Goal: Task Accomplishment & Management: Complete application form

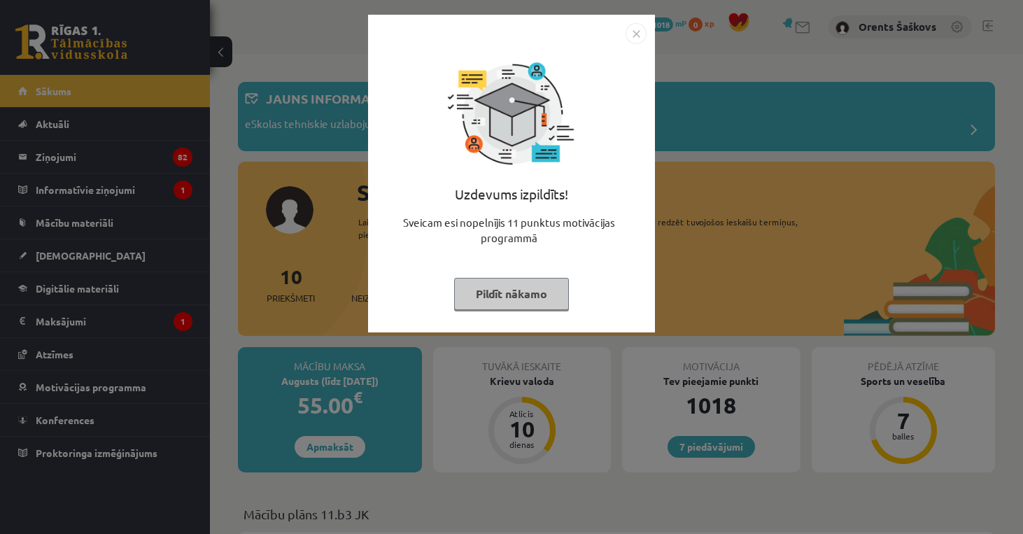
click at [497, 296] on button "Pildīt nākamo" at bounding box center [511, 294] width 115 height 32
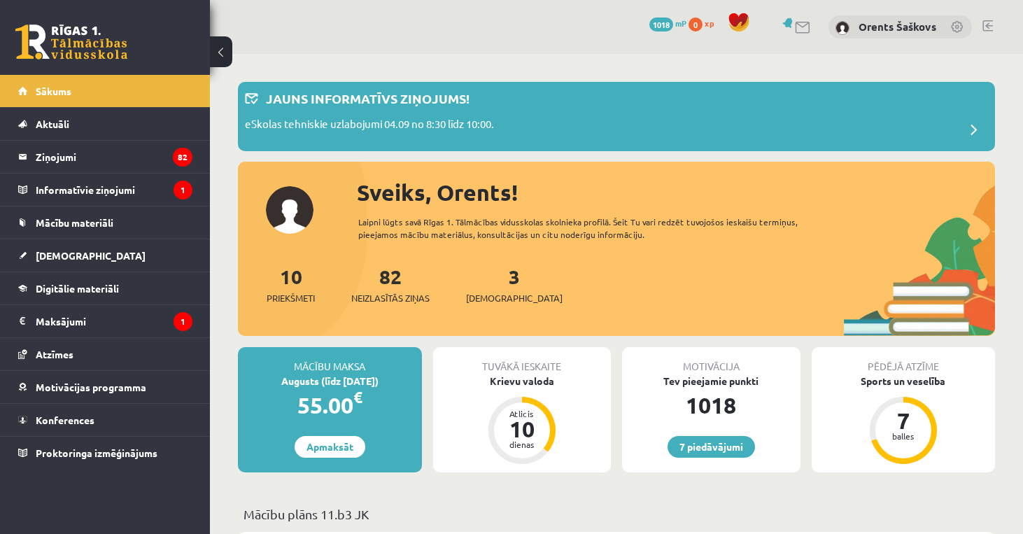
click at [497, 296] on span "[DEMOGRAPHIC_DATA]" at bounding box center [514, 298] width 97 height 14
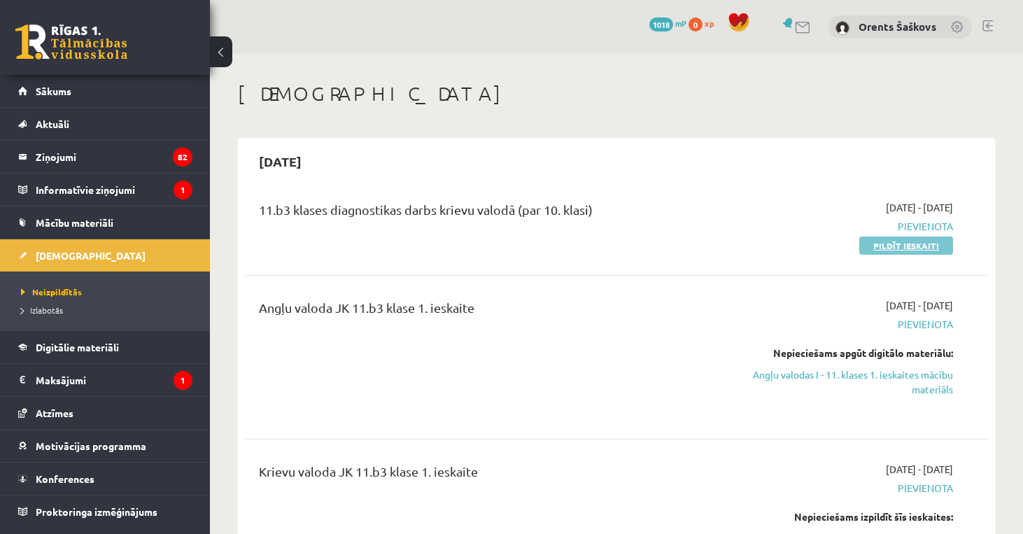
click at [897, 246] on link "Pildīt ieskaiti" at bounding box center [906, 245] width 94 height 18
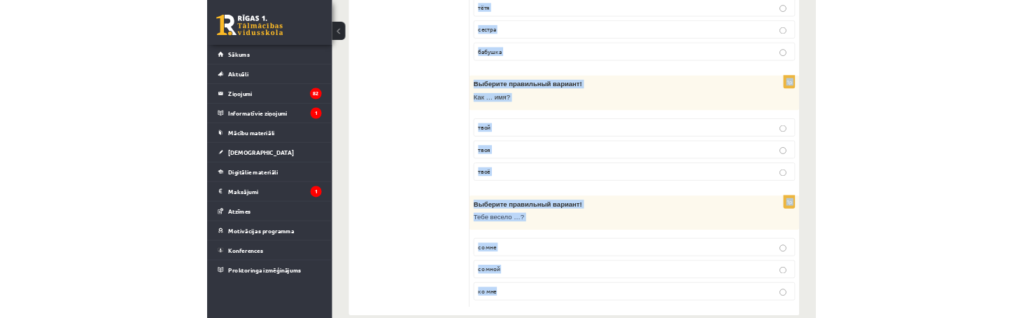
scroll to position [4506, 0]
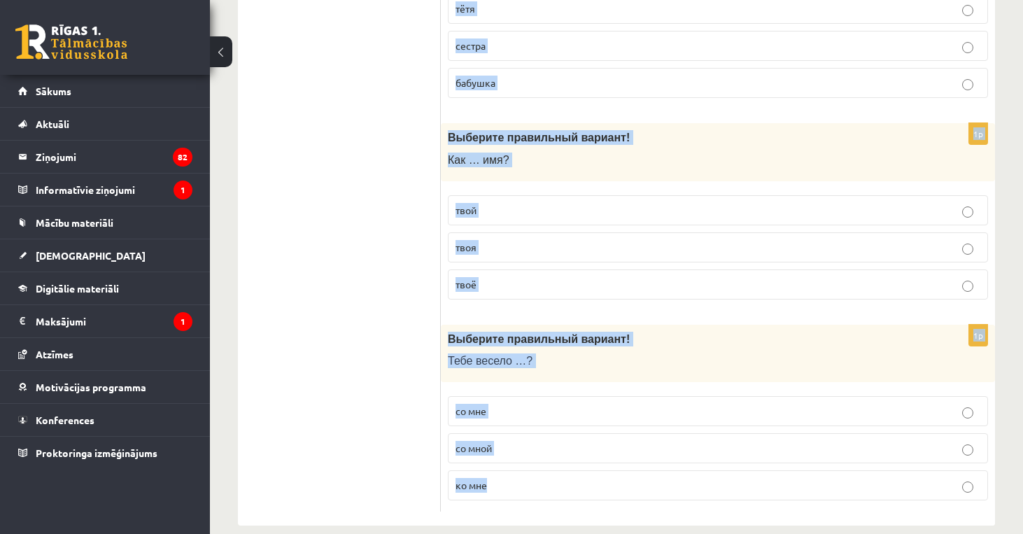
drag, startPoint x: 445, startPoint y: 279, endPoint x: 688, endPoint y: 471, distance: 310.2
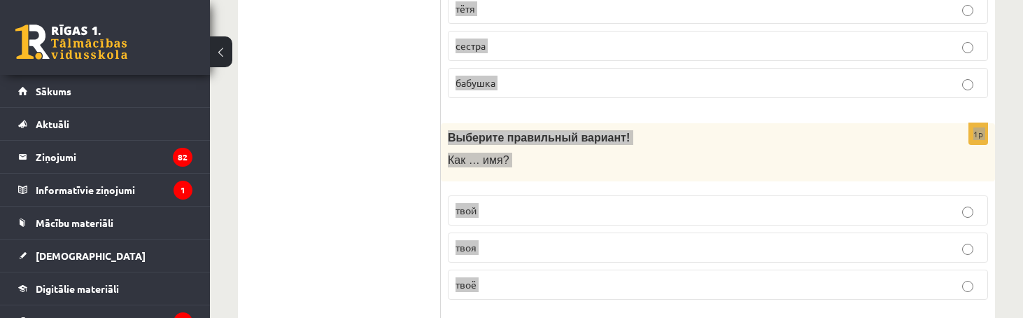
click at [549, 232] on label "твоя" at bounding box center [718, 247] width 540 height 30
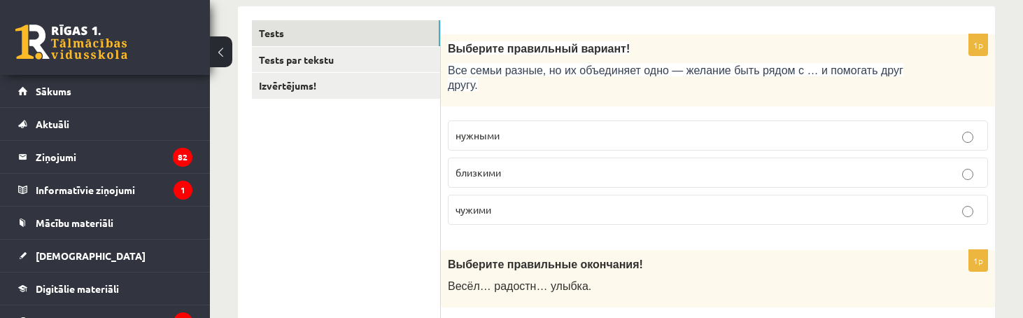
scroll to position [227, 0]
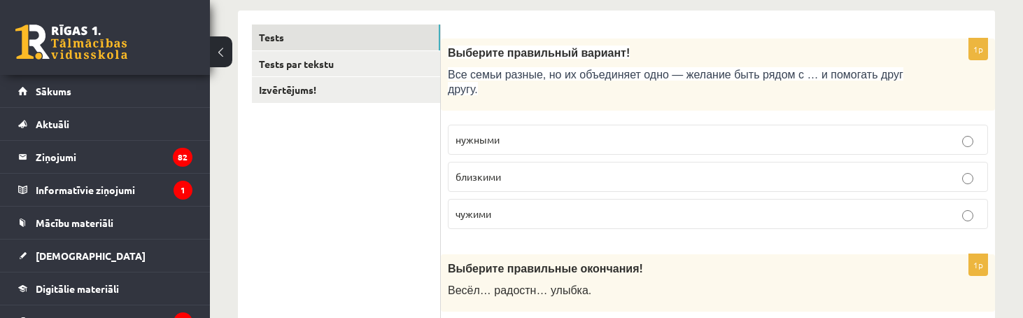
click at [520, 169] on p "близкими" at bounding box center [717, 176] width 525 height 15
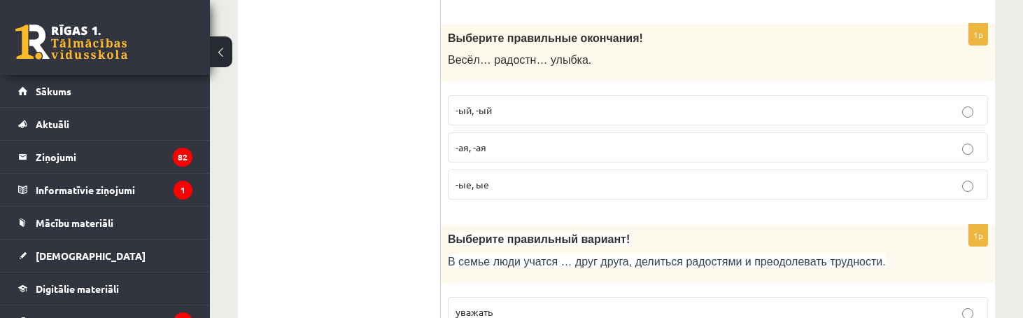
scroll to position [460, 0]
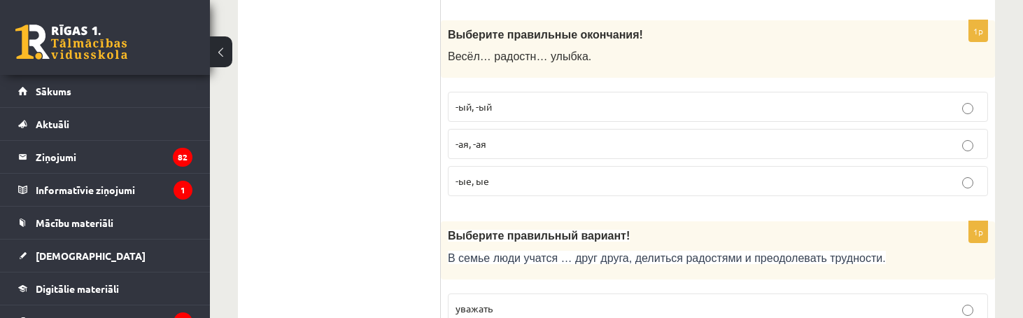
click at [523, 149] on p "-ая, -ая" at bounding box center [717, 143] width 525 height 15
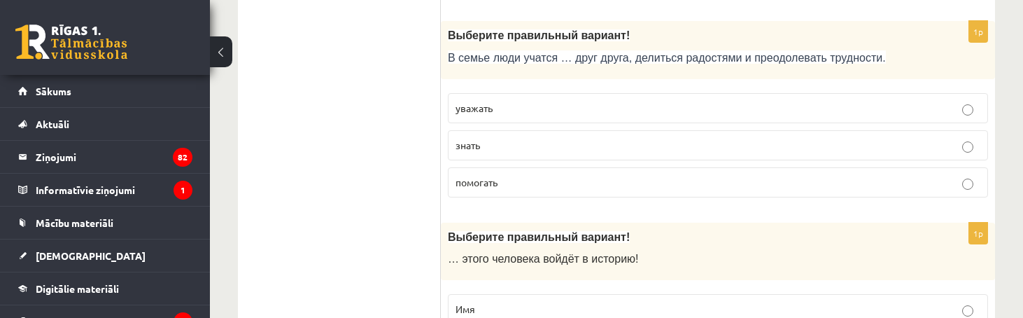
scroll to position [707, 0]
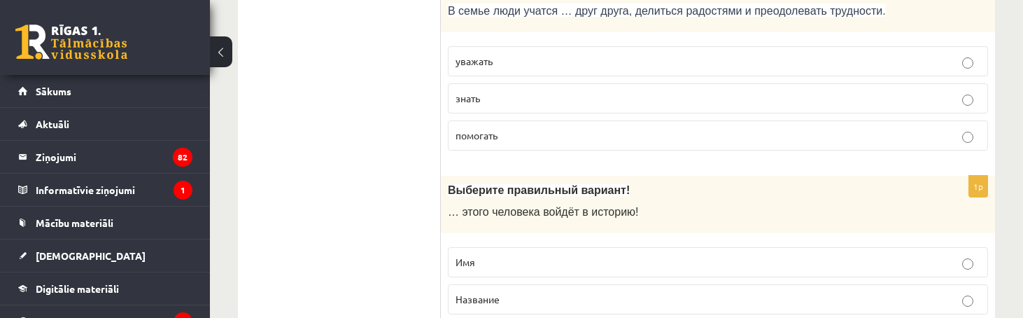
click at [505, 69] on label "уважать" at bounding box center [718, 61] width 540 height 30
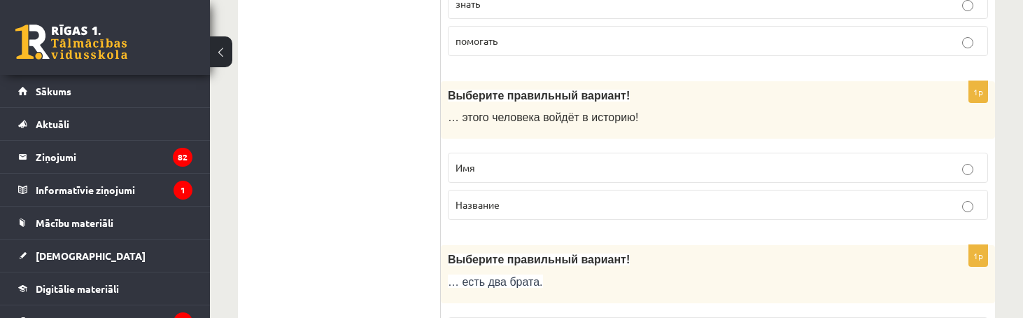
scroll to position [797, 0]
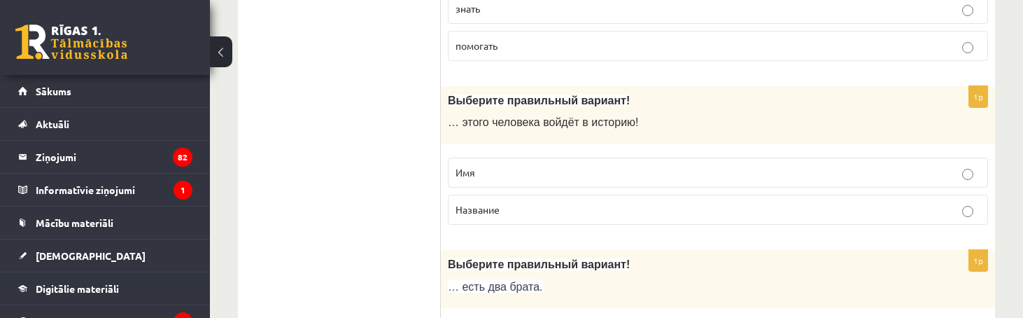
click at [505, 174] on p "Имя" at bounding box center [717, 172] width 525 height 15
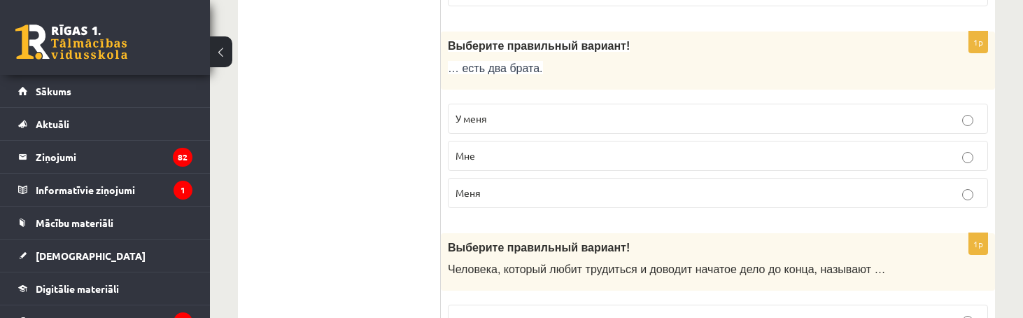
scroll to position [1018, 0]
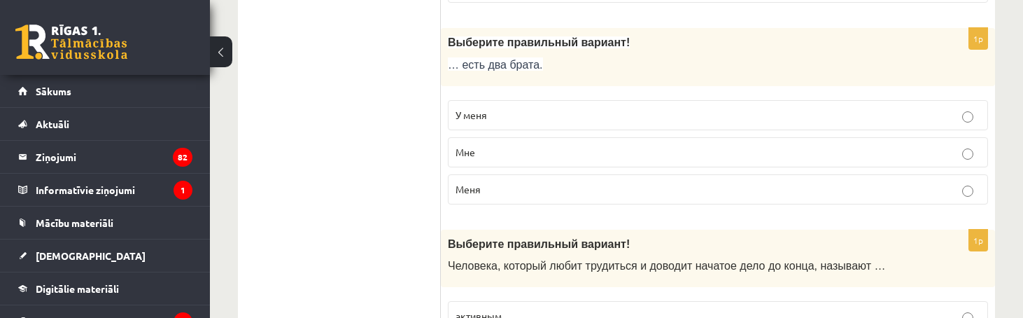
click at [547, 112] on p "У меня" at bounding box center [717, 115] width 525 height 15
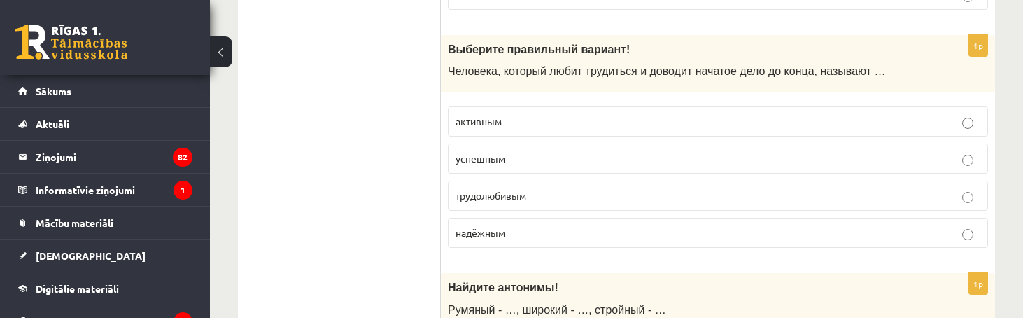
scroll to position [1255, 0]
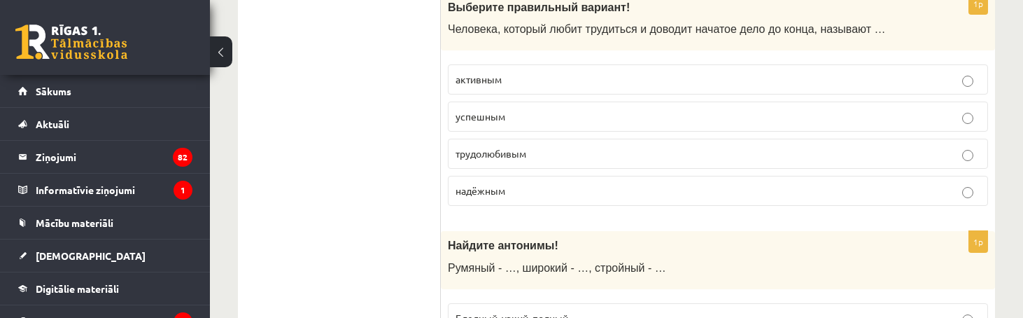
click at [527, 148] on p "трудолюбивым" at bounding box center [717, 153] width 525 height 15
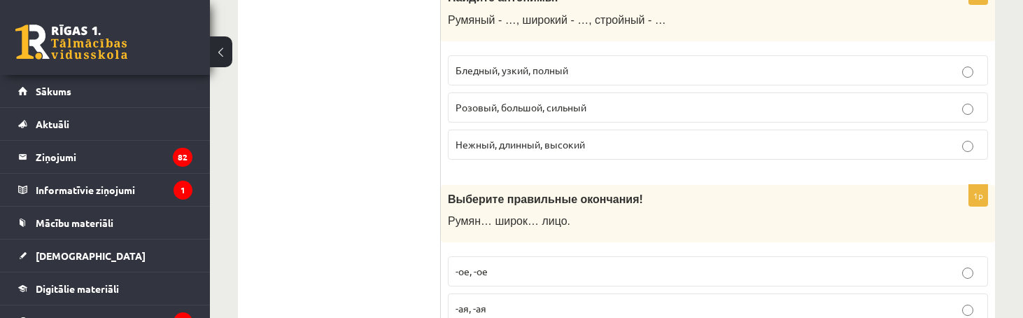
scroll to position [1503, 0]
click at [512, 266] on p "-ое, -ое" at bounding box center [717, 270] width 525 height 15
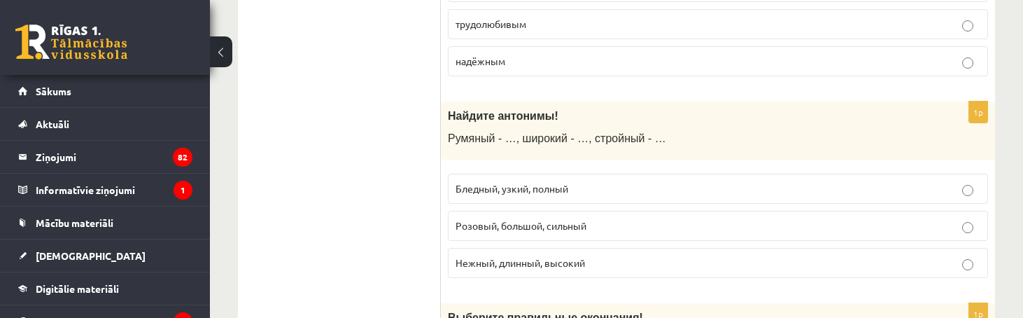
scroll to position [1454, 0]
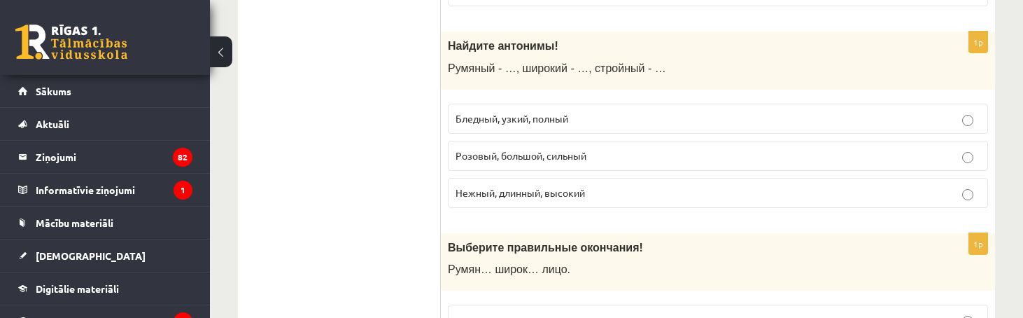
click at [520, 112] on span "Бледный, узкий, полный" at bounding box center [511, 118] width 113 height 13
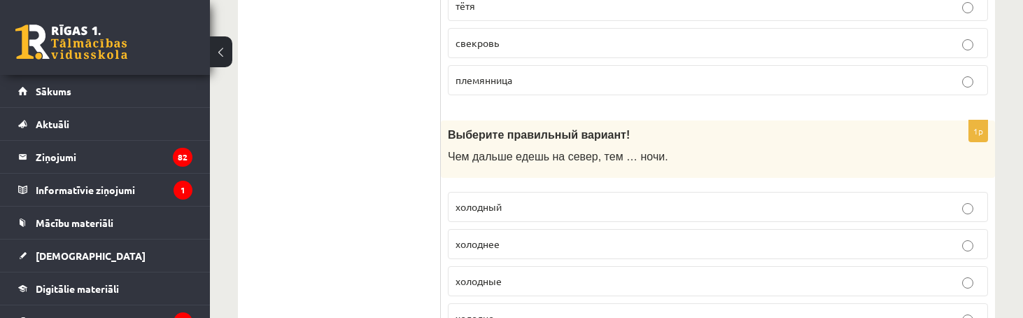
scroll to position [1970, 0]
click at [501, 44] on label "свекровь" at bounding box center [718, 42] width 540 height 30
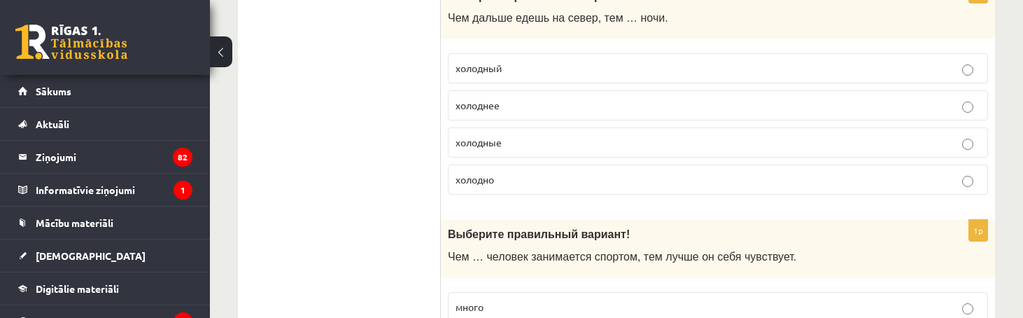
scroll to position [2059, 0]
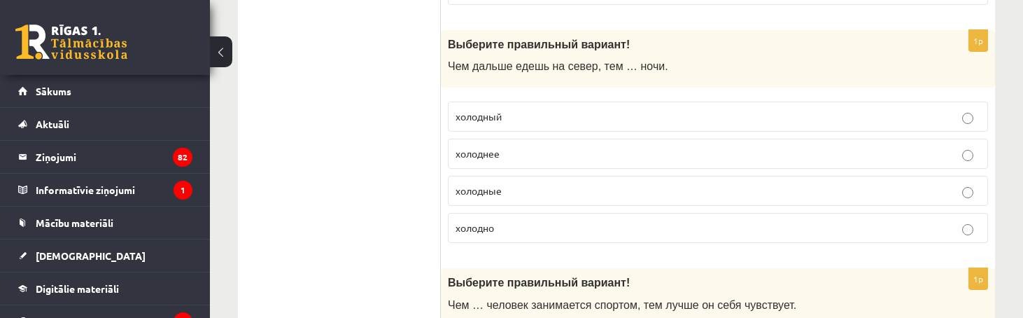
click at [554, 159] on label "холоднее" at bounding box center [718, 153] width 540 height 30
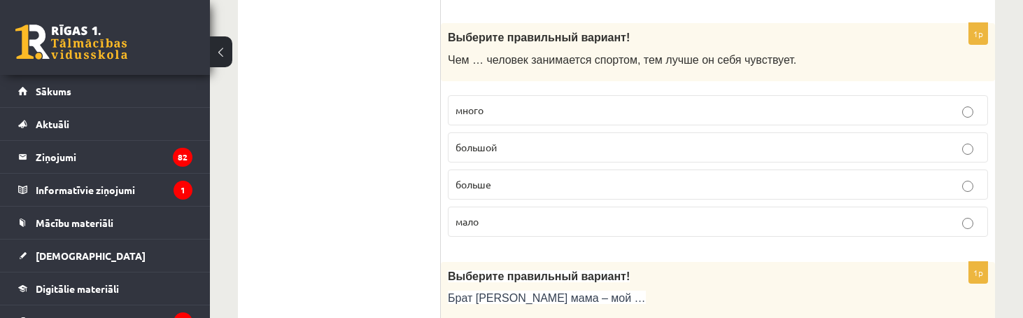
scroll to position [2305, 0]
click at [494, 176] on p "больше" at bounding box center [717, 183] width 525 height 15
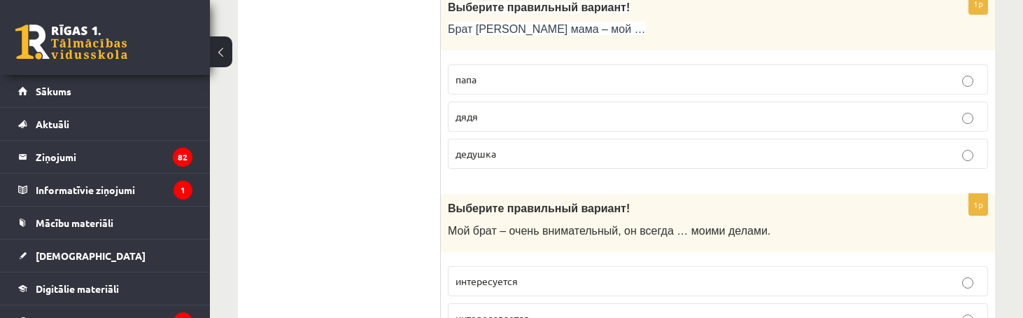
scroll to position [2575, 0]
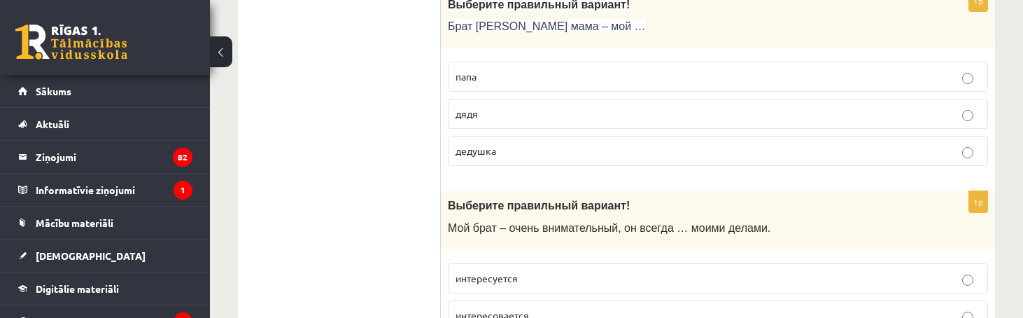
click at [548, 106] on p "дядя" at bounding box center [717, 113] width 525 height 15
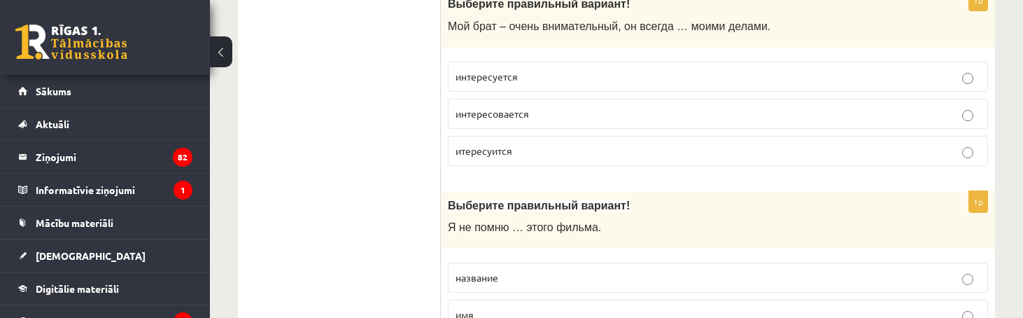
scroll to position [2789, 0]
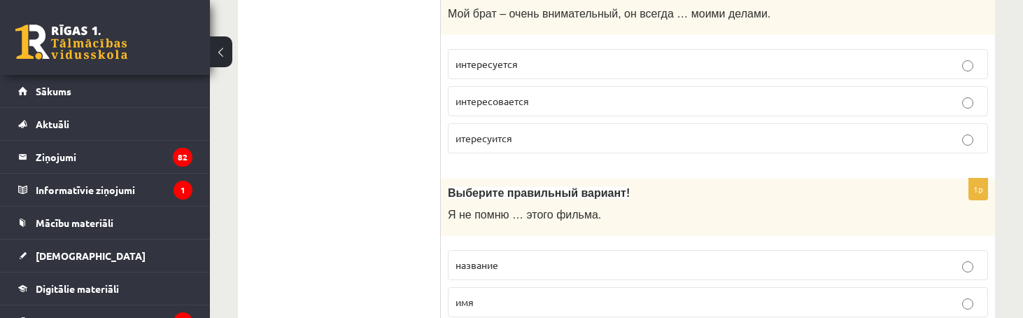
click at [531, 102] on label "интересовается" at bounding box center [718, 101] width 540 height 30
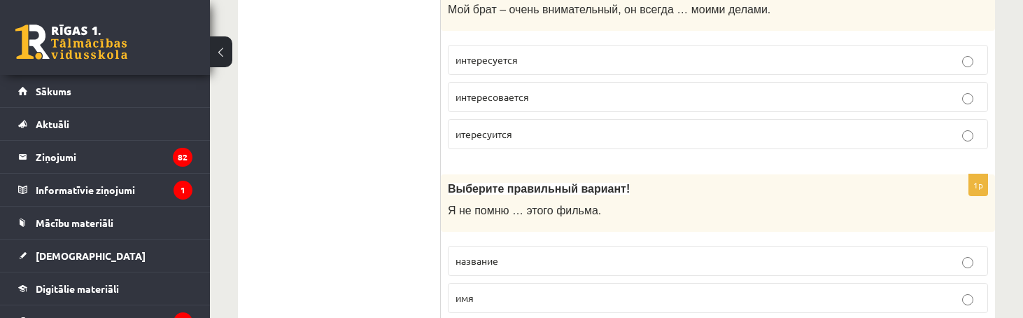
scroll to position [2776, 0]
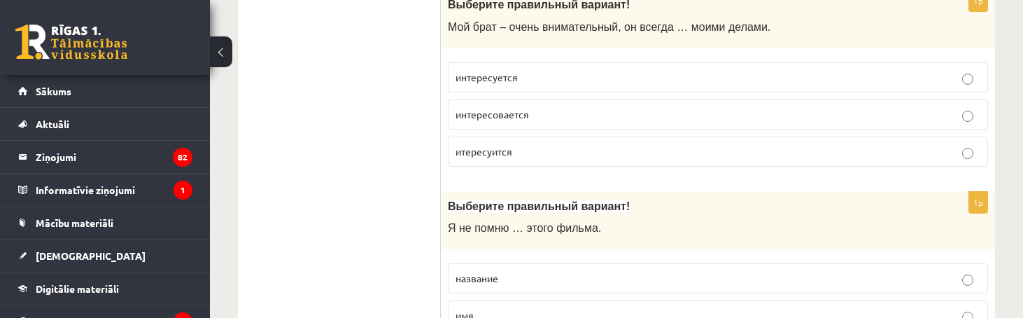
click at [504, 71] on span "интересуется" at bounding box center [486, 77] width 62 height 13
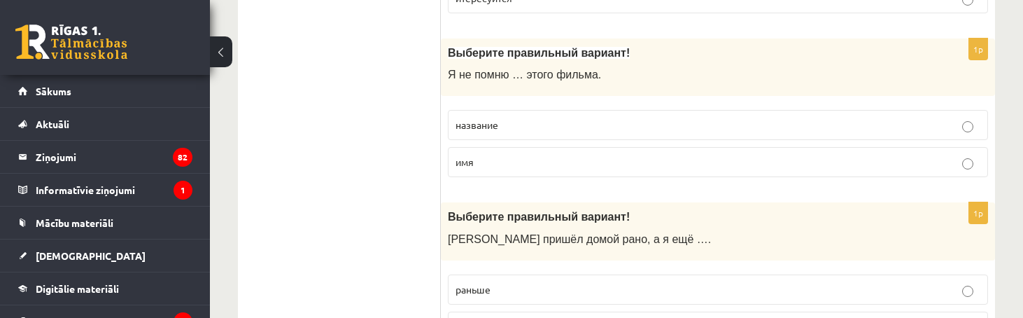
scroll to position [2945, 0]
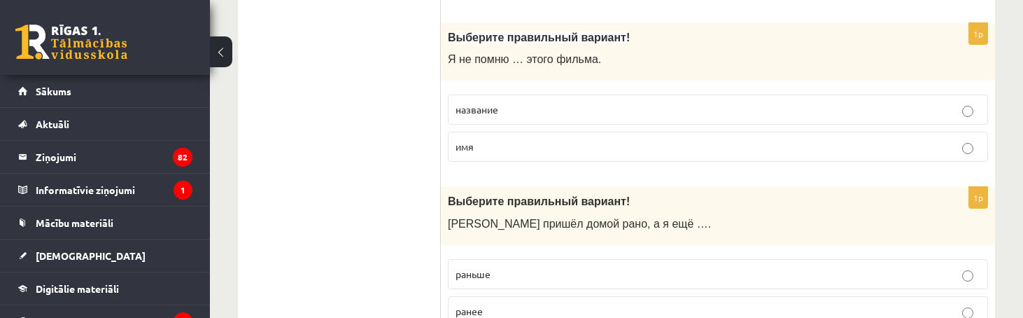
click at [569, 106] on label "название" at bounding box center [718, 109] width 540 height 30
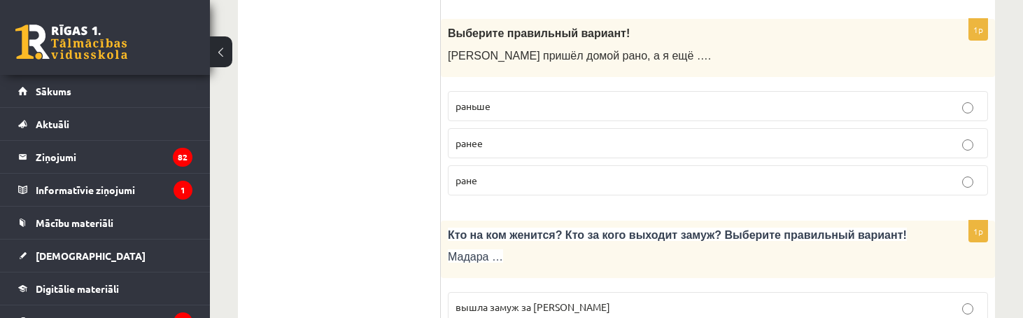
scroll to position [3108, 0]
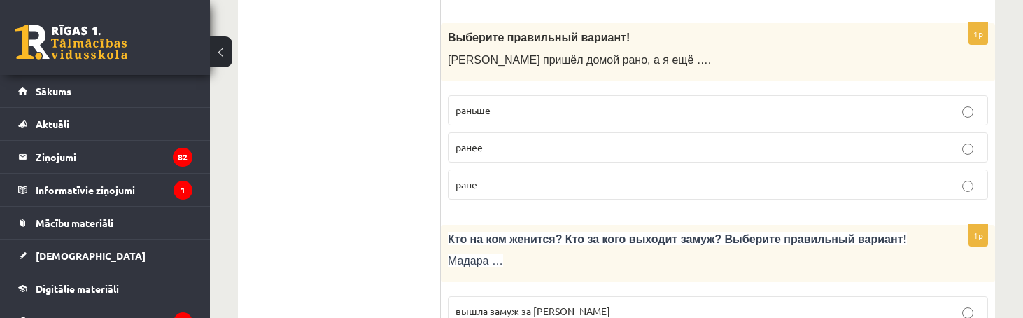
click at [497, 103] on p "раньше" at bounding box center [717, 110] width 525 height 15
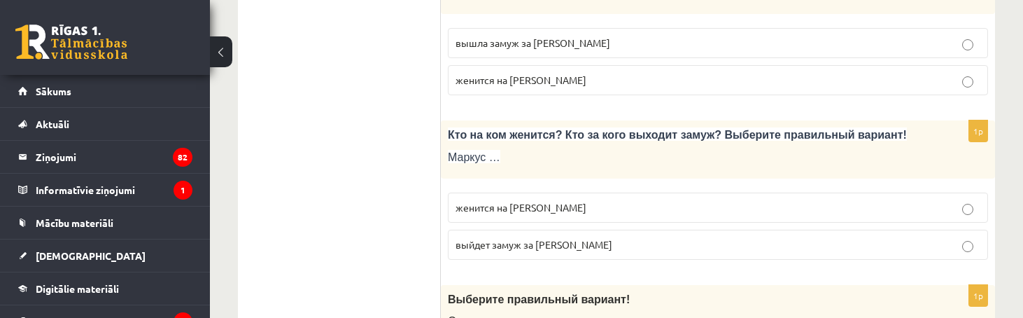
scroll to position [3378, 0]
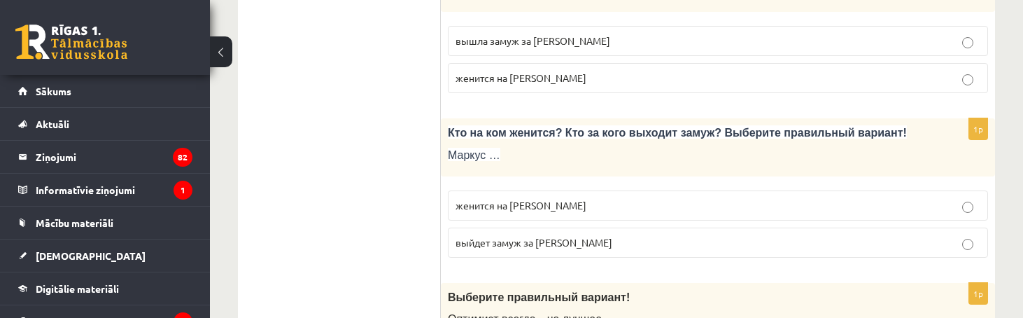
click at [569, 36] on label "вышла замуж за Марка" at bounding box center [718, 41] width 540 height 30
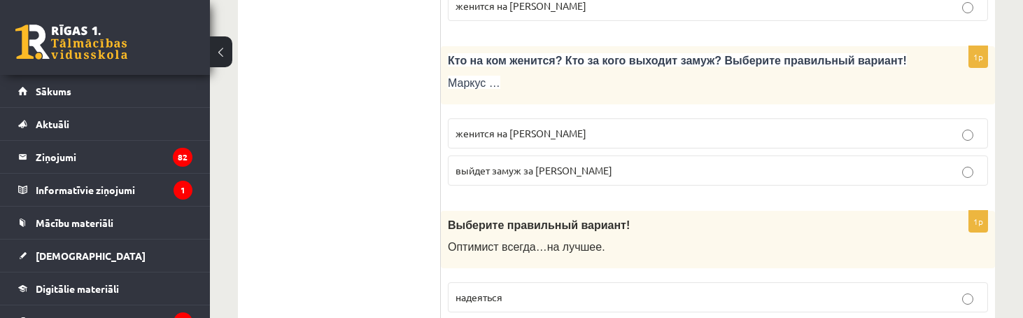
scroll to position [3490, 0]
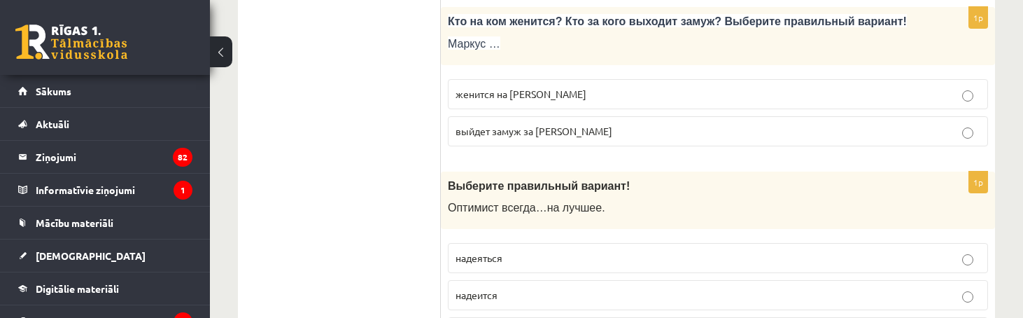
click at [502, 87] on span "женится на Агнии" at bounding box center [520, 93] width 131 height 13
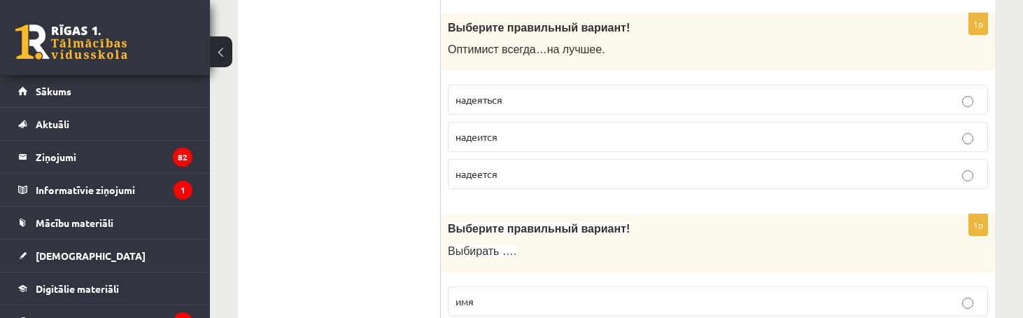
scroll to position [3653, 0]
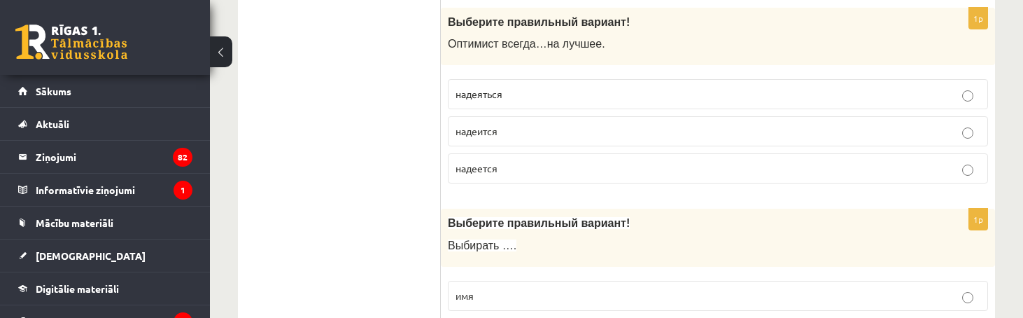
click at [513, 161] on p "надеется" at bounding box center [717, 168] width 525 height 15
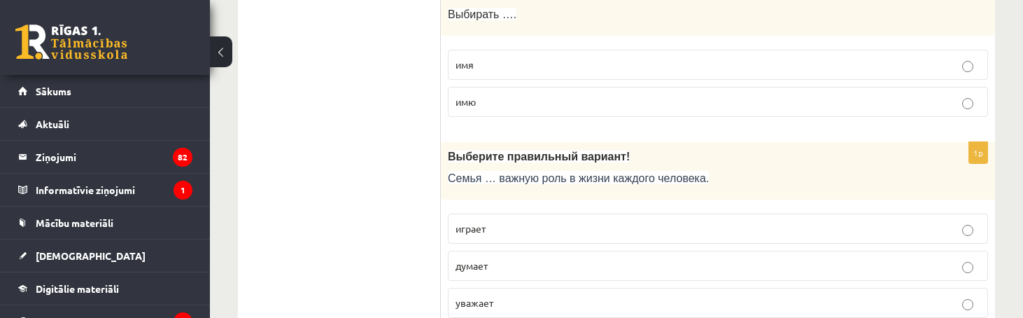
scroll to position [3916, 0]
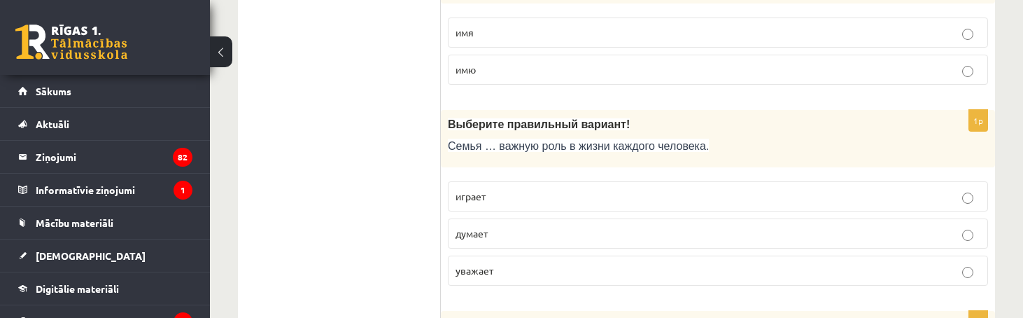
click at [473, 24] on label "имя" at bounding box center [718, 32] width 540 height 30
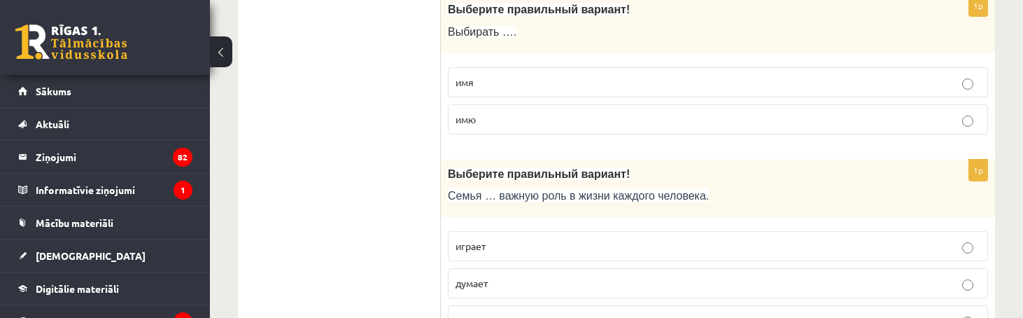
scroll to position [3860, 0]
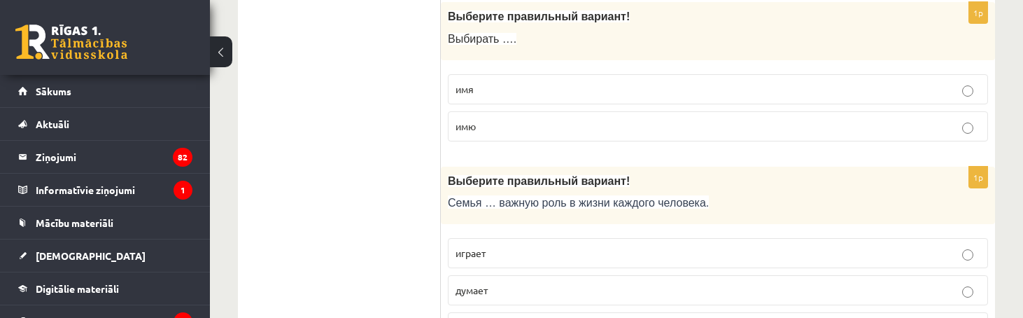
click at [573, 246] on p "играет" at bounding box center [717, 253] width 525 height 15
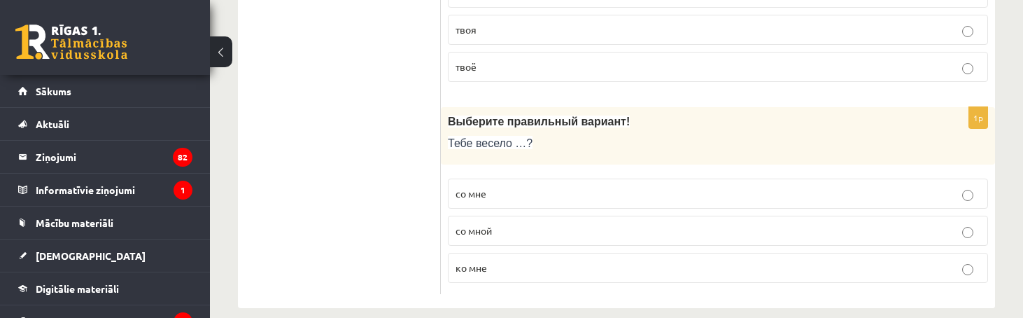
scroll to position [4722, 0]
click at [501, 225] on p "со мной" at bounding box center [717, 232] width 525 height 15
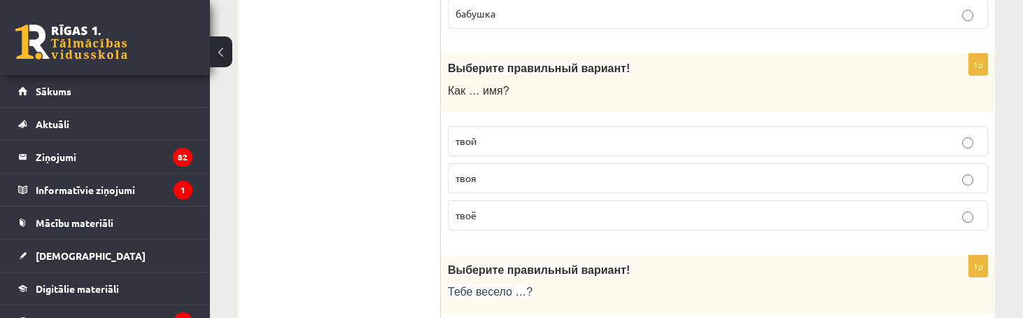
scroll to position [4558, 0]
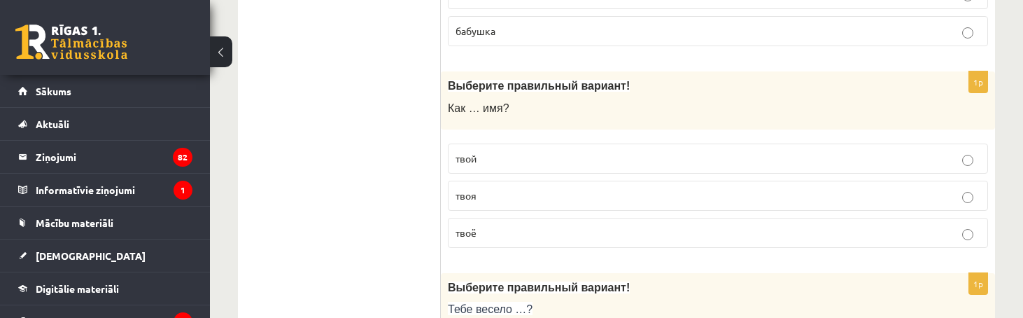
click at [530, 225] on p "твоё" at bounding box center [717, 232] width 525 height 15
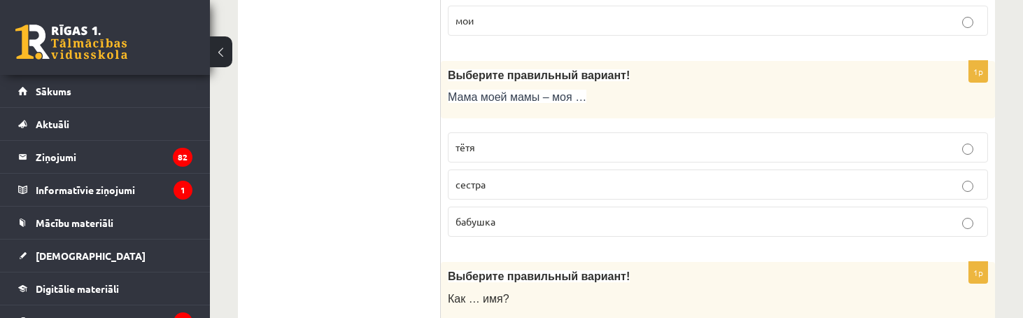
scroll to position [4367, 0]
click at [570, 215] on p "бабушка" at bounding box center [717, 222] width 525 height 15
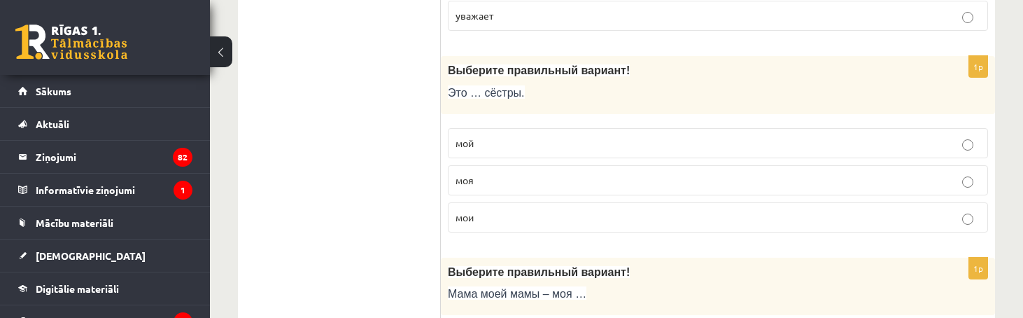
scroll to position [4169, 0]
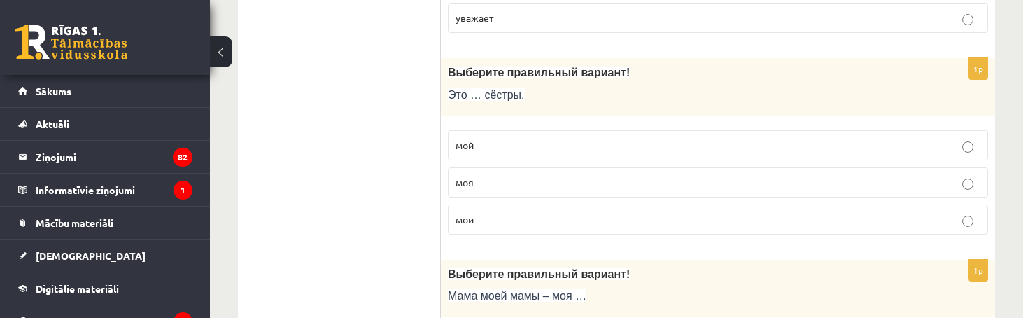
click at [515, 212] on p "мои" at bounding box center [717, 219] width 525 height 15
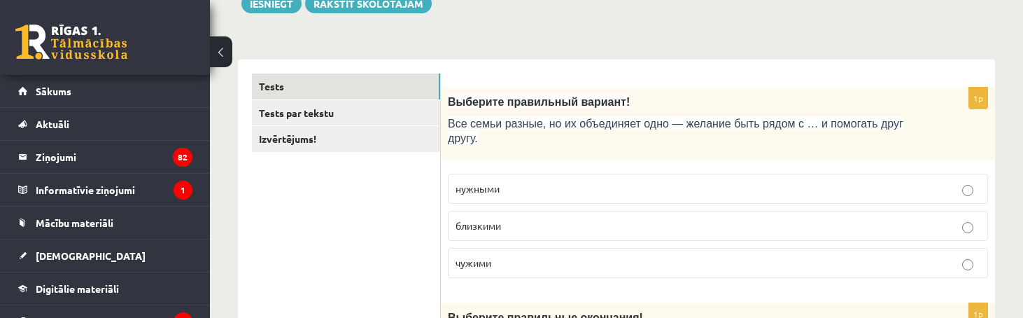
scroll to position [173, 0]
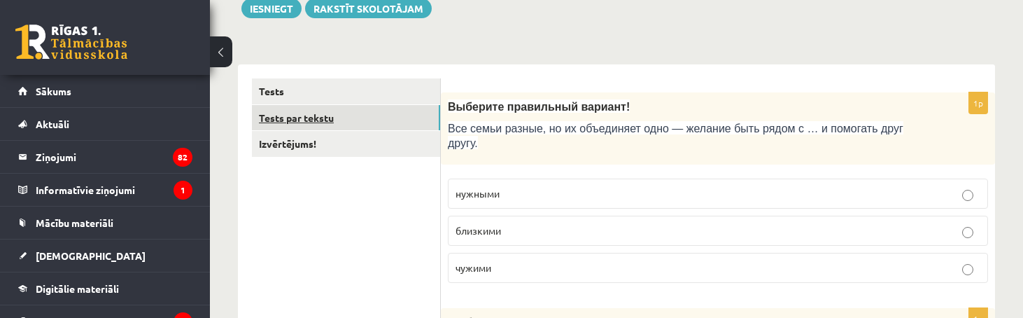
click at [350, 118] on link "Tests par tekstu" at bounding box center [346, 118] width 188 height 26
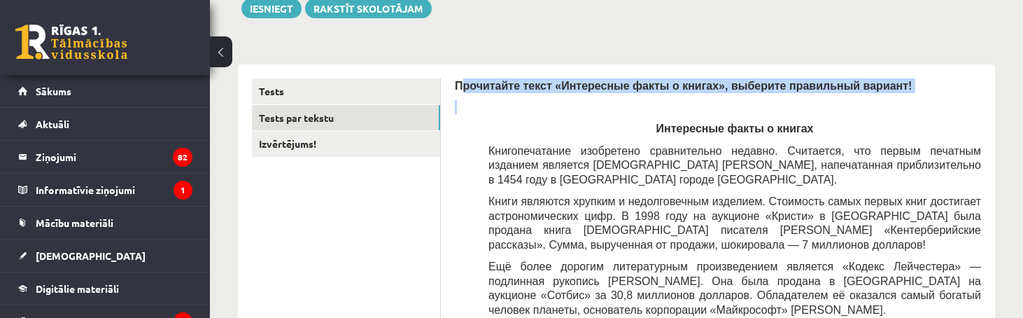
drag, startPoint x: 460, startPoint y: 83, endPoint x: 525, endPoint y: 114, distance: 72.0
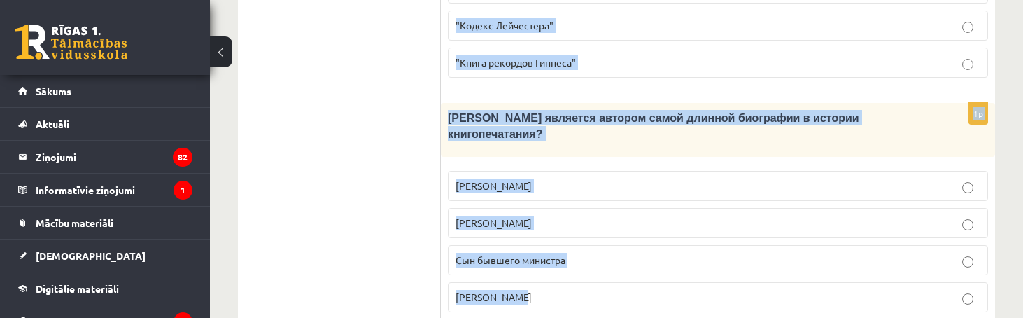
scroll to position [1676, 0]
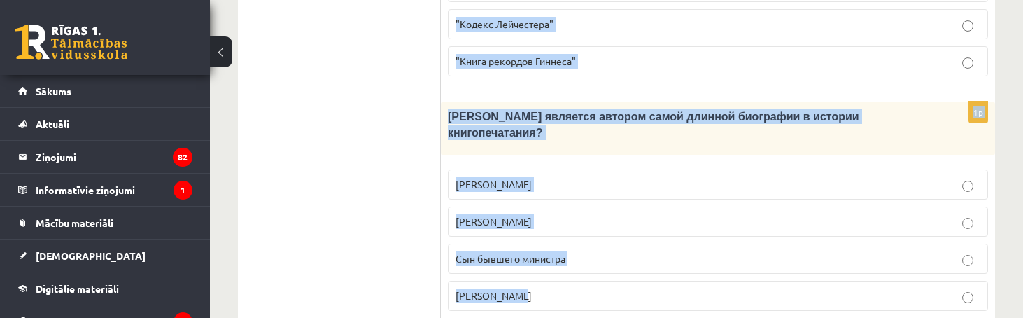
drag, startPoint x: 446, startPoint y: 82, endPoint x: 874, endPoint y: 254, distance: 462.0
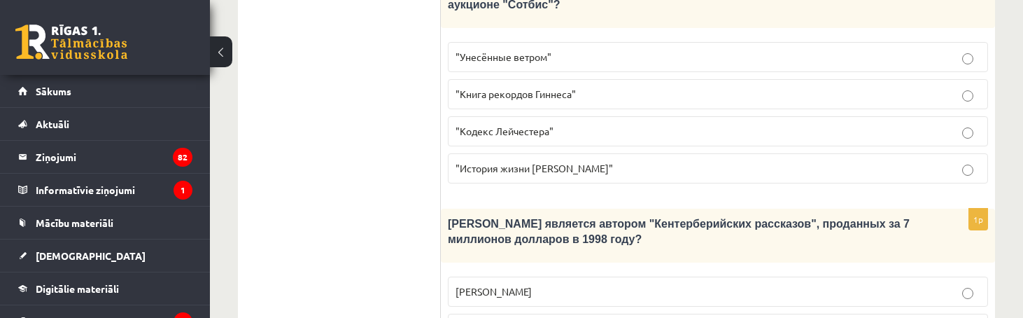
scroll to position [900, 0]
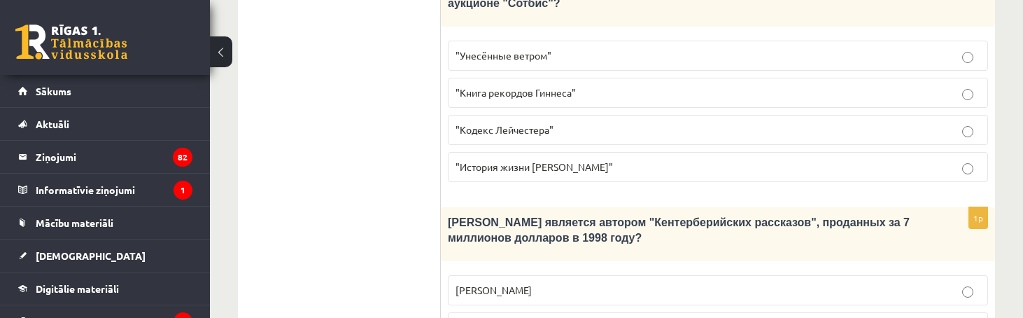
click at [493, 123] on span ""Кодекс Лейчестера"" at bounding box center [504, 129] width 98 height 13
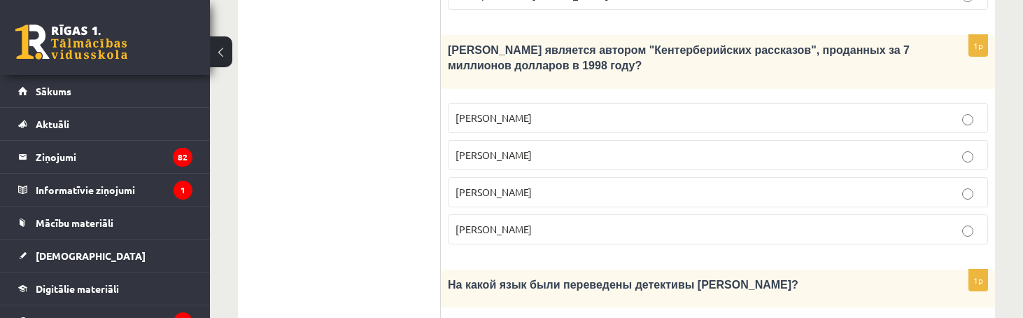
scroll to position [1080, 0]
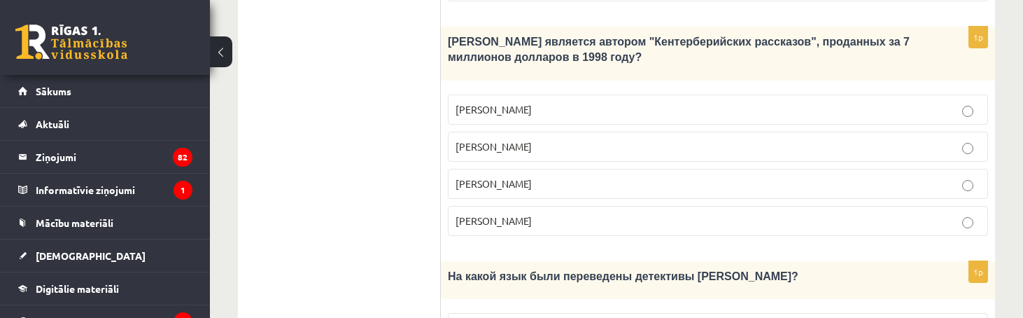
click at [481, 176] on p "Джефри Чосер" at bounding box center [717, 183] width 525 height 15
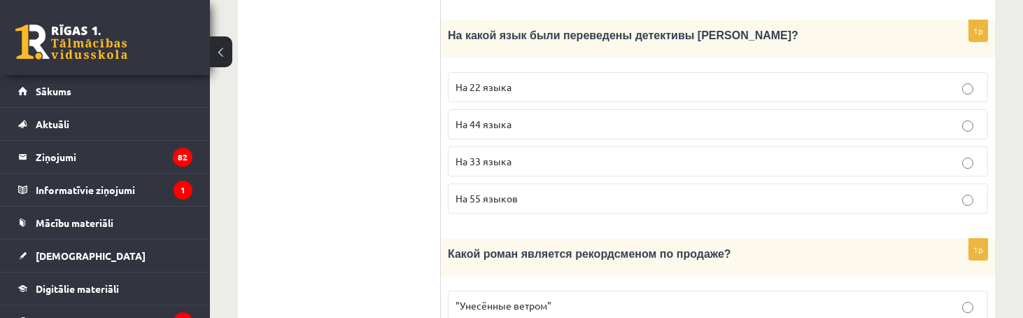
scroll to position [1322, 0]
click at [530, 108] on label "На 44 языка" at bounding box center [718, 123] width 540 height 30
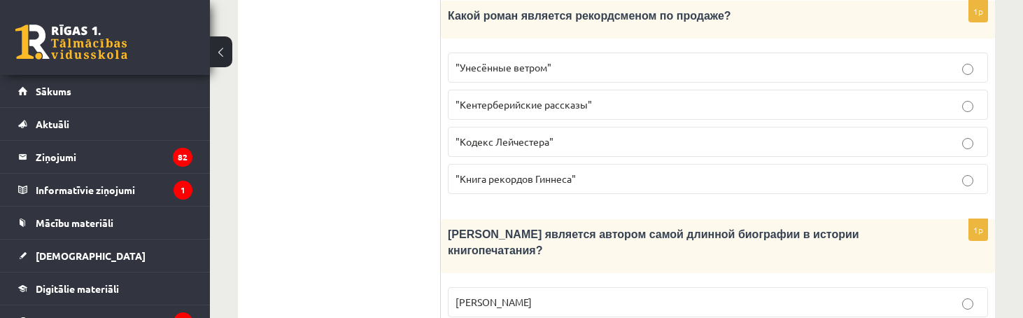
scroll to position [1562, 0]
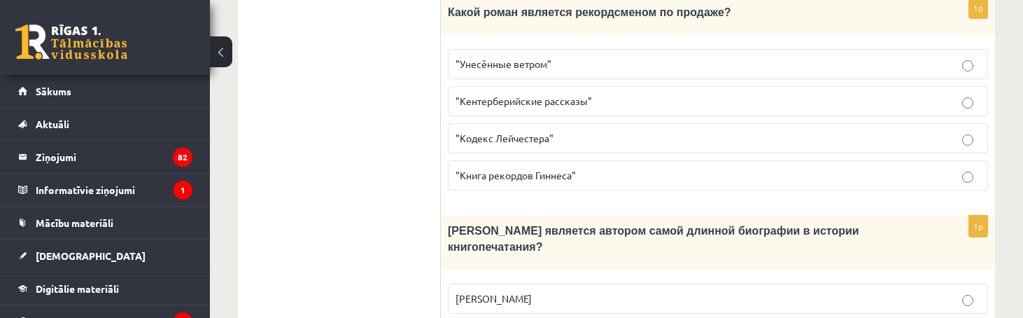
click at [499, 57] on p ""Унесённые ветром"" at bounding box center [717, 64] width 525 height 15
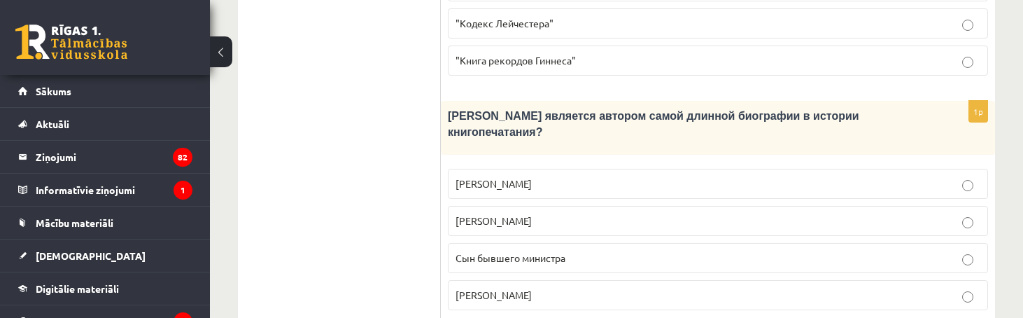
scroll to position [1676, 0]
click at [488, 251] on p "Сын бывшего министра" at bounding box center [717, 258] width 525 height 15
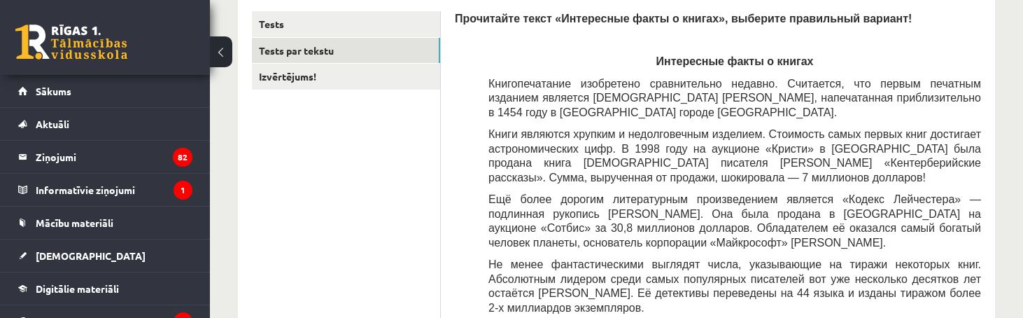
scroll to position [277, 0]
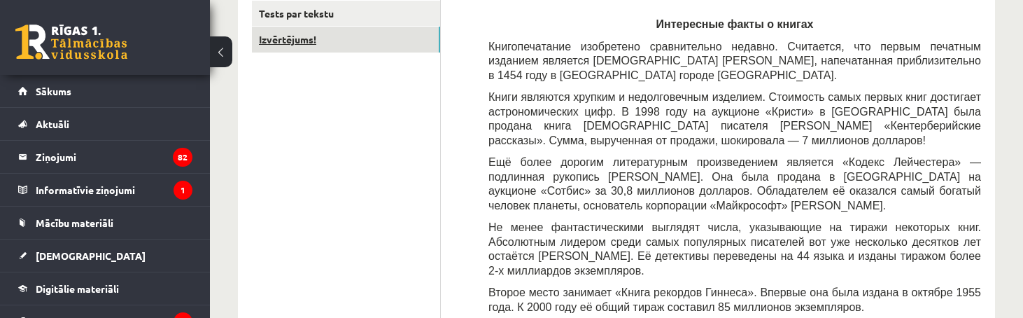
click at [302, 40] on link "Izvērtējums!" at bounding box center [346, 40] width 188 height 26
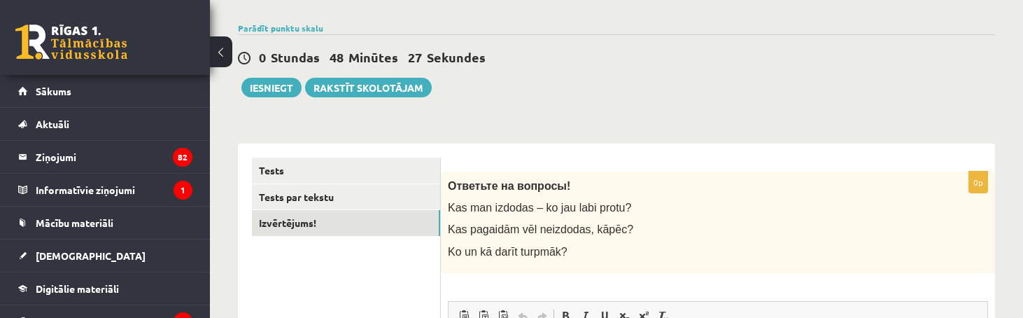
scroll to position [90, 0]
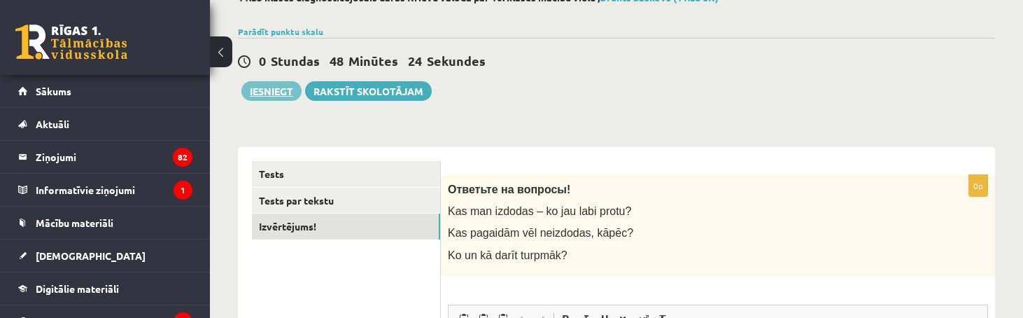
click at [269, 91] on button "Iesniegt" at bounding box center [271, 91] width 60 height 20
click at [292, 89] on button "Iesniegt" at bounding box center [271, 91] width 60 height 20
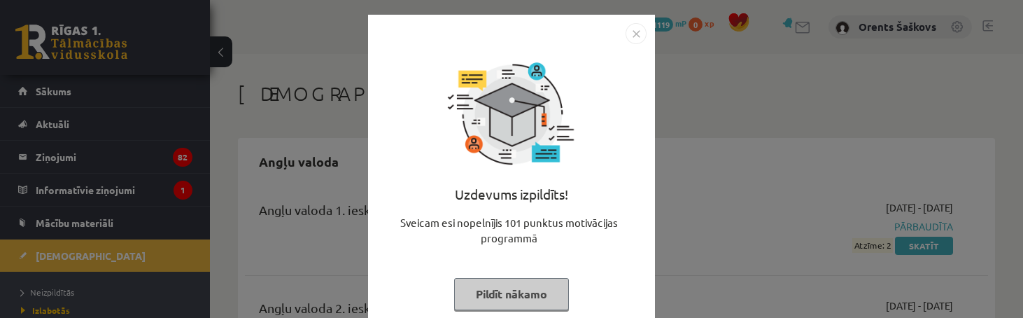
click at [519, 289] on button "Pildīt nākamo" at bounding box center [511, 294] width 115 height 32
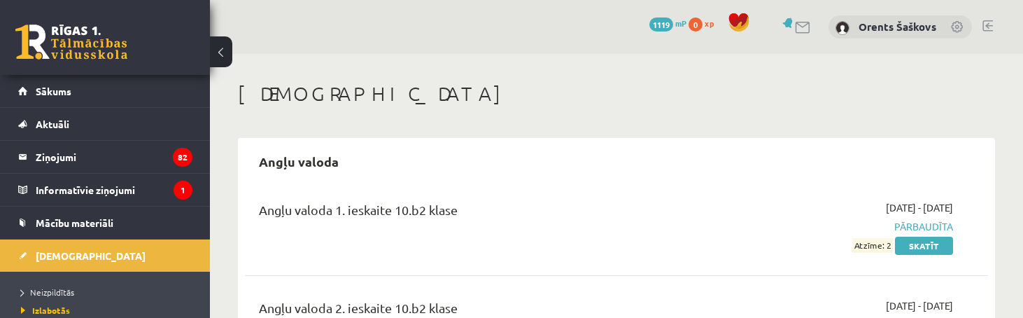
click at [862, 236] on div "2025-01-22 - 2025-02-28 Pārbaudīta Atzīme: 2 Skatīt" at bounding box center [844, 226] width 239 height 52
click at [87, 255] on link "[DEMOGRAPHIC_DATA]" at bounding box center [105, 255] width 174 height 32
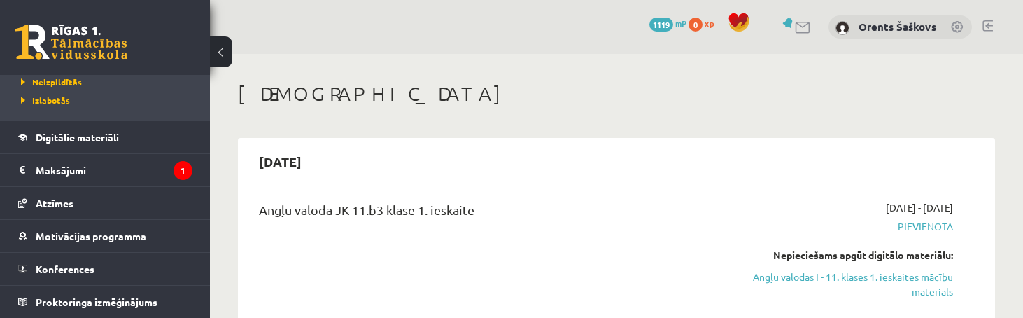
scroll to position [210, 0]
click at [617, 258] on div "Angļu valoda JK 11.b3 klase 1. ieskaite" at bounding box center [486, 259] width 476 height 118
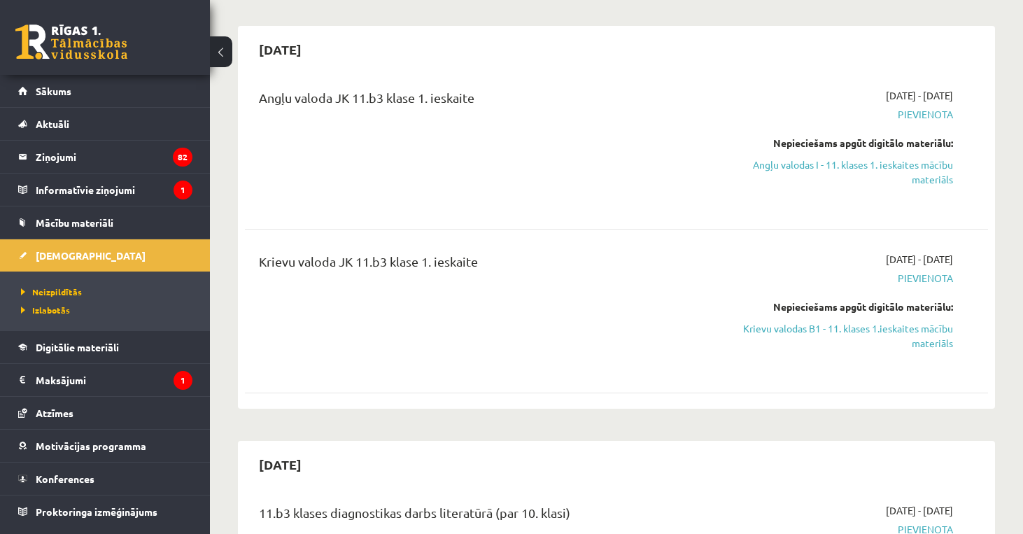
scroll to position [105, 0]
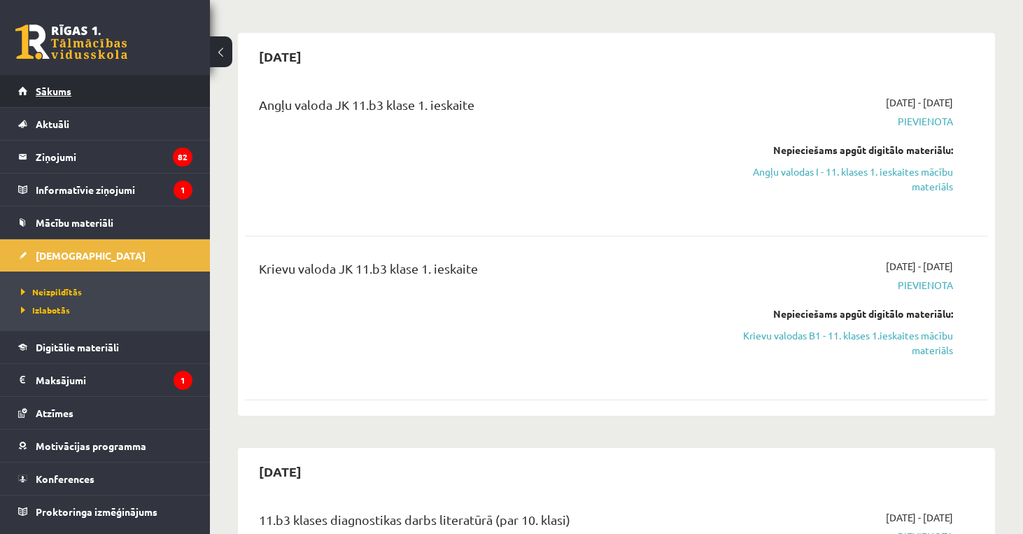
click at [52, 92] on span "Sākums" at bounding box center [54, 91] width 36 height 13
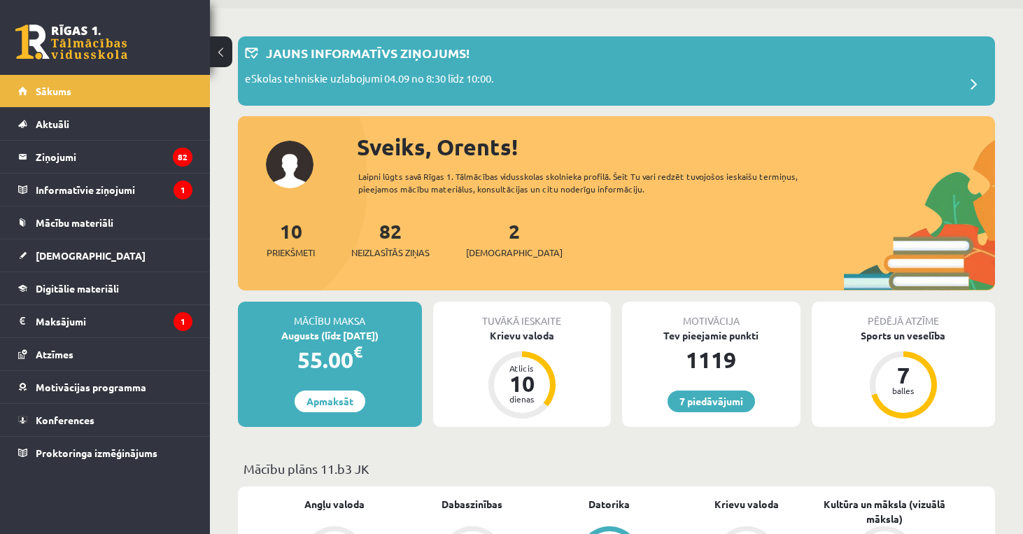
scroll to position [45, 0]
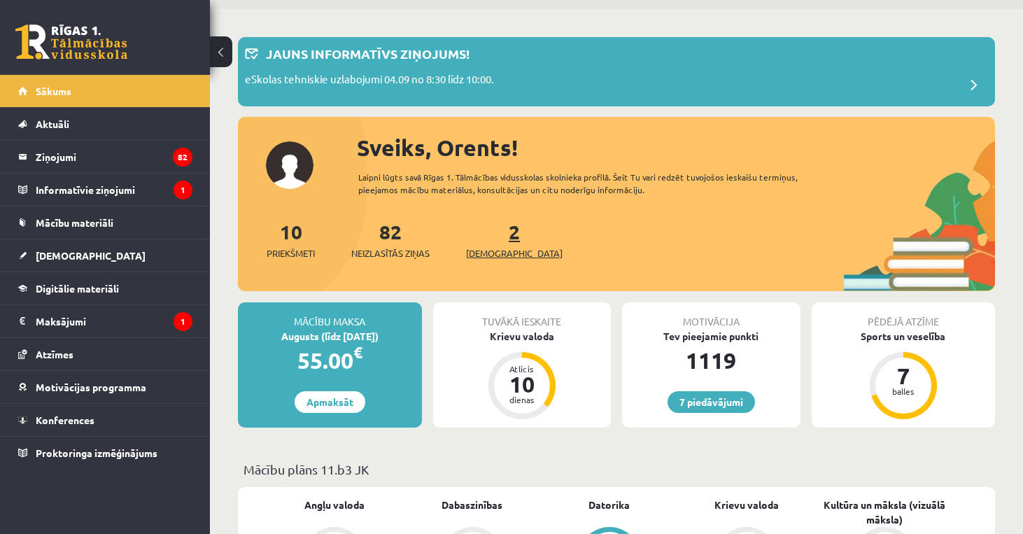
click at [503, 247] on span "[DEMOGRAPHIC_DATA]" at bounding box center [514, 253] width 97 height 14
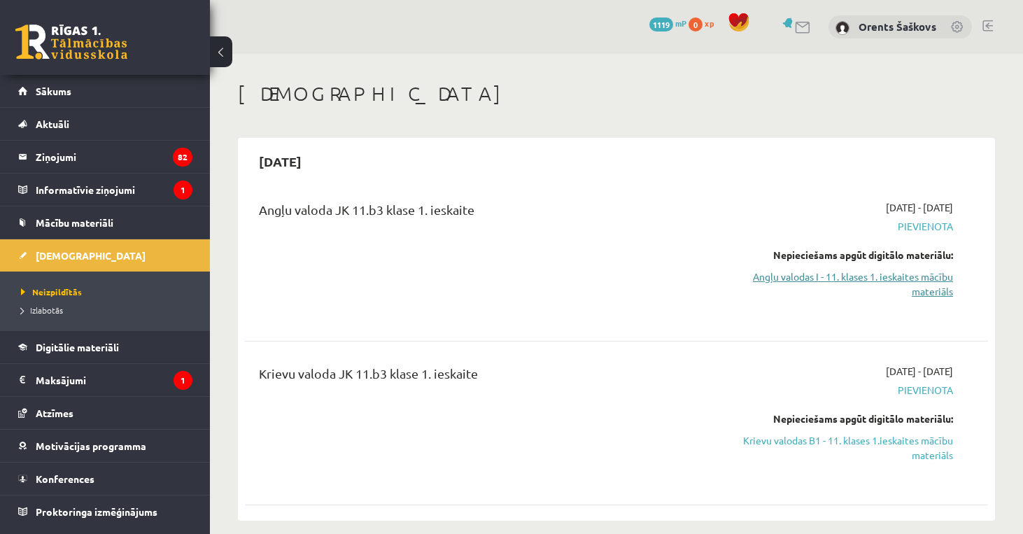
click at [794, 289] on link "Angļu valodas I - 11. klases 1. ieskaites mācību materiāls" at bounding box center [844, 283] width 218 height 29
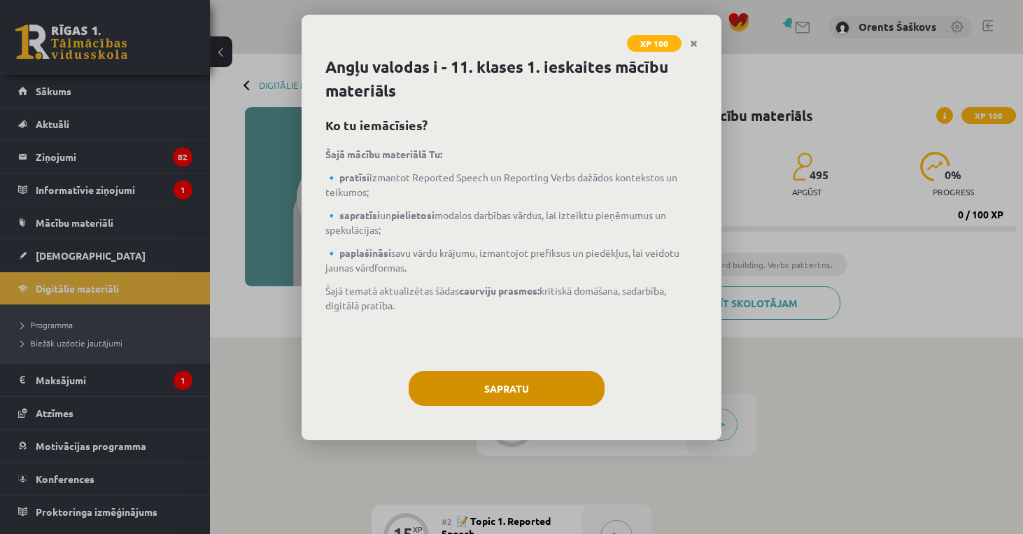
click at [532, 379] on button "Sapratu" at bounding box center [506, 388] width 196 height 35
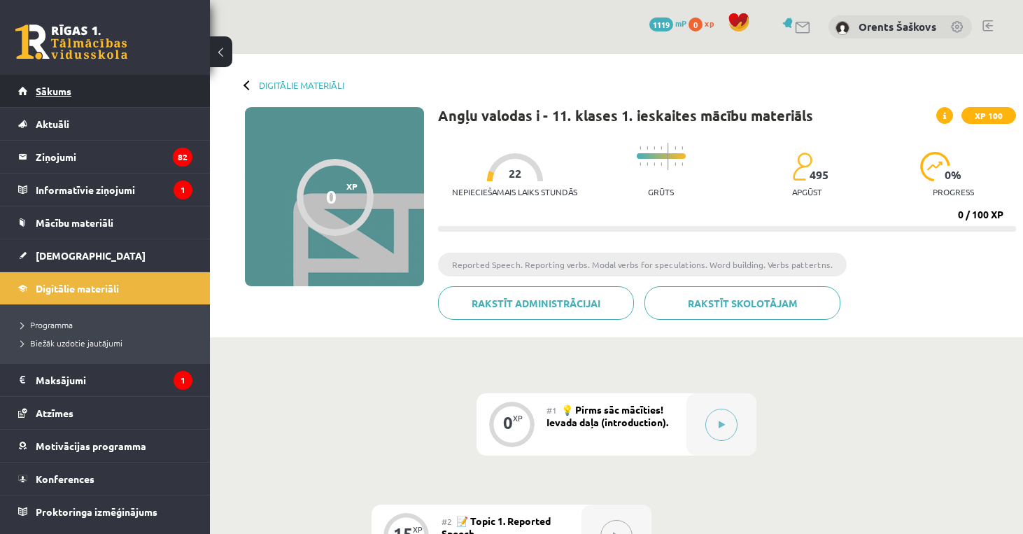
click at [171, 78] on link "Sākums" at bounding box center [105, 91] width 174 height 32
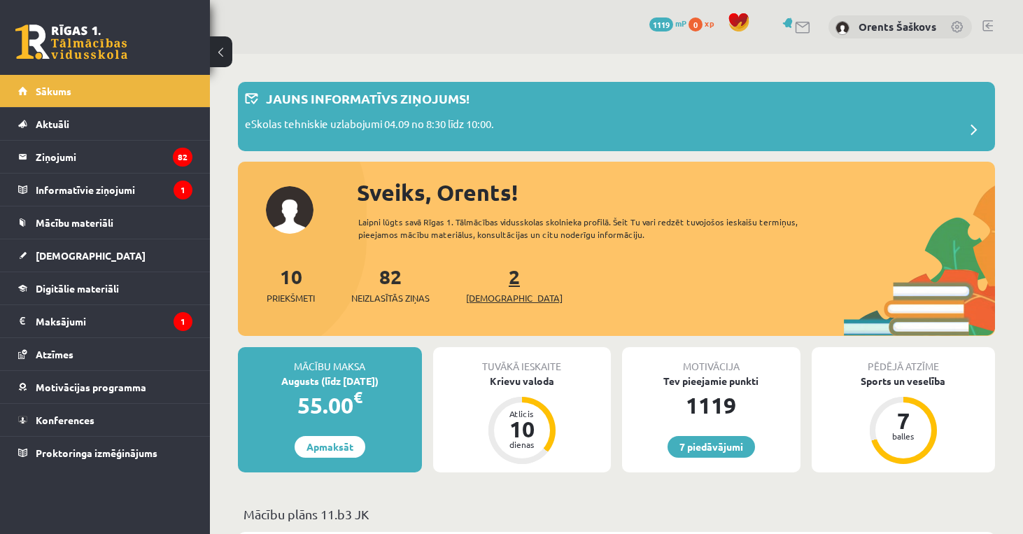
click at [506, 297] on span "[DEMOGRAPHIC_DATA]" at bounding box center [514, 298] width 97 height 14
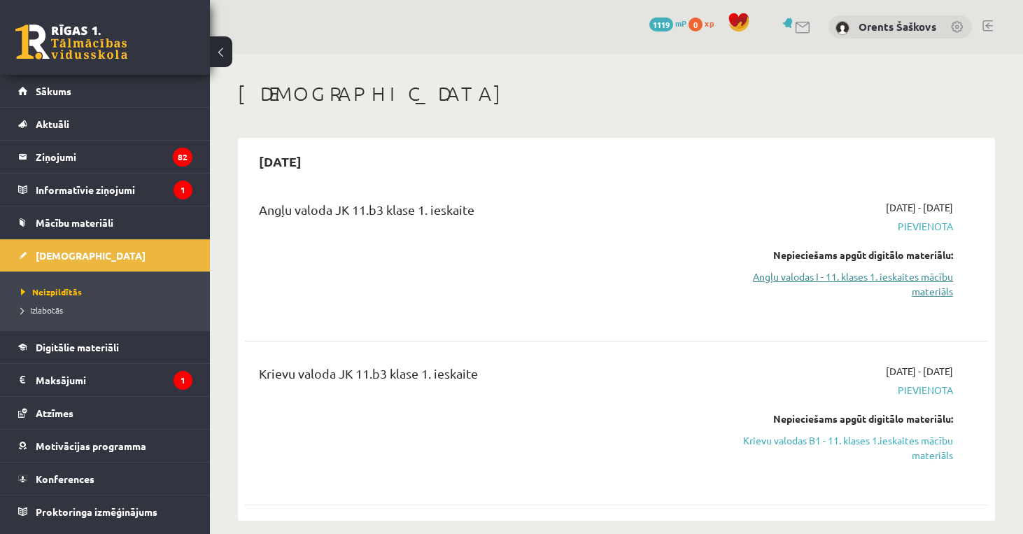
click at [897, 276] on link "Angļu valodas I - 11. klases 1. ieskaites mācību materiāls" at bounding box center [844, 283] width 218 height 29
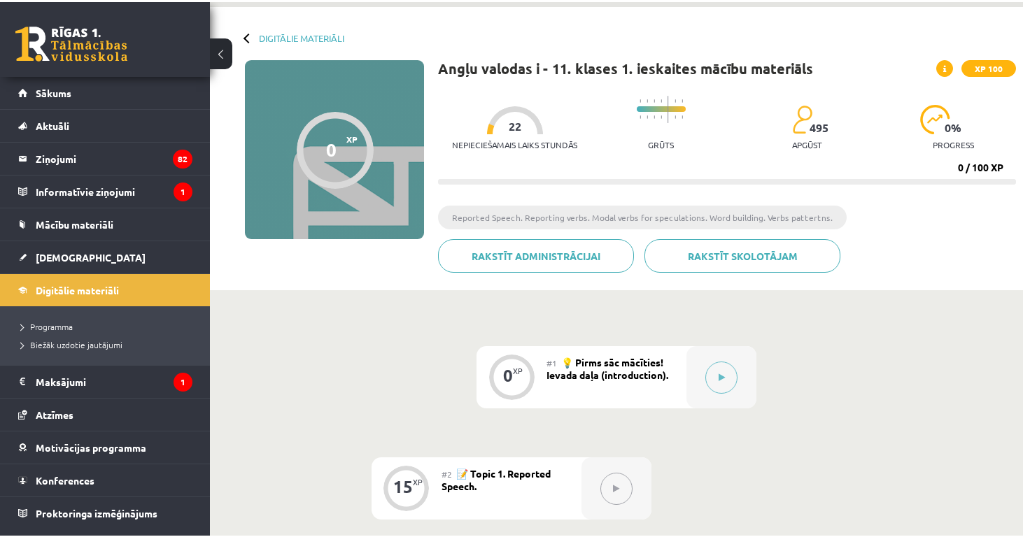
scroll to position [41, 0]
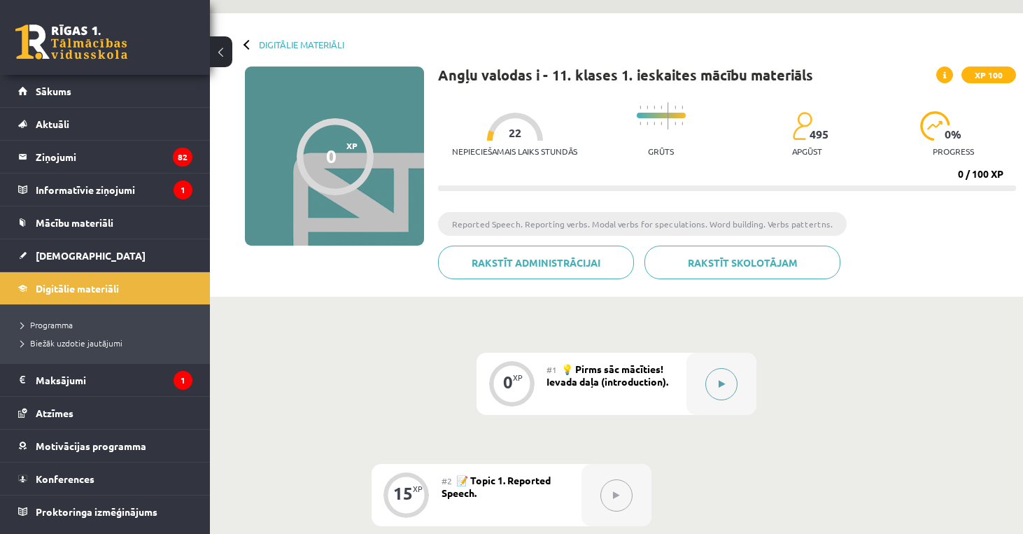
click at [712, 376] on button at bounding box center [721, 384] width 32 height 32
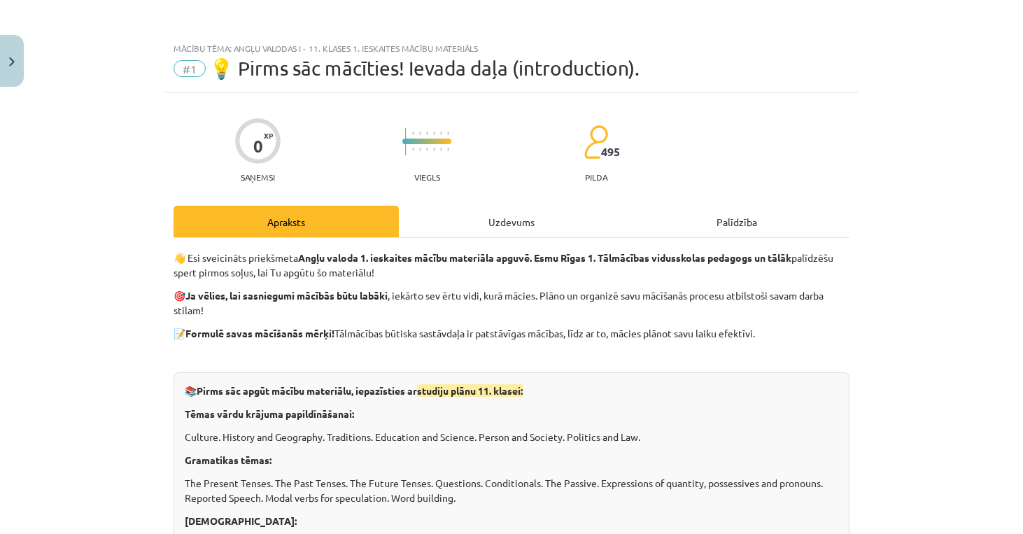
click at [545, 229] on div "Uzdevums" at bounding box center [511, 221] width 225 height 31
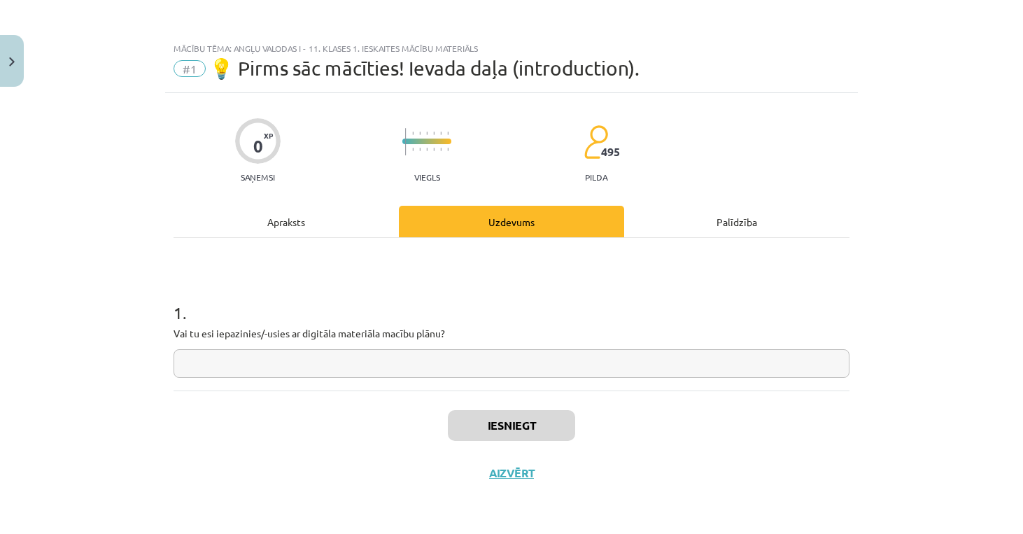
click at [339, 208] on div "Apraksts" at bounding box center [285, 221] width 225 height 31
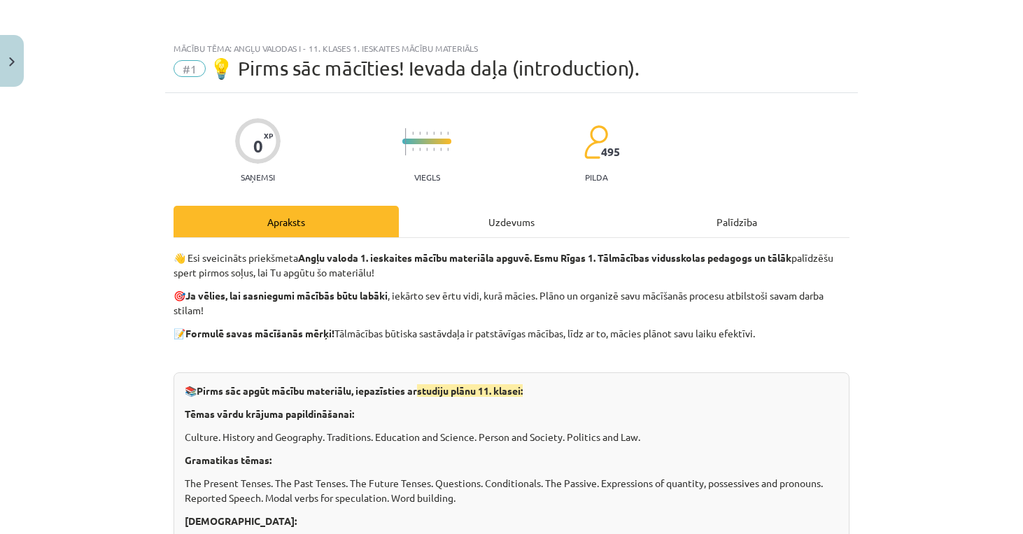
click at [887, 404] on div "Mācību tēma: Angļu valodas i - 11. klases 1. ieskaites mācību materiāls #1 💡 Pi…" at bounding box center [511, 267] width 1023 height 534
click at [954, 294] on div "Mācību tēma: Angļu valodas i - 11. klases 1. ieskaites mācību materiāls #1 💡 Pi…" at bounding box center [511, 267] width 1023 height 534
click at [510, 469] on div "📚 Pirms sāc apgūt mācību materiālu, iepazīsties ar studiju plānu 11. klasei: Tē…" at bounding box center [511, 506] width 676 height 268
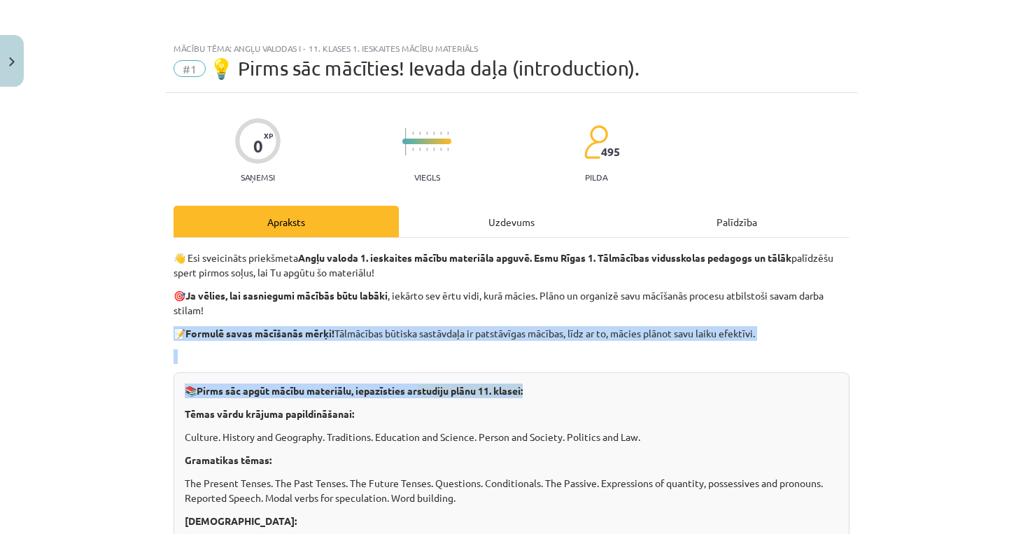
drag, startPoint x: 548, startPoint y: 322, endPoint x: 548, endPoint y: 413, distance: 90.2
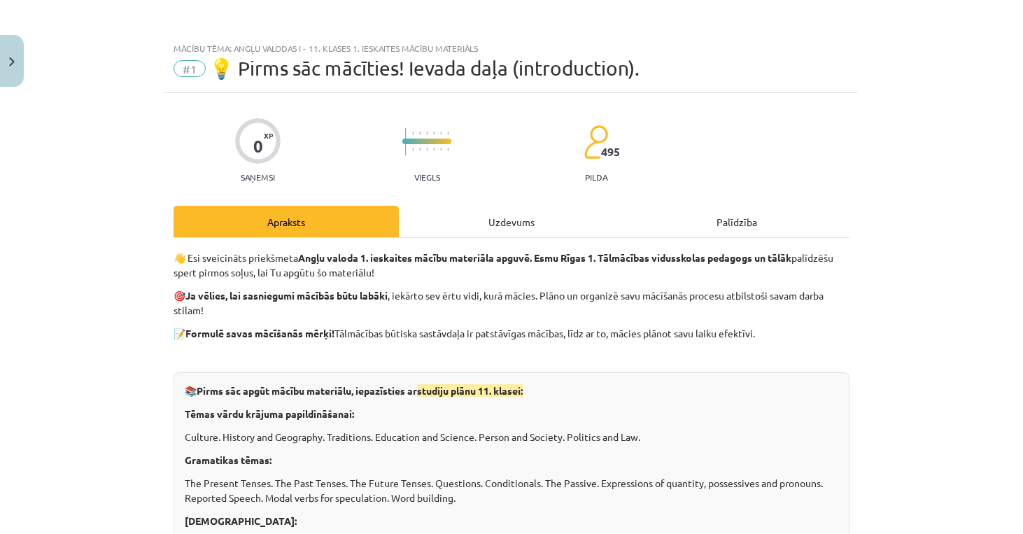
click at [574, 481] on p "The Present Tenses. The Past Tenses. The Future Tenses. Questions. Conditionals…" at bounding box center [511, 490] width 653 height 29
click at [920, 403] on div "Mācību tēma: Angļu valodas i - 11. klases 1. ieskaites mācību materiāls #1 💡 Pi…" at bounding box center [511, 267] width 1023 height 534
click at [867, 310] on div "Mācību tēma: Angļu valodas i - 11. klases 1. ieskaites mācību materiāls #1 💡 Pi…" at bounding box center [511, 267] width 1023 height 534
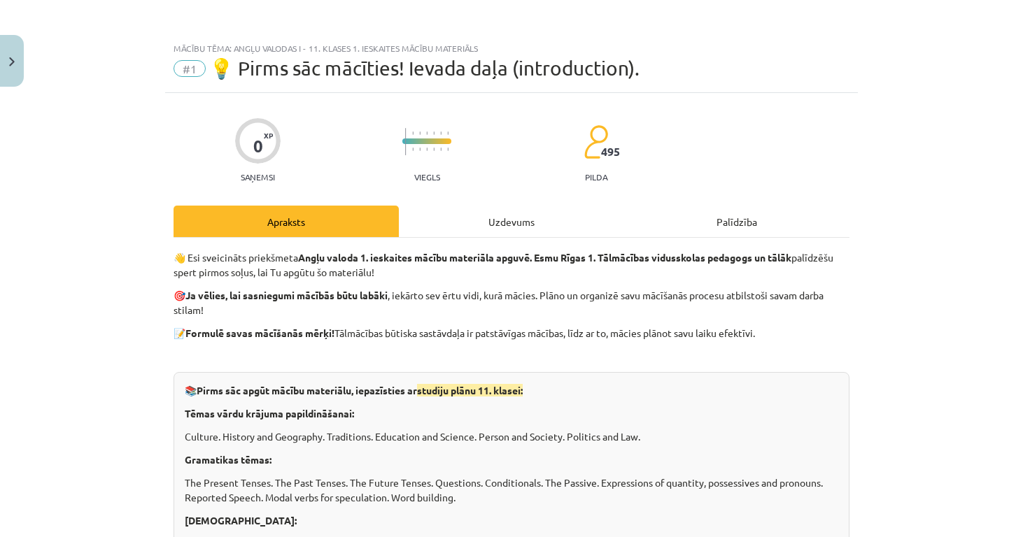
drag, startPoint x: 620, startPoint y: 474, endPoint x: 646, endPoint y: 471, distance: 26.0
click at [646, 466] on div "📚 Pirms sāc apgūt mācību materiālu, iepazīsties ar studiju plānu 11. klasei: Tē…" at bounding box center [511, 506] width 676 height 268
click at [882, 439] on div "Mācību tēma: Angļu valodas i - 11. klases 1. ieskaites mācību materiāls #1 💡 Pi…" at bounding box center [511, 268] width 1023 height 537
click at [316, 219] on div "Apraksts" at bounding box center [285, 221] width 225 height 31
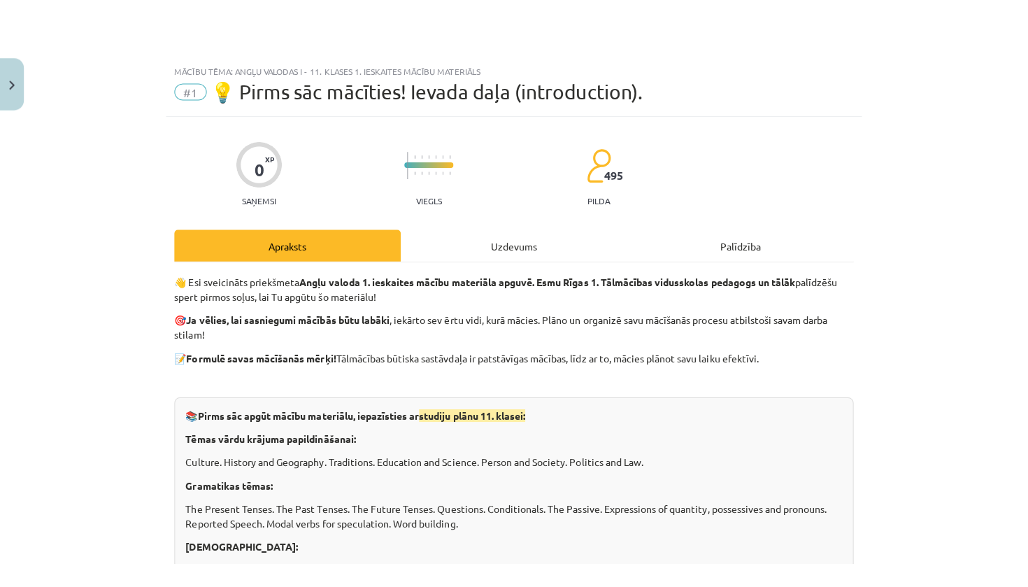
scroll to position [35, 0]
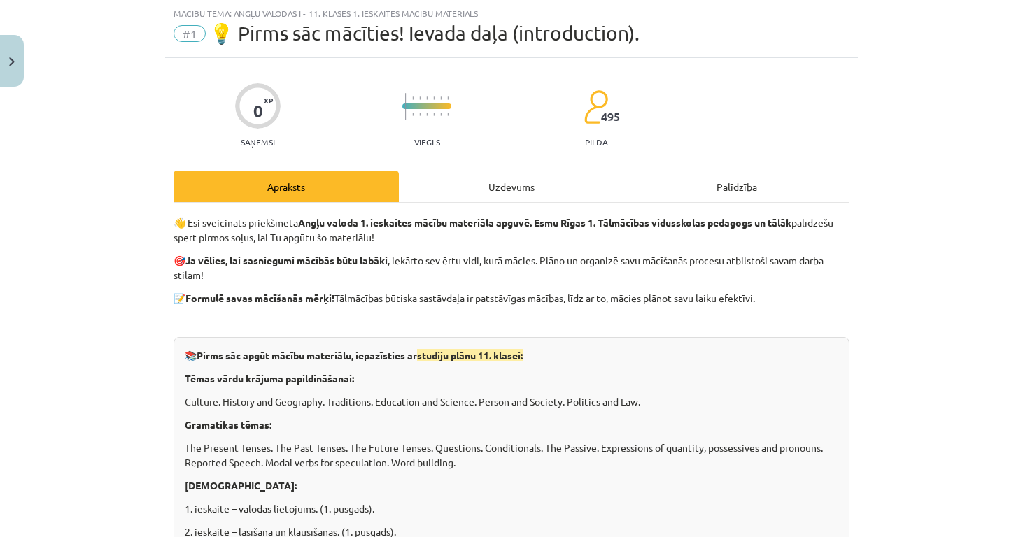
click at [266, 184] on div "Apraksts" at bounding box center [285, 186] width 225 height 31
click at [313, 197] on div "Apraksts" at bounding box center [285, 186] width 225 height 31
drag, startPoint x: 1020, startPoint y: 139, endPoint x: 1018, endPoint y: 215, distance: 76.3
click at [1018, 215] on div "Mācību tēma: Angļu valodas i - 11. klases 1. ieskaites mācību materiāls #1 💡 Pi…" at bounding box center [511, 268] width 1023 height 537
click at [974, 248] on div "Mācību tēma: Angļu valodas i - 11. klases 1. ieskaites mācību materiāls #1 💡 Pi…" at bounding box center [511, 268] width 1023 height 537
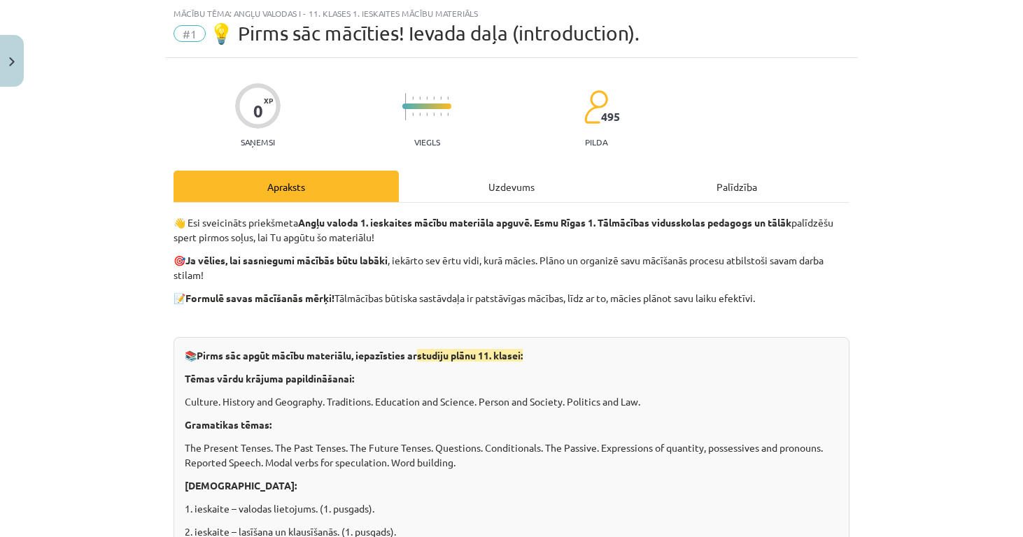
drag, startPoint x: 870, startPoint y: 378, endPoint x: 893, endPoint y: 378, distance: 22.4
click at [893, 378] on div "Mācību tēma: Angļu valodas i - 11. klases 1. ieskaites mācību materiāls #1 💡 Pi…" at bounding box center [511, 268] width 1023 height 537
click at [345, 187] on div "Apraksts" at bounding box center [285, 186] width 225 height 31
click at [373, 190] on div "Apraksts" at bounding box center [285, 186] width 225 height 31
drag, startPoint x: 373, startPoint y: 190, endPoint x: 941, endPoint y: 357, distance: 592.7
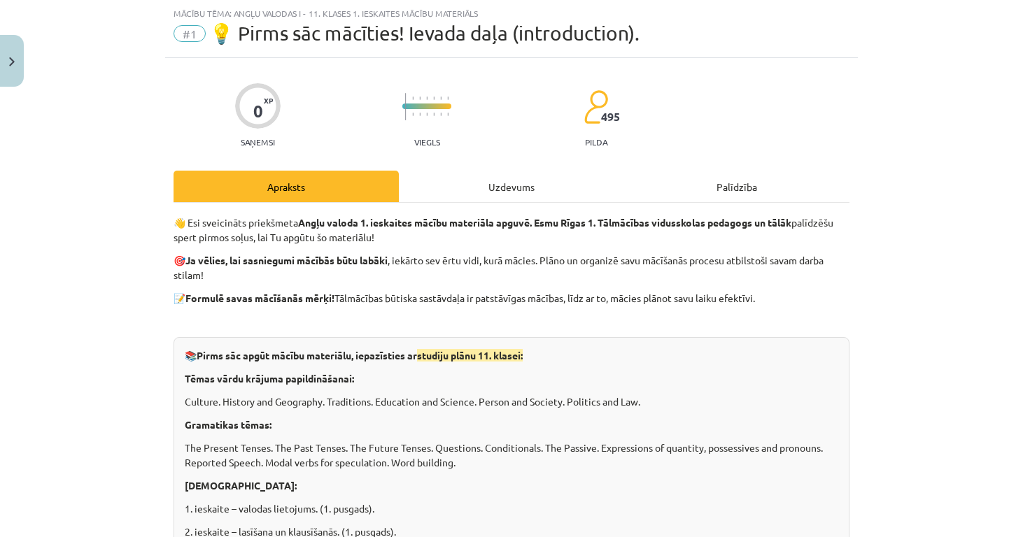
click at [932, 347] on div "Mācību tēma: Angļu valodas i - 11. klases 1. ieskaites mācību materiāls #1 💡 Pi…" at bounding box center [511, 268] width 1023 height 537
click at [967, 355] on div "Mācību tēma: Angļu valodas i - 11. klases 1. ieskaites mācību materiāls #1 💡 Pi…" at bounding box center [511, 268] width 1023 height 537
drag, startPoint x: 967, startPoint y: 360, endPoint x: 988, endPoint y: 341, distance: 28.3
click at [983, 340] on div "Mācību tēma: Angļu valodas i - 11. klases 1. ieskaites mācību materiāls #1 💡 Pi…" at bounding box center [511, 268] width 1023 height 537
click at [1020, 275] on div "Mācību tēma: Angļu valodas i - 11. klases 1. ieskaites mācību materiāls #1 💡 Pi…" at bounding box center [511, 268] width 1023 height 537
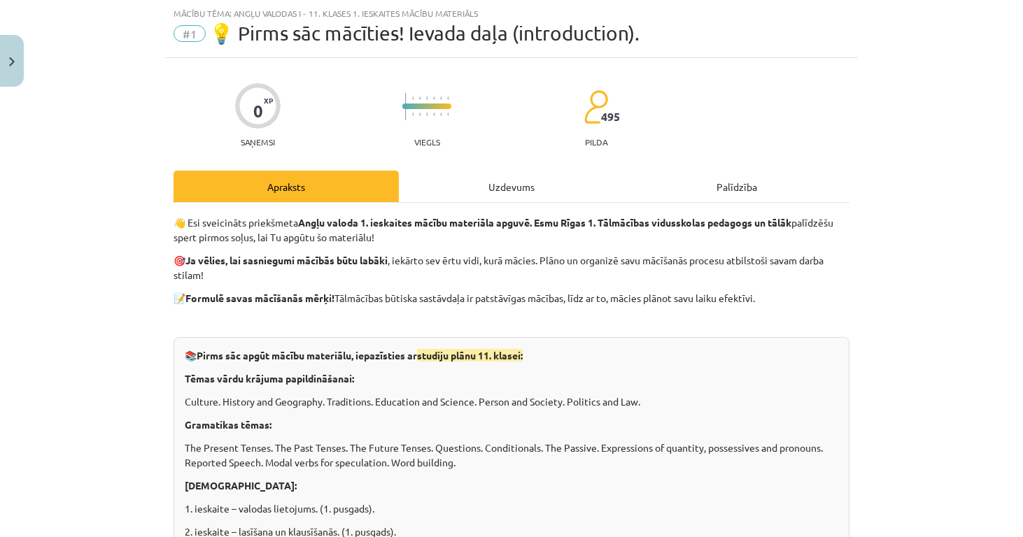
click at [1000, 255] on div "Mācību tēma: Angļu valodas i - 11. klases 1. ieskaites mācību materiāls #1 💡 Pi…" at bounding box center [511, 268] width 1023 height 537
drag, startPoint x: 1016, startPoint y: 205, endPoint x: 1011, endPoint y: 123, distance: 81.9
click at [1011, 122] on div "Mācību tēma: Angļu valodas i - 11. klases 1. ieskaites mācību materiāls #1 💡 Pi…" at bounding box center [511, 268] width 1023 height 537
click at [985, 118] on div "Mācību tēma: Angļu valodas i - 11. klases 1. ieskaites mācību materiāls #1 💡 Pi…" at bounding box center [511, 268] width 1023 height 537
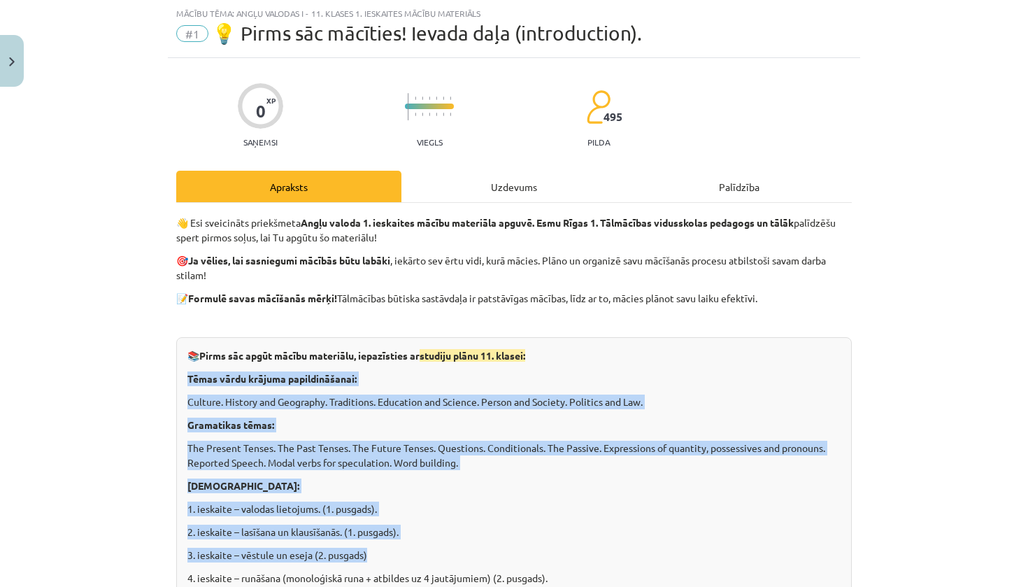
drag, startPoint x: 1026, startPoint y: 392, endPoint x: 986, endPoint y: 586, distance: 197.8
click at [986, 533] on div "Mācību tēma: Angļu valodas i - 11. klases 1. ieskaites mācību materiāls #1 💡 Pi…" at bounding box center [514, 293] width 1028 height 587
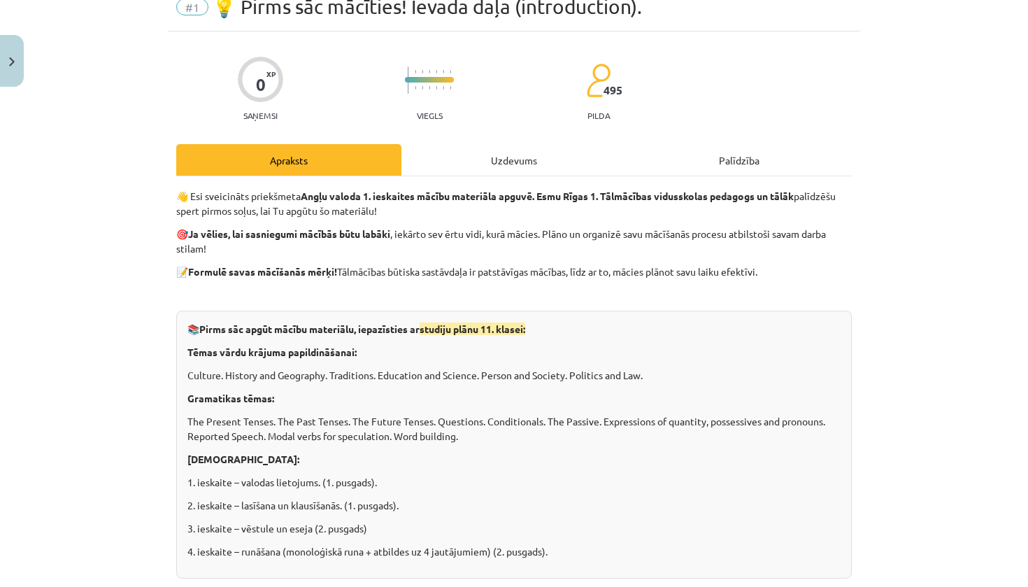
click at [962, 301] on div "Mācību tēma: Angļu valodas i - 11. klases 1. ieskaites mācību materiāls #1 💡 Pi…" at bounding box center [514, 293] width 1028 height 587
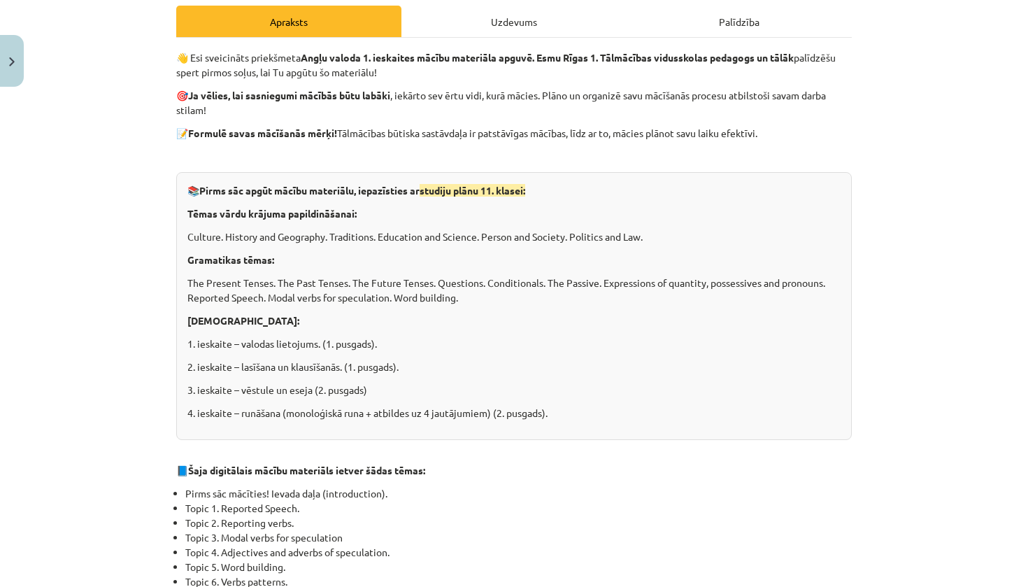
scroll to position [202, 0]
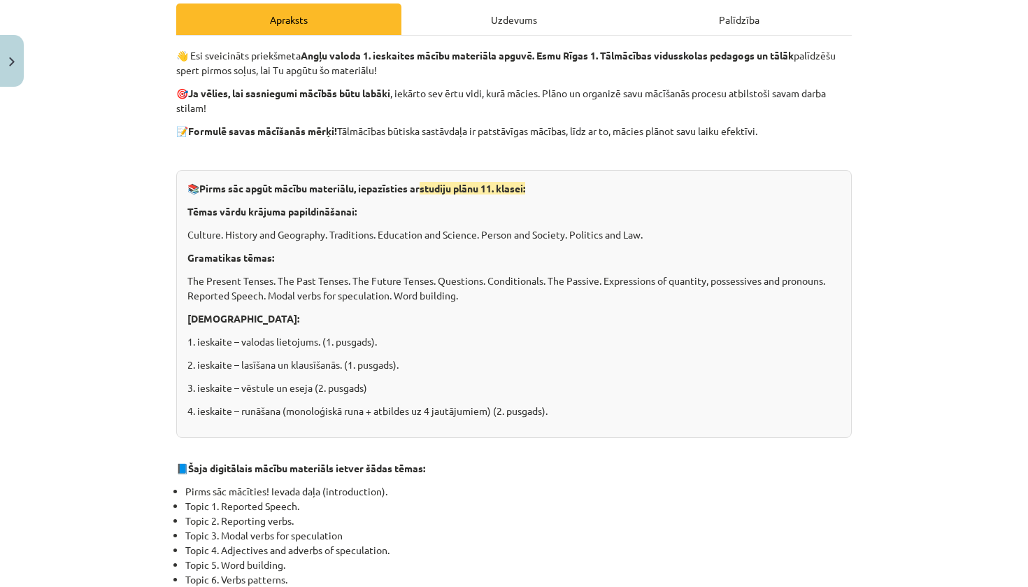
drag, startPoint x: 1028, startPoint y: 255, endPoint x: 1028, endPoint y: 339, distance: 83.9
click at [1022, 339] on div "Mācību tēma: Angļu valodas i - 11. klases 1. ieskaites mācību materiāls #1 💡 Pi…" at bounding box center [514, 293] width 1028 height 587
click at [979, 326] on div "Mācību tēma: Angļu valodas i - 11. klases 1. ieskaites mācību materiāls #1 💡 Pi…" at bounding box center [514, 293] width 1028 height 587
drag, startPoint x: 757, startPoint y: 316, endPoint x: 1028, endPoint y: 297, distance: 271.4
click at [1022, 297] on div "Mācību tēma: Angļu valodas i - 11. klases 1. ieskaites mācību materiāls #1 💡 Pi…" at bounding box center [514, 293] width 1028 height 587
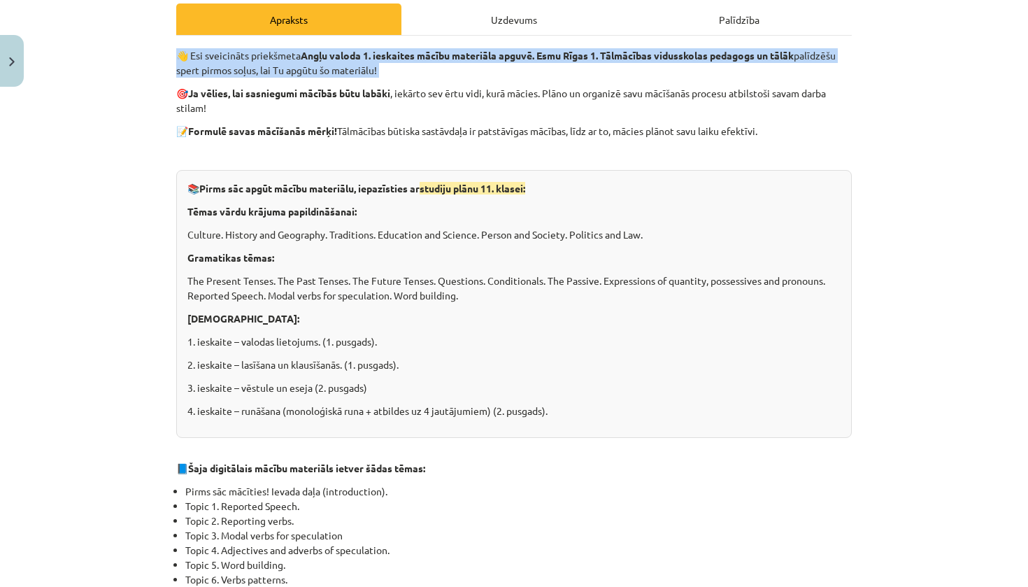
drag, startPoint x: 1028, startPoint y: 244, endPoint x: 1003, endPoint y: 320, distance: 80.1
click at [1018, 286] on div "Mācību tēma: Angļu valodas i - 11. klases 1. ieskaites mācību materiāls #1 💡 Pi…" at bounding box center [514, 293] width 1028 height 587
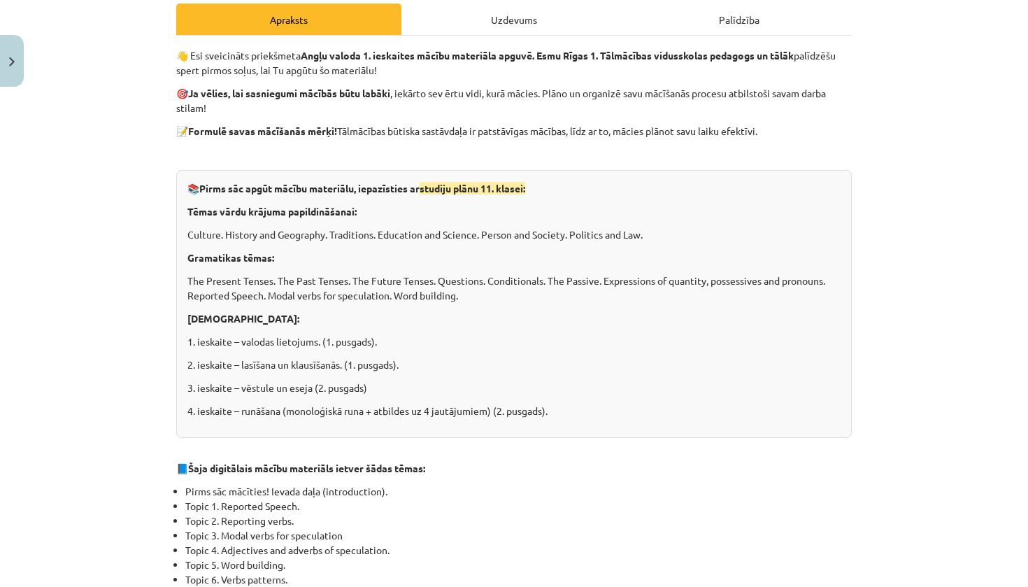
click at [997, 315] on div "Mācību tēma: Angļu valodas i - 11. klases 1. ieskaites mācību materiāls #1 💡 Pi…" at bounding box center [514, 293] width 1028 height 587
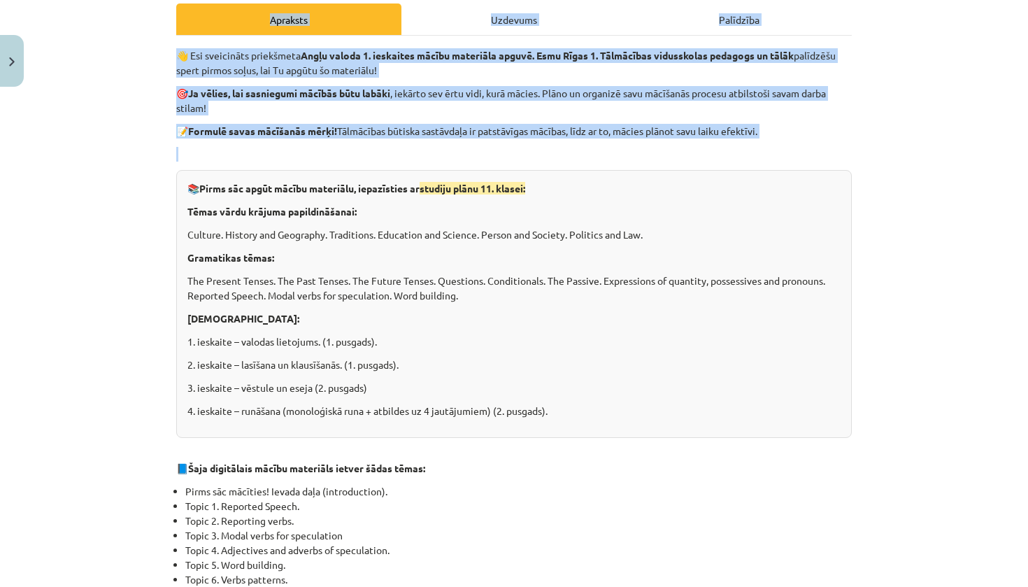
drag, startPoint x: 1028, startPoint y: 90, endPoint x: 1028, endPoint y: 366, distance: 275.6
click at [1022, 365] on div "Mācību tēma: Angļu valodas i - 11. klases 1. ieskaites mācību materiāls #1 💡 Pi…" at bounding box center [514, 293] width 1028 height 587
drag, startPoint x: 1028, startPoint y: 342, endPoint x: 1028, endPoint y: 146, distance: 195.9
click at [1022, 146] on div "Mācību tēma: Angļu valodas i - 11. klases 1. ieskaites mācību materiāls #1 💡 Pi…" at bounding box center [514, 293] width 1028 height 587
click at [1022, 145] on div "Mācību tēma: Angļu valodas i - 11. klases 1. ieskaites mācību materiāls #1 💡 Pi…" at bounding box center [514, 293] width 1028 height 587
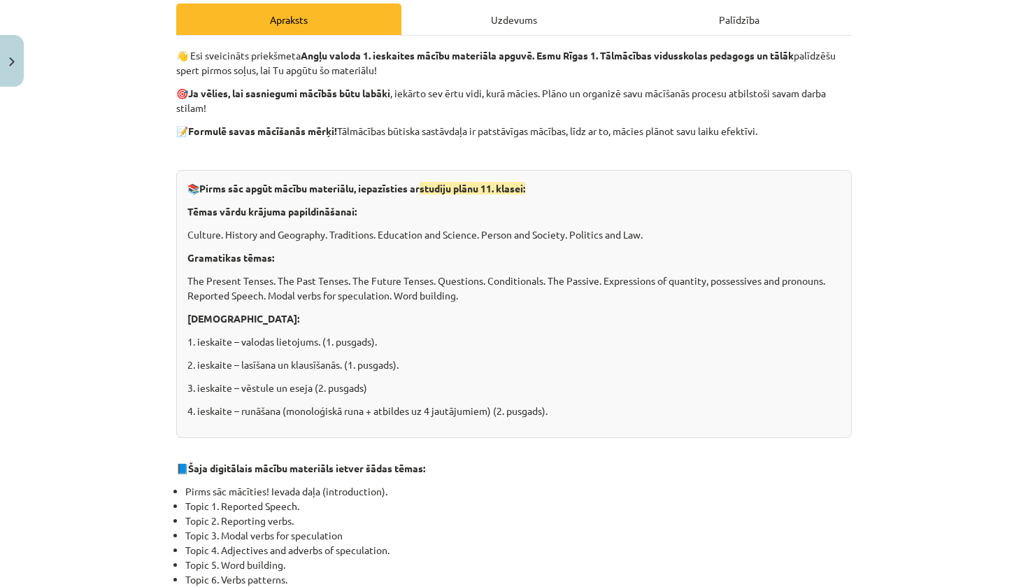
click at [1021, 148] on div "Mācību tēma: Angļu valodas i - 11. klases 1. ieskaites mācību materiāls #1 💡 Pi…" at bounding box center [514, 293] width 1028 height 587
click at [930, 337] on div "Mācību tēma: Angļu valodas i - 11. klases 1. ieskaites mācību materiāls #1 💡 Pi…" at bounding box center [514, 293] width 1028 height 587
click at [788, 376] on div "📚 Pirms sāc apgūt mācību materiālu, iepazīsties ar studiju plānu 11. klasei: Tē…" at bounding box center [514, 304] width 676 height 268
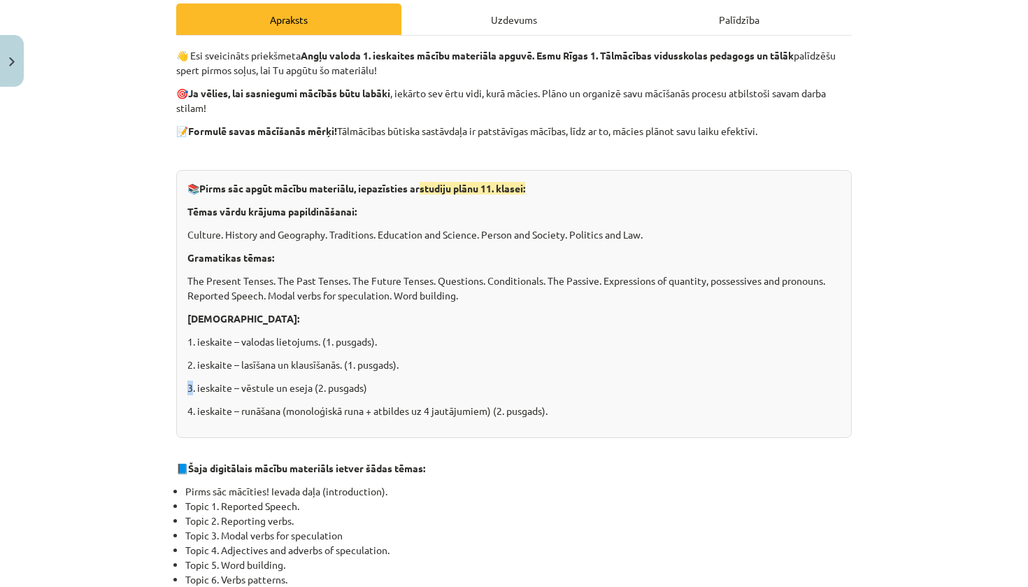
click at [788, 376] on div "📚 Pirms sāc apgūt mācību materiālu, iepazīsties ar studiju plānu 11. klasei: Tē…" at bounding box center [514, 304] width 676 height 268
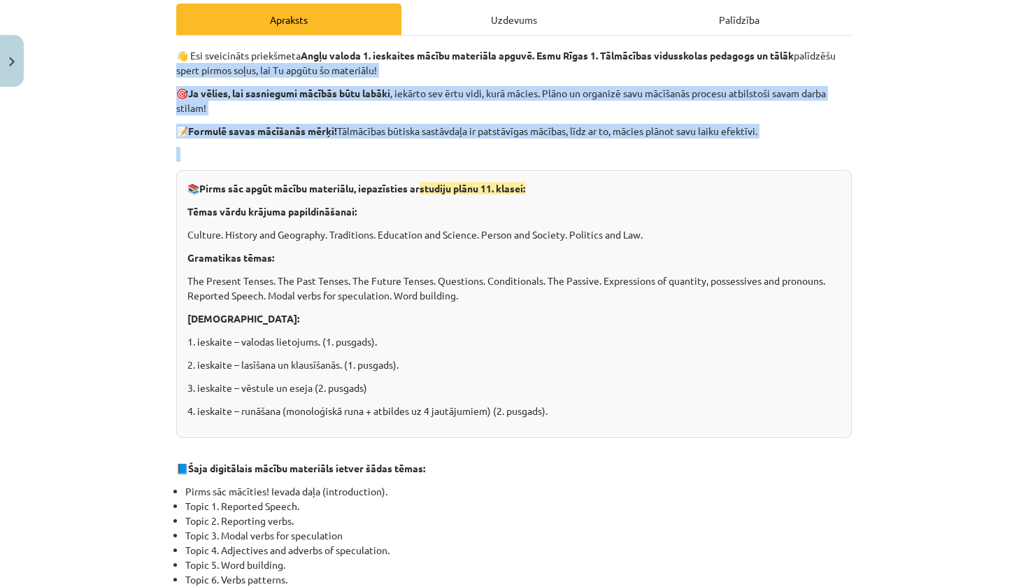
drag, startPoint x: 1028, startPoint y: 382, endPoint x: 1028, endPoint y: 260, distance: 122.4
click at [1022, 260] on div "Mācību tēma: Angļu valodas i - 11. klases 1. ieskaites mācību materiāls #1 💡 Pi…" at bounding box center [514, 293] width 1028 height 587
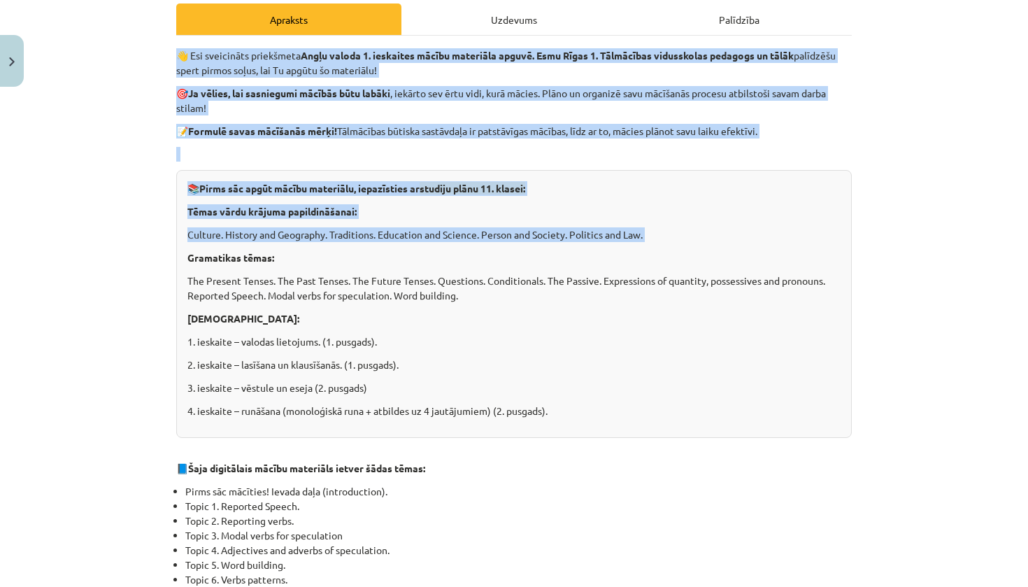
drag, startPoint x: 1016, startPoint y: 444, endPoint x: 1028, endPoint y: 236, distance: 208.7
click at [1022, 236] on div "Mācību tēma: Angļu valodas i - 11. klases 1. ieskaites mācību materiāls #1 💡 Pi…" at bounding box center [514, 293] width 1028 height 587
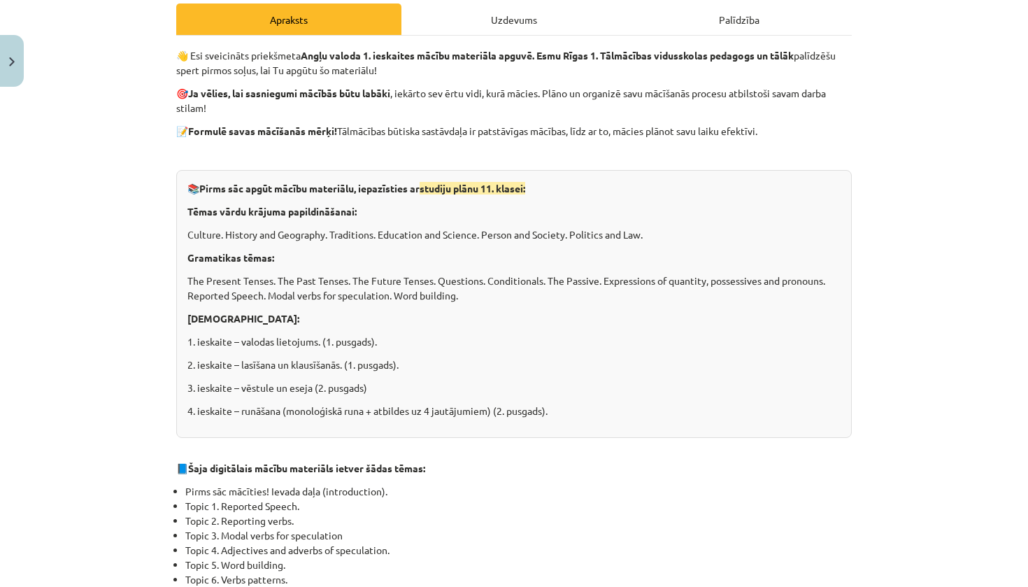
click at [1013, 432] on div "Mācību tēma: Angļu valodas i - 11. klases 1. ieskaites mācību materiāls #1 💡 Pi…" at bounding box center [514, 293] width 1028 height 587
drag, startPoint x: 1013, startPoint y: 431, endPoint x: 998, endPoint y: 449, distance: 23.4
click at [998, 448] on div "Mācību tēma: Angļu valodas i - 11. klases 1. ieskaites mācību materiāls #1 💡 Pi…" at bounding box center [514, 293] width 1028 height 587
drag, startPoint x: 698, startPoint y: 414, endPoint x: 774, endPoint y: 413, distance: 75.6
click at [774, 413] on p "4. ieskaite – runāšana (monoloģiskā runa + atbildes uz 4 jautājumiem) (2. pusga…" at bounding box center [513, 411] width 653 height 15
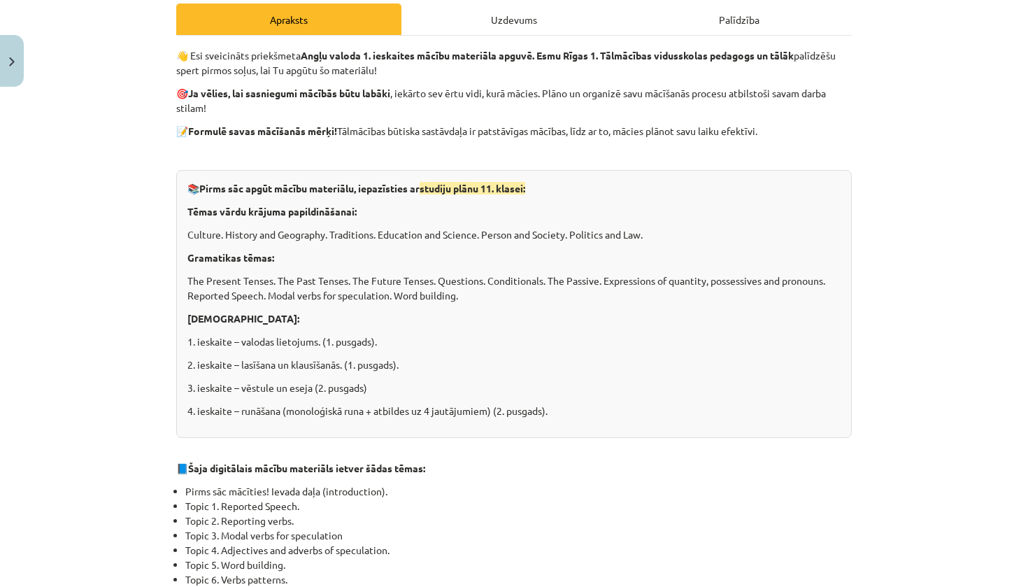
drag, startPoint x: 1028, startPoint y: 397, endPoint x: 965, endPoint y: 396, distance: 62.3
click at [965, 396] on div "Mācību tēma: Angļu valodas i - 11. klases 1. ieskaites mācību materiāls #1 💡 Pi…" at bounding box center [514, 293] width 1028 height 587
drag, startPoint x: 1028, startPoint y: 396, endPoint x: 978, endPoint y: 396, distance: 49.7
click at [978, 396] on div "Mācību tēma: Angļu valodas i - 11. klases 1. ieskaites mācību materiāls #1 💡 Pi…" at bounding box center [514, 293] width 1028 height 587
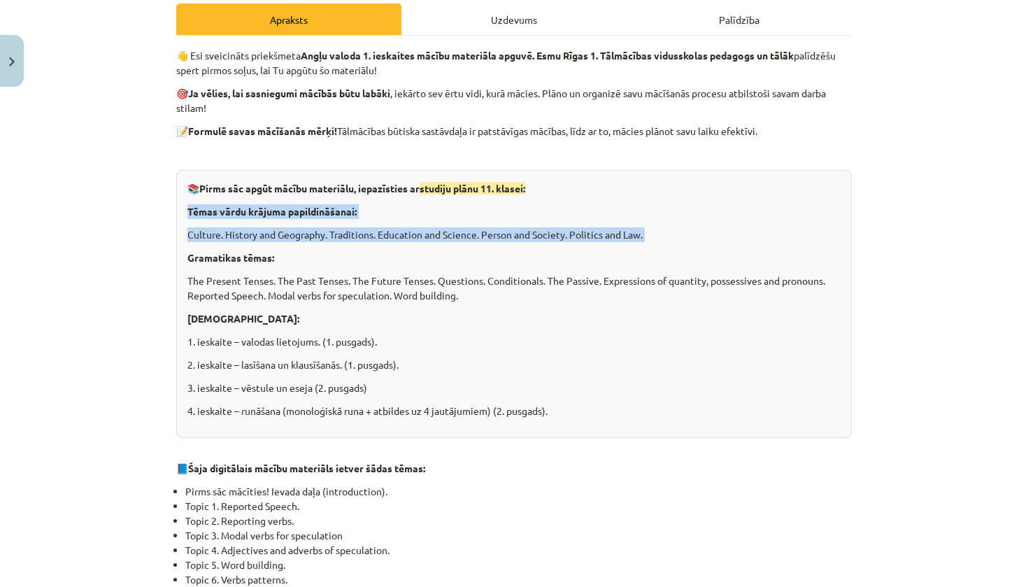
drag, startPoint x: 1021, startPoint y: 392, endPoint x: 1008, endPoint y: 446, distance: 56.0
click at [1008, 446] on div "Mācību tēma: Angļu valodas i - 11. klases 1. ieskaites mācību materiāls #1 💡 Pi…" at bounding box center [514, 293] width 1028 height 587
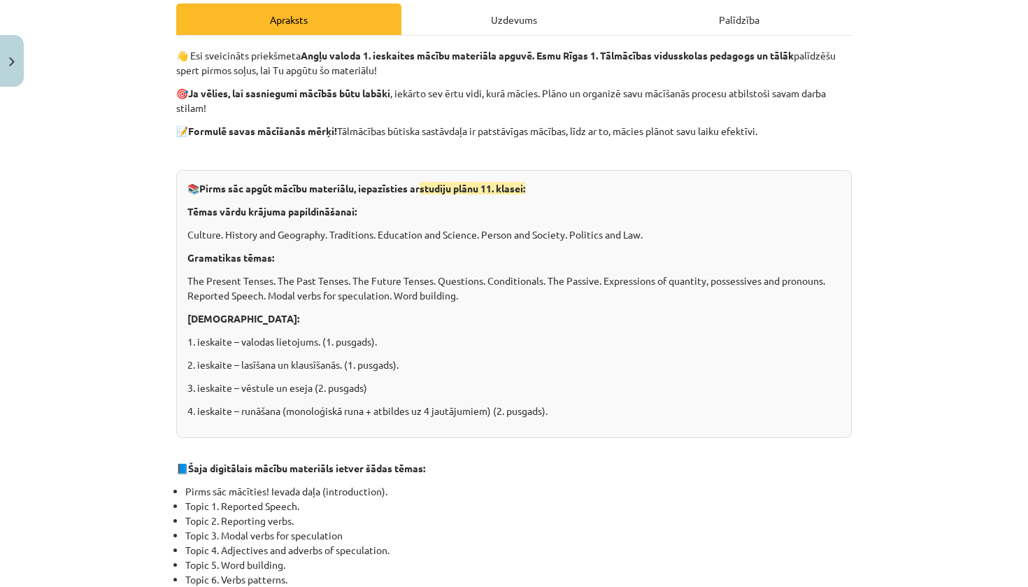
click at [1008, 446] on div "Mācību tēma: Angļu valodas i - 11. klases 1. ieskaites mācību materiāls #1 💡 Pi…" at bounding box center [514, 293] width 1028 height 587
click at [305, 22] on div "Apraksts" at bounding box center [288, 18] width 225 height 31
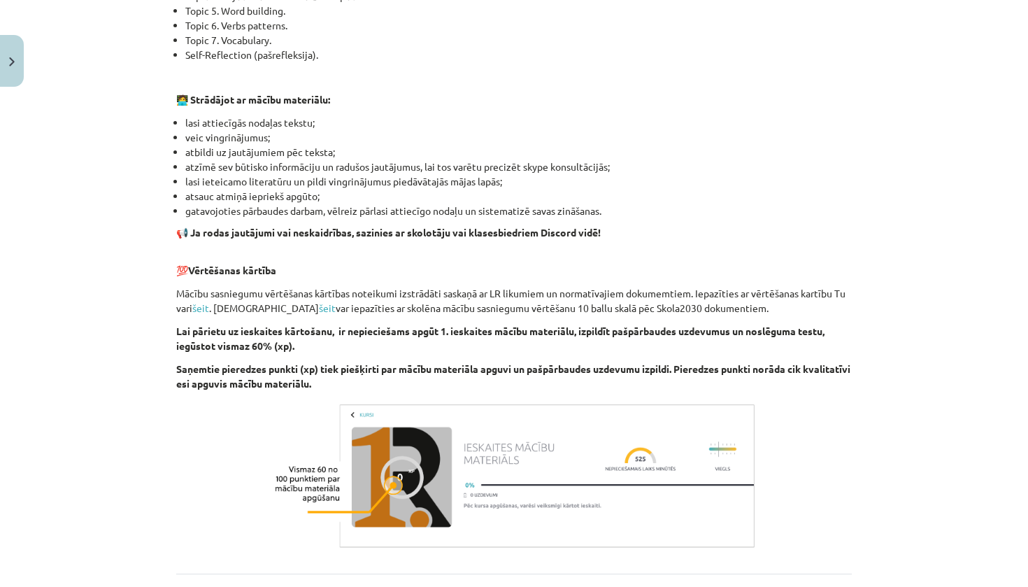
scroll to position [886, 0]
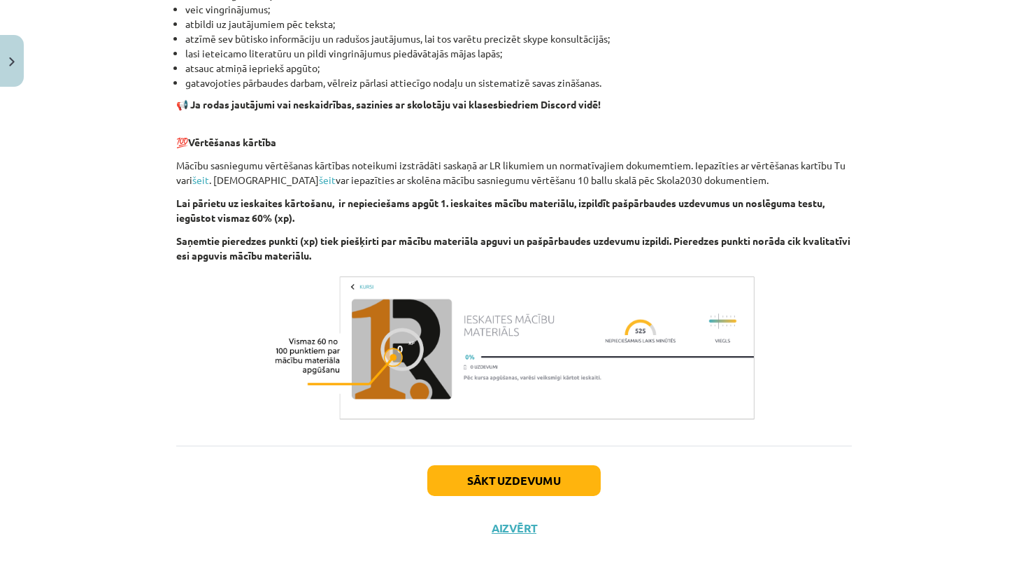
click at [541, 473] on button "Sākt uzdevumu" at bounding box center [513, 480] width 173 height 31
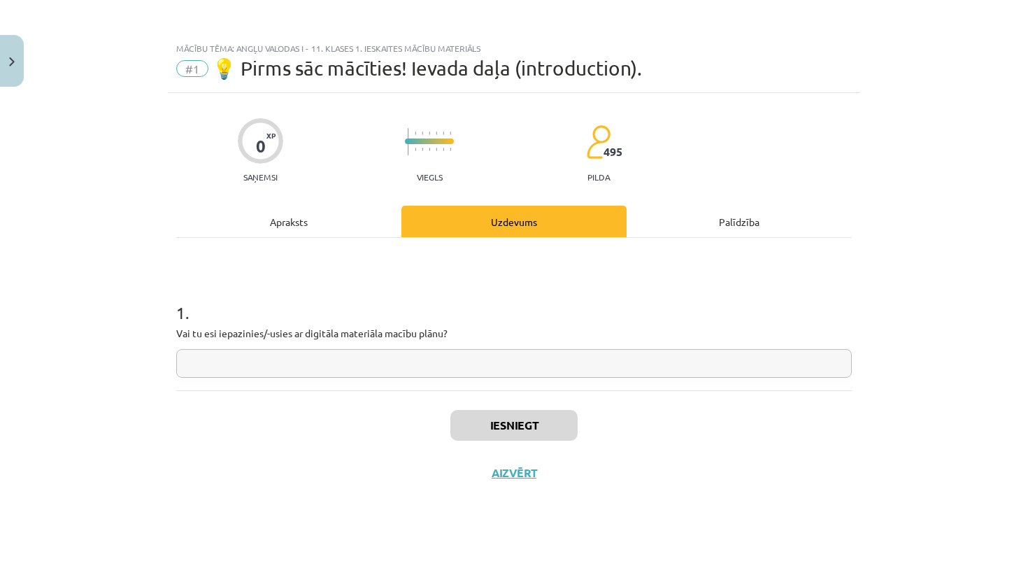
click at [316, 361] on input "text" at bounding box center [514, 363] width 676 height 29
type input "*"
type input "**********"
click at [539, 429] on button "Iesniegt" at bounding box center [513, 425] width 127 height 31
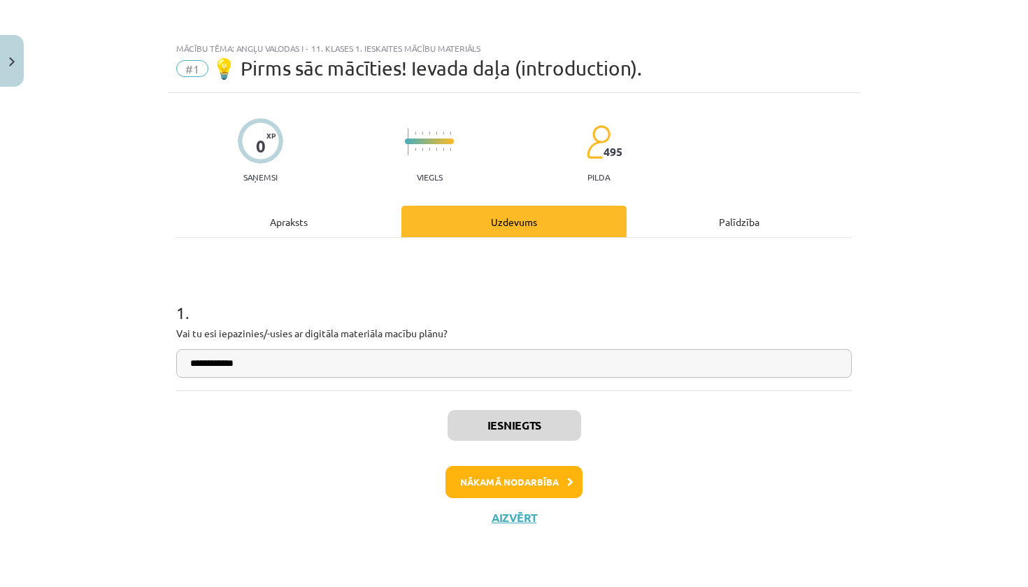
click at [533, 477] on button "Nākamā nodarbība" at bounding box center [514, 482] width 137 height 32
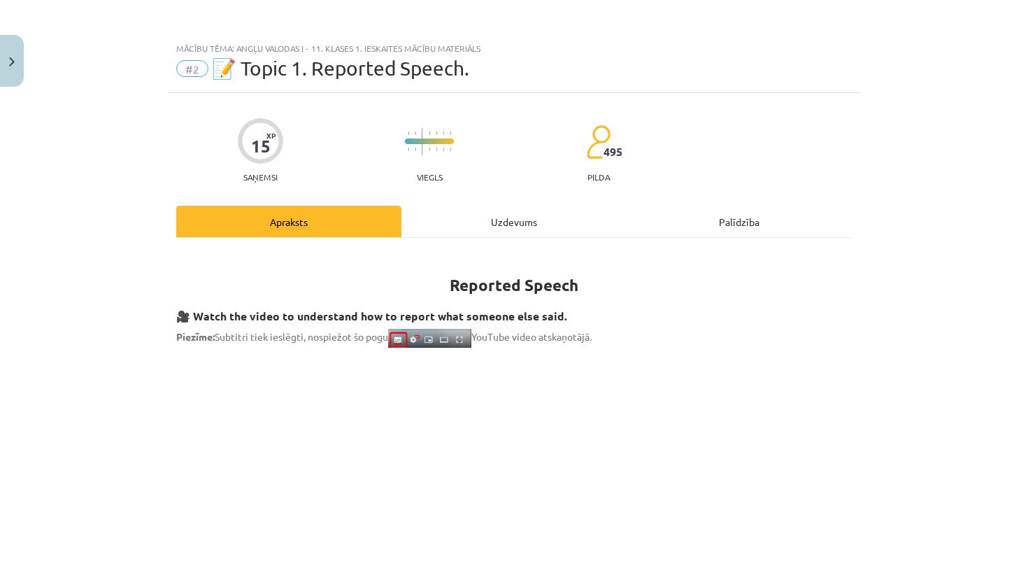
click at [318, 227] on div "Apraksts" at bounding box center [288, 221] width 225 height 31
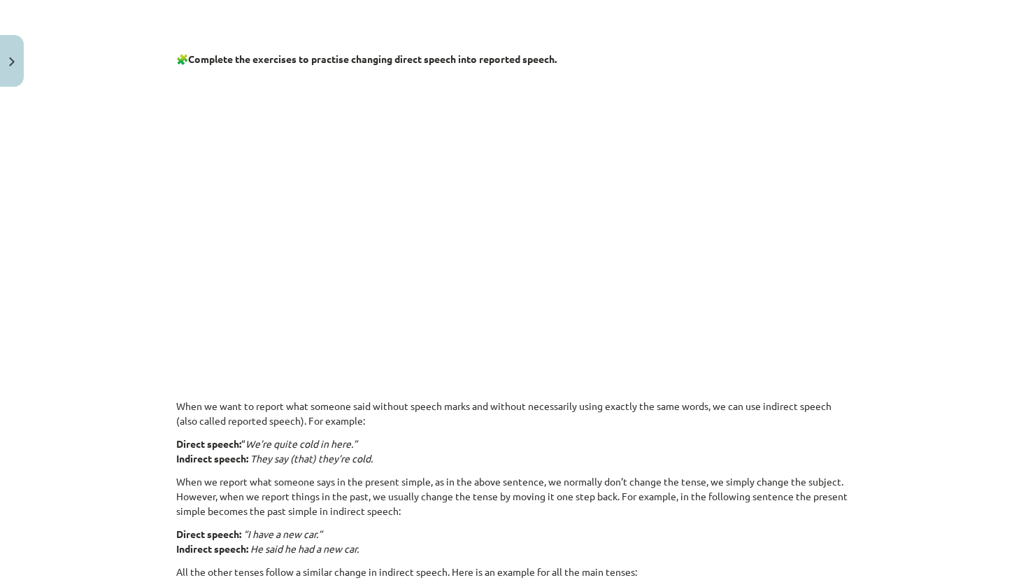
scroll to position [611, 0]
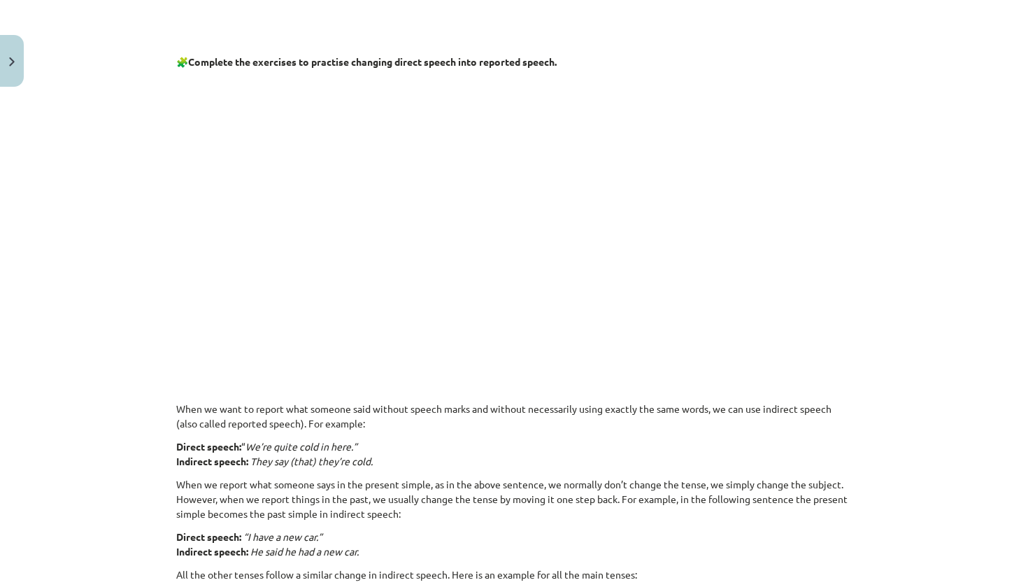
drag, startPoint x: 1018, startPoint y: 265, endPoint x: 946, endPoint y: 208, distance: 91.7
click at [1018, 264] on div "Mācību tēma: Angļu valodas i - 11. klases 1. ieskaites mācību materiāls #2 📝 To…" at bounding box center [514, 293] width 1028 height 587
drag, startPoint x: 246, startPoint y: 141, endPoint x: 329, endPoint y: 253, distance: 139.5
click at [263, 288] on p at bounding box center [514, 212] width 676 height 269
drag, startPoint x: 1028, startPoint y: 406, endPoint x: 1028, endPoint y: 149, distance: 256.7
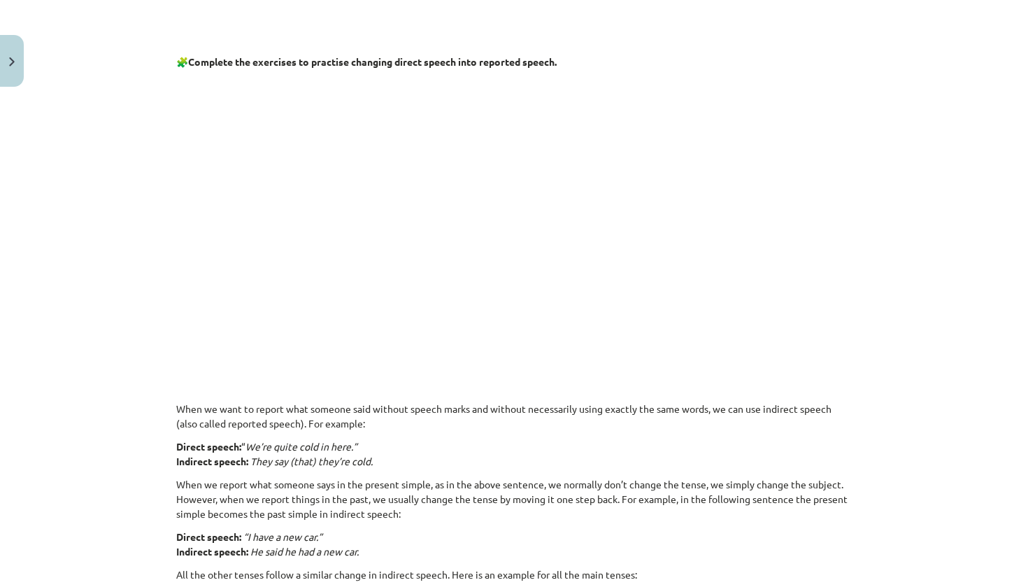
click at [1022, 149] on div "Mācību tēma: Angļu valodas i - 11. klases 1. ieskaites mācību materiāls #2 📝 To…" at bounding box center [514, 293] width 1028 height 587
drag, startPoint x: 1028, startPoint y: 149, endPoint x: 932, endPoint y: 66, distance: 125.9
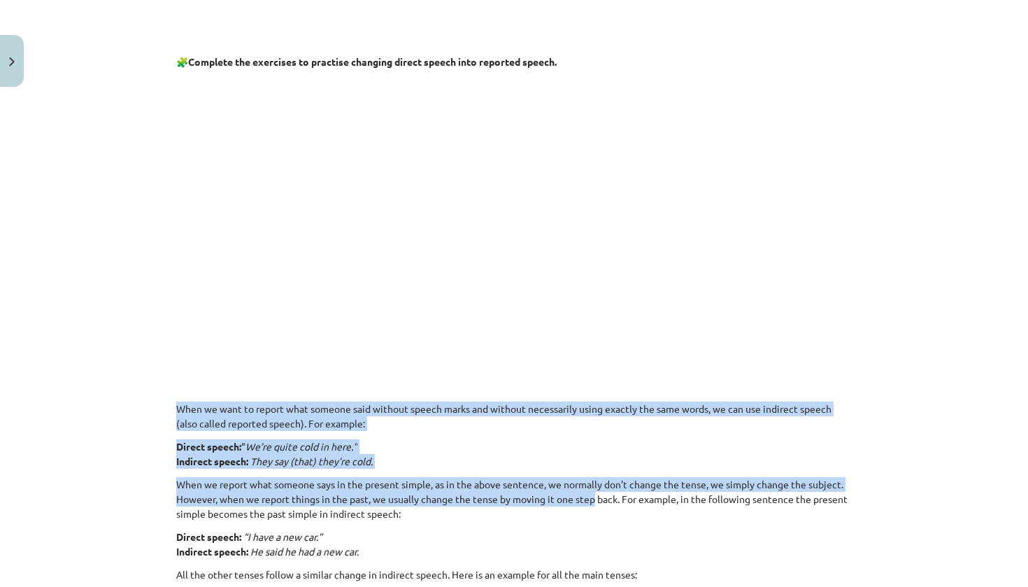
drag, startPoint x: 594, startPoint y: 503, endPoint x: 643, endPoint y: 381, distance: 131.2
click at [643, 381] on div "Reported Speech 🎥 Watch the video to understand how to report what someone else…" at bounding box center [514, 349] width 676 height 1421
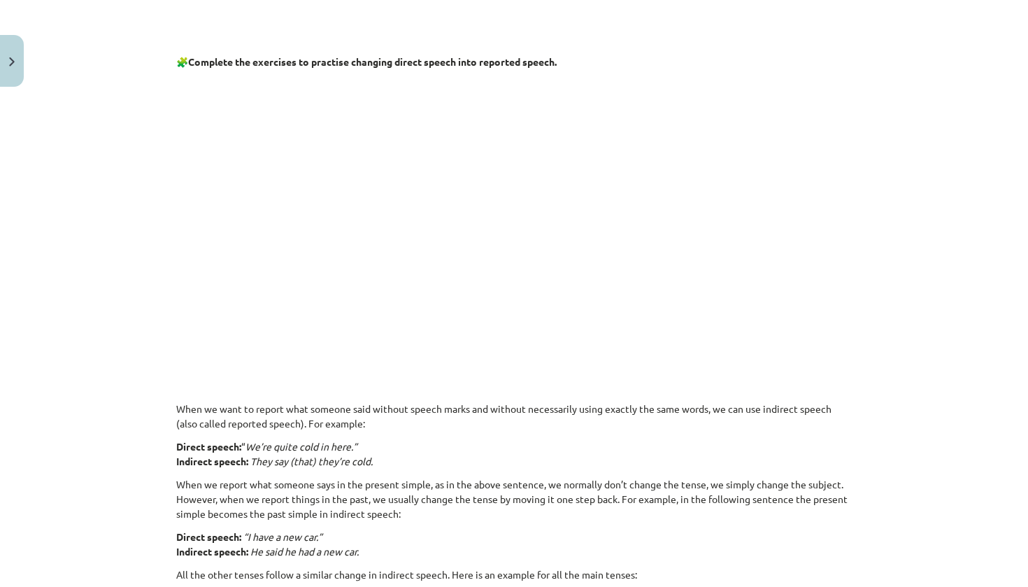
click at [846, 359] on p at bounding box center [514, 362] width 676 height 15
drag, startPoint x: 846, startPoint y: 359, endPoint x: 830, endPoint y: 360, distance: 16.1
click at [830, 360] on p at bounding box center [514, 362] width 676 height 15
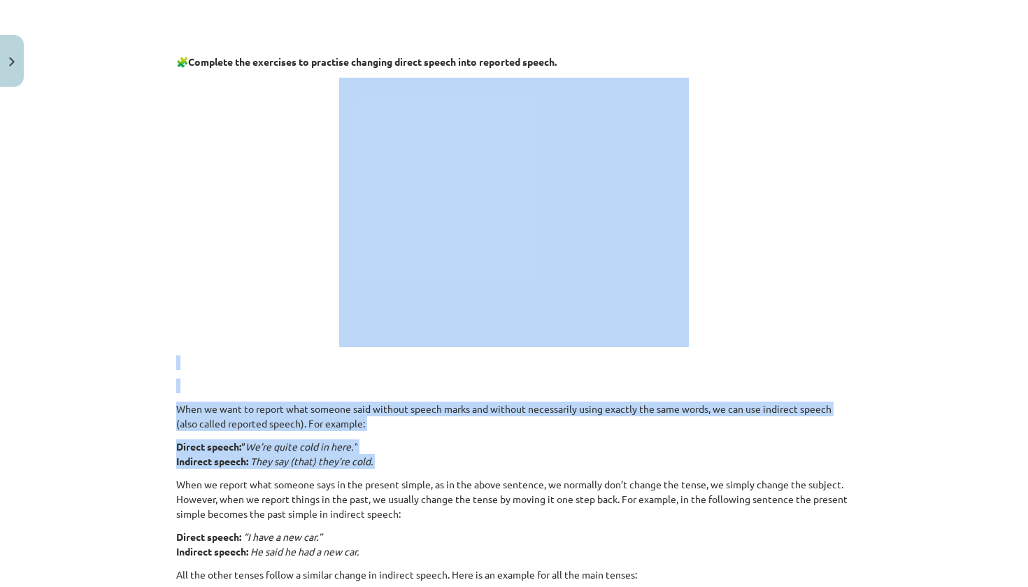
drag, startPoint x: 797, startPoint y: 476, endPoint x: 813, endPoint y: 297, distance: 180.4
click at [813, 297] on div "Reported Speech 🎥 Watch the video to understand how to report what someone else…" at bounding box center [514, 349] width 676 height 1421
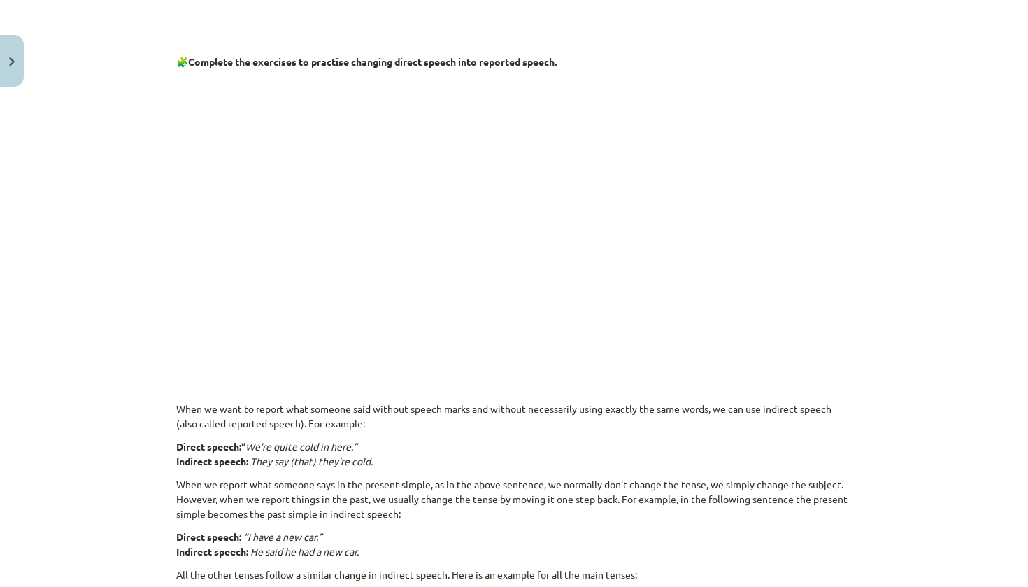
click at [960, 343] on div "Mācību tēma: Angļu valodas i - 11. klases 1. ieskaites mācību materiāls #2 📝 To…" at bounding box center [514, 293] width 1028 height 587
click at [18, 85] on button "Close" at bounding box center [12, 61] width 24 height 52
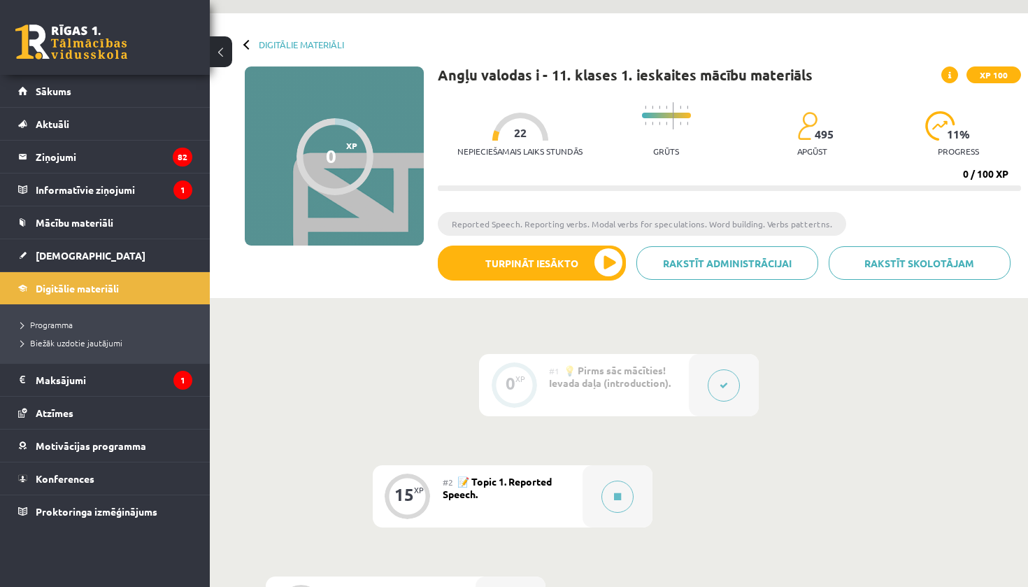
click at [553, 286] on div "Rakstīt skolotājam Rakstīt administrācijai Turpināt iesākto" at bounding box center [729, 268] width 583 height 45
click at [560, 254] on button "Turpināt iesākto" at bounding box center [532, 263] width 188 height 35
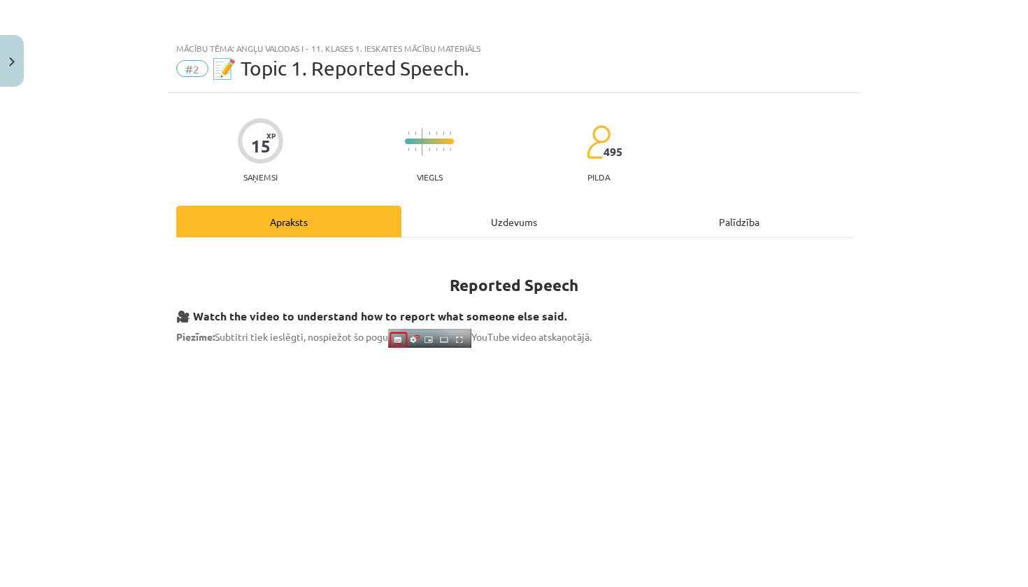
click at [290, 236] on div "Apraksts" at bounding box center [288, 221] width 225 height 31
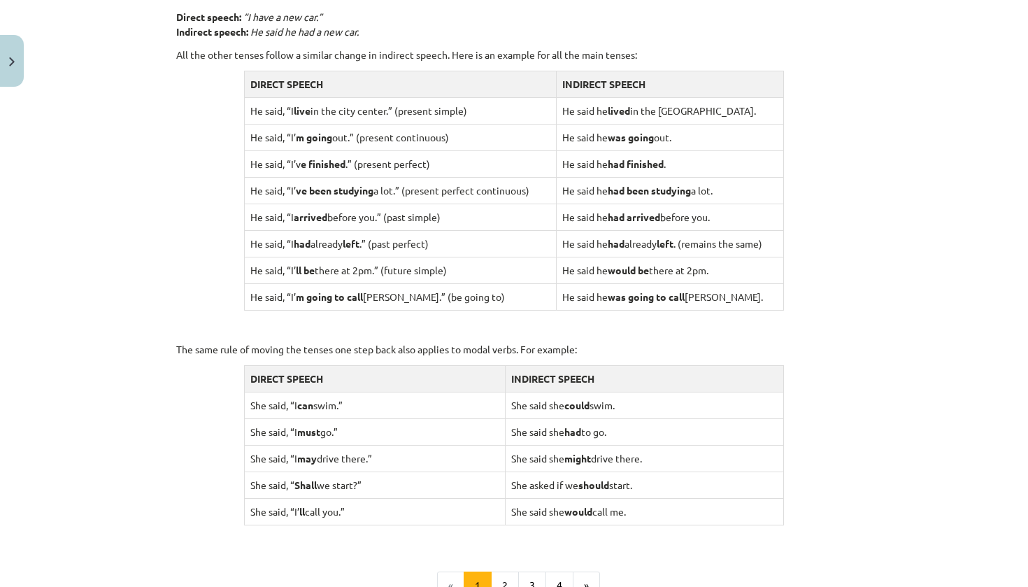
scroll to position [1300, 0]
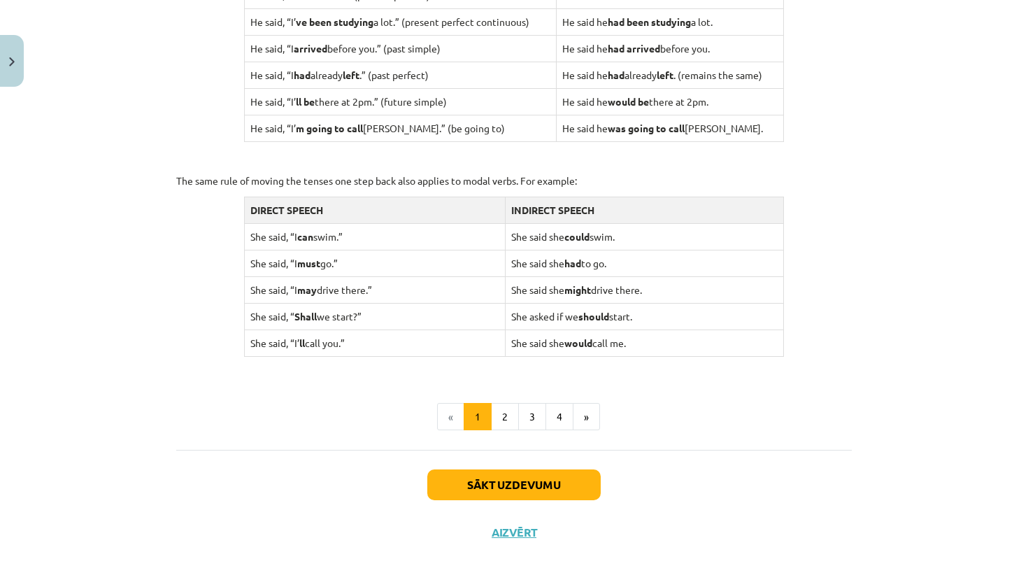
click at [501, 478] on button "Sākt uzdevumu" at bounding box center [513, 484] width 173 height 31
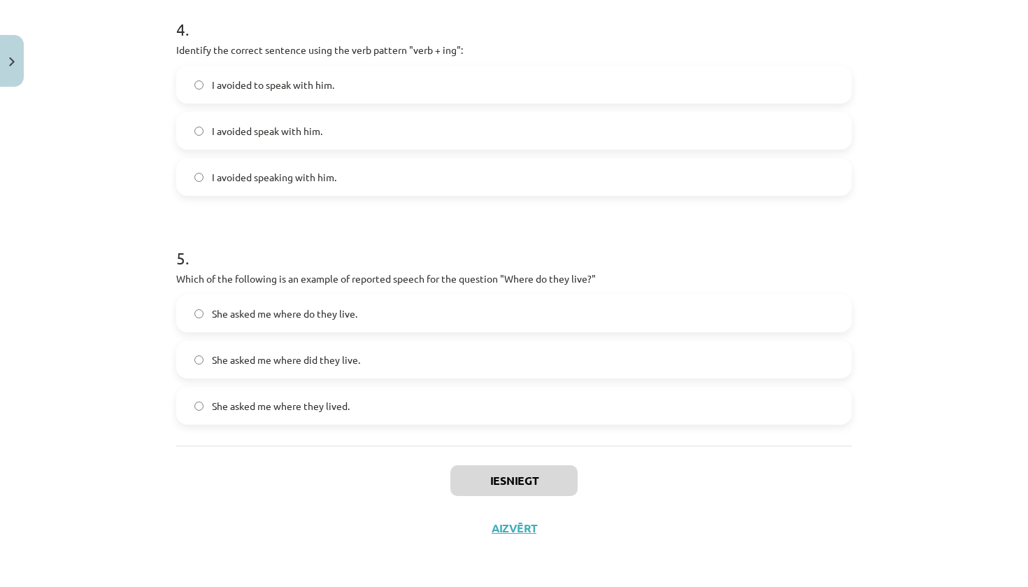
click at [20, 59] on button "Close" at bounding box center [12, 61] width 24 height 52
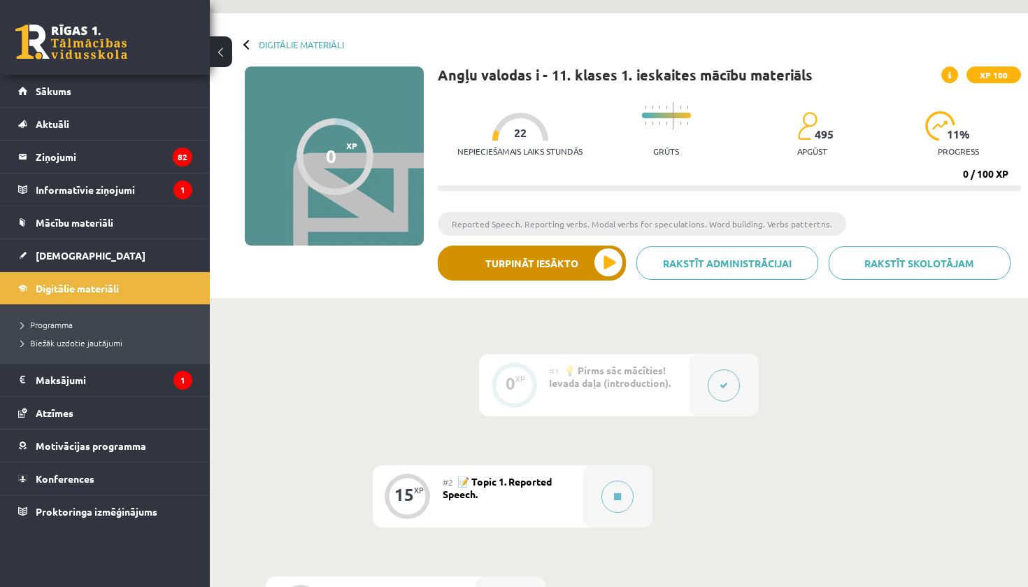
click at [499, 268] on button "Turpināt iesākto" at bounding box center [532, 263] width 188 height 35
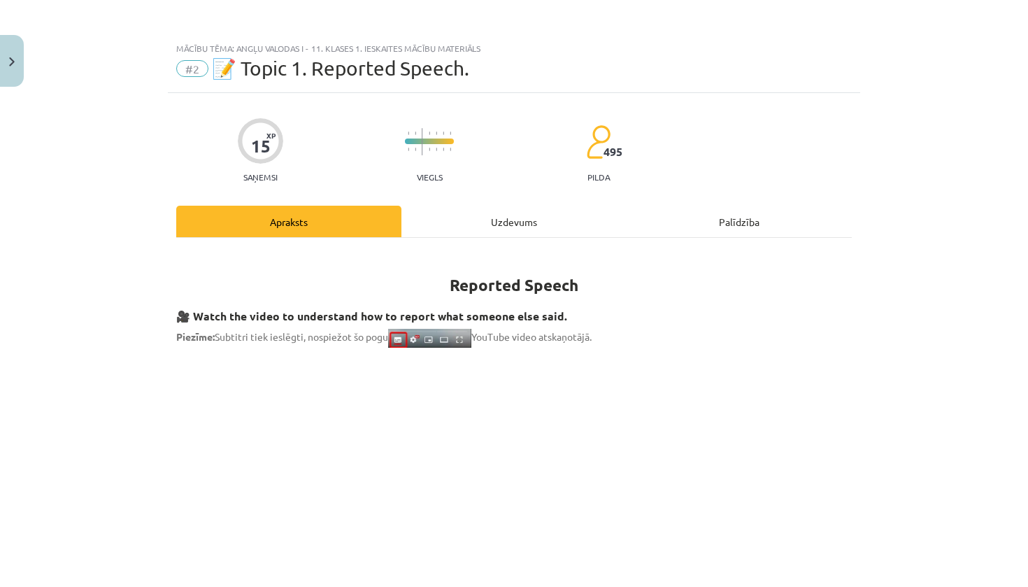
click at [521, 211] on div "Uzdevums" at bounding box center [513, 221] width 225 height 31
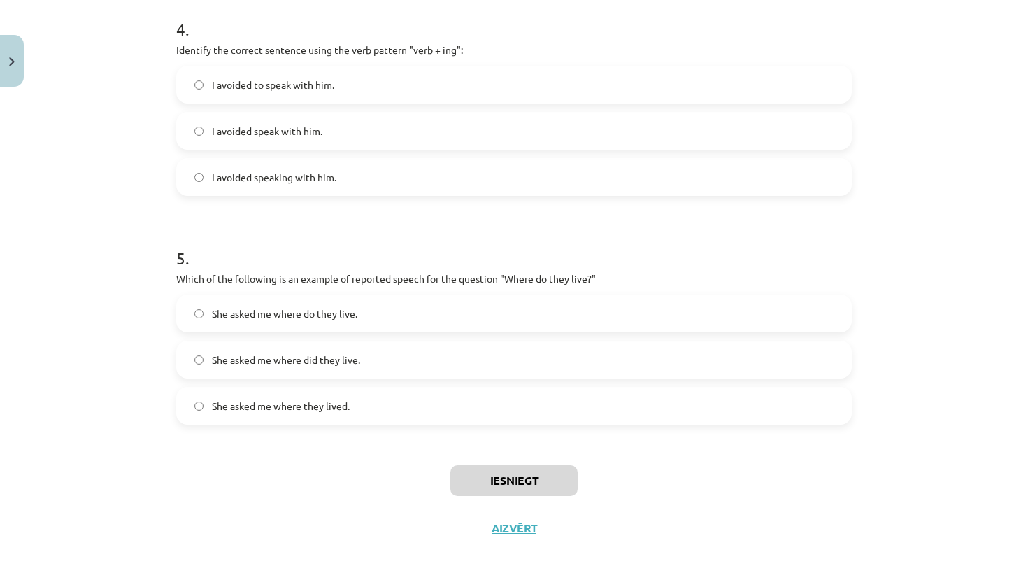
scroll to position [213, 0]
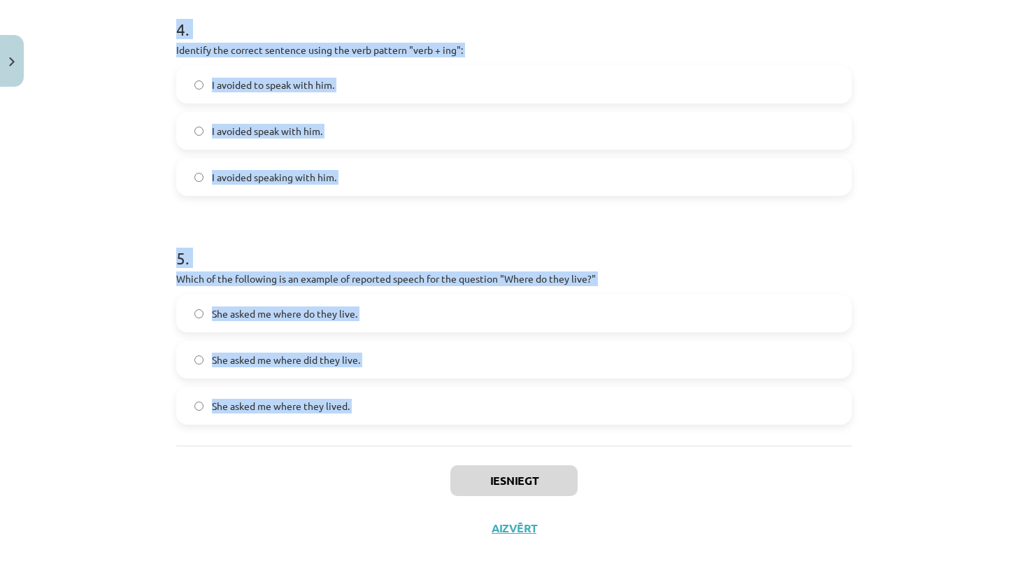
drag, startPoint x: 174, startPoint y: 273, endPoint x: 374, endPoint y: 462, distance: 274.6
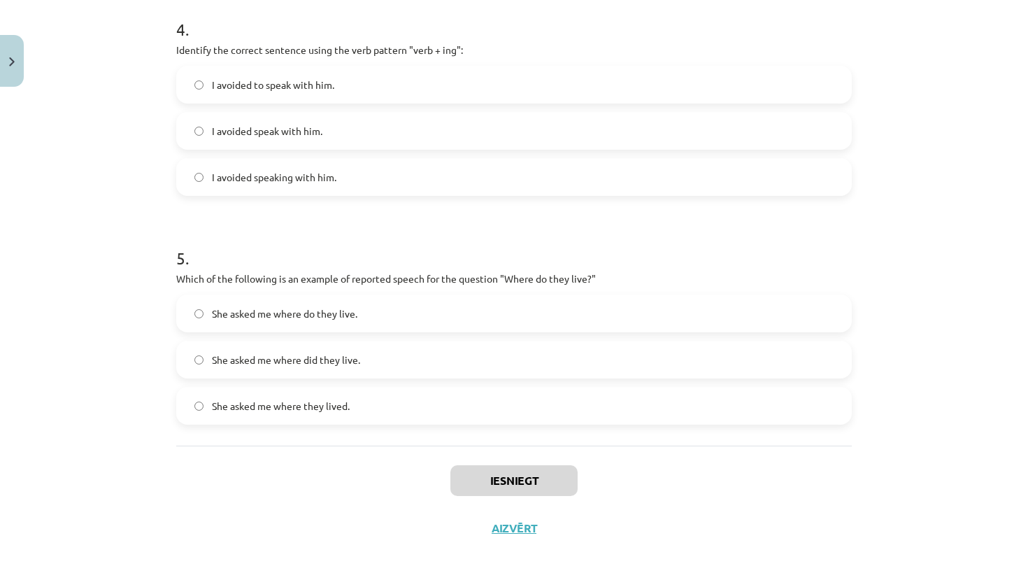
click at [91, 192] on div "Mācību tēma: Angļu valodas i - 11. klases 1. ieskaites mācību materiāls #2 📝 To…" at bounding box center [514, 293] width 1028 height 587
drag, startPoint x: 1025, startPoint y: 224, endPoint x: 1026, endPoint y: 115, distance: 109.1
click at [1022, 96] on div "Mācību tēma: Angļu valodas i - 11. klases 1. ieskaites mācību materiāls #2 📝 To…" at bounding box center [514, 293] width 1028 height 587
drag, startPoint x: 1028, startPoint y: 436, endPoint x: 950, endPoint y: 256, distance: 195.8
click at [950, 256] on div "Mācību tēma: Angļu valodas i - 11. klases 1. ieskaites mācību materiāls #2 📝 To…" at bounding box center [514, 293] width 1028 height 587
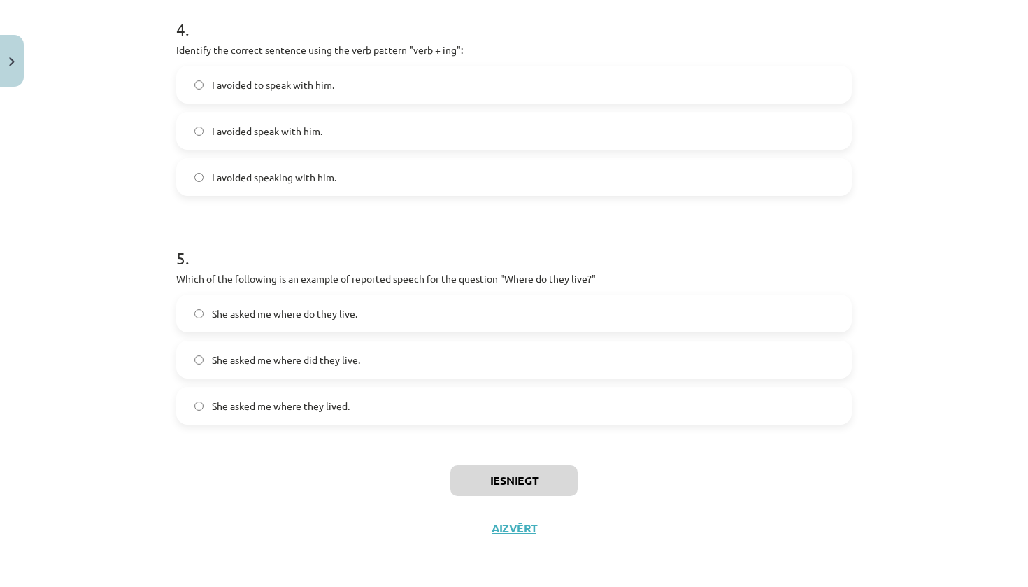
drag, startPoint x: 1018, startPoint y: 232, endPoint x: 971, endPoint y: 232, distance: 46.9
click at [930, 232] on div "Mācību tēma: Angļu valodas i - 11. klases 1. ieskaites mācību materiāls #2 📝 To…" at bounding box center [514, 293] width 1028 height 587
click at [618, 80] on label "I avoided to speak with him." at bounding box center [514, 84] width 673 height 35
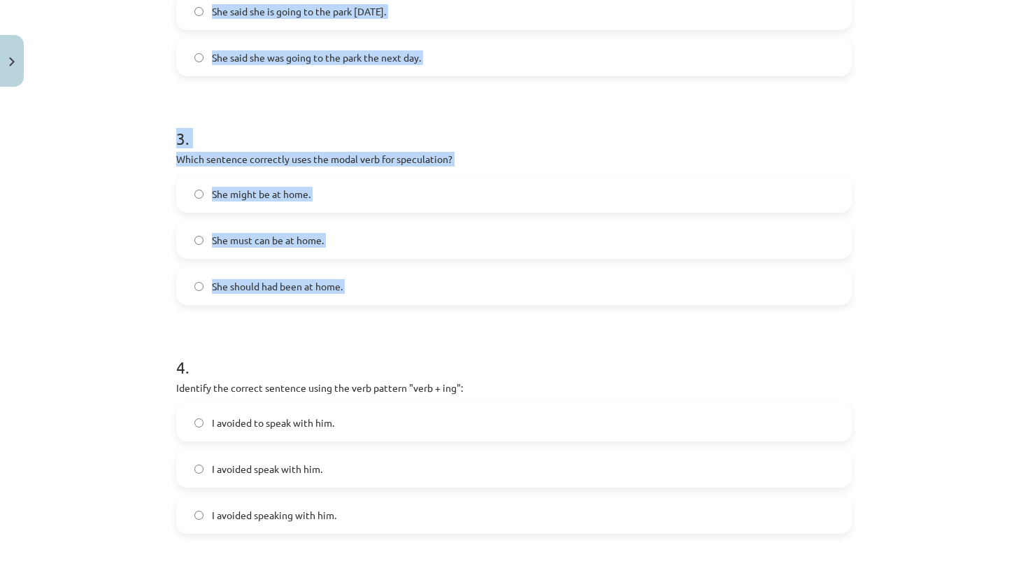
drag, startPoint x: 604, startPoint y: 9, endPoint x: 595, endPoint y: -6, distance: 17.9
click at [595, 0] on html "0 Dāvanas 1119 mP 0 xp Orents Šaškovs Sākums Aktuāli Kā mācīties eSKOLĀ Kontakt…" at bounding box center [514, 80] width 1028 height 587
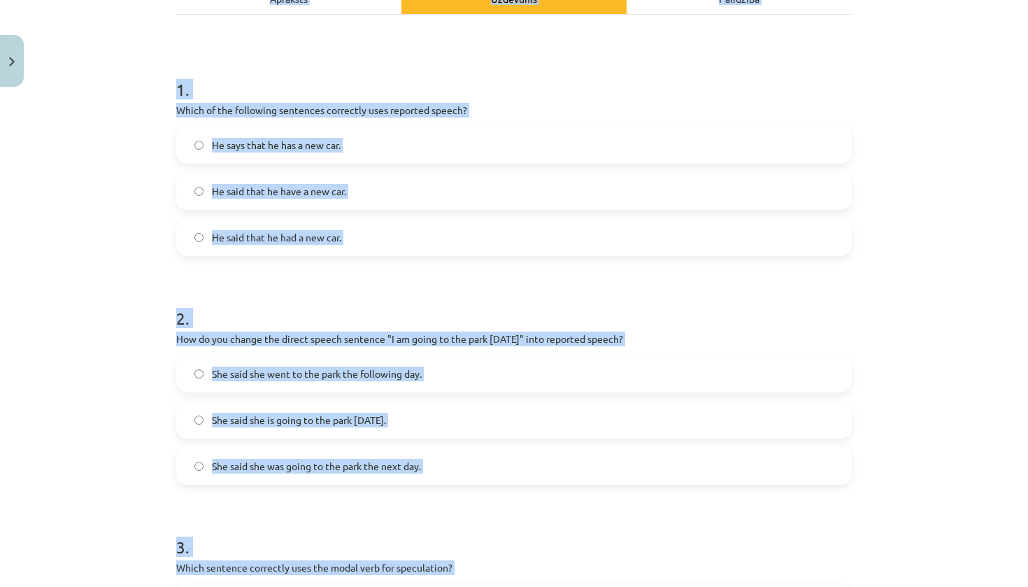
scroll to position [0, 0]
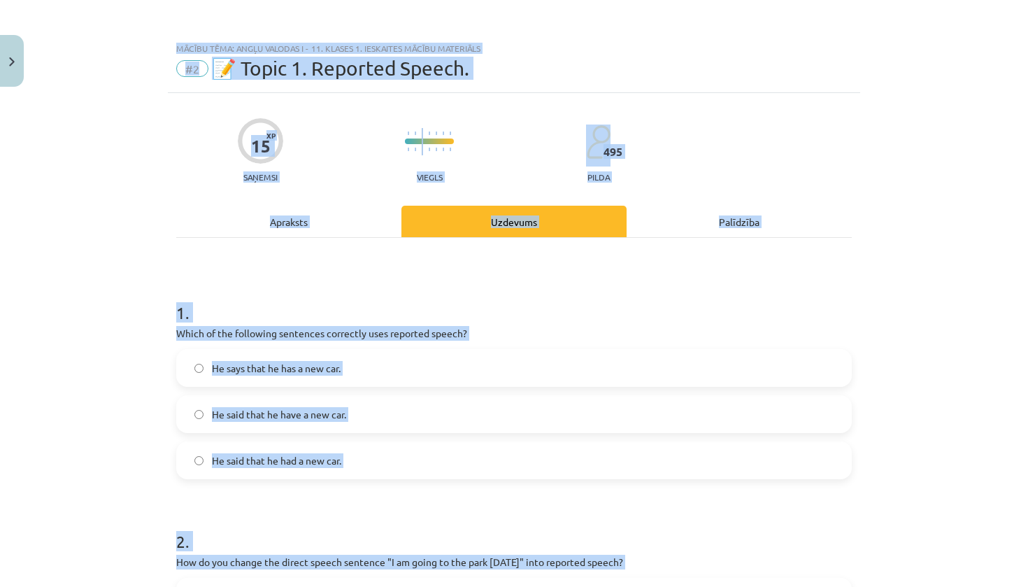
click at [981, 211] on div "Mācību tēma: Angļu valodas i - 11. klases 1. ieskaites mācību materiāls #2 📝 To…" at bounding box center [514, 293] width 1028 height 587
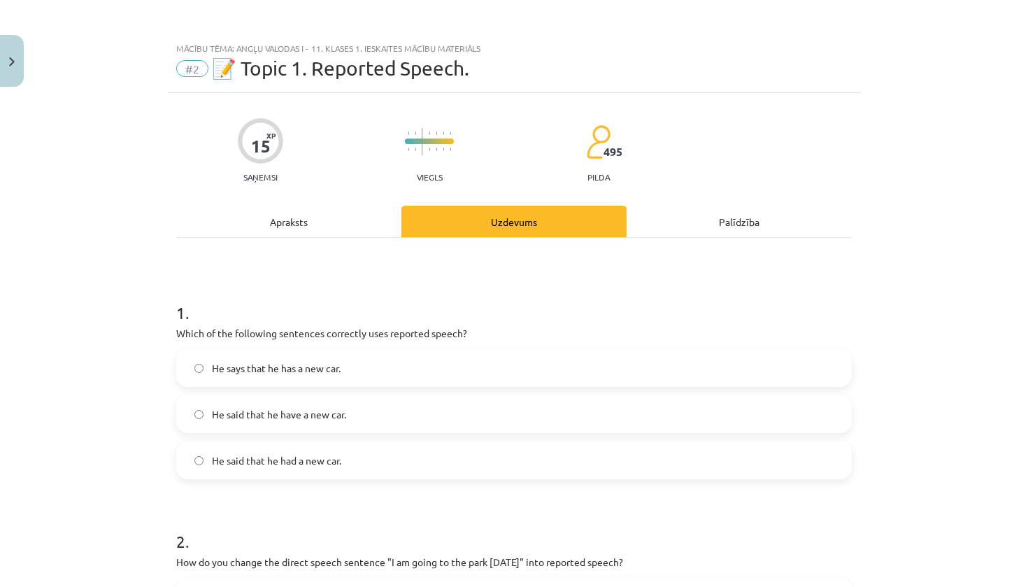
click at [296, 464] on span "He said that he had a new car." at bounding box center [276, 460] width 129 height 15
drag, startPoint x: 625, startPoint y: 505, endPoint x: 606, endPoint y: 488, distance: 25.8
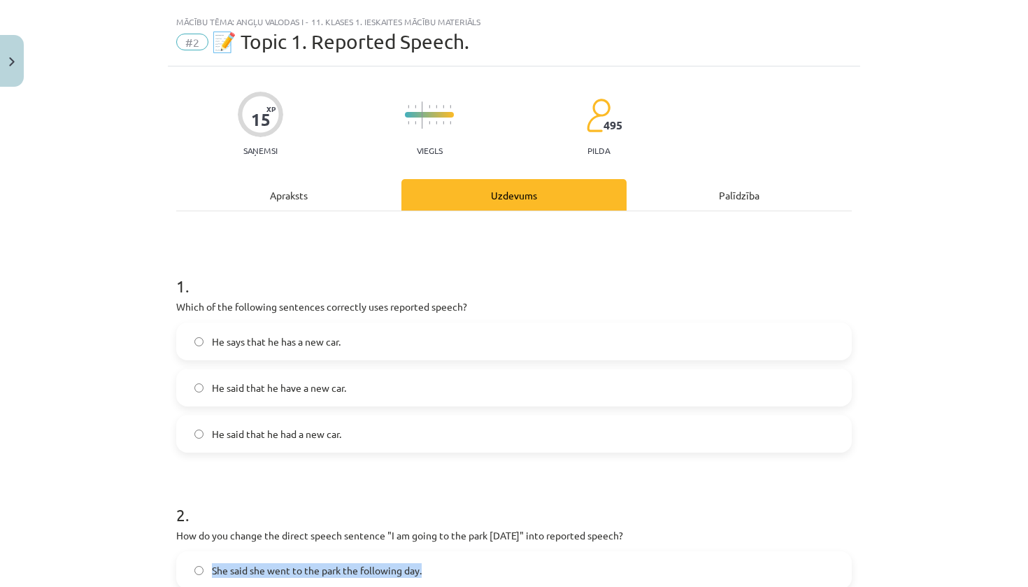
drag, startPoint x: 561, startPoint y: 581, endPoint x: 578, endPoint y: 586, distance: 18.2
click at [578, 533] on label "She said she went to the park the following day." at bounding box center [514, 570] width 673 height 35
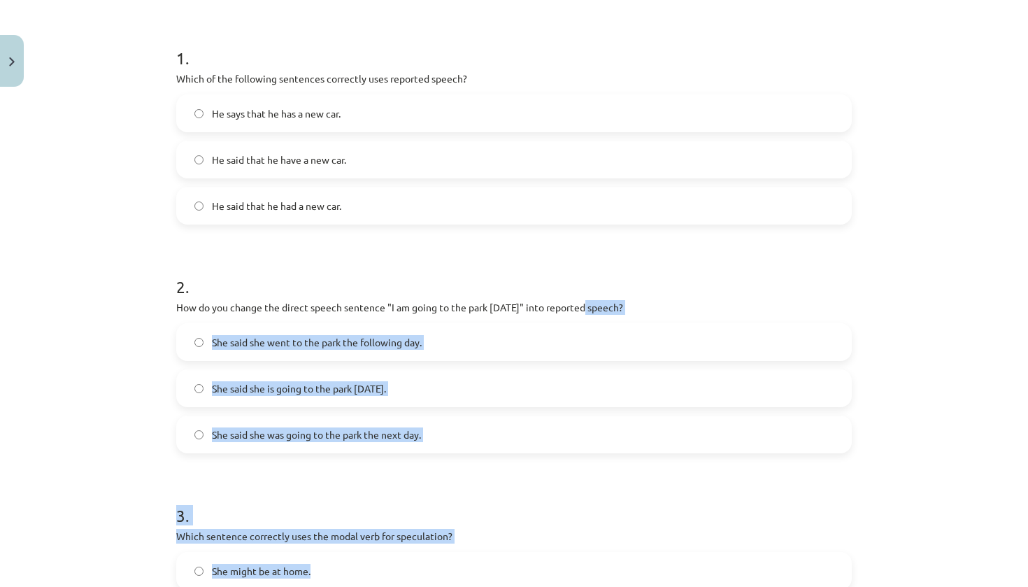
drag, startPoint x: 589, startPoint y: 529, endPoint x: 588, endPoint y: 584, distance: 55.3
click at [588, 533] on form "1 . Which of the following sentences correctly uses reported speech? He says th…" at bounding box center [514, 582] width 676 height 1116
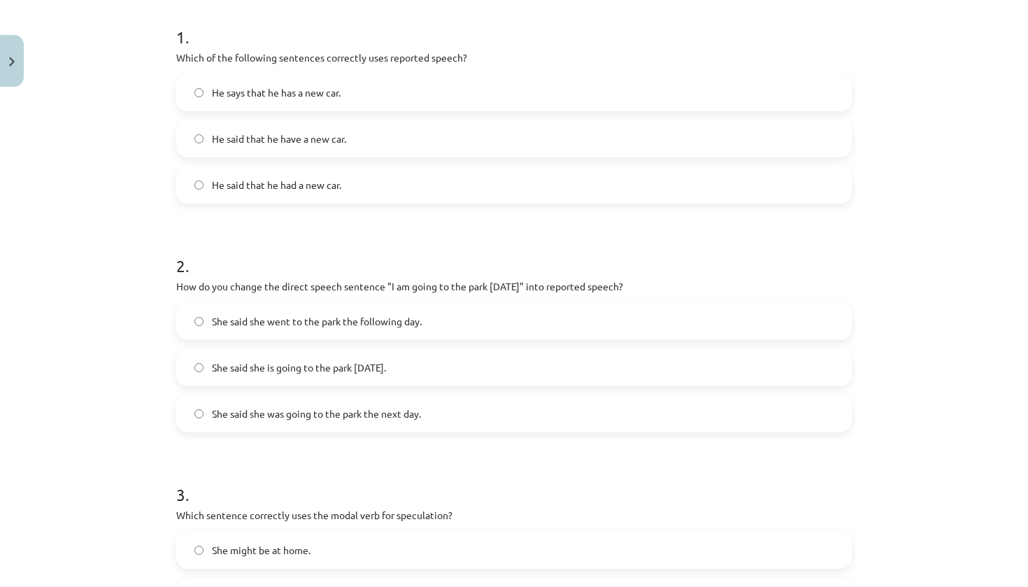
click at [919, 313] on div "Mācību tēma: Angļu valodas i - 11. klases 1. ieskaites mācību materiāls #2 📝 To…" at bounding box center [514, 293] width 1028 height 587
drag, startPoint x: 642, startPoint y: 495, endPoint x: 653, endPoint y: 372, distance: 122.9
click at [653, 372] on form "1 . Which of the following sentences correctly uses reported speech? He says th…" at bounding box center [514, 561] width 676 height 1116
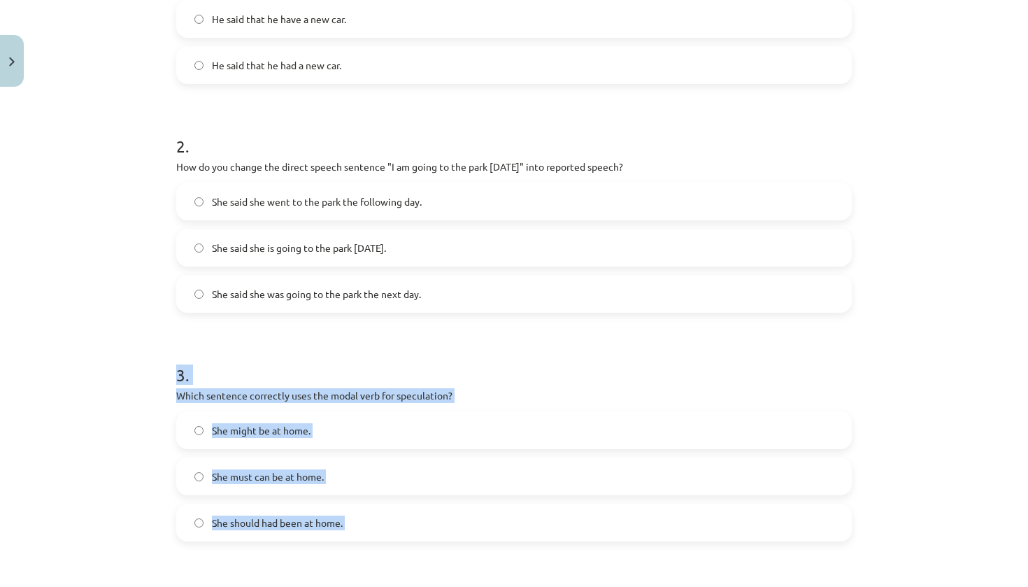
scroll to position [411, 0]
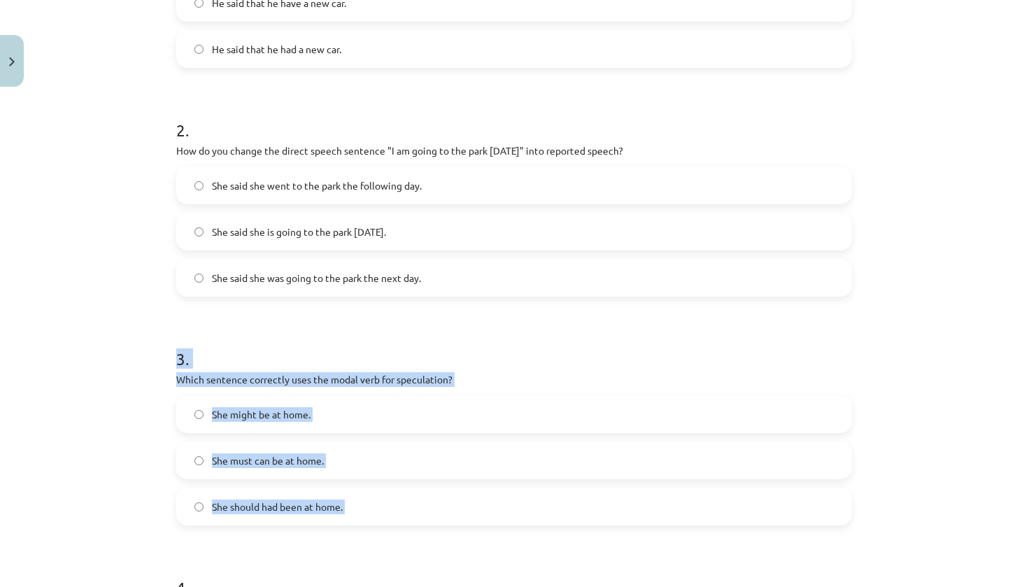
drag, startPoint x: 641, startPoint y: 485, endPoint x: 611, endPoint y: 574, distance: 94.0
click at [611, 533] on form "1 . Which of the following sentences correctly uses reported speech? He says th…" at bounding box center [514, 425] width 676 height 1116
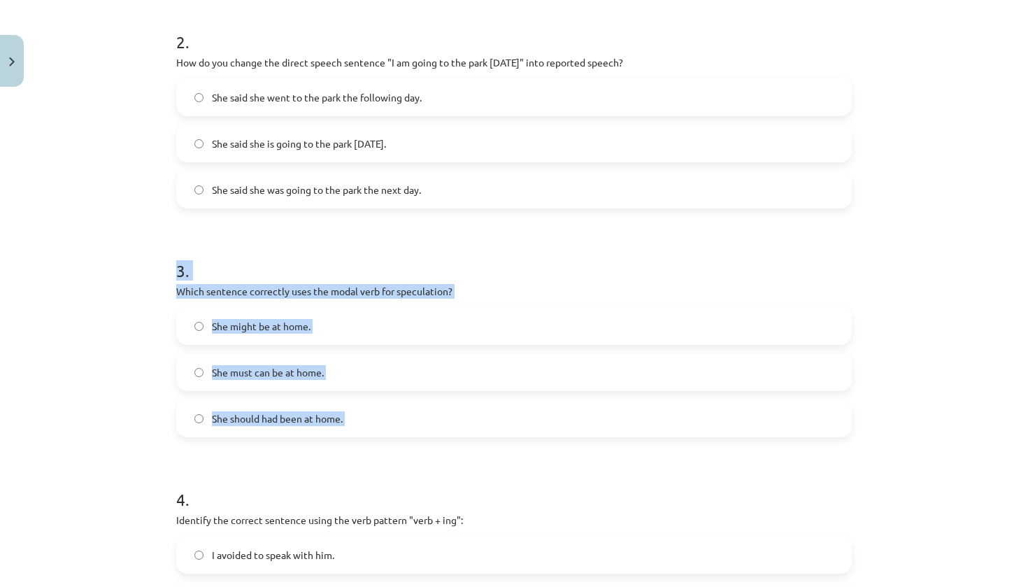
scroll to position [502, 0]
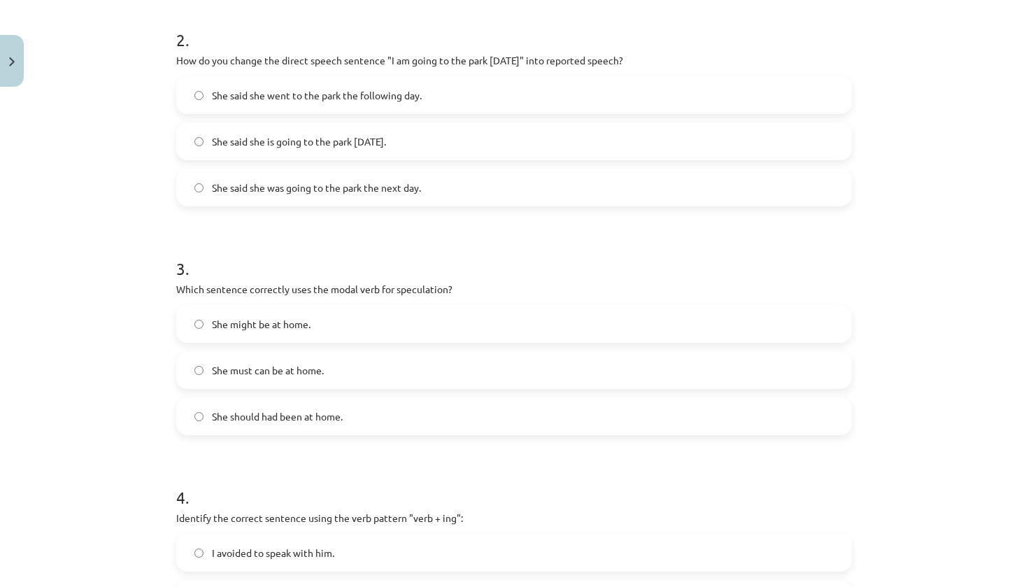
click at [909, 249] on div "Mācību tēma: Angļu valodas i - 11. klases 1. ieskaites mācību materiāls #2 📝 To…" at bounding box center [514, 293] width 1028 height 587
click at [276, 187] on span "She said she was going to the park the next day." at bounding box center [316, 187] width 209 height 15
click at [250, 321] on span "She might be at home." at bounding box center [261, 324] width 99 height 15
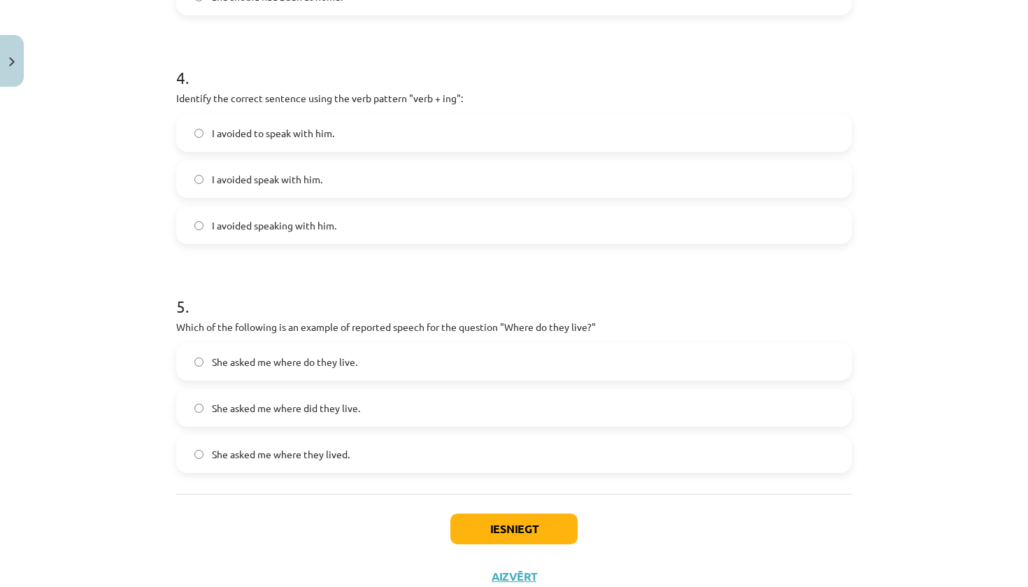
scroll to position [972, 0]
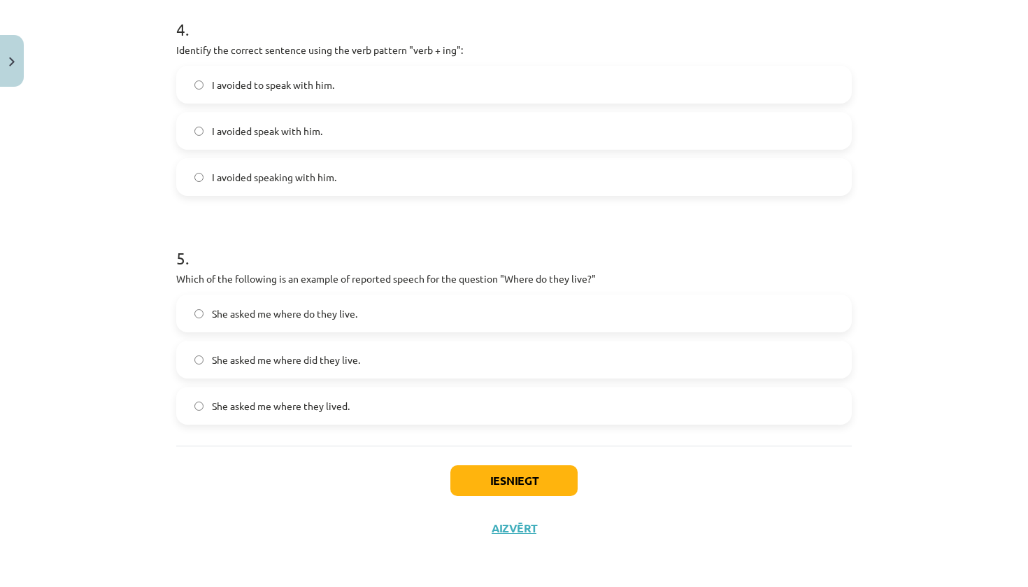
click at [305, 171] on span "I avoided speaking with him." at bounding box center [274, 177] width 125 height 15
click at [356, 401] on label "She asked me where they lived." at bounding box center [514, 405] width 673 height 35
click at [564, 479] on button "Iesniegt" at bounding box center [513, 480] width 127 height 31
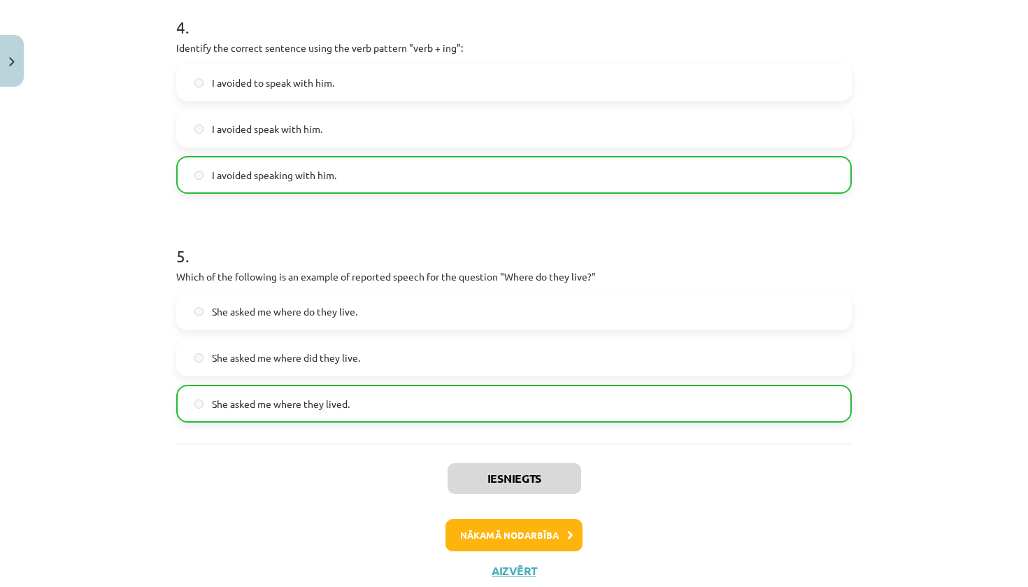
click at [546, 533] on button "Nākamā nodarbība" at bounding box center [514, 535] width 137 height 32
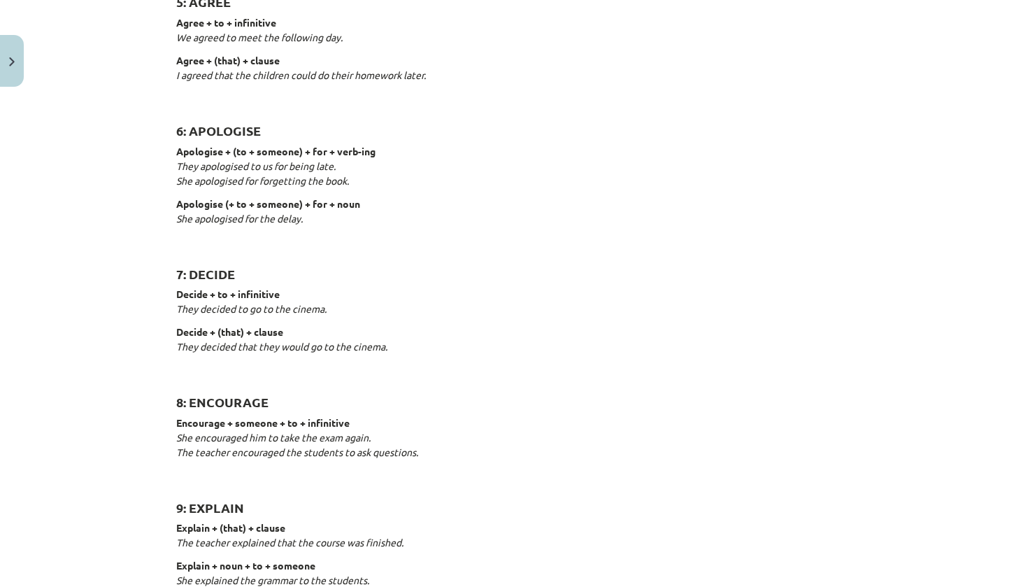
scroll to position [35, 0]
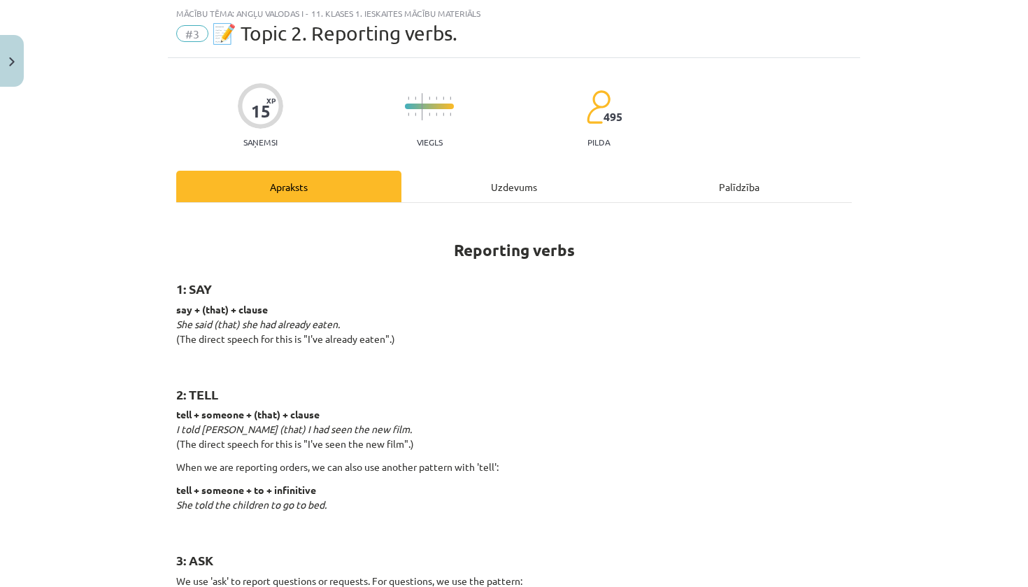
click at [490, 182] on div "Uzdevums" at bounding box center [513, 186] width 225 height 31
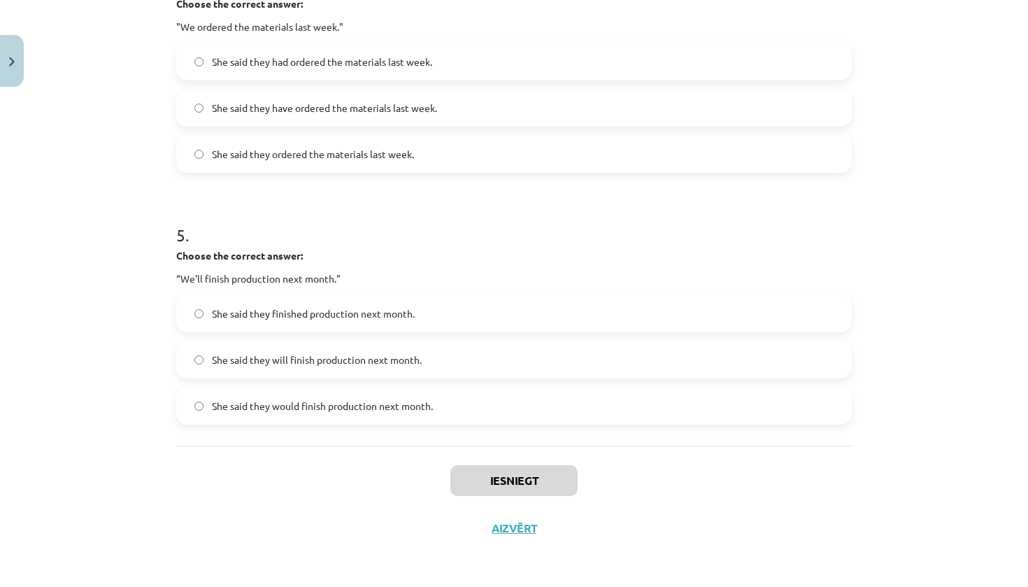
scroll to position [394, 0]
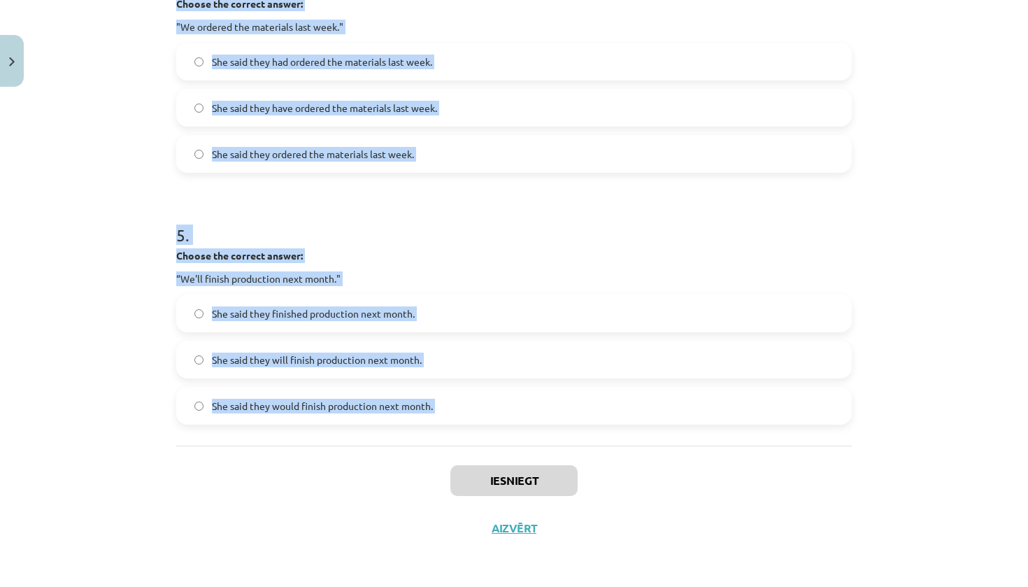
drag, startPoint x: 174, startPoint y: 276, endPoint x: 438, endPoint y: 461, distance: 322.3
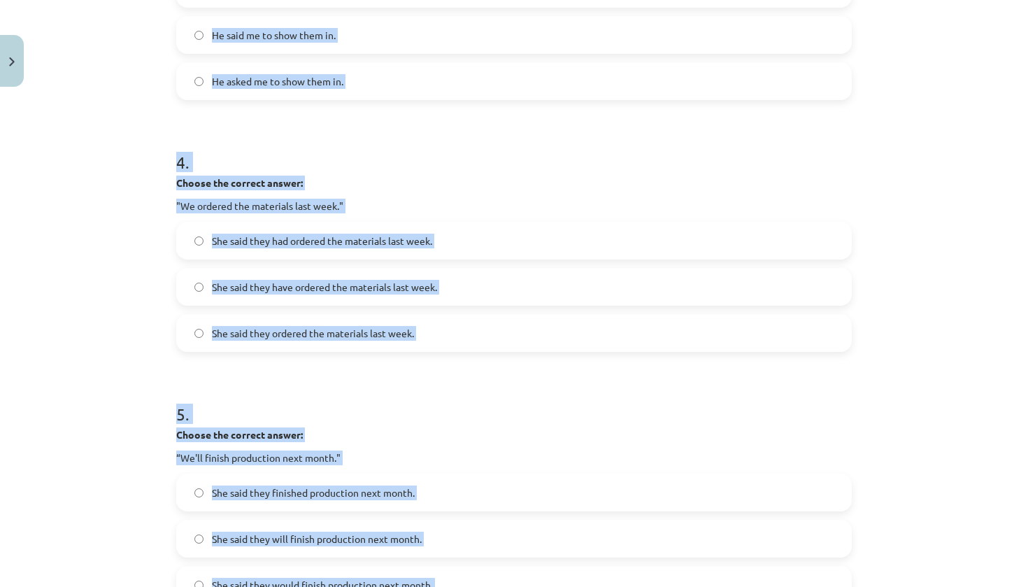
scroll to position [876, 0]
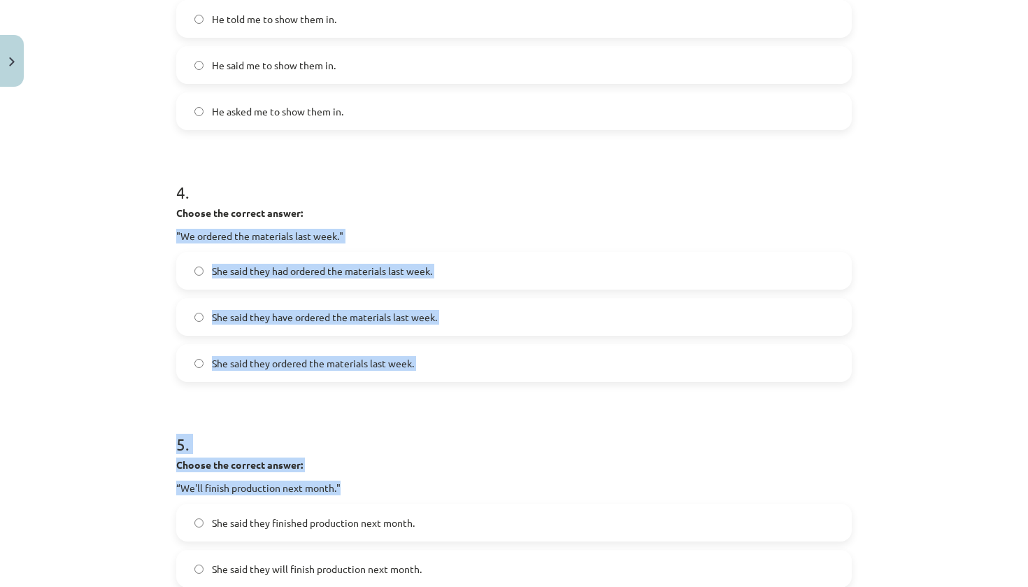
drag, startPoint x: 369, startPoint y: 279, endPoint x: 451, endPoint y: 210, distance: 107.7
click at [451, 210] on form "1 . Choose the correct answer: "I'm ready for the meeting." He said he was read…" at bounding box center [514, 18] width 676 height 1231
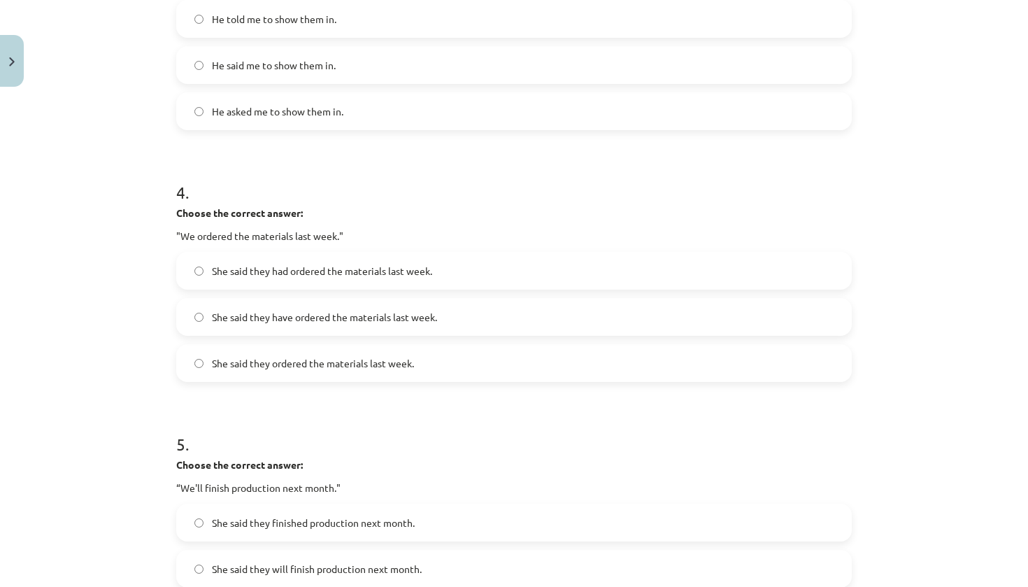
click at [22, 280] on div "Mācību tēma: Angļu valodas i - 11. klases 1. ieskaites mācību materiāls #3 📝 To…" at bounding box center [514, 293] width 1028 height 587
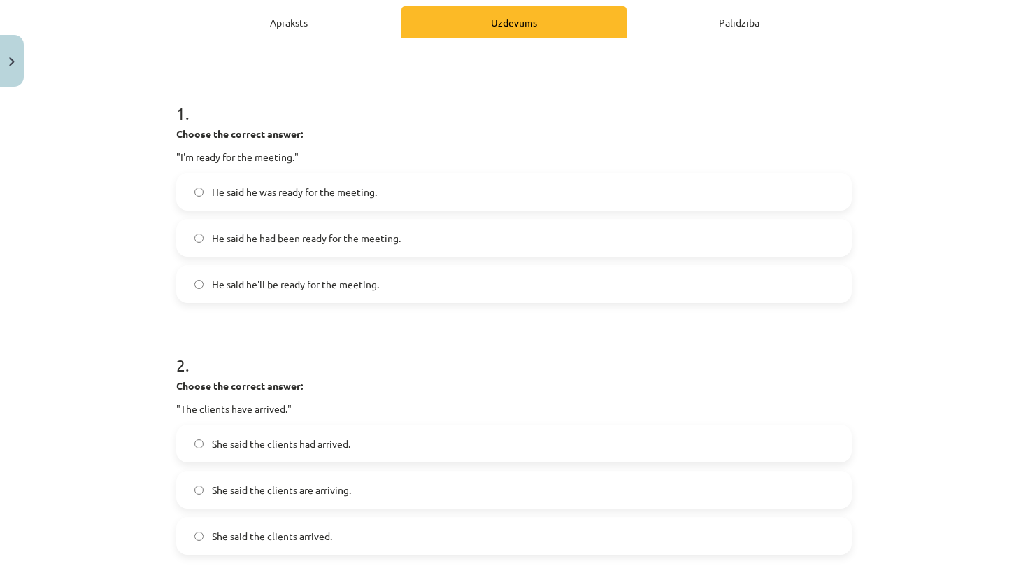
scroll to position [199, 0]
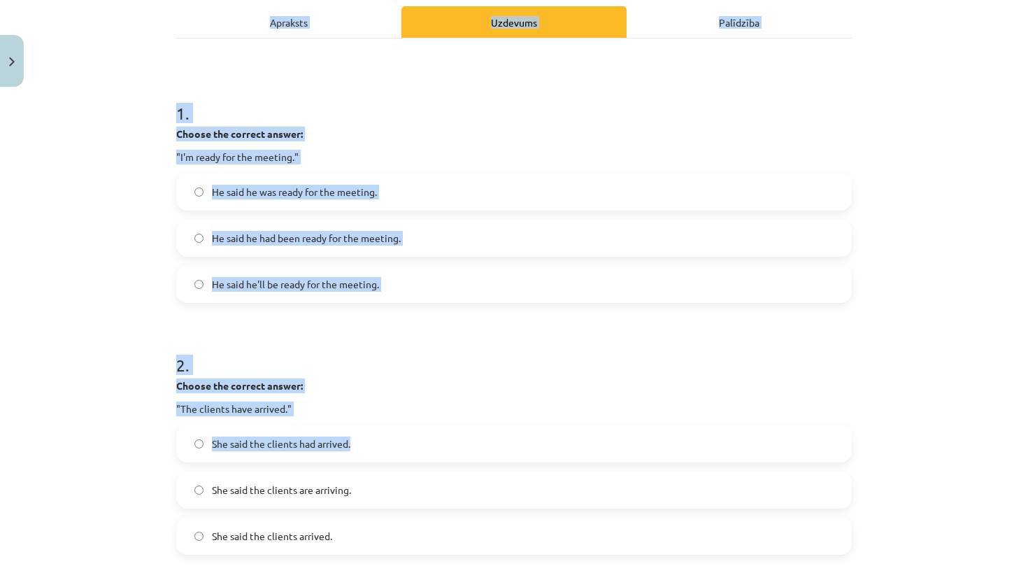
drag, startPoint x: 143, startPoint y: 138, endPoint x: 316, endPoint y: 452, distance: 358.4
click at [316, 452] on div "Mācību tēma: Angļu valodas i - 11. klases 1. ieskaites mācību materiāls #3 📝 To…" at bounding box center [514, 293] width 1028 height 587
click at [153, 321] on div "Mācību tēma: Angļu valodas i - 11. klases 1. ieskaites mācību materiāls #3 📝 To…" at bounding box center [514, 293] width 1028 height 587
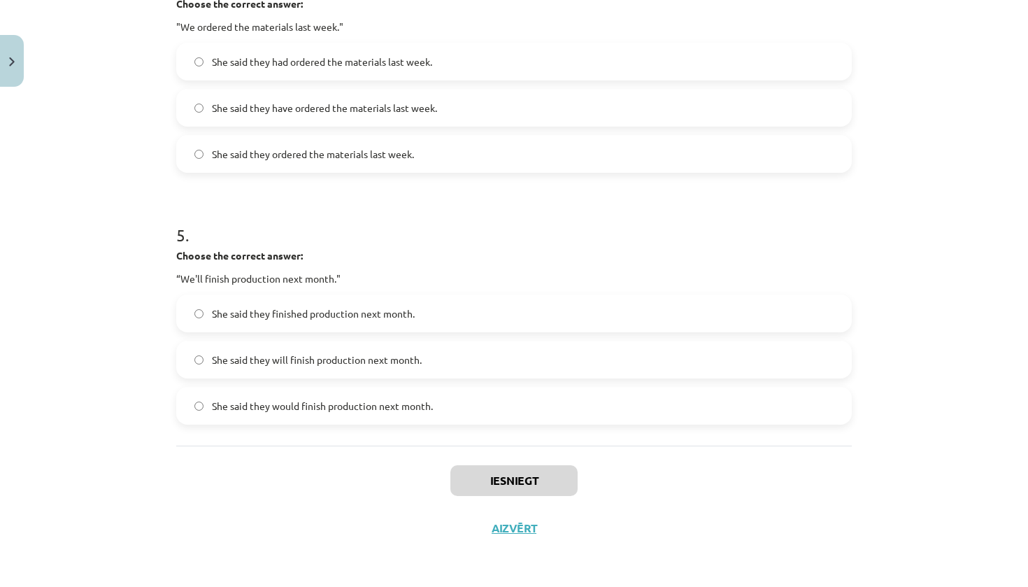
scroll to position [585, 0]
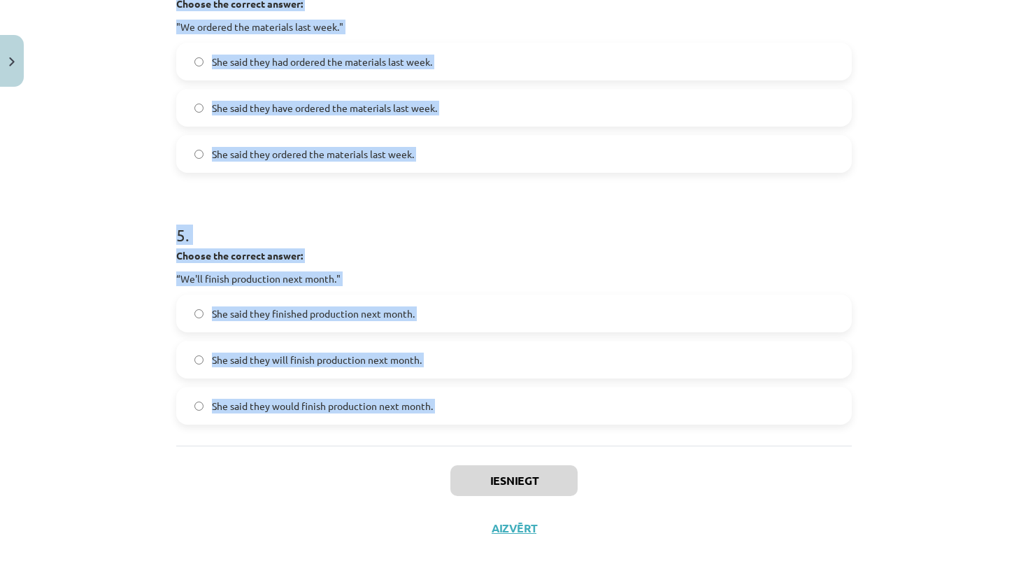
drag, startPoint x: 178, startPoint y: 119, endPoint x: 382, endPoint y: 454, distance: 392.0
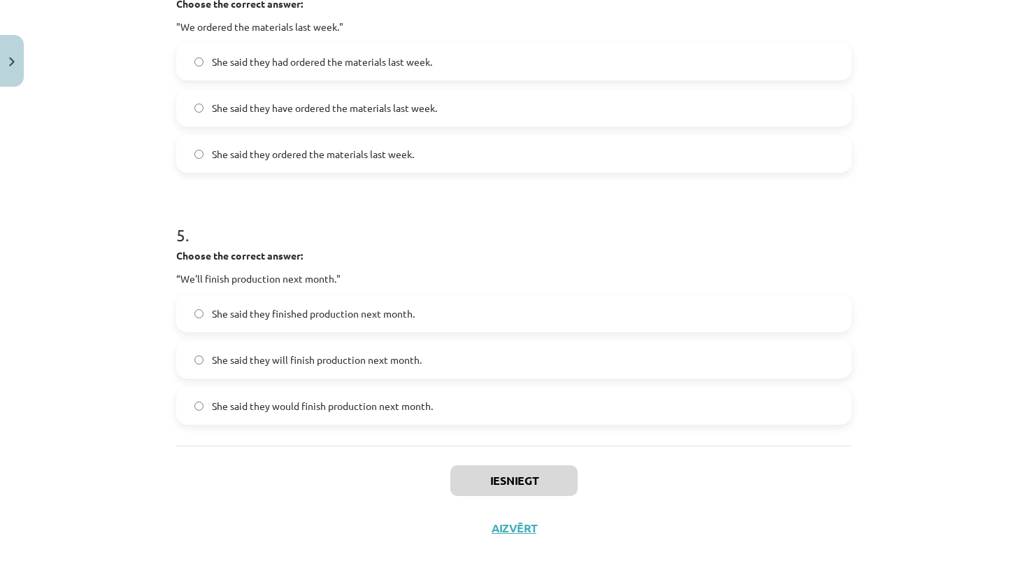
click at [92, 227] on div "Mācību tēma: Angļu valodas i - 11. klases 1. ieskaites mācību materiāls #3 📝 To…" at bounding box center [514, 293] width 1028 height 587
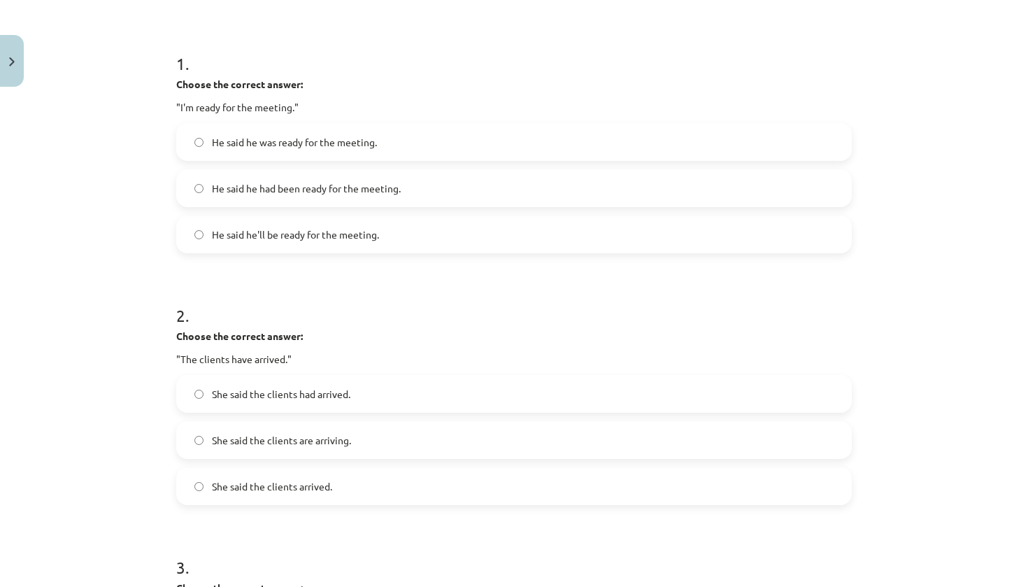
scroll to position [251, 0]
click at [325, 137] on span "He said he was ready for the meeting." at bounding box center [294, 140] width 165 height 15
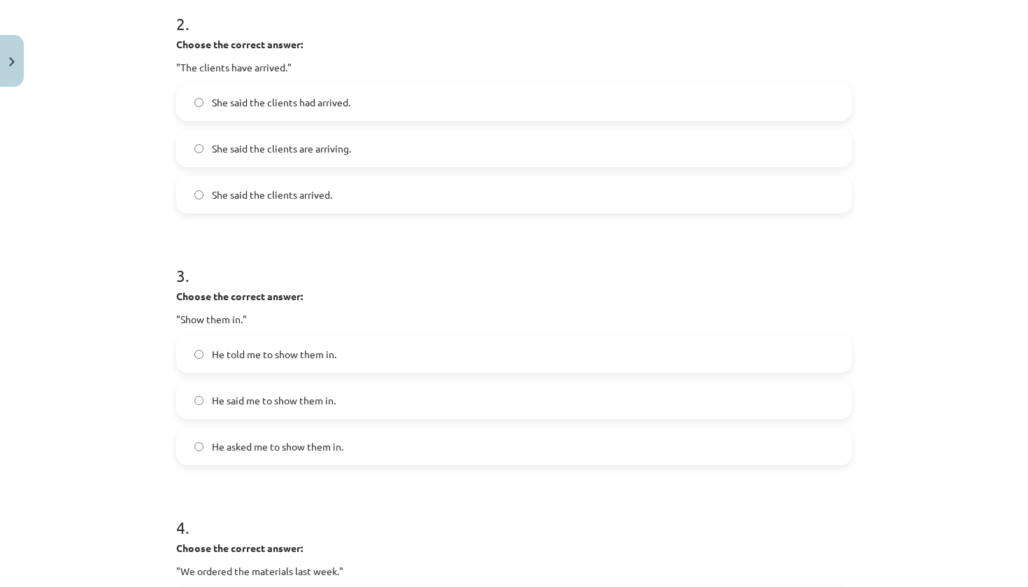
scroll to position [548, 0]
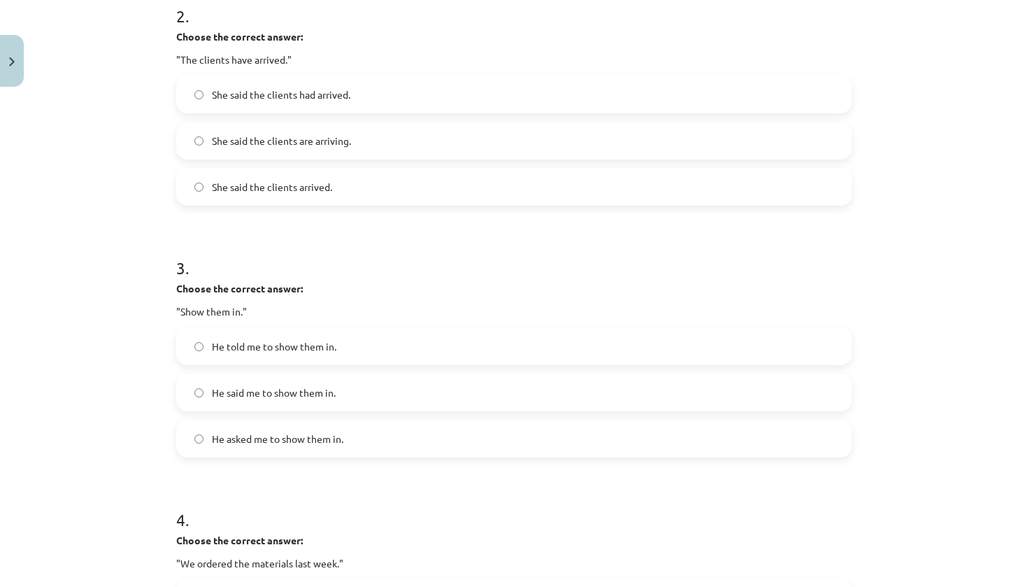
click at [333, 92] on span "She said the clients had arrived." at bounding box center [281, 94] width 138 height 15
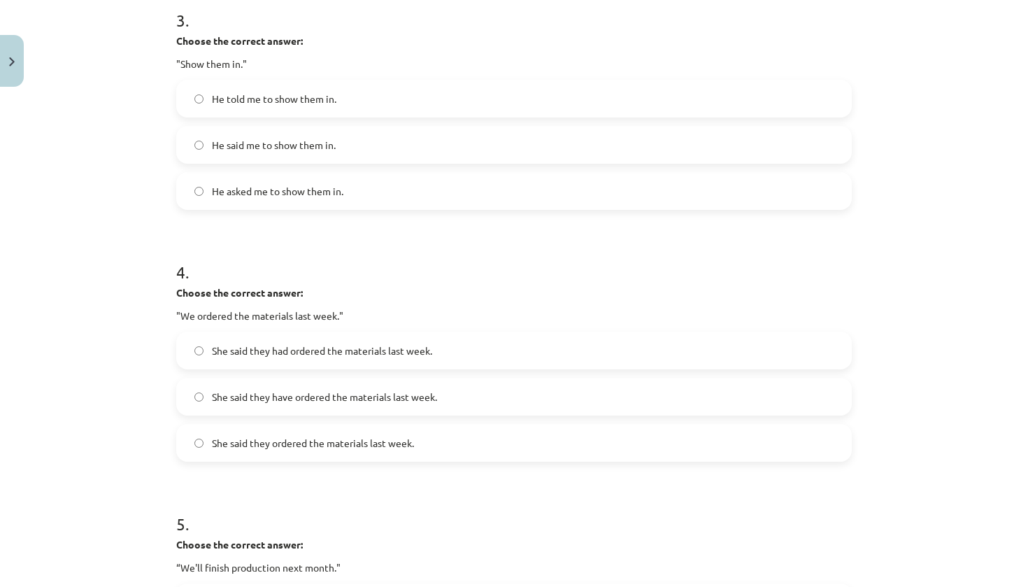
scroll to position [799, 0]
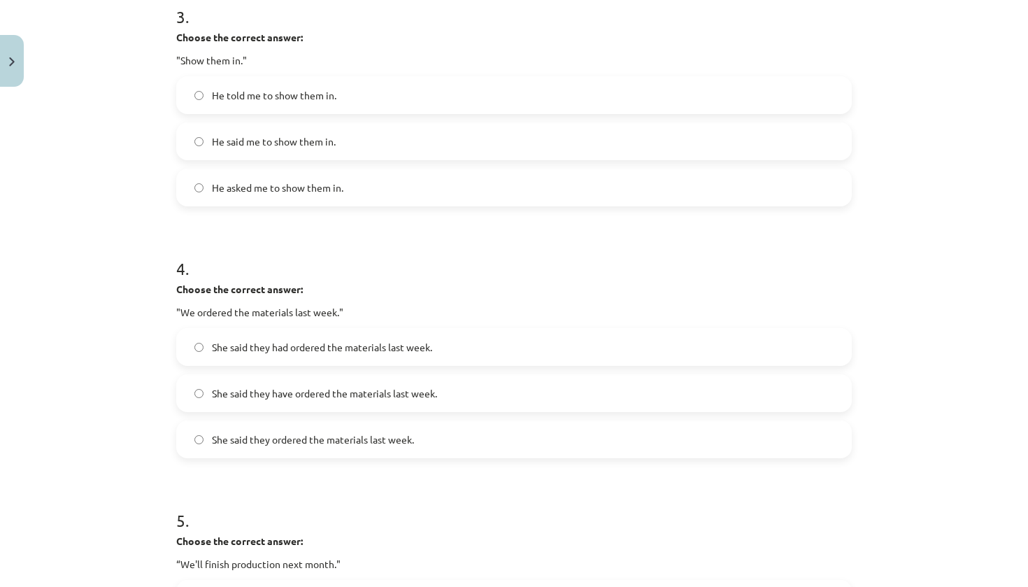
click at [296, 129] on label "He said me to show them in." at bounding box center [514, 141] width 673 height 35
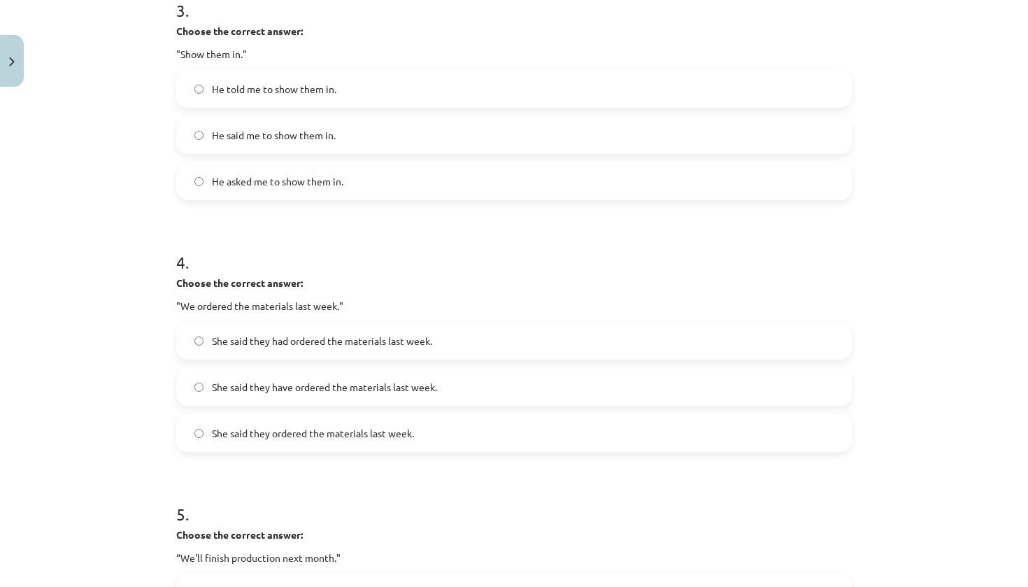
click at [278, 78] on label "He told me to show them in." at bounding box center [514, 88] width 673 height 35
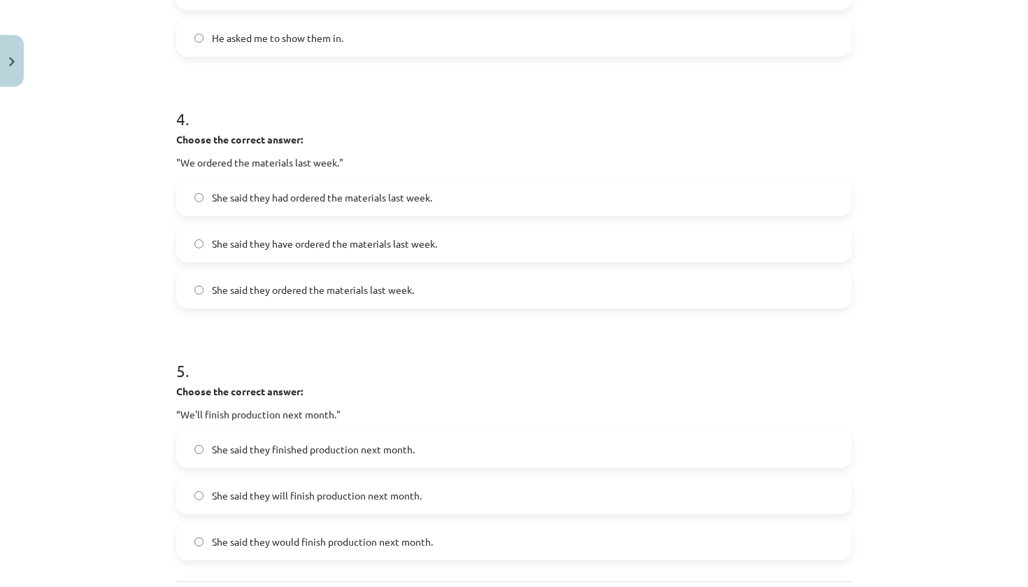
scroll to position [991, 0]
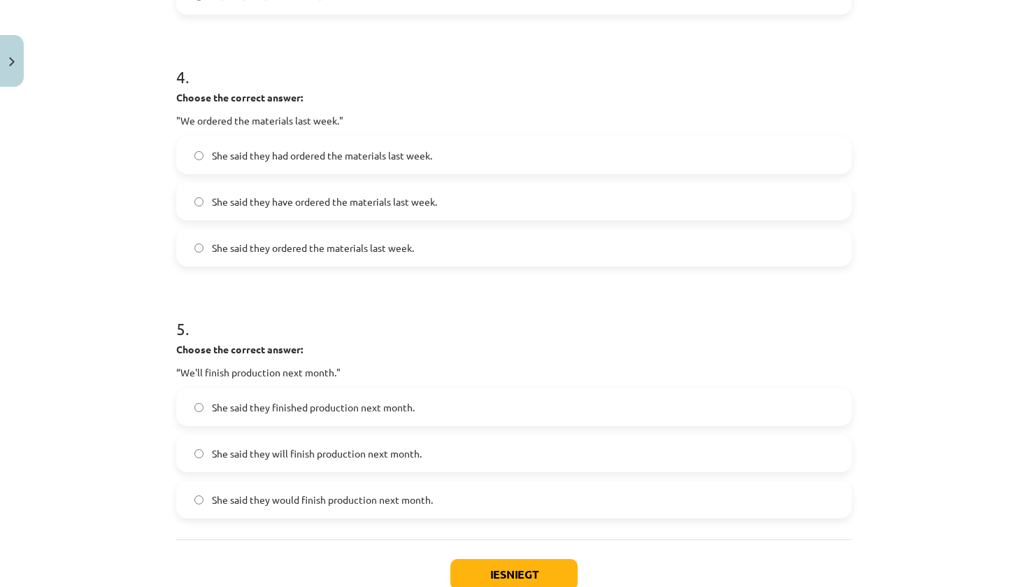
click at [311, 158] on span "She said they had ordered the materials last week." at bounding box center [322, 155] width 220 height 15
click at [327, 504] on span "She said they would finish production next month." at bounding box center [322, 499] width 221 height 15
click at [538, 533] on button "Iesniegt" at bounding box center [513, 574] width 127 height 31
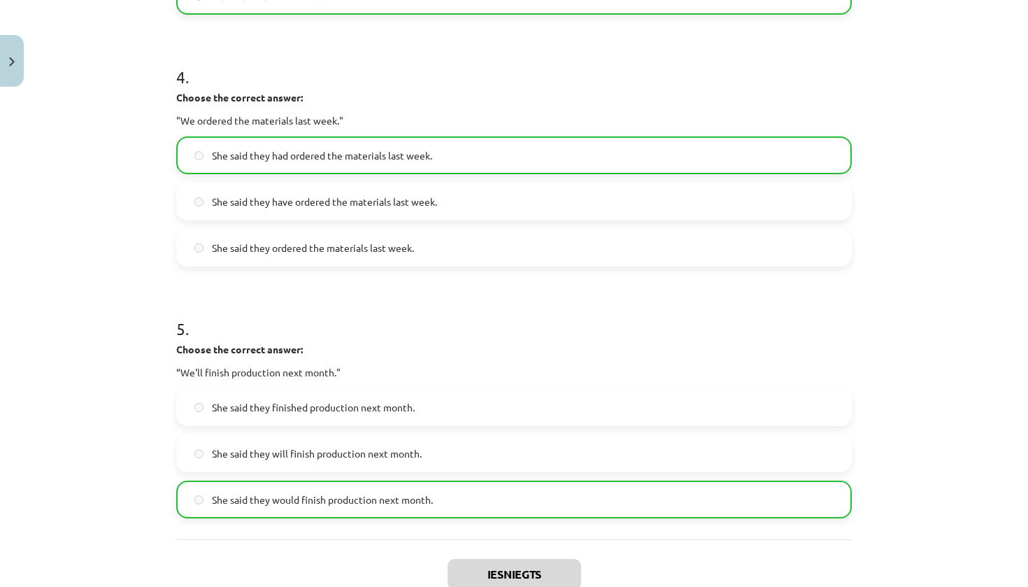
scroll to position [1131, 0]
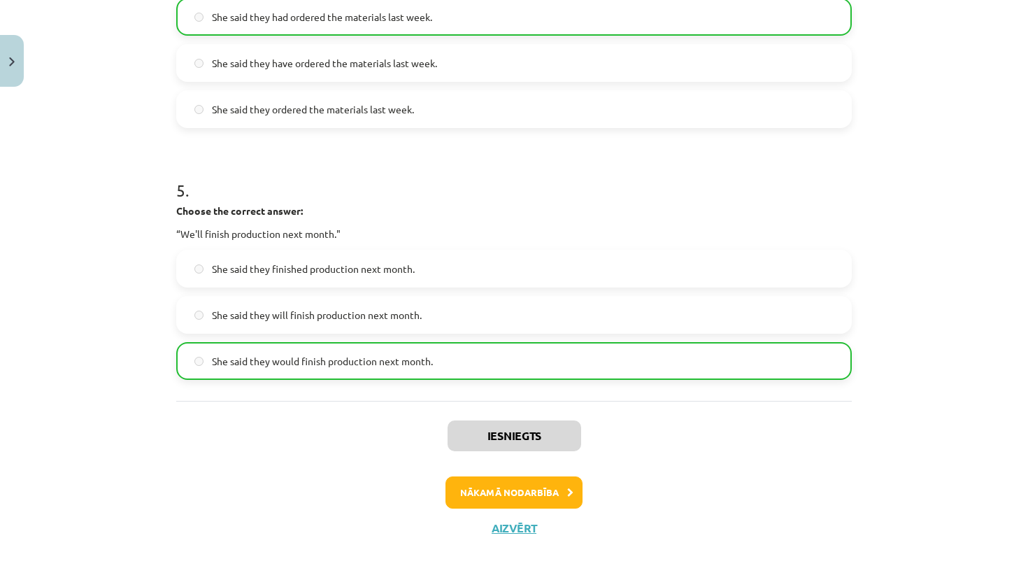
click at [465, 490] on button "Nākamā nodarbība" at bounding box center [514, 492] width 137 height 32
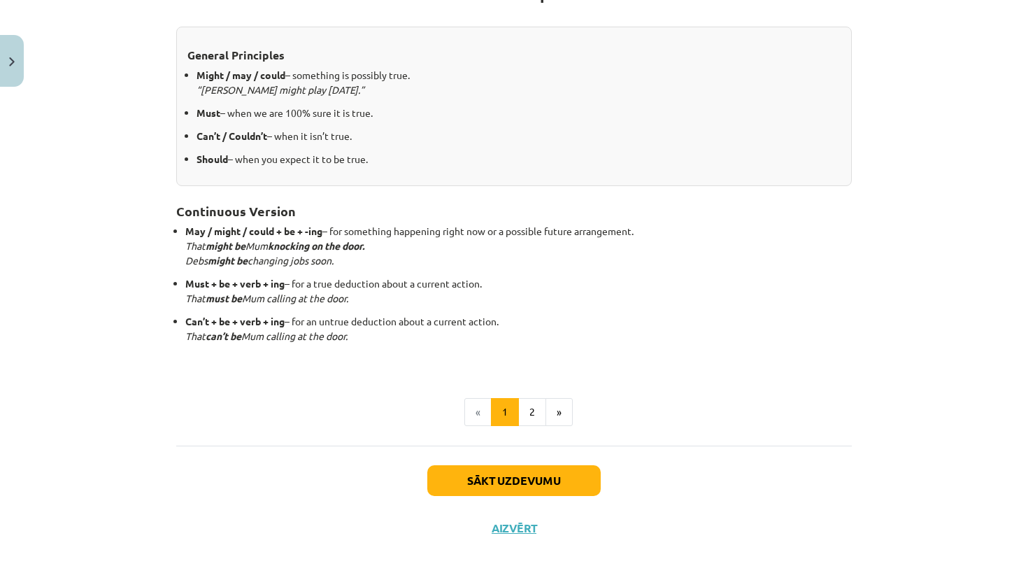
scroll to position [35, 0]
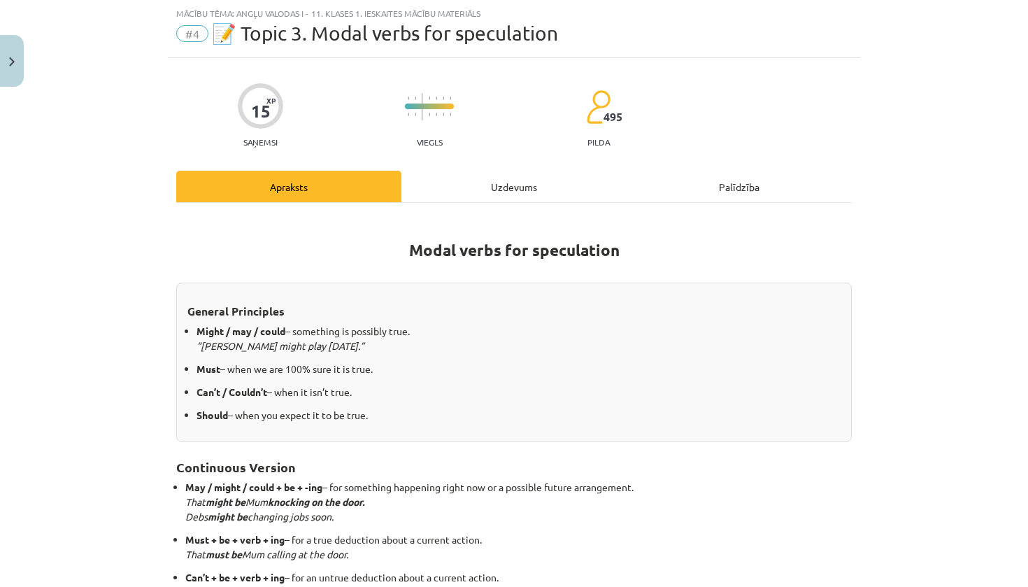
click at [519, 187] on div "Uzdevums" at bounding box center [513, 186] width 225 height 31
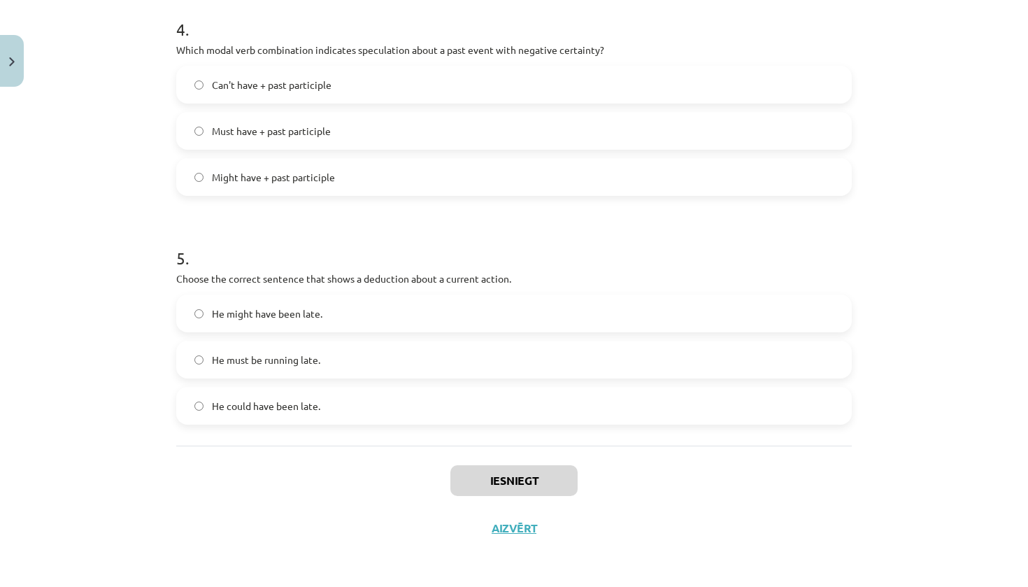
scroll to position [662, 0]
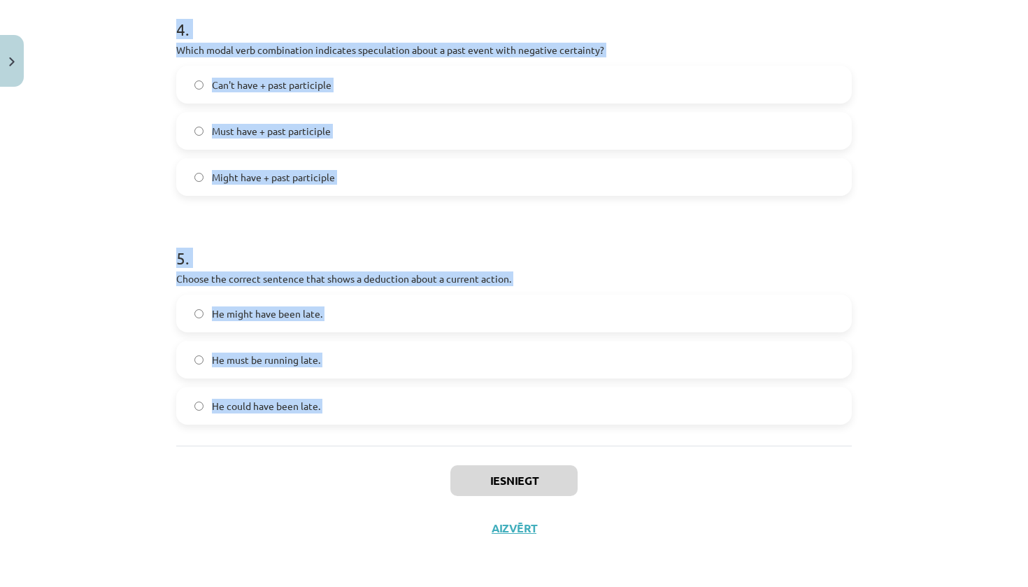
drag, startPoint x: 158, startPoint y: 272, endPoint x: 419, endPoint y: 456, distance: 319.2
click at [419, 456] on div "Mācību tēma: Angļu valodas i - 11. klases 1. ieskaites mācību materiāls #4 📝 To…" at bounding box center [514, 293] width 1028 height 587
click at [132, 301] on div "Mācību tēma: Angļu valodas i - 11. klases 1. ieskaites mācību materiāls #4 📝 To…" at bounding box center [514, 293] width 1028 height 587
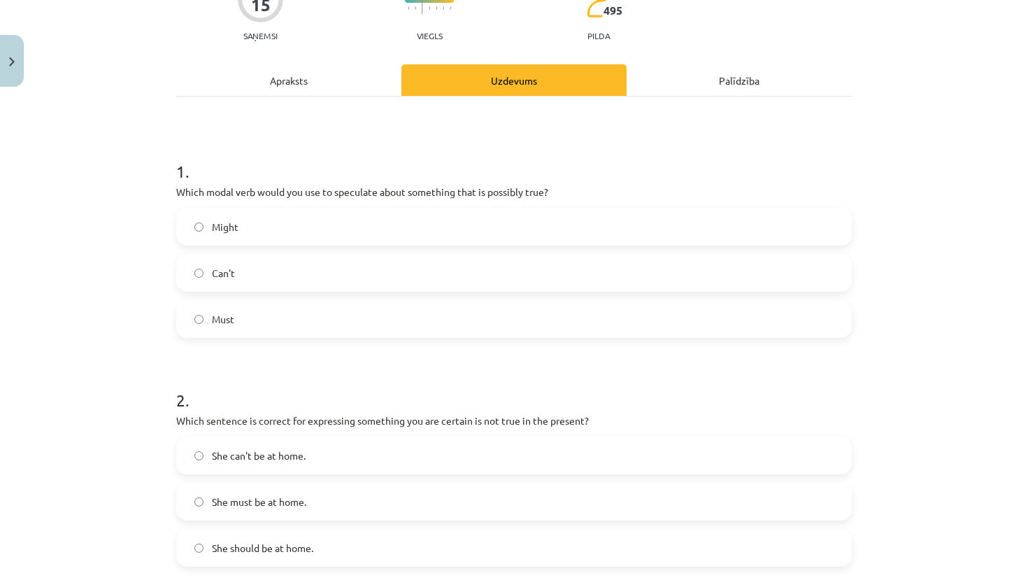
scroll to position [143, 0]
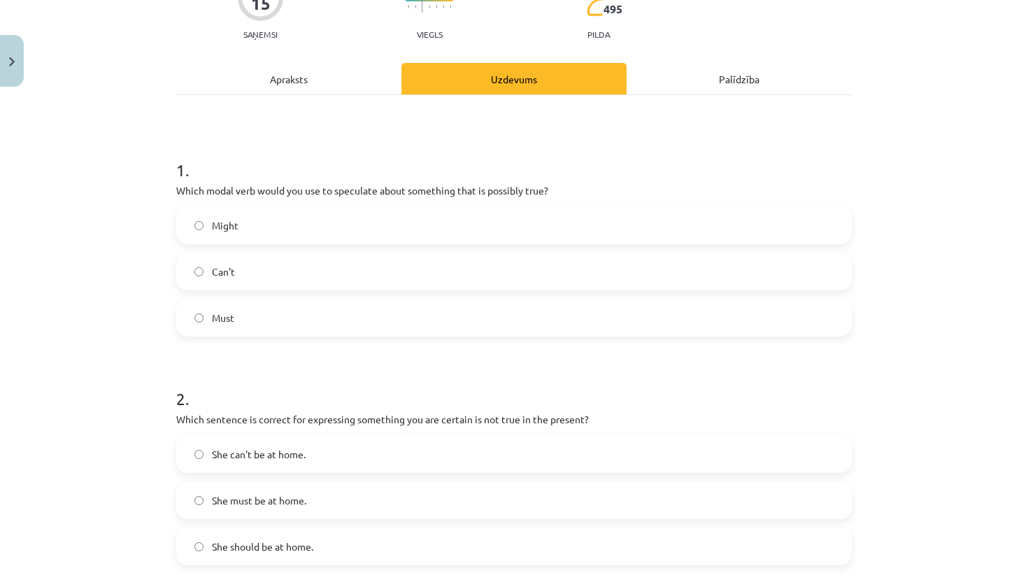
click at [727, 227] on label "Might" at bounding box center [514, 225] width 673 height 35
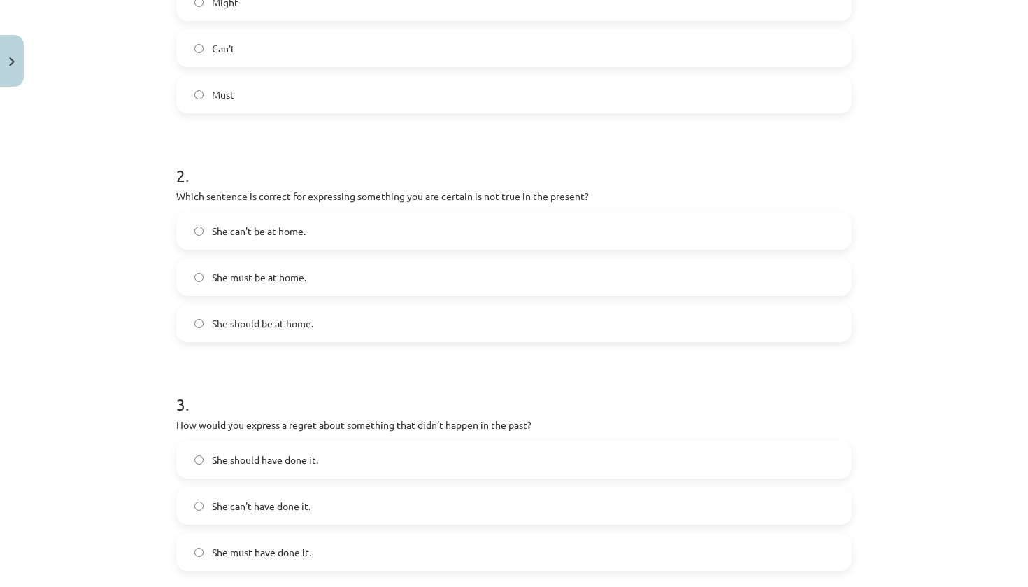
scroll to position [390, 0]
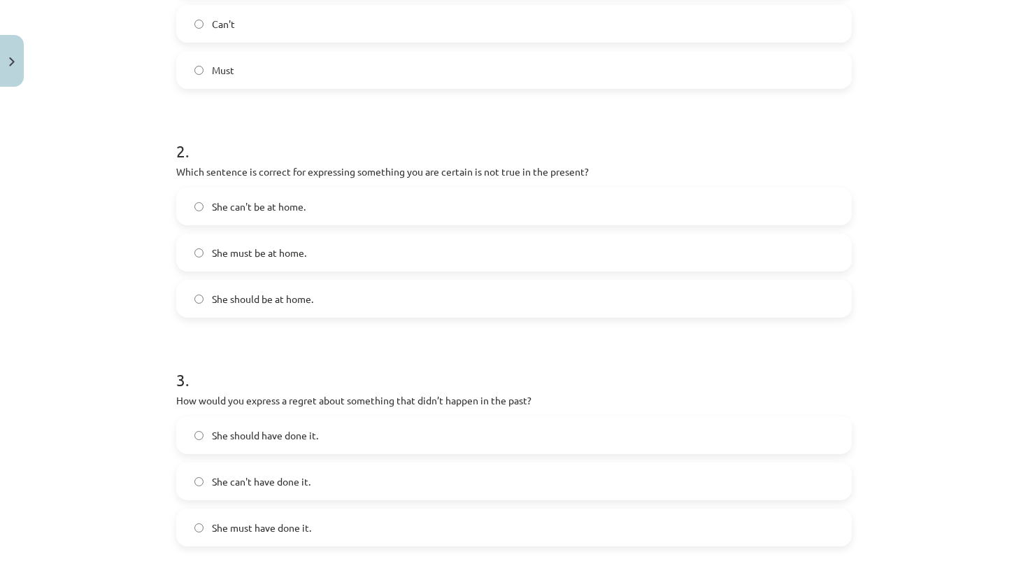
click at [301, 215] on label "She can't be at home." at bounding box center [514, 206] width 673 height 35
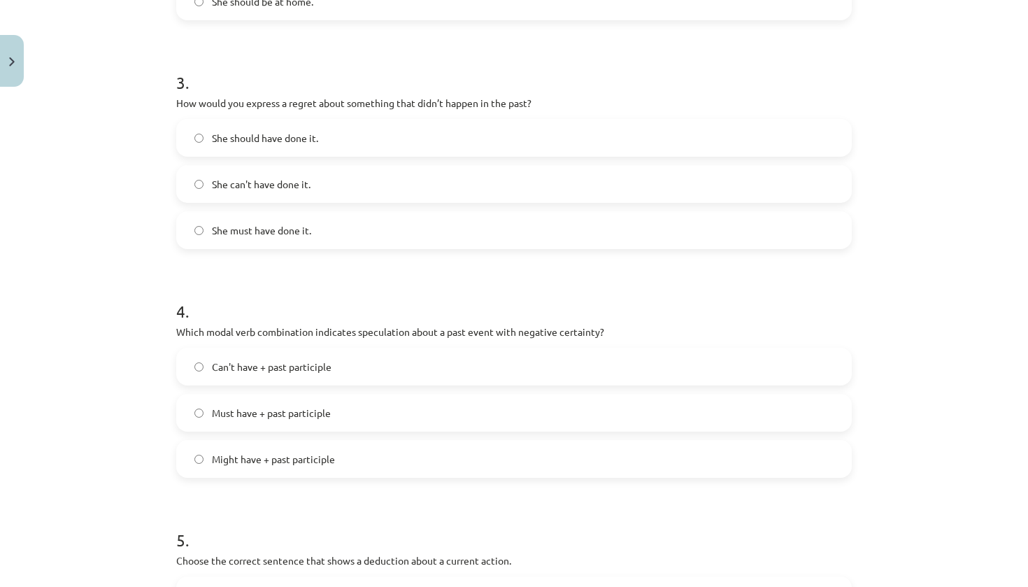
scroll to position [695, 0]
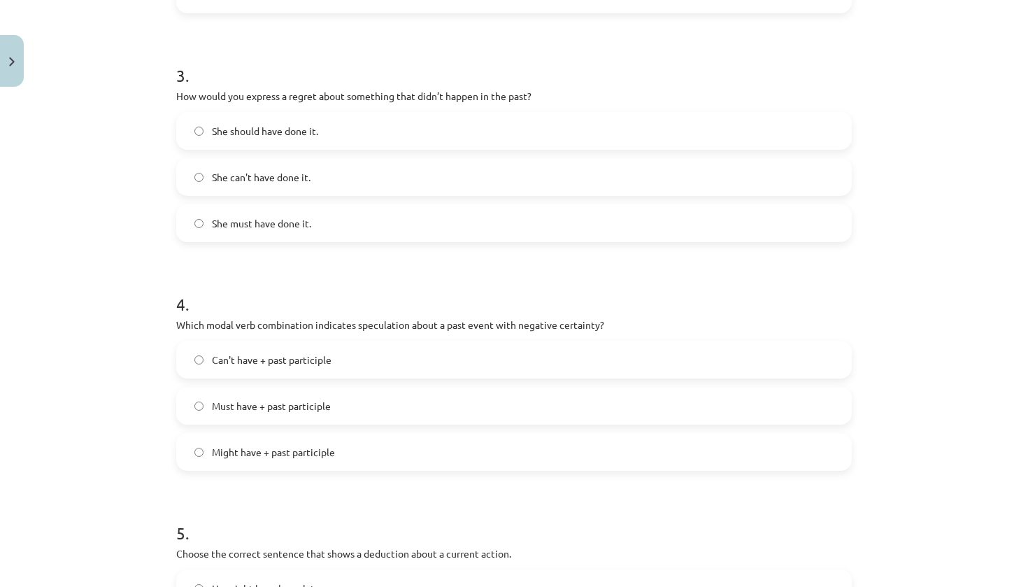
click at [271, 115] on label "She should have done it." at bounding box center [514, 130] width 673 height 35
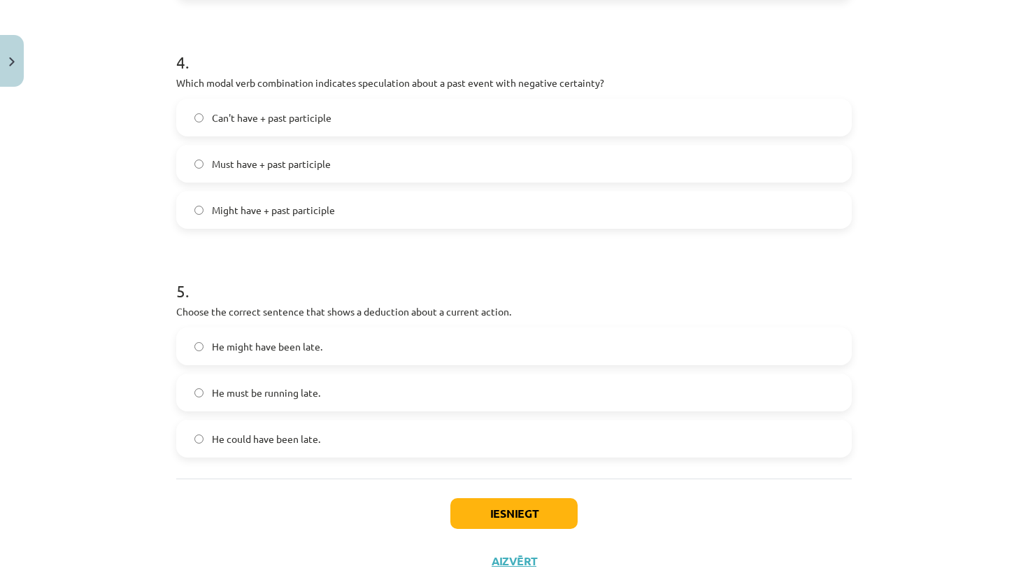
scroll to position [962, 0]
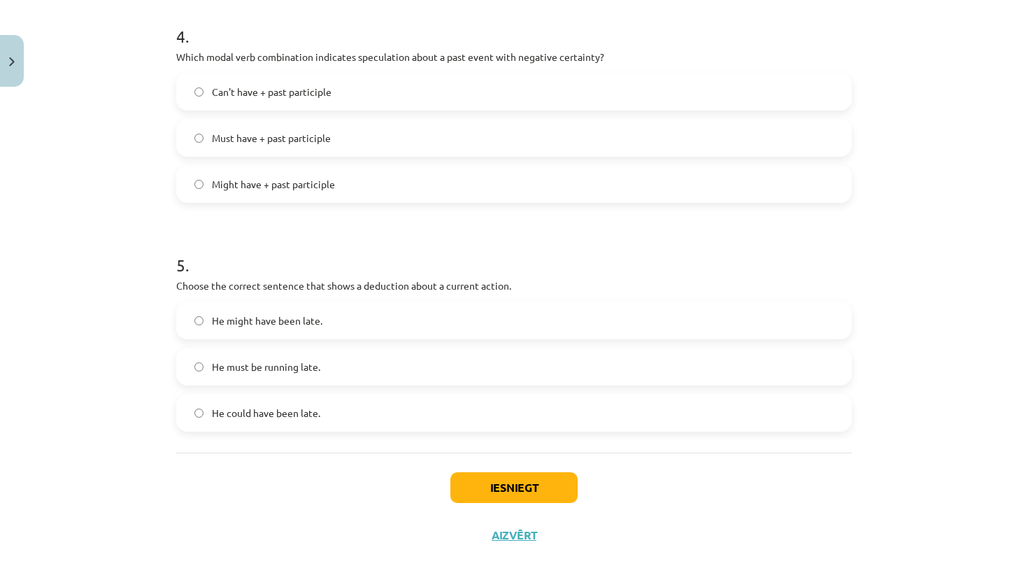
click at [241, 80] on label "Can't have + past participle" at bounding box center [514, 91] width 673 height 35
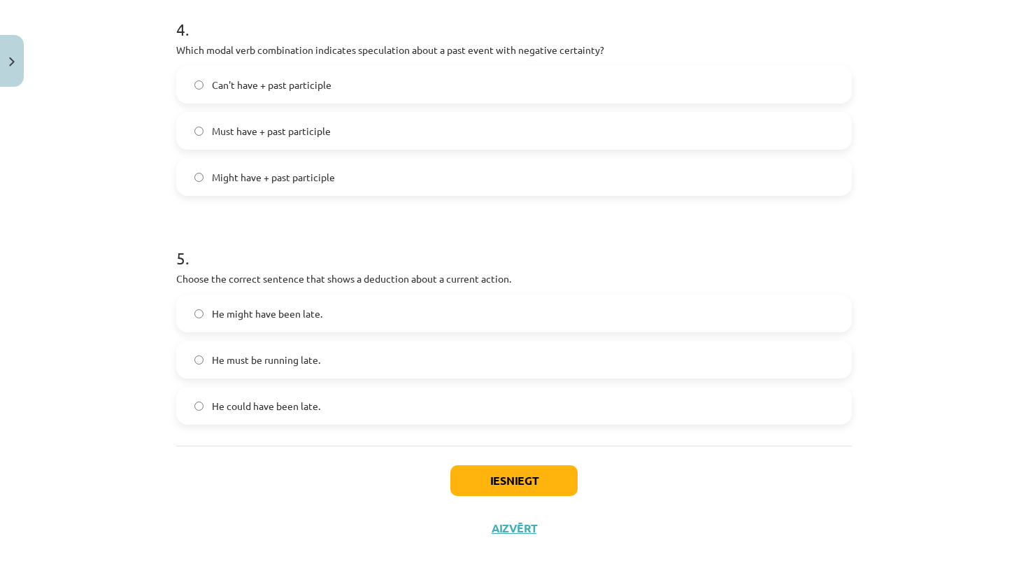
click at [306, 346] on label "He must be running late." at bounding box center [514, 359] width 673 height 35
click at [533, 467] on button "Iesniegt" at bounding box center [513, 480] width 127 height 31
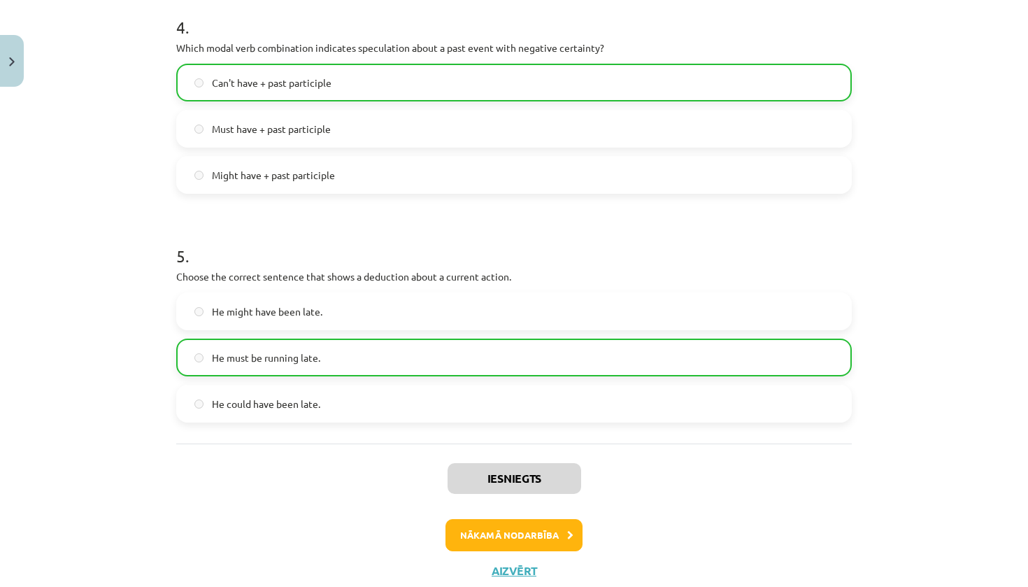
click at [534, 532] on button "Nākamā nodarbība" at bounding box center [514, 535] width 137 height 32
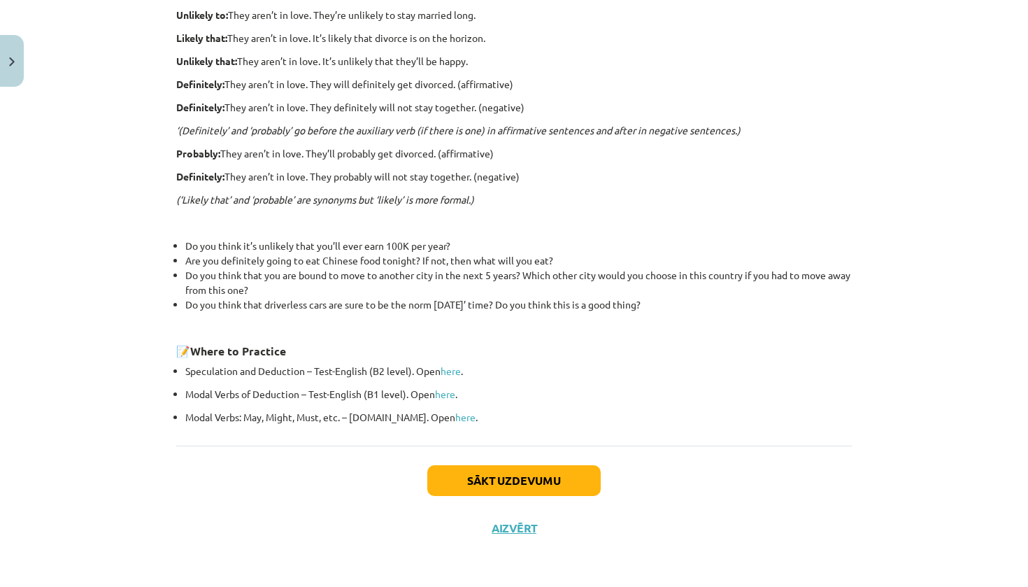
scroll to position [35, 0]
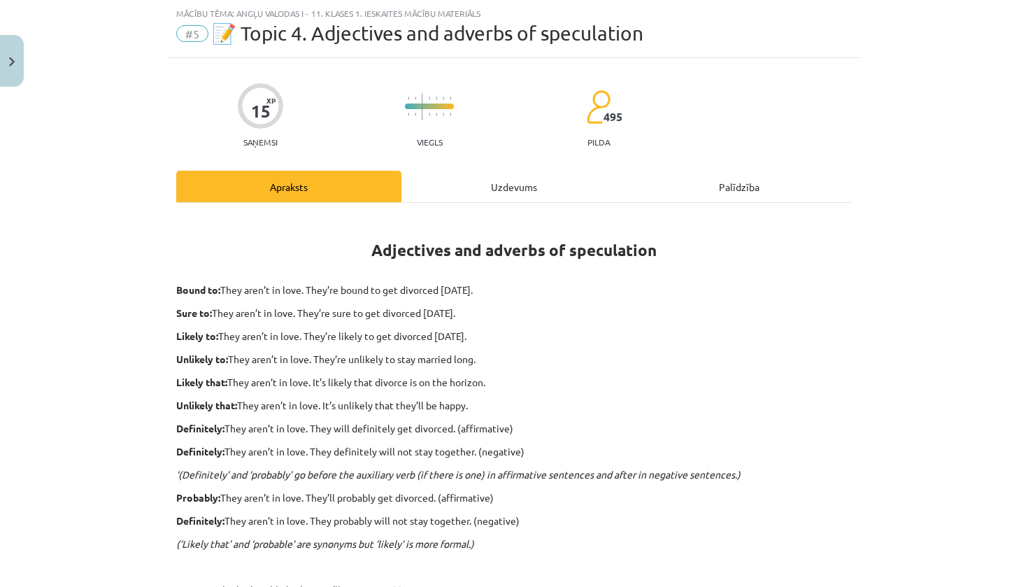
click at [499, 187] on div "Uzdevums" at bounding box center [513, 186] width 225 height 31
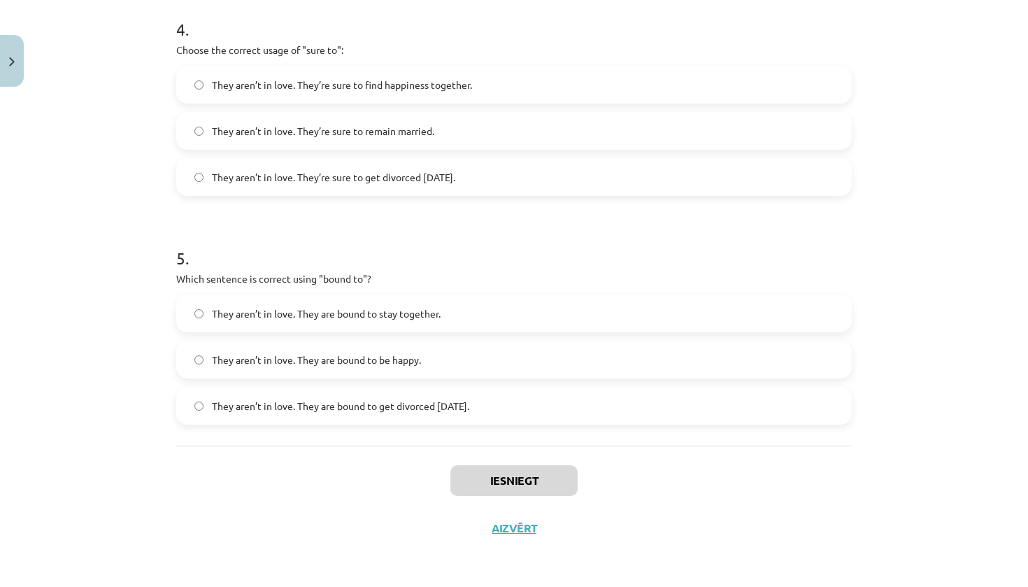
scroll to position [844, 0]
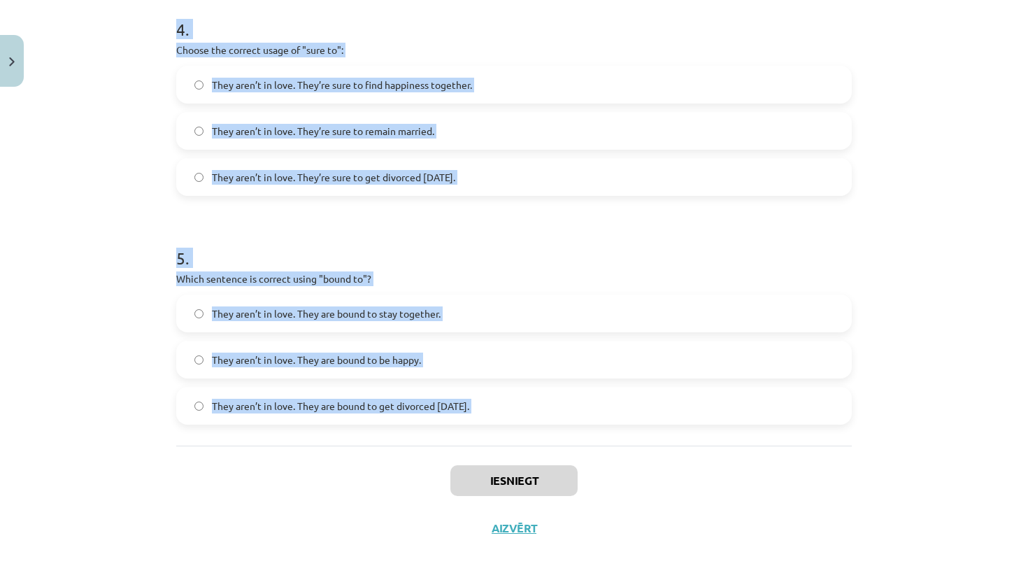
drag, startPoint x: 168, startPoint y: 273, endPoint x: 727, endPoint y: 455, distance: 588.4
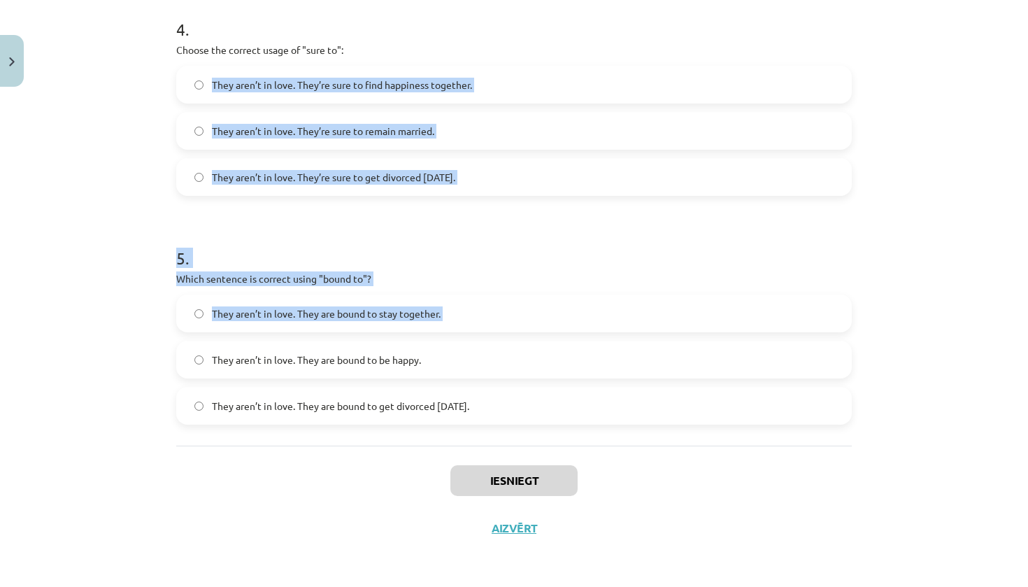
drag, startPoint x: 299, startPoint y: 336, endPoint x: 473, endPoint y: 101, distance: 293.1
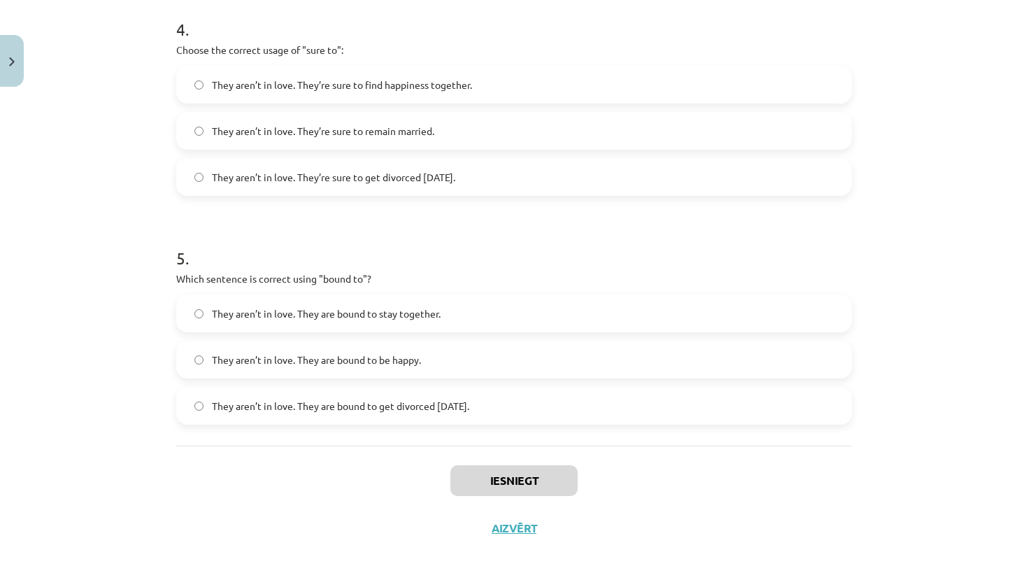
click at [993, 485] on div "Mācību tēma: Angļu valodas i - 11. klases 1. ieskaites mācību materiāls #5 📝 To…" at bounding box center [514, 293] width 1028 height 587
click at [1015, 456] on div "Mācību tēma: Angļu valodas i - 11. klases 1. ieskaites mācību materiāls #5 📝 To…" at bounding box center [514, 293] width 1028 height 587
drag, startPoint x: 177, startPoint y: 286, endPoint x: 543, endPoint y: 422, distance: 391.1
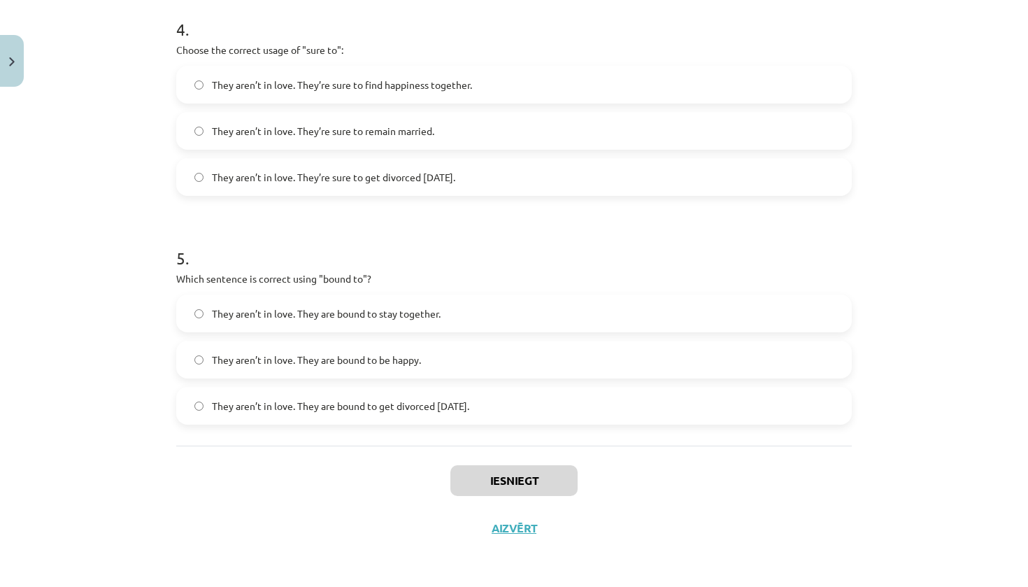
click at [1022, 388] on div "Mācību tēma: Angļu valodas i - 11. klases 1. ieskaites mācību materiāls #5 📝 To…" at bounding box center [514, 293] width 1028 height 587
drag, startPoint x: 1005, startPoint y: 371, endPoint x: 1028, endPoint y: 161, distance: 211.7
click at [1022, 161] on div "Mācību tēma: Angļu valodas i - 11. klases 1. ieskaites mācību materiāls #5 📝 To…" at bounding box center [514, 293] width 1028 height 587
click at [623, 275] on p "Which sentence is correct using "bound to"?" at bounding box center [514, 278] width 676 height 15
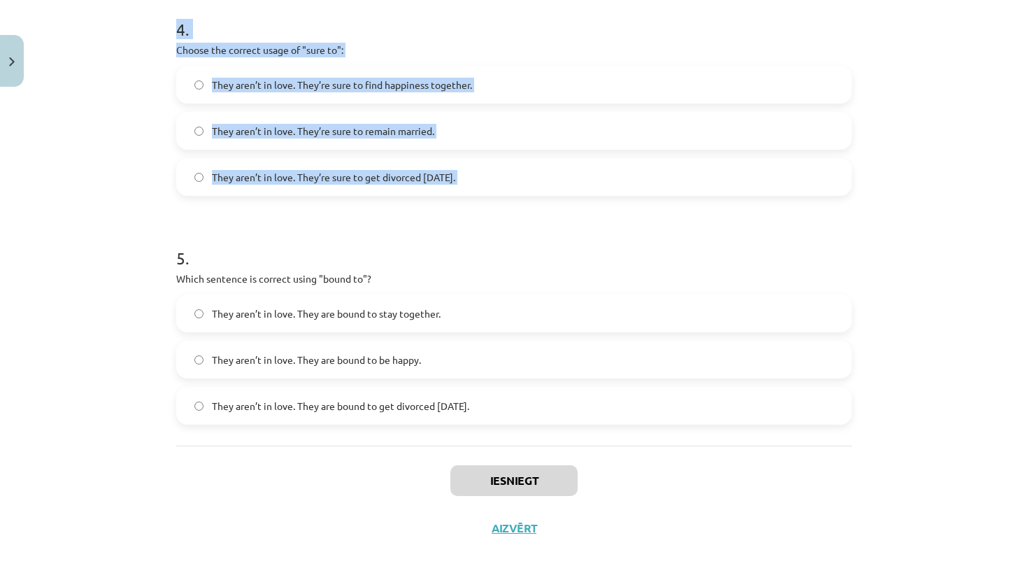
drag, startPoint x: 147, startPoint y: 15, endPoint x: 171, endPoint y: 147, distance: 134.4
click at [170, 187] on div "Mācību tēma: Angļu valodas i - 11. klases 1. ieskaites mācību materiāls #5 📝 To…" at bounding box center [514, 293] width 1028 height 587
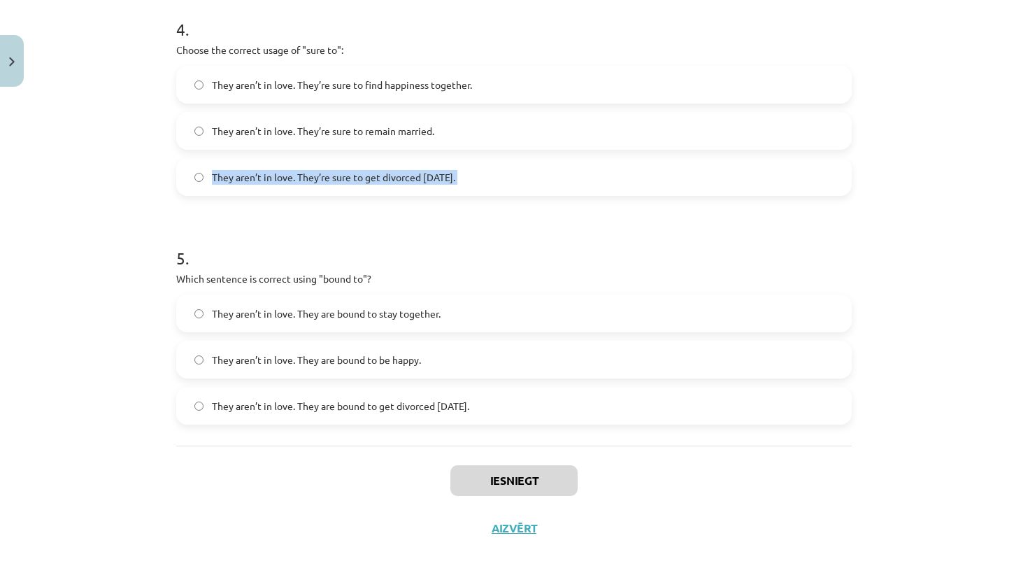
drag, startPoint x: 290, startPoint y: 136, endPoint x: 194, endPoint y: 281, distance: 173.8
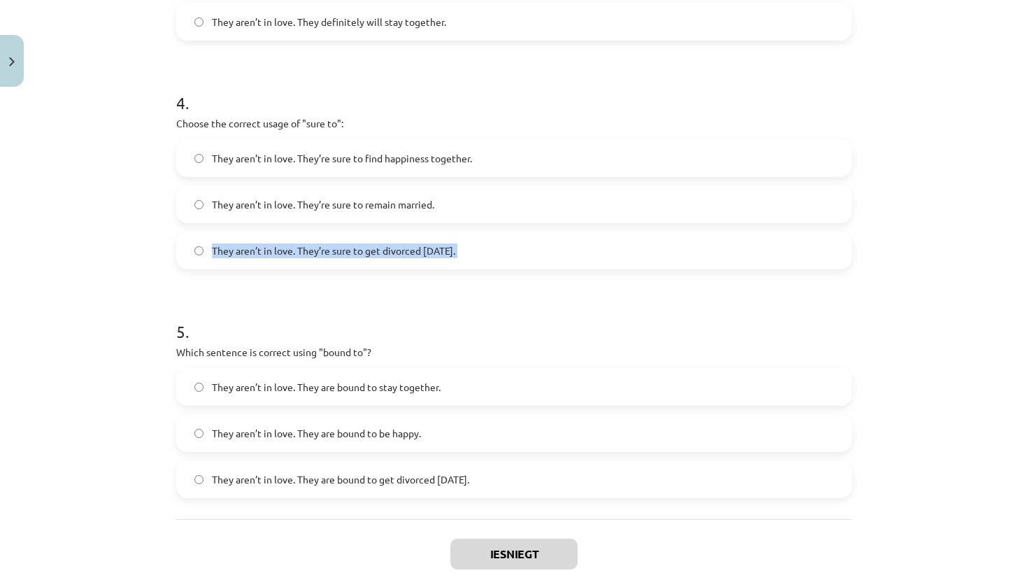
scroll to position [894, 0]
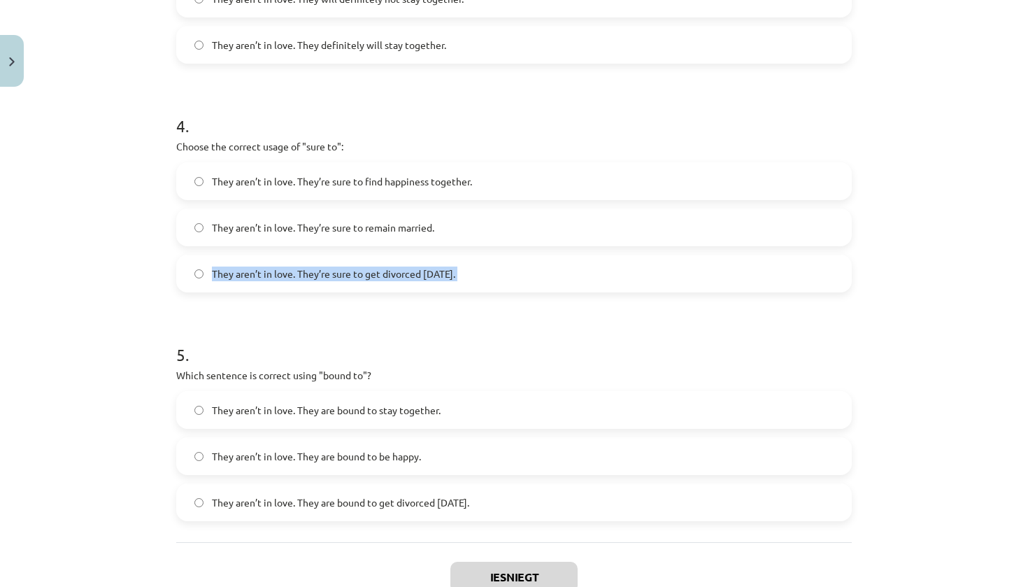
drag, startPoint x: 564, startPoint y: 401, endPoint x: 242, endPoint y: -6, distance: 519.3
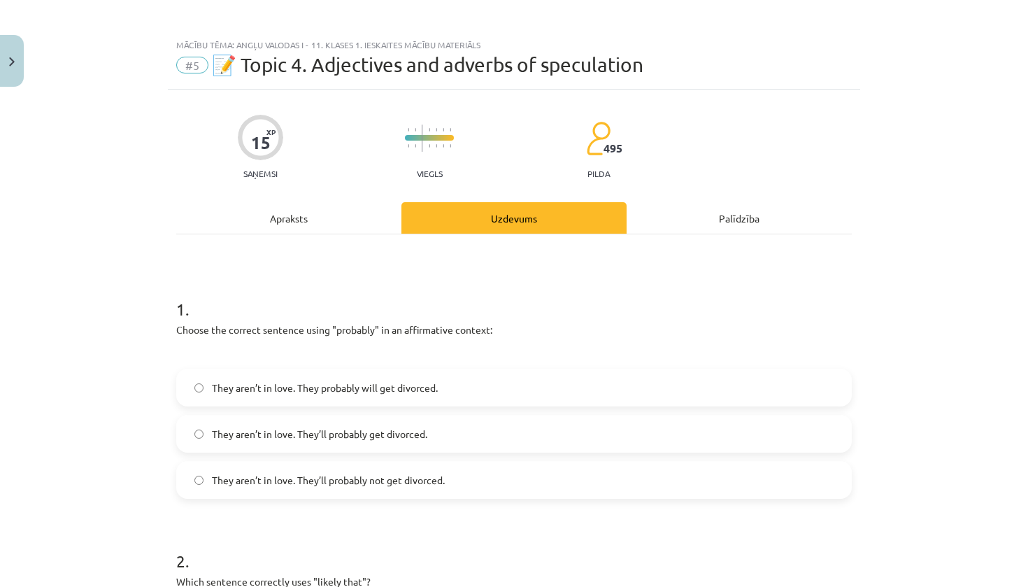
scroll to position [0, 0]
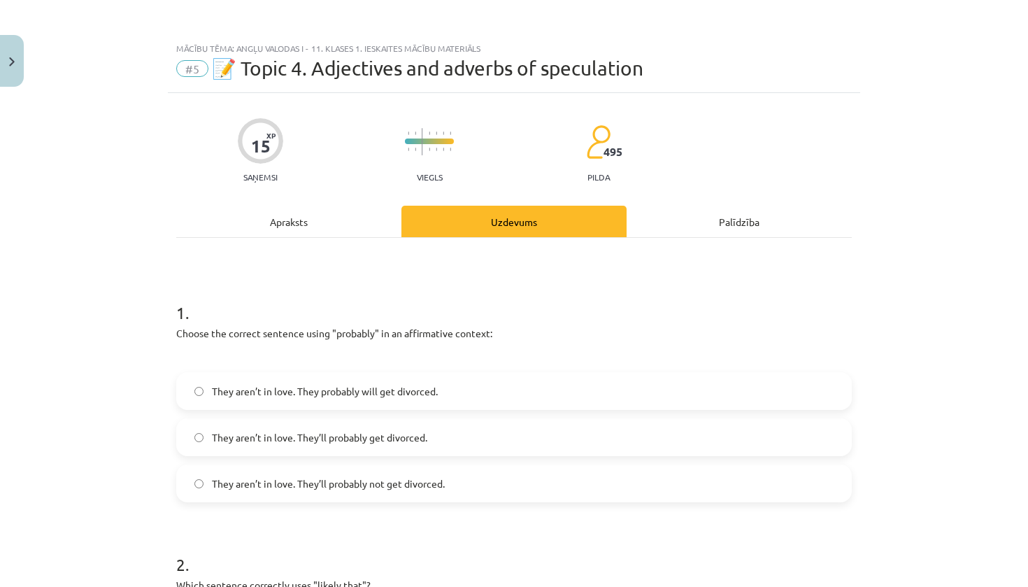
click at [945, 218] on div "Mācību tēma: Angļu valodas i - 11. klases 1. ieskaites mācību materiāls #5 📝 To…" at bounding box center [514, 293] width 1028 height 587
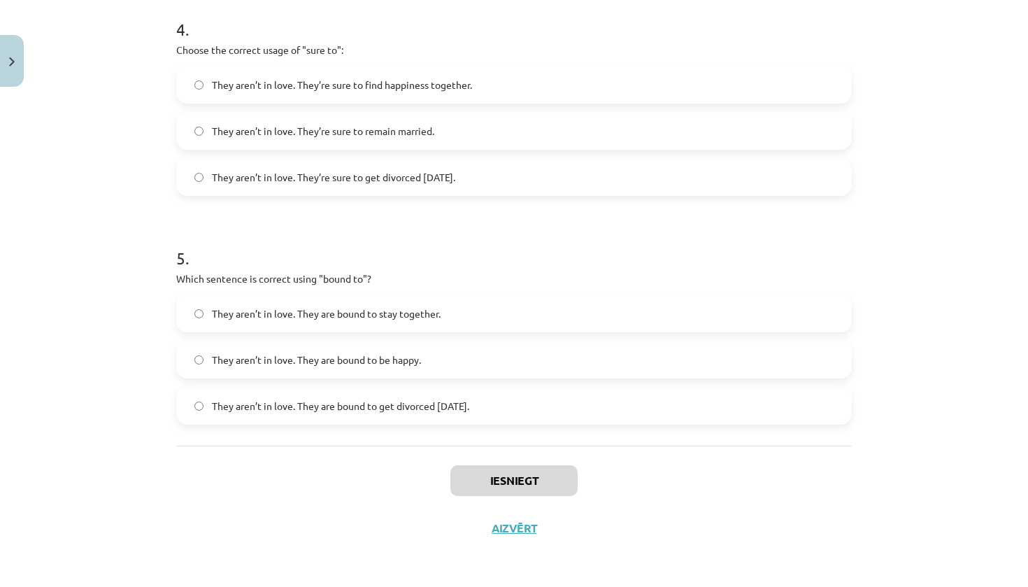
scroll to position [956, 0]
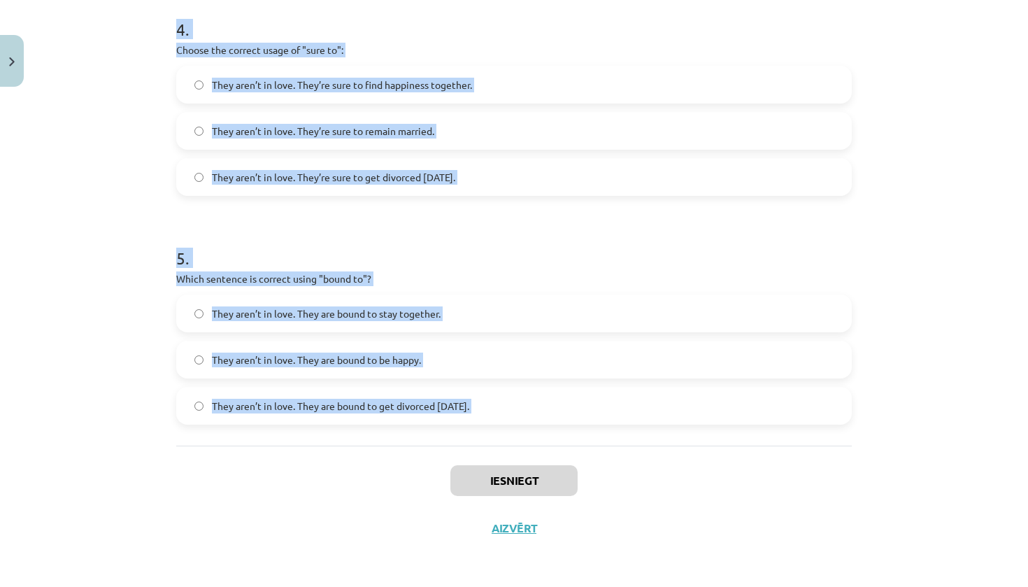
drag, startPoint x: 164, startPoint y: 309, endPoint x: 635, endPoint y: 449, distance: 491.1
click at [635, 449] on div "Mācību tēma: Angļu valodas i - 11. klases 1. ieskaites mācību materiāls #5 📝 To…" at bounding box center [514, 293] width 1028 height 587
click at [1000, 322] on div "Mācību tēma: Angļu valodas i - 11. klases 1. ieskaites mācību materiāls #5 📝 To…" at bounding box center [514, 293] width 1028 height 587
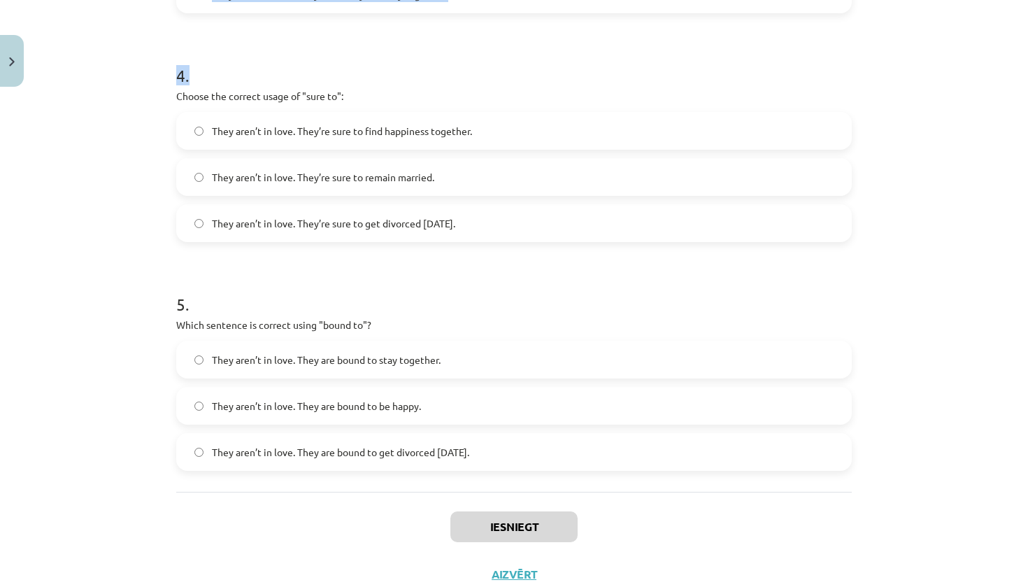
drag, startPoint x: 667, startPoint y: 25, endPoint x: 667, endPoint y: -3, distance: 28.7
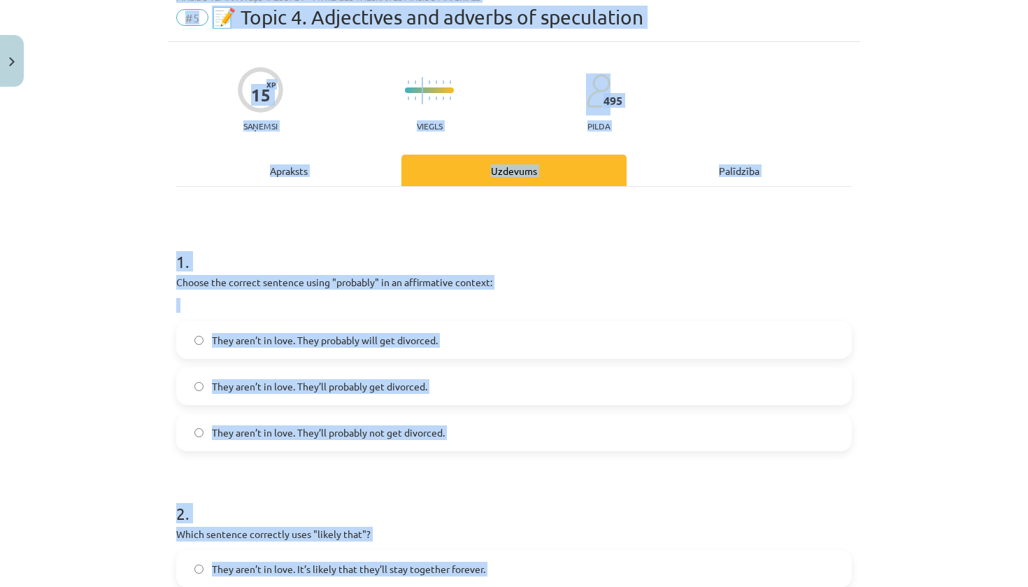
scroll to position [28, 0]
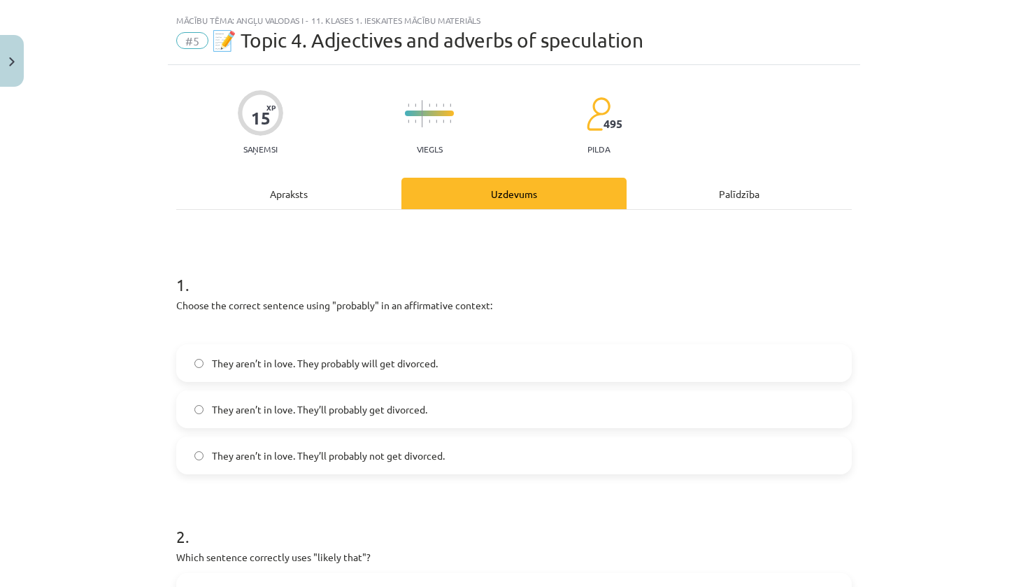
click at [990, 169] on div "Mācību tēma: Angļu valodas i - 11. klases 1. ieskaites mācību materiāls #5 📝 To…" at bounding box center [514, 293] width 1028 height 587
click at [437, 352] on label "They aren’t in love. They probably will get divorced." at bounding box center [514, 363] width 673 height 35
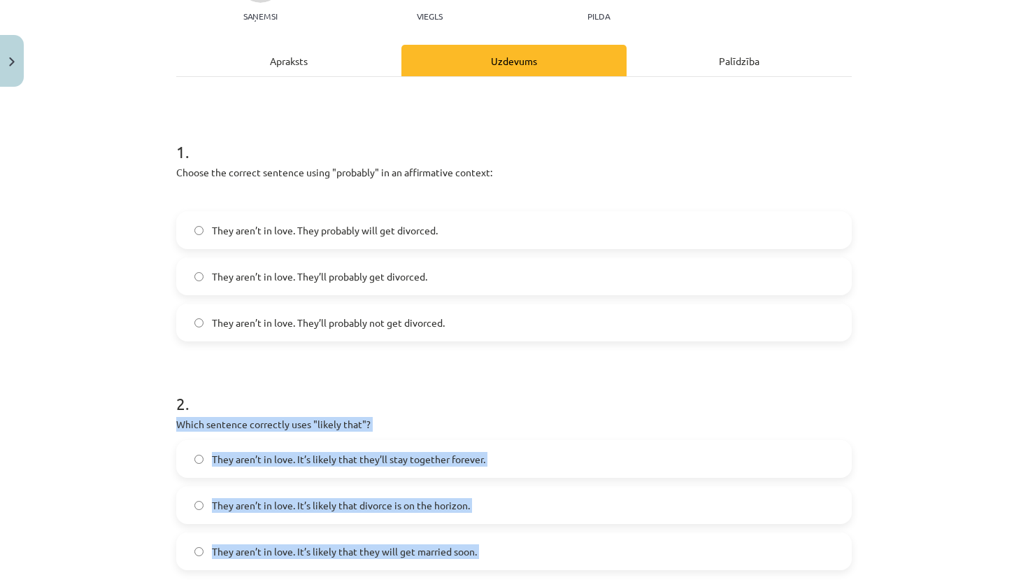
drag, startPoint x: 615, startPoint y: 541, endPoint x: 625, endPoint y: 539, distance: 10.9
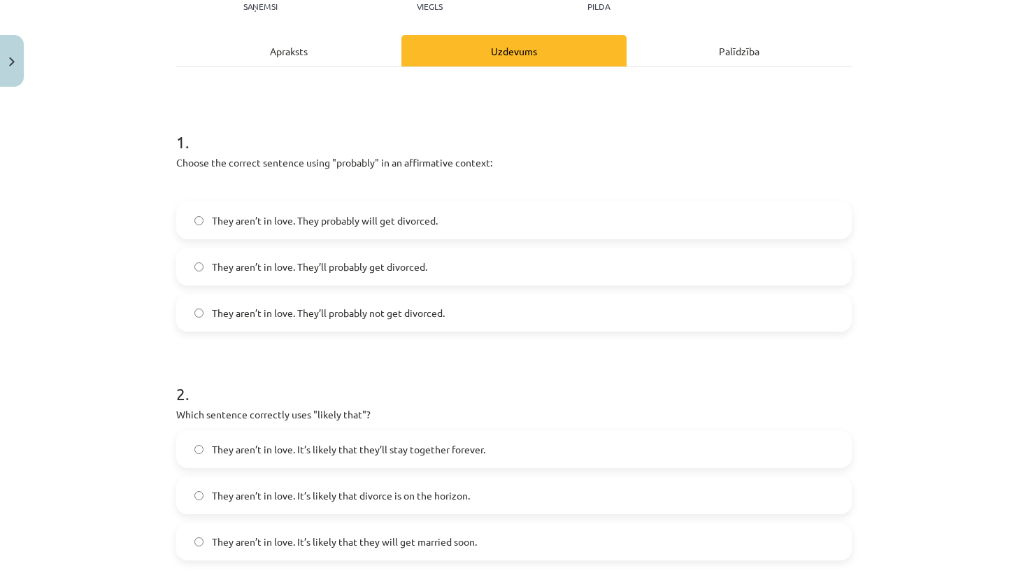
click at [939, 373] on div "Mācību tēma: Angļu valodas i - 11. klases 1. ieskaites mācību materiāls #5 📝 To…" at bounding box center [514, 293] width 1028 height 587
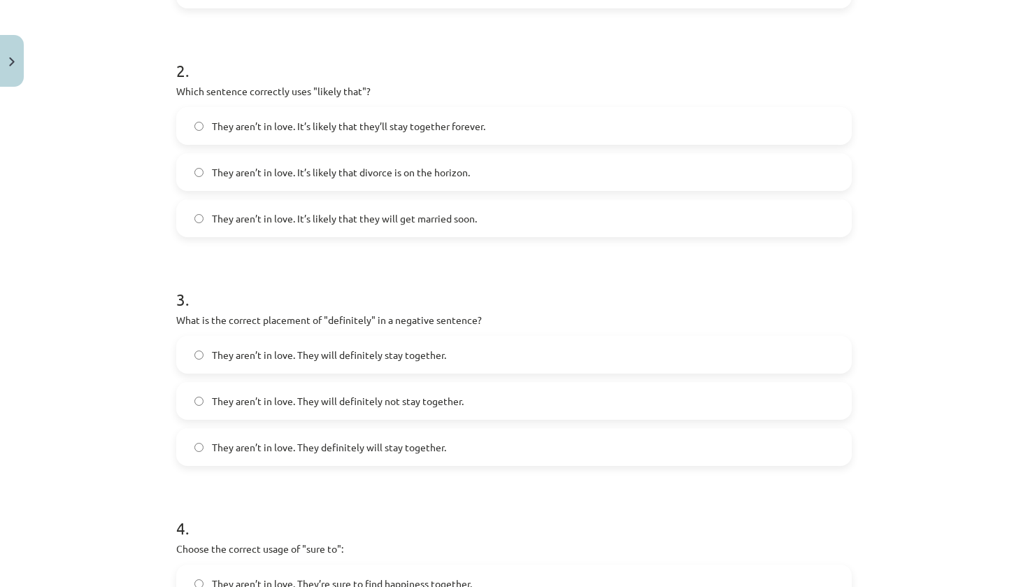
scroll to position [495, 0]
drag, startPoint x: 746, startPoint y: 513, endPoint x: 763, endPoint y: 422, distance: 93.2
click at [763, 422] on form "1 . Choose the correct sentence using "probably" in an affirmative context: The…" at bounding box center [514, 352] width 676 height 1139
click at [625, 48] on h1 "2 ." at bounding box center [514, 56] width 676 height 43
click at [481, 167] on label "They aren’t in love. It’s likely that divorce is on the horizon." at bounding box center [514, 170] width 673 height 35
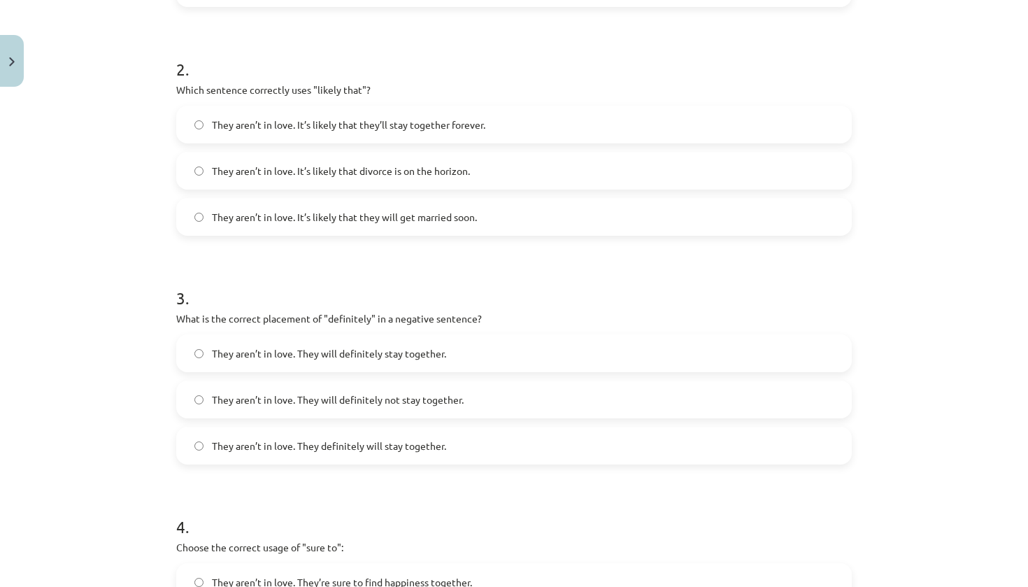
click at [461, 390] on label "They aren’t in love. They will definitely not stay together." at bounding box center [514, 399] width 673 height 35
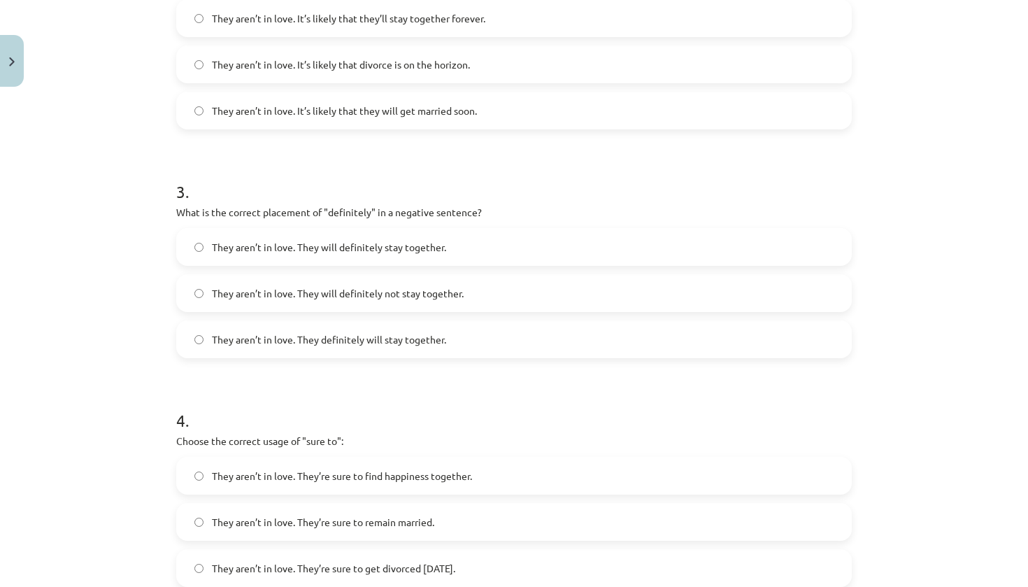
click at [574, 533] on form "1 . Choose the correct sentence using "probably" in an affirmative context: The…" at bounding box center [514, 246] width 676 height 1139
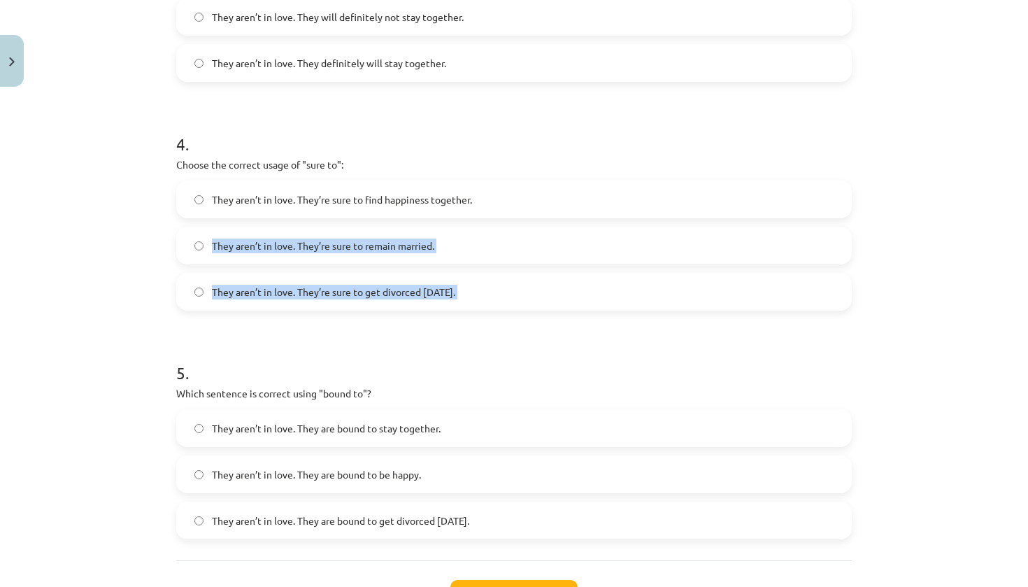
scroll to position [995, 0]
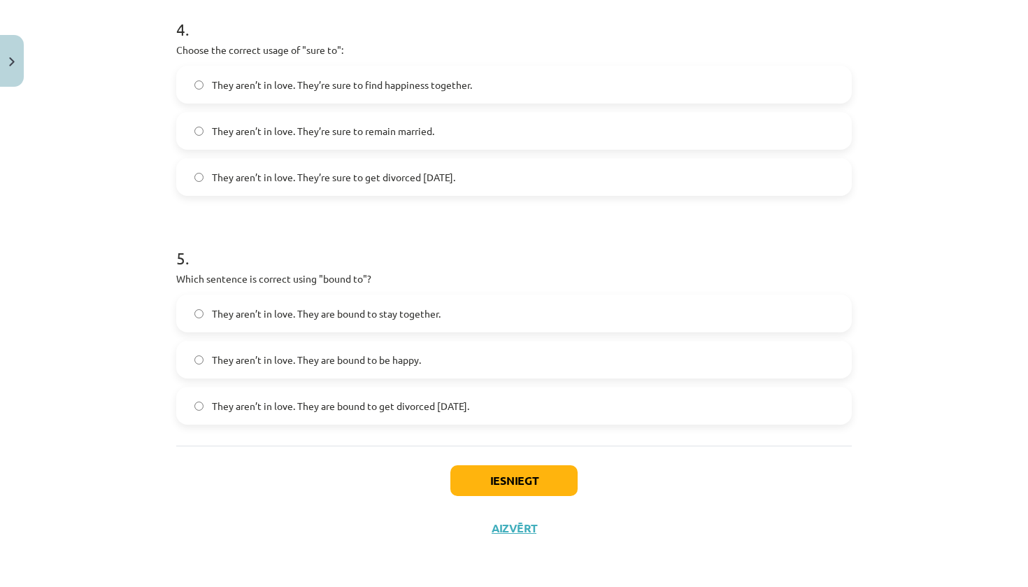
click at [976, 395] on div "Mācību tēma: Angļu valodas i - 11. klases 1. ieskaites mācību materiāls #5 📝 To…" at bounding box center [514, 293] width 1028 height 587
click at [455, 178] on span "They aren’t in love. They’re sure to get divorced within six months." at bounding box center [333, 177] width 243 height 15
click at [367, 401] on span "They aren’t in love. They are bound to get divorced within six months." at bounding box center [340, 406] width 257 height 15
click at [490, 474] on button "Iesniegt" at bounding box center [513, 480] width 127 height 31
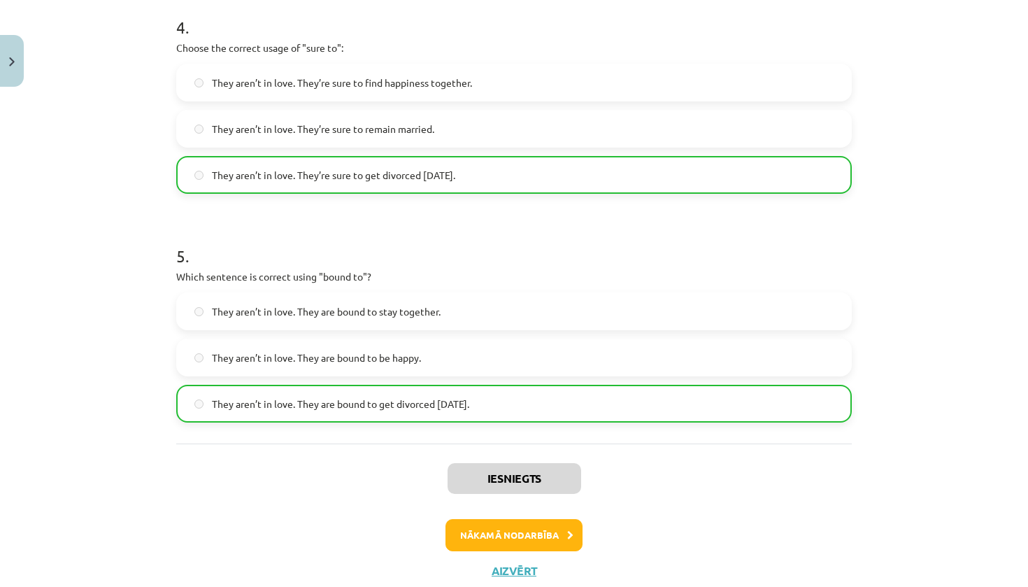
click at [515, 532] on button "Nākamā nodarbība" at bounding box center [514, 535] width 137 height 32
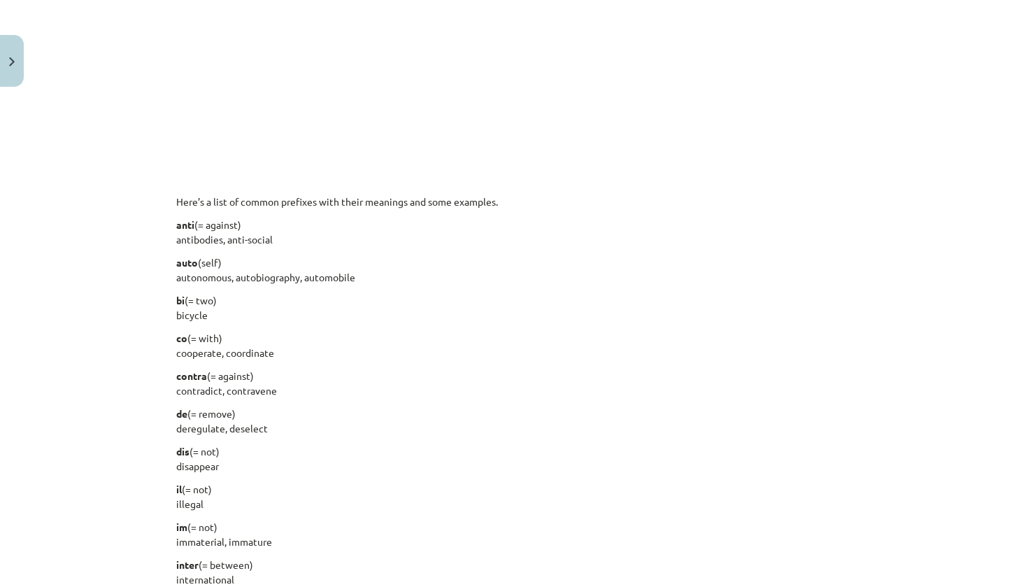
scroll to position [35, 0]
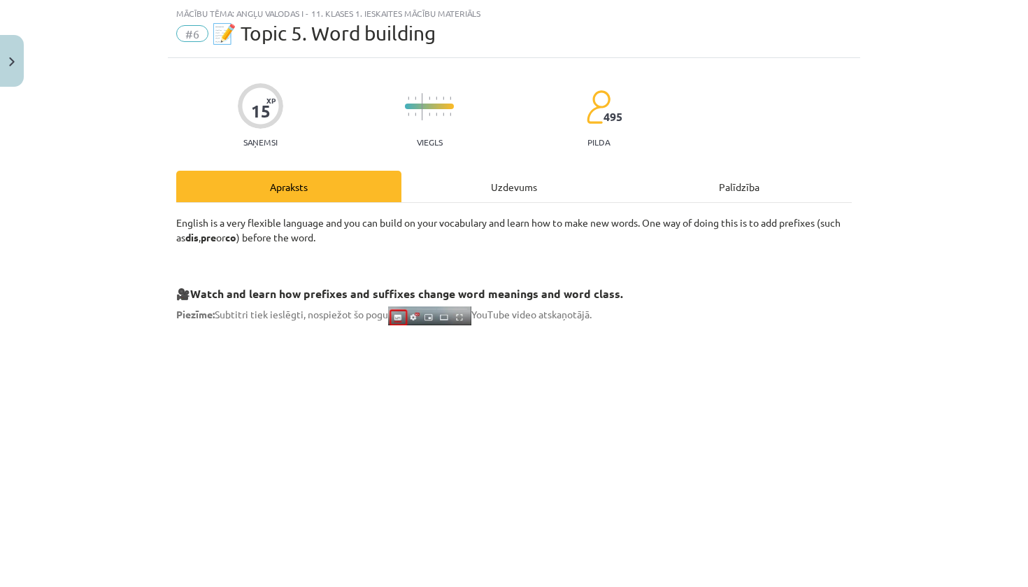
click at [506, 183] on div "Uzdevums" at bounding box center [513, 186] width 225 height 31
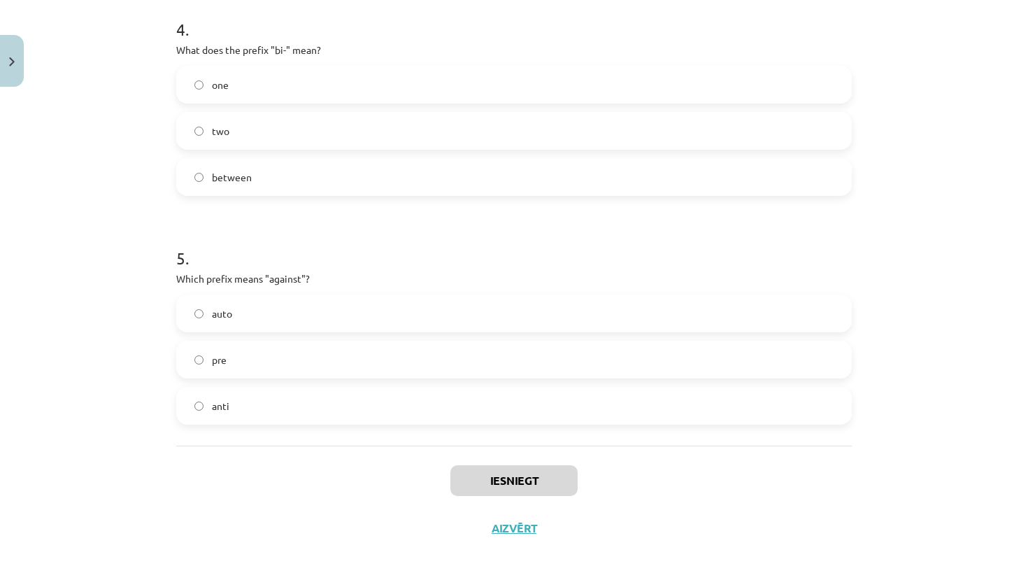
scroll to position [1007, 0]
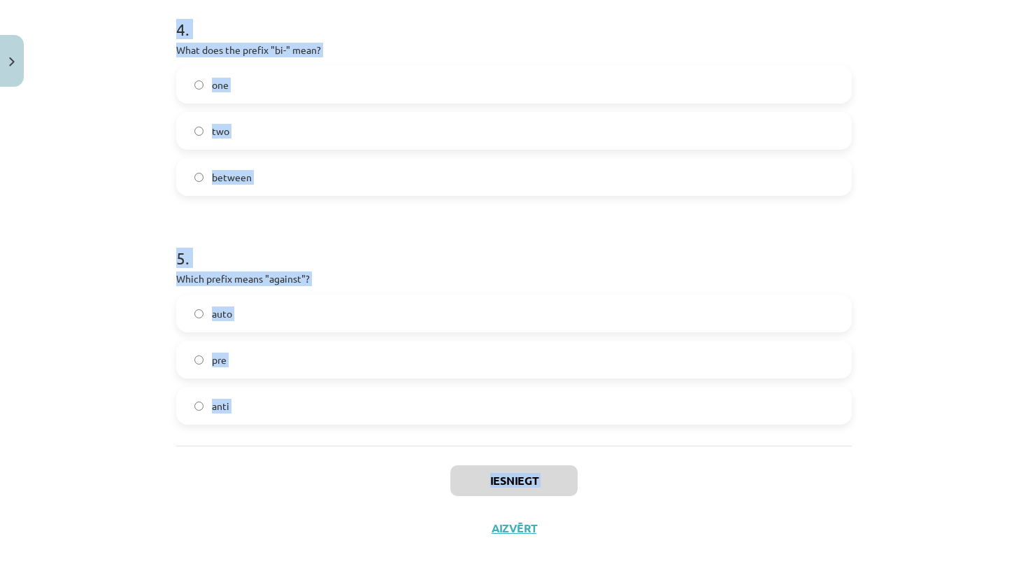
drag, startPoint x: 170, startPoint y: 277, endPoint x: 418, endPoint y: 505, distance: 336.6
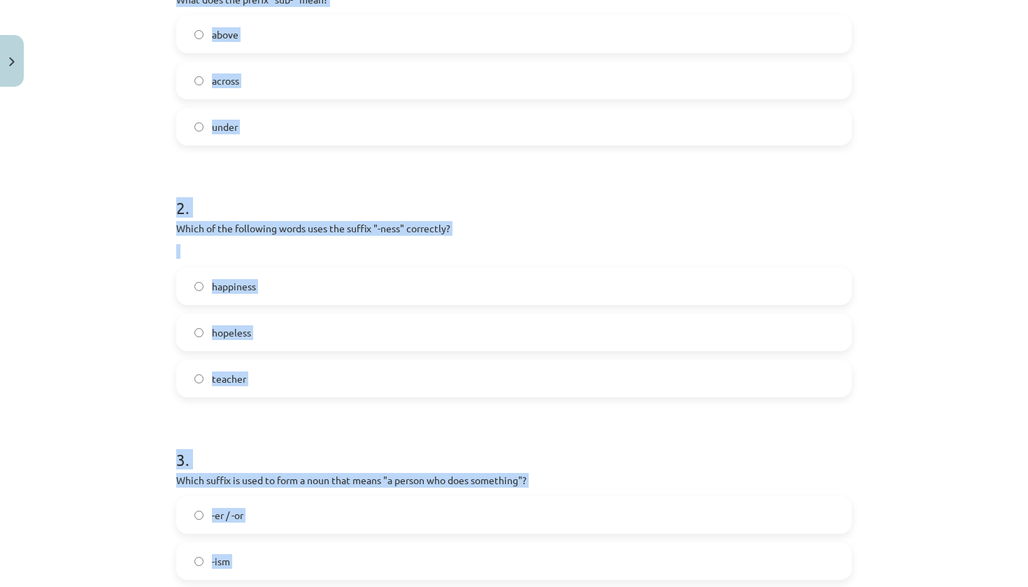
scroll to position [250, 0]
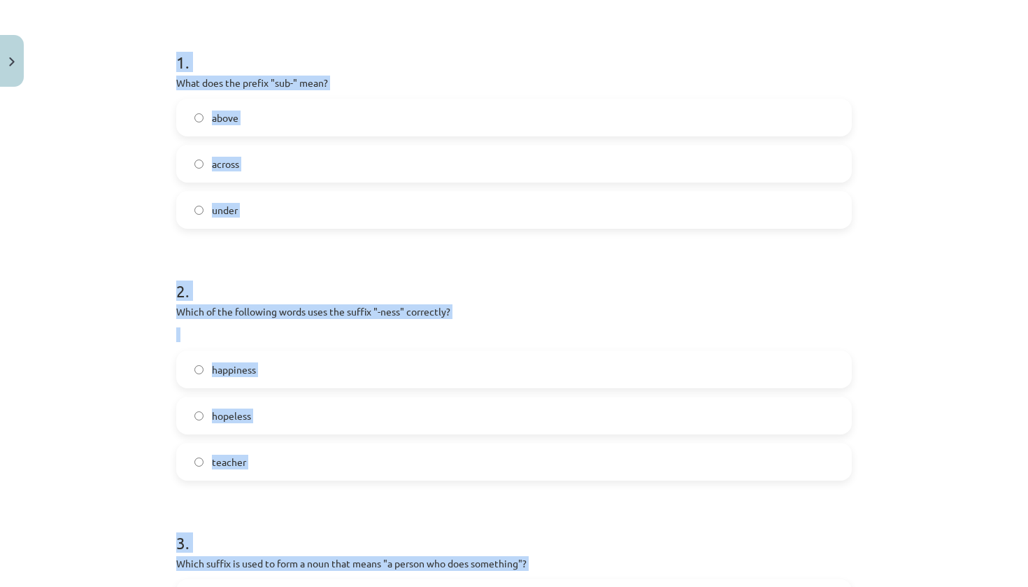
click at [950, 250] on div "Mācību tēma: Angļu valodas i - 11. klases 1. ieskaites mācību materiāls #6 📝 To…" at bounding box center [514, 293] width 1028 height 587
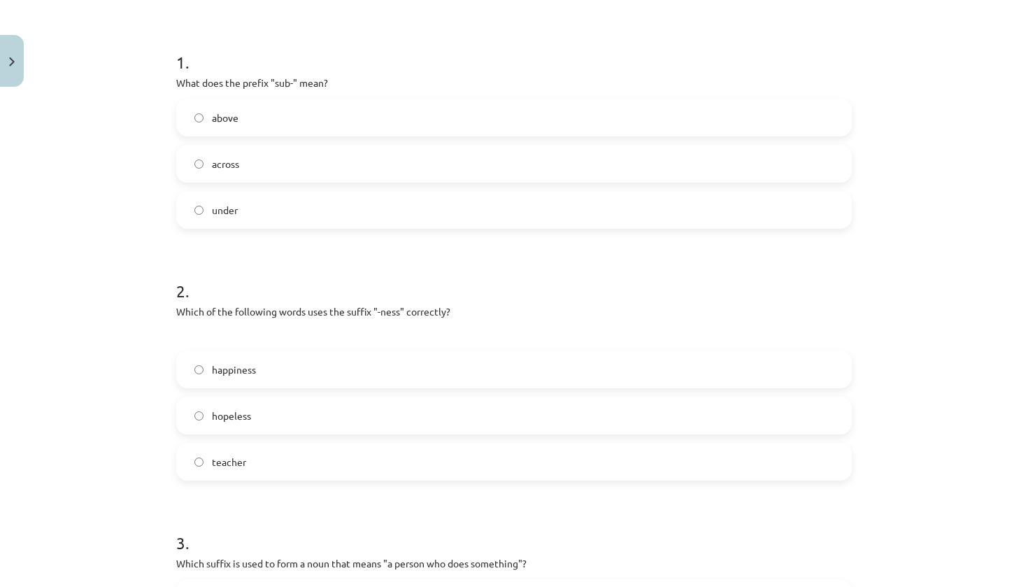
click at [571, 195] on label "under" at bounding box center [514, 209] width 673 height 35
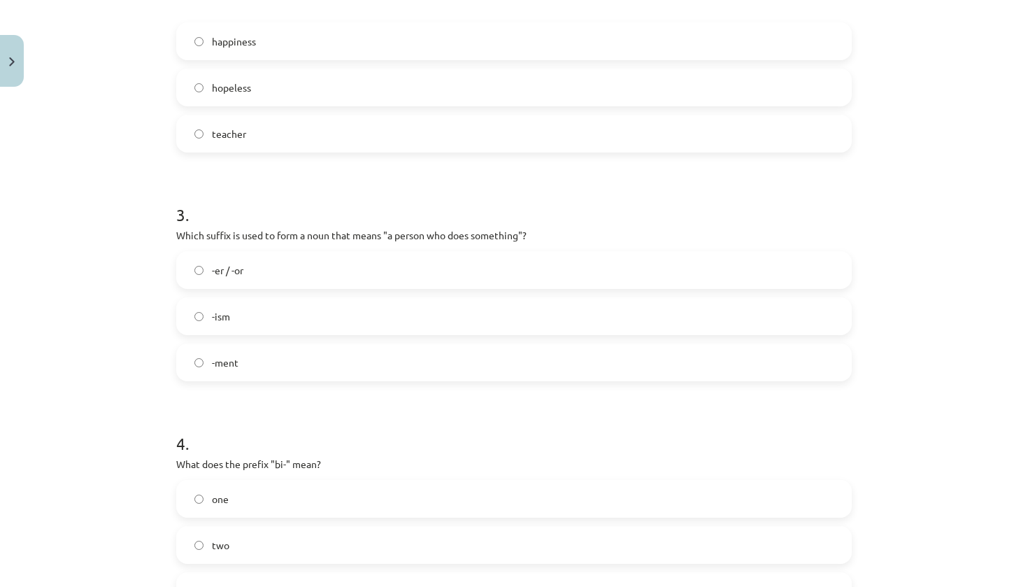
scroll to position [578, 0]
click at [313, 45] on label "happiness" at bounding box center [514, 41] width 673 height 35
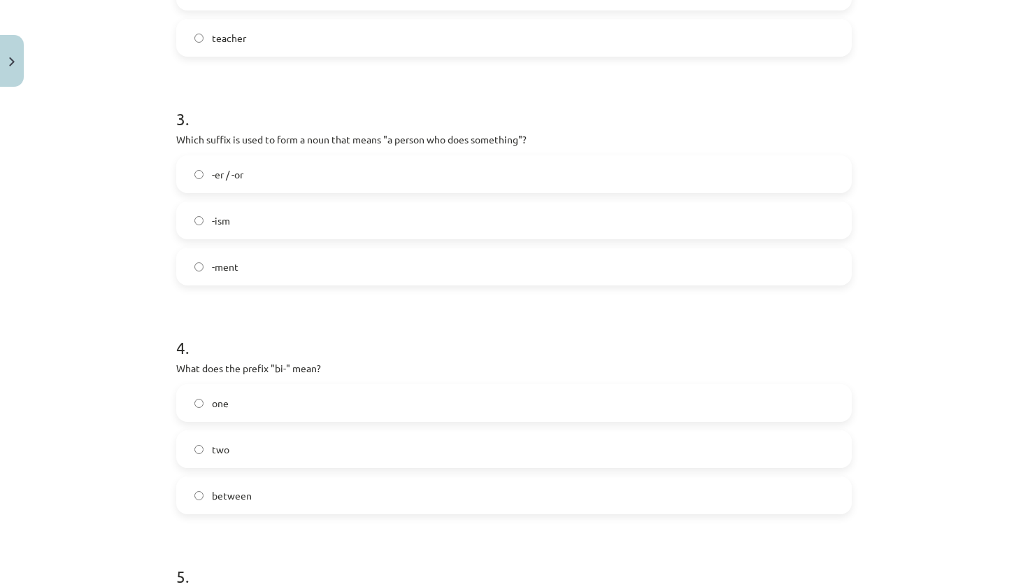
scroll to position [750, 0]
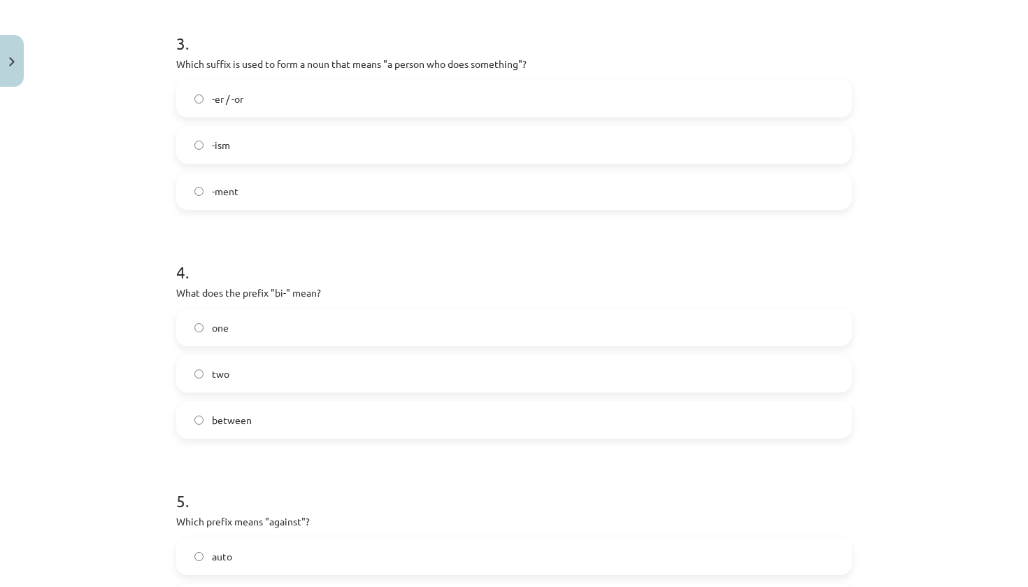
click at [472, 8] on form "1 . What does the prefix "sub-" mean? above across under 2 . Which of the follo…" at bounding box center [514, 98] width 676 height 1139
click at [259, 100] on label "-er / -or" at bounding box center [514, 98] width 673 height 35
click at [273, 371] on label "two" at bounding box center [514, 373] width 673 height 35
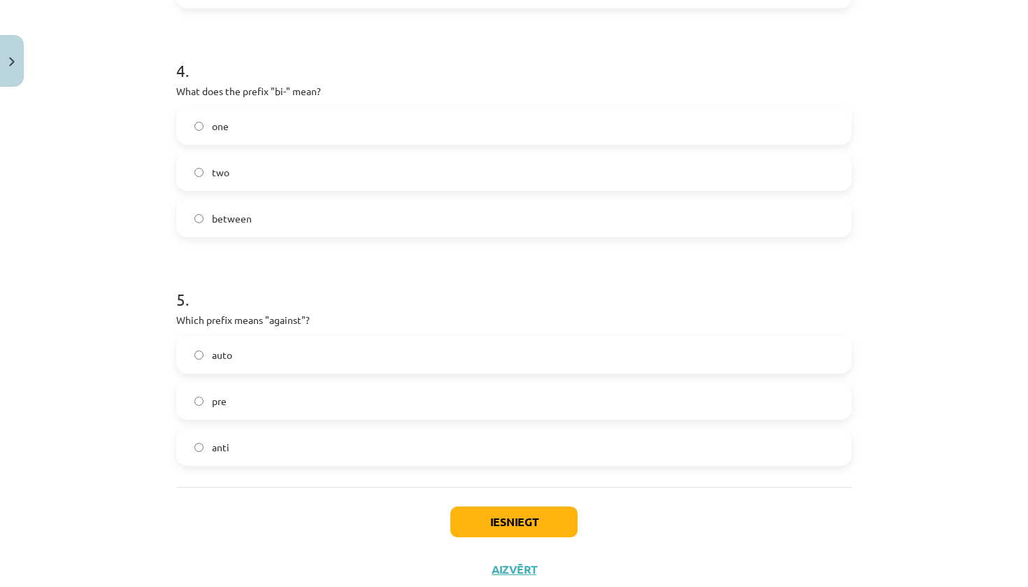
scroll to position [995, 0]
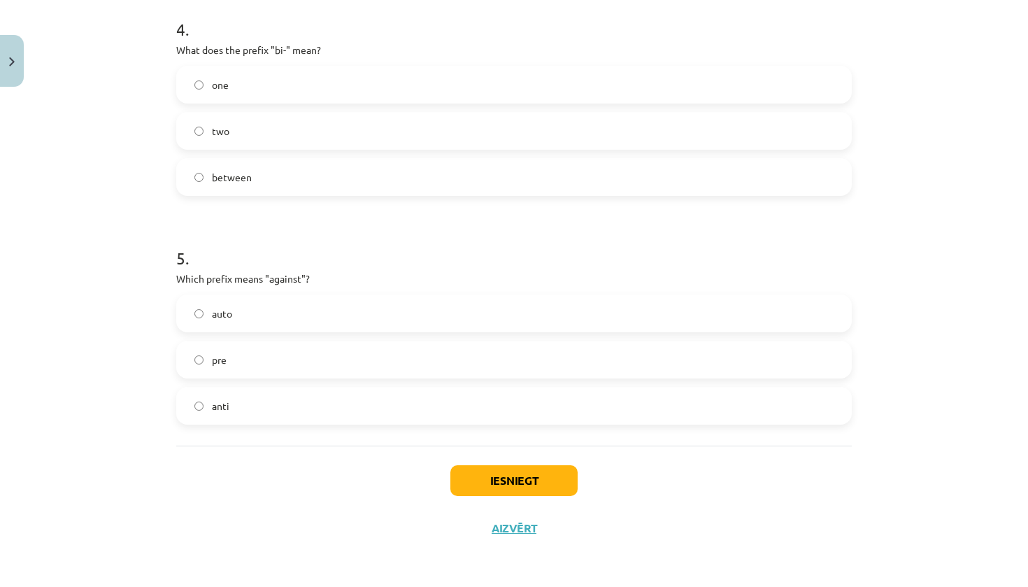
click at [281, 388] on label "anti" at bounding box center [514, 405] width 673 height 35
click at [569, 485] on button "Iesniegt" at bounding box center [513, 480] width 127 height 31
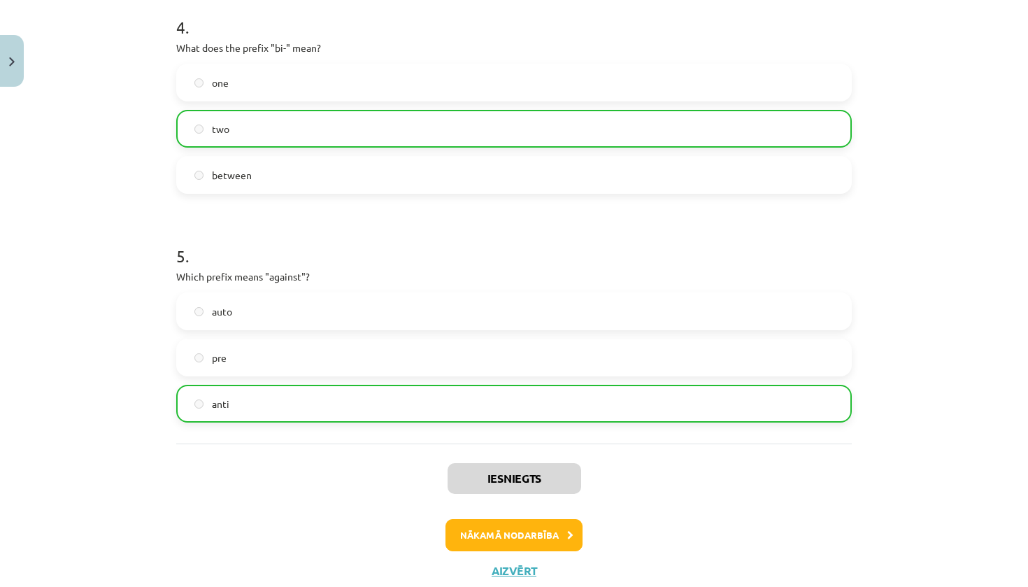
click at [512, 533] on button "Aizvērt" at bounding box center [514, 571] width 53 height 14
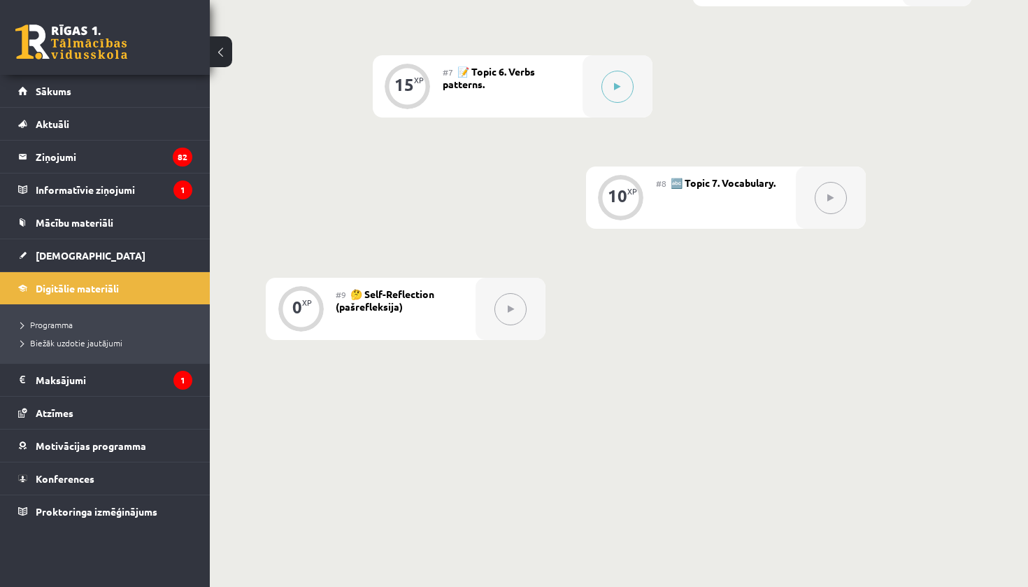
drag, startPoint x: 1028, startPoint y: 413, endPoint x: 1028, endPoint y: 246, distance: 167.9
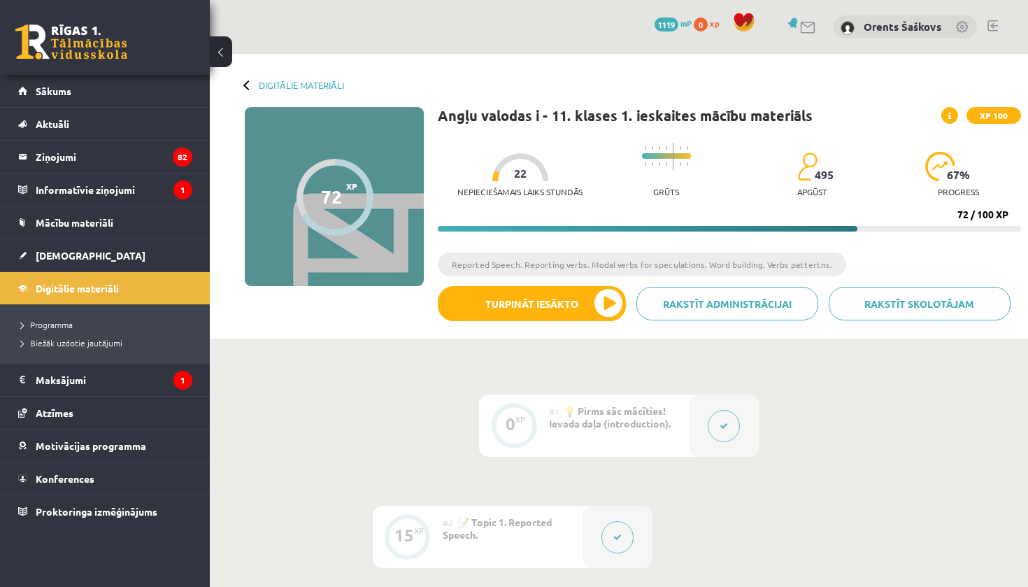
scroll to position [0, 0]
click at [546, 313] on button "Turpināt iesākto" at bounding box center [532, 303] width 188 height 35
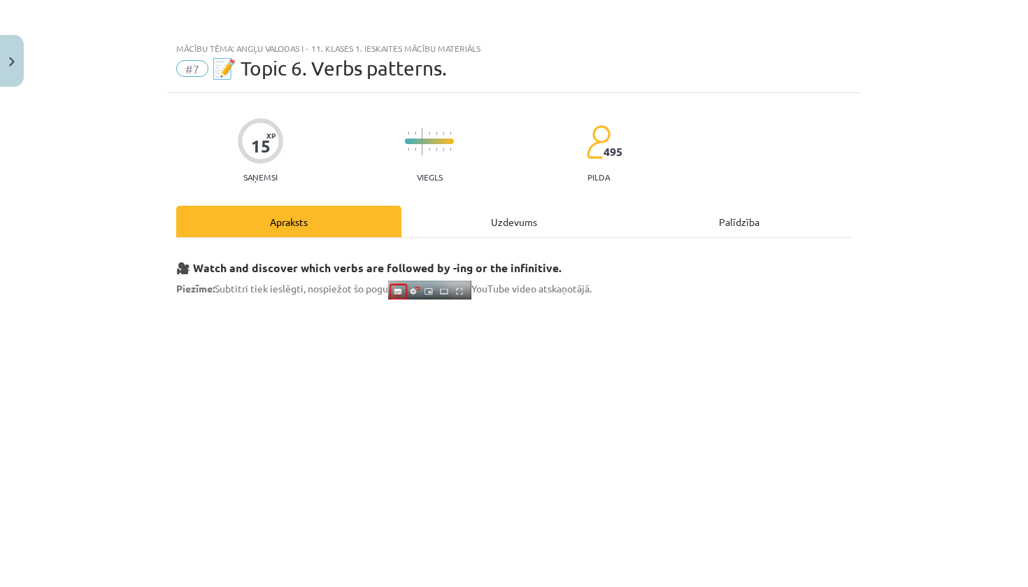
click at [997, 381] on div "Mācību tēma: Angļu valodas i - 11. klases 1. ieskaites mācību materiāls #7 📝 To…" at bounding box center [514, 293] width 1028 height 587
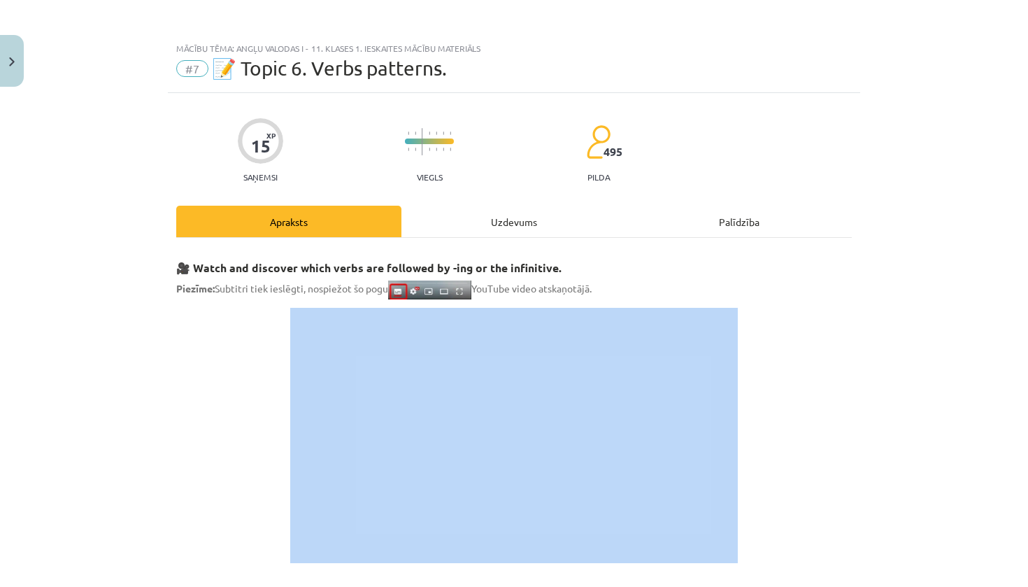
drag, startPoint x: 941, startPoint y: 403, endPoint x: 886, endPoint y: 570, distance: 175.9
click at [886, 533] on div "Mācību tēma: Angļu valodas i - 11. klases 1. ieskaites mācību materiāls #7 📝 To…" at bounding box center [514, 293] width 1028 height 587
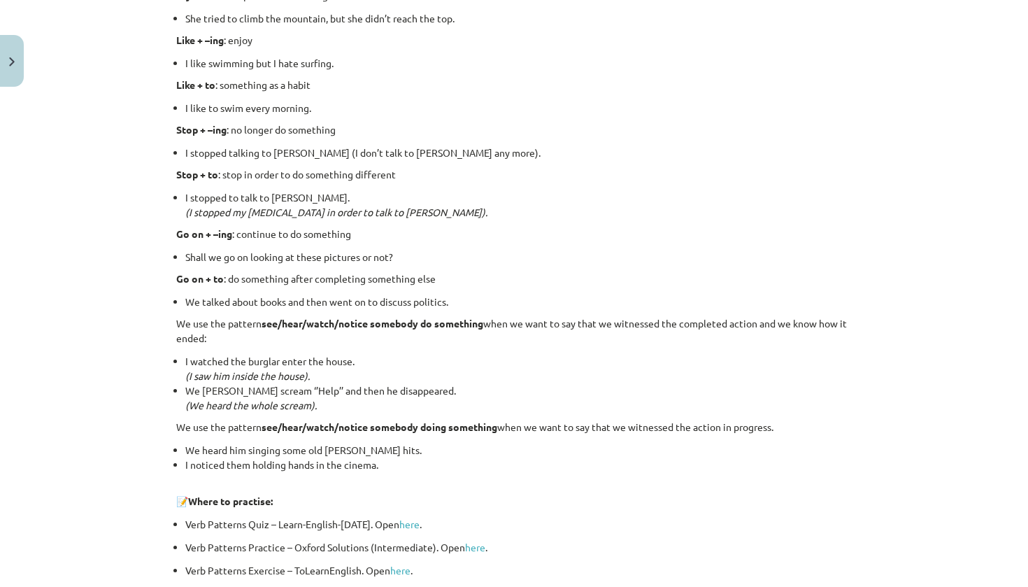
scroll to position [1800, 0]
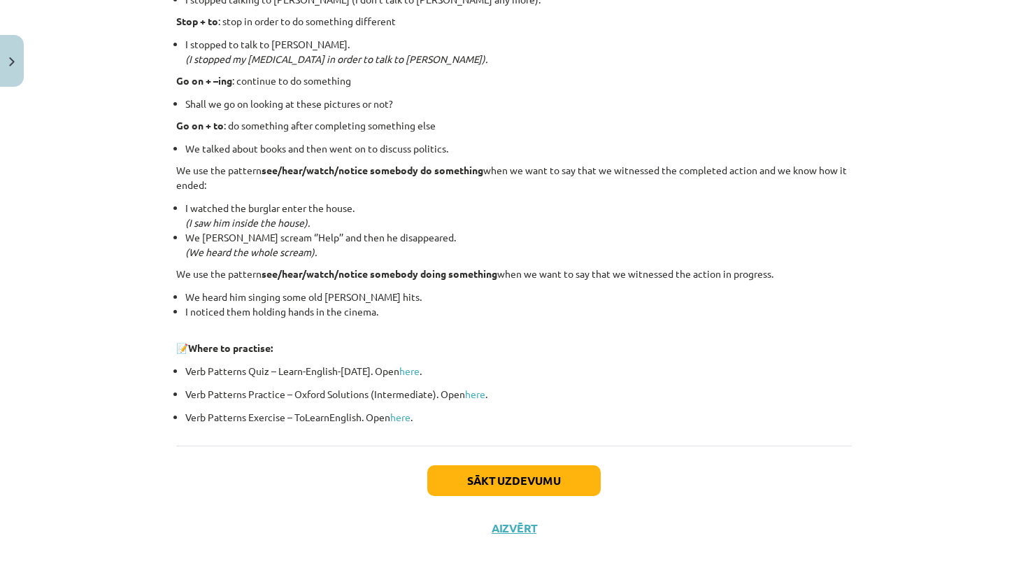
click at [504, 476] on button "Sākt uzdevumu" at bounding box center [513, 480] width 173 height 31
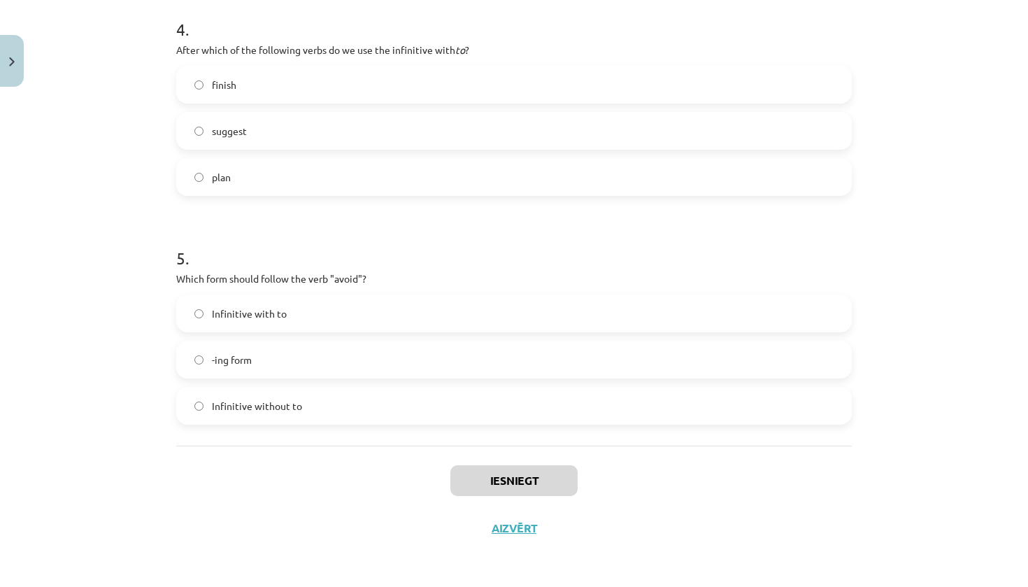
scroll to position [148, 0]
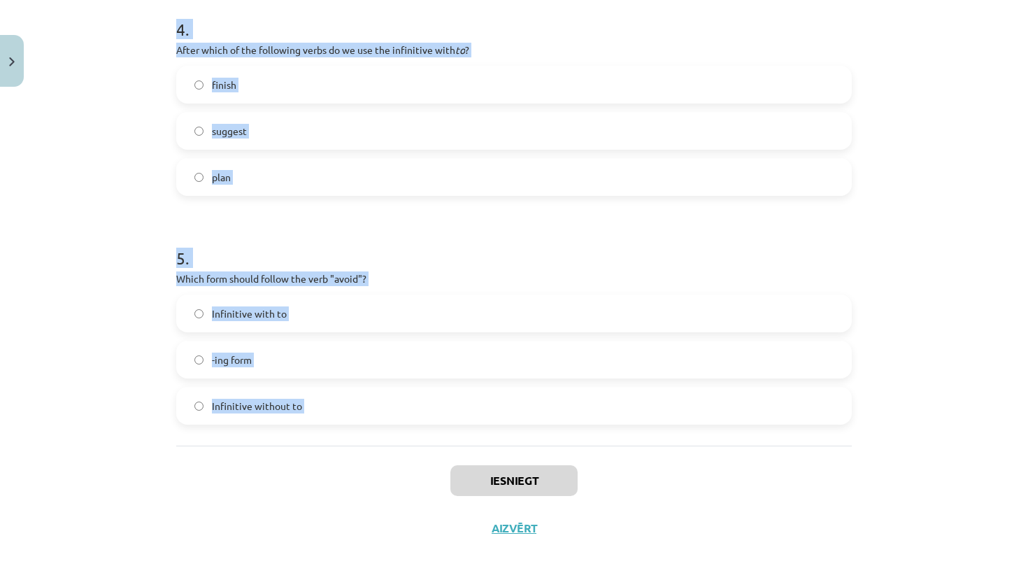
drag, startPoint x: 168, startPoint y: 281, endPoint x: 673, endPoint y: 467, distance: 538.2
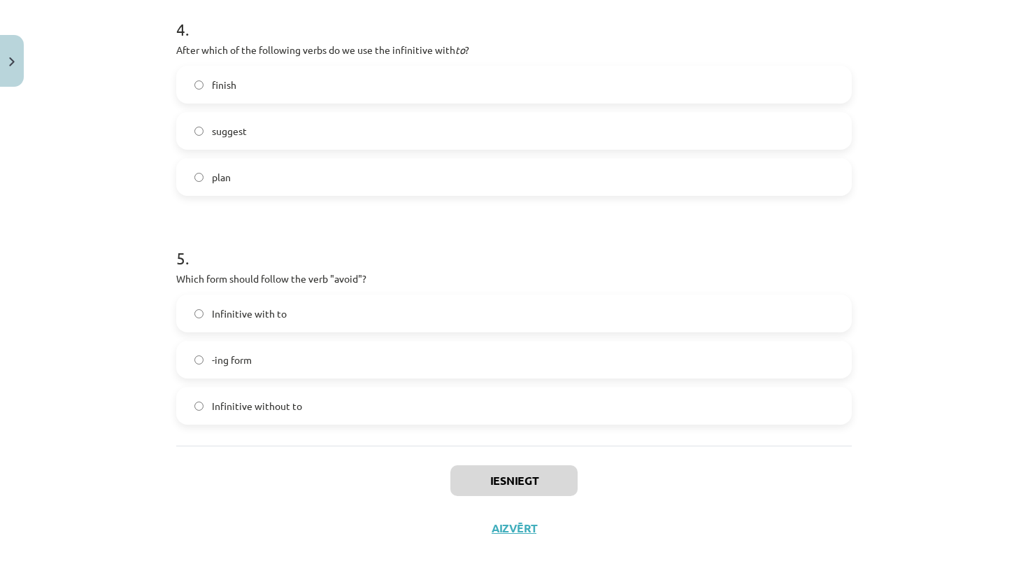
click at [93, 210] on div "Mācību tēma: Angļu valodas i - 11. klases 1. ieskaites mācību materiāls #7 📝 To…" at bounding box center [514, 293] width 1028 height 587
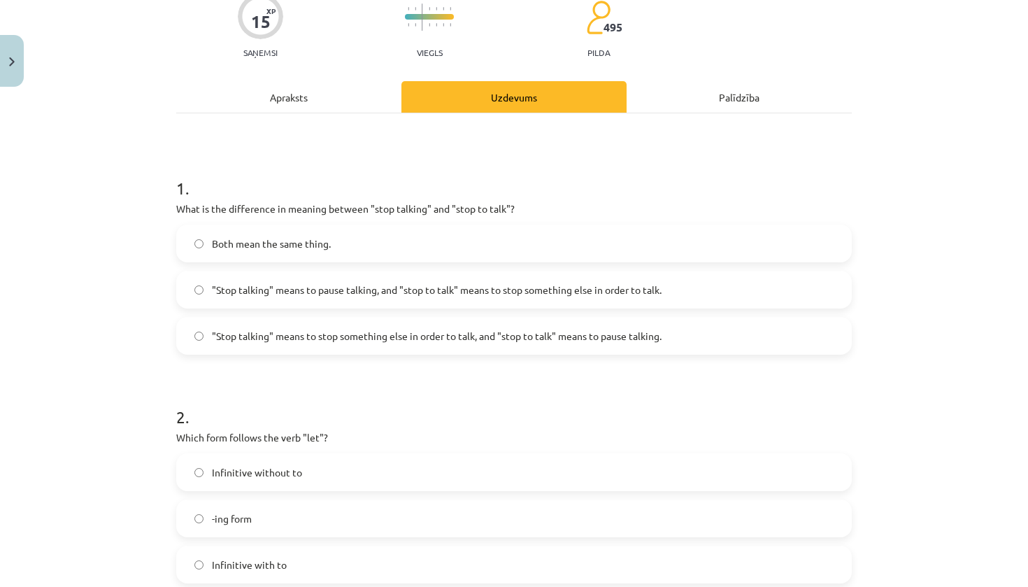
scroll to position [127, 0]
click at [621, 295] on label ""Stop talking" means to pause talking, and "stop to talk" means to stop somethi…" at bounding box center [514, 287] width 673 height 35
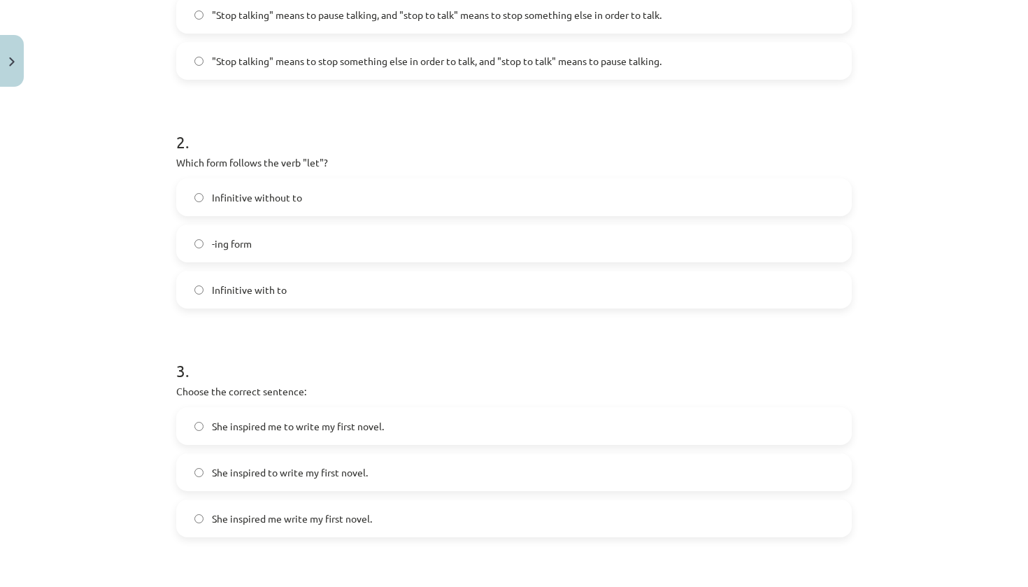
scroll to position [422, 0]
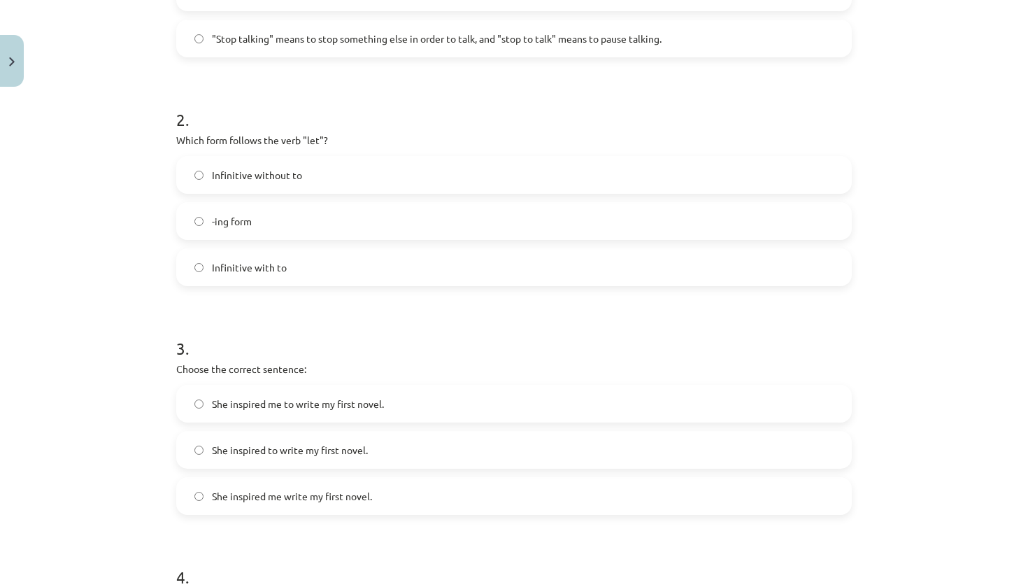
click at [257, 181] on span "Infinitive without to" at bounding box center [257, 175] width 90 height 15
click at [340, 449] on span "She inspired to write my first novel." at bounding box center [290, 450] width 156 height 15
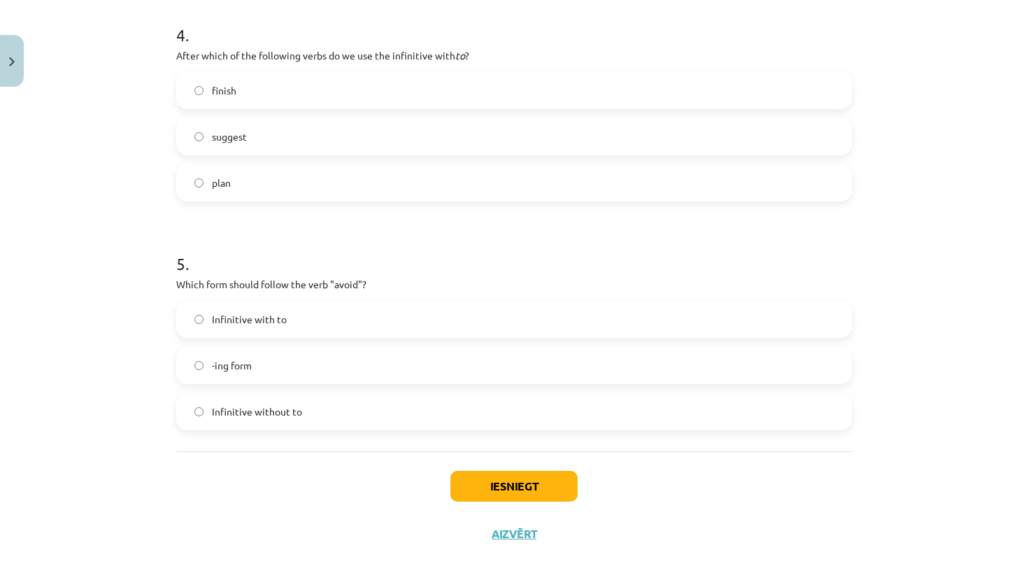
scroll to position [966, 0]
click at [302, 186] on label "plan" at bounding box center [514, 180] width 673 height 35
click at [466, 2] on h1 "4 ." at bounding box center [514, 20] width 676 height 43
click at [292, 352] on label "-ing form" at bounding box center [514, 363] width 673 height 35
click at [519, 471] on button "Iesniegt" at bounding box center [513, 484] width 127 height 31
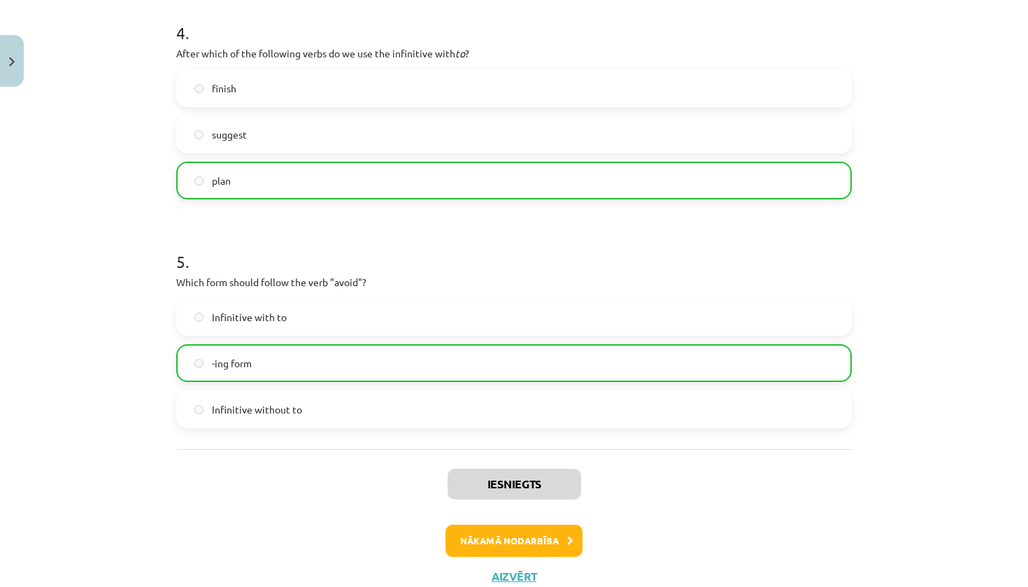
click at [483, 533] on button "Nākamā nodarbība" at bounding box center [514, 541] width 137 height 32
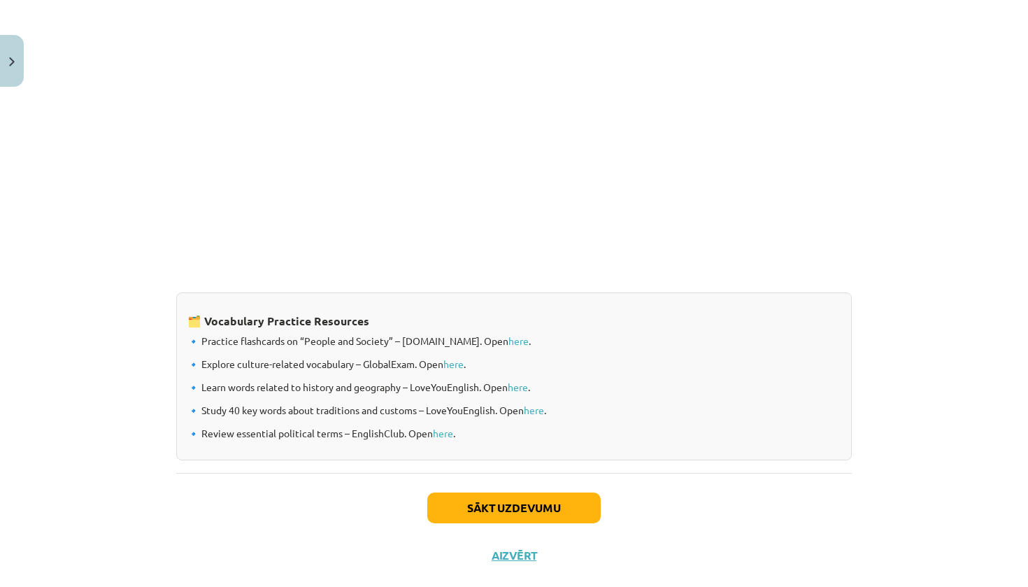
scroll to position [1065, 0]
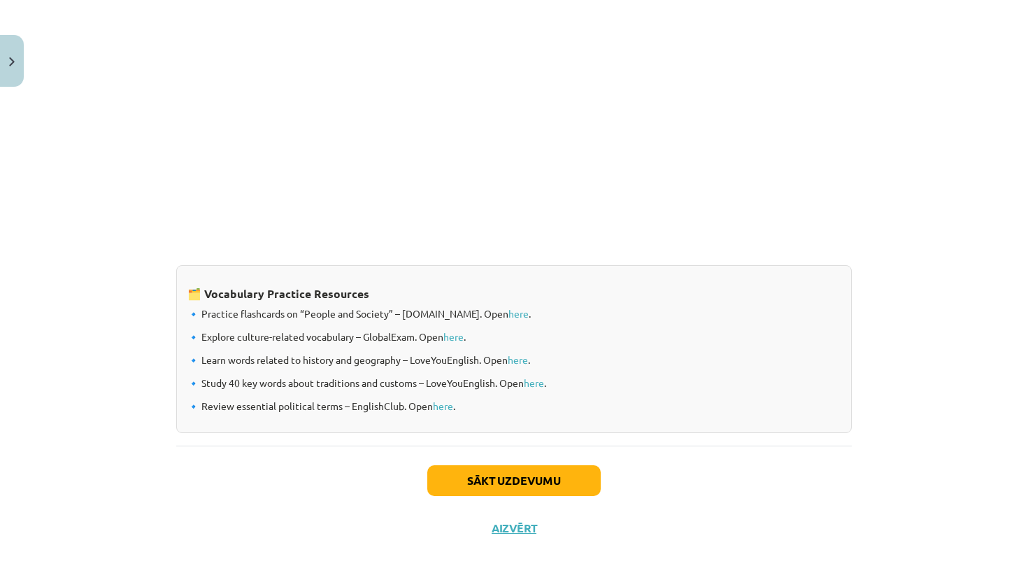
click at [513, 482] on button "Sākt uzdevumu" at bounding box center [513, 480] width 173 height 31
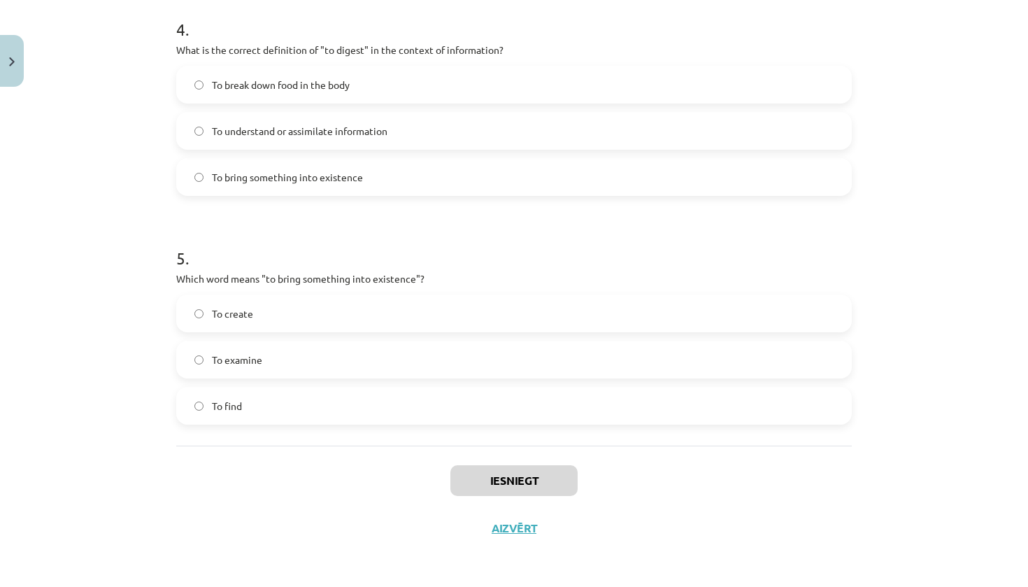
scroll to position [271, 0]
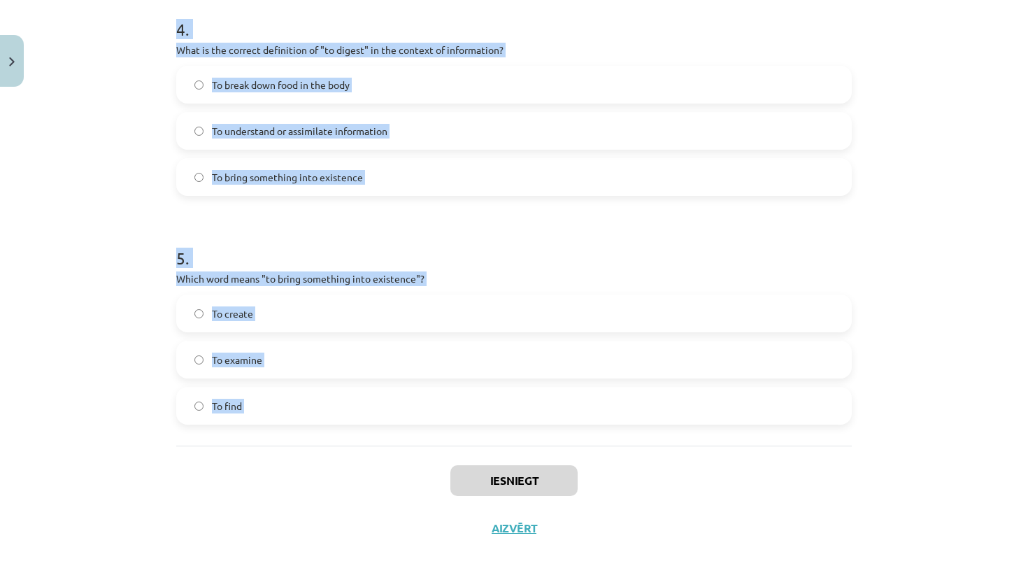
drag, startPoint x: 163, startPoint y: 283, endPoint x: 672, endPoint y: 464, distance: 540.5
click at [672, 464] on div "Mācību tēma: Angļu valodas i - 11. klases 1. ieskaites mācību materiāls #8 🔤 To…" at bounding box center [514, 293] width 1028 height 587
click at [969, 377] on div "Mācību tēma: Angļu valodas i - 11. klases 1. ieskaites mācību materiāls #8 🔤 To…" at bounding box center [514, 293] width 1028 height 587
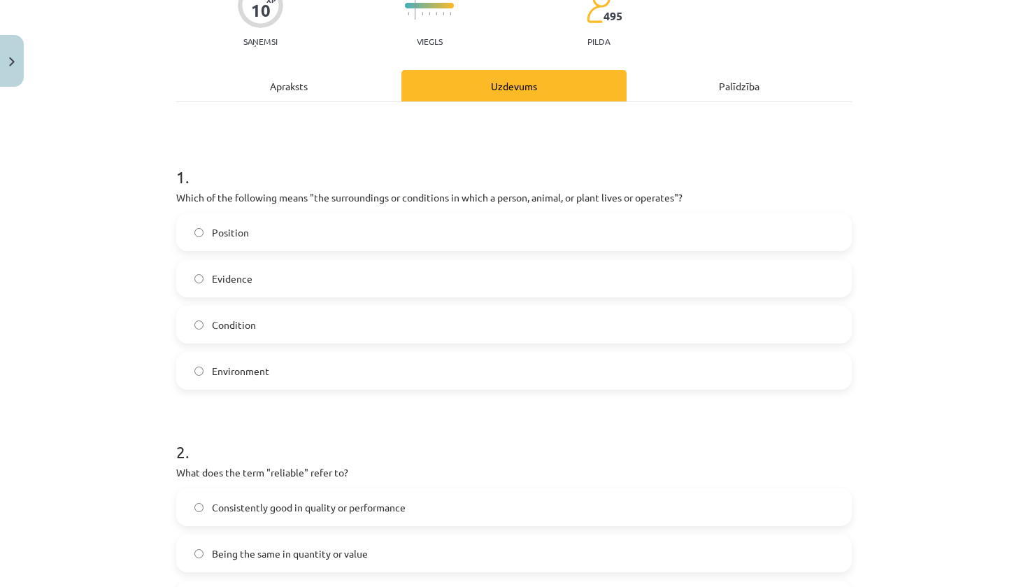
scroll to position [140, 0]
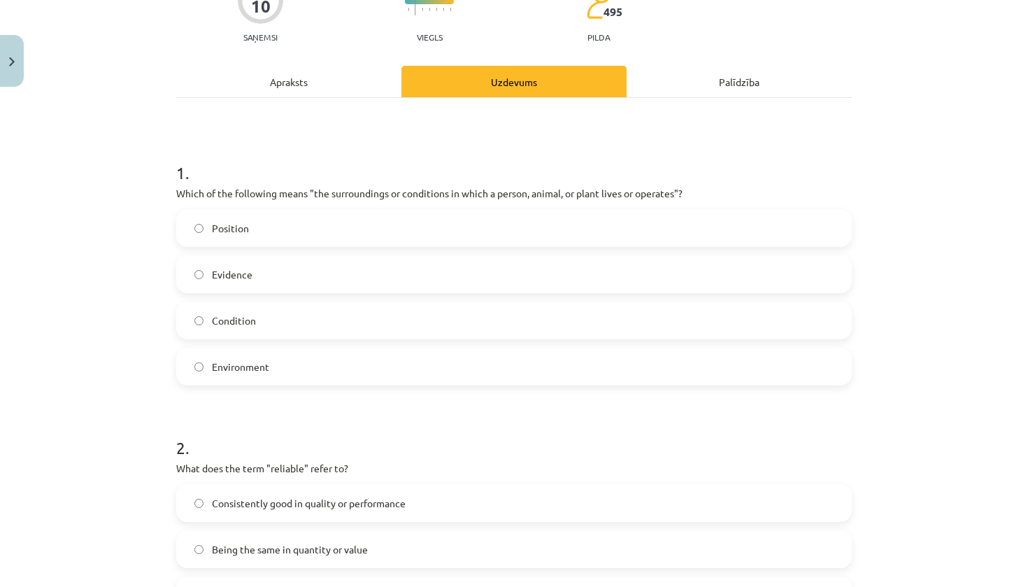
click at [336, 355] on label "Environment" at bounding box center [514, 366] width 673 height 35
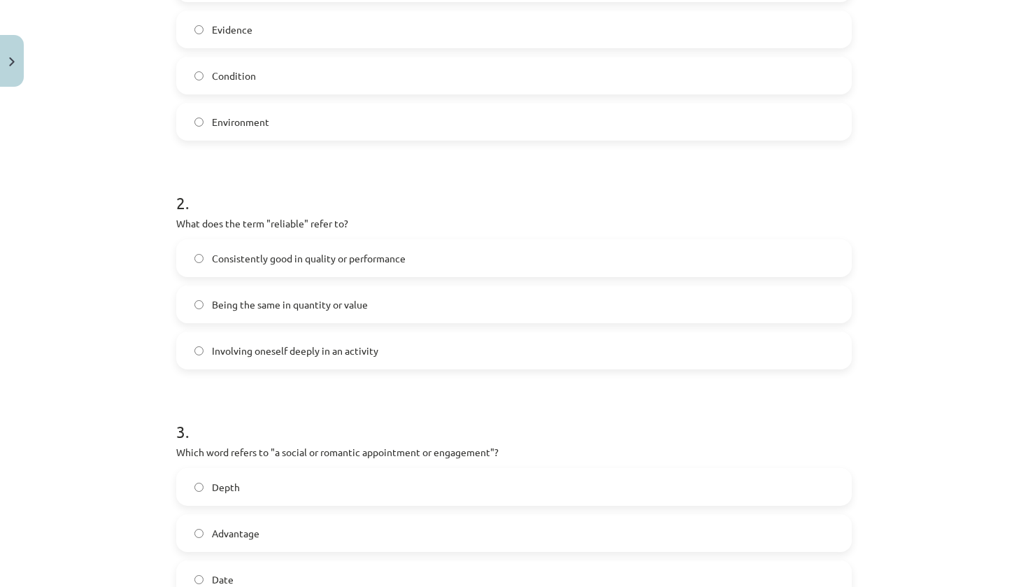
scroll to position [486, 0]
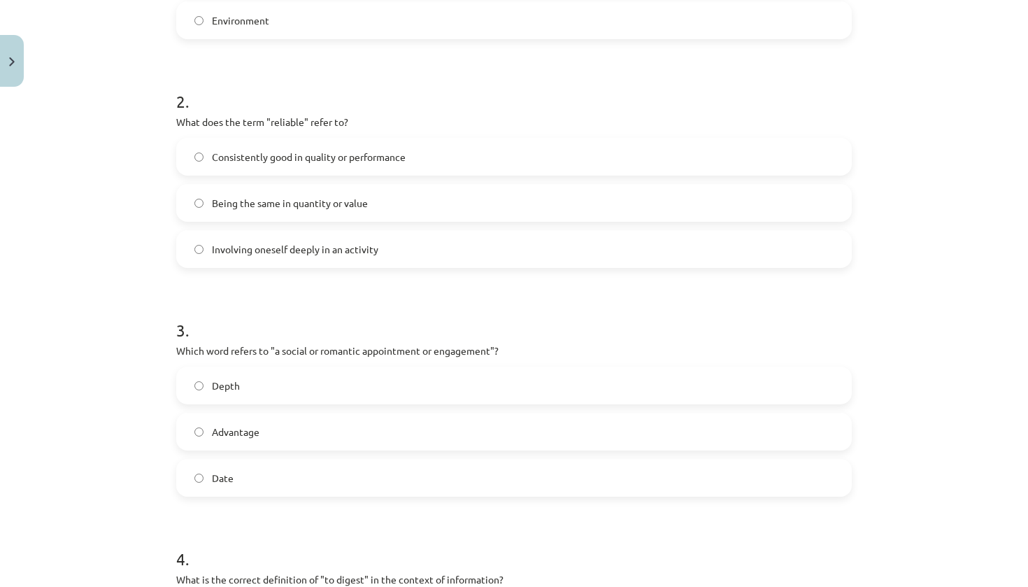
click at [443, 162] on label "Consistently good in quality or performance" at bounding box center [514, 156] width 673 height 35
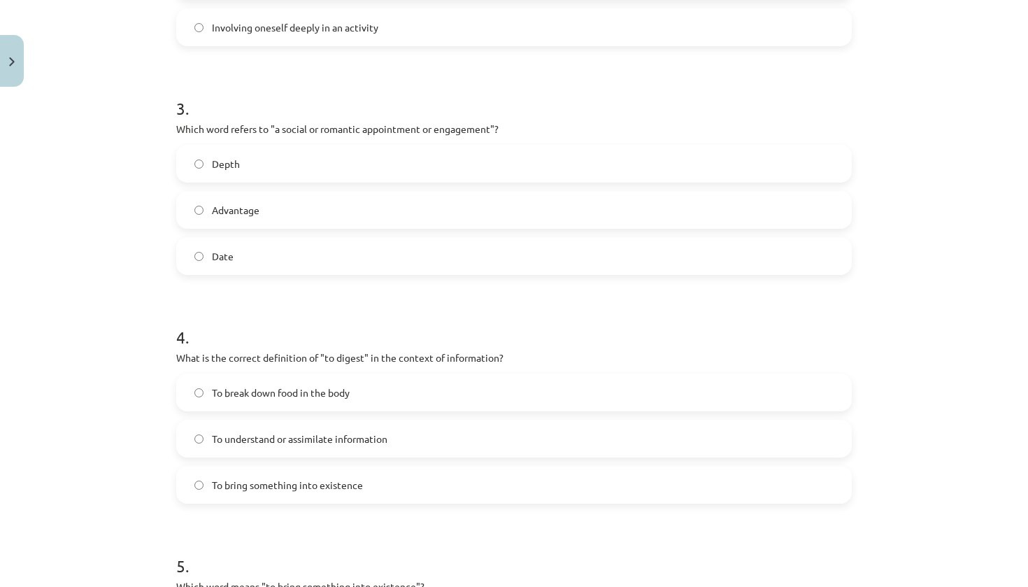
scroll to position [731, 0]
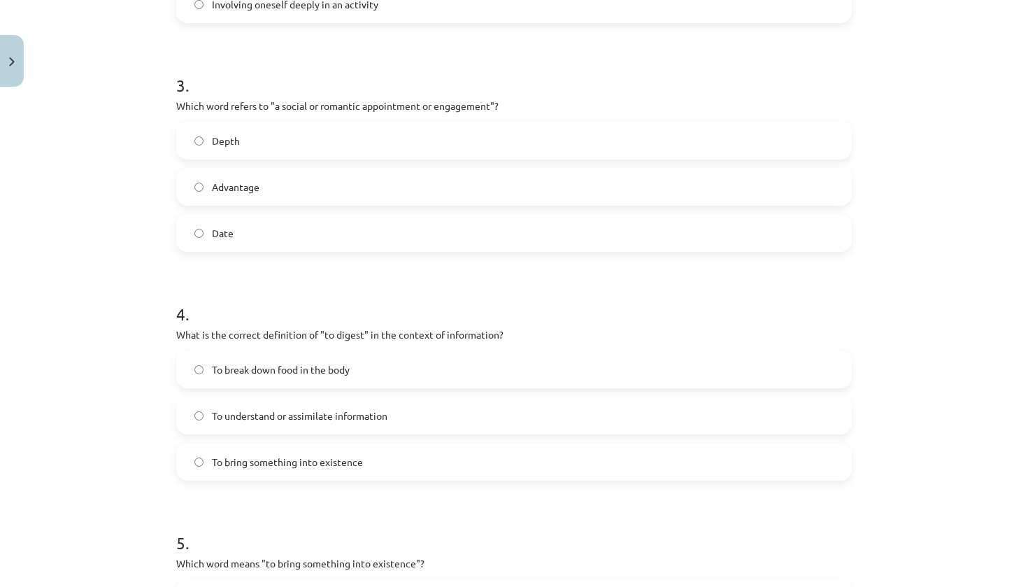
drag, startPoint x: 331, startPoint y: 232, endPoint x: 390, endPoint y: 104, distance: 141.1
click at [331, 232] on label "Date" at bounding box center [514, 232] width 673 height 35
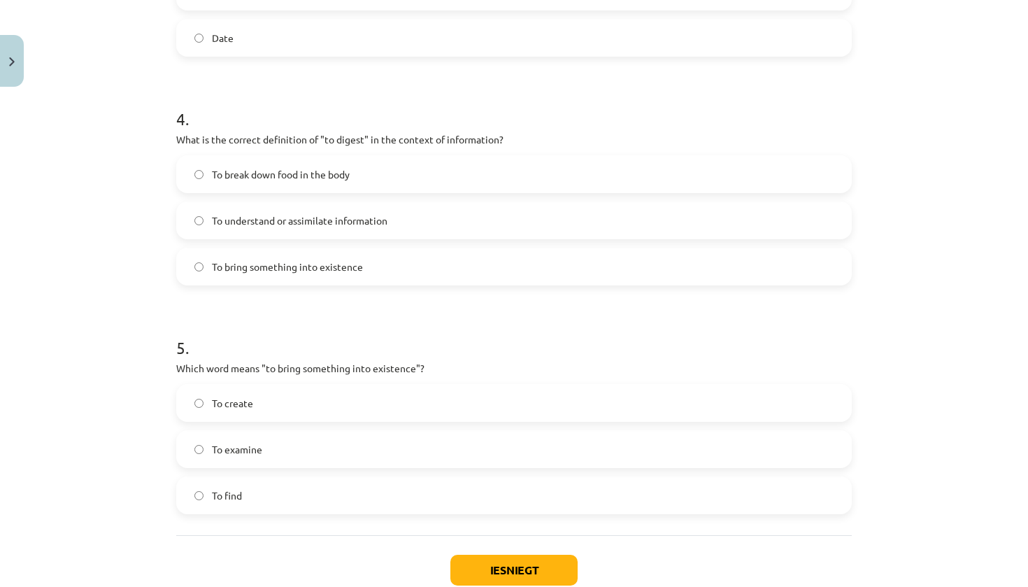
scroll to position [937, 0]
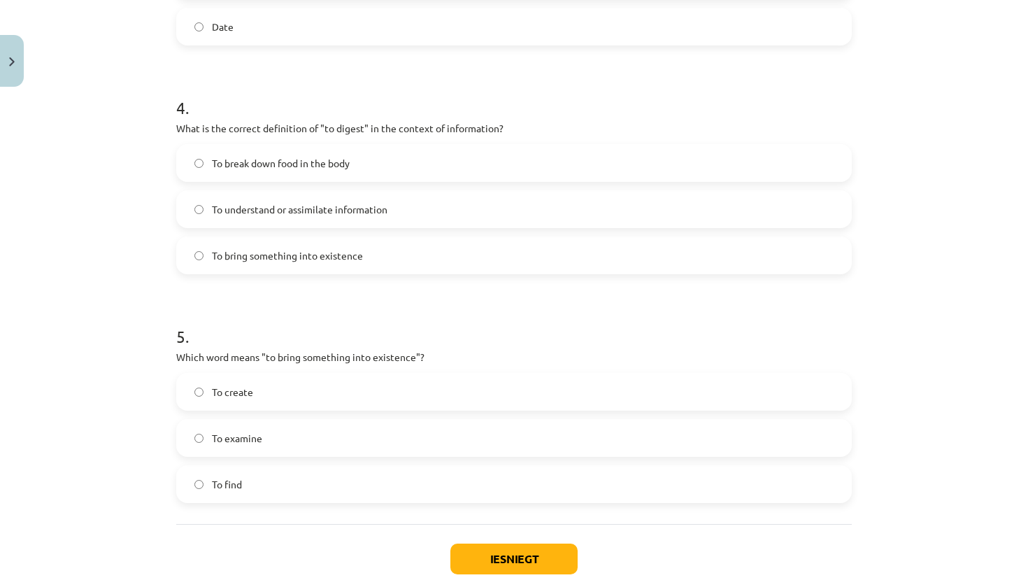
click at [329, 194] on label "To understand or assimilate information" at bounding box center [514, 209] width 673 height 35
click at [564, 374] on div "To create" at bounding box center [514, 392] width 676 height 38
click at [566, 395] on label "To create" at bounding box center [514, 391] width 673 height 35
click at [527, 533] on button "Iesniegt" at bounding box center [513, 558] width 127 height 31
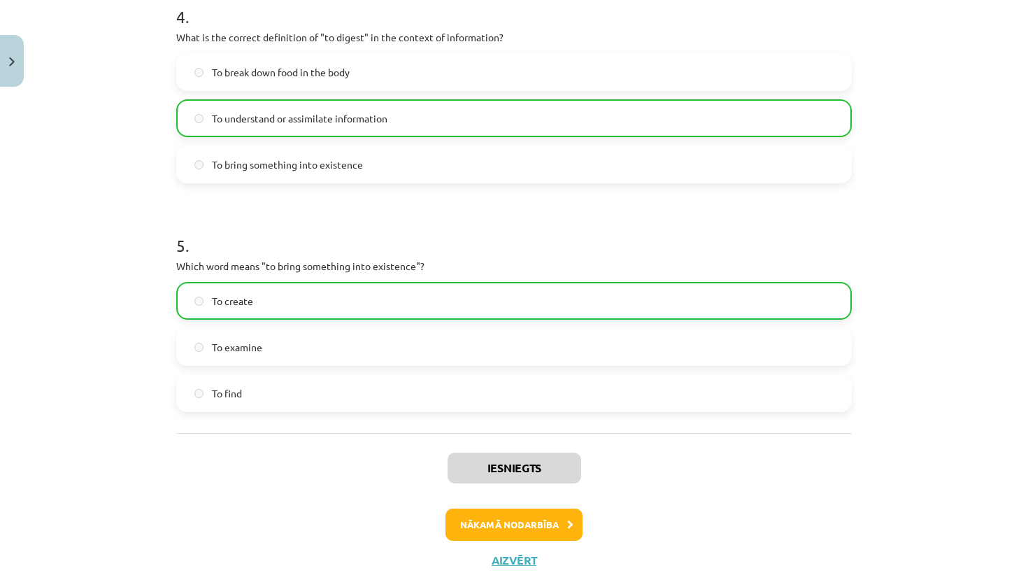
scroll to position [1062, 0]
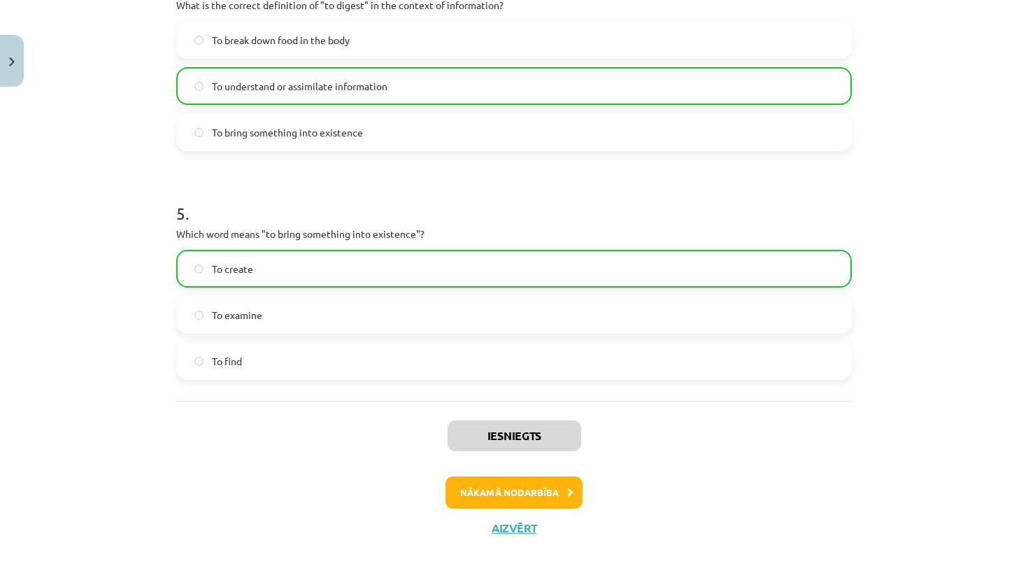
click at [469, 498] on button "Nākamā nodarbība" at bounding box center [514, 492] width 137 height 32
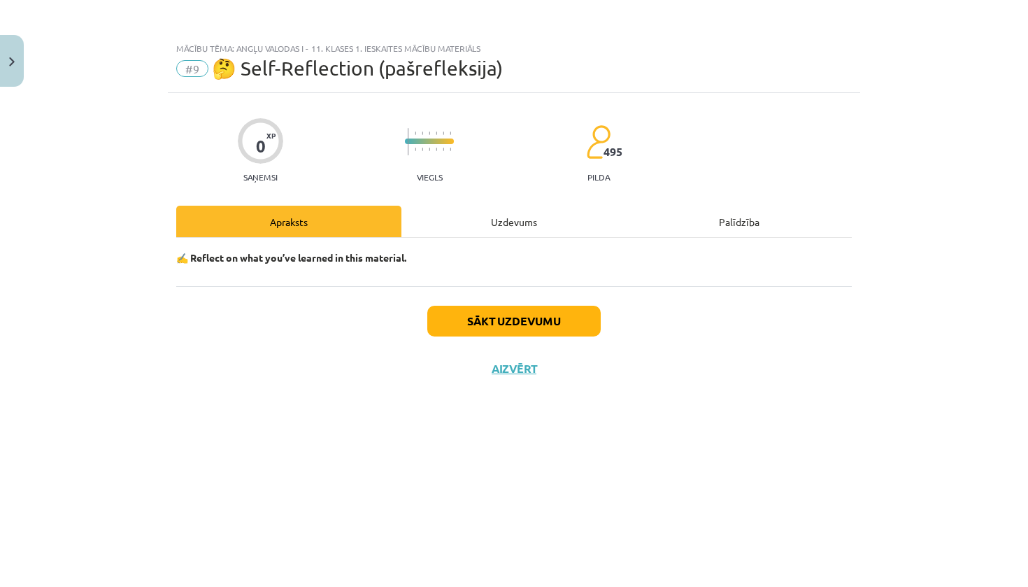
click at [469, 498] on div "Mācību tēma: Angļu valodas i - 11. klases 1. ieskaites mācību materiāls #9 🤔 Se…" at bounding box center [514, 293] width 1028 height 587
click at [476, 498] on div "Mācību tēma: Angļu valodas i - 11. klases 1. ieskaites mācību materiāls #9 🤔 Se…" at bounding box center [514, 293] width 1028 height 587
click at [8, 62] on button "Close" at bounding box center [12, 61] width 24 height 52
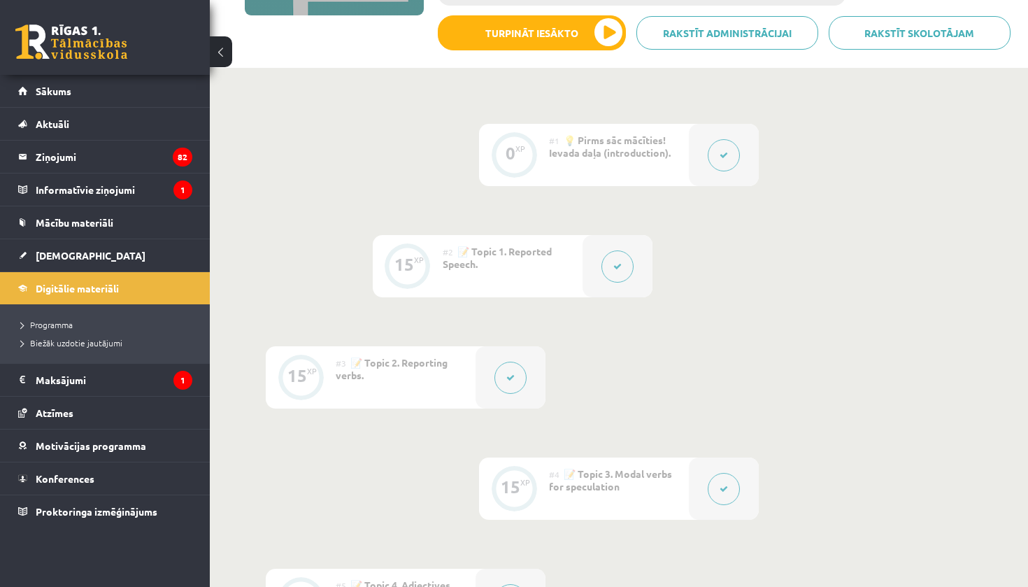
click at [582, 43] on button "Turpināt iesākto" at bounding box center [532, 32] width 188 height 35
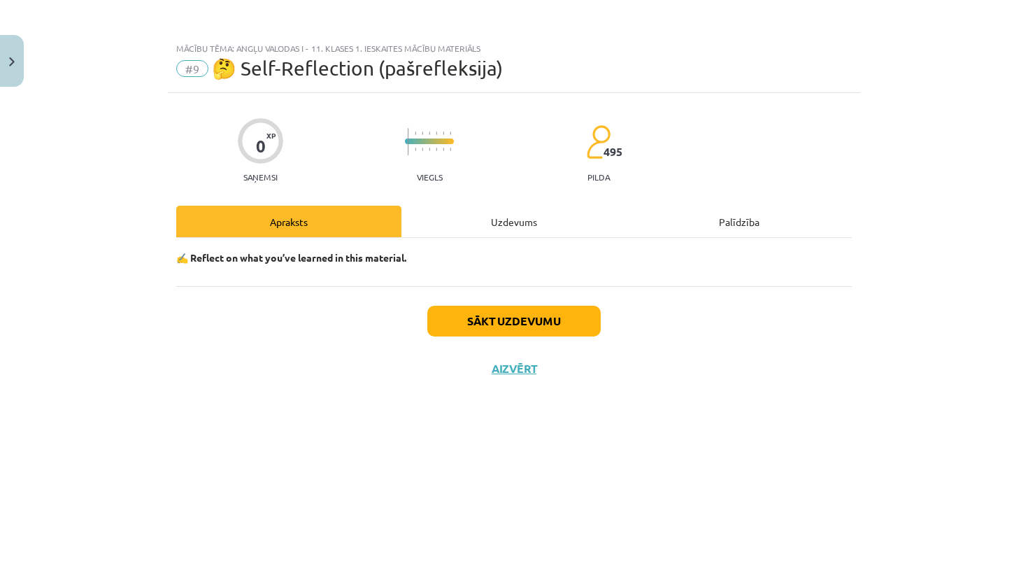
click at [558, 318] on button "Sākt uzdevumu" at bounding box center [513, 321] width 173 height 31
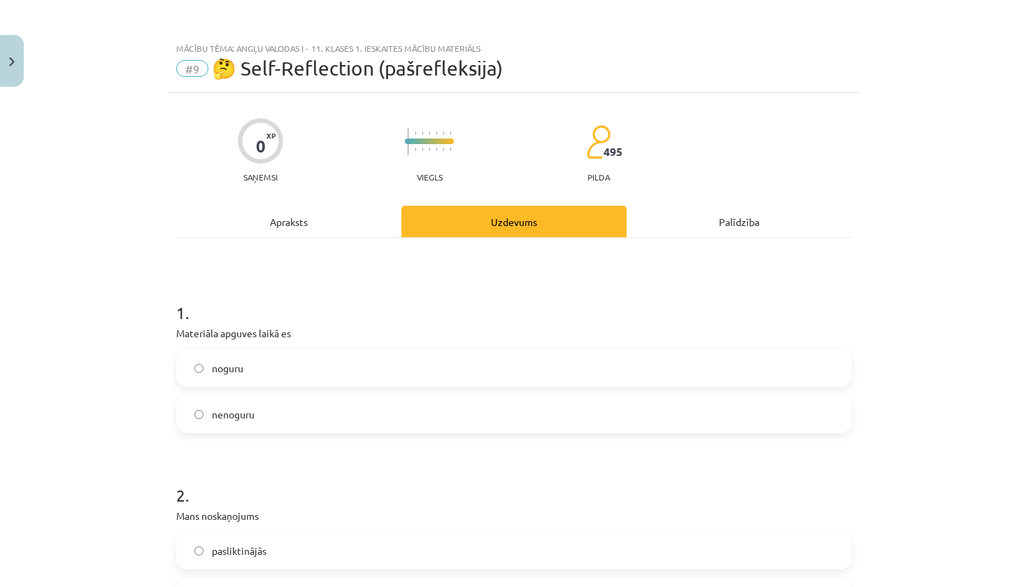
click at [294, 408] on label "nenoguru" at bounding box center [514, 414] width 673 height 35
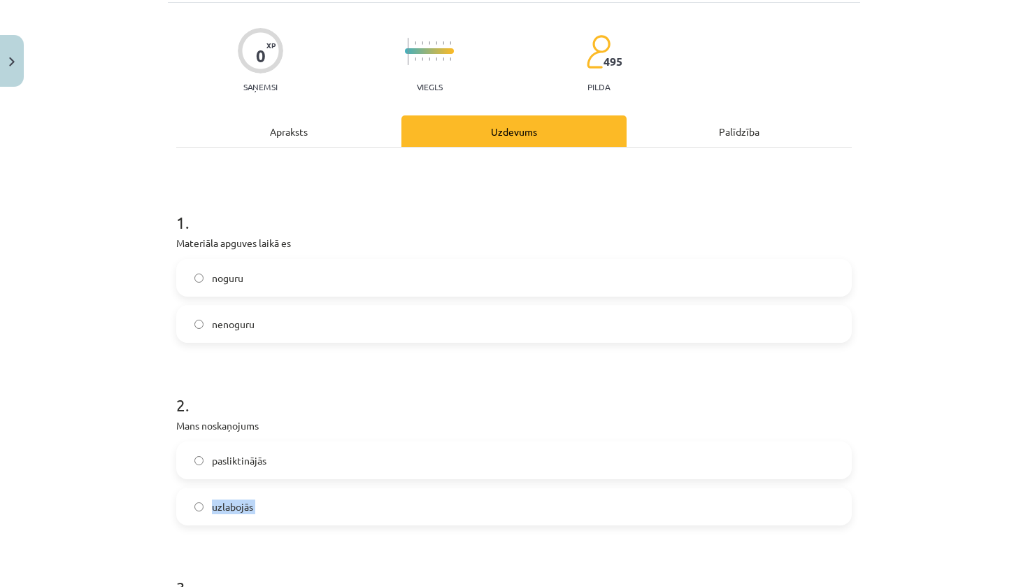
drag, startPoint x: 756, startPoint y: 577, endPoint x: 755, endPoint y: 586, distance: 9.1
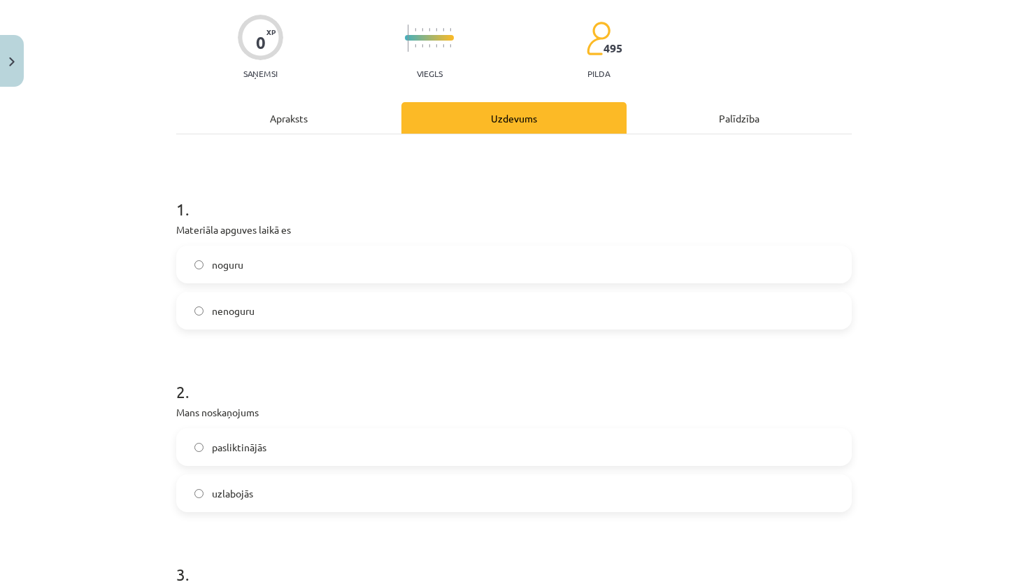
click at [918, 411] on div "Mācību tēma: Angļu valodas i - 11. klases 1. ieskaites mācību materiāls #9 🤔 Se…" at bounding box center [514, 293] width 1028 height 587
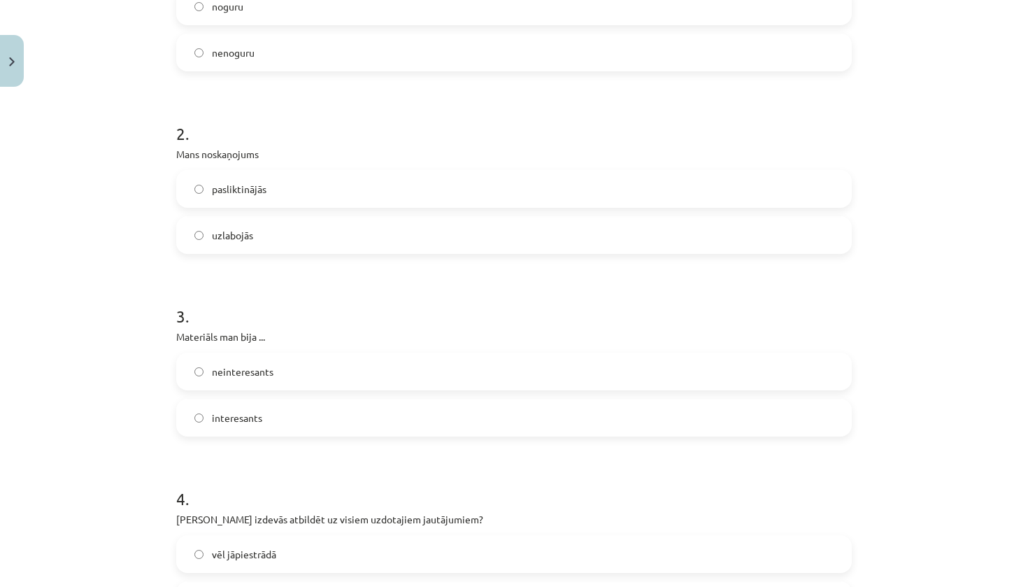
scroll to position [363, 0]
click at [346, 229] on label "uzlabojās" at bounding box center [514, 233] width 673 height 35
click at [320, 422] on label "interesants" at bounding box center [514, 416] width 673 height 35
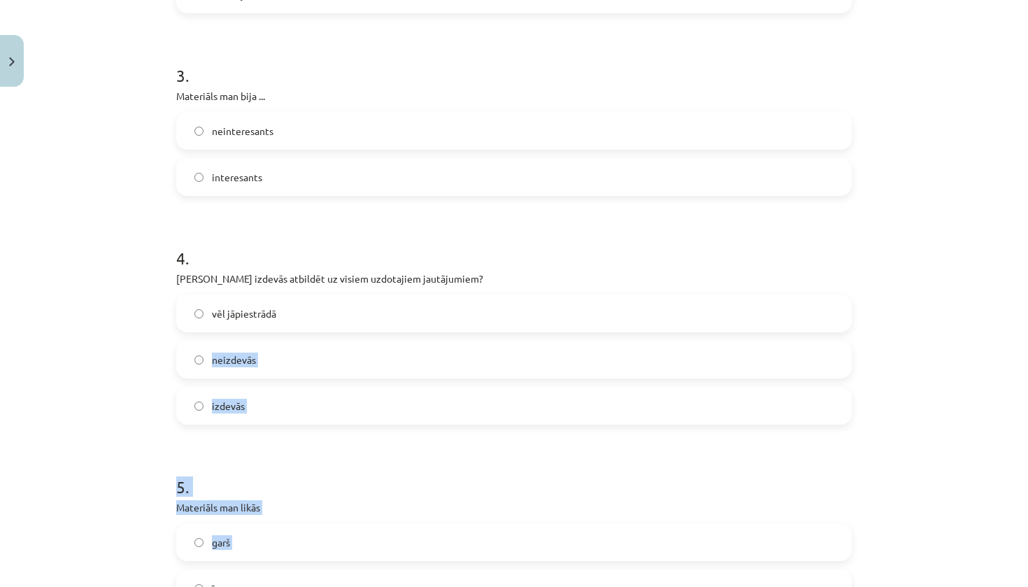
click at [284, 533] on form "1 . Materiāla apguves laikā es noguru nenoguru 2 . Mans noskaņojums pasliktināj…" at bounding box center [514, 141] width 676 height 931
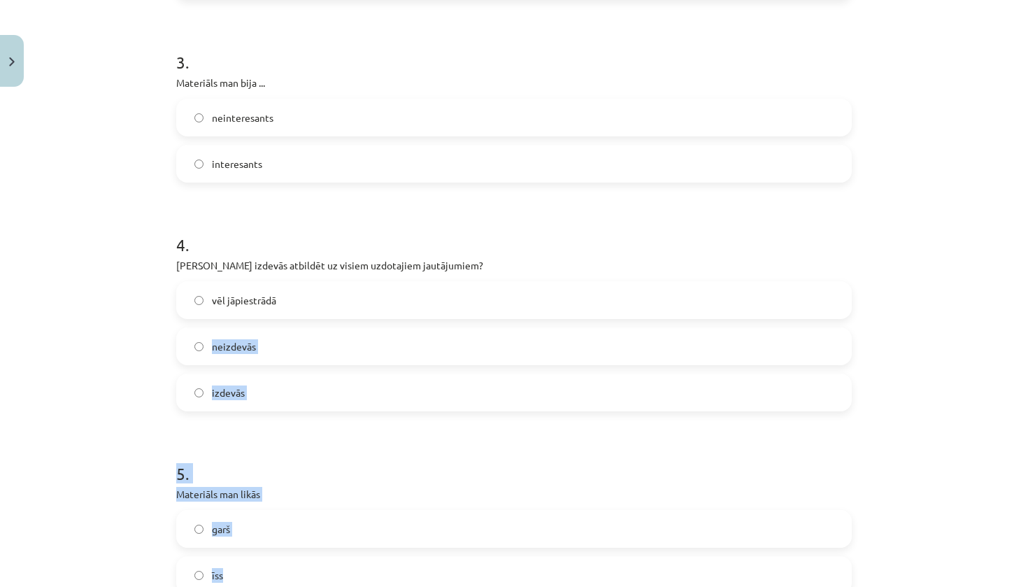
scroll to position [57, 0]
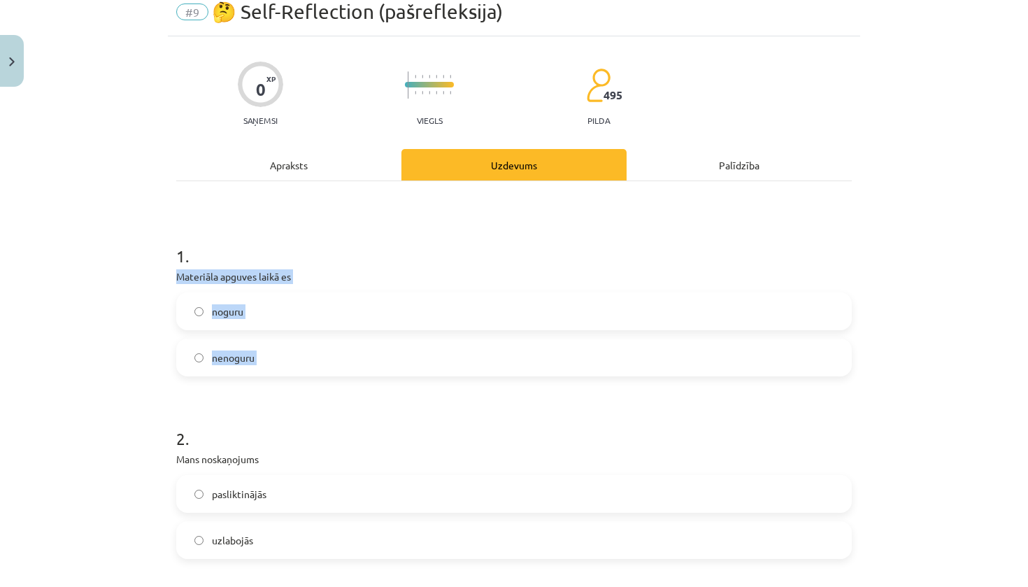
drag, startPoint x: 936, startPoint y: 309, endPoint x: 939, endPoint y: 480, distance: 170.7
click at [939, 480] on div "Mācību tēma: Angļu valodas i - 11. klases 1. ieskaites mācību materiāls #9 🤔 Se…" at bounding box center [514, 293] width 1028 height 587
click at [939, 458] on div "Mācību tēma: Angļu valodas i - 11. klases 1. ieskaites mācību materiāls #9 🤔 Se…" at bounding box center [514, 293] width 1028 height 587
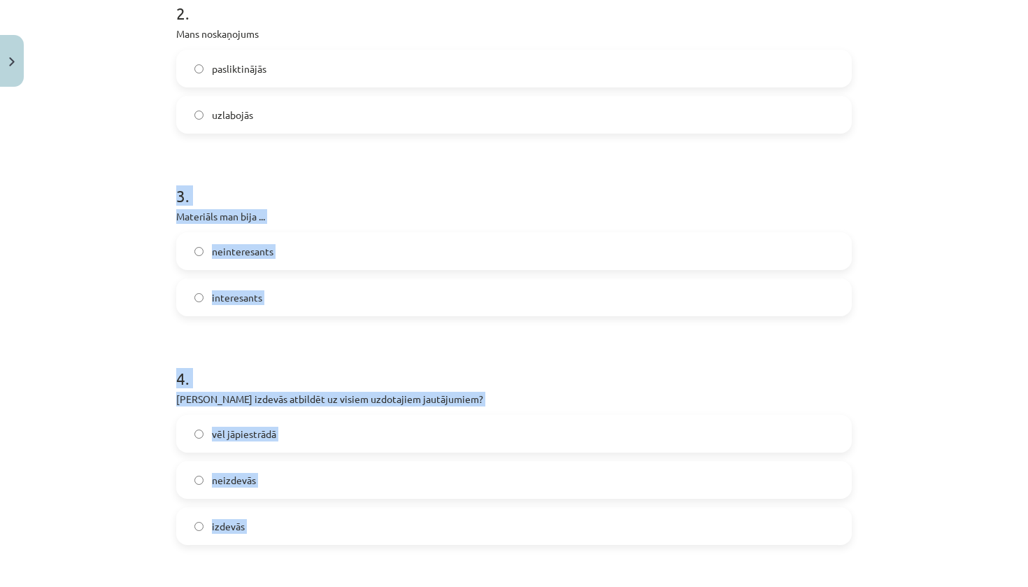
click at [755, 533] on form "1 . Materiāla apguves laikā es noguru nenoguru 2 . Mans noskaņojums pasliktināj…" at bounding box center [514, 261] width 676 height 931
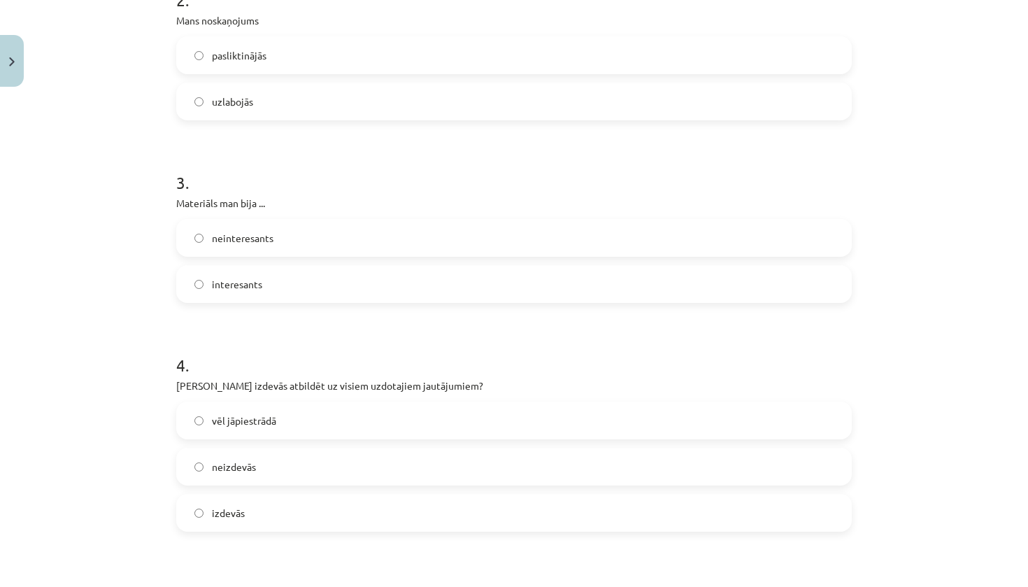
click at [972, 472] on div "Mācību tēma: Angļu valodas i - 11. klases 1. ieskaites mācību materiāls #9 🤔 Se…" at bounding box center [514, 293] width 1028 height 587
click at [553, 420] on label "vēl jāpiestrādā" at bounding box center [514, 420] width 673 height 35
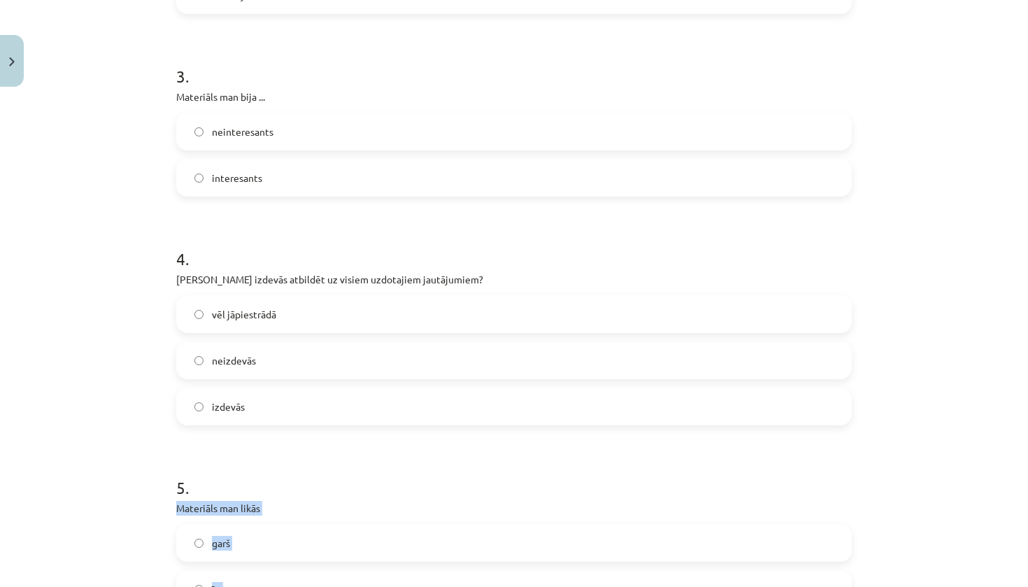
scroll to position [641, 0]
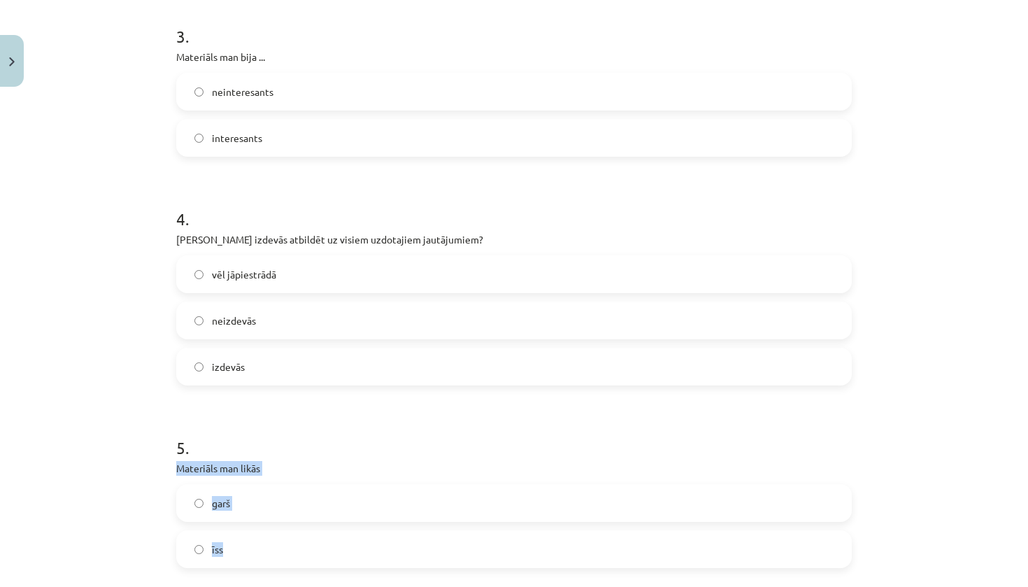
click at [783, 533] on div "1 . Materiāla apguves laikā es noguru nenoguru 2 . Mans noskaņojums pasliktināj…" at bounding box center [514, 92] width 676 height 993
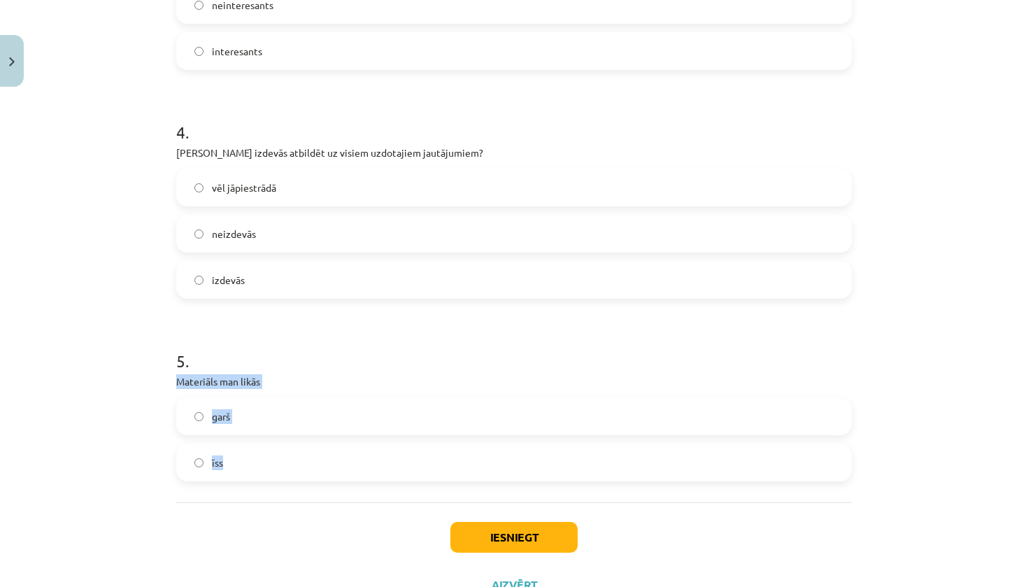
scroll to position [787, 0]
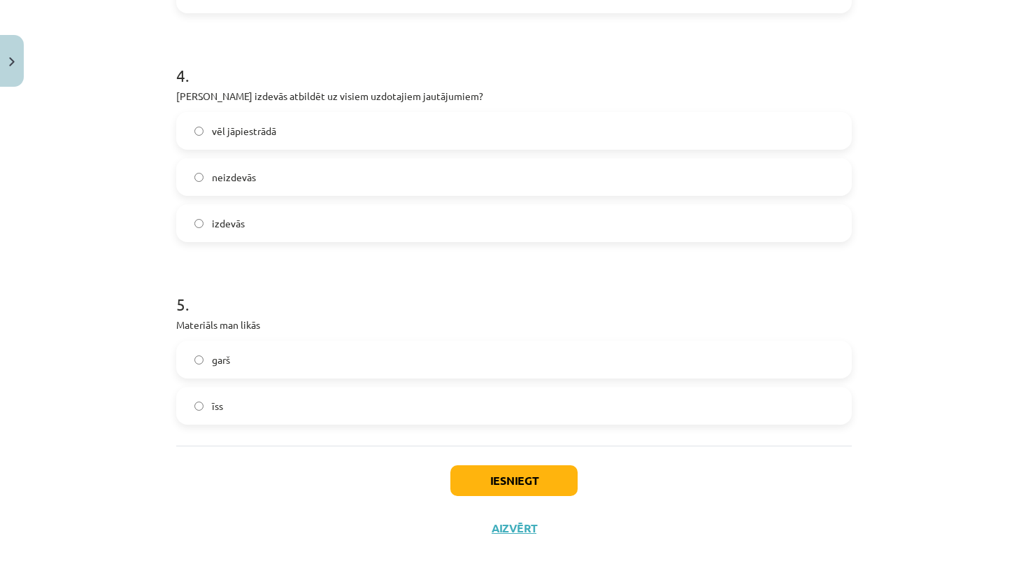
click at [999, 432] on div "Mācību tēma: Angļu valodas i - 11. klases 1. ieskaites mācību materiāls #9 🤔 Se…" at bounding box center [514, 293] width 1028 height 587
click at [503, 357] on label "garš" at bounding box center [514, 359] width 673 height 35
click at [481, 481] on button "Iesniegt" at bounding box center [513, 480] width 127 height 31
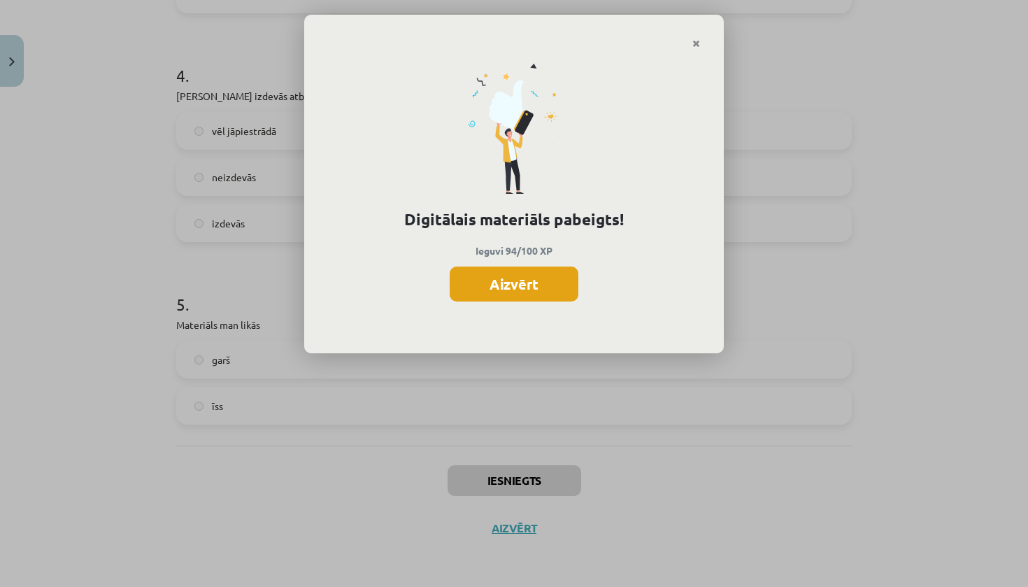
click at [525, 285] on button "Aizvērt" at bounding box center [514, 283] width 129 height 35
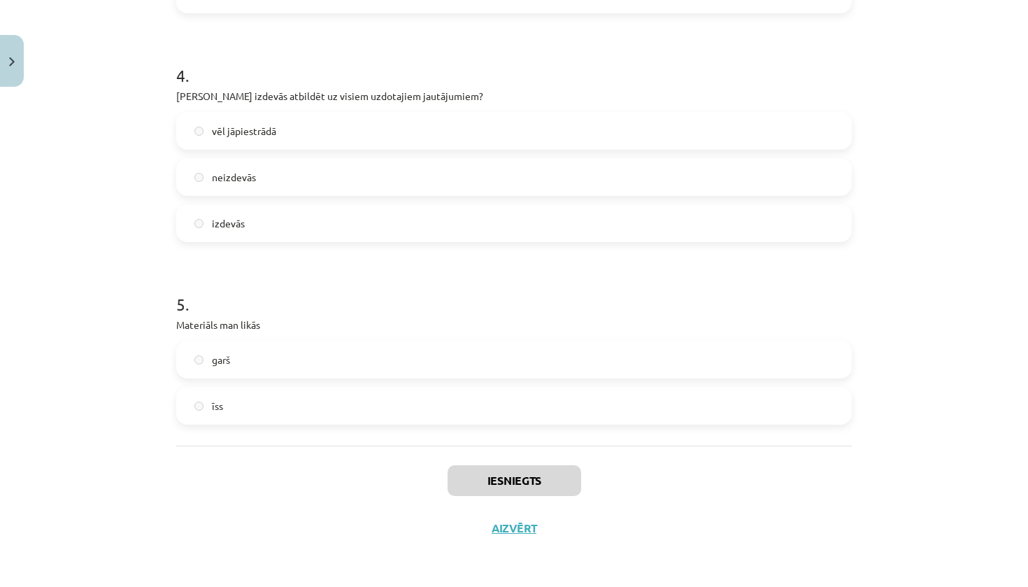
click at [515, 523] on button "Aizvērt" at bounding box center [514, 528] width 53 height 14
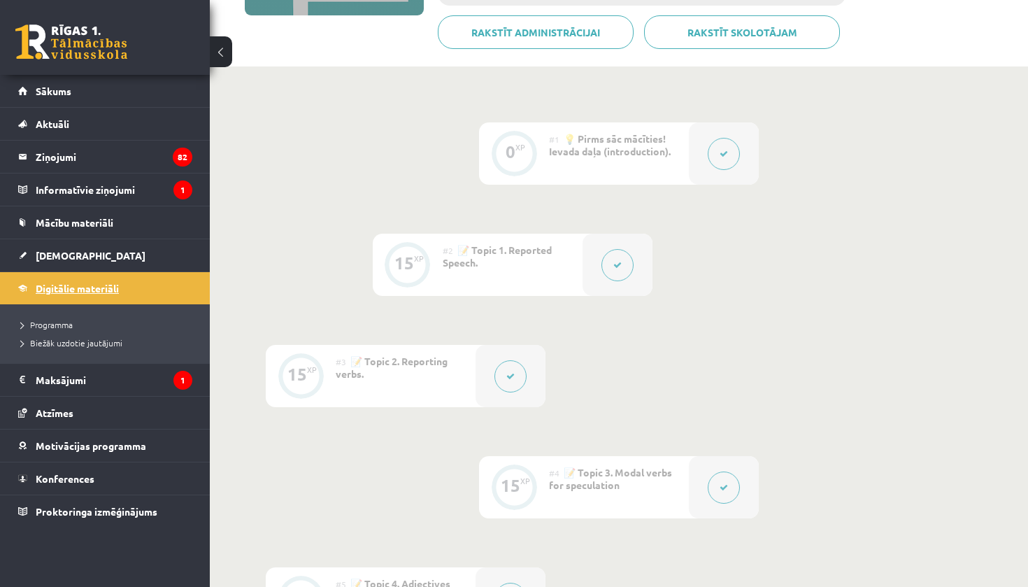
click at [50, 284] on span "Digitālie materiāli" at bounding box center [77, 288] width 83 height 13
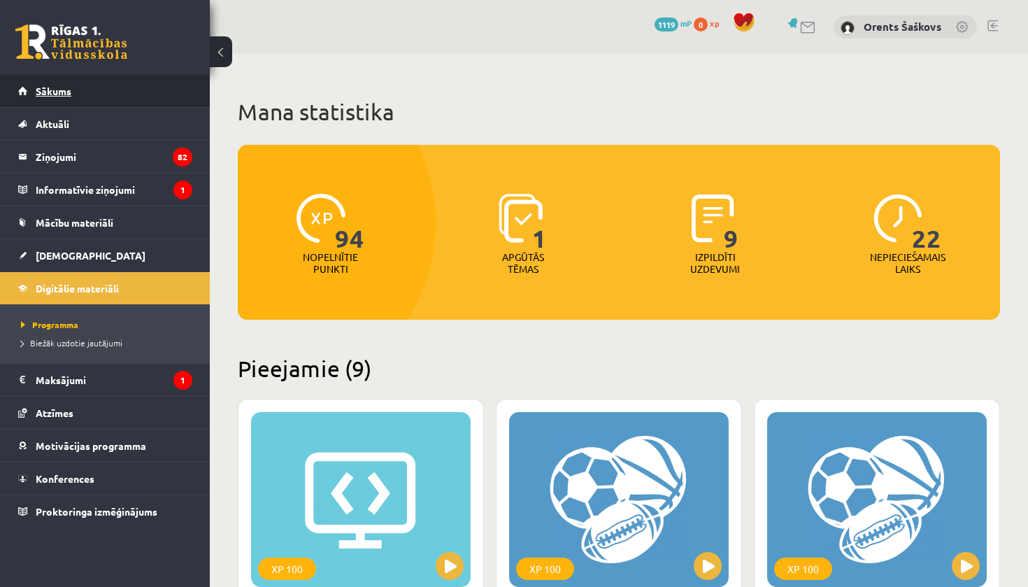
click at [121, 81] on link "Sākums" at bounding box center [105, 91] width 174 height 32
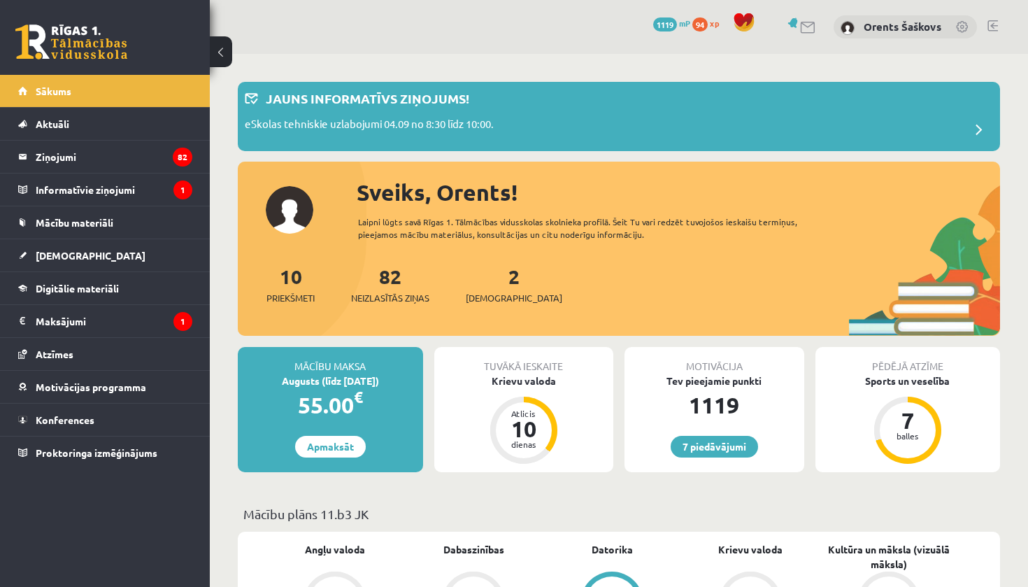
click at [498, 283] on div "2 Ieskaites" at bounding box center [514, 283] width 97 height 43
click at [482, 299] on span "[DEMOGRAPHIC_DATA]" at bounding box center [514, 298] width 97 height 14
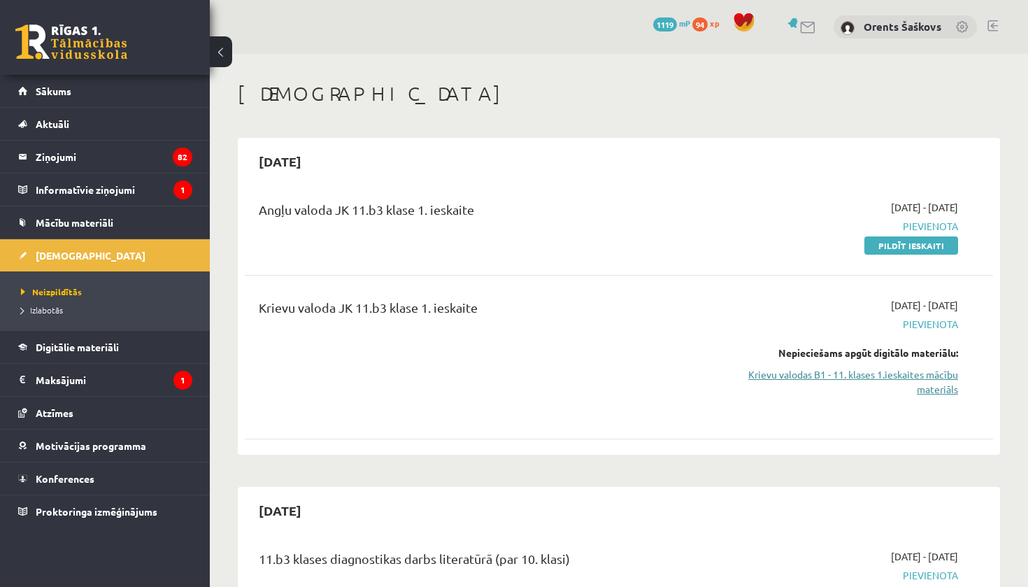
click at [925, 380] on link "Krievu valodas B1 - 11. klases 1.ieskaites mācību materiāls" at bounding box center [848, 381] width 219 height 29
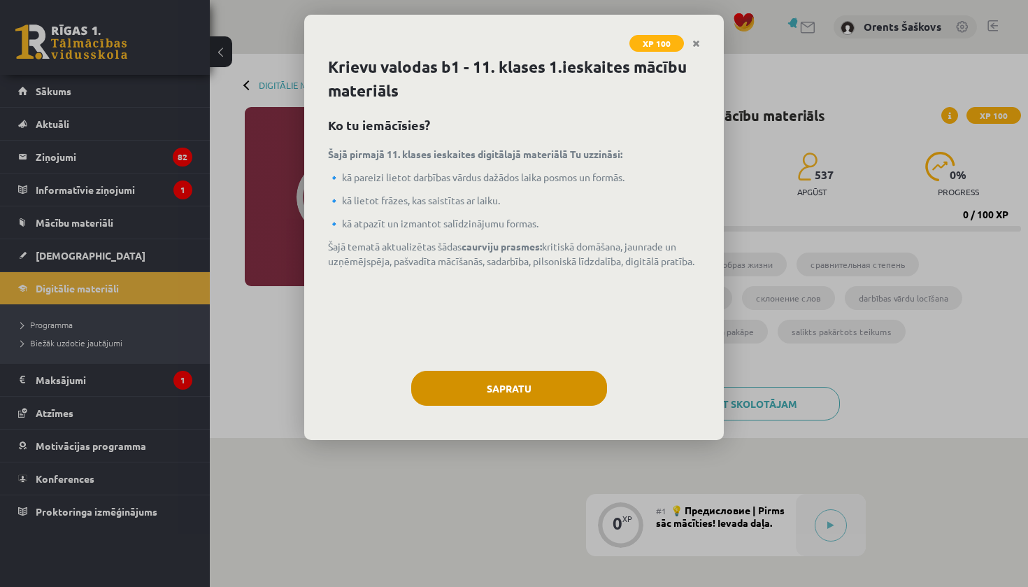
click at [576, 385] on button "Sapratu" at bounding box center [509, 388] width 196 height 35
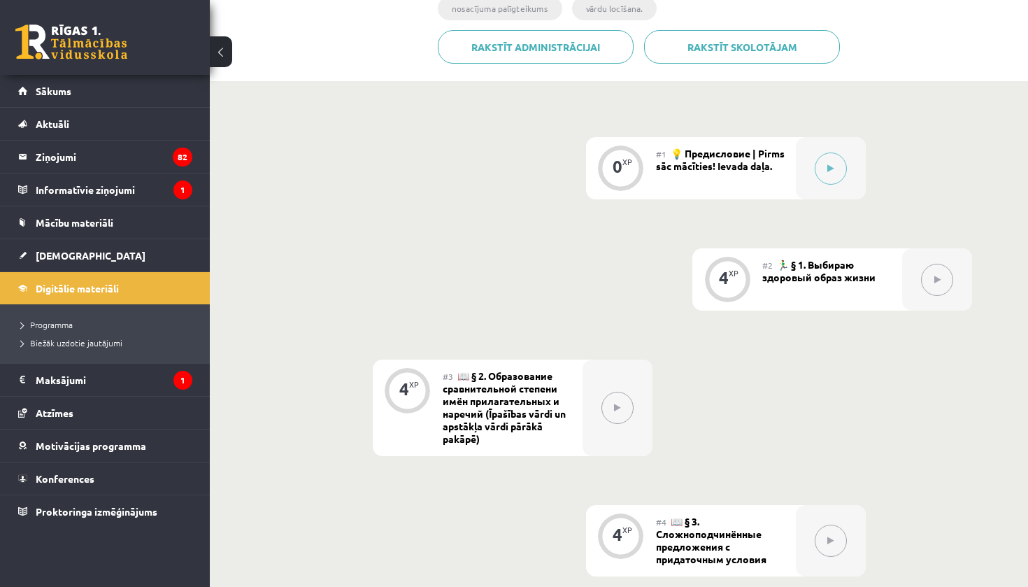
scroll to position [354, 0]
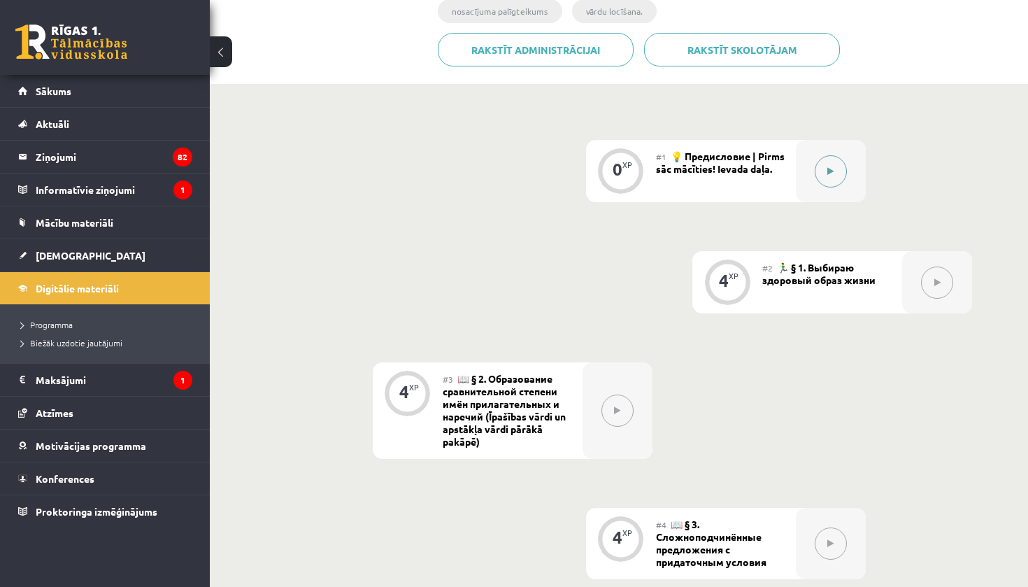
click at [832, 161] on button at bounding box center [831, 171] width 32 height 32
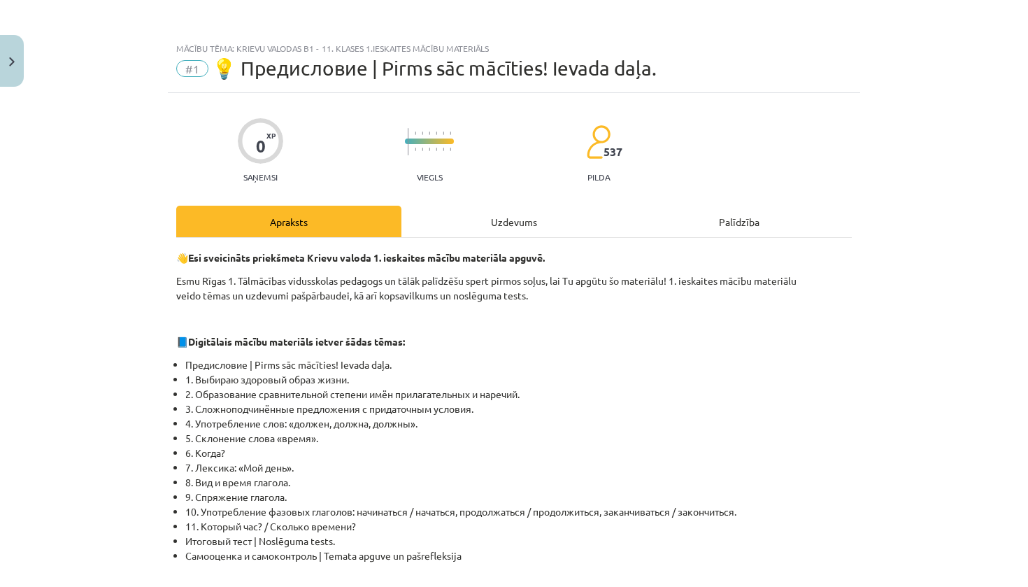
click at [470, 222] on div "Uzdevums" at bounding box center [513, 221] width 225 height 31
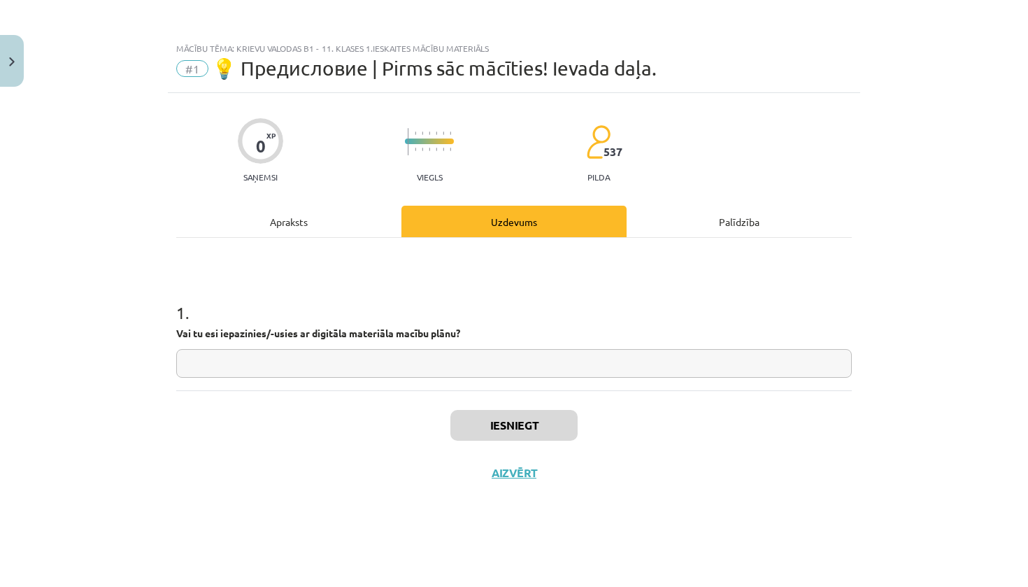
click at [349, 359] on input "text" at bounding box center [514, 363] width 676 height 29
type input "***"
click at [525, 422] on button "Iesniegt" at bounding box center [513, 425] width 127 height 31
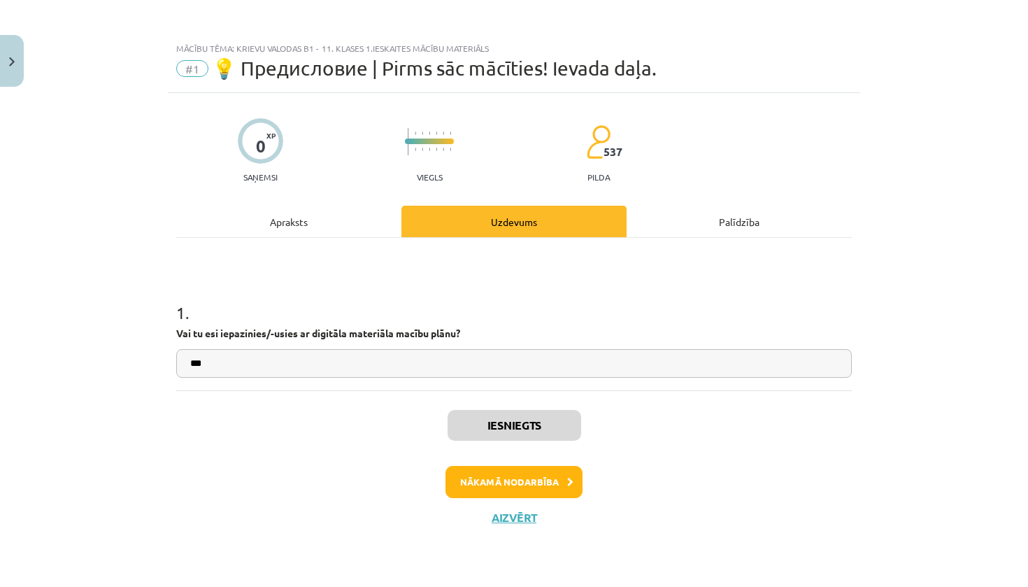
click at [559, 485] on button "Nākamā nodarbība" at bounding box center [514, 482] width 137 height 32
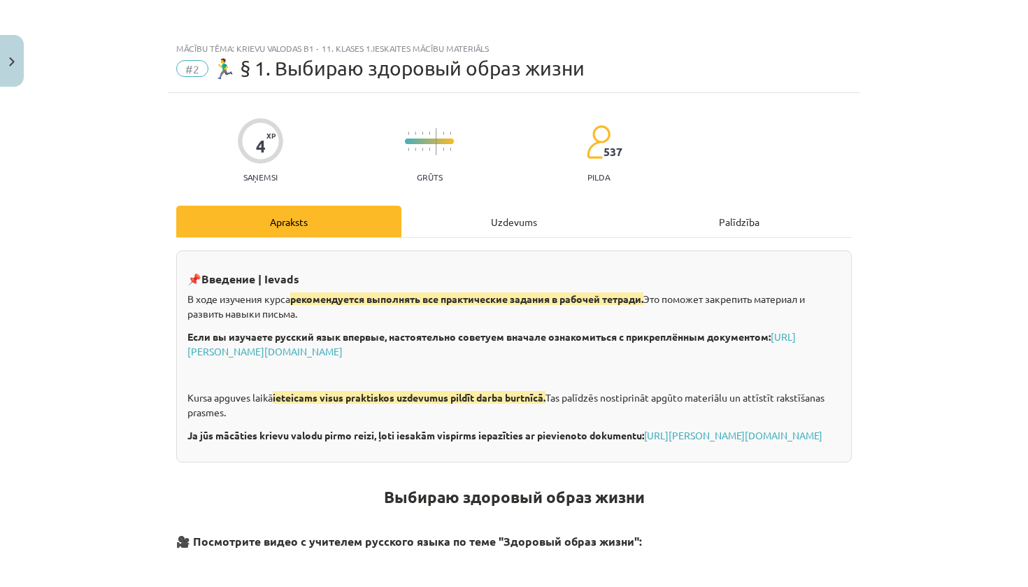
click at [518, 218] on div "Uzdevums" at bounding box center [513, 221] width 225 height 31
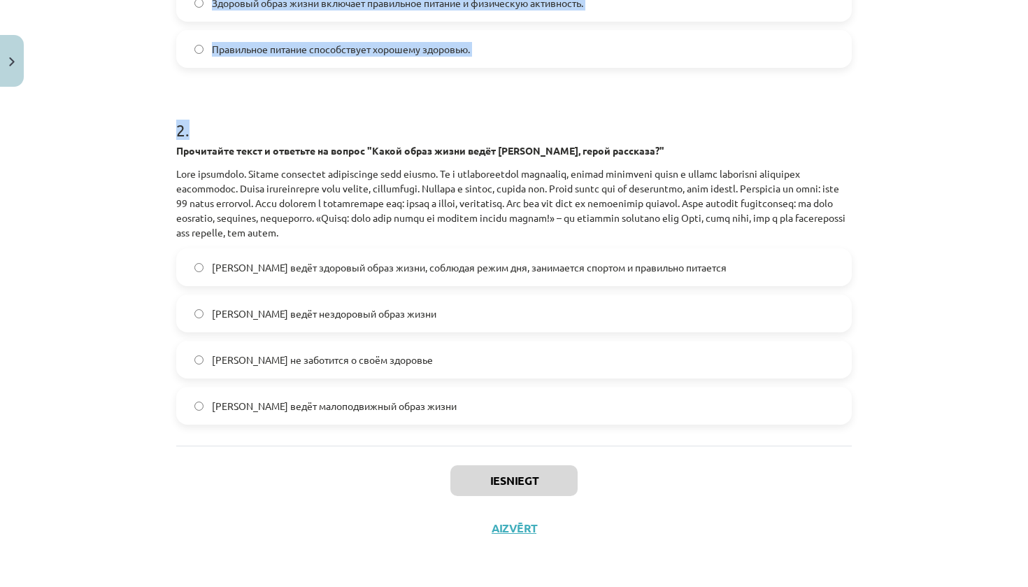
scroll to position [486, 0]
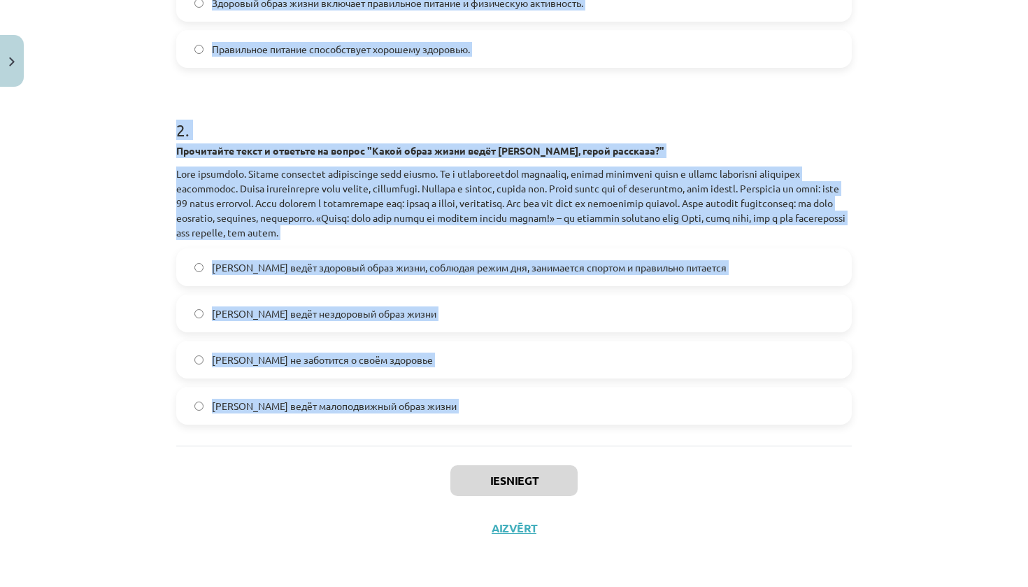
drag, startPoint x: 160, startPoint y: 266, endPoint x: 681, endPoint y: 450, distance: 552.9
click at [681, 450] on div "Mācību tēma: Krievu valodas b1 - 11. klases 1.ieskaites mācību materiāls #2 🏃‍♂…" at bounding box center [514, 293] width 1028 height 587
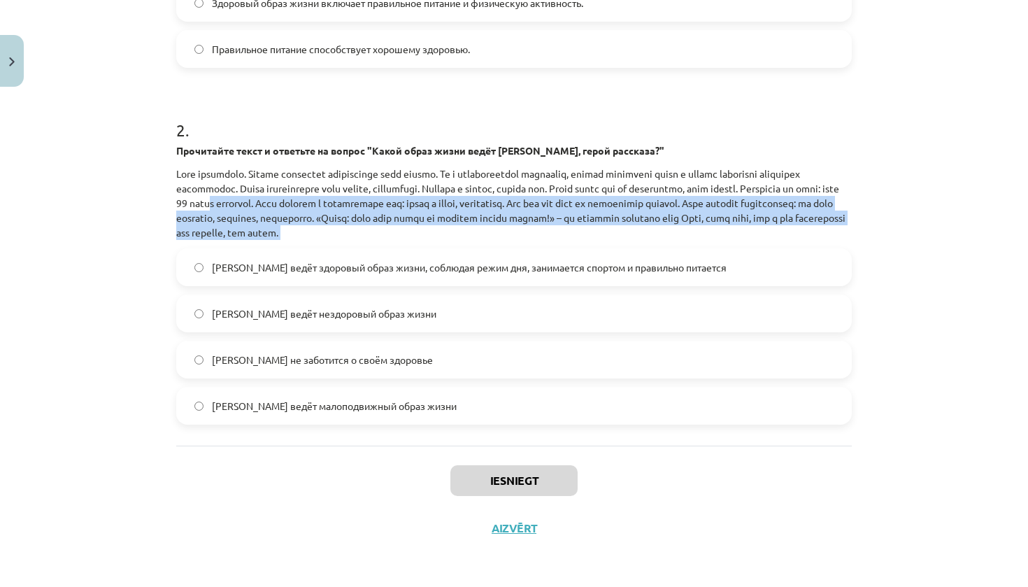
drag, startPoint x: 368, startPoint y: 239, endPoint x: 369, endPoint y: 202, distance: 36.4
click at [369, 202] on div "2 . Прочитайте текст и ответьте на вопрос "Какой образ жизни ведёт Олег, герой …" at bounding box center [514, 260] width 676 height 329
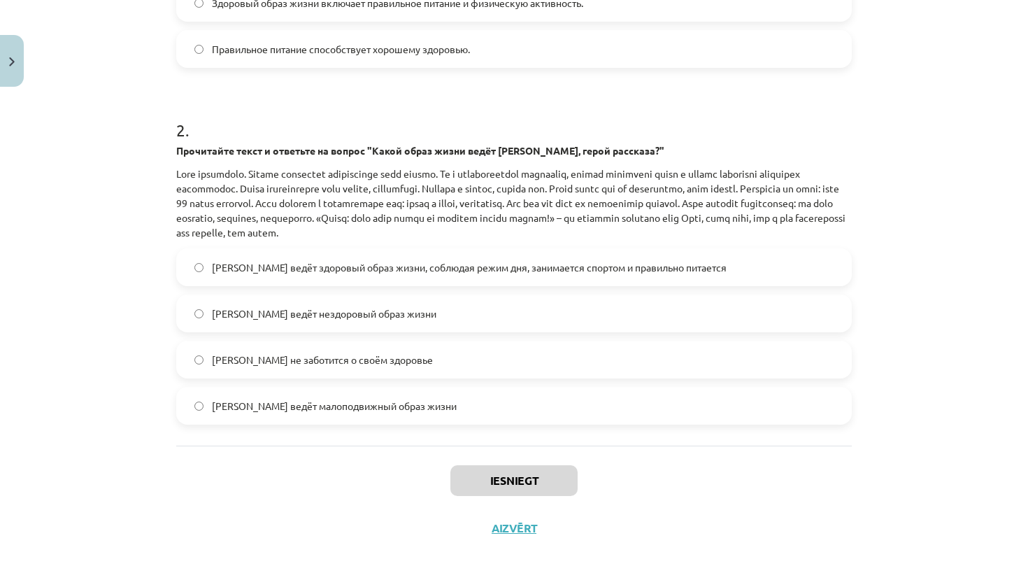
drag, startPoint x: 1028, startPoint y: 508, endPoint x: 1016, endPoint y: 508, distance: 11.2
click at [1023, 508] on div "Mācību tēma: Krievu valodas b1 - 11. klases 1.ieskaites mācību materiāls #2 🏃‍♂…" at bounding box center [514, 293] width 1028 height 587
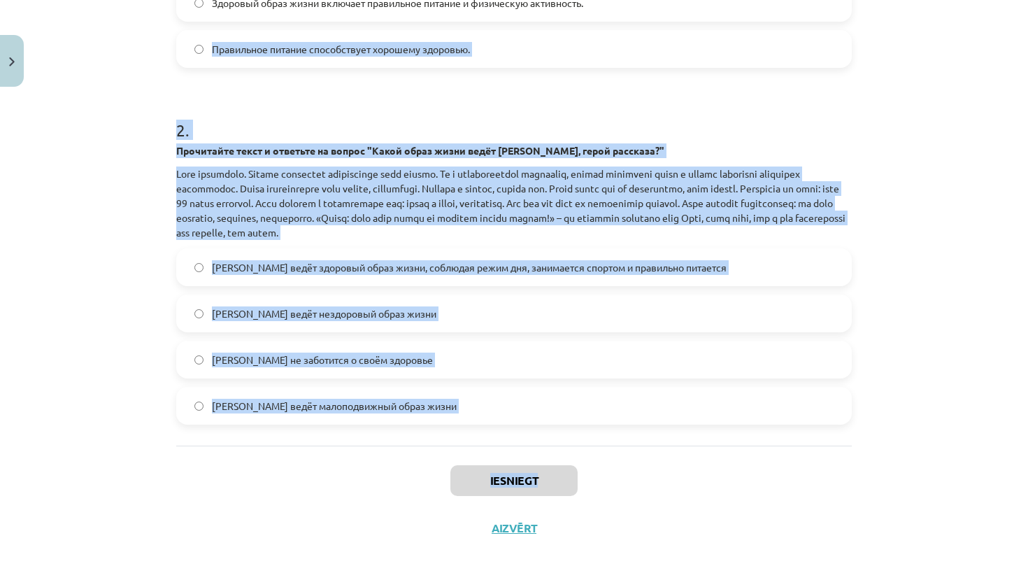
drag, startPoint x: 832, startPoint y: 492, endPoint x: 766, endPoint y: 492, distance: 65.8
click at [766, 492] on div "Mācību tēma: Krievu valodas b1 - 11. klases 1.ieskaites mācību materiāls #2 🏃‍♂…" at bounding box center [514, 293] width 1028 height 587
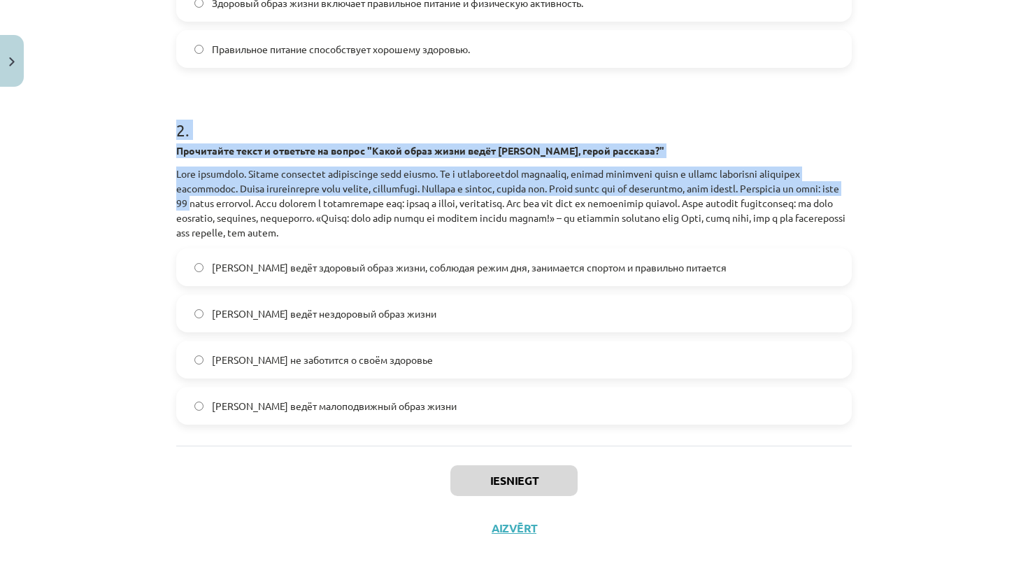
drag, startPoint x: 350, startPoint y: 200, endPoint x: 429, endPoint y: 105, distance: 124.1
click at [429, 105] on div "2 . Прочитайте текст и ответьте на вопрос "Какой образ жизни ведёт Олег, герой …" at bounding box center [514, 260] width 676 height 329
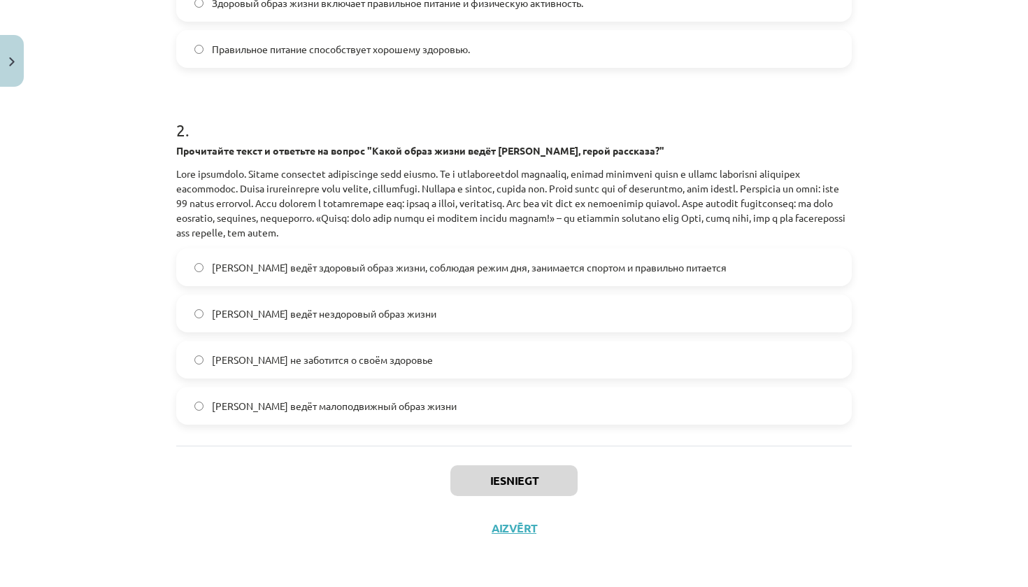
drag, startPoint x: 1028, startPoint y: 427, endPoint x: 968, endPoint y: 410, distance: 62.0
click at [968, 410] on div "Mācību tēma: Krievu valodas b1 - 11. klases 1.ieskaites mācību materiāls #2 🏃‍♂…" at bounding box center [514, 293] width 1028 height 587
click at [1025, 410] on div "Mācību tēma: Krievu valodas b1 - 11. klases 1.ieskaites mācību materiāls #2 🏃‍♂…" at bounding box center [514, 293] width 1028 height 587
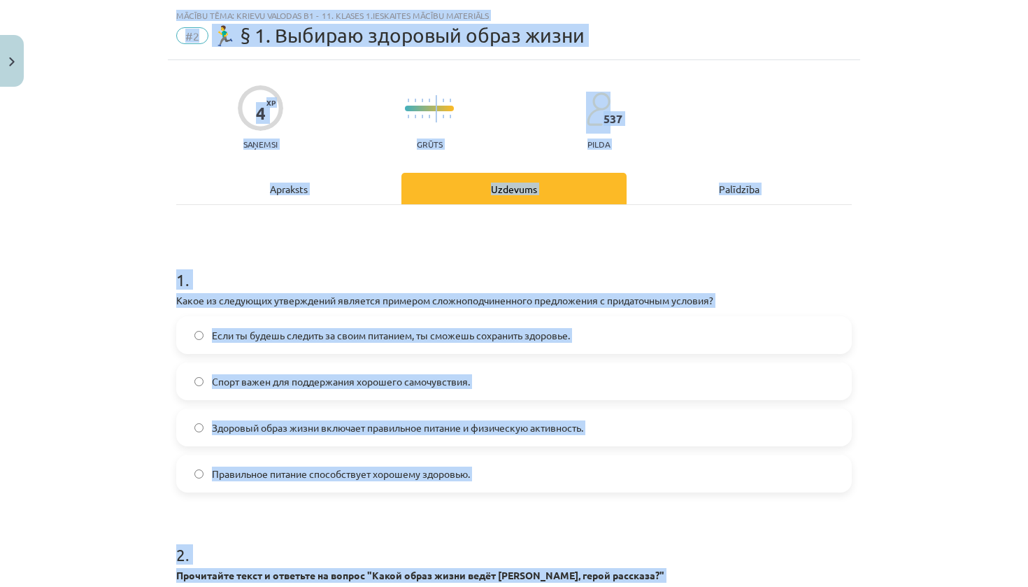
scroll to position [0, 0]
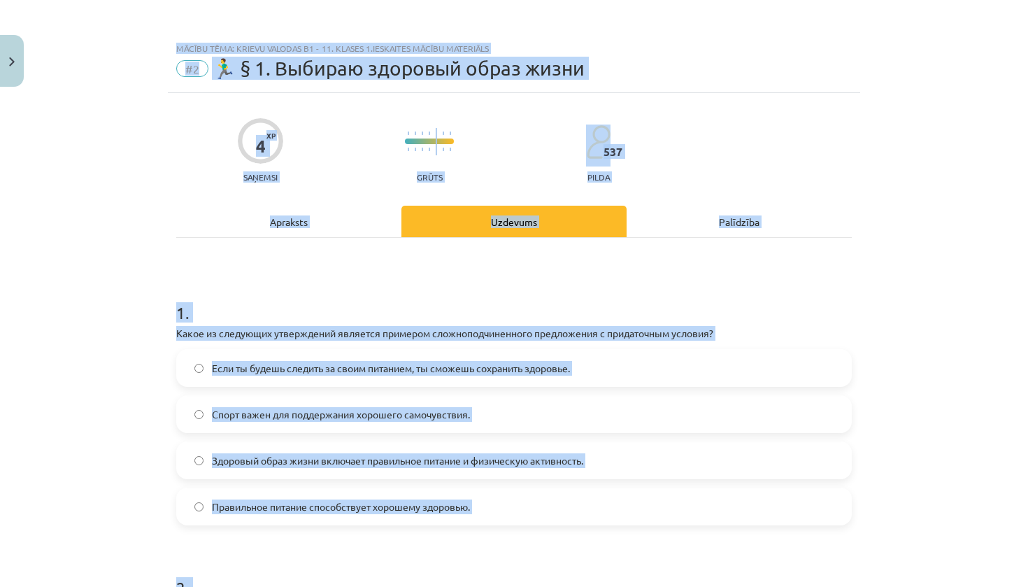
drag, startPoint x: 177, startPoint y: 194, endPoint x: 462, endPoint y: 43, distance: 322.6
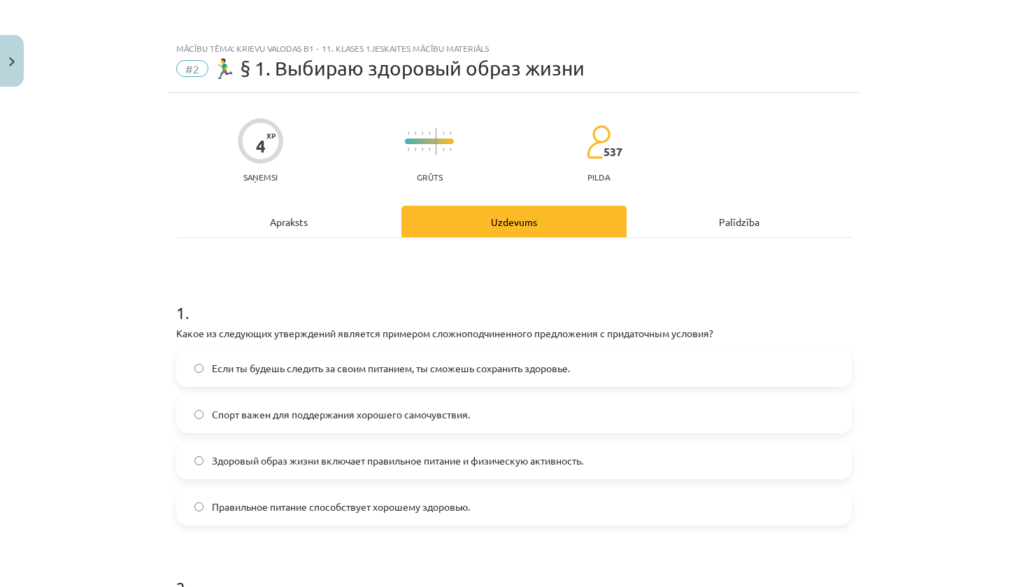
click at [958, 278] on div "Mācību tēma: Krievu valodas b1 - 11. klases 1.ieskaites mācību materiāls #2 🏃‍♂…" at bounding box center [514, 293] width 1028 height 587
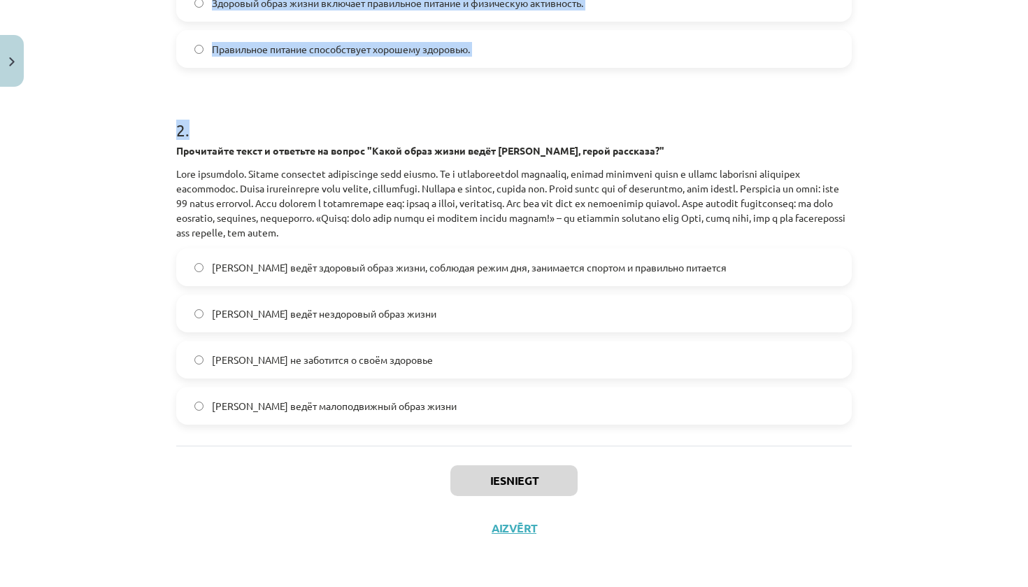
scroll to position [411, 0]
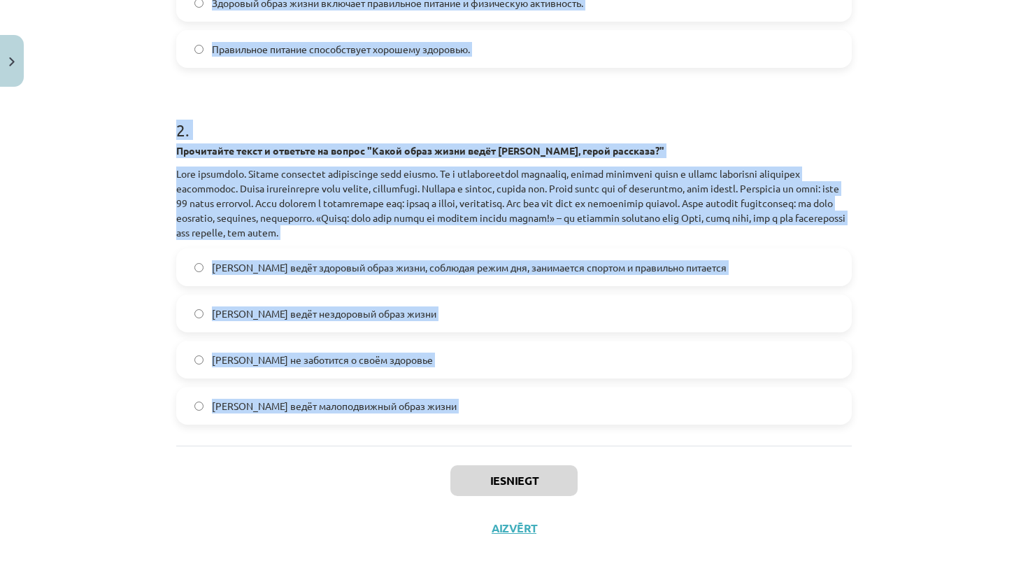
drag, startPoint x: 180, startPoint y: 301, endPoint x: 765, endPoint y: 457, distance: 604.3
click at [765, 457] on div "4 XP Saņemsi Grūts 537 pilda Apraksts Uzdevums Palīdzība 1 . Какое из следующих…" at bounding box center [514, 94] width 692 height 916
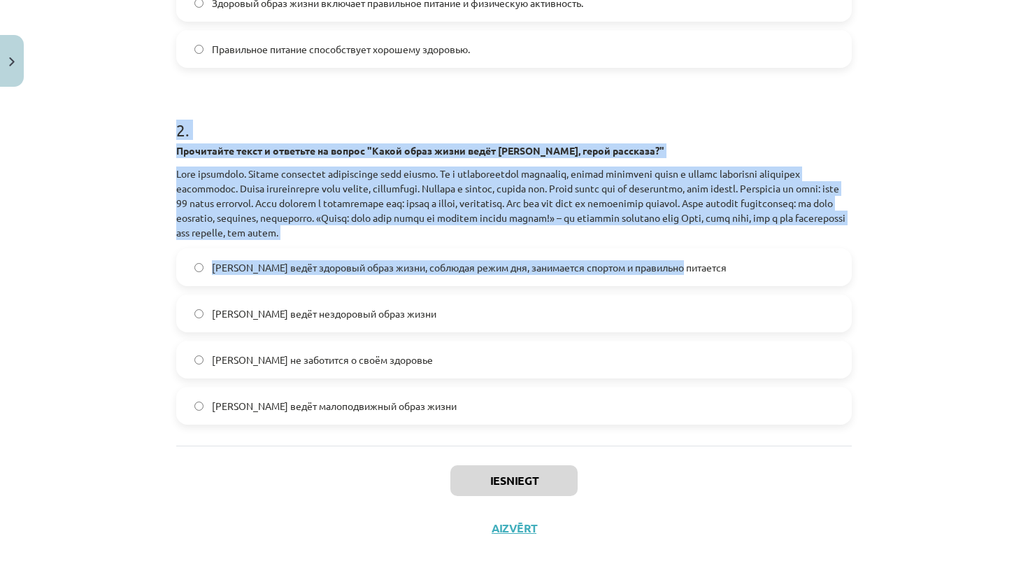
drag, startPoint x: 388, startPoint y: 262, endPoint x: 644, endPoint y: 165, distance: 273.6
click at [577, 123] on div "2 . Прочитайте текст и ответьте на вопрос "Какой образ жизни ведёт Олег, герой …" at bounding box center [514, 260] width 676 height 329
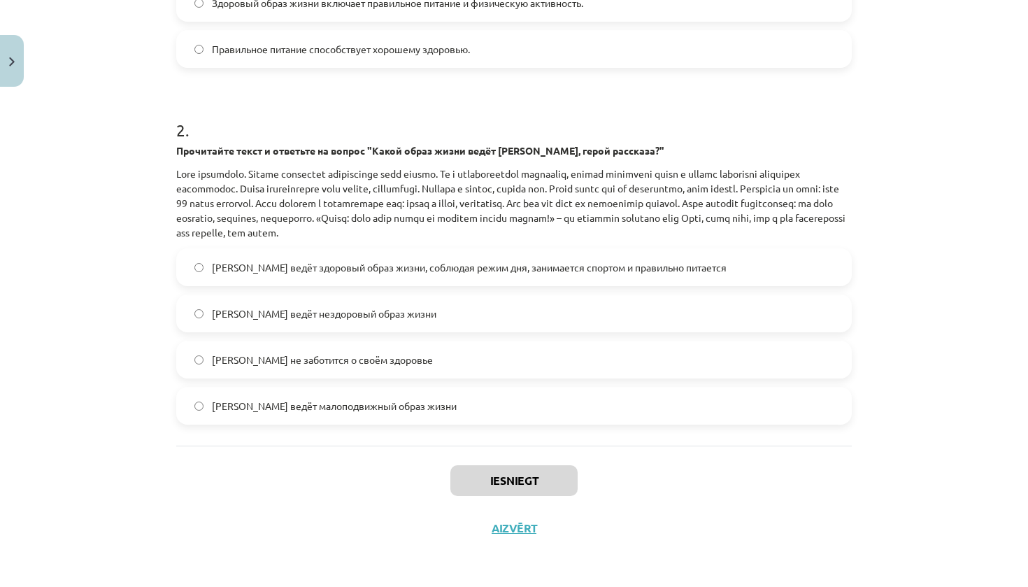
click at [934, 354] on div "Mācību tēma: Krievu valodas b1 - 11. klases 1.ieskaites mācību materiāls #2 🏃‍♂…" at bounding box center [514, 293] width 1028 height 587
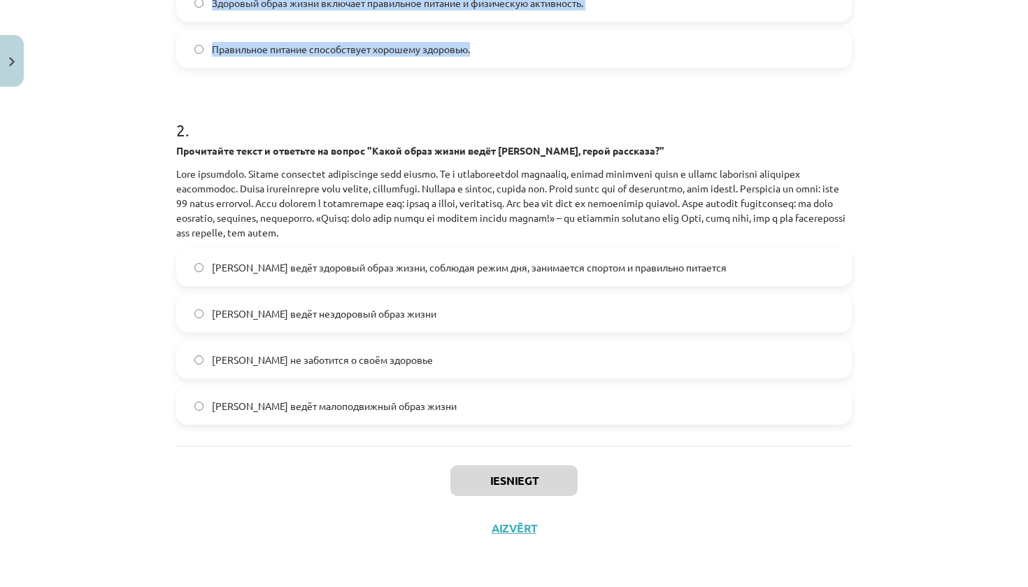
drag, startPoint x: 1028, startPoint y: 523, endPoint x: 1014, endPoint y: 278, distance: 245.2
click at [1014, 278] on div "Mācību tēma: Krievu valodas b1 - 11. klases 1.ieskaites mācību materiāls #2 🏃‍♂…" at bounding box center [514, 293] width 1028 height 587
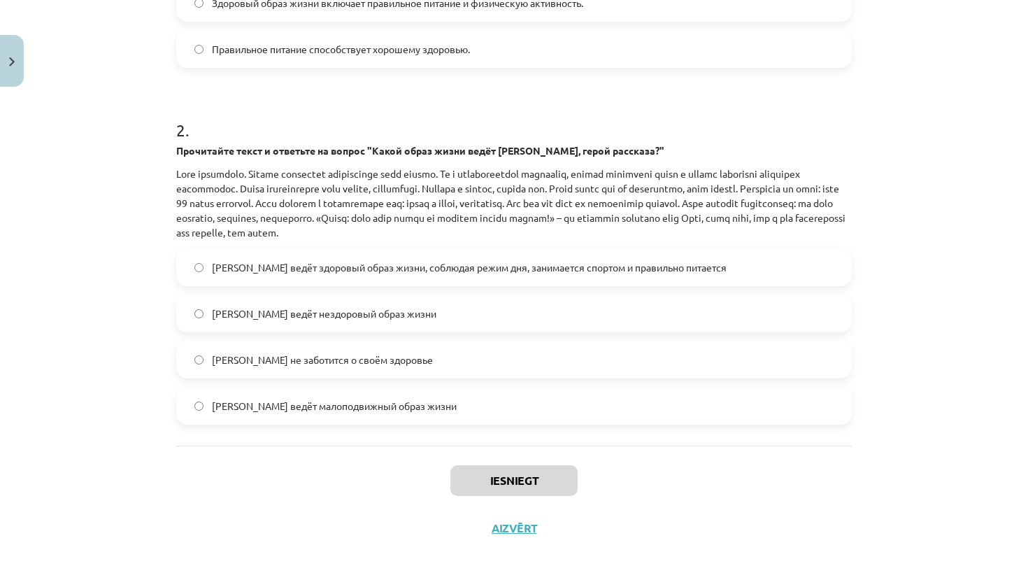
click at [833, 280] on label "Олег ведёт здоровый образ жизни, соблюдая режим дня, занимается спортом и прави…" at bounding box center [514, 267] width 673 height 35
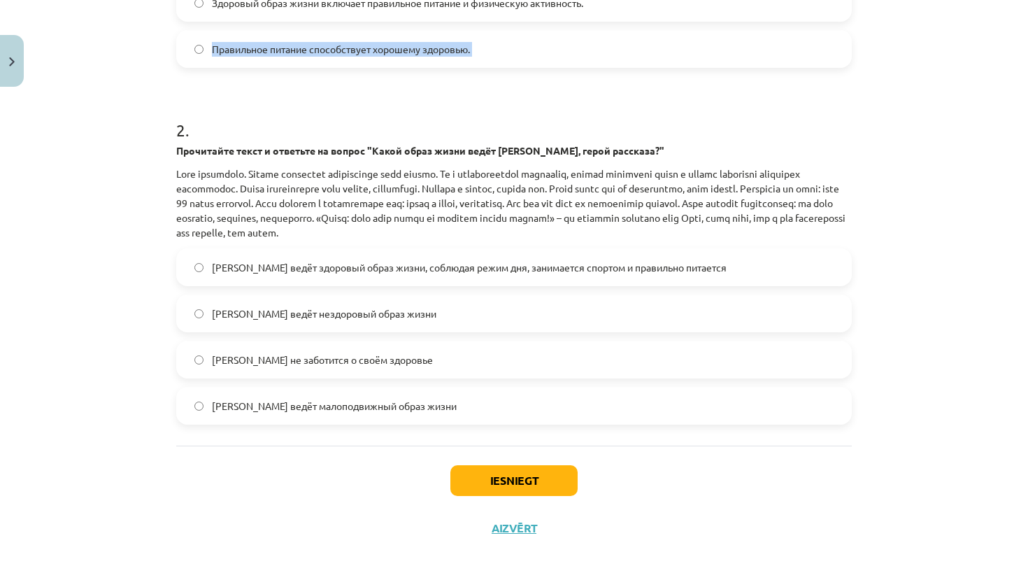
drag, startPoint x: 627, startPoint y: 31, endPoint x: 672, endPoint y: 108, distance: 89.4
click at [654, 92] on form "1 . Какое из следующих утверждений является примером сложноподчиненного предлож…" at bounding box center [514, 123] width 676 height 604
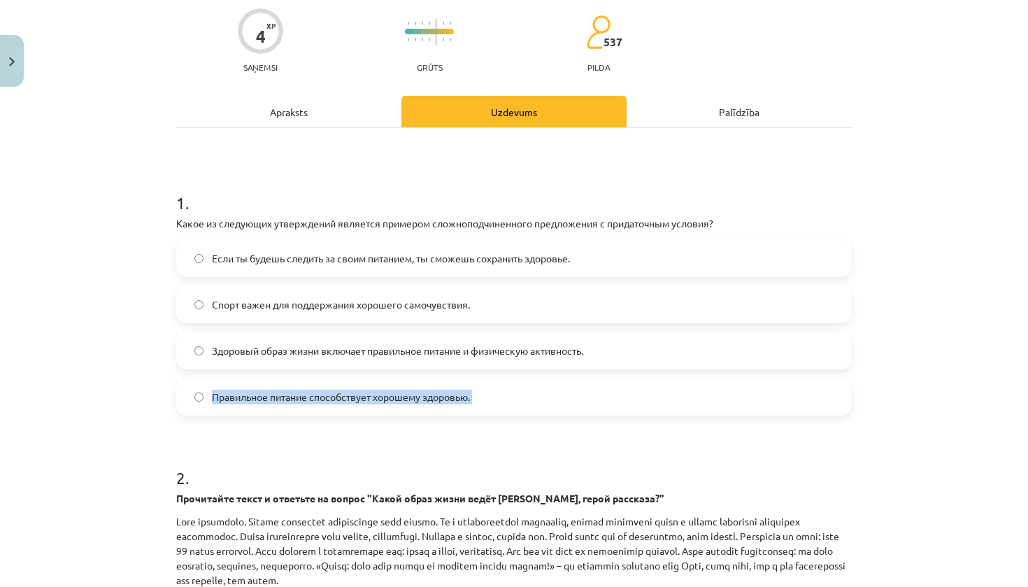
scroll to position [86, 0]
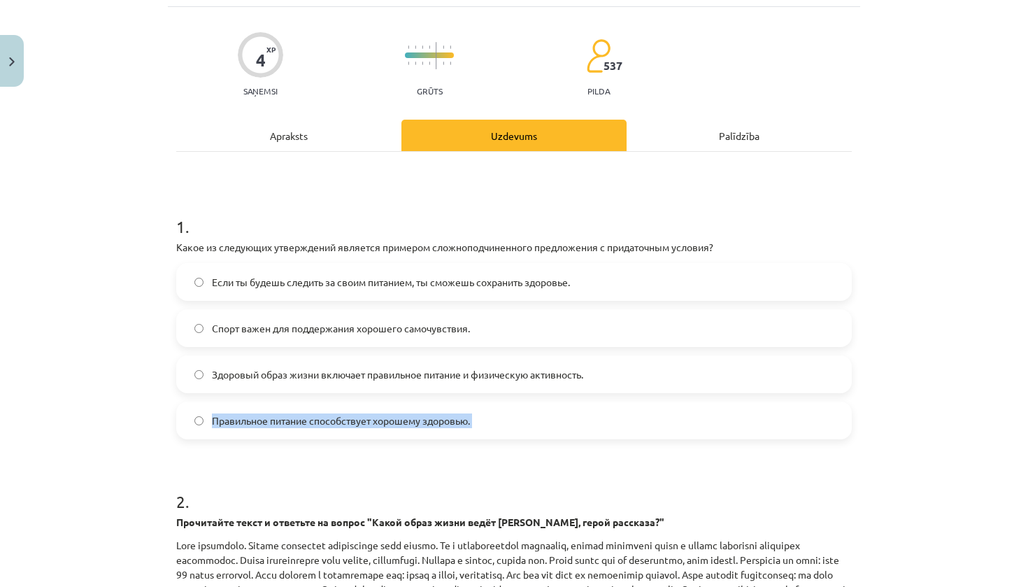
drag, startPoint x: 648, startPoint y: 7, endPoint x: 837, endPoint y: 271, distance: 325.3
click at [837, 271] on div "Если ты будешь следить за своим питанием, ты сможешь сохранить здоровье. Спорт …" at bounding box center [514, 351] width 676 height 176
click at [890, 215] on div "Mācību tēma: Krievu valodas b1 - 11. klases 1.ieskaites mācību materiāls #2 🏃‍♂…" at bounding box center [514, 293] width 1028 height 587
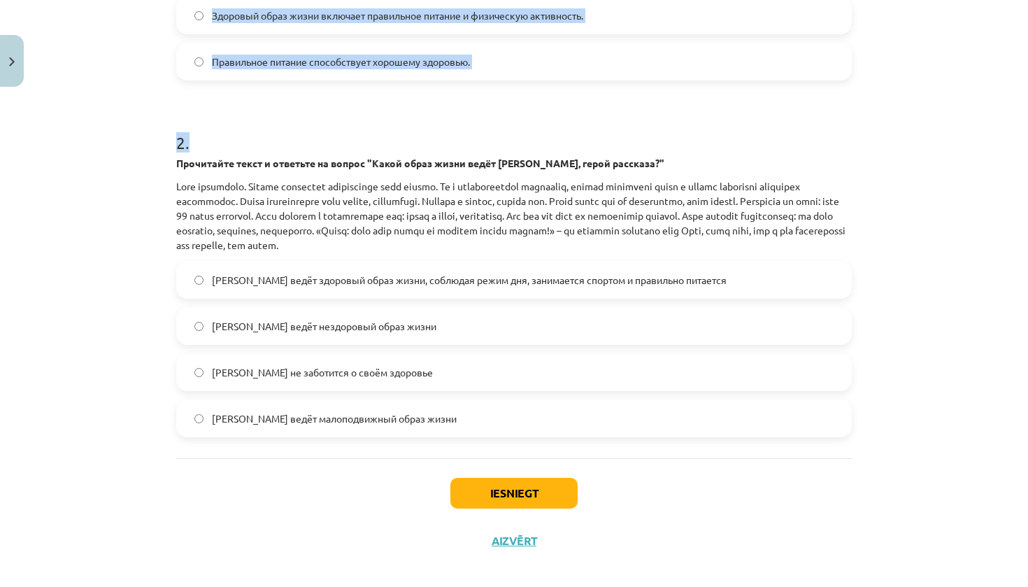
scroll to position [422, 0]
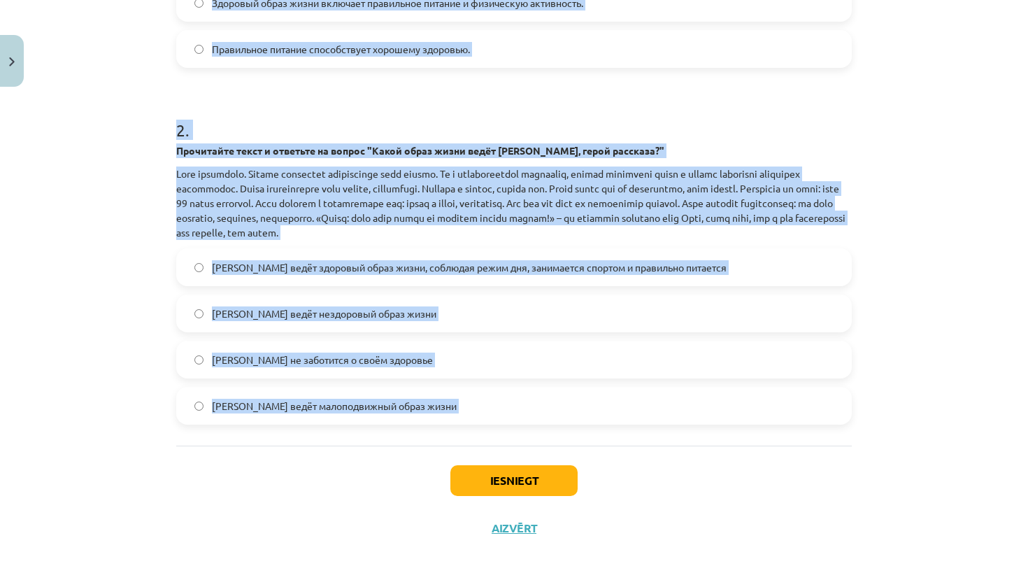
drag, startPoint x: 183, startPoint y: 230, endPoint x: 675, endPoint y: 443, distance: 536.7
click at [675, 443] on div "4 XP Saņemsi Grūts 537 pilda Apraksts Uzdevums Palīdzība 1 . Какое из следующих…" at bounding box center [514, 94] width 692 height 916
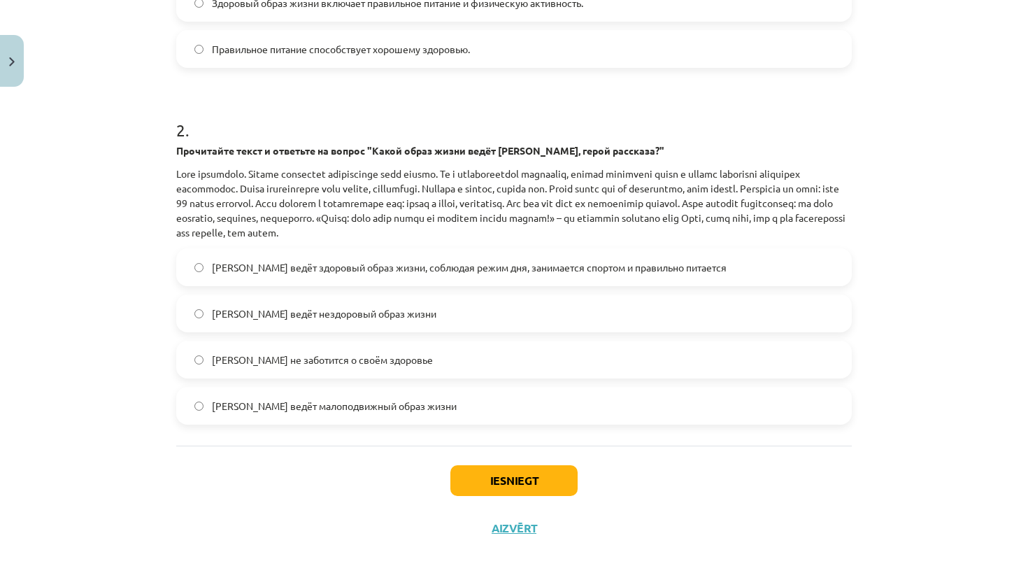
click at [138, 201] on div "Mācību tēma: Krievu valodas b1 - 11. klases 1.ieskaites mācību materiāls #2 🏃‍♂…" at bounding box center [514, 293] width 1028 height 587
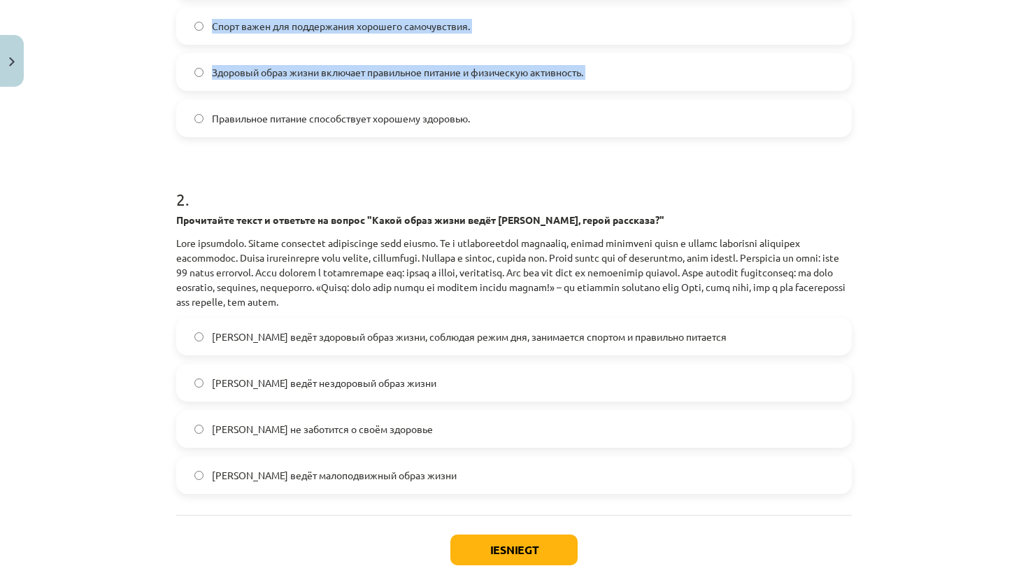
drag, startPoint x: 660, startPoint y: 29, endPoint x: 656, endPoint y: -1, distance: 30.4
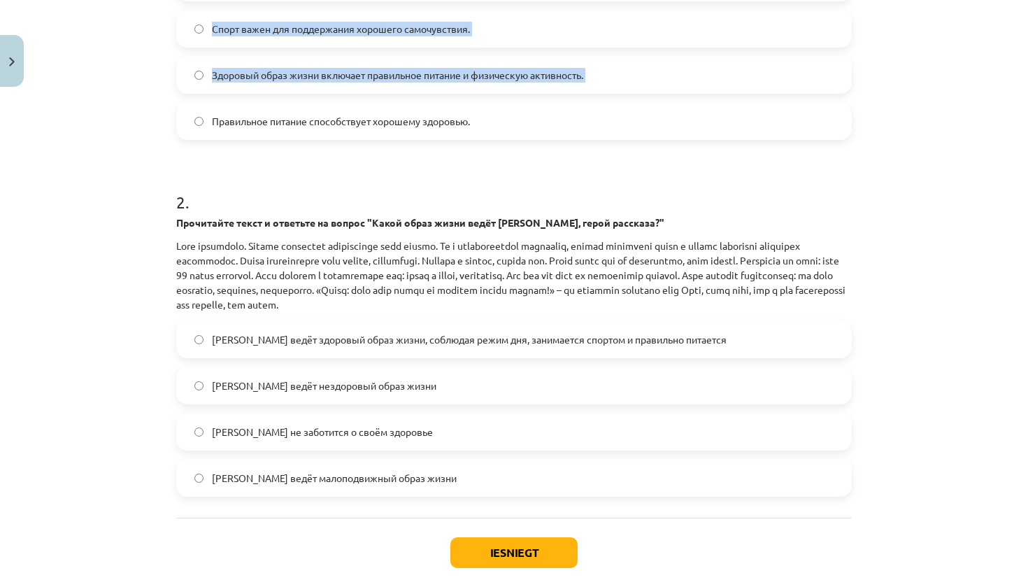
click at [937, 260] on div "Mācību tēma: Krievu valodas b1 - 11. klases 1.ieskaites mācību materiāls #2 🏃‍♂…" at bounding box center [514, 293] width 1028 height 587
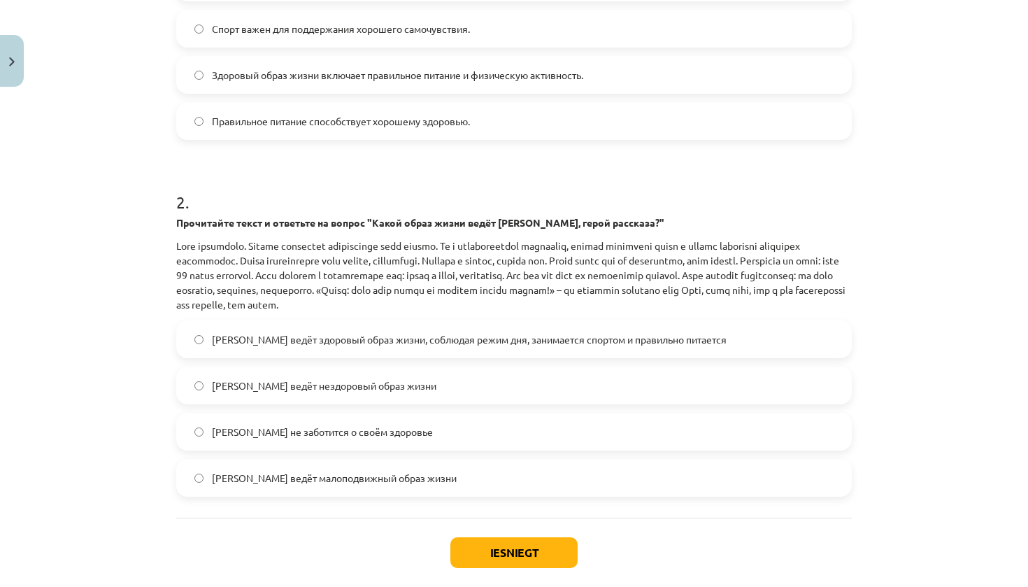
click at [586, 131] on label "Правильное питание способствует хорошему здоровью." at bounding box center [514, 121] width 673 height 35
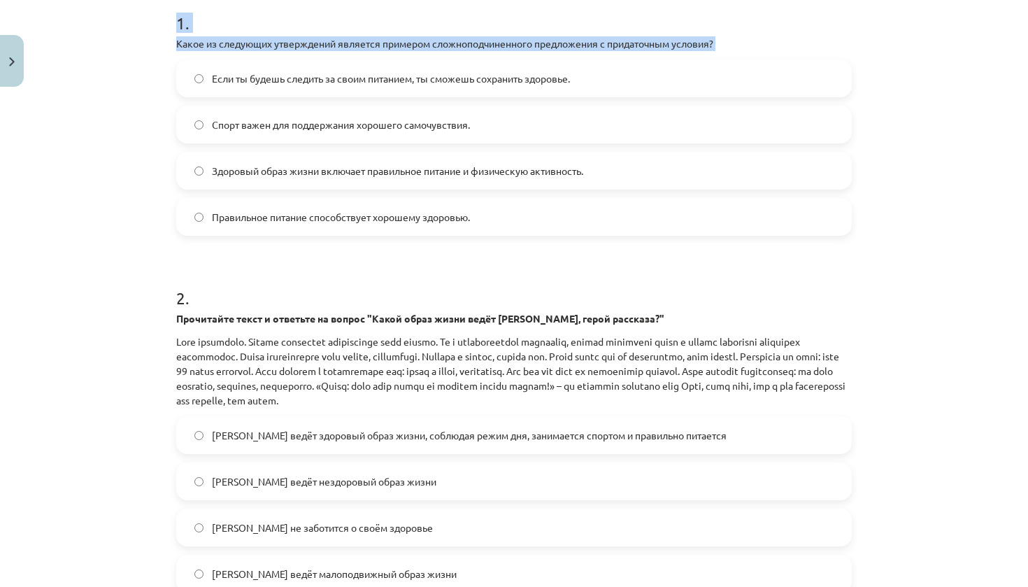
drag, startPoint x: 900, startPoint y: 353, endPoint x: 646, endPoint y: -2, distance: 436.7
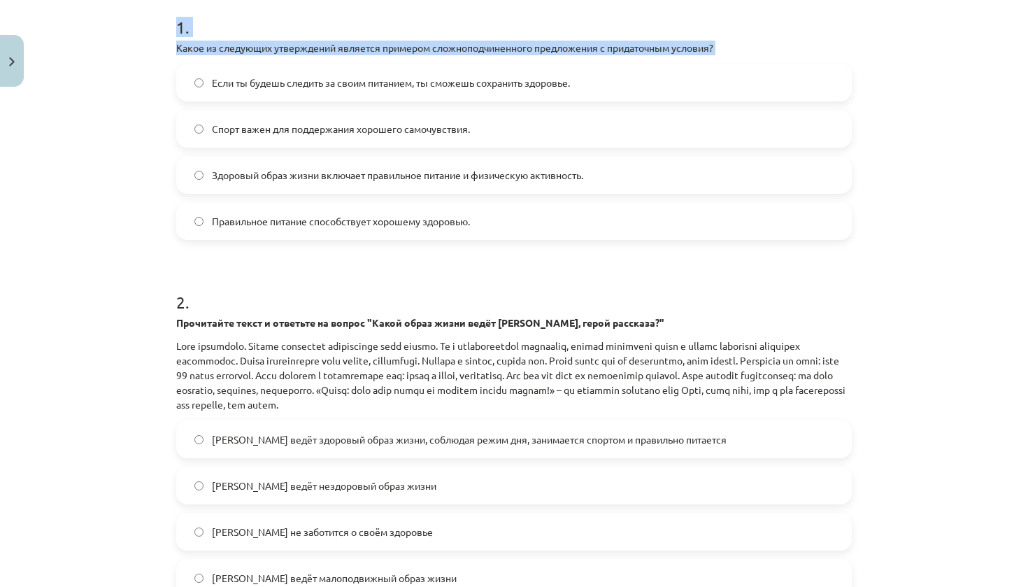
click at [896, 227] on div "Mācību tēma: Krievu valodas b1 - 11. klases 1.ieskaites mācību materiāls #2 🏃‍♂…" at bounding box center [514, 293] width 1028 height 587
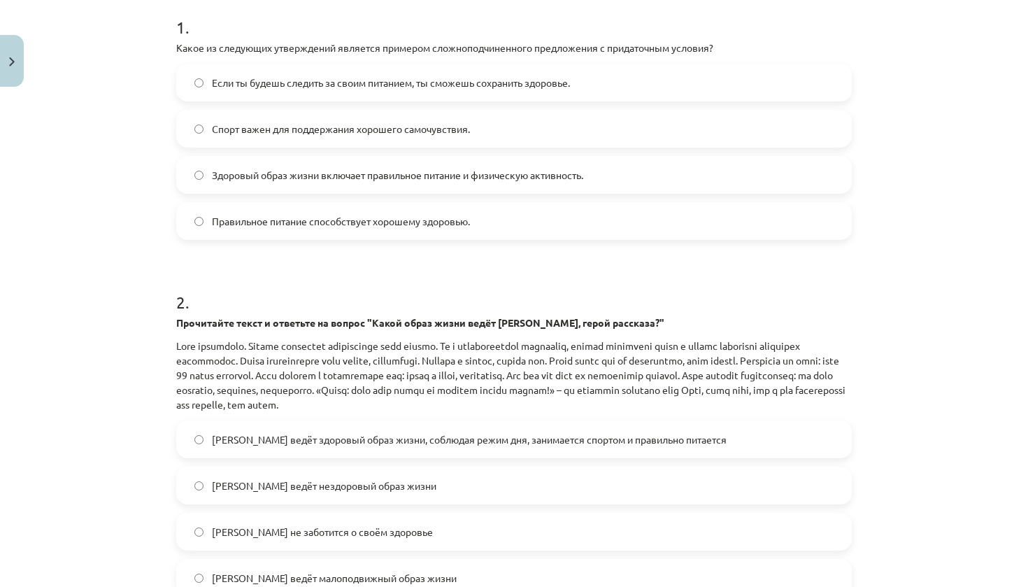
click at [326, 84] on span "Если ты будешь следить за своим питанием, ты сможешь сохранить здоровье." at bounding box center [391, 83] width 358 height 15
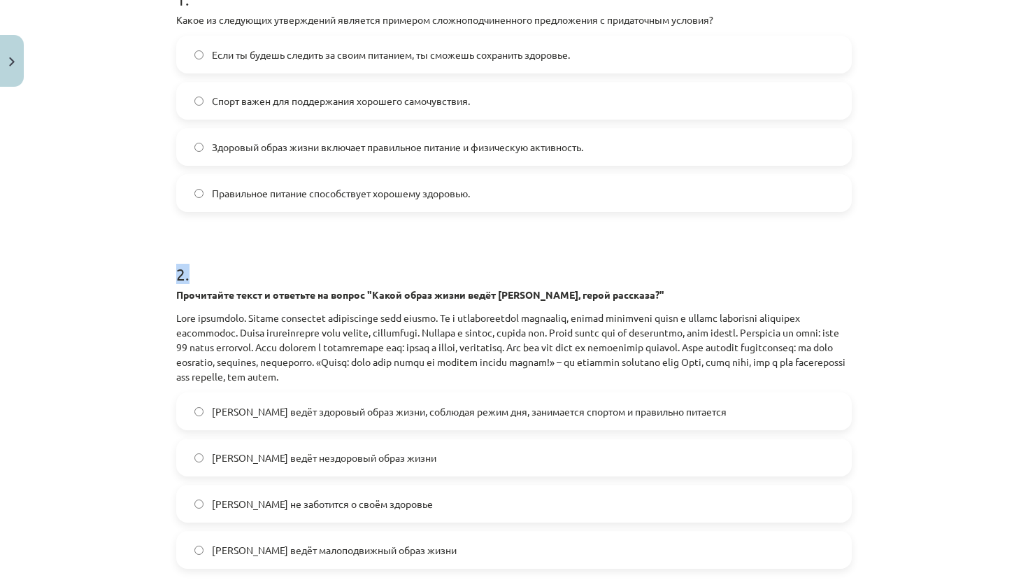
scroll to position [353, 0]
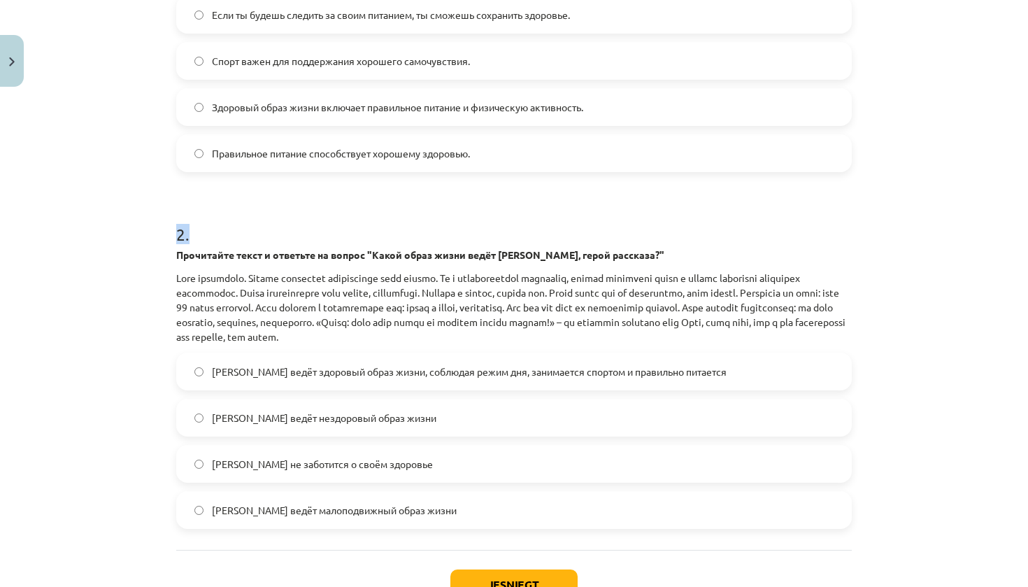
drag, startPoint x: 980, startPoint y: 550, endPoint x: 981, endPoint y: 586, distance: 36.4
click at [981, 586] on div "Mācību tēma: Krievu valodas b1 - 11. klases 1.ieskaites mācību materiāls #2 🏃‍♂…" at bounding box center [514, 293] width 1028 height 587
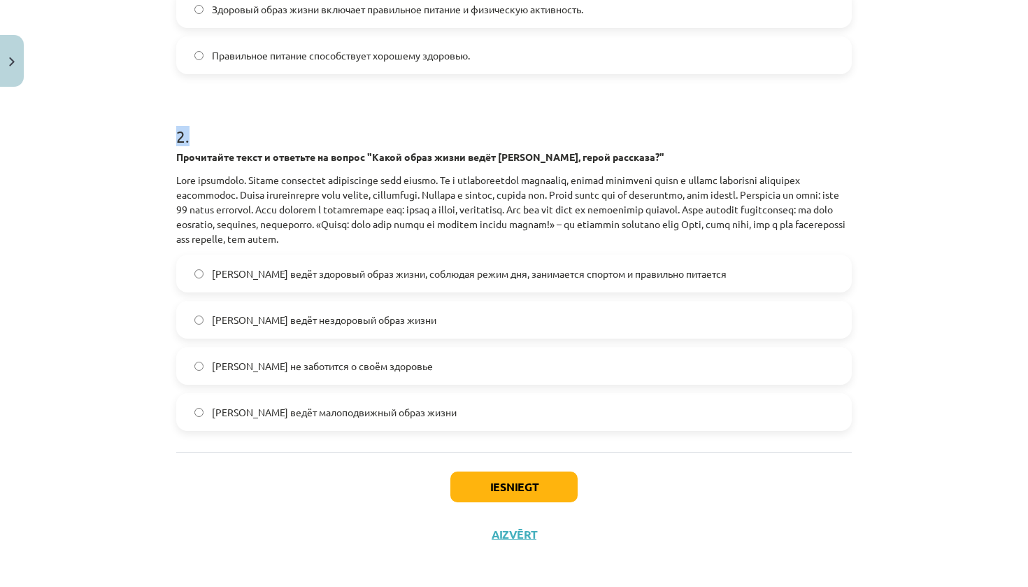
scroll to position [453, 0]
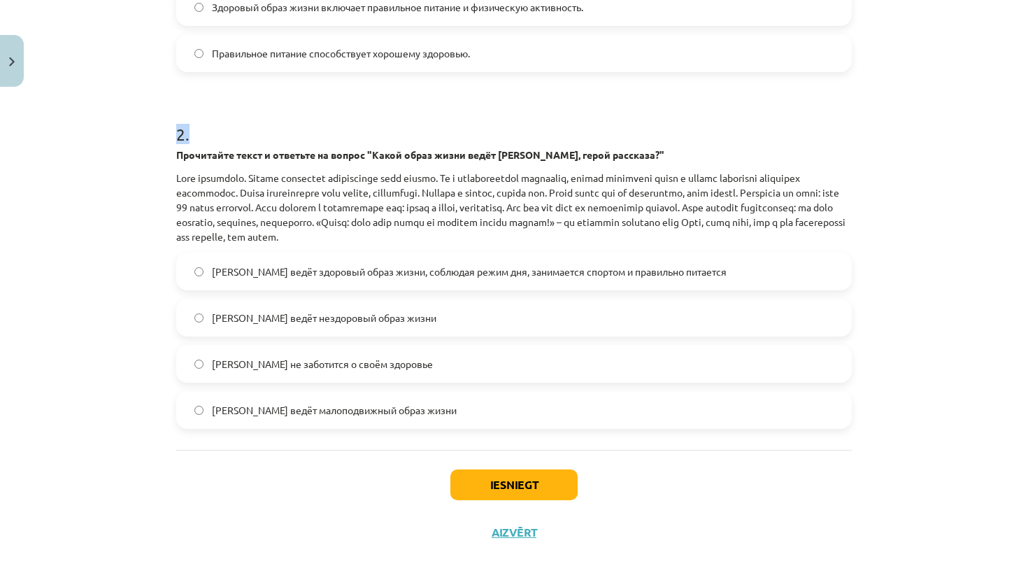
click at [548, 475] on button "Iesniegt" at bounding box center [513, 484] width 127 height 31
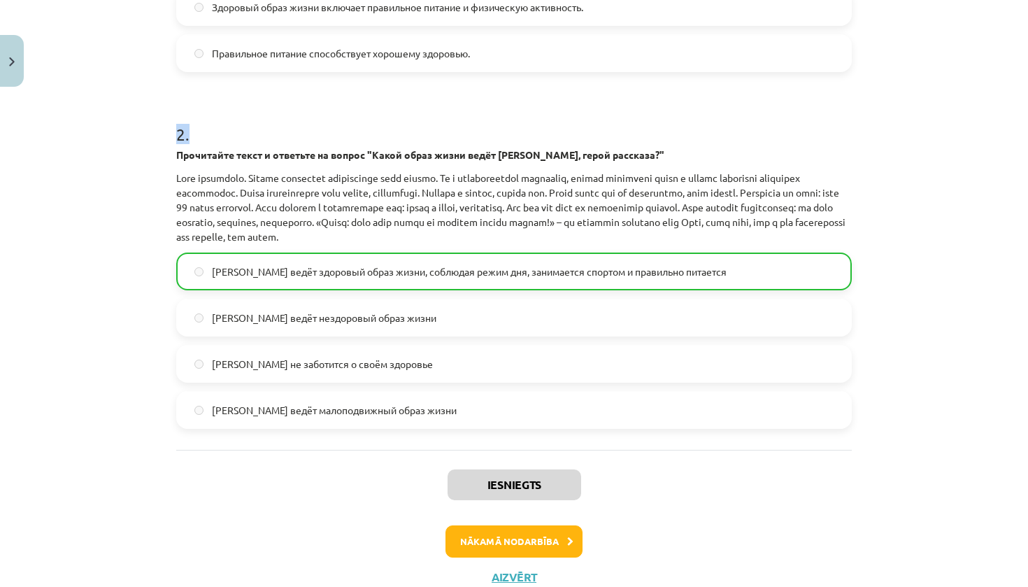
click at [560, 536] on button "Nākamā nodarbība" at bounding box center [514, 541] width 137 height 32
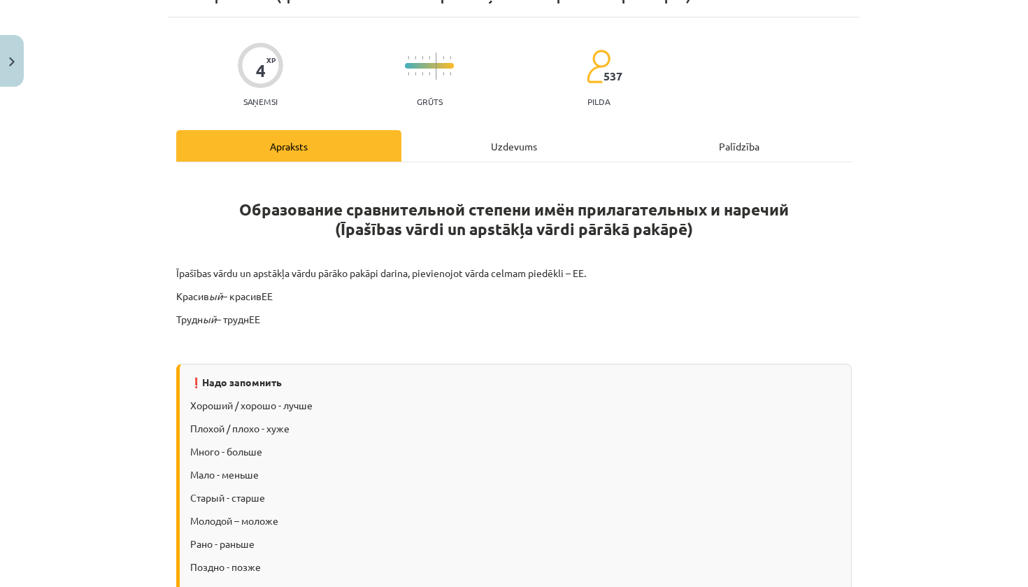
scroll to position [35, 0]
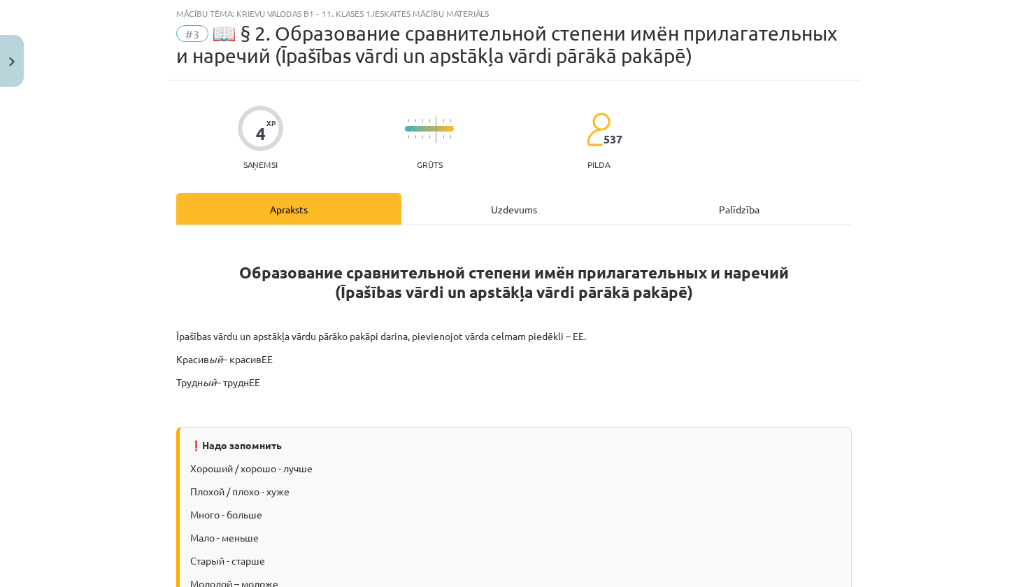
click at [496, 203] on div "Uzdevums" at bounding box center [513, 208] width 225 height 31
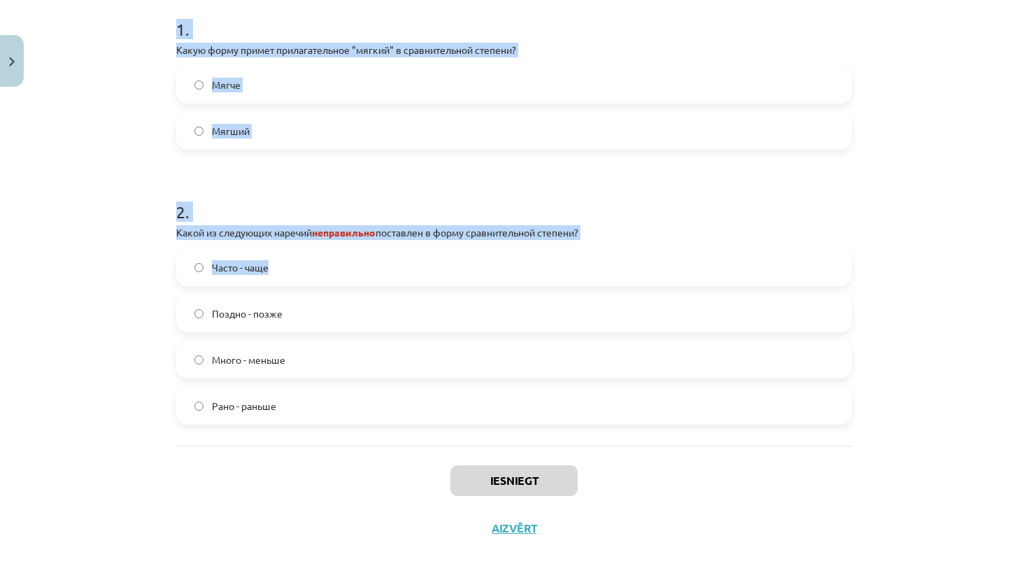
scroll to position [495, 0]
drag, startPoint x: 151, startPoint y: 322, endPoint x: 595, endPoint y: 453, distance: 462.8
click at [595, 453] on div "Mācību tēma: Krievu valodas b1 - 11. klases 1.ieskaites mācību materiāls #3 📖 §…" at bounding box center [514, 293] width 1028 height 587
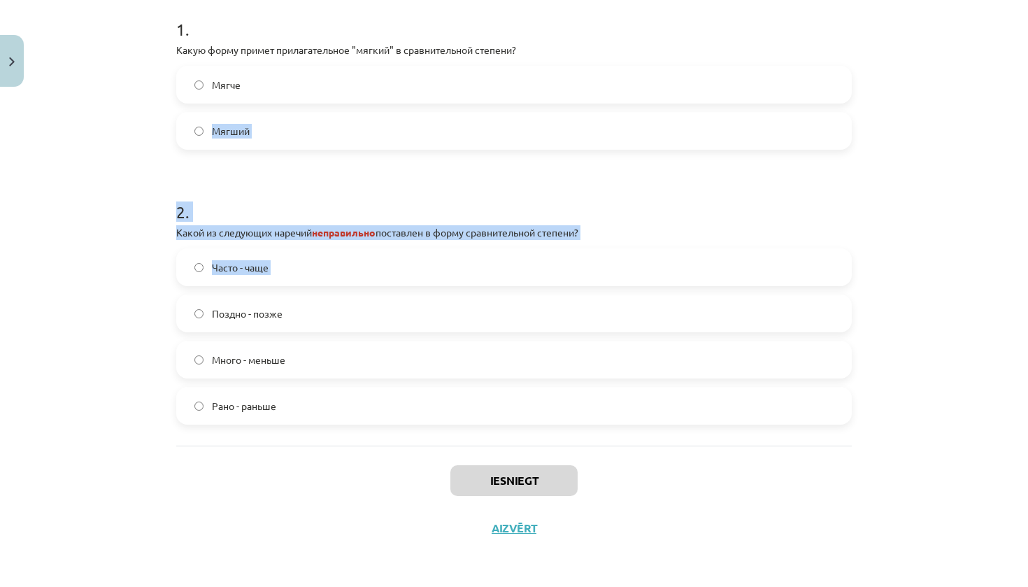
drag, startPoint x: 359, startPoint y: 236, endPoint x: 546, endPoint y: 125, distance: 217.4
click at [490, 87] on form "1 . Какую форму примет прилагательное "мягкий" в сравнительной степени? Мягче М…" at bounding box center [514, 209] width 676 height 429
click at [1028, 388] on div "Mācību tēma: Krievu valodas b1 - 11. klases 1.ieskaites mācību materiāls #3 📖 §…" at bounding box center [514, 293] width 1028 height 587
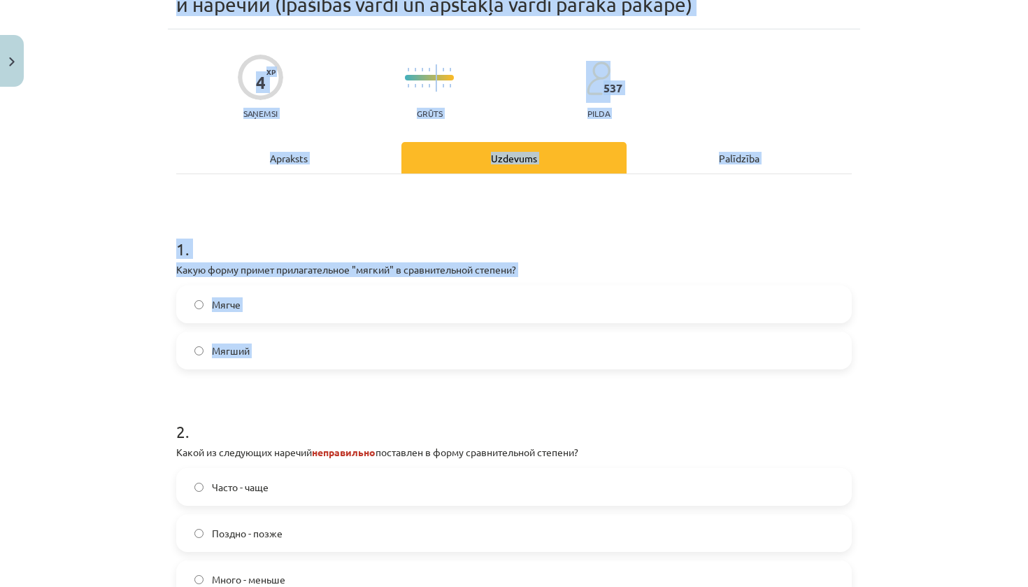
drag, startPoint x: 621, startPoint y: 148, endPoint x: 610, endPoint y: -18, distance: 166.2
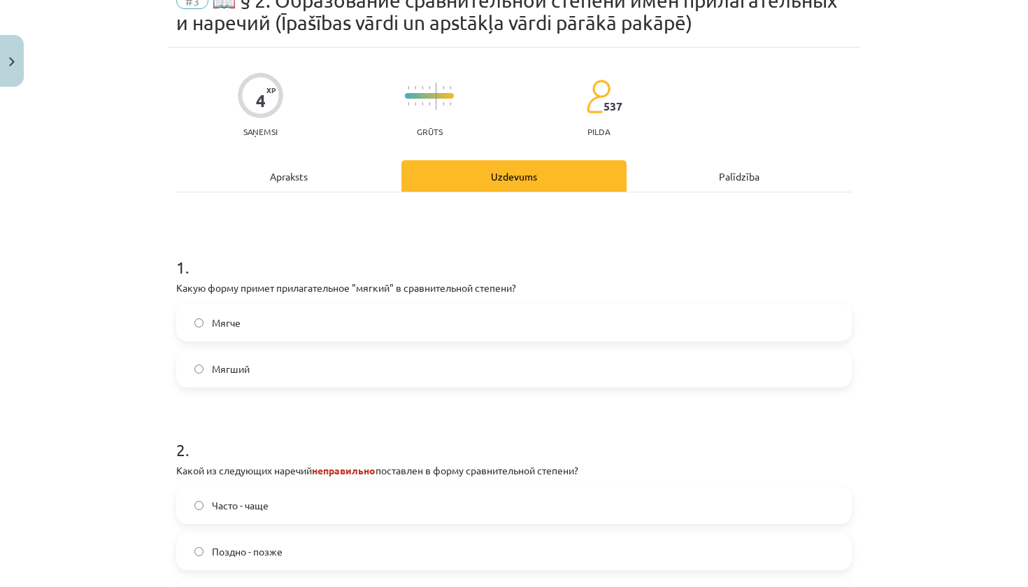
click at [137, 280] on div "Mācību tēma: Krievu valodas b1 - 11. klases 1.ieskaites mācību materiāls #3 📖 §…" at bounding box center [514, 293] width 1028 height 587
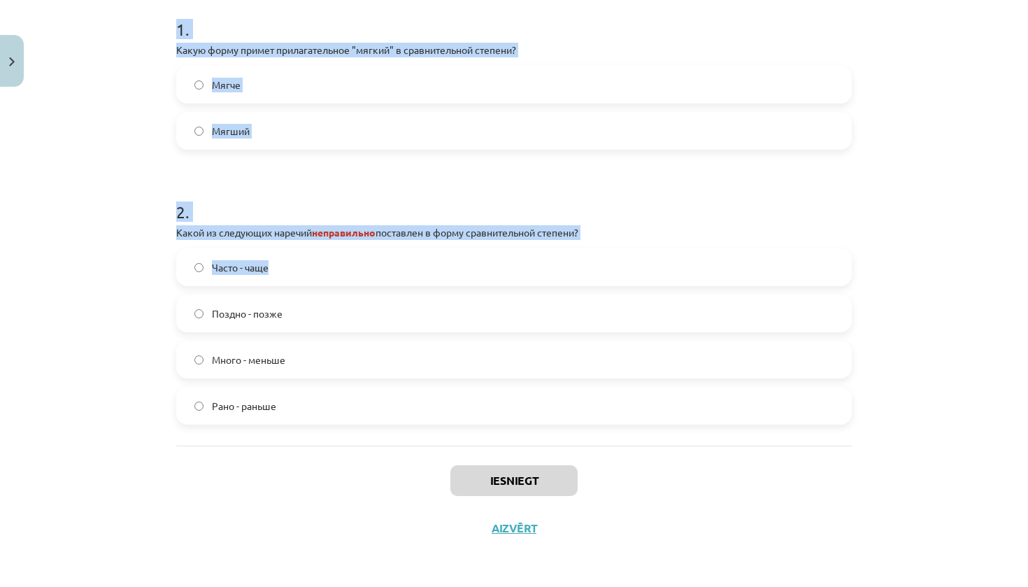
scroll to position [540, 0]
drag, startPoint x: 171, startPoint y: 271, endPoint x: 592, endPoint y: 453, distance: 458.7
click at [592, 453] on div "4 XP Saņemsi Grūts 537 pilda Apraksts Uzdevums Palīdzība 1 . Какую форму примет…" at bounding box center [514, 181] width 692 height 742
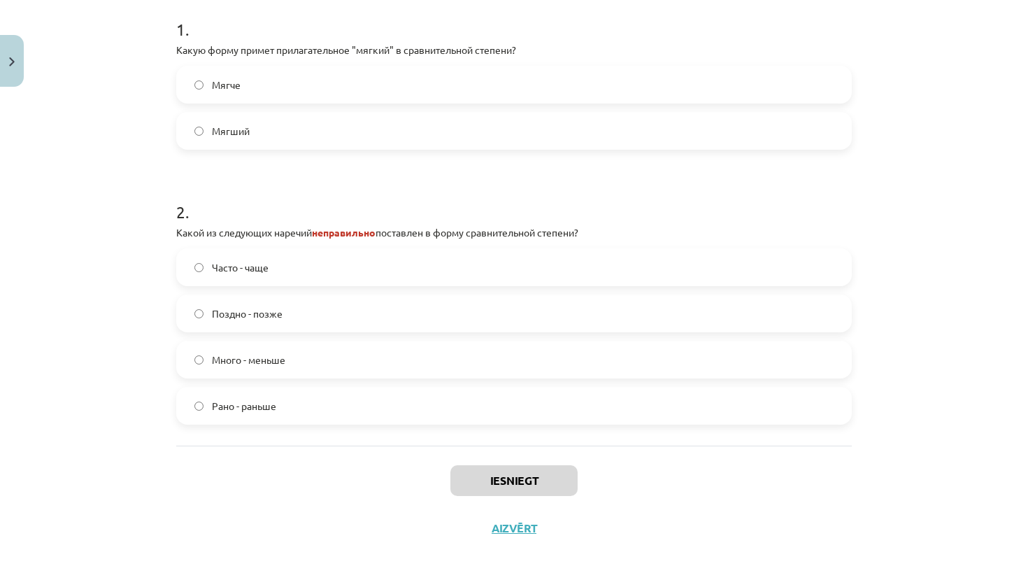
click at [110, 271] on div "Mācību tēma: Krievu valodas b1 - 11. klases 1.ieskaites mācību materiāls #3 📖 §…" at bounding box center [514, 293] width 1028 height 587
click at [318, 345] on label "Много - меньше" at bounding box center [514, 359] width 673 height 35
click at [1018, 451] on div "Mācību tēma: Krievu valodas b1 - 11. klases 1.ieskaites mācību materiāls #3 📖 §…" at bounding box center [514, 293] width 1028 height 587
click at [330, 80] on label "Мягче" at bounding box center [514, 84] width 673 height 35
click at [544, 483] on button "Iesniegt" at bounding box center [513, 480] width 127 height 31
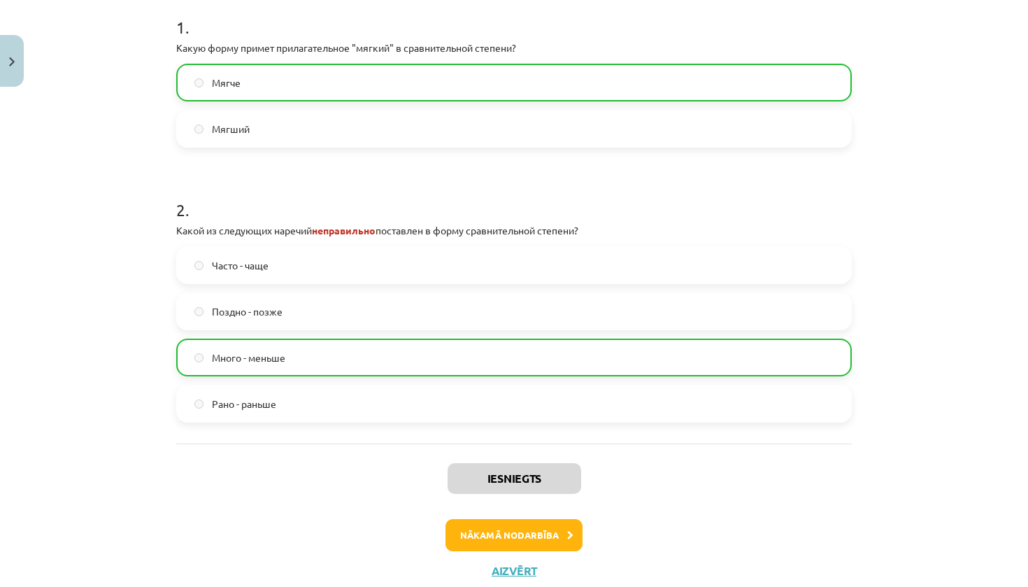
click at [538, 533] on button "Nākamā nodarbība" at bounding box center [514, 535] width 137 height 32
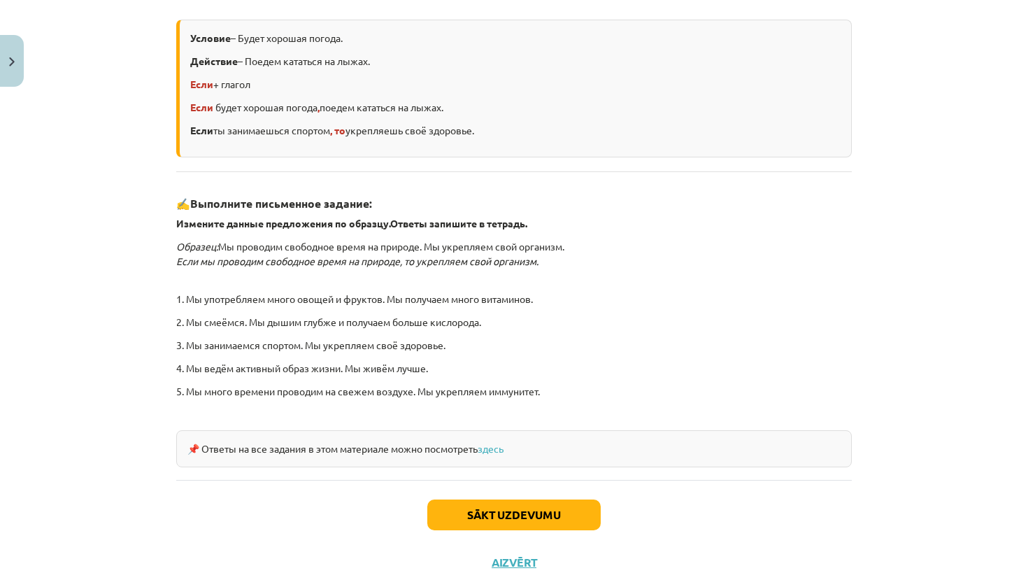
scroll to position [35, 0]
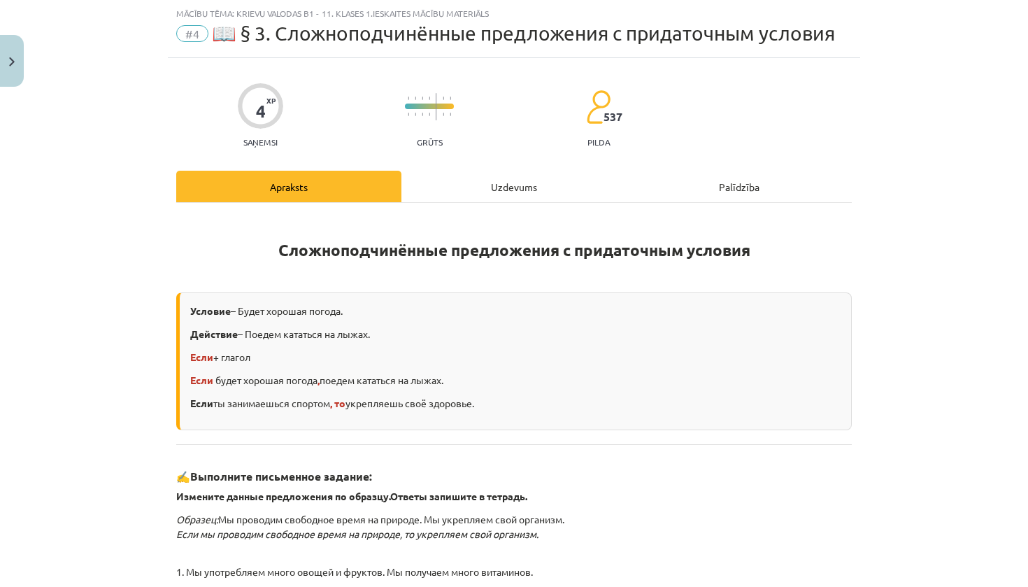
click at [532, 180] on div "Uzdevums" at bounding box center [513, 186] width 225 height 31
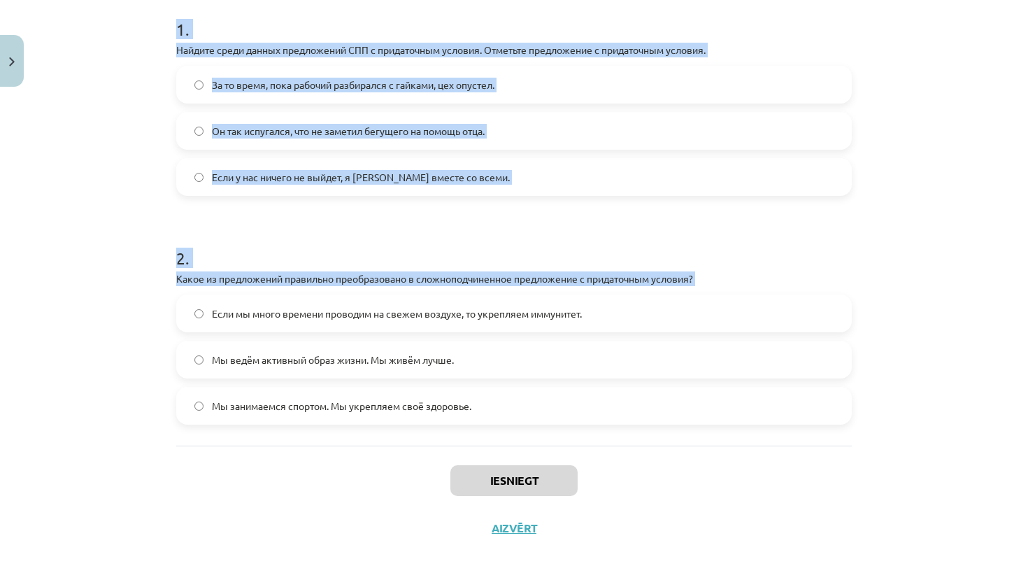
scroll to position [609, 0]
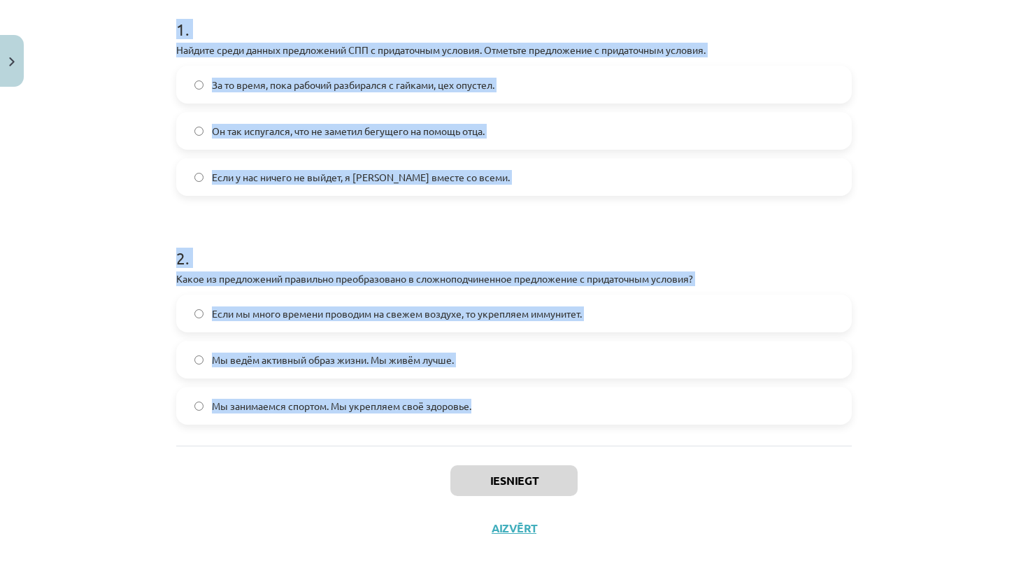
drag, startPoint x: 178, startPoint y: 276, endPoint x: 632, endPoint y: 434, distance: 480.9
click at [632, 434] on div "4 XP Saņemsi Grūts 537 pilda Apraksts Uzdevums Palīdzība 1 . Найдите среди данн…" at bounding box center [514, 181] width 692 height 742
click at [632, 434] on div "1 . Найдите среди данных предложений СПП с придаточным условия. Отметьте предло…" at bounding box center [514, 200] width 676 height 491
drag, startPoint x: 177, startPoint y: 25, endPoint x: 454, endPoint y: 440, distance: 498.8
click at [454, 440] on div "Mācību tēma: Krievu valodas b1 - 11. klases 1.ieskaites mācību materiāls #4 📖 §…" at bounding box center [514, 293] width 1028 height 587
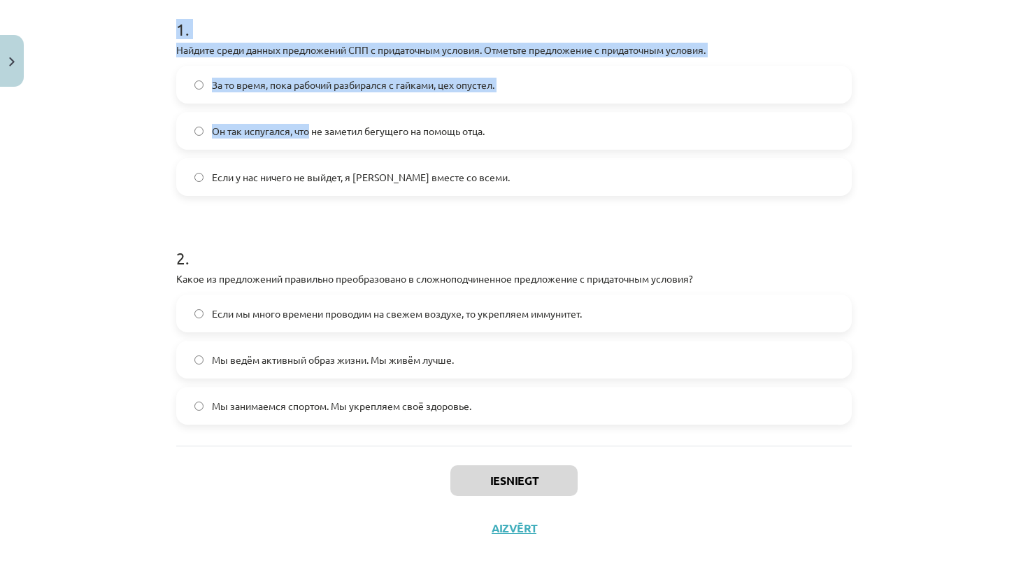
drag, startPoint x: 309, startPoint y: 122, endPoint x: 446, endPoint y: 5, distance: 180.1
click at [446, 3] on div "1 . Найдите среди данных предложений СПП с придаточным условия. Отметьте предло…" at bounding box center [514, 95] width 676 height 201
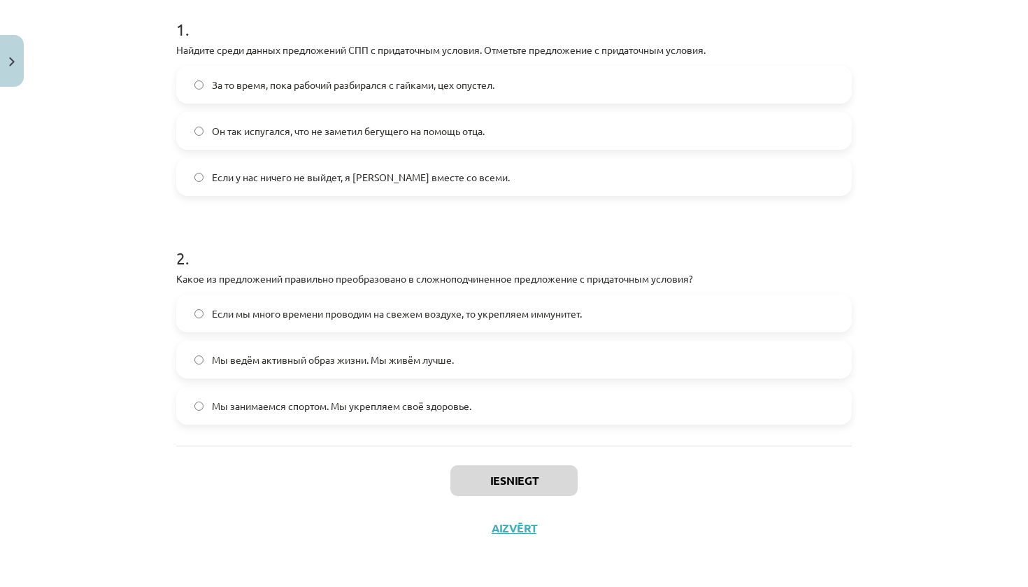
drag, startPoint x: 112, startPoint y: 64, endPoint x: 122, endPoint y: 59, distance: 10.9
click at [112, 64] on div "Mācību tēma: Krievu valodas b1 - 11. klases 1.ieskaites mācību materiāls #4 📖 §…" at bounding box center [514, 293] width 1028 height 587
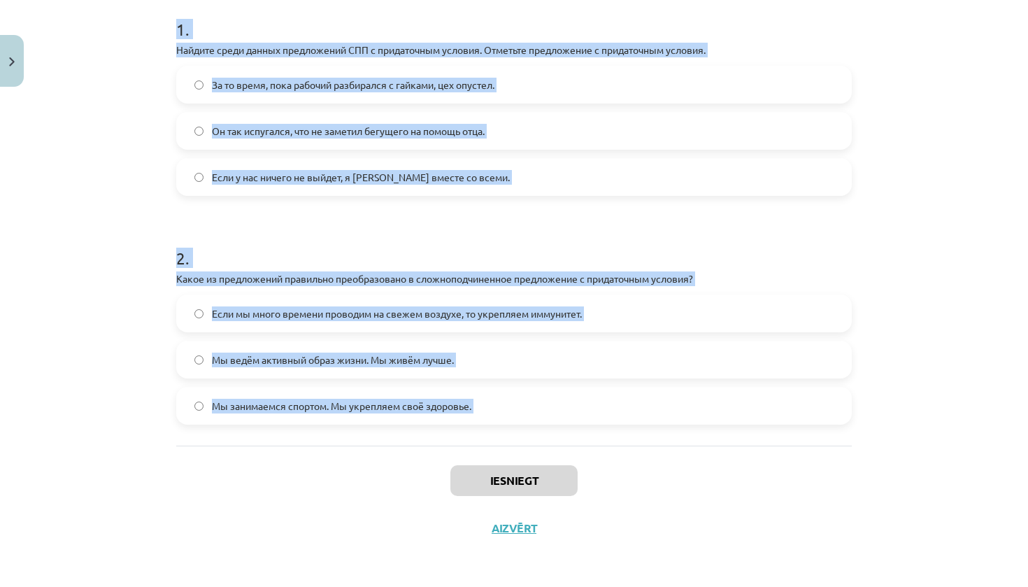
drag, startPoint x: 155, startPoint y: 40, endPoint x: 264, endPoint y: 481, distance: 454.0
click at [264, 481] on div "Mācību tēma: Krievu valodas b1 - 11. klases 1.ieskaites mācību materiāls #4 📖 §…" at bounding box center [514, 293] width 1028 height 587
click at [146, 196] on div "Mācību tēma: Krievu valodas b1 - 11. klases 1.ieskaites mācību materiāls #4 📖 §…" at bounding box center [514, 293] width 1028 height 587
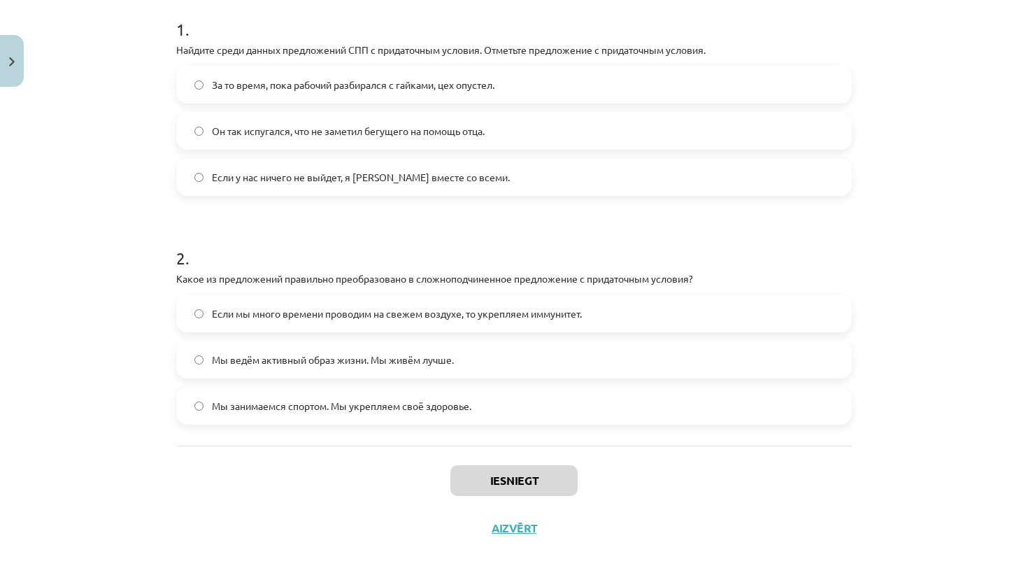
click at [321, 179] on span "Если у нас ничего не выйдет, я уеду вместе со всеми." at bounding box center [361, 177] width 298 height 15
click at [492, 324] on label "Если мы много времени проводим на свежем воздухе, то укрепляем иммунитет." at bounding box center [514, 313] width 673 height 35
click at [549, 476] on button "Iesniegt" at bounding box center [513, 480] width 127 height 31
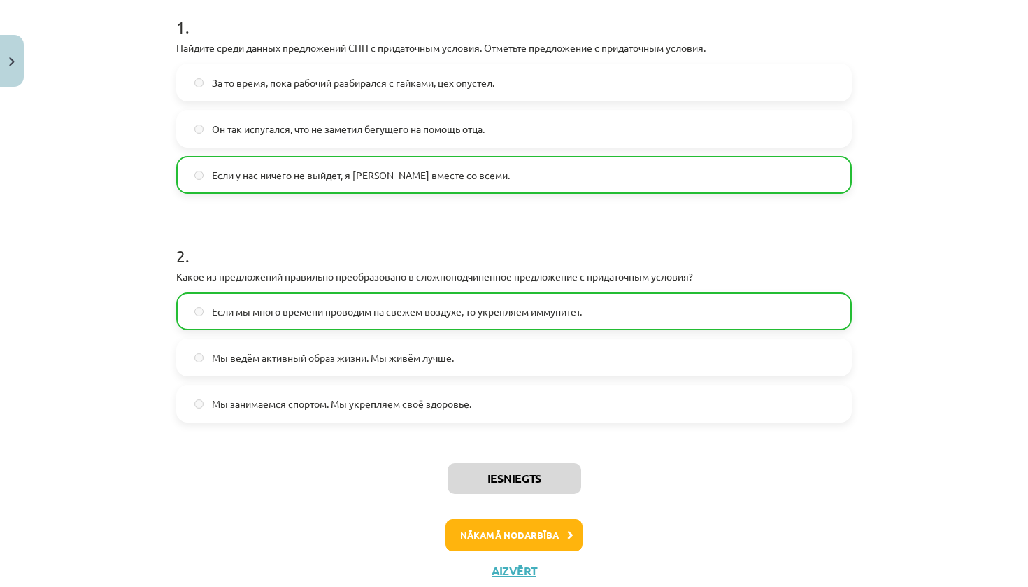
click at [517, 530] on button "Nākamā nodarbība" at bounding box center [514, 535] width 137 height 32
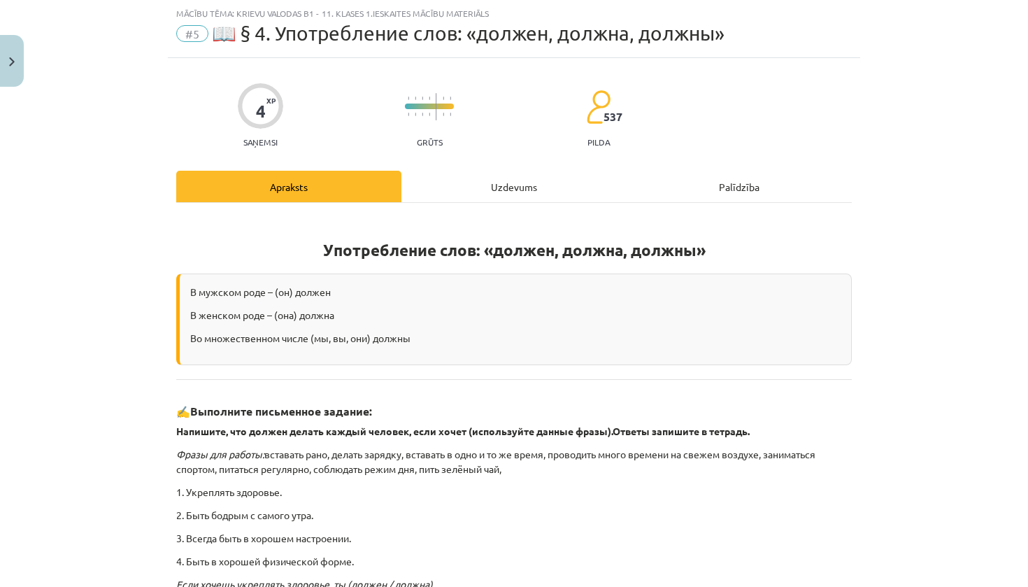
click at [518, 183] on div "Uzdevums" at bounding box center [513, 186] width 225 height 31
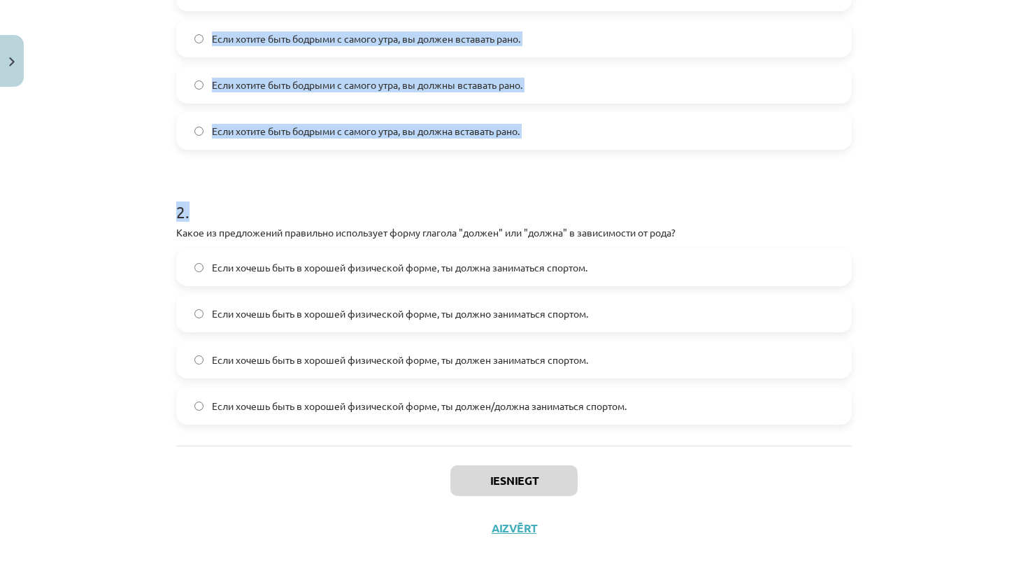
scroll to position [625, 0]
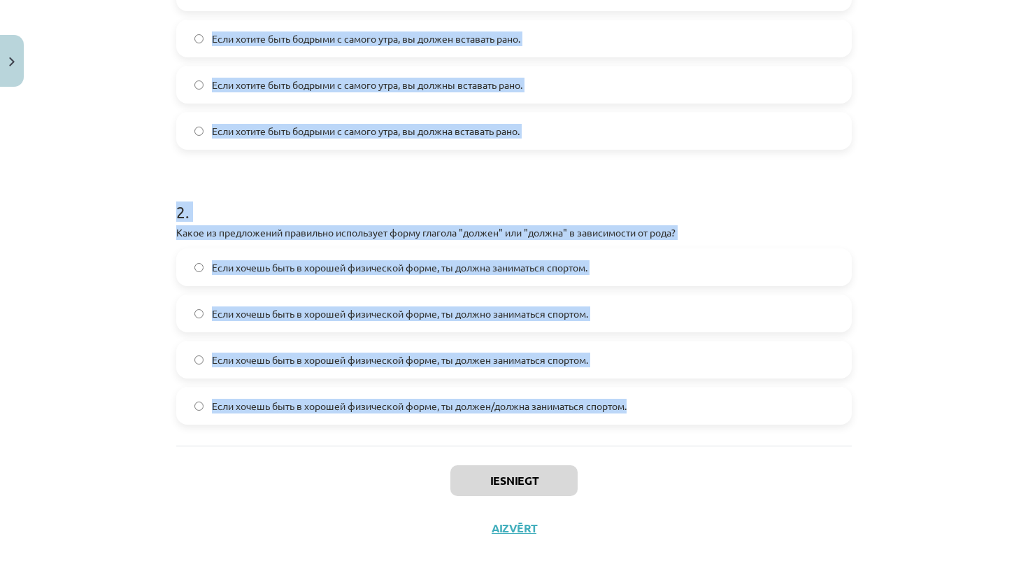
drag, startPoint x: 176, startPoint y: 278, endPoint x: 669, endPoint y: 418, distance: 512.4
click at [669, 418] on form "1 . Какой вариант правильный для множественного числа? Если хотите быть бодрыми…" at bounding box center [514, 164] width 676 height 522
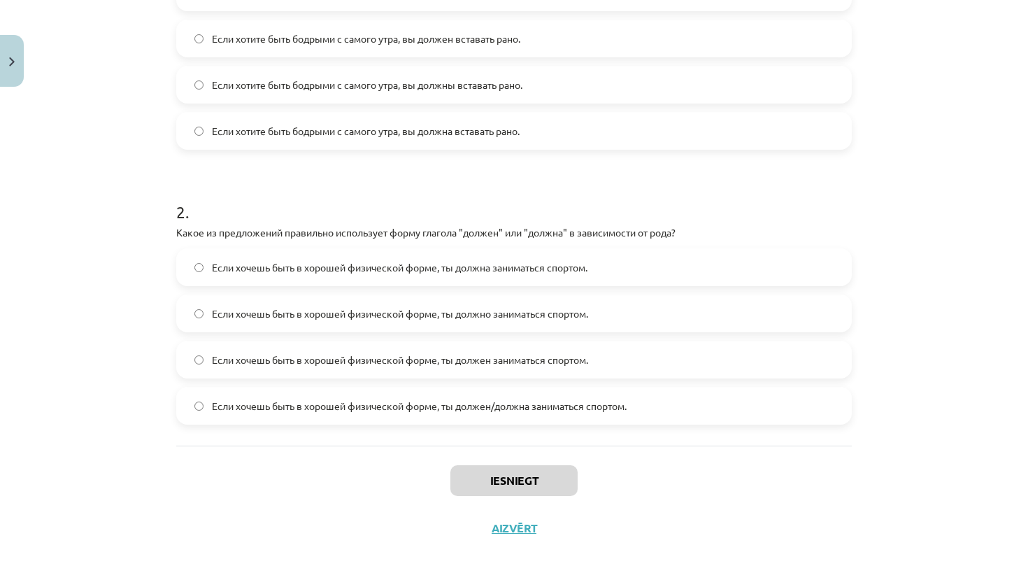
click at [15, 215] on div "Mācību tēma: Krievu valodas b1 - 11. klases 1.ieskaites mācību materiāls #5 📖 §…" at bounding box center [514, 293] width 1028 height 587
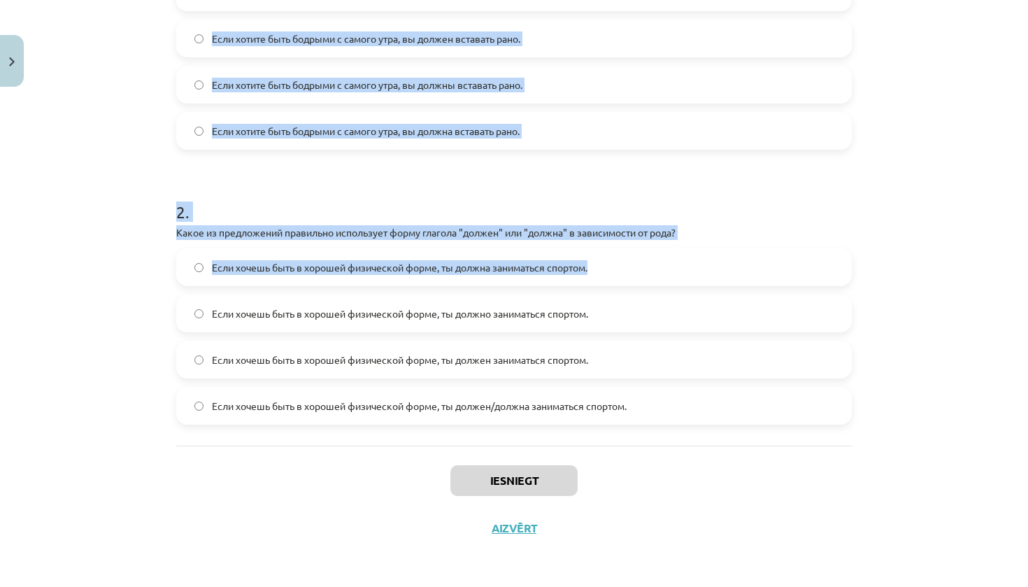
drag, startPoint x: 931, startPoint y: 288, endPoint x: 848, endPoint y: 266, distance: 85.5
click at [848, 266] on div "Mācību tēma: Krievu valodas b1 - 11. klases 1.ieskaites mācību materiāls #5 📖 §…" at bounding box center [514, 293] width 1028 height 587
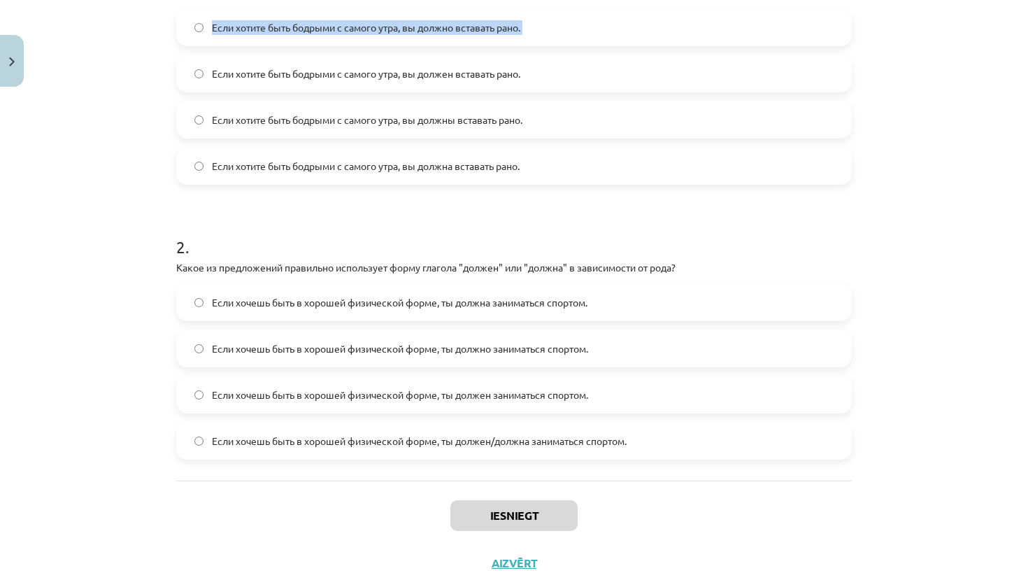
scroll to position [338, 0]
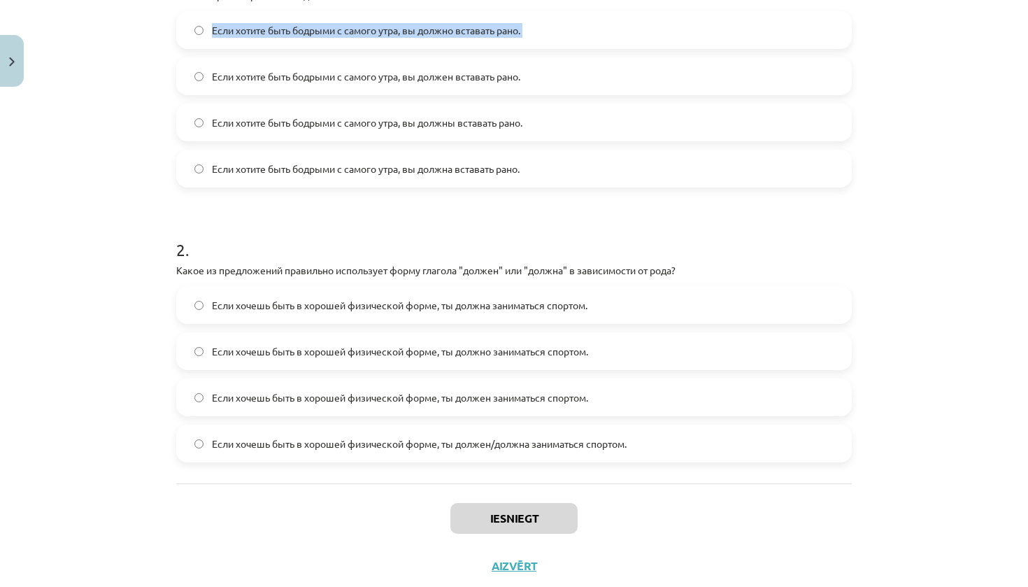
drag, startPoint x: 637, startPoint y: 27, endPoint x: 681, endPoint y: 58, distance: 53.8
click at [634, 11] on div "Если хотите быть бодрыми с самого утра, вы должно вставать рано. Если хотите бы…" at bounding box center [514, 99] width 676 height 176
click at [962, 243] on div "Mācību tēma: Krievu valodas b1 - 11. klases 1.ieskaites mācību materiāls #5 📖 §…" at bounding box center [514, 293] width 1028 height 587
click at [458, 125] on span "Если хотите быть бодрыми с самого утра, вы должны вставать рано." at bounding box center [367, 122] width 311 height 15
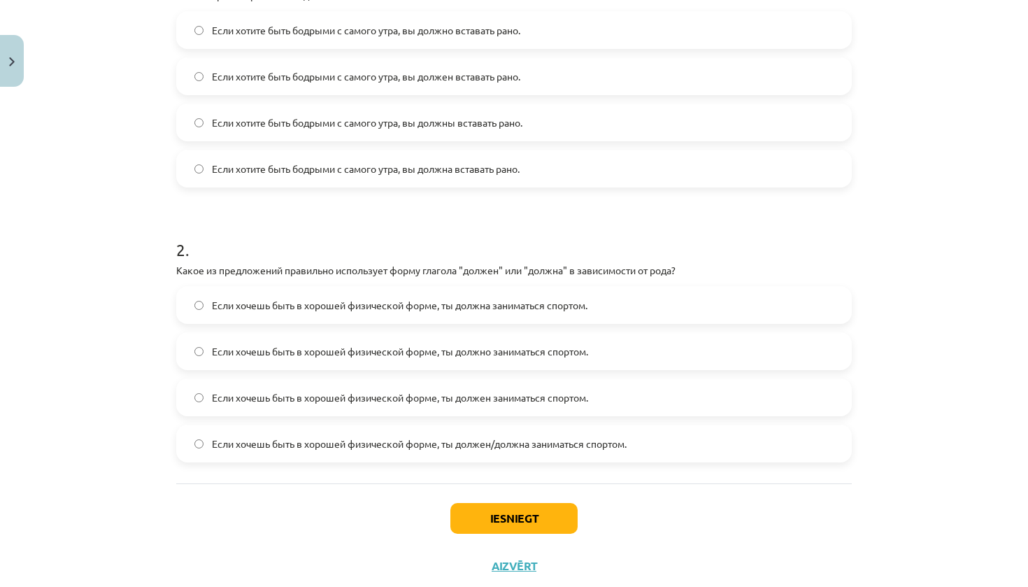
click at [528, 441] on span "Если хочешь быть в хорошей физической форме, ты должен/должна заниматься спорто…" at bounding box center [419, 443] width 415 height 15
click at [492, 513] on button "Iesniegt" at bounding box center [513, 518] width 127 height 31
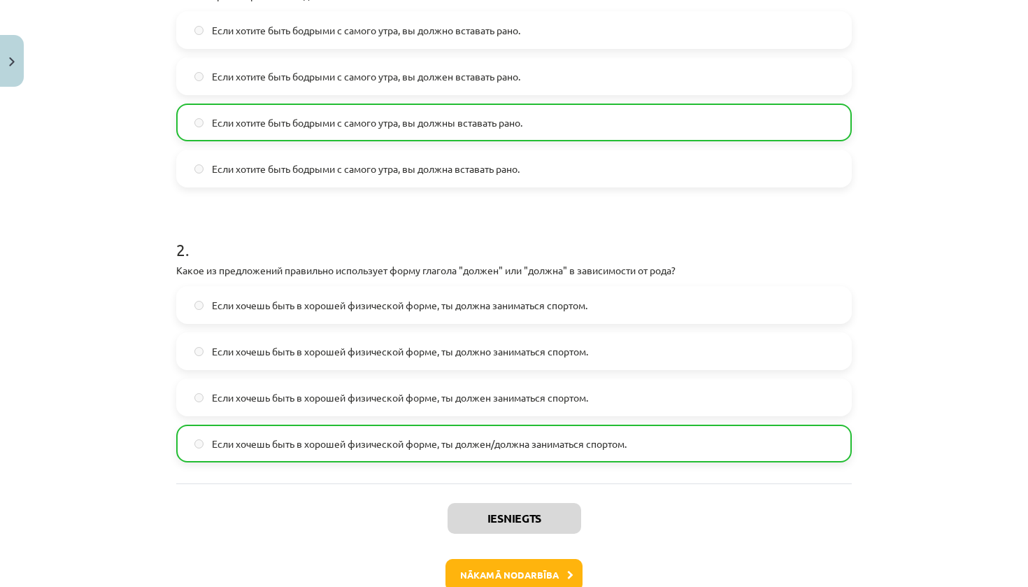
click at [521, 574] on button "Nākamā nodarbība" at bounding box center [514, 575] width 137 height 32
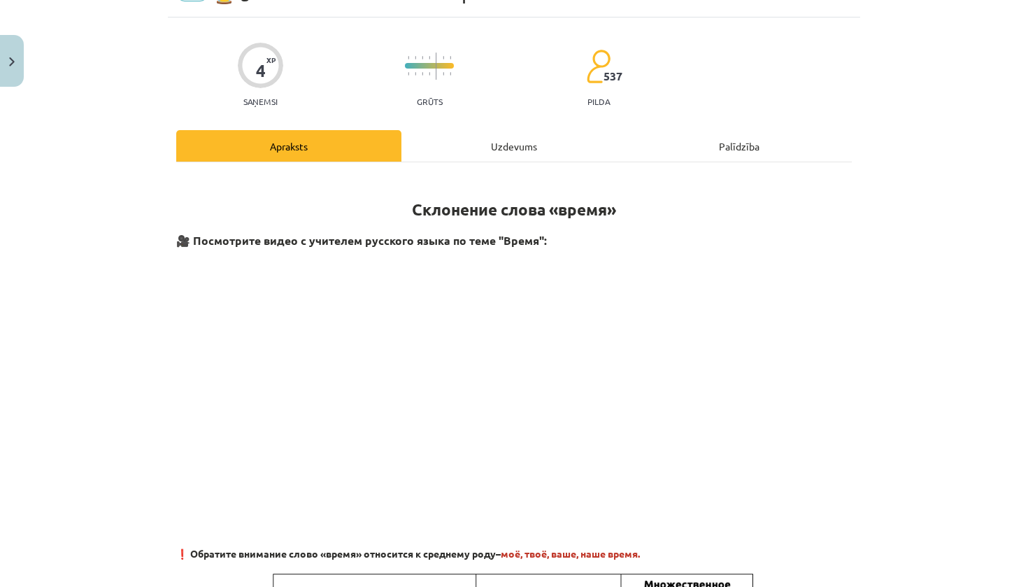
scroll to position [35, 0]
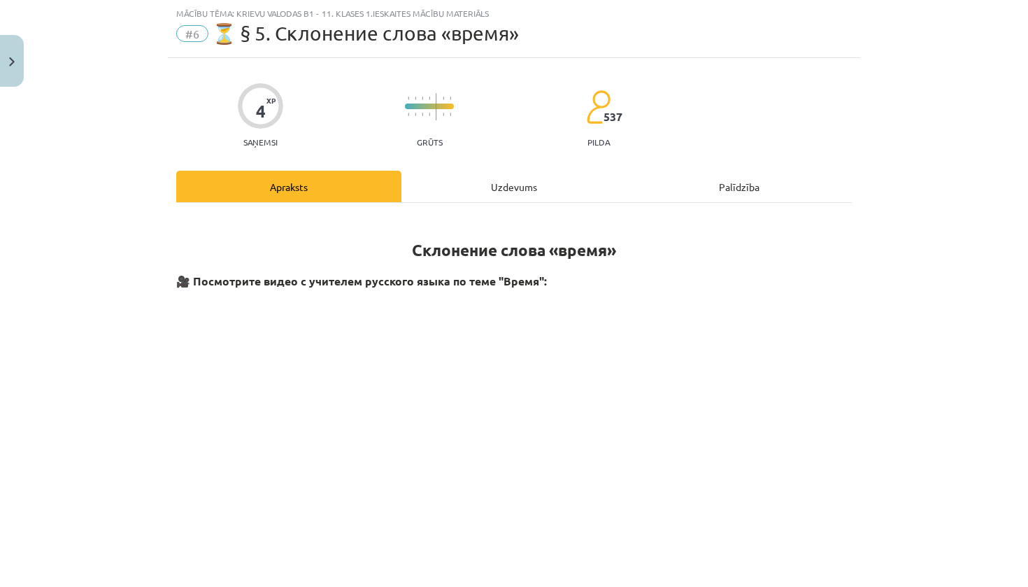
click at [510, 192] on div "Uzdevums" at bounding box center [513, 186] width 225 height 31
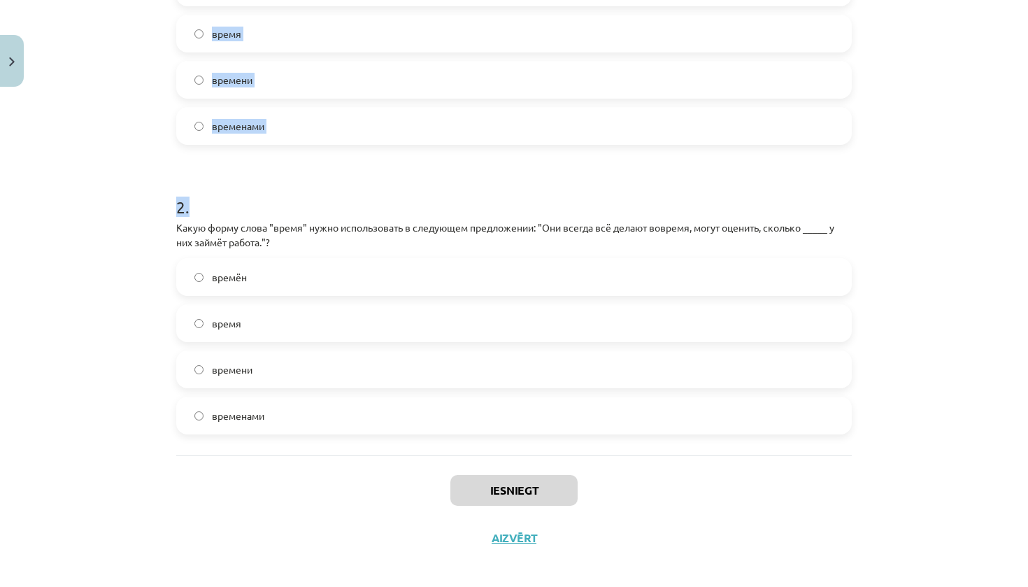
scroll to position [392, 0]
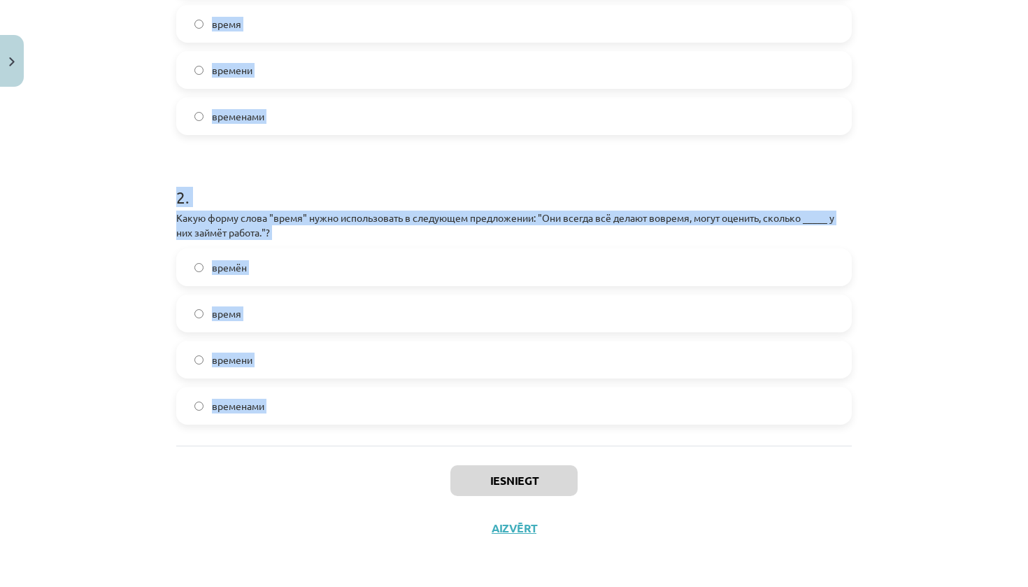
drag, startPoint x: 172, startPoint y: 279, endPoint x: 712, endPoint y: 455, distance: 567.8
click at [712, 455] on div "4 XP Saņemsi Grūts 537 pilda Apraksts Uzdevums Palīdzība 1 . Какую форму слова …" at bounding box center [514, 127] width 692 height 849
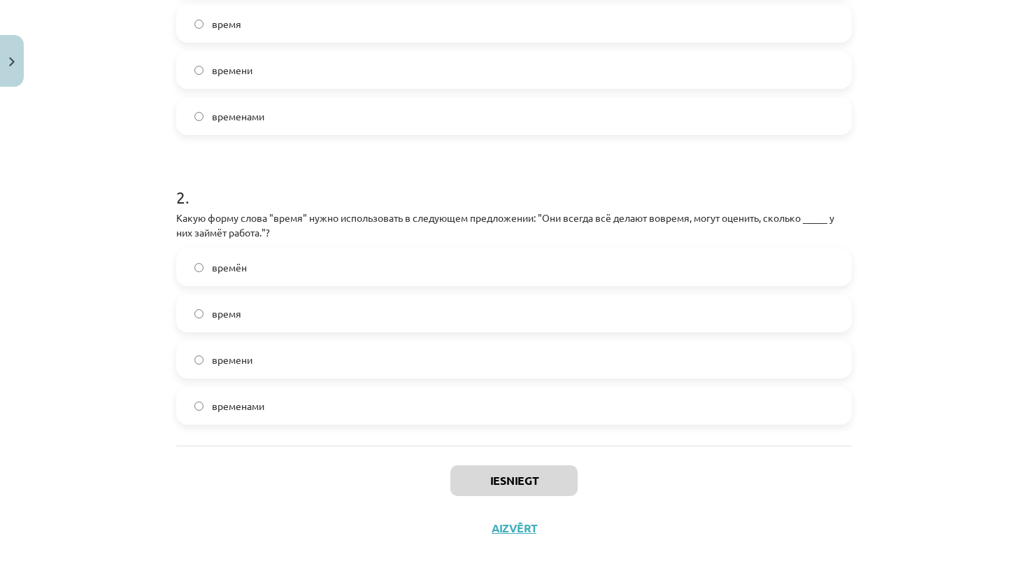
click at [122, 148] on div "Mācību tēma: Krievu valodas b1 - 11. klases 1.ieskaites mācību materiāls #6 ⏳ §…" at bounding box center [514, 293] width 1028 height 587
click at [257, 115] on span "временами" at bounding box center [238, 116] width 52 height 15
click at [462, 5] on div "время" at bounding box center [514, 24] width 676 height 38
click at [314, 69] on label "времени" at bounding box center [514, 69] width 673 height 35
click at [398, 346] on label "времени" at bounding box center [514, 359] width 673 height 35
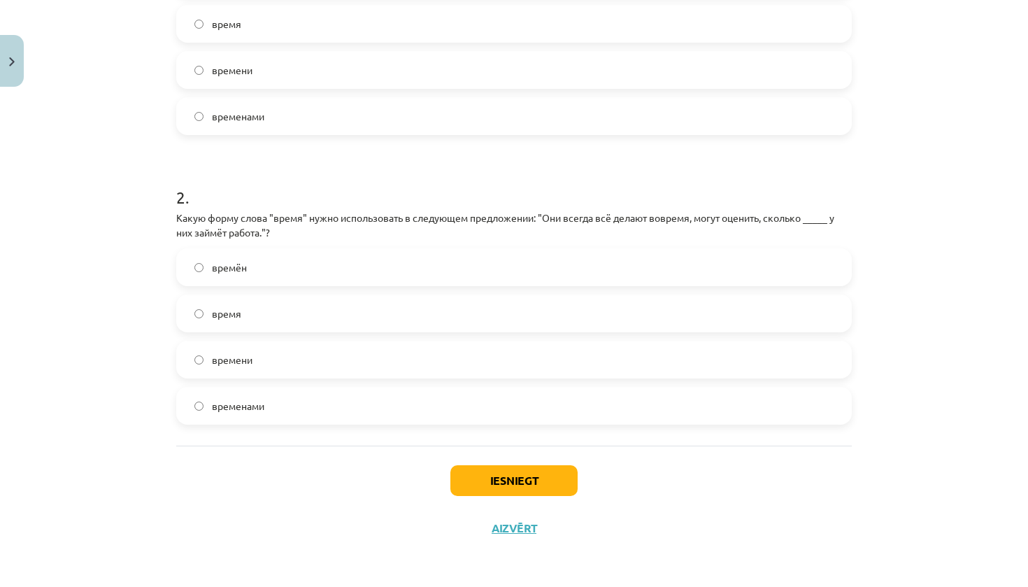
click at [530, 478] on button "Iesniegt" at bounding box center [513, 480] width 127 height 31
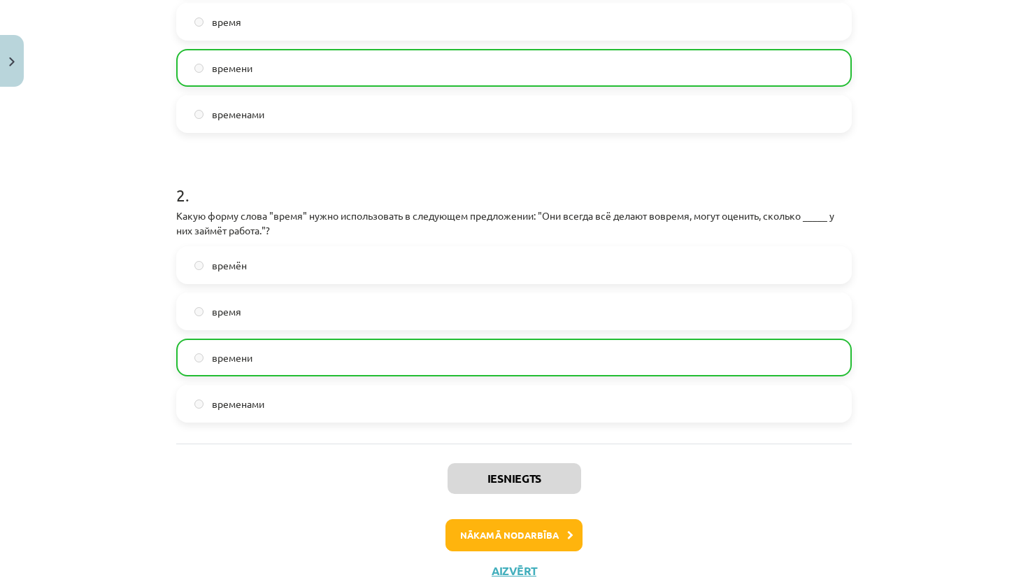
click at [534, 544] on button "Nākamā nodarbība" at bounding box center [514, 535] width 137 height 32
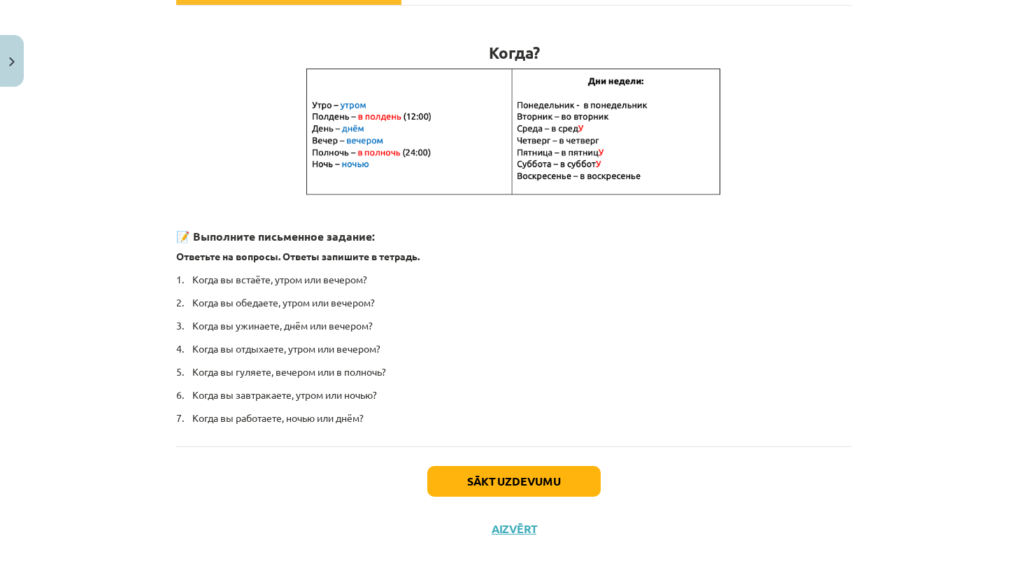
click at [546, 483] on button "Sākt uzdevumu" at bounding box center [513, 481] width 173 height 31
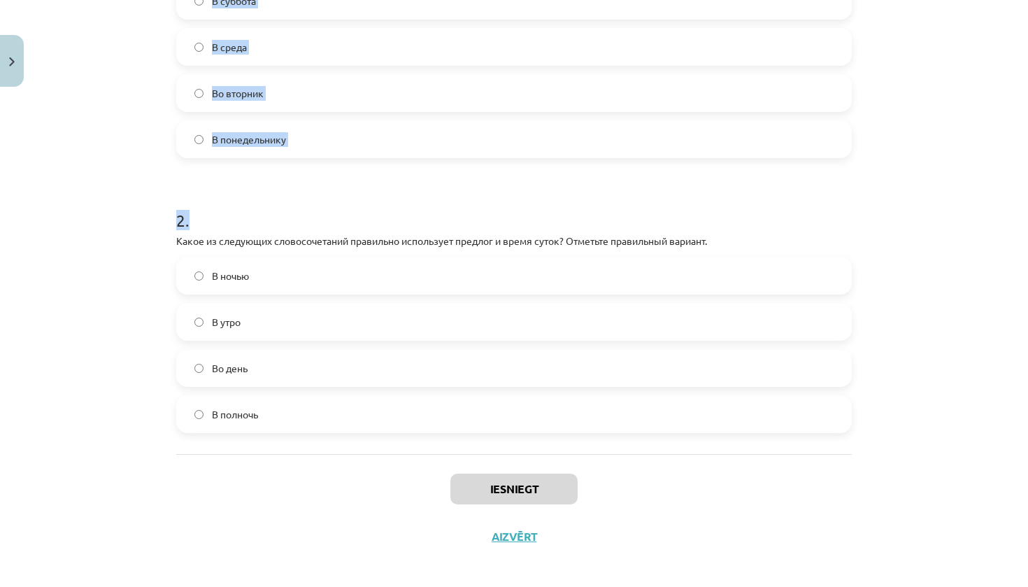
scroll to position [678, 0]
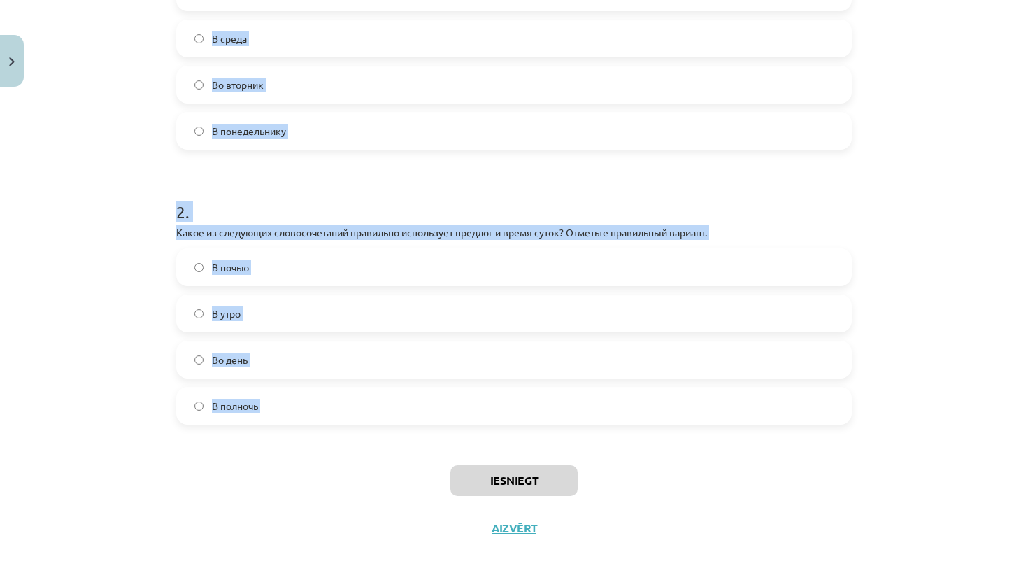
drag, startPoint x: 180, startPoint y: 282, endPoint x: 637, endPoint y: 454, distance: 487.4
click at [637, 454] on div "4 XP Saņemsi Grūts 537 pilda Apraksts Uzdevums Palīdzība 1 . Какое из следующих…" at bounding box center [514, 134] width 692 height 834
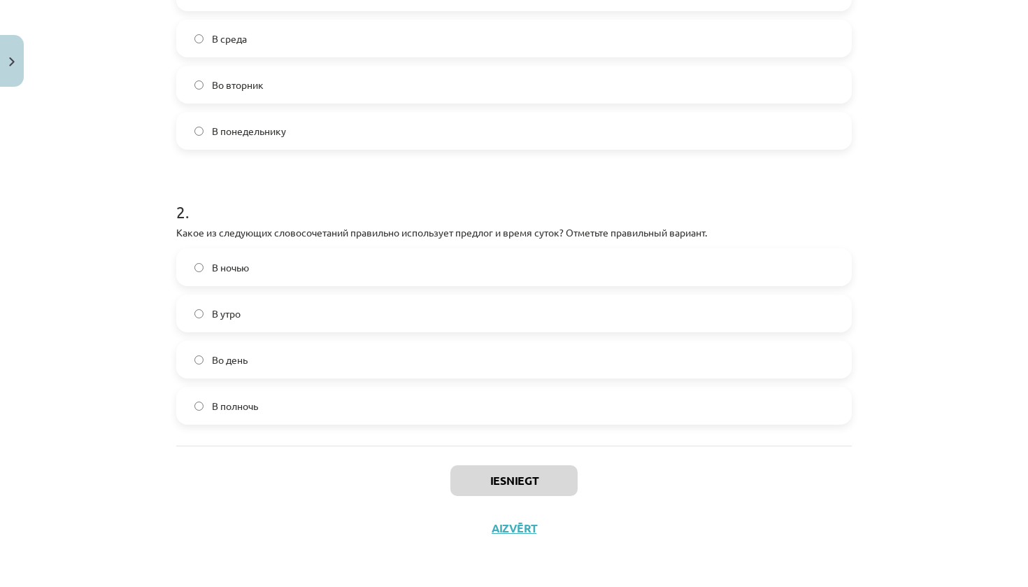
click at [124, 129] on div "Mācību tēma: Krievu valodas b1 - 11. klases 1.ieskaites mācību materiāls #7 📅 §…" at bounding box center [514, 293] width 1028 height 587
click at [283, 87] on label "Во вторник" at bounding box center [514, 84] width 673 height 35
click at [275, 411] on label "В полночь" at bounding box center [514, 405] width 673 height 35
click at [503, 473] on button "Iesniegt" at bounding box center [513, 480] width 127 height 31
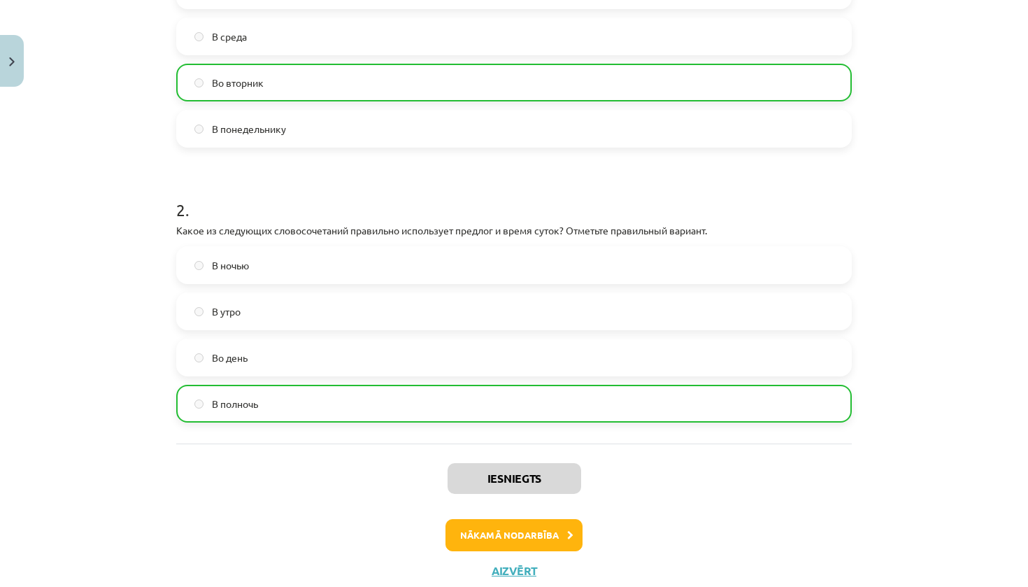
click at [510, 530] on button "Nākamā nodarbība" at bounding box center [514, 535] width 137 height 32
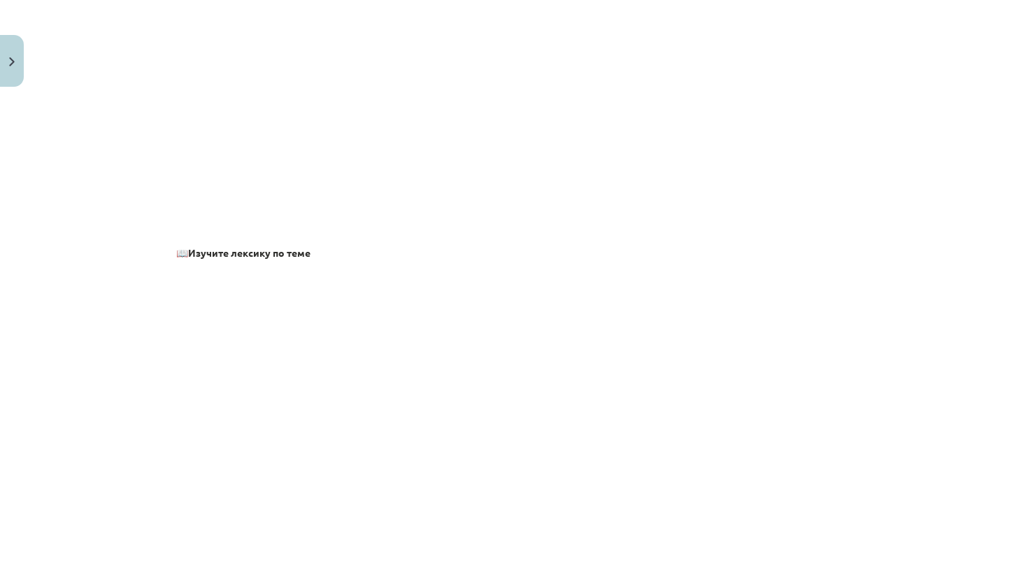
scroll to position [35, 0]
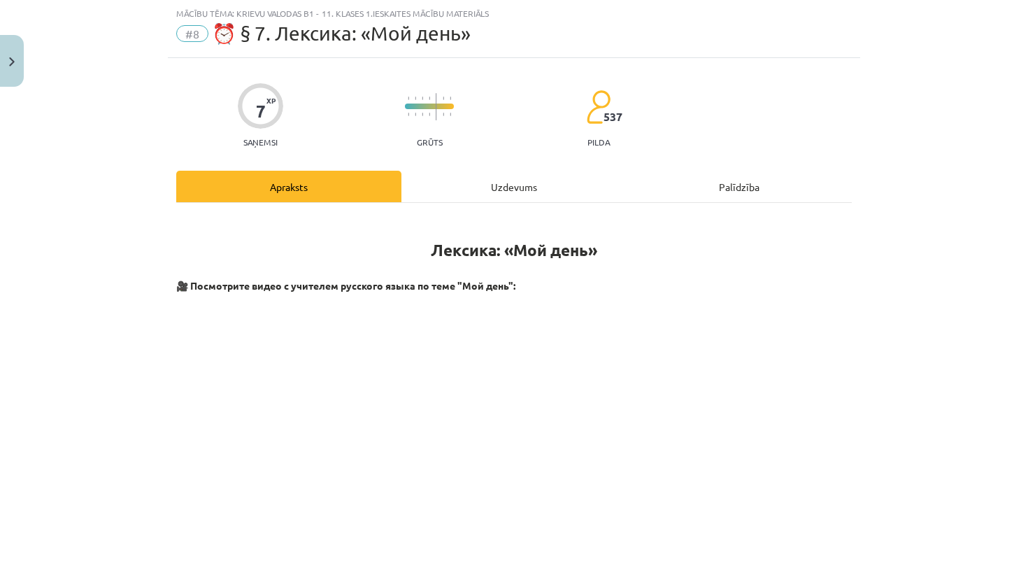
click at [492, 175] on div "Uzdevums" at bounding box center [513, 186] width 225 height 31
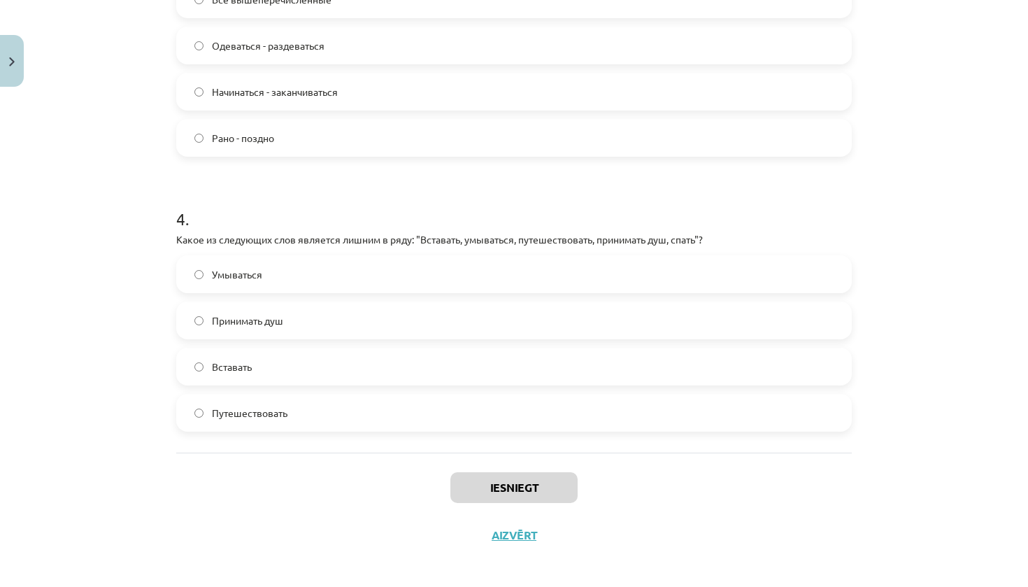
scroll to position [709, 0]
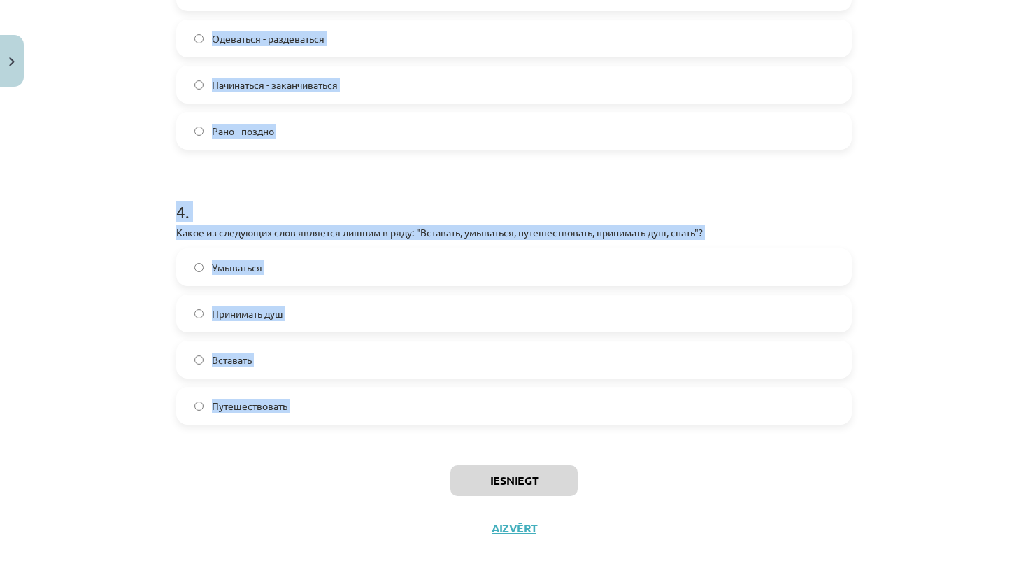
drag, startPoint x: 155, startPoint y: 290, endPoint x: 583, endPoint y: 446, distance: 456.3
click at [583, 446] on div "Mācību tēma: Krievu valodas b1 - 11. klases 1.ieskaites mācību materiāls #8 ⏰ §…" at bounding box center [514, 293] width 1028 height 587
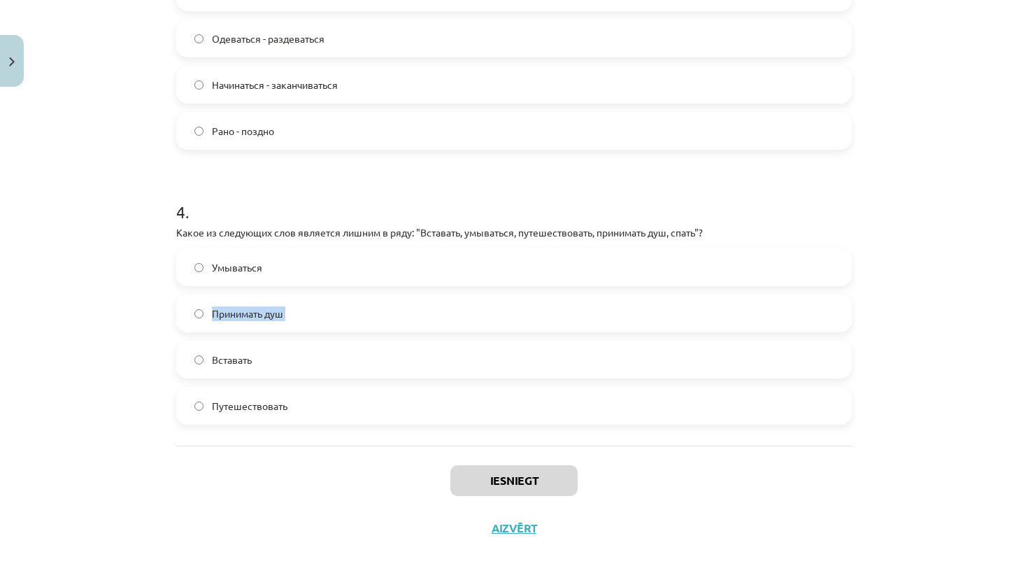
drag, startPoint x: 550, startPoint y: 348, endPoint x: 533, endPoint y: 263, distance: 86.3
click at [533, 263] on div "Умываться Принимать душ Вставать Путешествовать" at bounding box center [514, 336] width 676 height 176
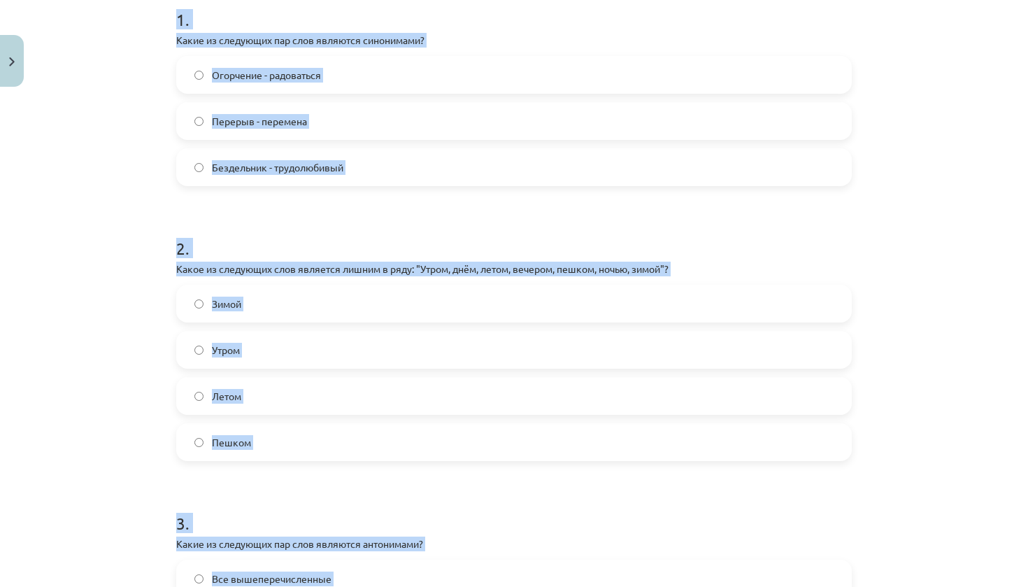
scroll to position [228, 0]
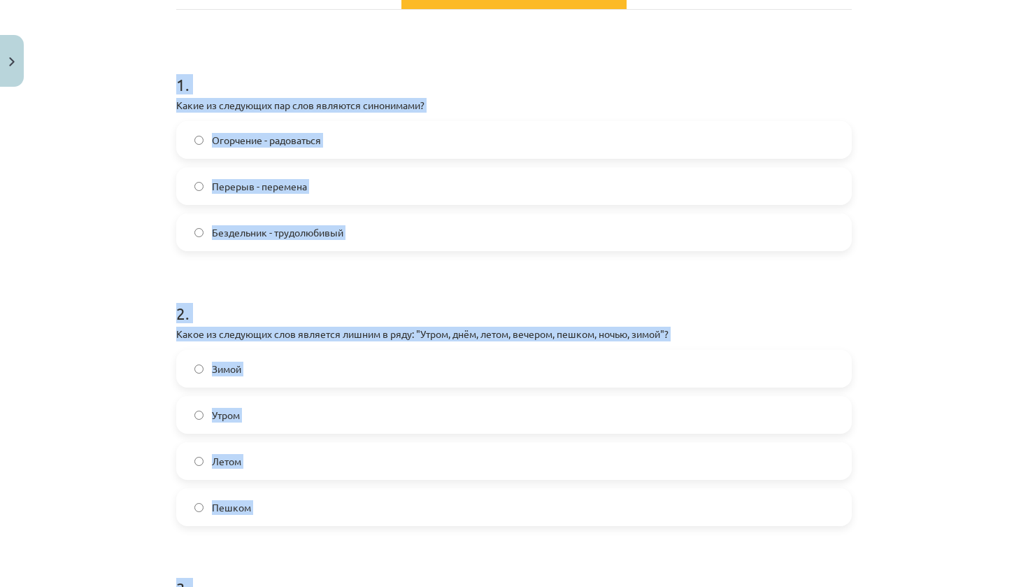
drag, startPoint x: 806, startPoint y: 24, endPoint x: 635, endPoint y: -20, distance: 176.3
click at [170, 71] on div "7 XP Saņemsi Grūts 536 pilda Apraksts Uzdevums Palīdzība 1 . Какие из следующих…" at bounding box center [514, 534] width 692 height 1338
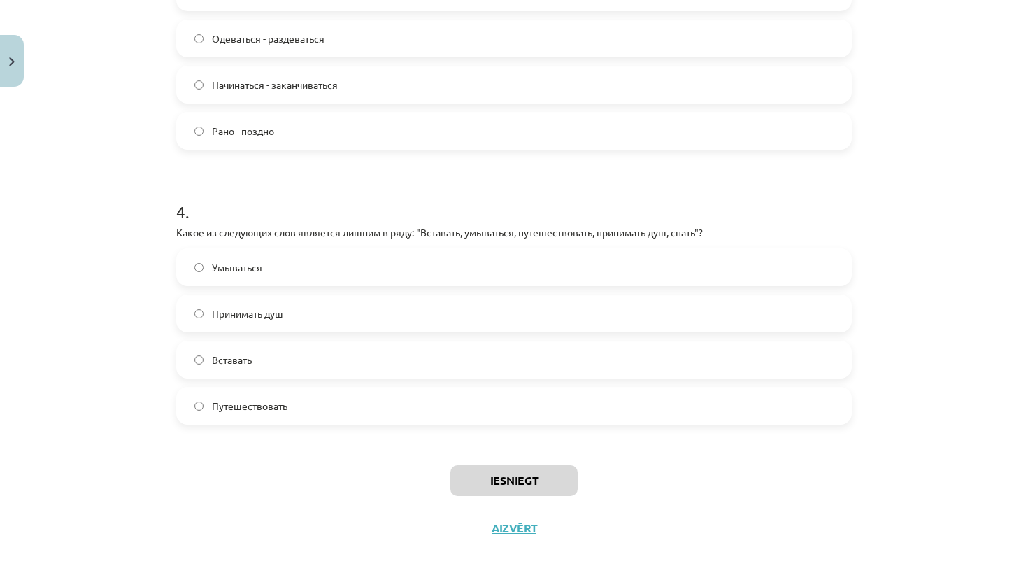
scroll to position [781, 0]
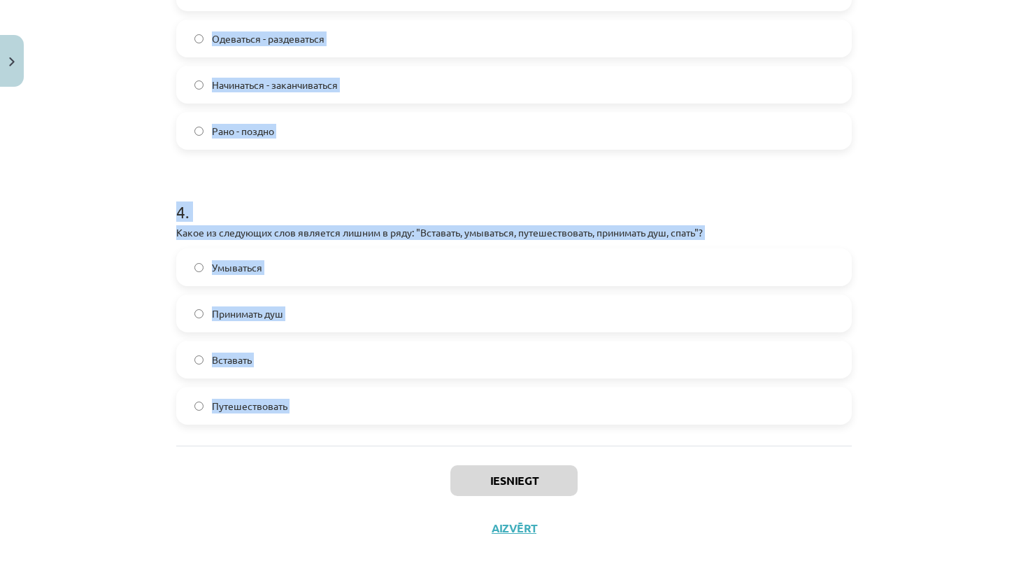
drag, startPoint x: 170, startPoint y: 76, endPoint x: 702, endPoint y: 456, distance: 654.3
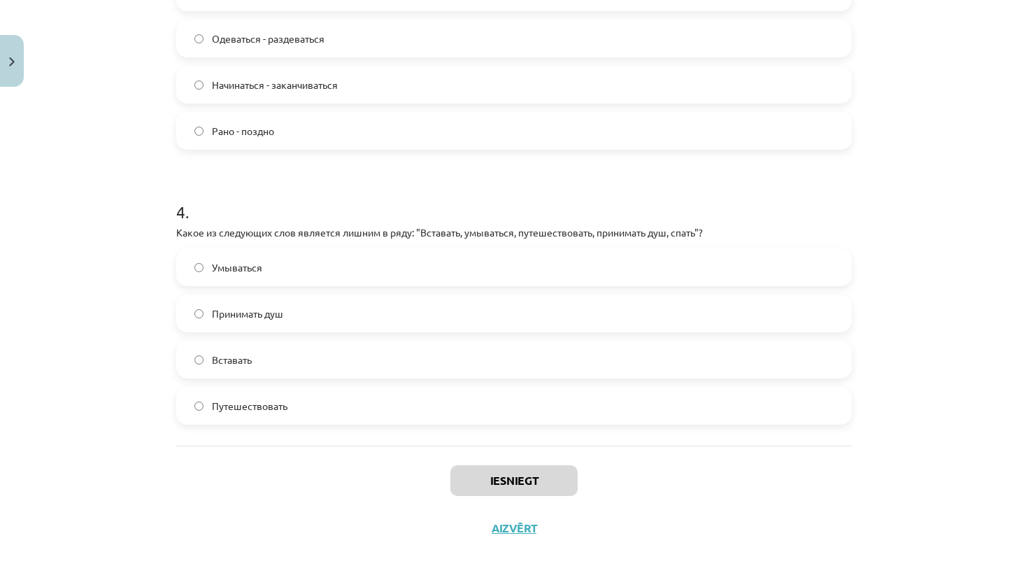
click at [145, 182] on div "Mācību tēma: Krievu valodas b1 - 11. klases 1.ieskaites mācību materiāls #8 ⏰ §…" at bounding box center [514, 293] width 1028 height 587
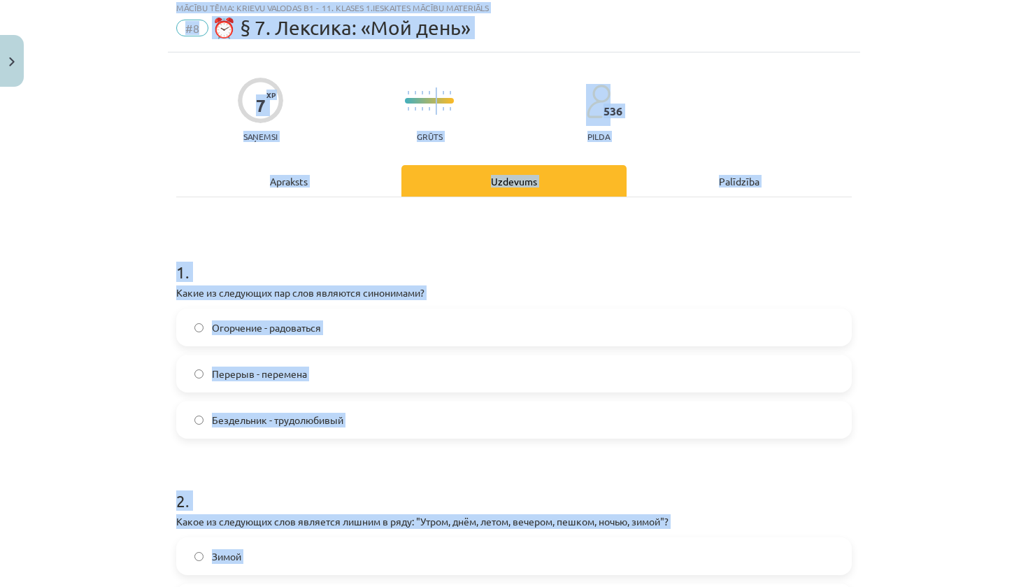
drag, startPoint x: 353, startPoint y: 78, endPoint x: 399, endPoint y: -16, distance: 104.8
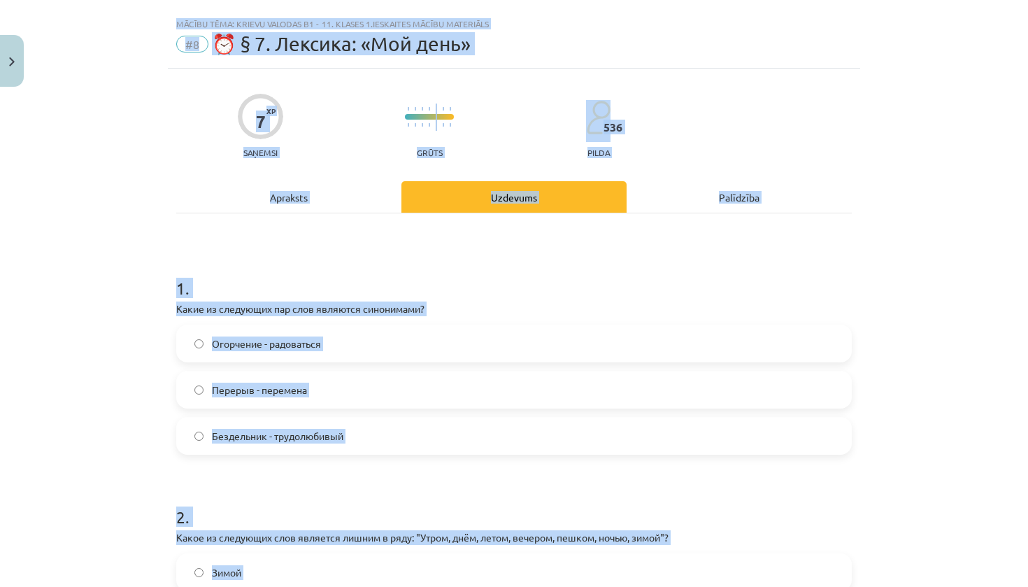
click at [129, 320] on div "Mācību tēma: Krievu valodas b1 - 11. klases 1.ieskaites mācību materiāls #8 ⏰ §…" at bounding box center [514, 293] width 1028 height 587
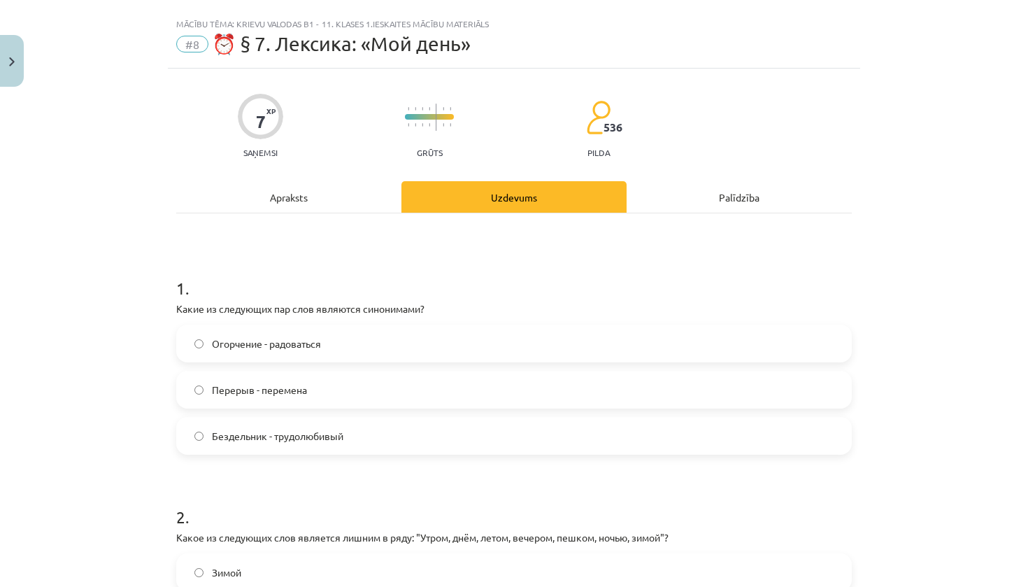
click at [306, 381] on label "Перерыв - перемена" at bounding box center [514, 389] width 673 height 35
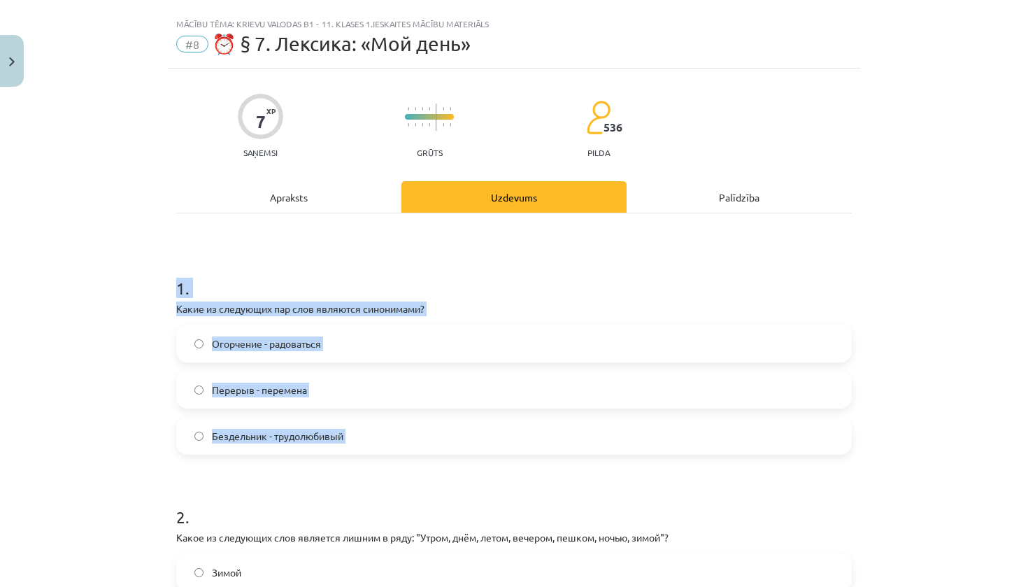
drag, startPoint x: 916, startPoint y: 501, endPoint x: 922, endPoint y: 271, distance: 230.2
click at [922, 271] on div "Mācību tēma: Krievu valodas b1 - 11. klases 1.ieskaites mācību materiāls #8 ⏰ §…" at bounding box center [514, 293] width 1028 height 587
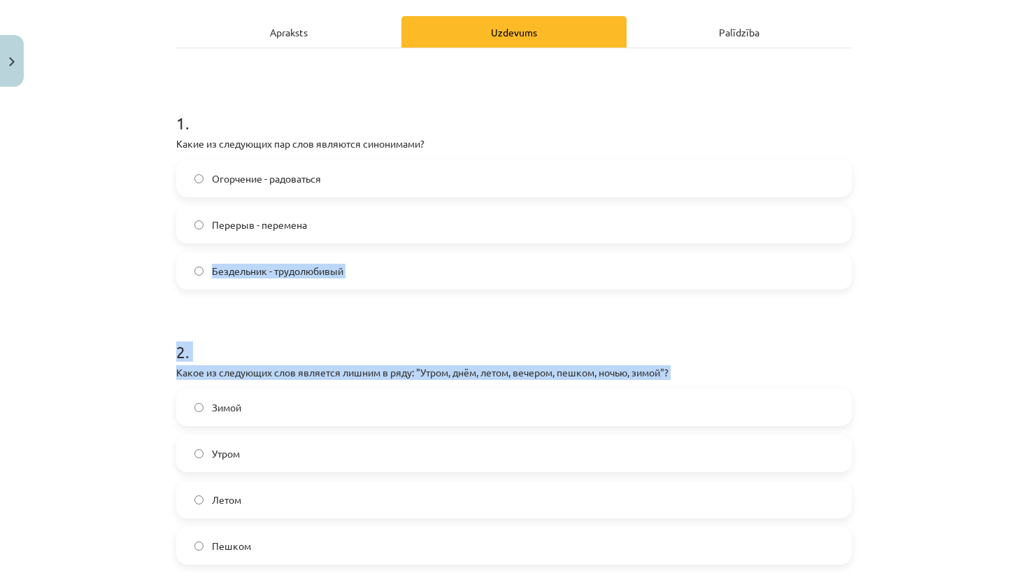
drag, startPoint x: 869, startPoint y: 444, endPoint x: 872, endPoint y: 586, distance: 142.0
click at [872, 586] on div "Mācību tēma: Krievu valodas b1 - 11. klases 1.ieskaites mācību materiāls #8 ⏰ §…" at bounding box center [514, 293] width 1028 height 587
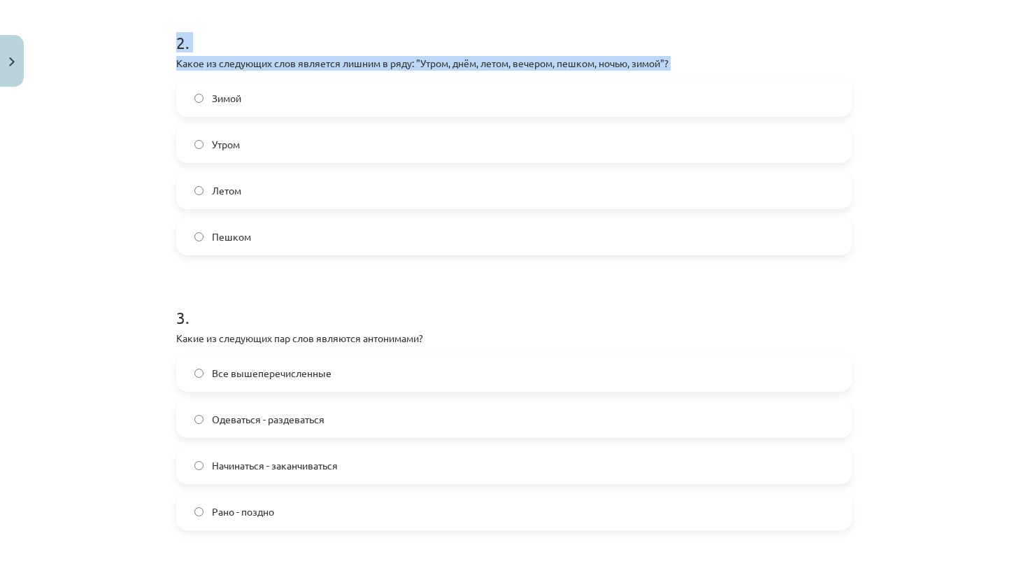
scroll to position [504, 0]
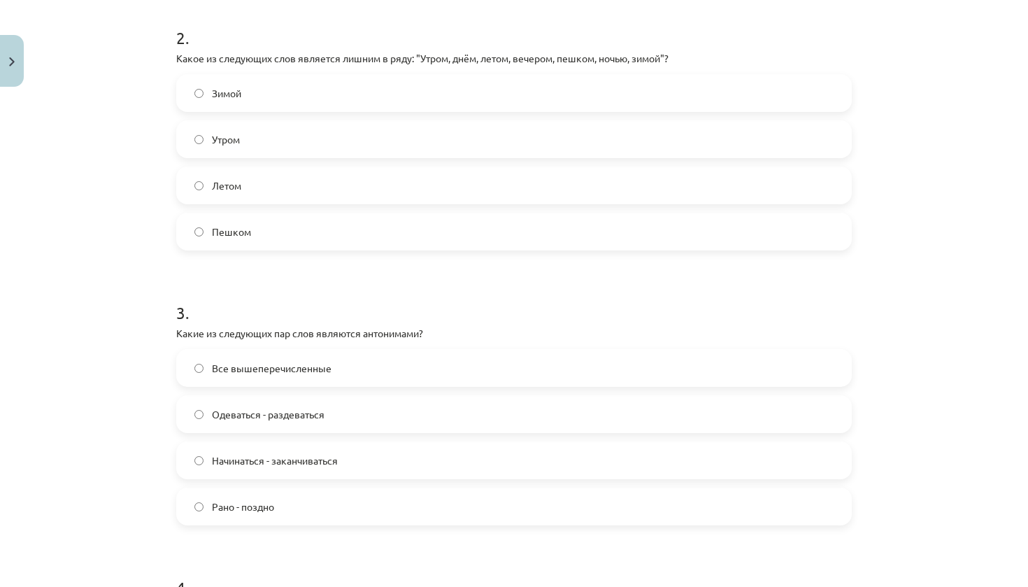
click at [953, 276] on div "Mācību tēma: Krievu valodas b1 - 11. klases 1.ieskaites mācību materiāls #8 ⏰ §…" at bounding box center [514, 293] width 1028 height 587
click at [262, 229] on label "Пешком" at bounding box center [514, 231] width 673 height 35
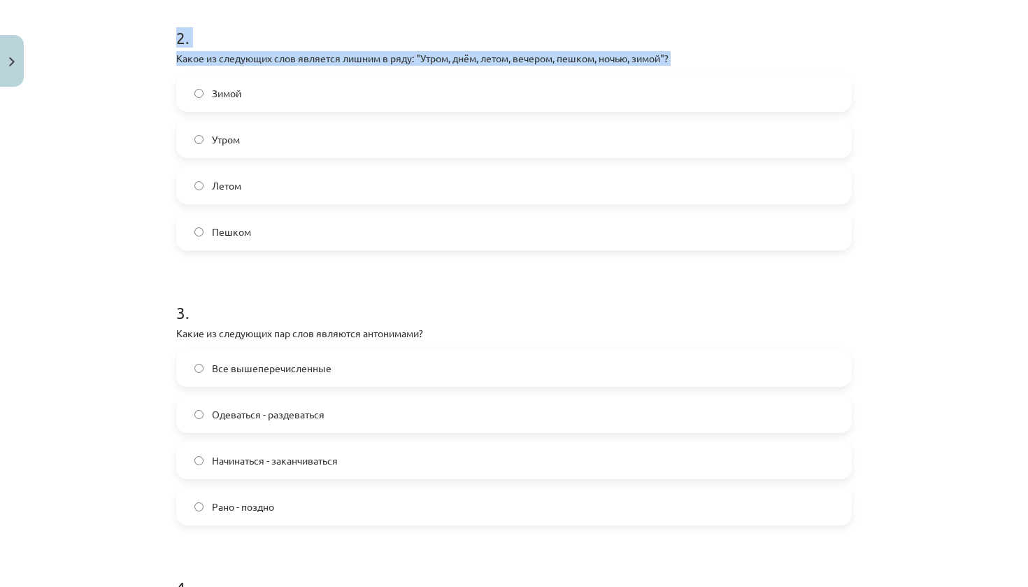
scroll to position [557, 0]
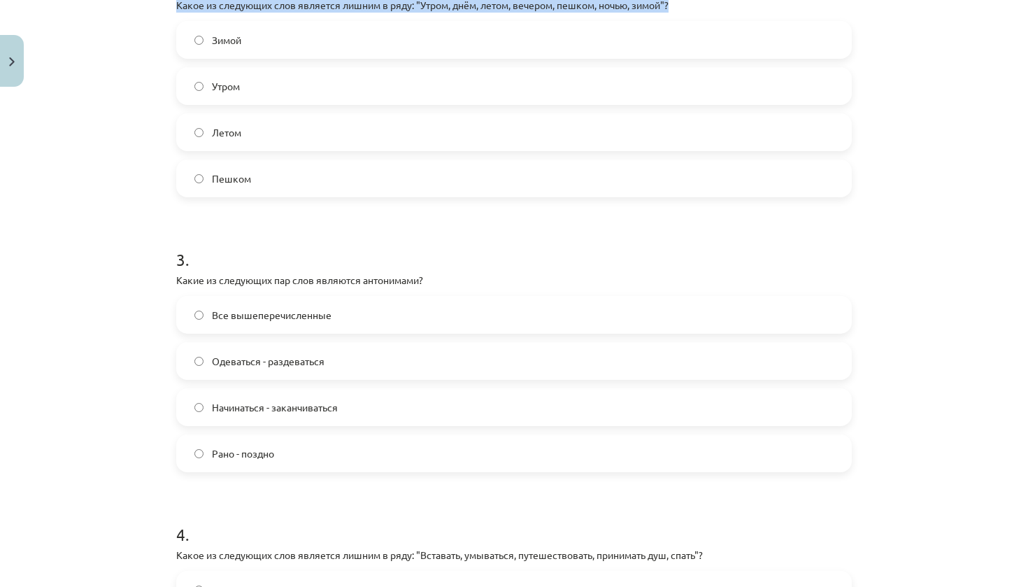
drag, startPoint x: 995, startPoint y: 530, endPoint x: 1016, endPoint y: 552, distance: 29.7
click at [1016, 563] on div "Mācību tēma: Krievu valodas b1 - 11. klases 1.ieskaites mācību materiāls #8 ⏰ §…" at bounding box center [514, 293] width 1028 height 587
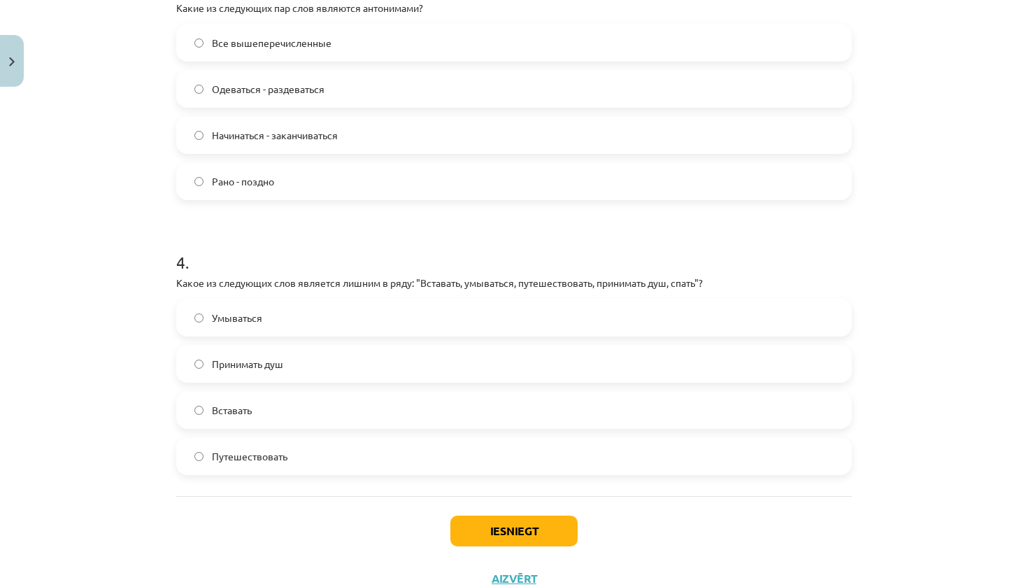
scroll to position [839, 0]
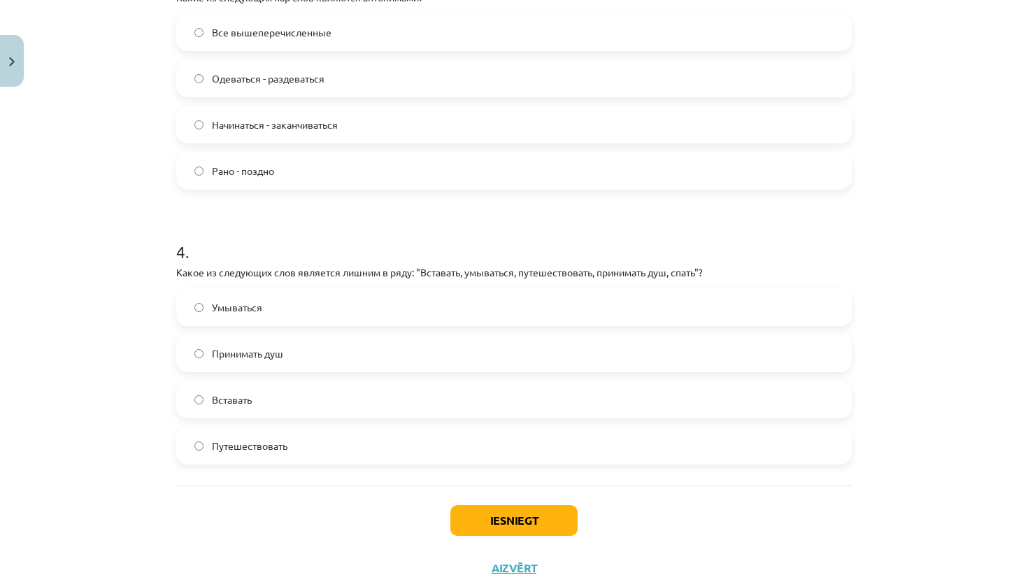
click at [979, 404] on div "Mācību tēma: Krievu valodas b1 - 11. klases 1.ieskaites mācību materiāls #8 ⏰ §…" at bounding box center [514, 293] width 1028 height 587
click at [286, 34] on span "Все вышеперечисленные" at bounding box center [272, 32] width 120 height 15
click at [266, 445] on span "Путешествовать" at bounding box center [250, 446] width 76 height 15
click at [480, 511] on button "Iesniegt" at bounding box center [513, 520] width 127 height 31
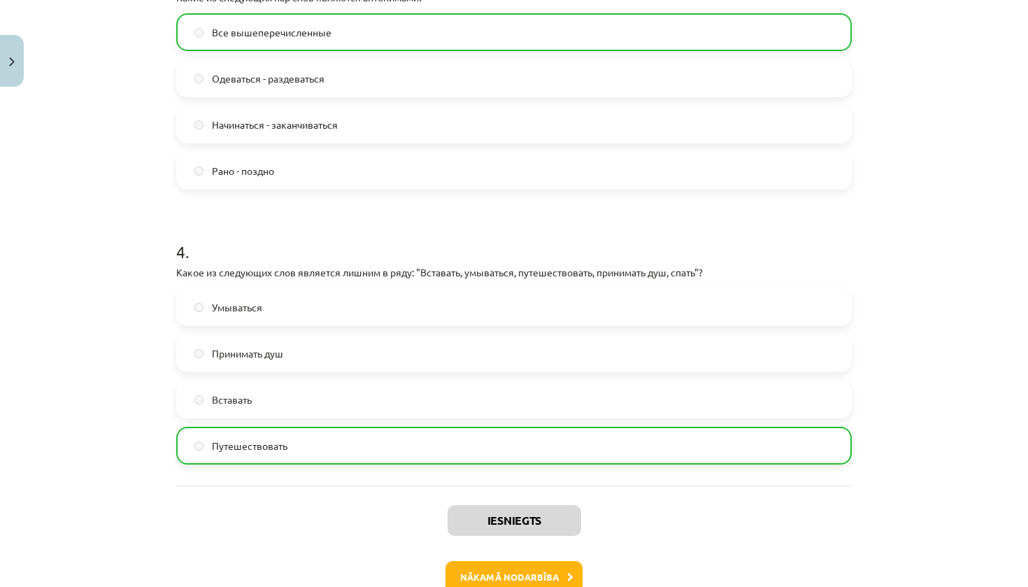
click at [514, 570] on button "Nākamā nodarbība" at bounding box center [514, 577] width 137 height 32
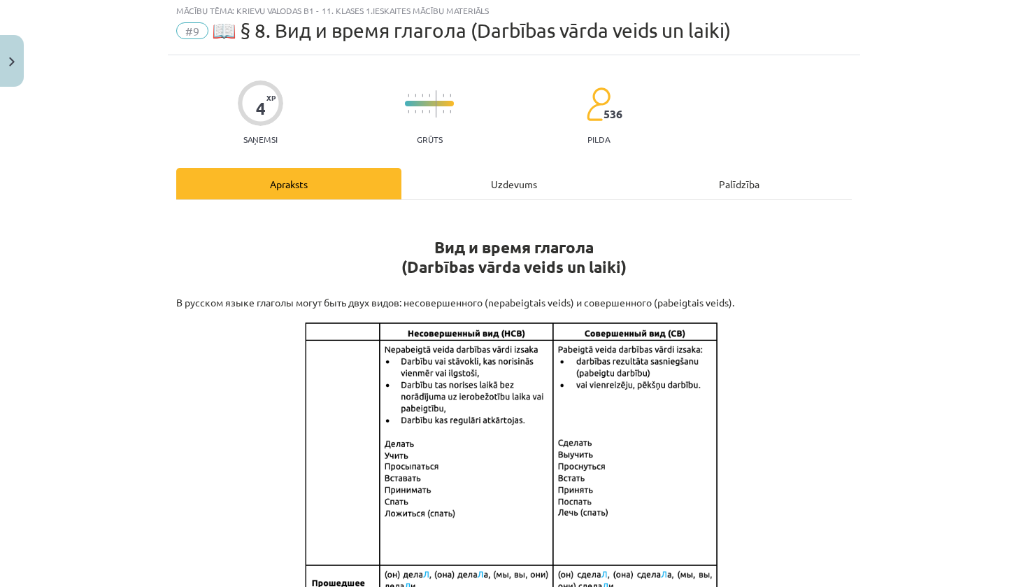
scroll to position [35, 0]
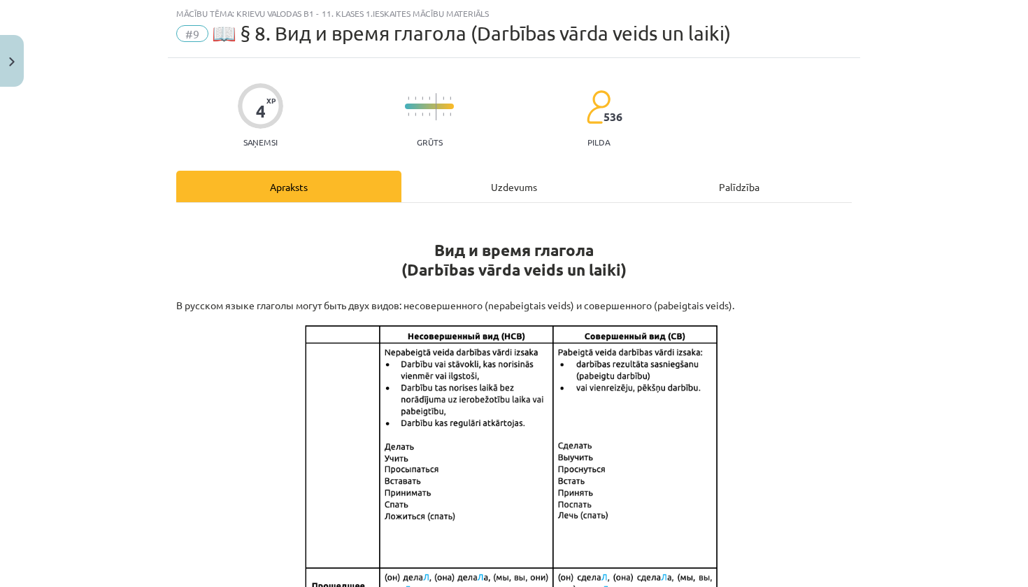
click at [470, 187] on div "Uzdevums" at bounding box center [513, 186] width 225 height 31
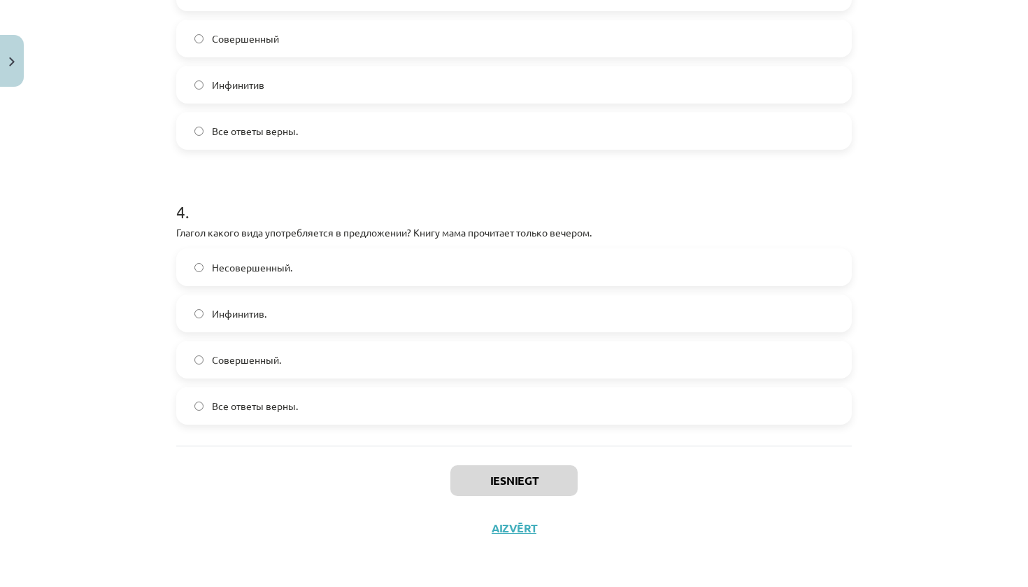
scroll to position [856, 0]
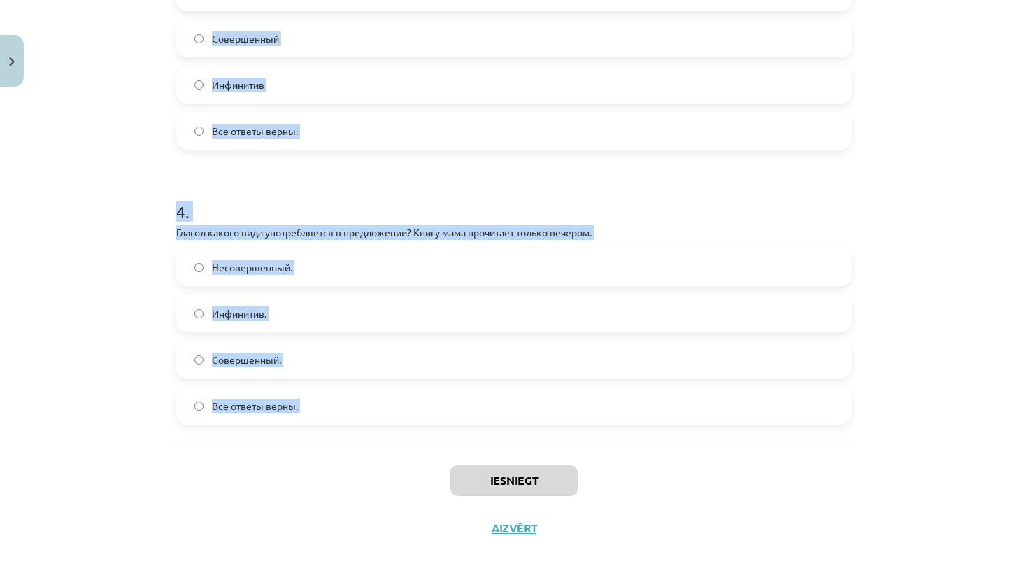
drag, startPoint x: 173, startPoint y: 275, endPoint x: 426, endPoint y: 474, distance: 321.3
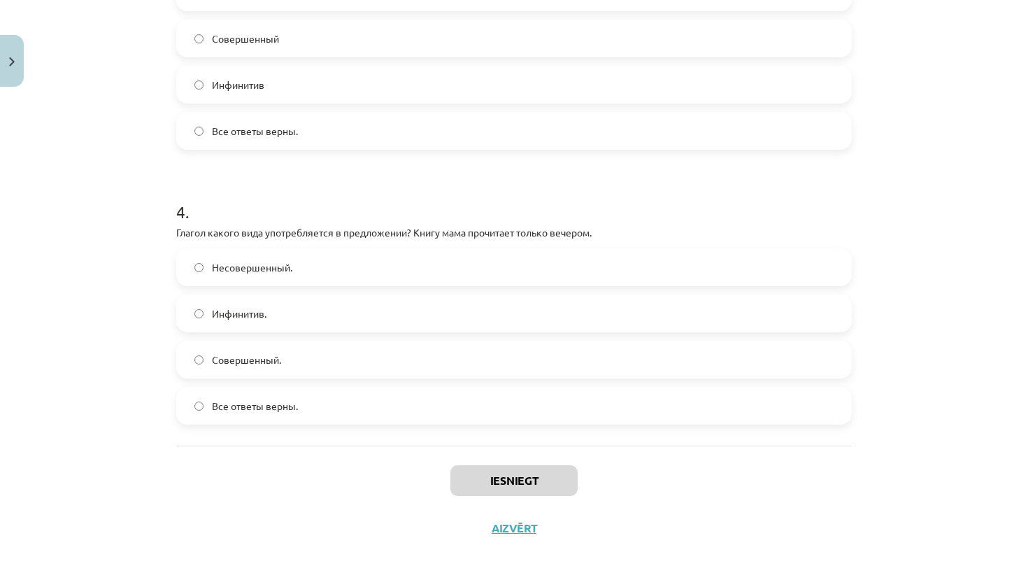
click at [138, 128] on div "Mācību tēma: Krievu valodas b1 - 11. klases 1.ieskaites mācību materiāls #9 📖 §…" at bounding box center [514, 293] width 1028 height 587
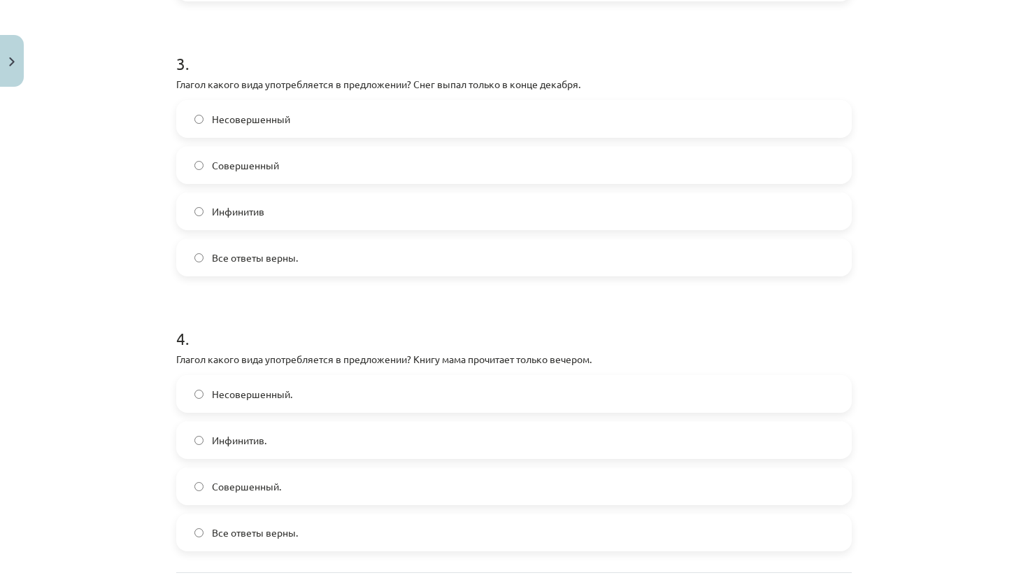
drag, startPoint x: 1028, startPoint y: 378, endPoint x: 655, endPoint y: -12, distance: 538.8
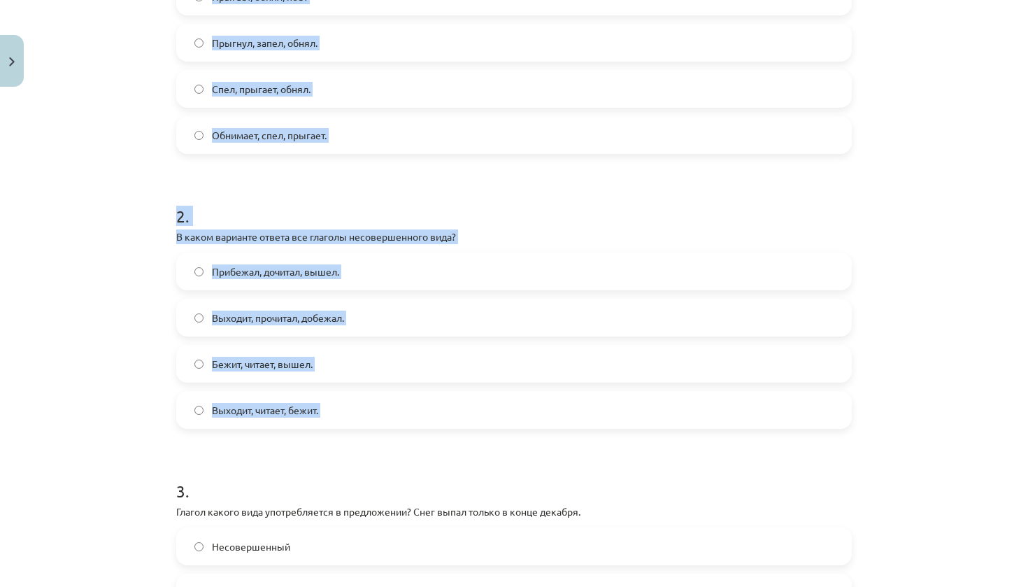
drag, startPoint x: 586, startPoint y: 46, endPoint x: 584, endPoint y: -3, distance: 49.7
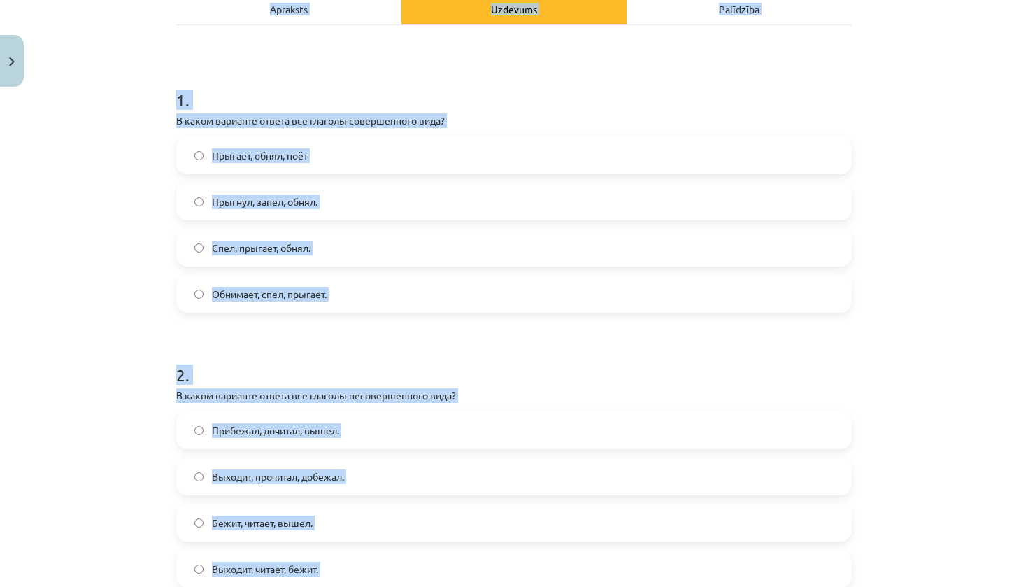
scroll to position [222, 0]
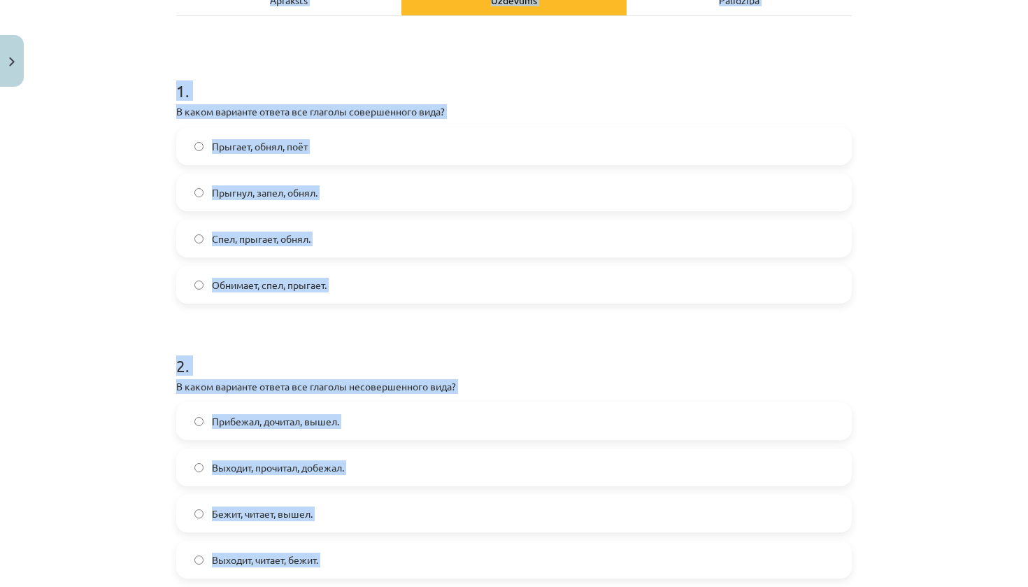
click at [983, 178] on div "Mācību tēma: Krievu valodas b1 - 11. klases 1.ieskaites mācību materiāls #9 📖 §…" at bounding box center [514, 293] width 1028 height 587
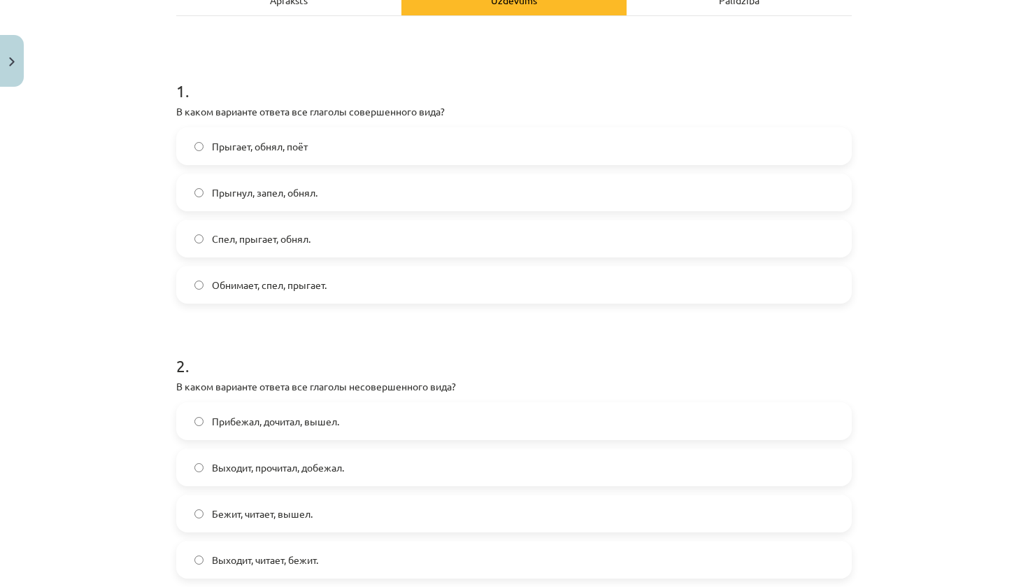
click at [350, 187] on label "Прыгнул, запел, обнял." at bounding box center [514, 192] width 673 height 35
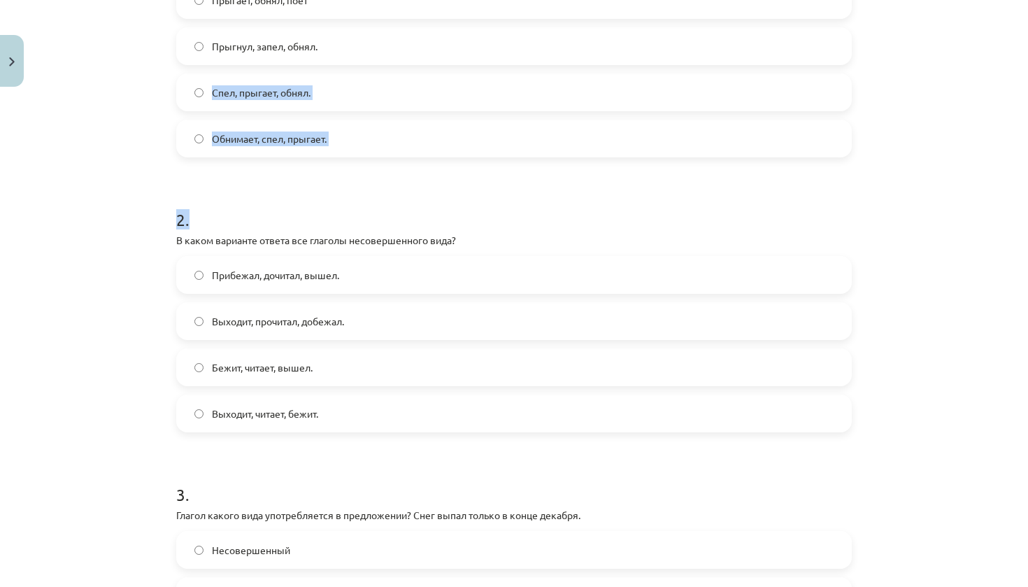
scroll to position [408, 0]
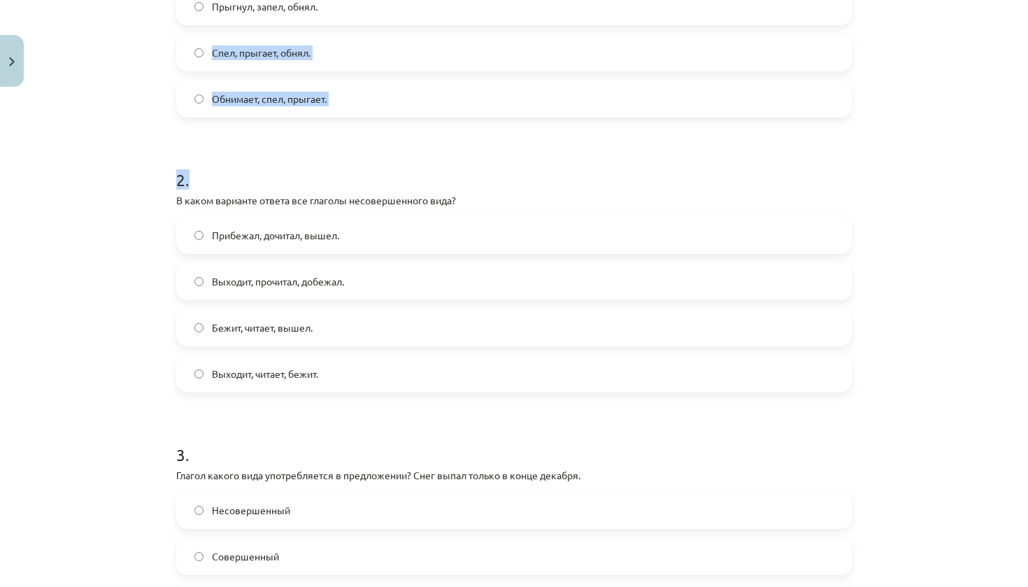
drag, startPoint x: 939, startPoint y: 427, endPoint x: 953, endPoint y: 586, distance: 160.1
click at [953, 586] on div "Mācību tēma: Krievu valodas b1 - 11. klases 1.ieskaites mācību materiāls #9 📖 §…" at bounding box center [514, 293] width 1028 height 587
click at [951, 474] on div "Mācību tēma: Krievu valodas b1 - 11. klases 1.ieskaites mācību materiāls #9 📖 §…" at bounding box center [514, 293] width 1028 height 587
click at [314, 365] on label "Выходит, читает, бежит." at bounding box center [514, 373] width 673 height 35
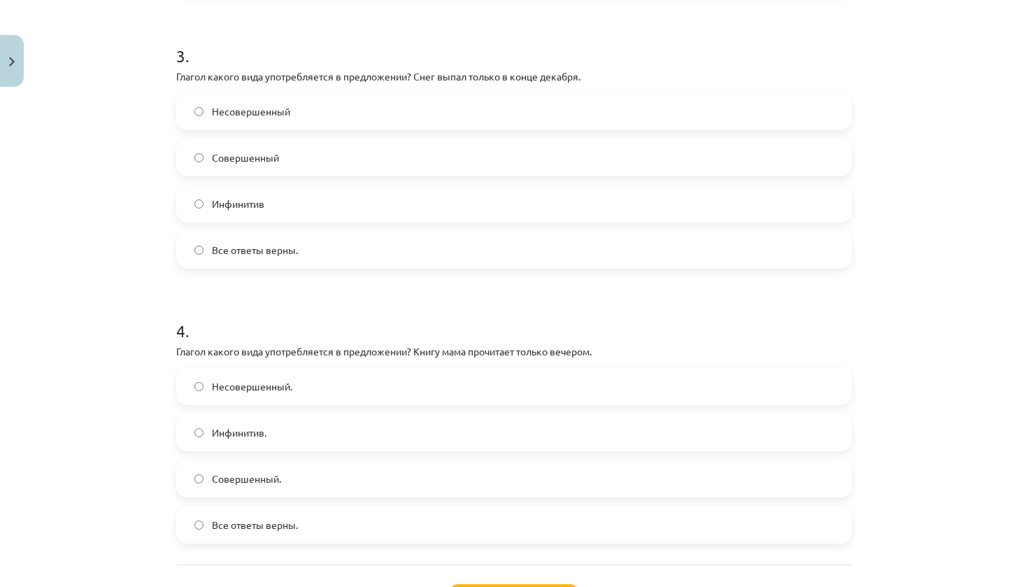
drag, startPoint x: 906, startPoint y: 503, endPoint x: 900, endPoint y: 586, distance: 83.5
click at [900, 586] on div "Mācību tēma: Krievu valodas b1 - 11. klases 1.ieskaites mācību materiāls #9 📖 §…" at bounding box center [514, 293] width 1028 height 587
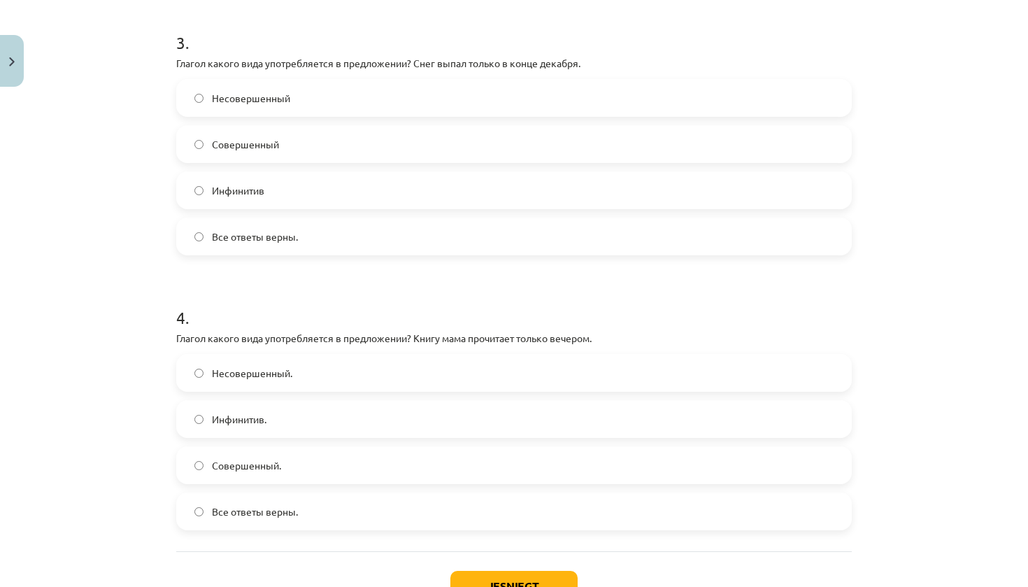
click at [350, 143] on label "Совершенный" at bounding box center [514, 144] width 673 height 35
click at [292, 459] on label "Совершенный." at bounding box center [514, 465] width 673 height 35
click at [495, 574] on button "Iesniegt" at bounding box center [513, 586] width 127 height 31
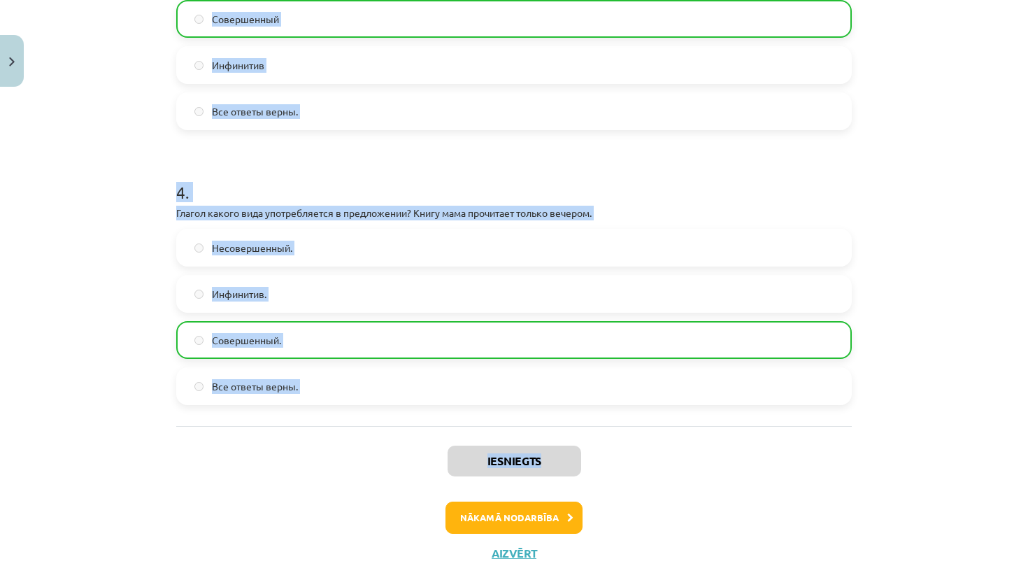
drag, startPoint x: 651, startPoint y: 583, endPoint x: 678, endPoint y: 583, distance: 26.6
click at [678, 583] on div "Mācību tēma: Krievu valodas b1 - 11. klases 1.ieskaites mācību materiāls #9 📖 §…" at bounding box center [514, 293] width 1028 height 587
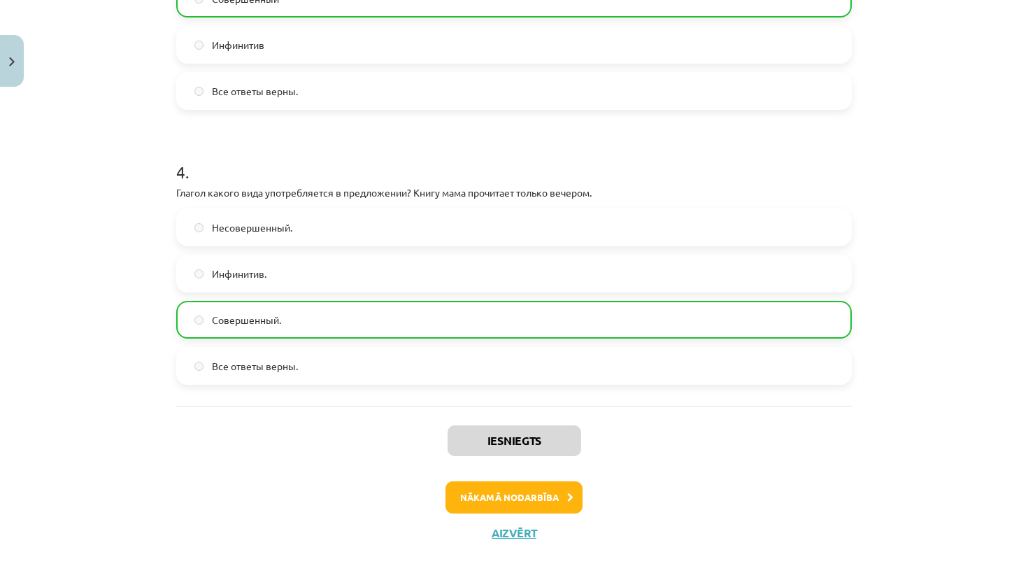
click at [653, 507] on div "Nākamā nodarbība" at bounding box center [514, 497] width 659 height 32
click at [565, 495] on button "Nākamā nodarbība" at bounding box center [514, 497] width 137 height 32
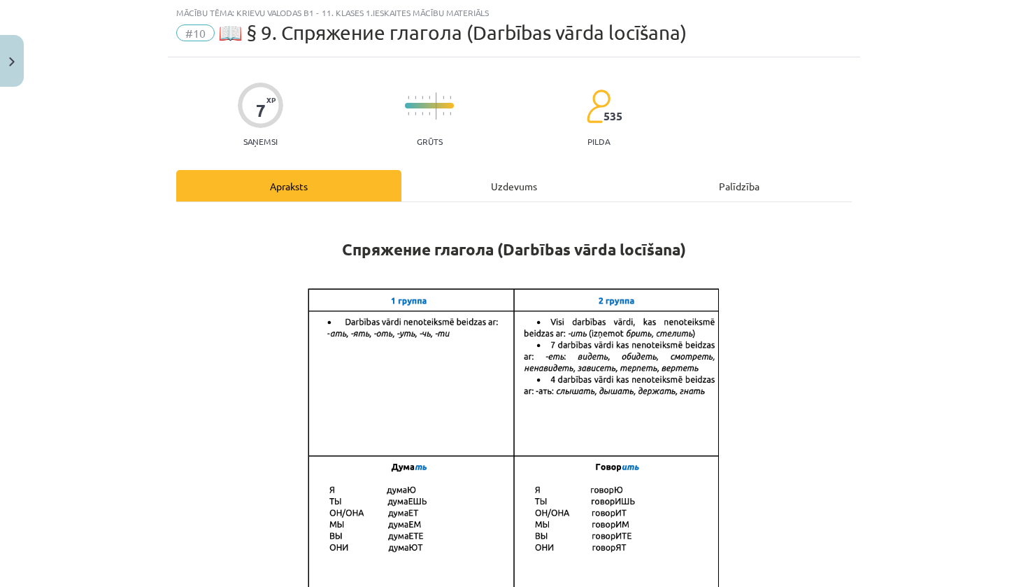
scroll to position [35, 0]
click at [523, 187] on div "Uzdevums" at bounding box center [513, 186] width 225 height 31
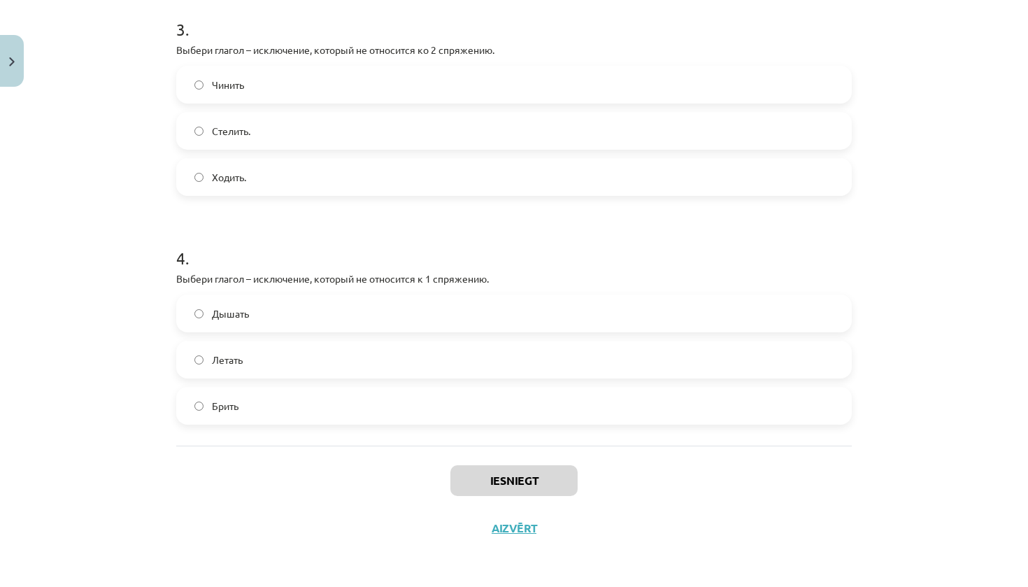
scroll to position [892, 0]
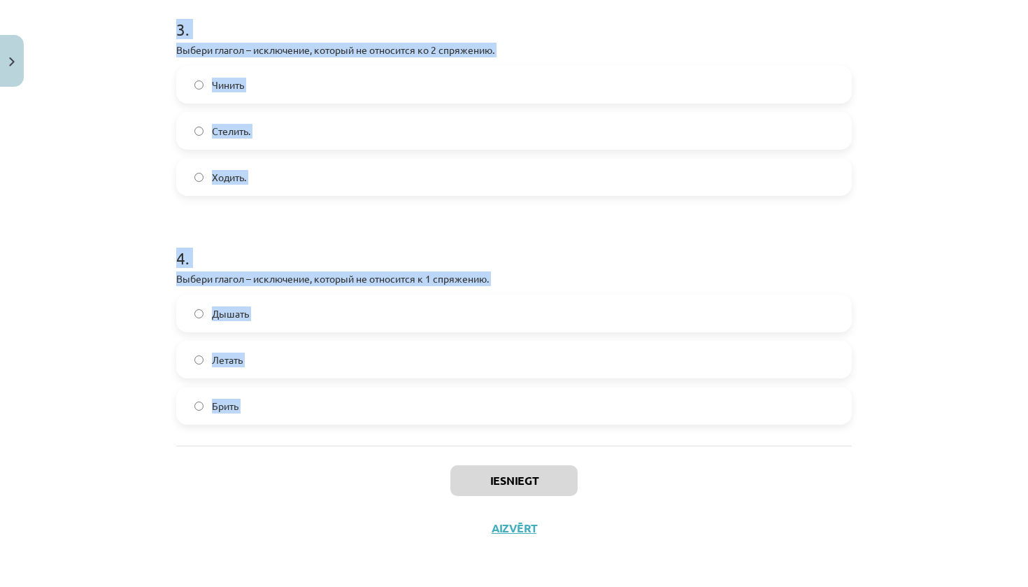
drag, startPoint x: 170, startPoint y: 290, endPoint x: 594, endPoint y: 453, distance: 454.4
click at [872, 579] on div "Mācību tēma: Krievu valodas b1 - 11. klases 1.ieskaites mācību materiāls #10 📖 …" at bounding box center [514, 293] width 1028 height 587
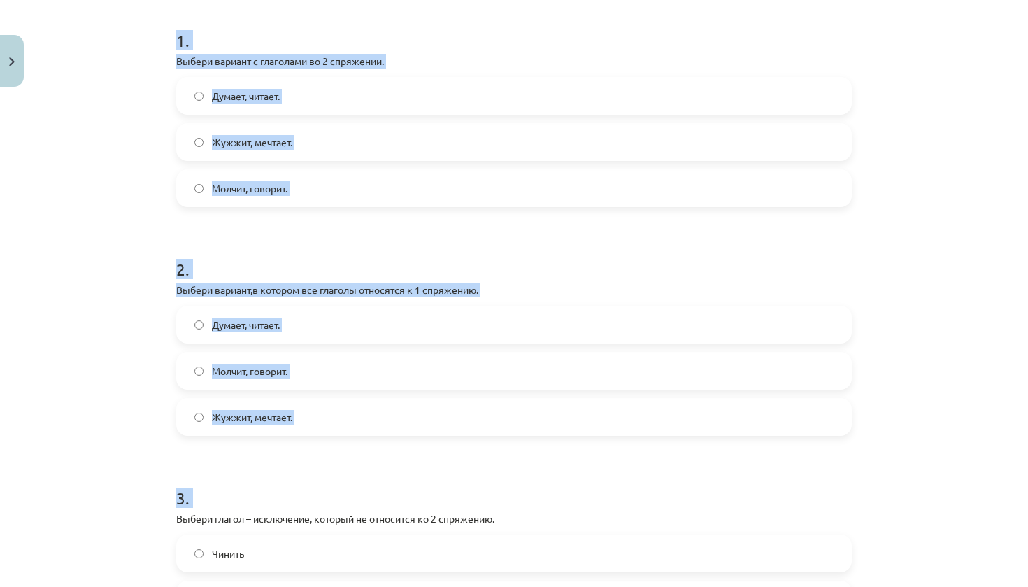
scroll to position [253, 0]
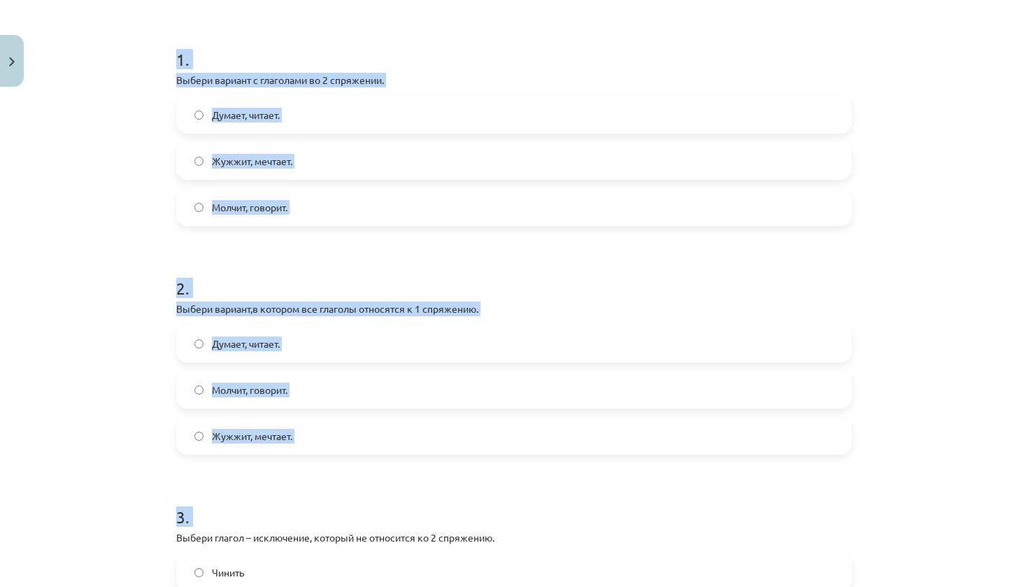
drag, startPoint x: 678, startPoint y: 14, endPoint x: 678, endPoint y: -6, distance: 20.3
click at [981, 300] on div "Mācību tēma: Krievu valodas b1 - 11. klases 1.ieskaites mācību materiāls #10 📖 …" at bounding box center [514, 293] width 1028 height 587
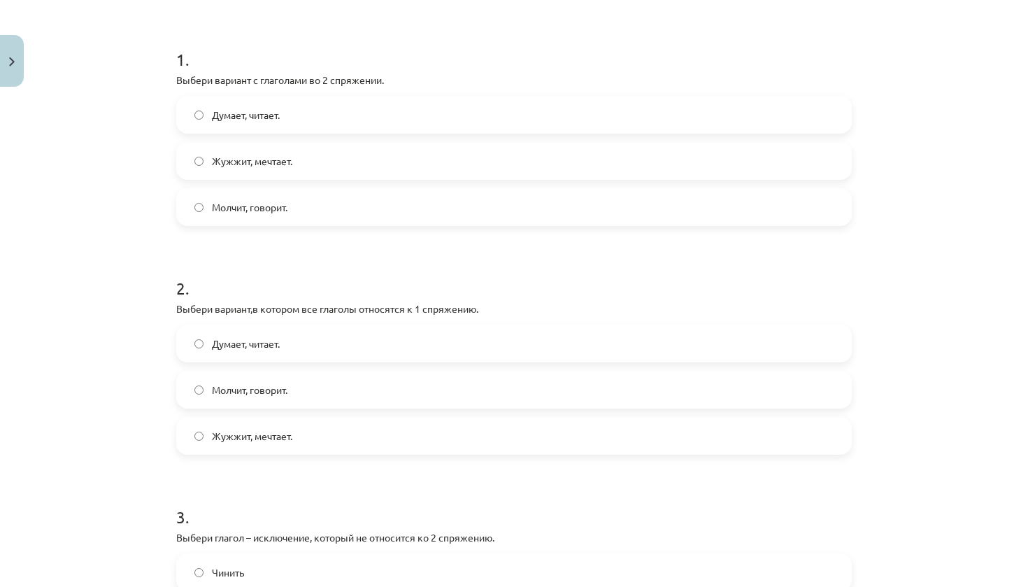
click at [698, 213] on label "Молчит, говорит." at bounding box center [514, 207] width 673 height 35
click at [322, 335] on label "Думает, читает." at bounding box center [514, 343] width 673 height 35
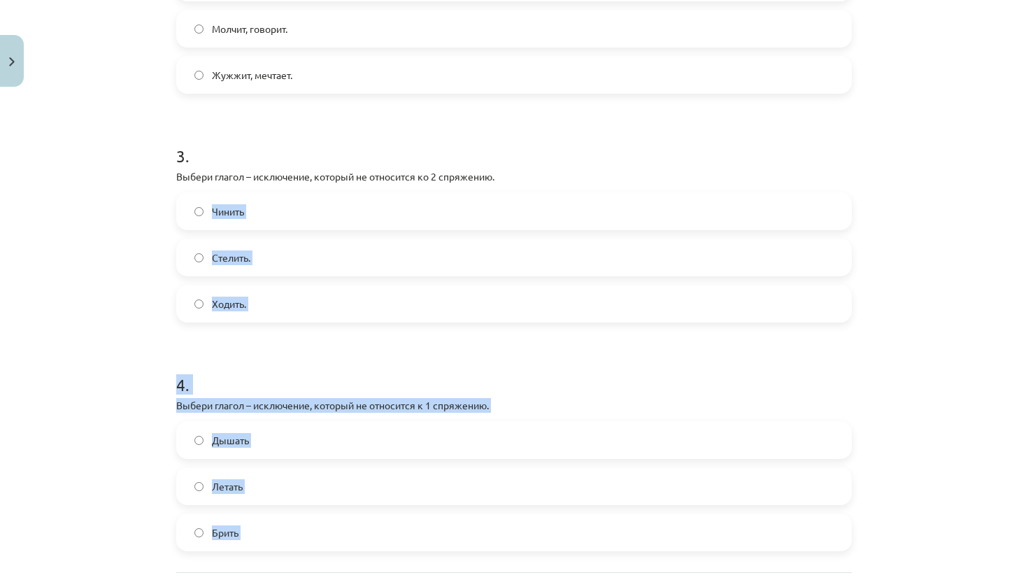
drag, startPoint x: 625, startPoint y: 545, endPoint x: 641, endPoint y: 585, distance: 43.0
click at [641, 585] on div "7 XP Saņemsi Grūts 535 pilda Apraksts Uzdevums Palīdzība 1 . Выбери вариант с г…" at bounding box center [514, 79] width 692 height 1200
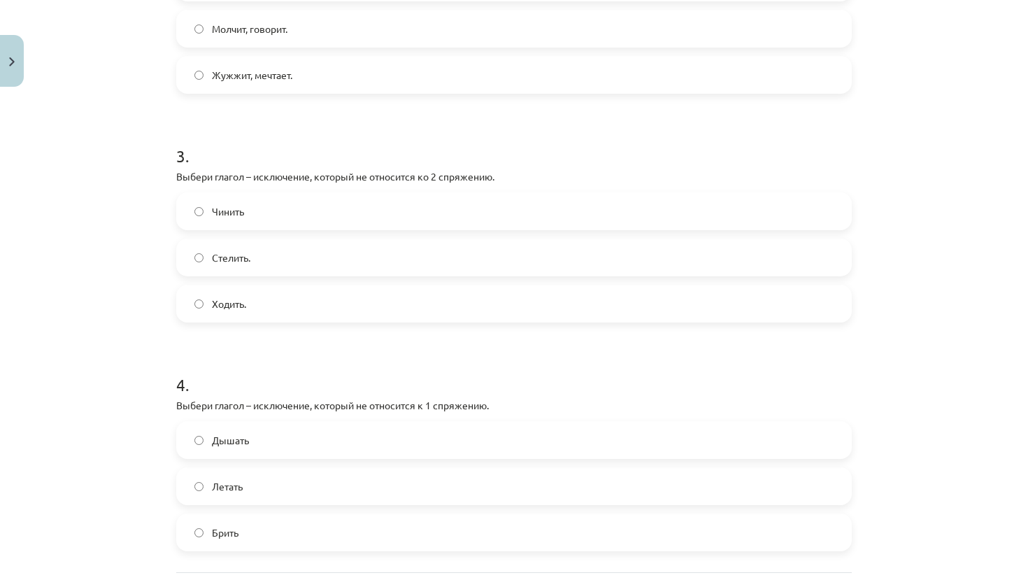
click at [894, 449] on div "Mācību tēma: Krievu valodas b1 - 11. klases 1.ieskaites mācību materiāls #10 📖 …" at bounding box center [514, 293] width 1028 height 587
click at [382, 308] on label "Ходить." at bounding box center [514, 303] width 673 height 35
click at [286, 529] on label "Брить" at bounding box center [514, 532] width 673 height 35
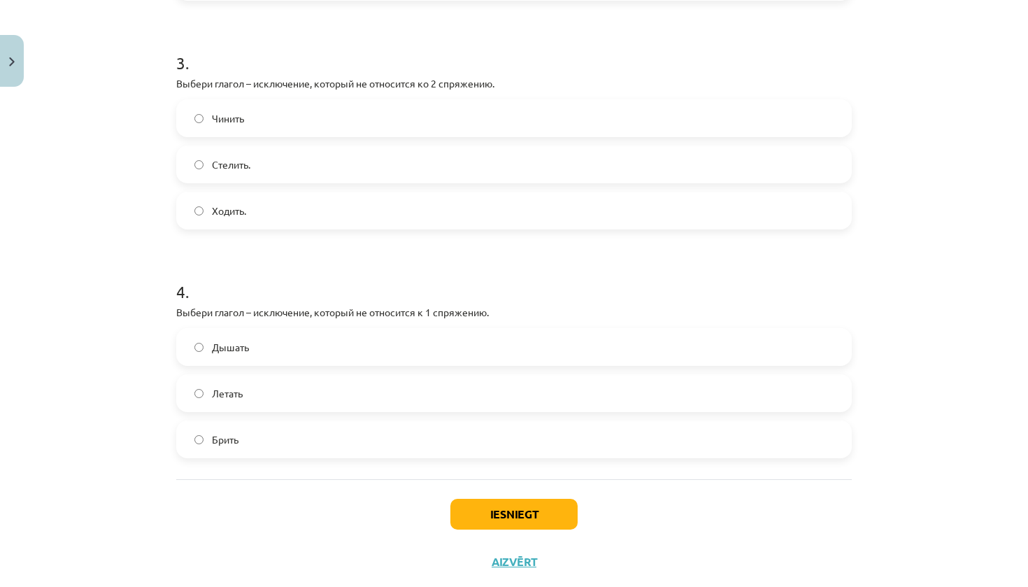
scroll to position [743, 0]
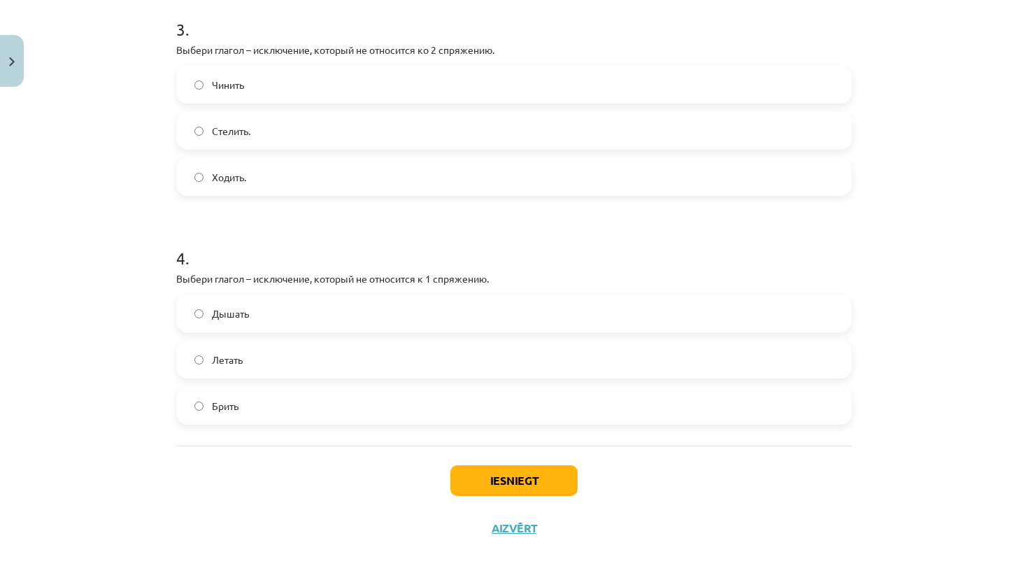
drag, startPoint x: 989, startPoint y: 560, endPoint x: 986, endPoint y: 586, distance: 26.7
click at [986, 586] on div "Mācību tēma: Krievu valodas b1 - 11. klases 1.ieskaites mācību materiāls #10 📖 …" at bounding box center [514, 293] width 1028 height 587
click at [546, 474] on button "Iesniegt" at bounding box center [513, 480] width 127 height 31
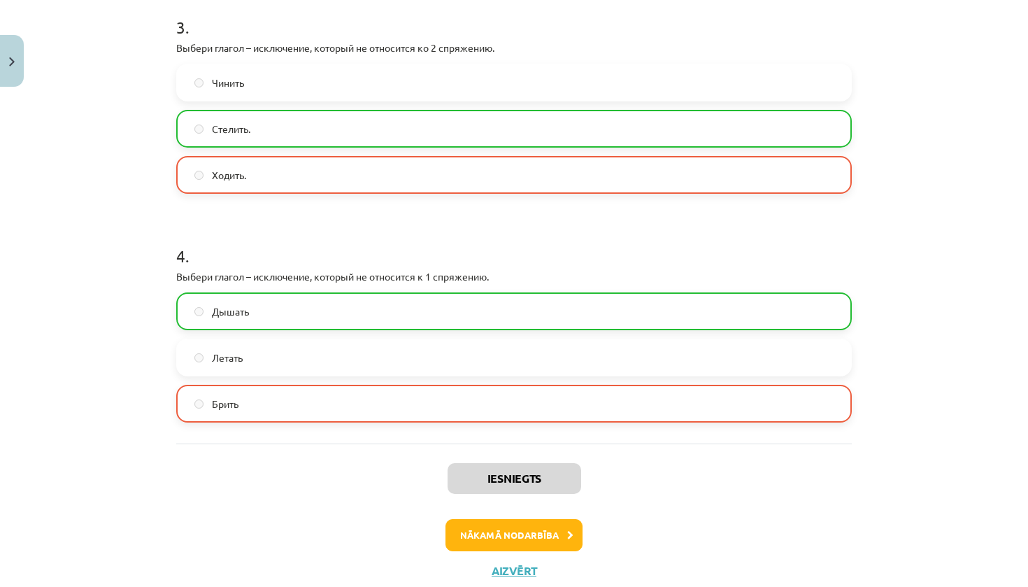
click at [525, 527] on button "Nākamā nodarbība" at bounding box center [514, 535] width 137 height 32
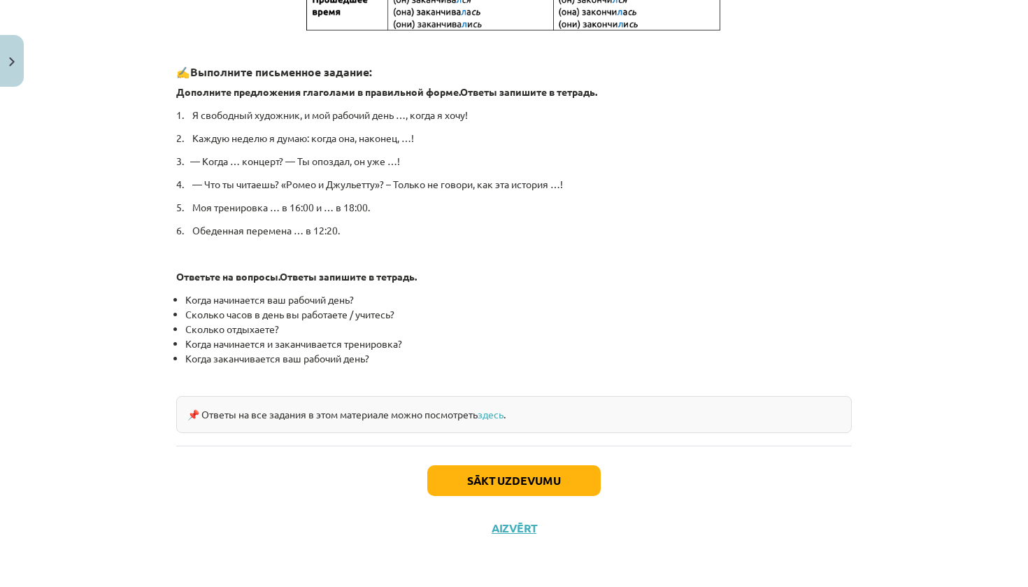
scroll to position [656, 0]
click at [513, 475] on button "Sākt uzdevumu" at bounding box center [513, 481] width 173 height 31
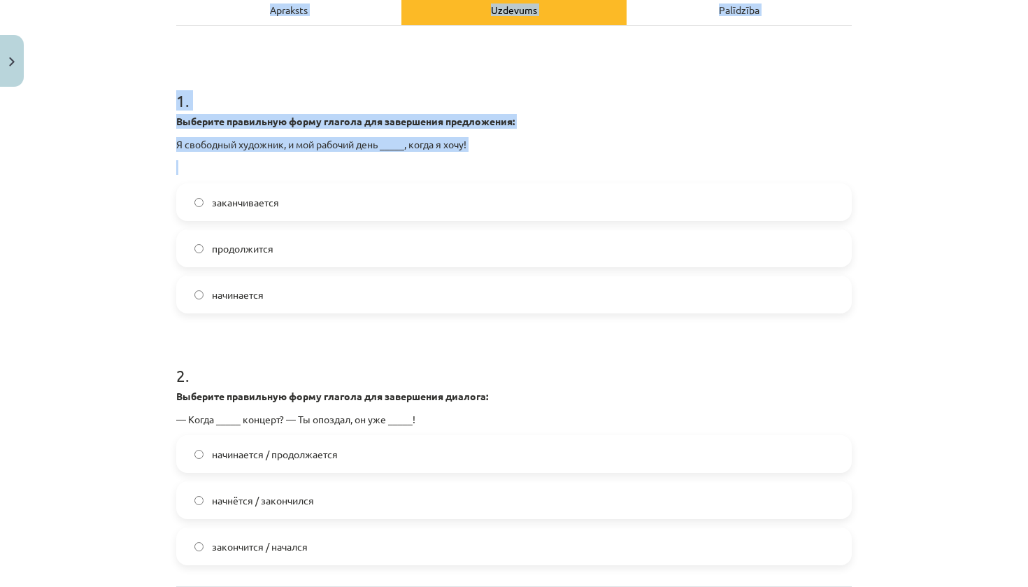
drag, startPoint x: 593, startPoint y: 18, endPoint x: 593, endPoint y: -4, distance: 22.4
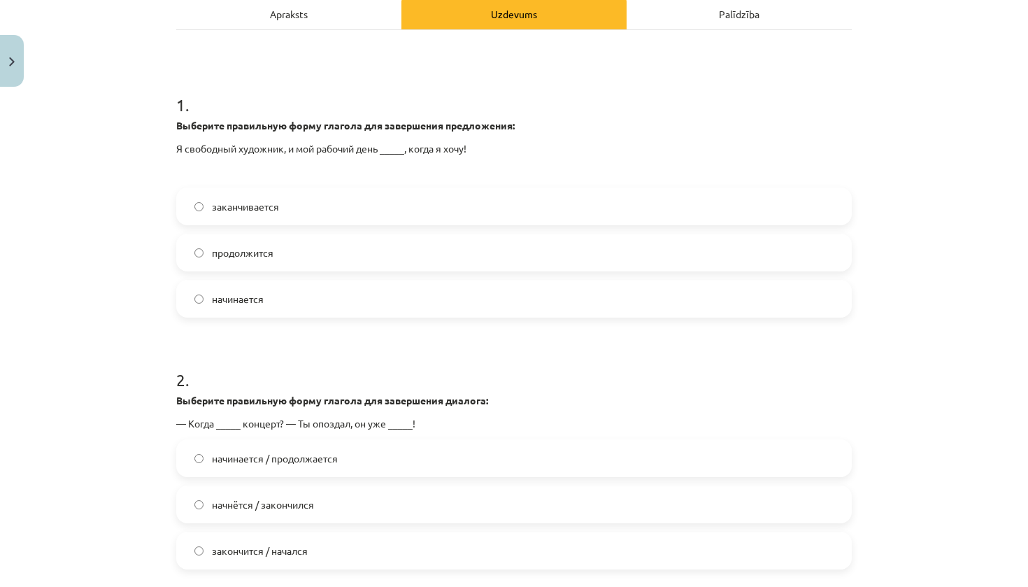
drag, startPoint x: 115, startPoint y: 171, endPoint x: 125, endPoint y: 162, distance: 12.9
click at [115, 170] on div "Mācību tēma: Krievu valodas b1 - 11. klases 1.ieskaites mācību materiāls #11 📖 …" at bounding box center [514, 293] width 1028 height 587
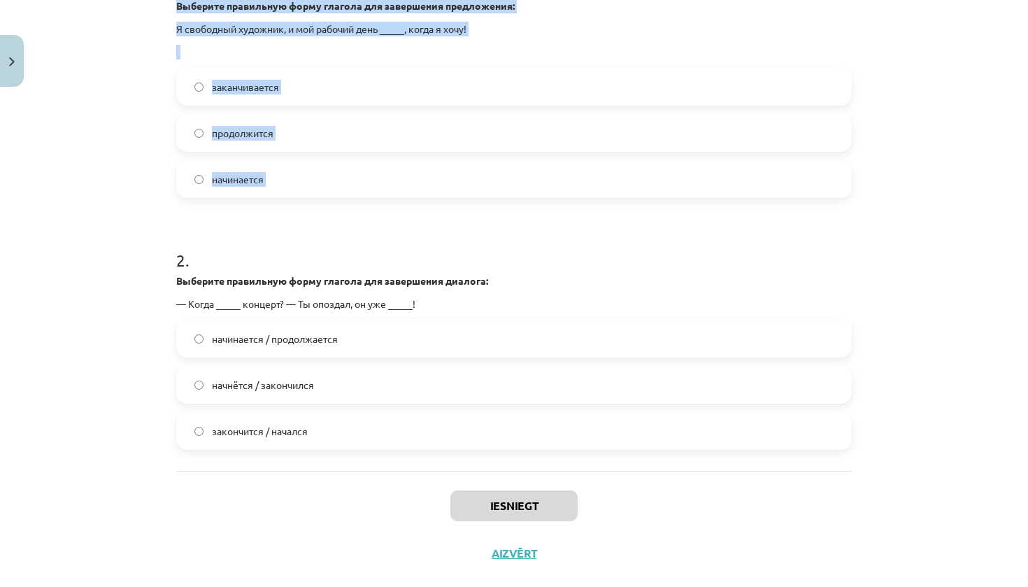
scroll to position [356, 0]
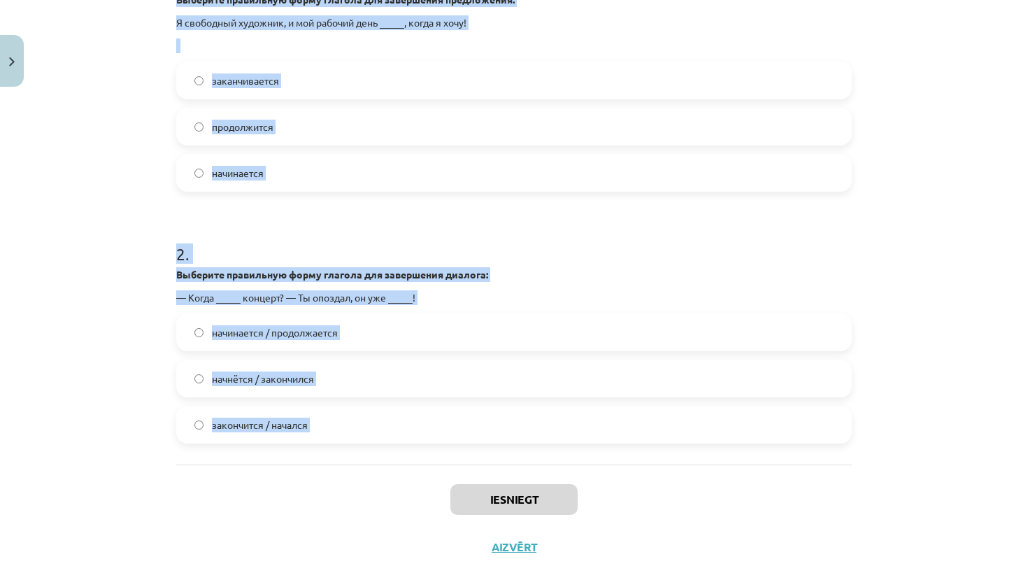
drag, startPoint x: 165, startPoint y: 110, endPoint x: 503, endPoint y: 474, distance: 496.9
click at [503, 474] on div "Mācību tēma: Krievu valodas b1 - 11. klases 1.ieskaites mācību materiāls #11 📖 …" at bounding box center [514, 293] width 1028 height 587
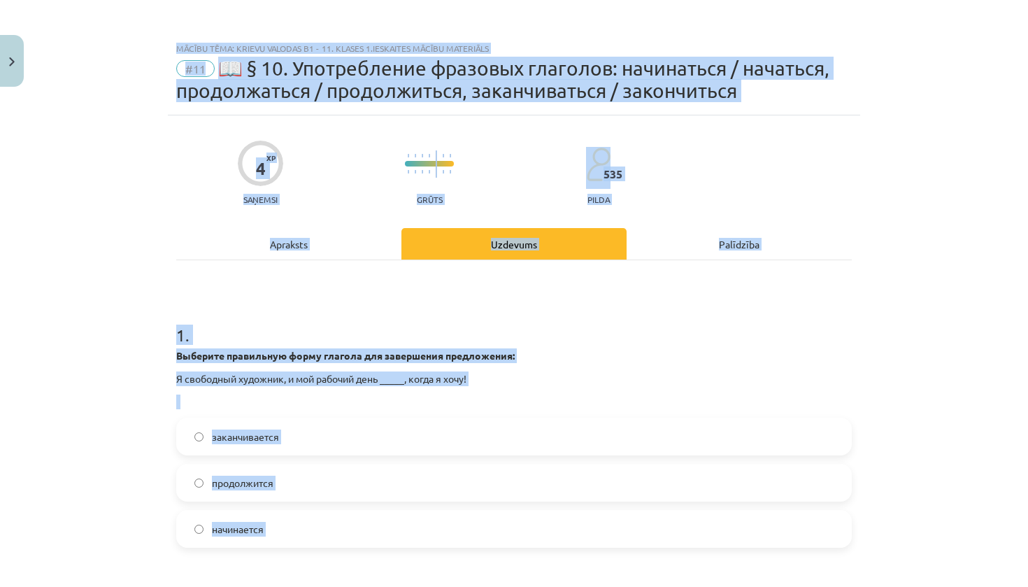
scroll to position [536, 0]
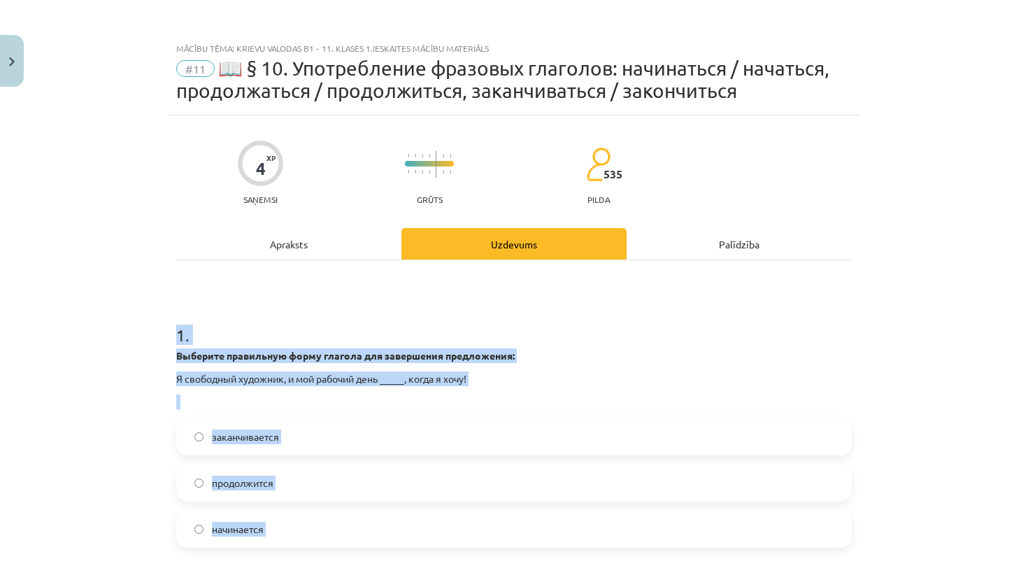
drag, startPoint x: 508, startPoint y: 366, endPoint x: 334, endPoint y: 310, distance: 182.3
click at [334, 310] on form "1 . Выберите правильную форму глагола для завершения предложения: Я свободный х…" at bounding box center [514, 550] width 676 height 499
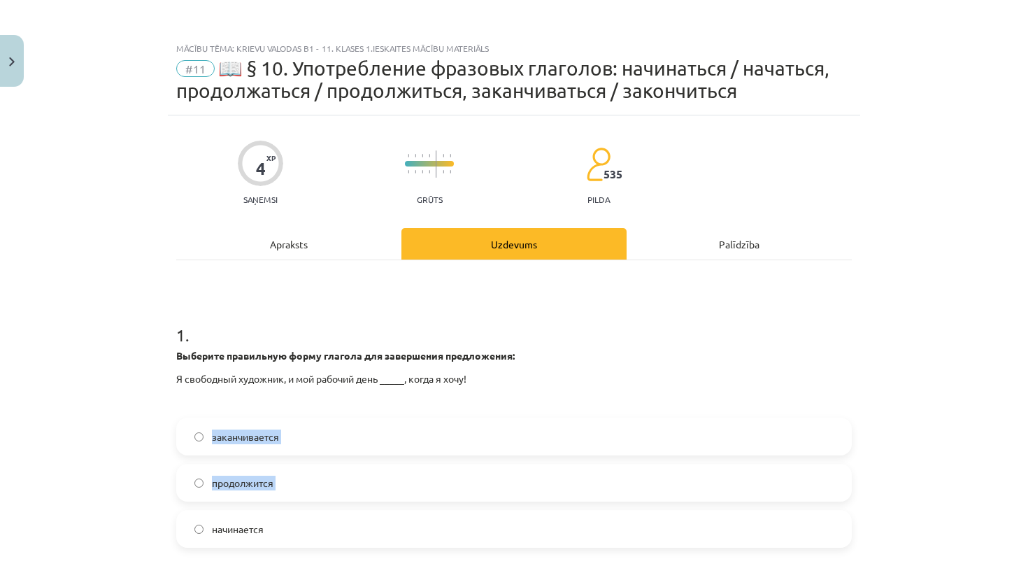
drag, startPoint x: 378, startPoint y: 399, endPoint x: 434, endPoint y: 519, distance: 132.1
click at [434, 519] on div "1 . Выберите правильную форму глагола для завершения предложения: Я свободный х…" at bounding box center [514, 424] width 676 height 247
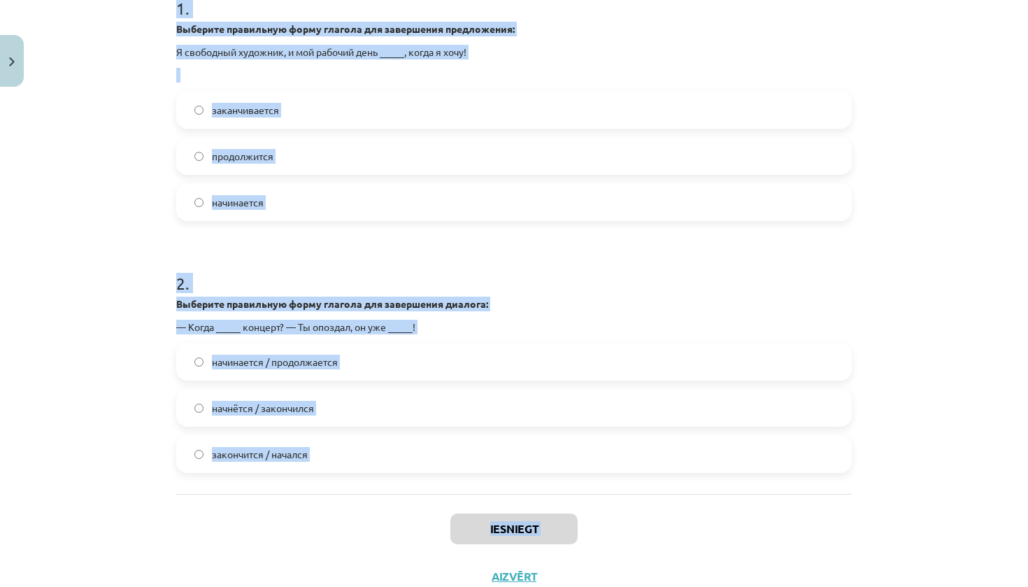
scroll to position [333, 0]
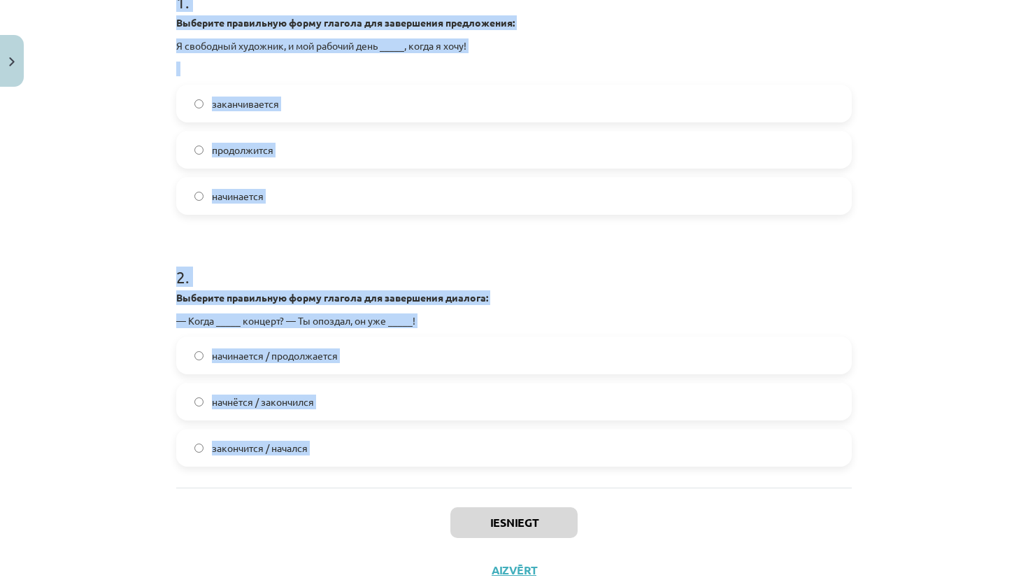
click at [500, 508] on div "Mācību tēma: Krievu valodas b1 - 11. klases 1.ieskaites mācību materiāls #11 📖 …" at bounding box center [514, 293] width 1028 height 587
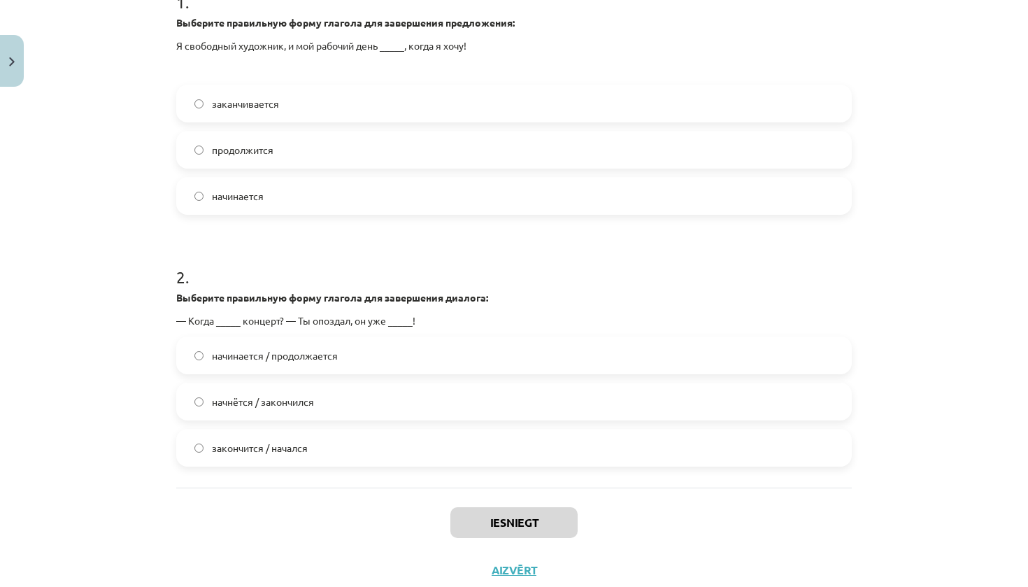
click at [88, 175] on div "Mācību tēma: Krievu valodas b1 - 11. klases 1.ieskaites mācību materiāls #11 📖 …" at bounding box center [514, 293] width 1028 height 587
click at [225, 101] on span "заканчивается" at bounding box center [245, 104] width 67 height 15
click at [284, 405] on span "начнётся / закончился" at bounding box center [263, 402] width 102 height 15
click at [543, 511] on button "Iesniegt" at bounding box center [513, 522] width 127 height 31
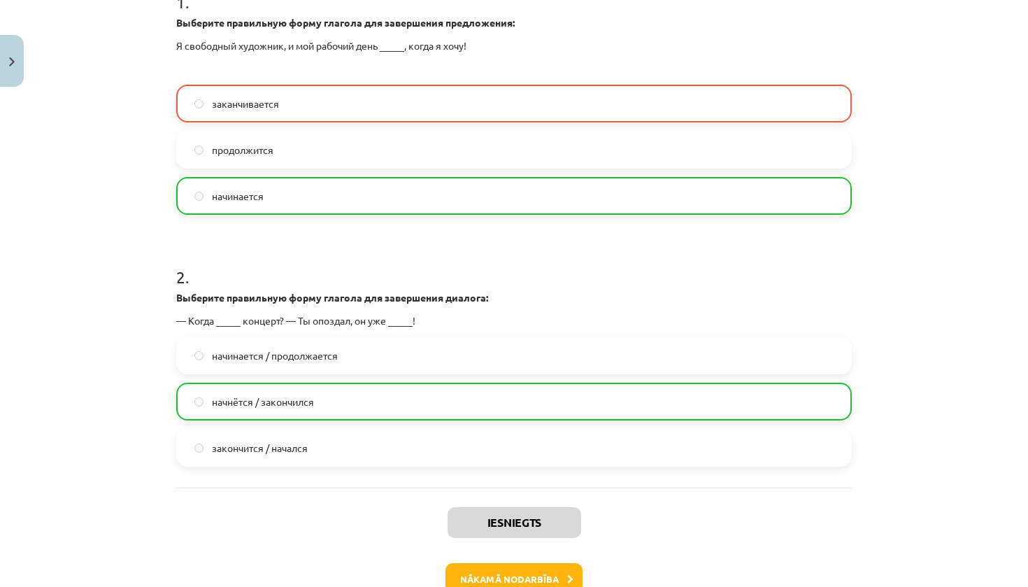
click at [546, 567] on button "Nākamā nodarbība" at bounding box center [514, 579] width 137 height 32
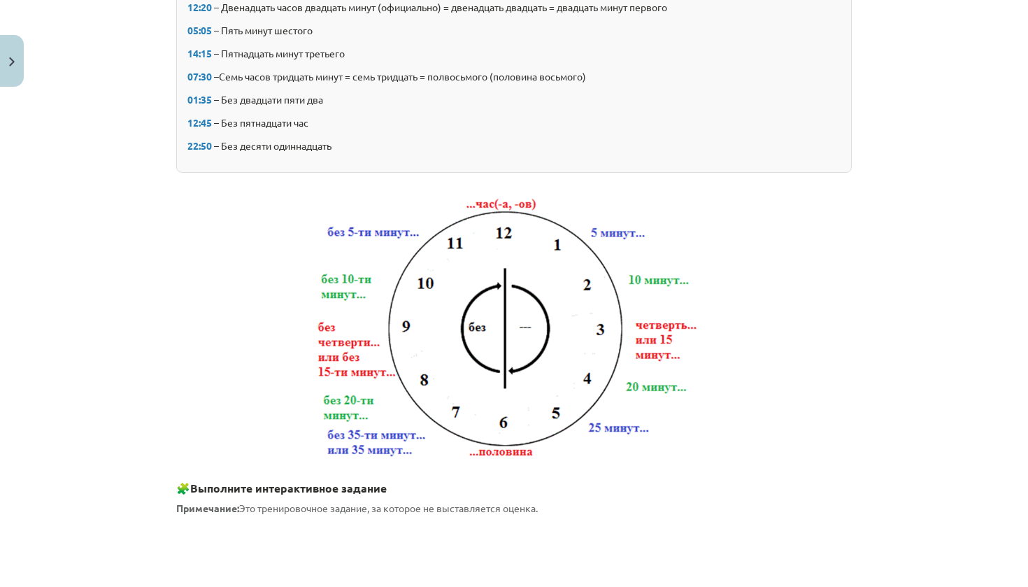
scroll to position [35, 0]
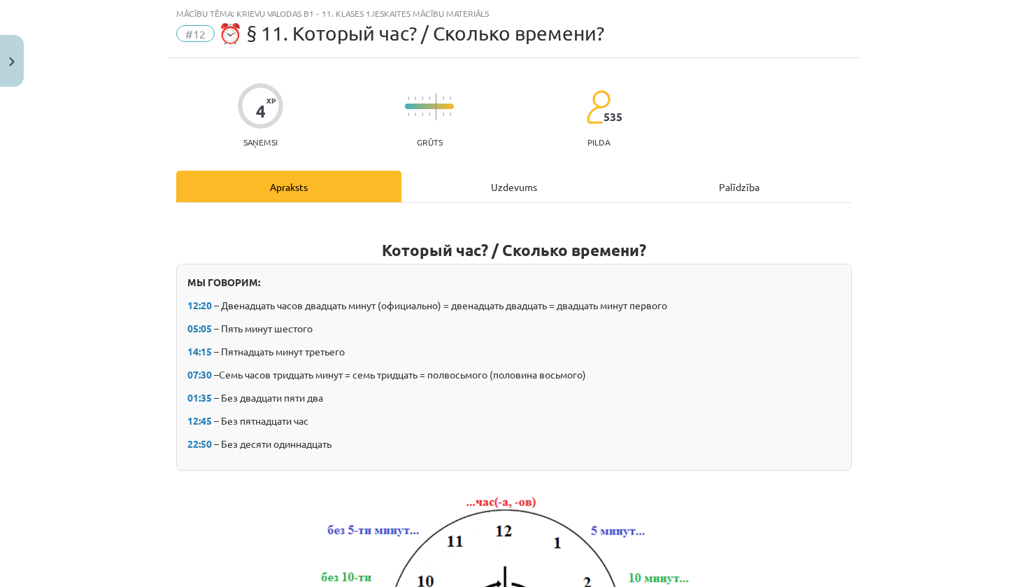
click at [526, 182] on div "Uzdevums" at bounding box center [513, 186] width 225 height 31
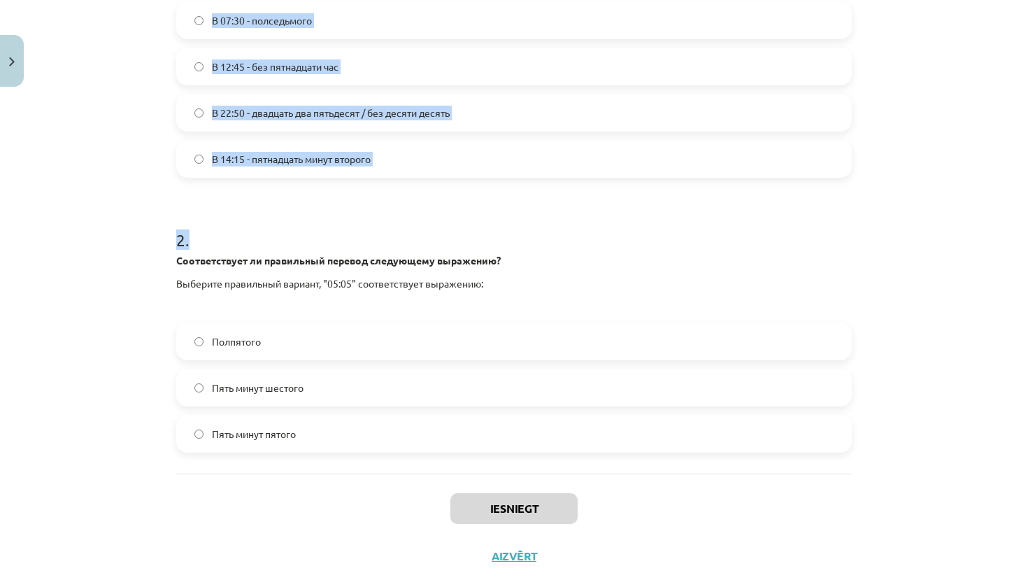
scroll to position [355, 0]
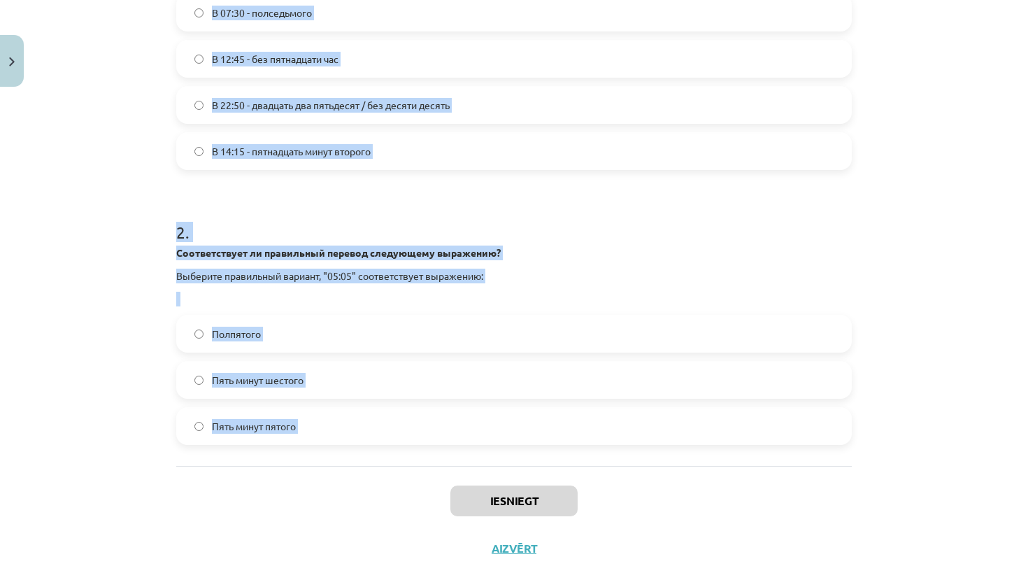
drag, startPoint x: 173, startPoint y: 276, endPoint x: 623, endPoint y: 474, distance: 491.4
click at [623, 474] on div "4 XP Saņemsi Grūts 535 pilda Apraksts Uzdevums Palīdzība 1 . Какое из следующих…" at bounding box center [514, 155] width 692 height 834
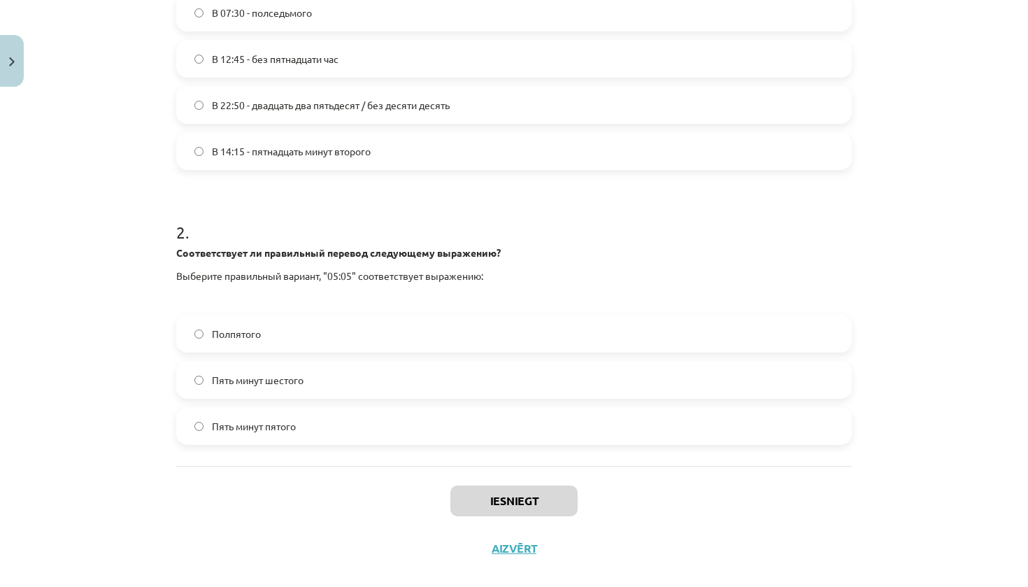
click at [69, 147] on div "Mācību tēma: Krievu valodas b1 - 11. klases 1.ieskaites mācību materiāls #12 ⏰ …" at bounding box center [514, 293] width 1028 height 587
click at [259, 156] on span "В 14:15 - пятнадцать минут второго" at bounding box center [291, 151] width 159 height 15
click at [360, 391] on label "Пять минут шестого" at bounding box center [514, 379] width 673 height 35
click at [508, 516] on button "Iesniegt" at bounding box center [513, 500] width 127 height 31
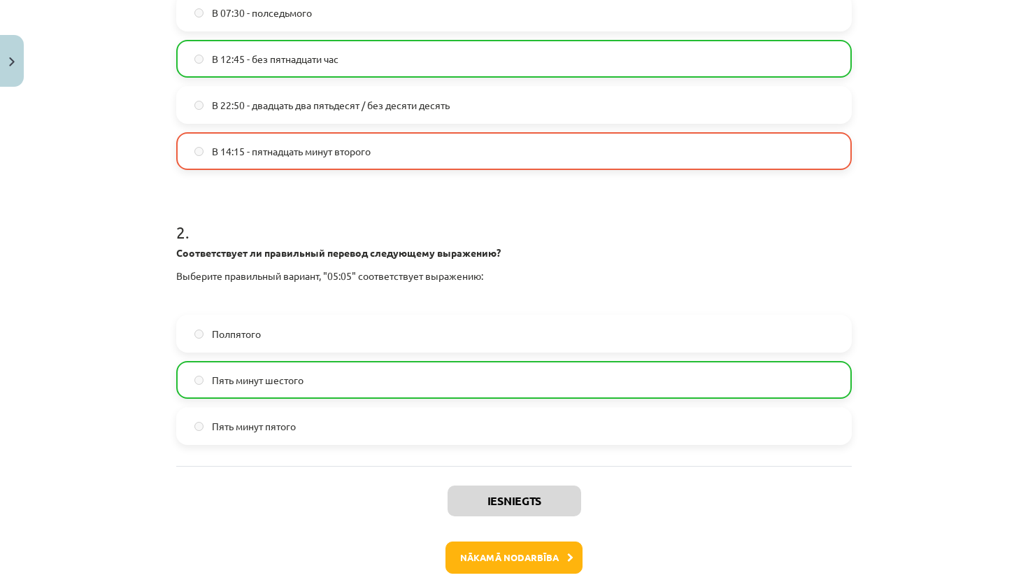
click at [505, 562] on button "Nākamā nodarbība" at bounding box center [514, 557] width 137 height 32
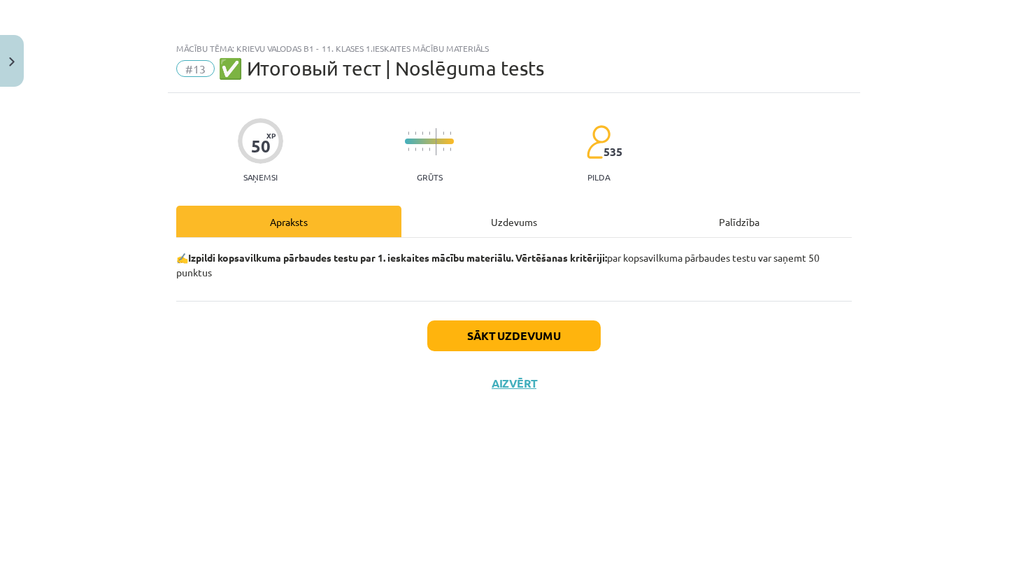
click at [588, 329] on button "Sākt uzdevumu" at bounding box center [513, 335] width 173 height 31
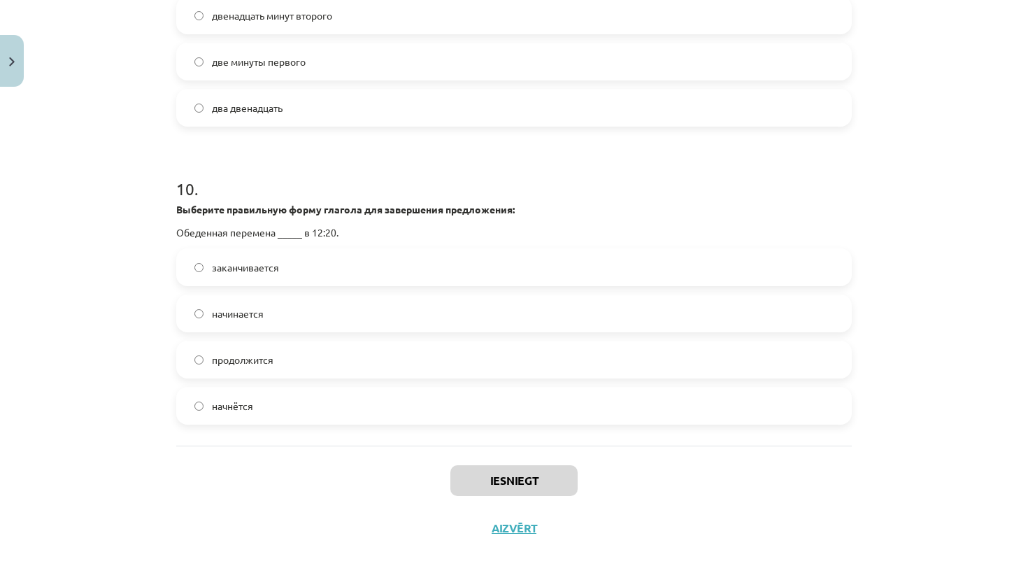
scroll to position [678, 0]
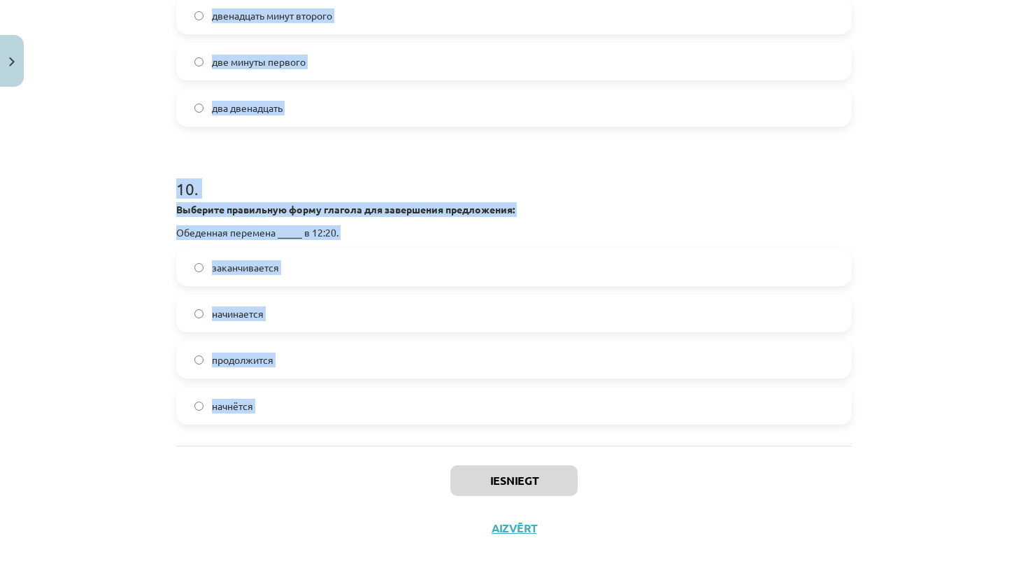
drag, startPoint x: 176, startPoint y: 306, endPoint x: 555, endPoint y: 453, distance: 407.2
click at [910, 243] on div "Mācību tēma: Krievu valodas b1 - 11. klases 1.ieskaites mācību materiāls #13 ✅ …" at bounding box center [514, 293] width 1028 height 587
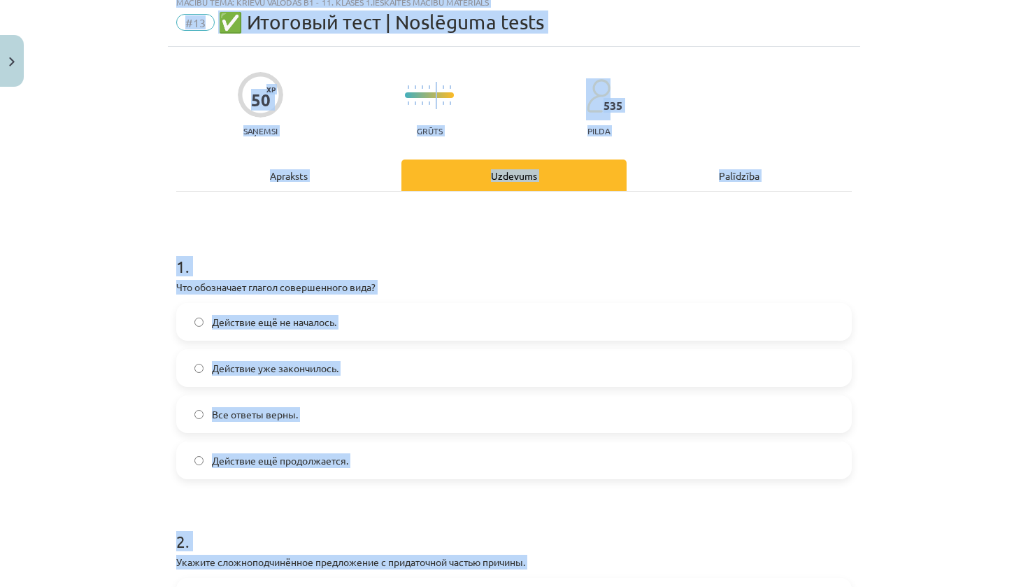
scroll to position [0, 0]
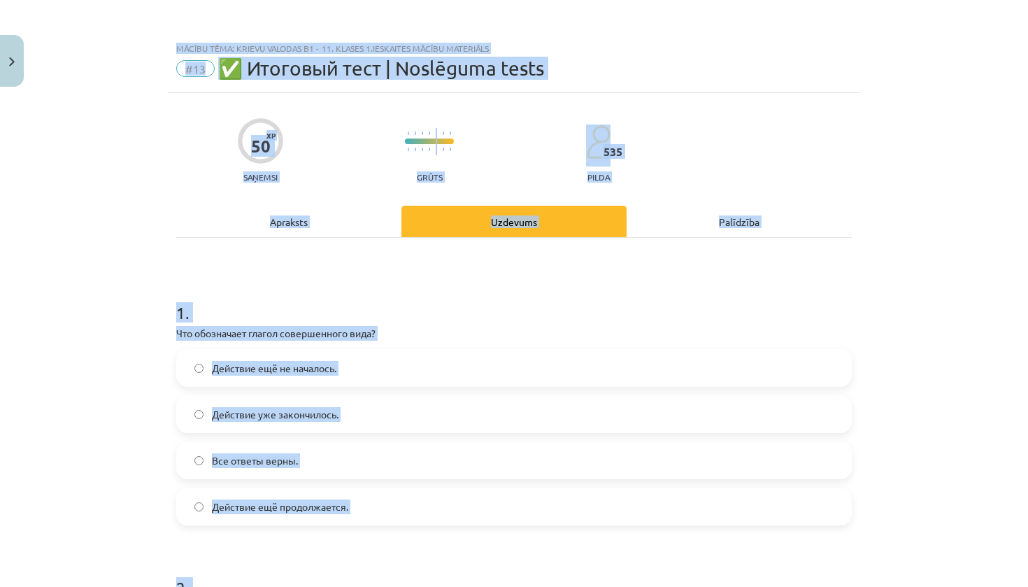
drag, startPoint x: 569, startPoint y: 19, endPoint x: 573, endPoint y: -30, distance: 49.1
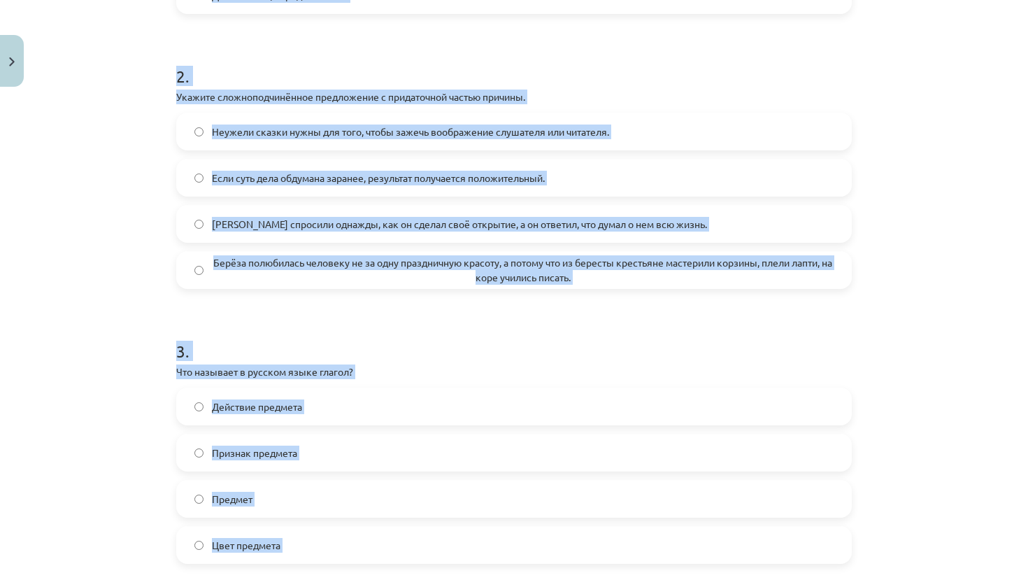
scroll to position [559, 0]
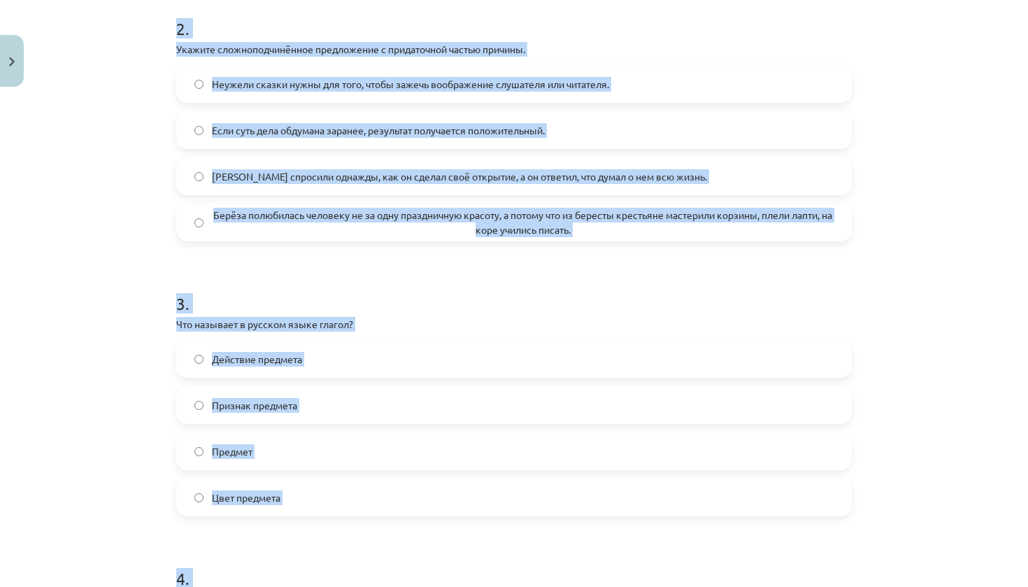
click at [995, 241] on div "Mācību tēma: Krievu valodas b1 - 11. klases 1.ieskaites mācību materiāls #13 ✅ …" at bounding box center [514, 293] width 1028 height 587
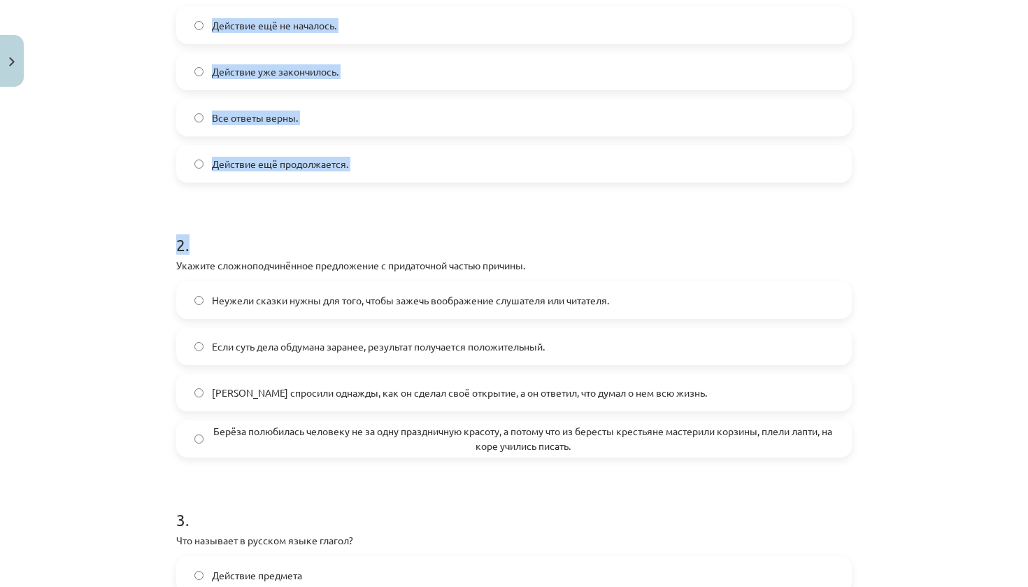
drag, startPoint x: 659, startPoint y: 36, endPoint x: 659, endPoint y: -9, distance: 44.8
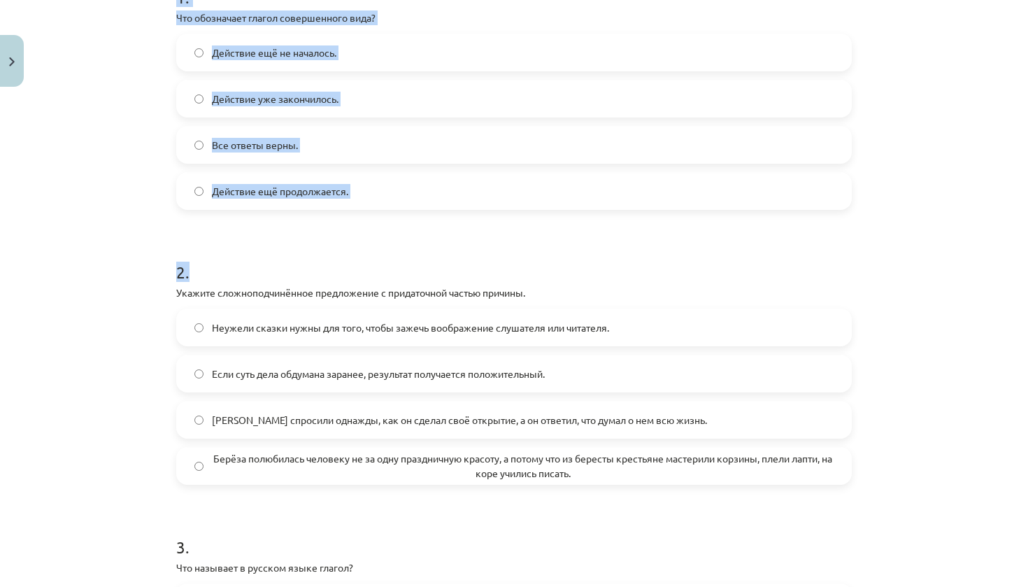
click at [994, 194] on div "Mācību tēma: Krievu valodas b1 - 11. klases 1.ieskaites mācību materiāls #13 ✅ …" at bounding box center [514, 293] width 1028 height 587
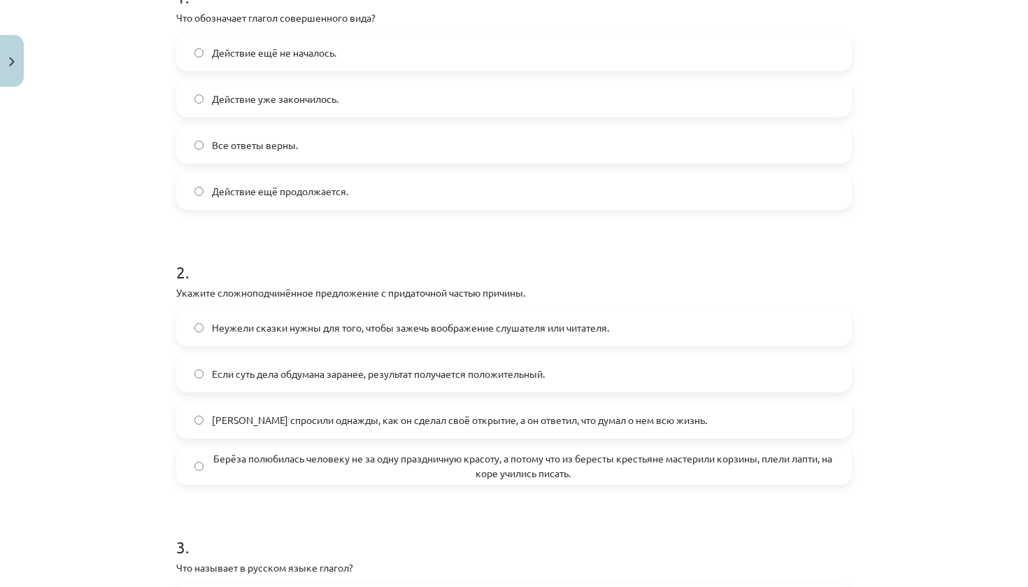
click at [290, 99] on span "Действие уже закончилось." at bounding box center [275, 99] width 127 height 15
click at [338, 194] on span "Действие ещё продолжается." at bounding box center [280, 191] width 136 height 15
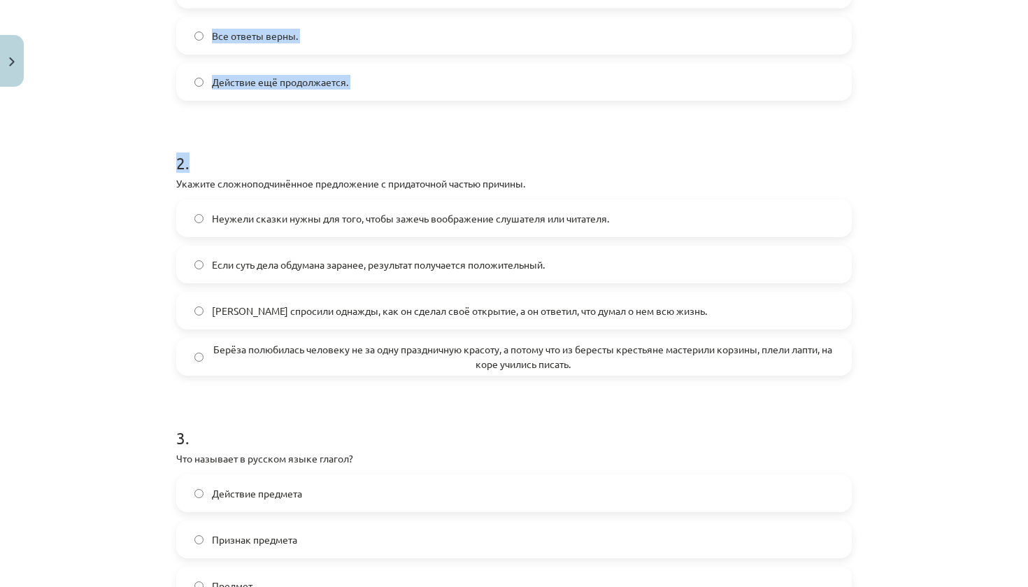
scroll to position [464, 0]
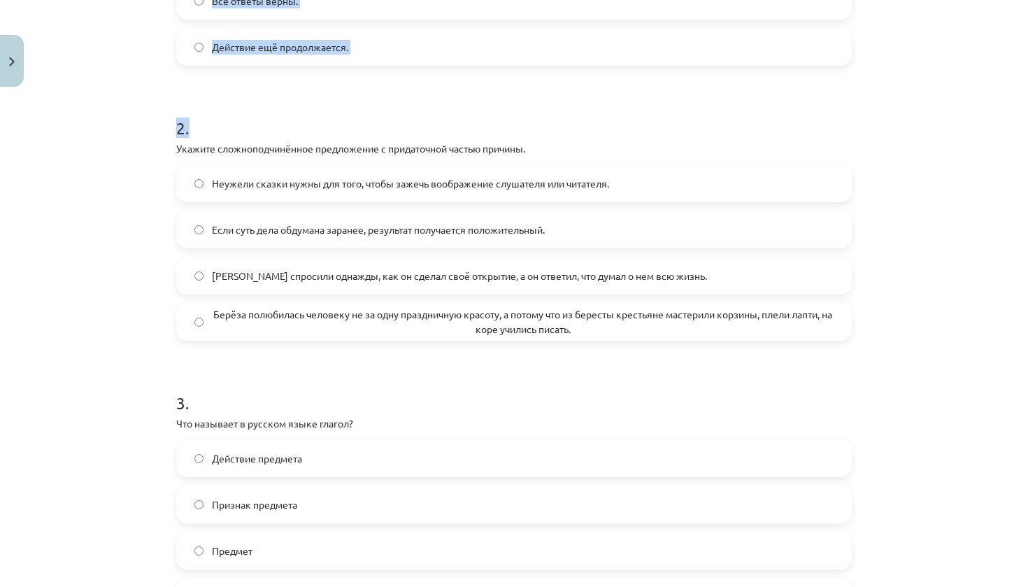
drag, startPoint x: 960, startPoint y: 455, endPoint x: 962, endPoint y: 536, distance: 81.2
click at [962, 574] on div "Mācību tēma: Krievu valodas b1 - 11. klases 1.ieskaites mācību materiāls #13 ✅ …" at bounding box center [514, 293] width 1028 height 587
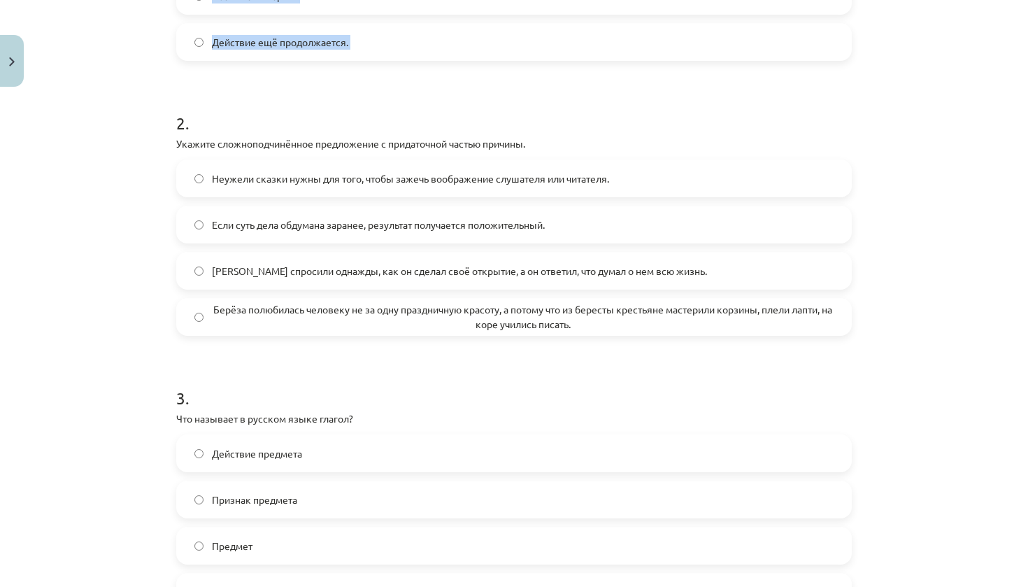
click at [966, 511] on div "Mācību tēma: Krievu valodas b1 - 11. klases 1.ieskaites mācību materiāls #13 ✅ …" at bounding box center [514, 293] width 1028 height 587
click at [227, 315] on span "Берёза полюбилась человеку не за одну праздничную красоту, а потому что из бере…" at bounding box center [523, 315] width 622 height 29
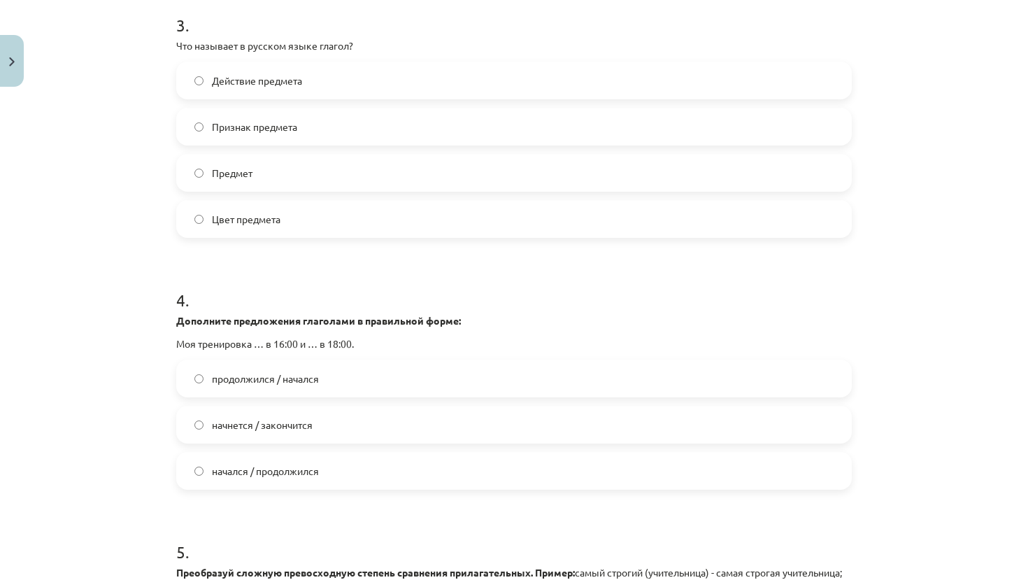
drag, startPoint x: 1028, startPoint y: 541, endPoint x: 999, endPoint y: 586, distance: 53.2
click at [999, 586] on div "Mācību tēma: Krievu valodas b1 - 11. klases 1.ieskaites mācību materiāls #13 ✅ …" at bounding box center [514, 293] width 1028 height 587
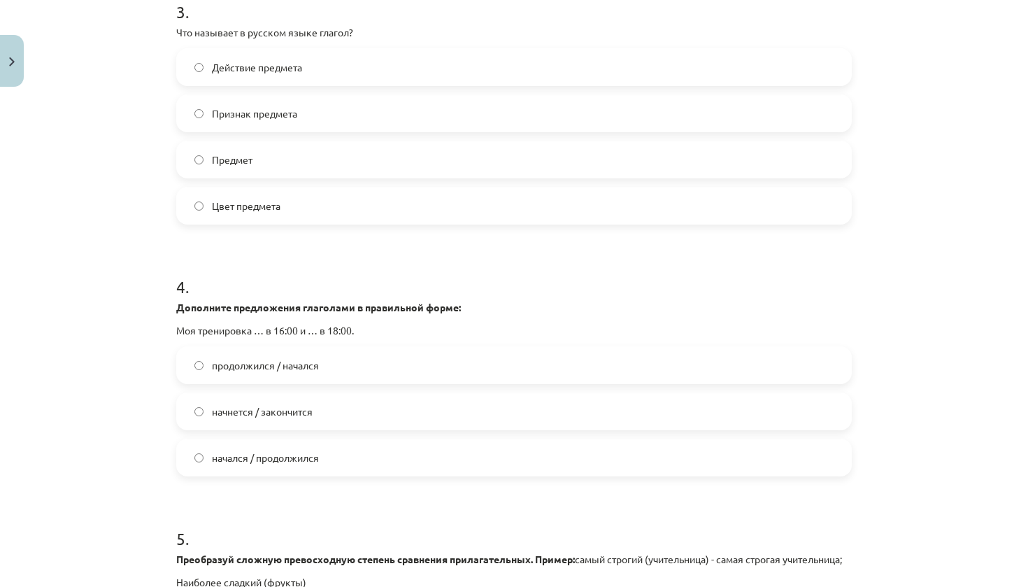
click at [369, 71] on label "Действие предмета" at bounding box center [514, 67] width 673 height 35
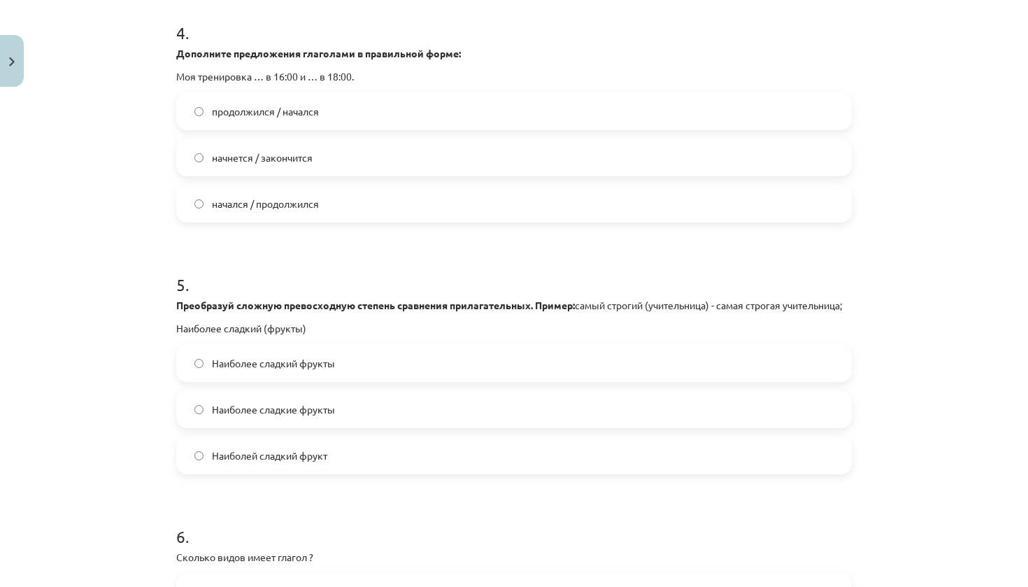
drag, startPoint x: 942, startPoint y: 513, endPoint x: 932, endPoint y: 581, distance: 69.3
click at [932, 581] on div "Mācību tēma: Krievu valodas b1 - 11. klases 1.ieskaites mācību materiāls #13 ✅ …" at bounding box center [514, 293] width 1028 height 587
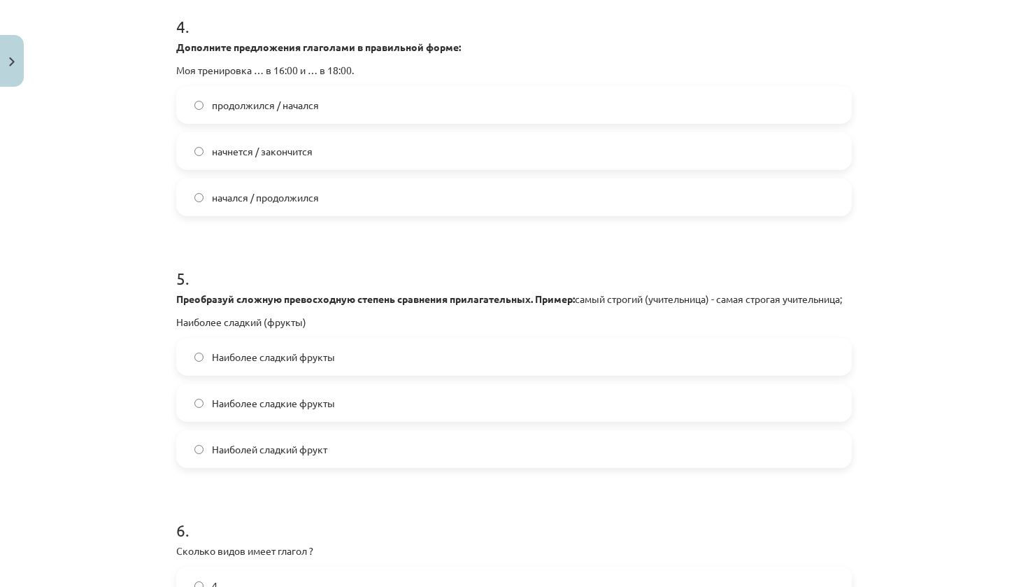
click at [290, 160] on label "начнется / закончится" at bounding box center [514, 151] width 673 height 35
click at [394, 415] on label "Наиболее сладкие фрукты" at bounding box center [514, 402] width 673 height 35
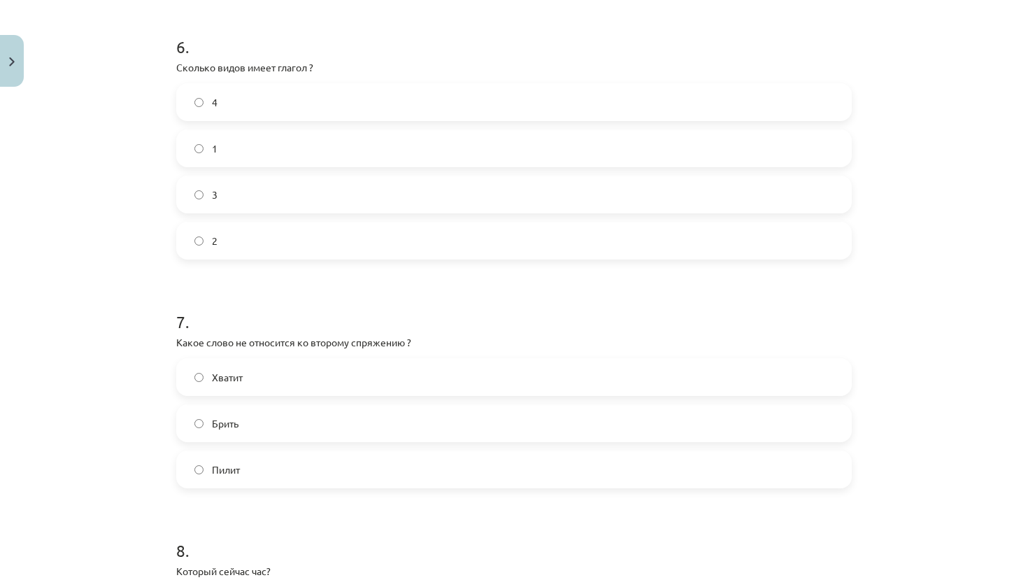
scroll to position [1621, 0]
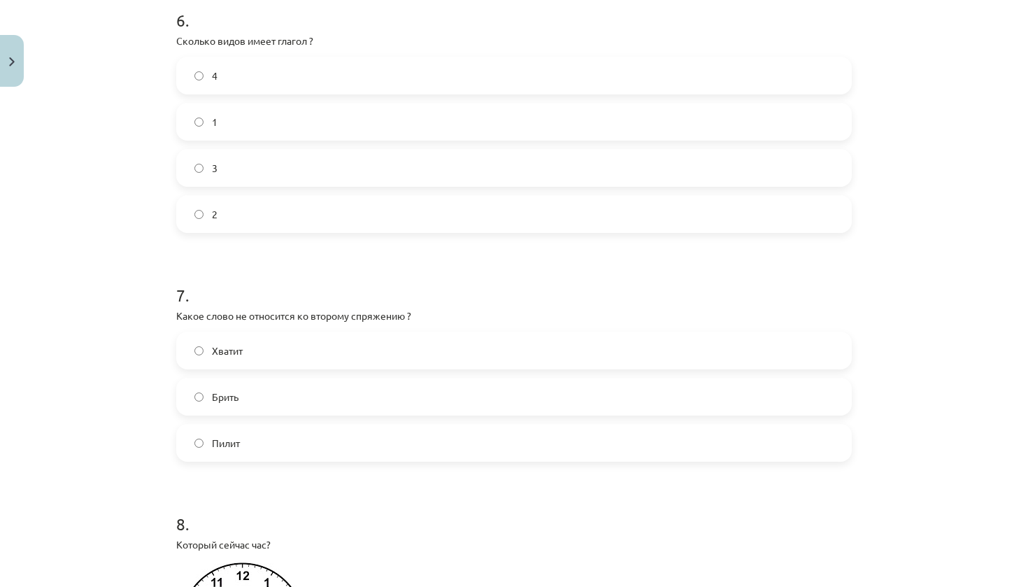
drag, startPoint x: 906, startPoint y: 536, endPoint x: 912, endPoint y: 586, distance: 50.8
click at [912, 586] on div "Mācību tēma: Krievu valodas b1 - 11. klases 1.ieskaites mācību materiāls #13 ✅ …" at bounding box center [514, 293] width 1028 height 587
click at [274, 225] on label "2" at bounding box center [514, 214] width 673 height 35
click at [264, 362] on label "Хватит" at bounding box center [514, 350] width 673 height 35
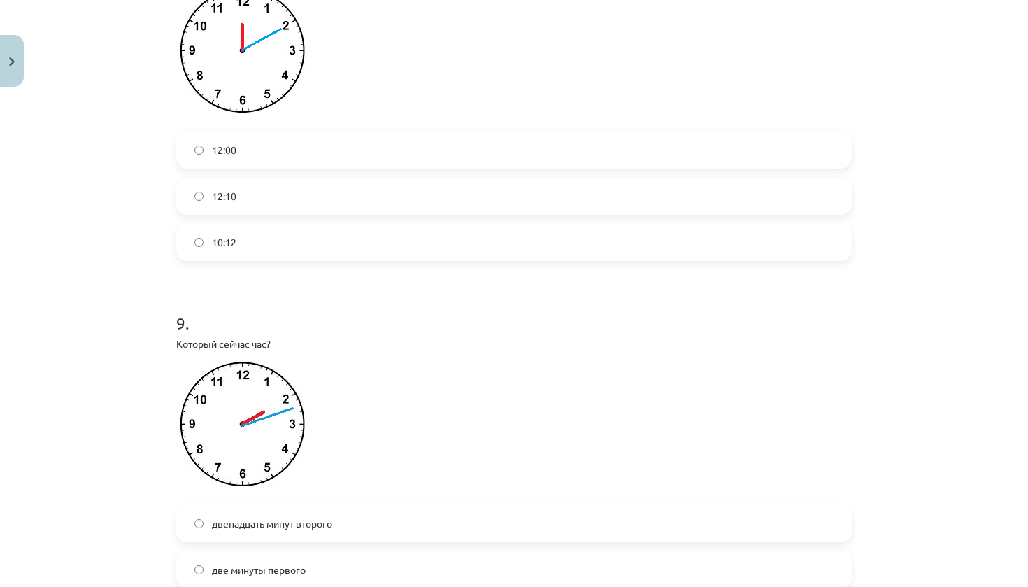
drag, startPoint x: 959, startPoint y: 557, endPoint x: 991, endPoint y: 586, distance: 43.6
click at [991, 586] on div "Mācību tēma: Krievu valodas b1 - 11. klases 1.ieskaites mācību materiāls #13 ✅ …" at bounding box center [514, 293] width 1028 height 587
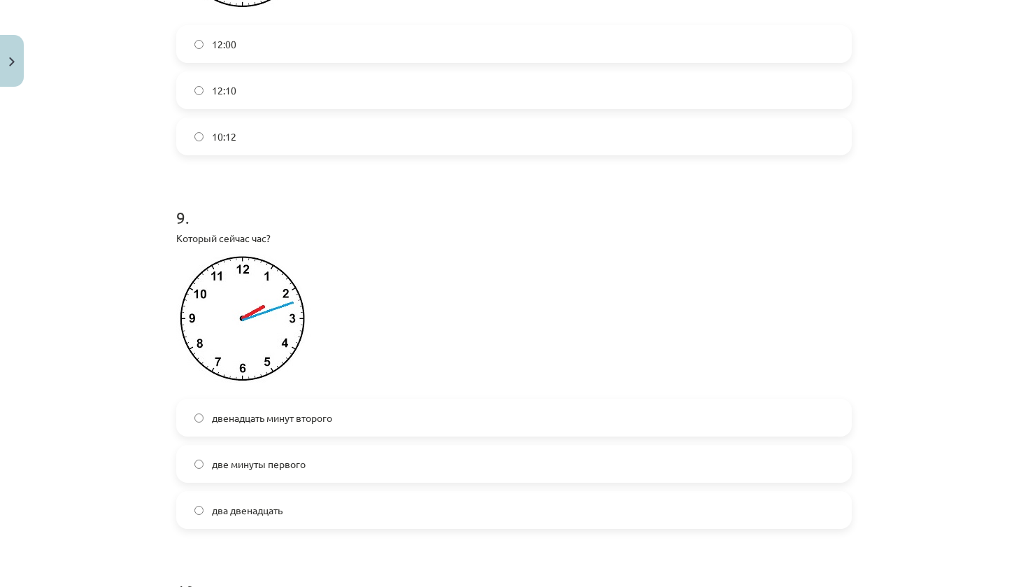
drag, startPoint x: 970, startPoint y: 582, endPoint x: 978, endPoint y: 584, distance: 8.0
click at [978, 584] on div "Mācību tēma: Krievu valodas b1 - 11. klases 1.ieskaites mācību materiāls #13 ✅ …" at bounding box center [514, 293] width 1028 height 587
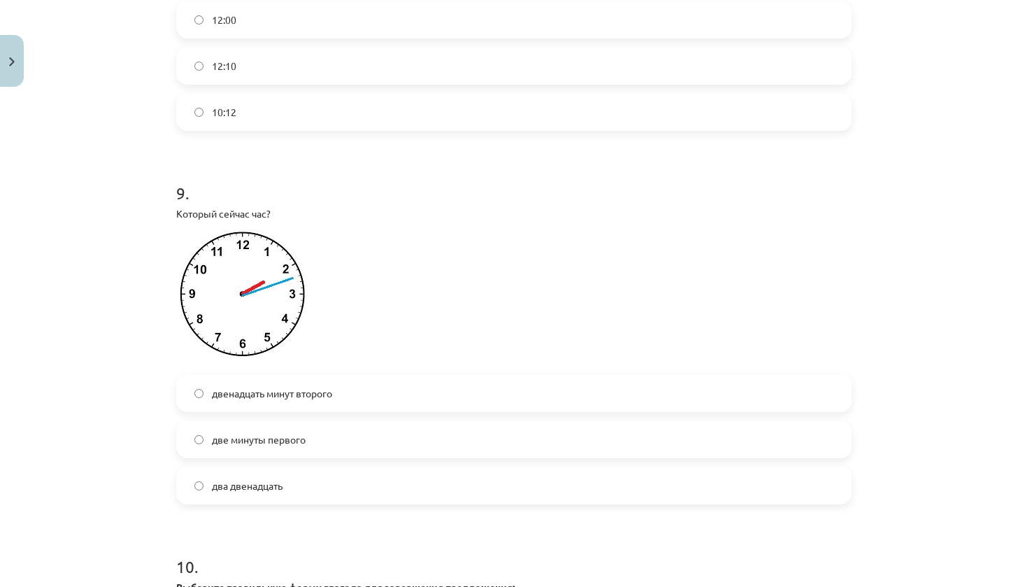
click at [271, 36] on label "12:00" at bounding box center [514, 19] width 673 height 35
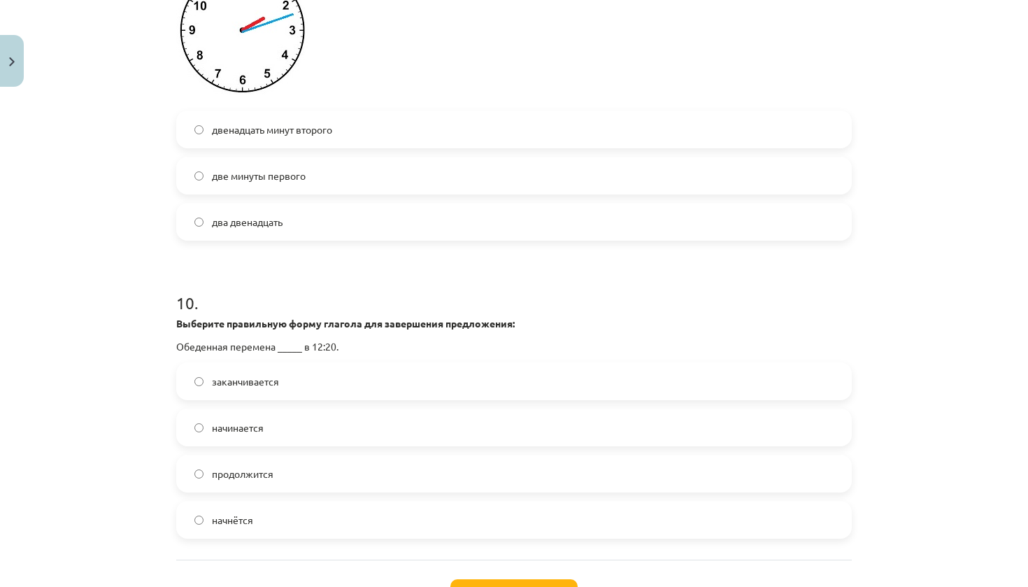
scroll to position [2604, 0]
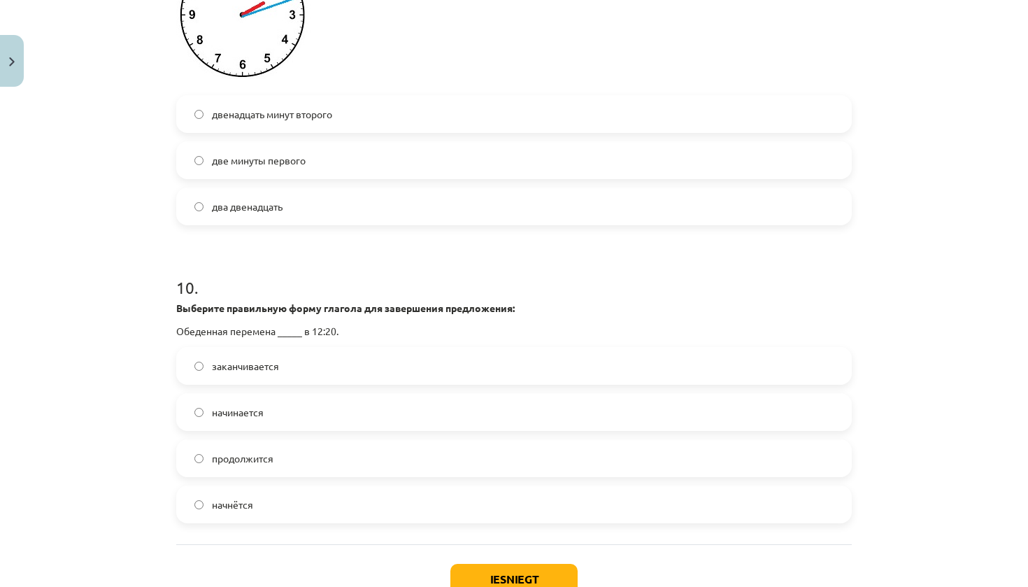
drag, startPoint x: 944, startPoint y: 514, endPoint x: 962, endPoint y: 582, distance: 70.2
click at [962, 582] on div "Mācību tēma: Krievu valodas b1 - 11. klases 1.ieskaites mācību materiāls #13 ✅ …" at bounding box center [514, 293] width 1028 height 587
click at [319, 169] on label "две минуты первого" at bounding box center [514, 160] width 673 height 35
click at [232, 420] on span "начинается" at bounding box center [238, 412] width 52 height 15
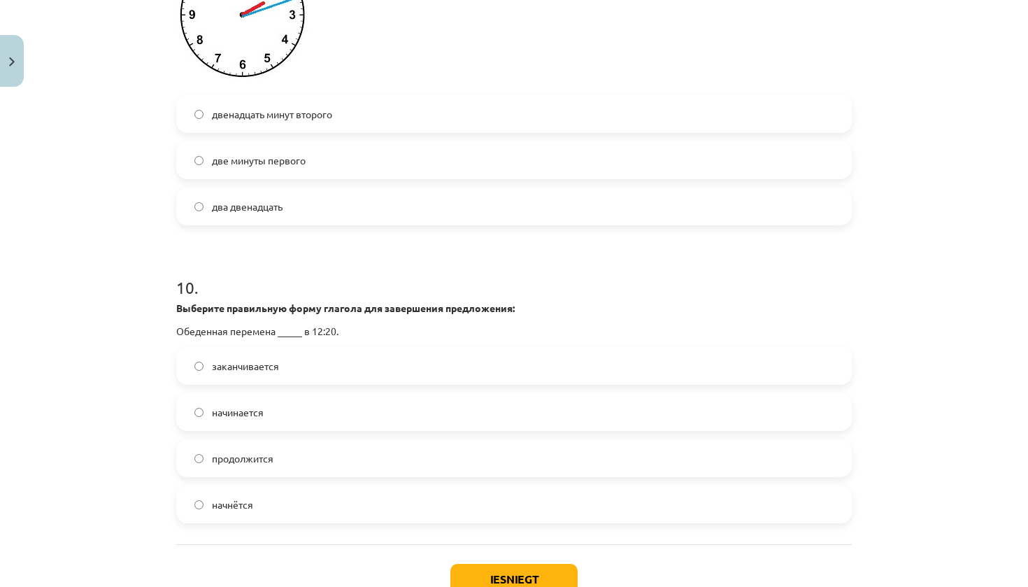
click at [478, 581] on button "Iesniegt" at bounding box center [513, 579] width 127 height 31
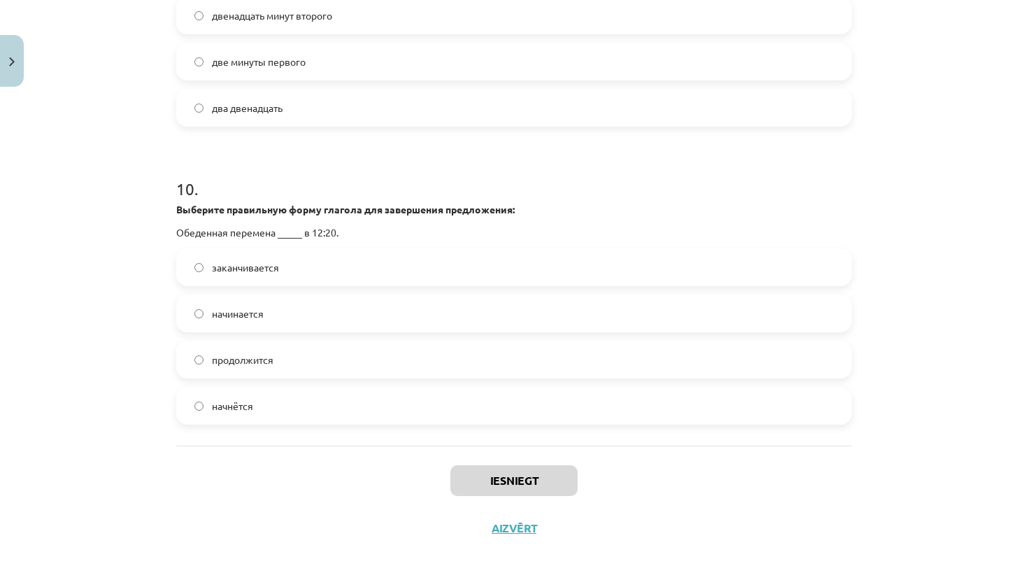
scroll to position [2720, 0]
drag, startPoint x: 957, startPoint y: 546, endPoint x: 987, endPoint y: 576, distance: 43.0
click at [1011, 586] on div "Mācību tēma: Krievu valodas b1 - 11. klases 1.ieskaites mācību materiāls #13 ✅ …" at bounding box center [514, 293] width 1028 height 587
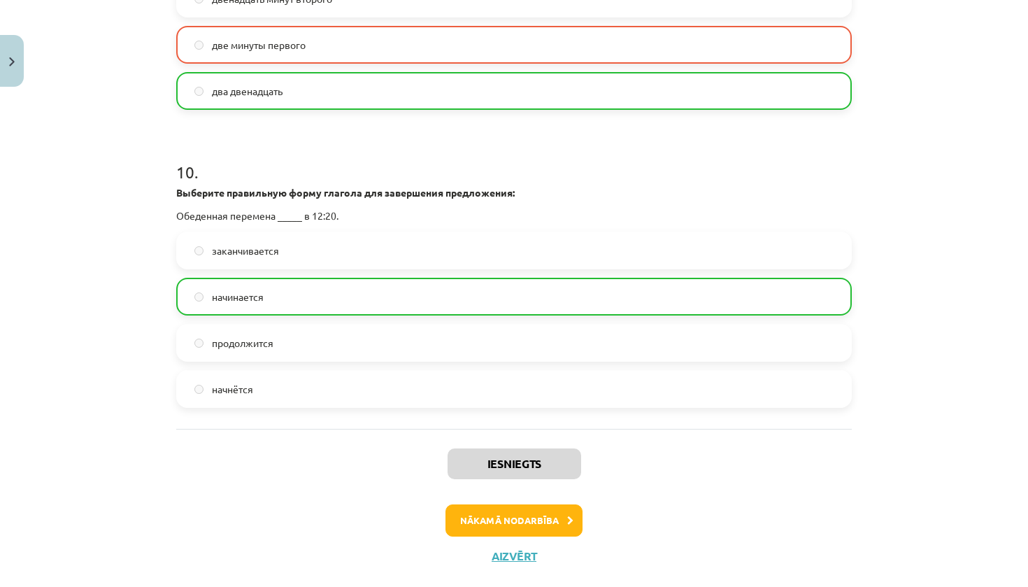
click at [532, 534] on button "Nākamā nodarbība" at bounding box center [514, 520] width 137 height 32
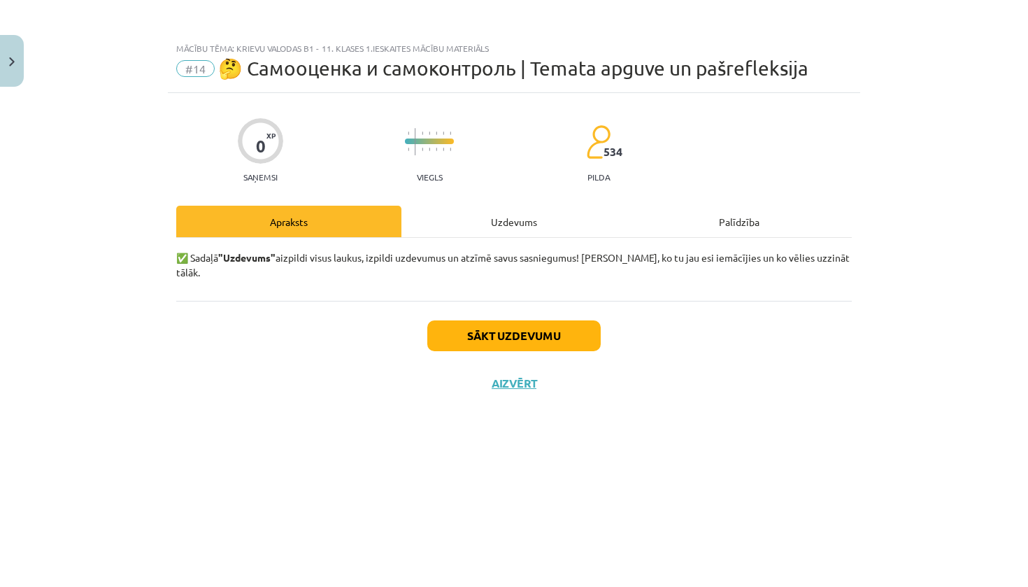
click at [560, 320] on button "Sākt uzdevumu" at bounding box center [513, 335] width 173 height 31
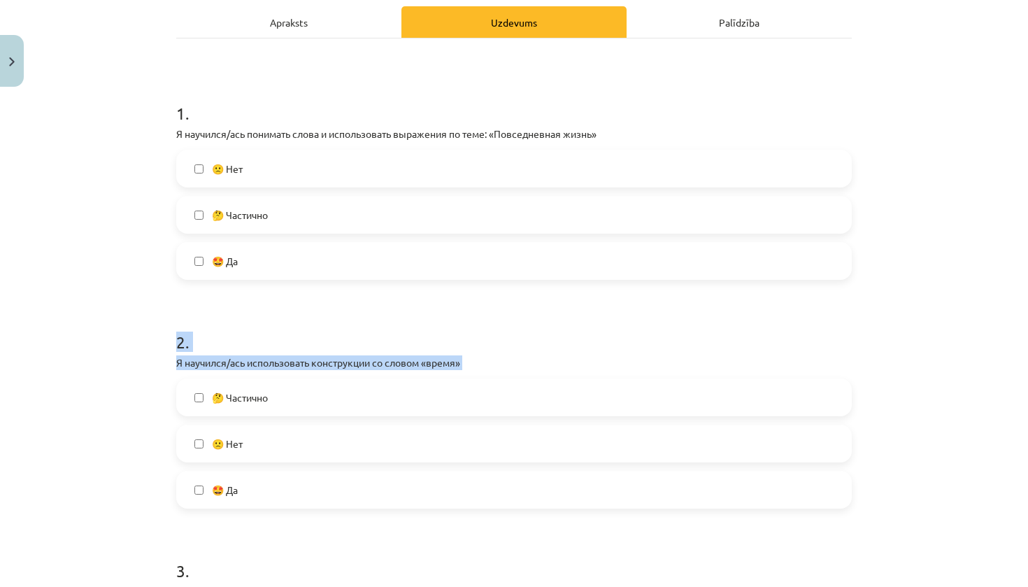
drag, startPoint x: 923, startPoint y: 455, endPoint x: 942, endPoint y: 586, distance: 132.2
click at [942, 586] on div "Mācību tēma: Krievu valodas b1 - 11. klases 1.ieskaites mācību materiāls #14 🤔 …" at bounding box center [514, 293] width 1028 height 587
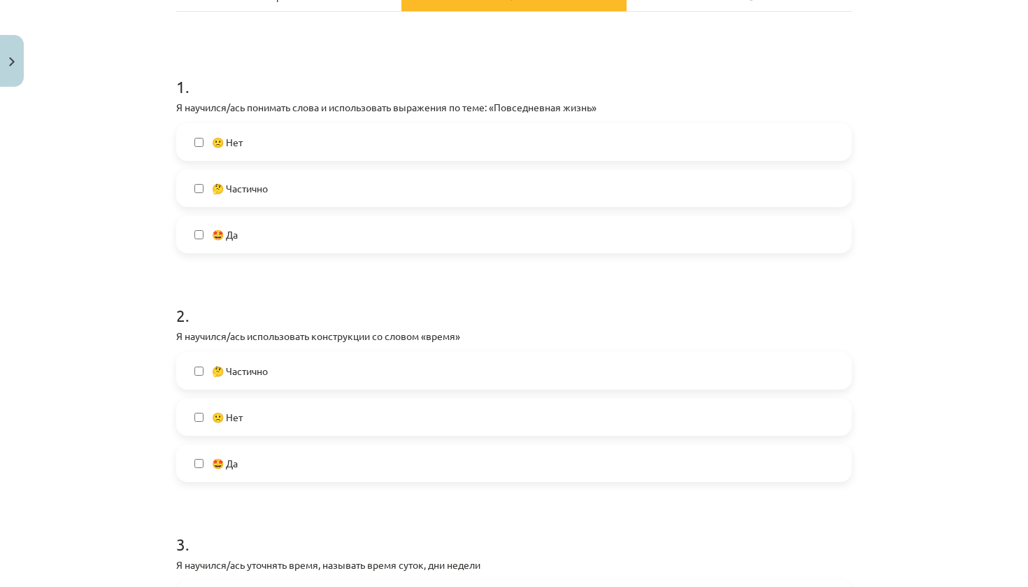
click at [962, 430] on div "Mācību tēma: Krievu valodas b1 - 11. klases 1.ieskaites mācību materiāls #14 🤔 …" at bounding box center [514, 293] width 1028 height 587
click at [436, 187] on label "🤔 Частично" at bounding box center [514, 188] width 673 height 35
click at [375, 450] on label "🤩 Да" at bounding box center [514, 463] width 673 height 35
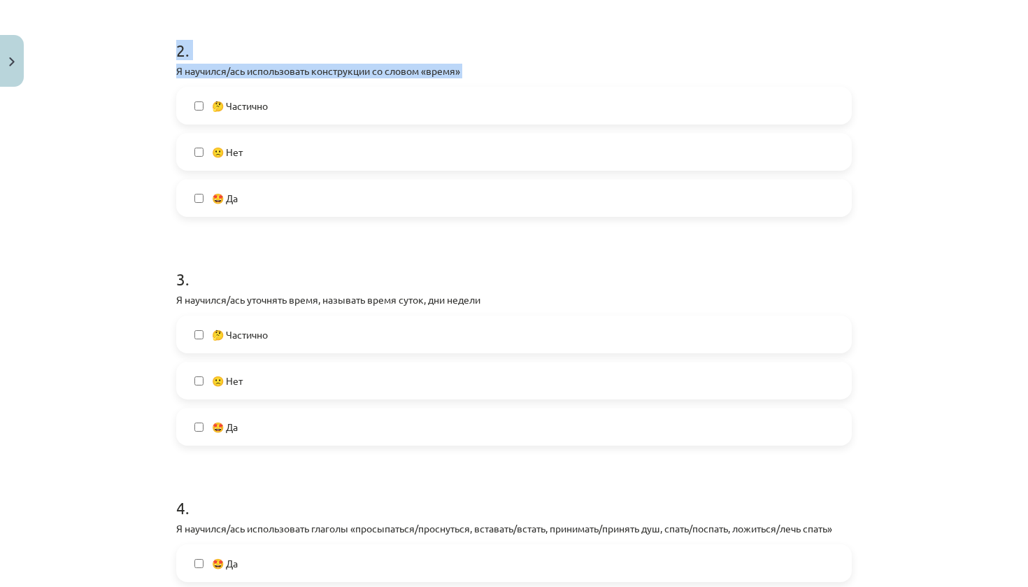
drag, startPoint x: 946, startPoint y: 546, endPoint x: 1005, endPoint y: 563, distance: 61.3
click at [1005, 563] on div "Mācību tēma: Krievu valodas b1 - 11. klases 1.ieskaites mācību materiāls #14 🤔 …" at bounding box center [514, 293] width 1028 height 587
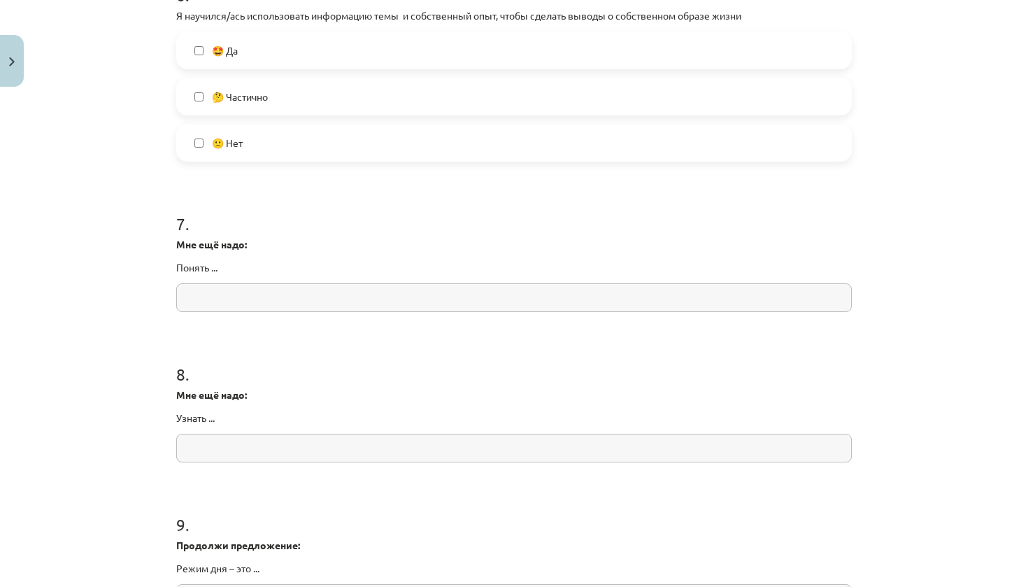
scroll to position [1793, 0]
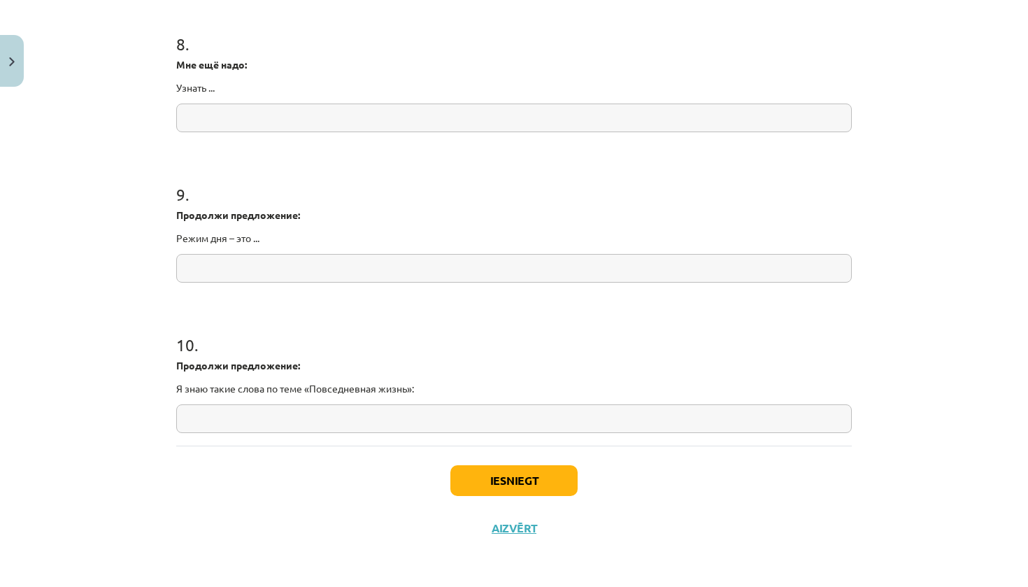
click at [577, 477] on button "Iesniegt" at bounding box center [513, 480] width 127 height 31
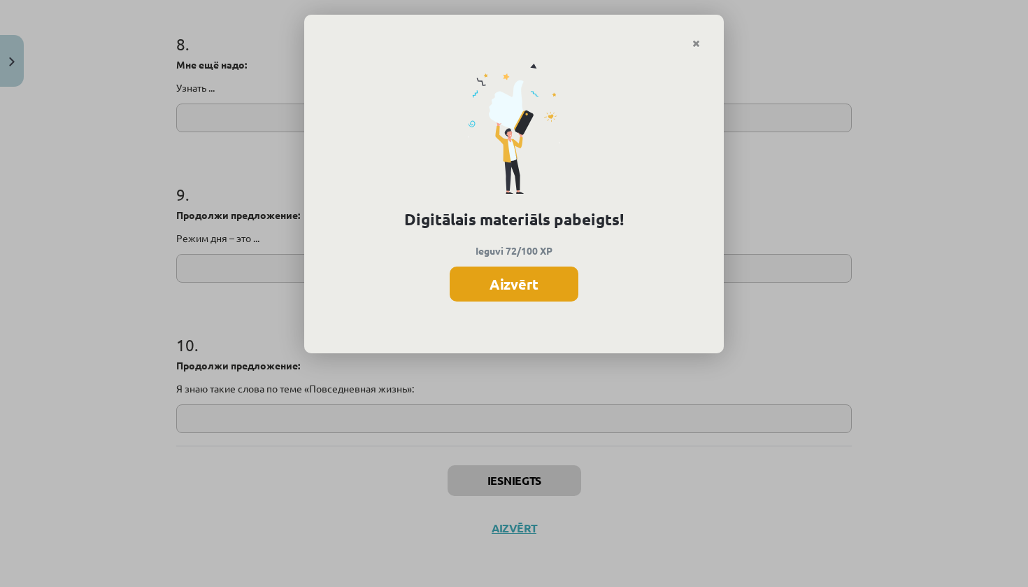
click at [534, 291] on button "Aizvērt" at bounding box center [514, 283] width 129 height 35
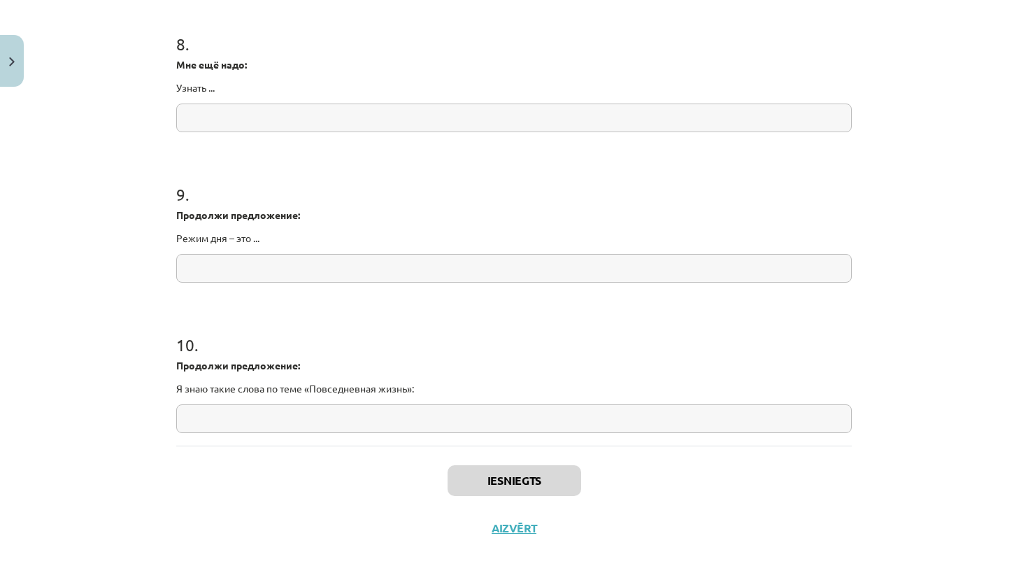
click at [2, 50] on button "Close" at bounding box center [12, 61] width 24 height 52
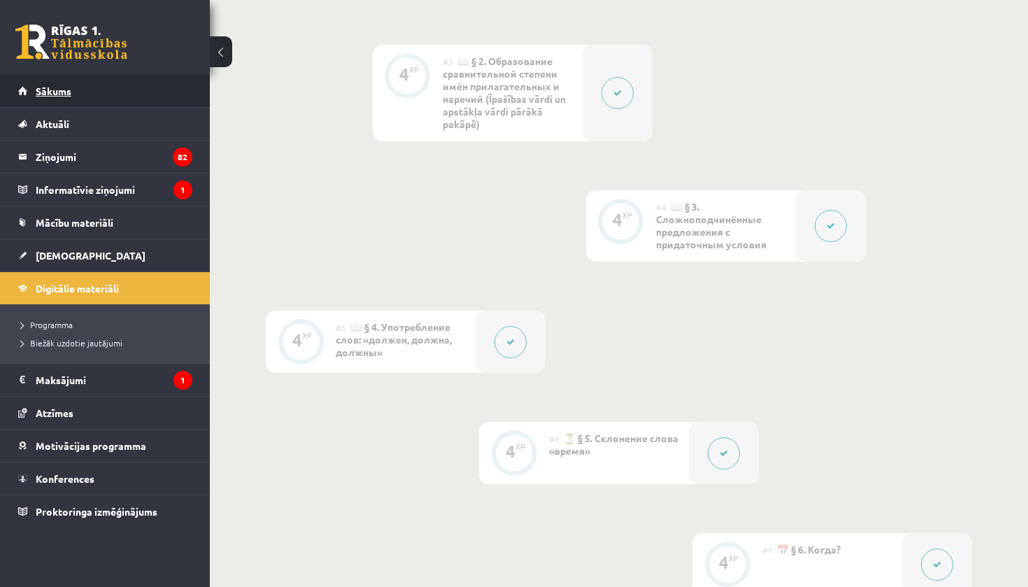
click at [165, 94] on link "Sākums" at bounding box center [105, 91] width 174 height 32
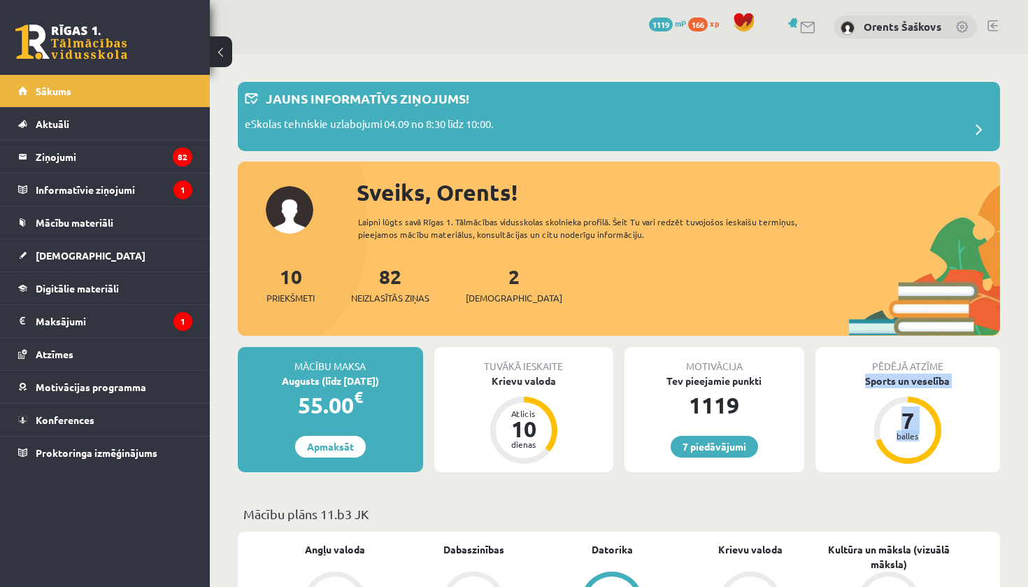
drag, startPoint x: 1021, startPoint y: 364, endPoint x: 1028, endPoint y: 469, distance: 105.2
click at [489, 286] on link "2 Ieskaites" at bounding box center [514, 284] width 97 height 41
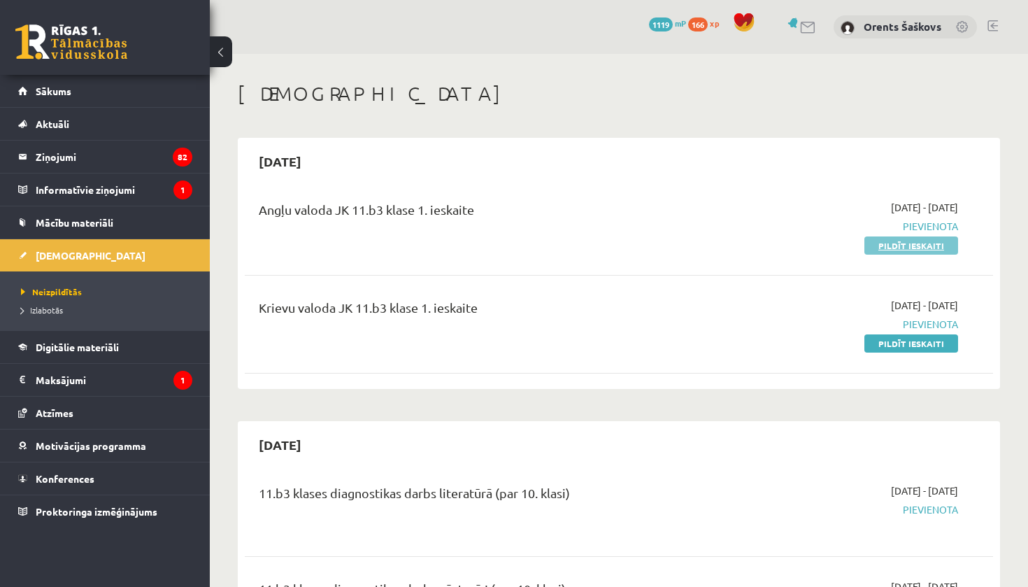
click at [889, 249] on link "Pildīt ieskaiti" at bounding box center [912, 245] width 94 height 18
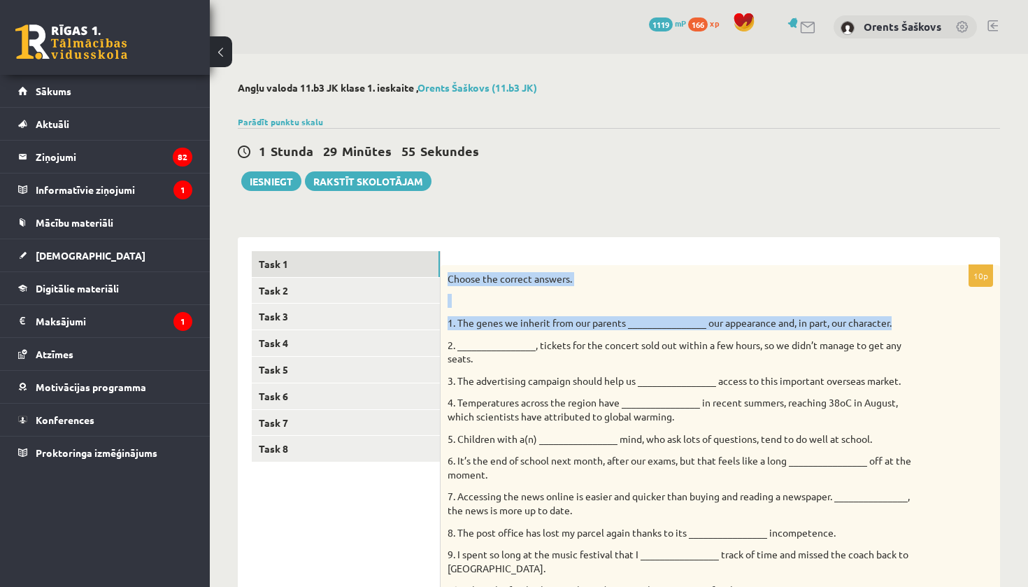
drag, startPoint x: 1028, startPoint y: 211, endPoint x: 1027, endPoint y: 325, distance: 114.0
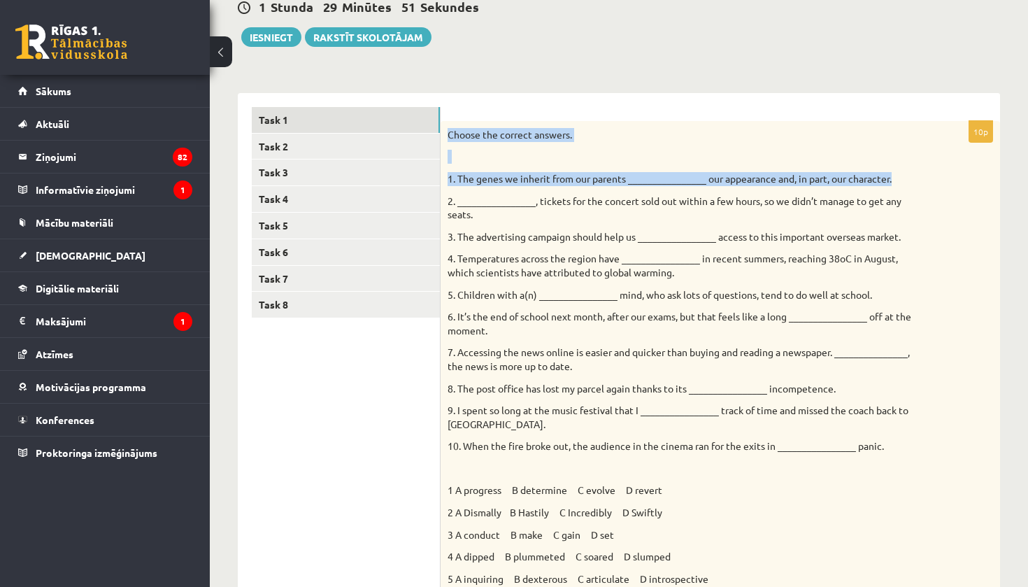
scroll to position [142, 0]
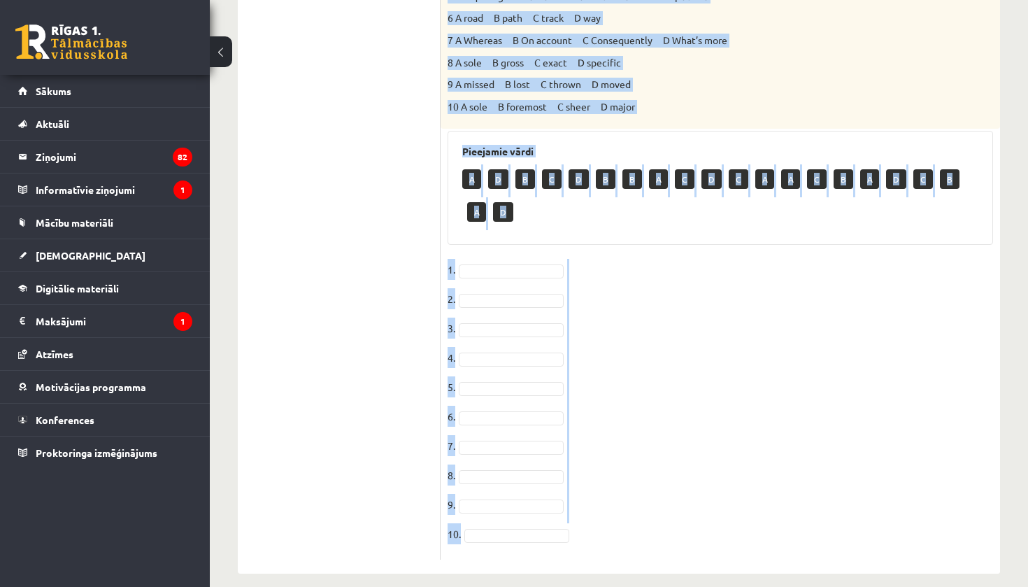
scroll to position [730, 0]
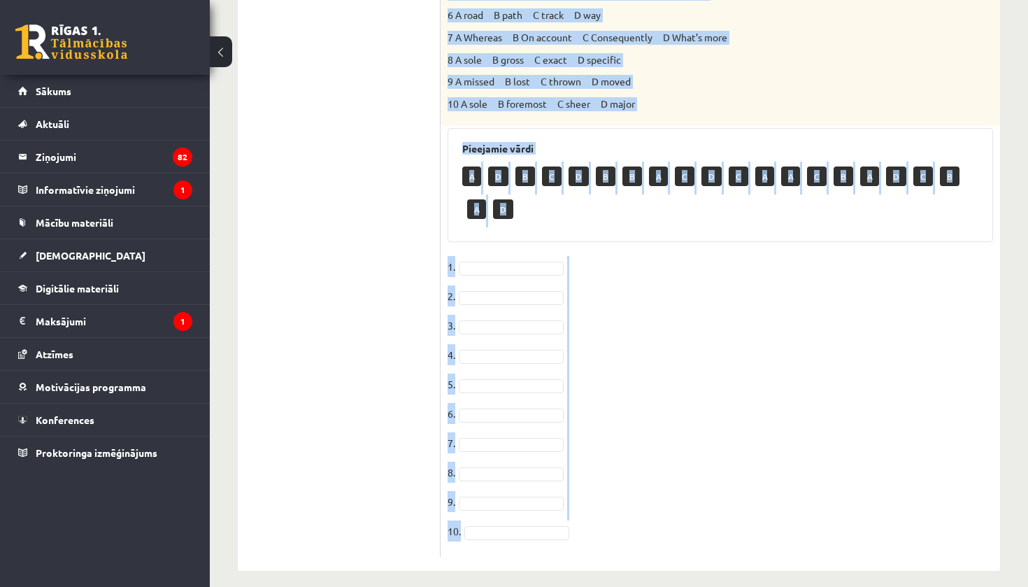
drag, startPoint x: 448, startPoint y: 134, endPoint x: 683, endPoint y: 586, distance: 509.9
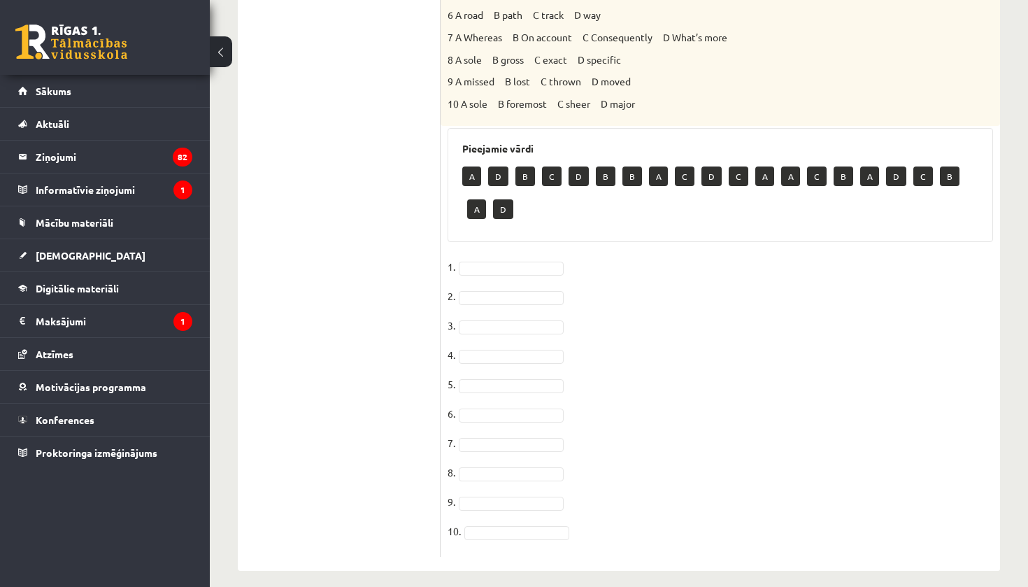
click at [374, 210] on ul "Task 1 Task 2 Task 3 Task 4 Task 5 Task 6 Task 7 Task 8" at bounding box center [346, 39] width 189 height 1035
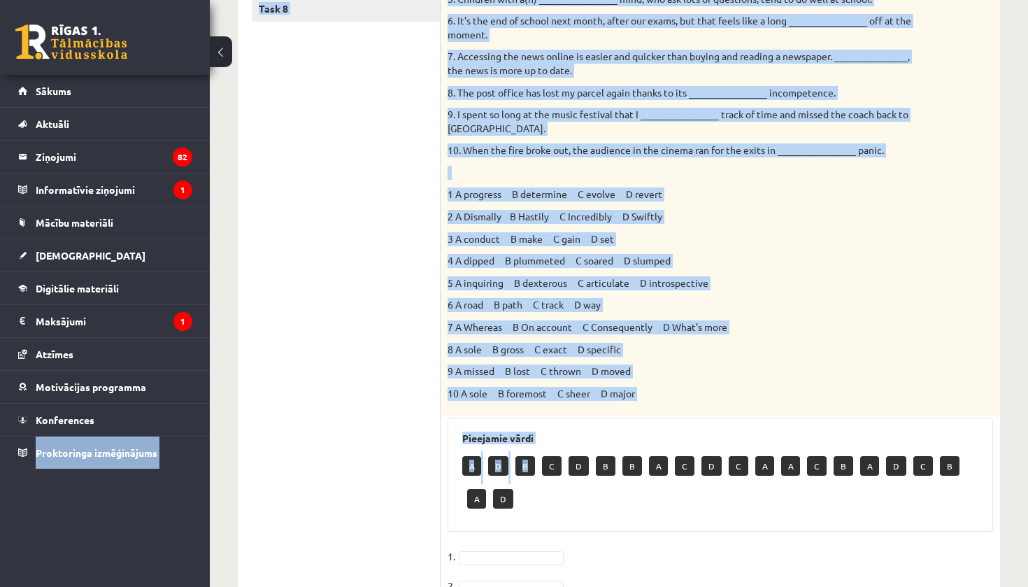
scroll to position [421, 0]
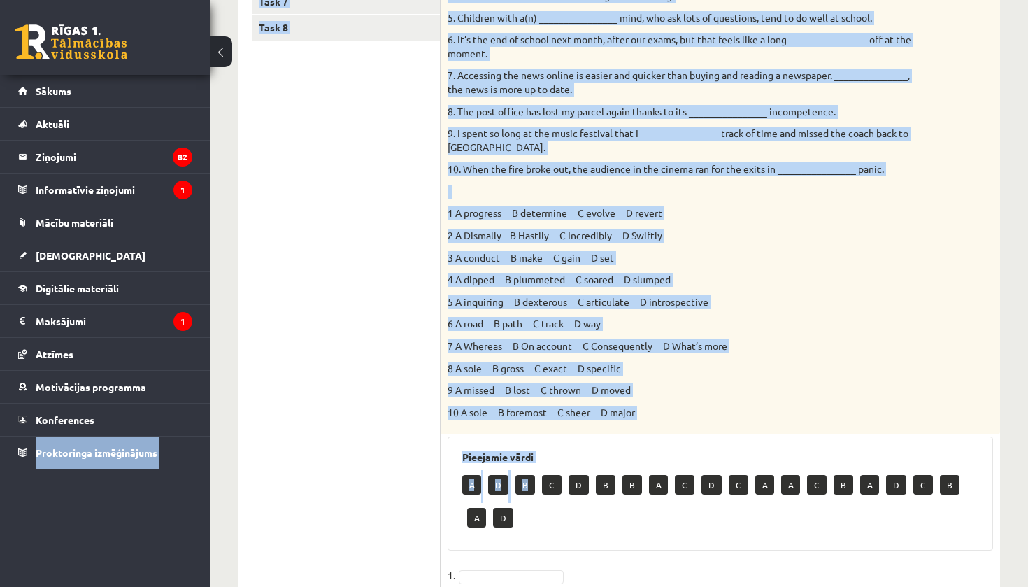
drag, startPoint x: 529, startPoint y: 165, endPoint x: 551, endPoint y: -6, distance: 172.8
click at [978, 318] on div "Choose the correct answers. 1. The genes we inherit from our parents __________…" at bounding box center [721, 139] width 560 height 591
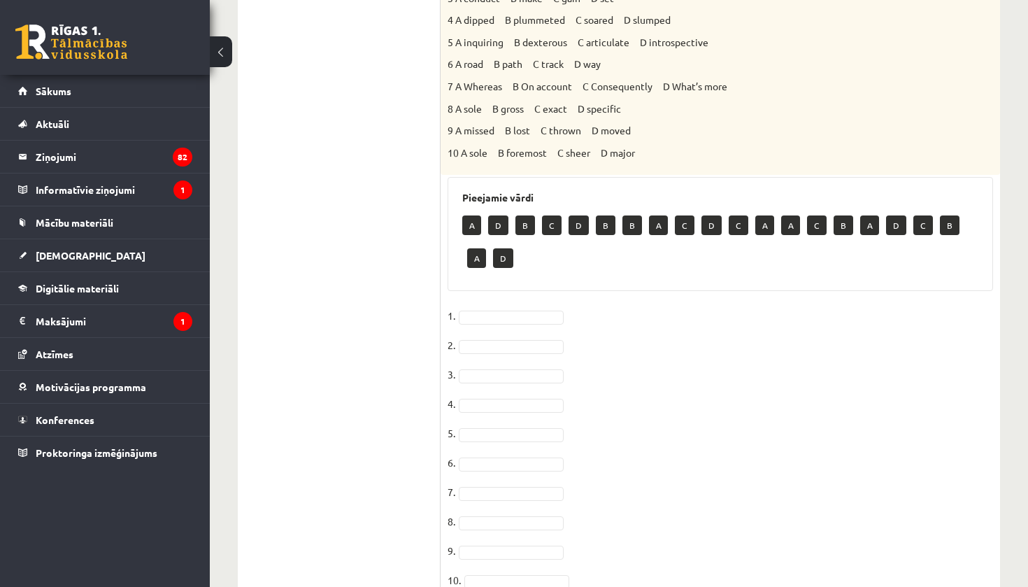
scroll to position [730, 0]
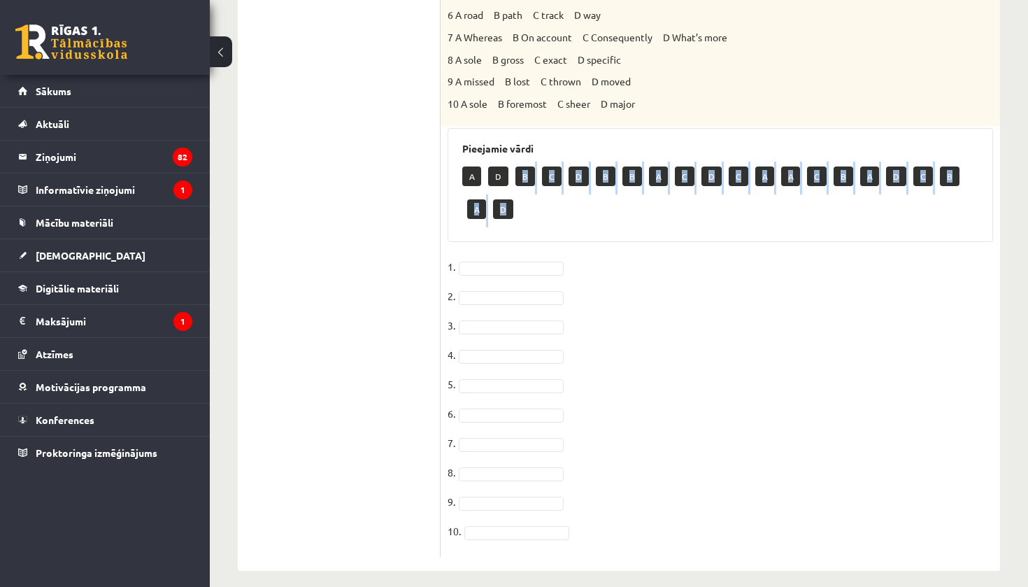
drag, startPoint x: 523, startPoint y: 159, endPoint x: 521, endPoint y: 195, distance: 35.7
click at [521, 195] on div "A D B C D B B A C D C A A C B A D C B A D" at bounding box center [720, 195] width 516 height 66
click at [574, 217] on div "Pieejamie vārdi A D B C D B B A C D C A A C B A D C B A D" at bounding box center [721, 185] width 546 height 114
click at [527, 169] on p "B" at bounding box center [526, 176] width 20 height 20
drag, startPoint x: 527, startPoint y: 169, endPoint x: 525, endPoint y: 222, distance: 53.2
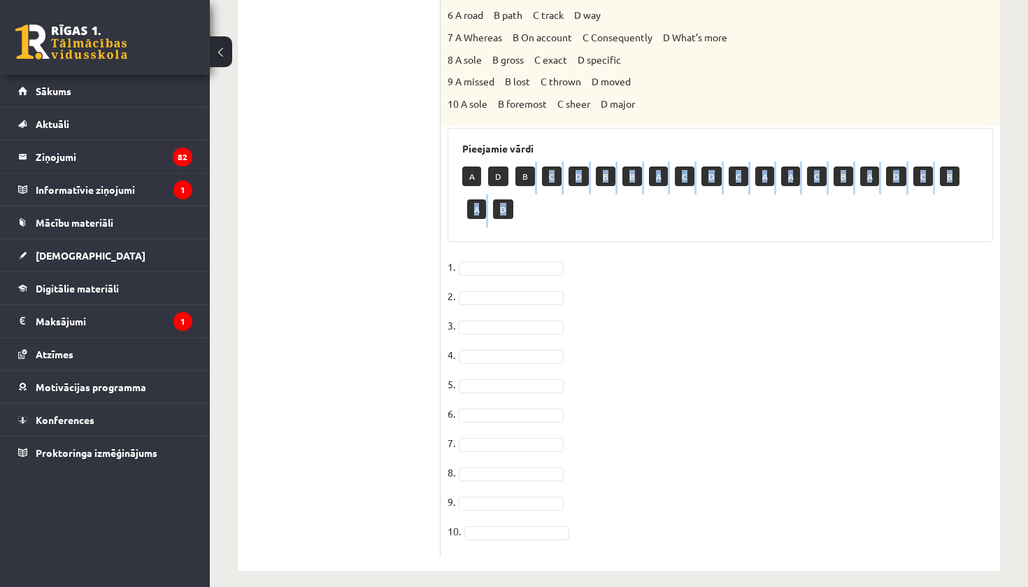
click at [525, 222] on div "Pieejamie vārdi A D B C D B B A C D C A A C B A D C B A D" at bounding box center [721, 185] width 546 height 114
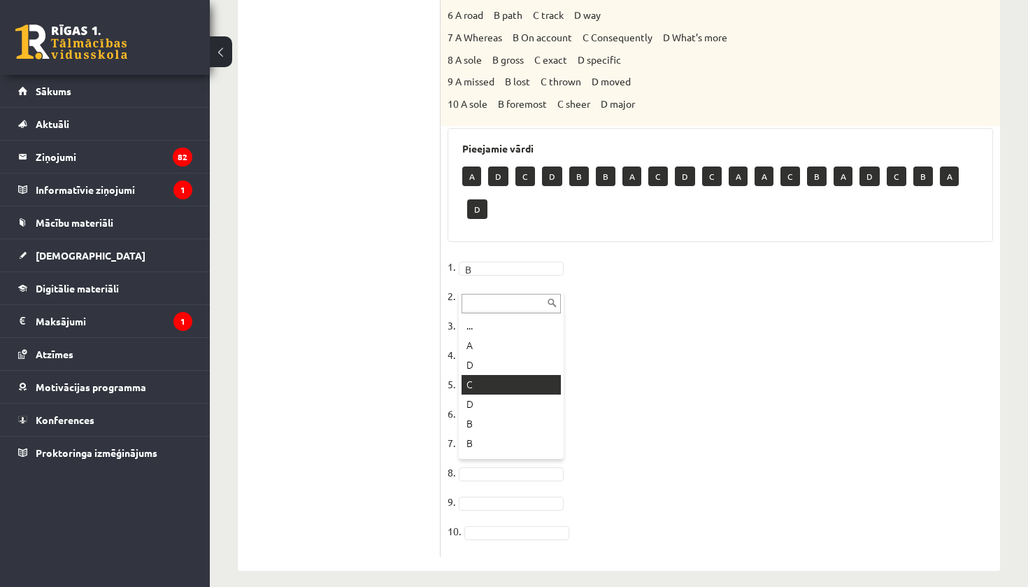
scroll to position [697, 0]
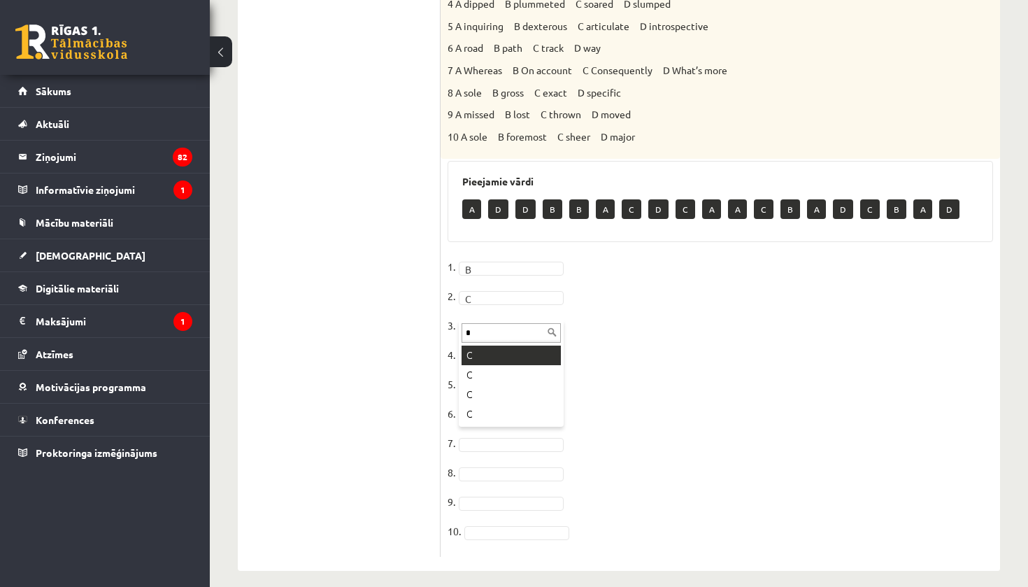
type input "*"
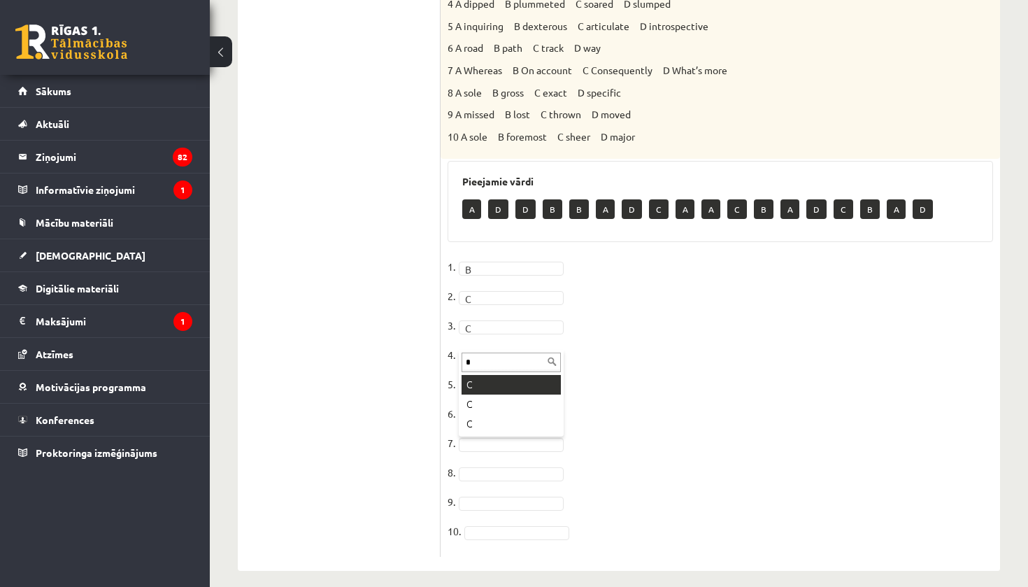
type input "*"
click at [531, 422] on fieldset "1. B * 2. C * 3. C * 4. C * 5. A * 6. D * 7. 8. 9. 10." at bounding box center [721, 403] width 546 height 294
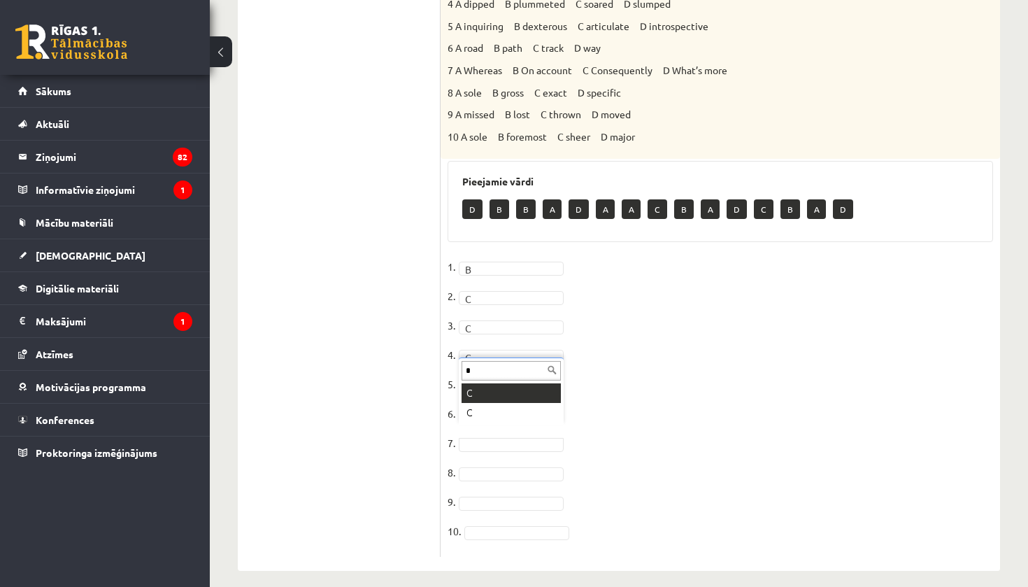
scroll to position [0, 0]
type input "*"
click at [498, 483] on fieldset "1. B * 2. C * 3. C * 4. C * 5. A * 6. D * 7. C * 8. B * 9. 10." at bounding box center [721, 403] width 546 height 294
click at [515, 1] on p "4 A dipped B plummeted C soared D slumped" at bounding box center [686, 4] width 476 height 14
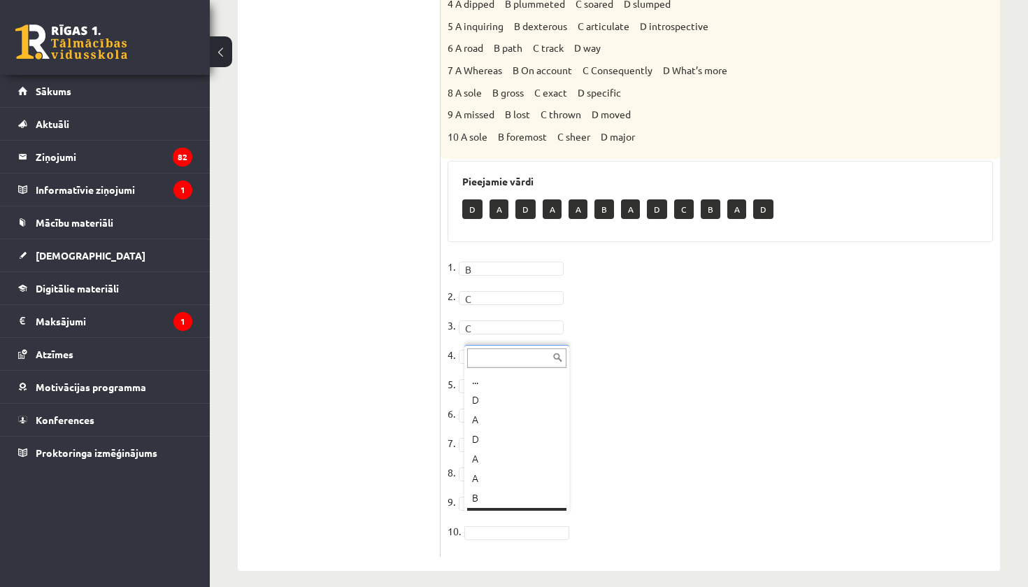
scroll to position [17, 0]
drag, startPoint x: 564, startPoint y: 445, endPoint x: 557, endPoint y: 432, distance: 14.4
type input "*"
drag, startPoint x: 1028, startPoint y: 353, endPoint x: 1028, endPoint y: 294, distance: 58.8
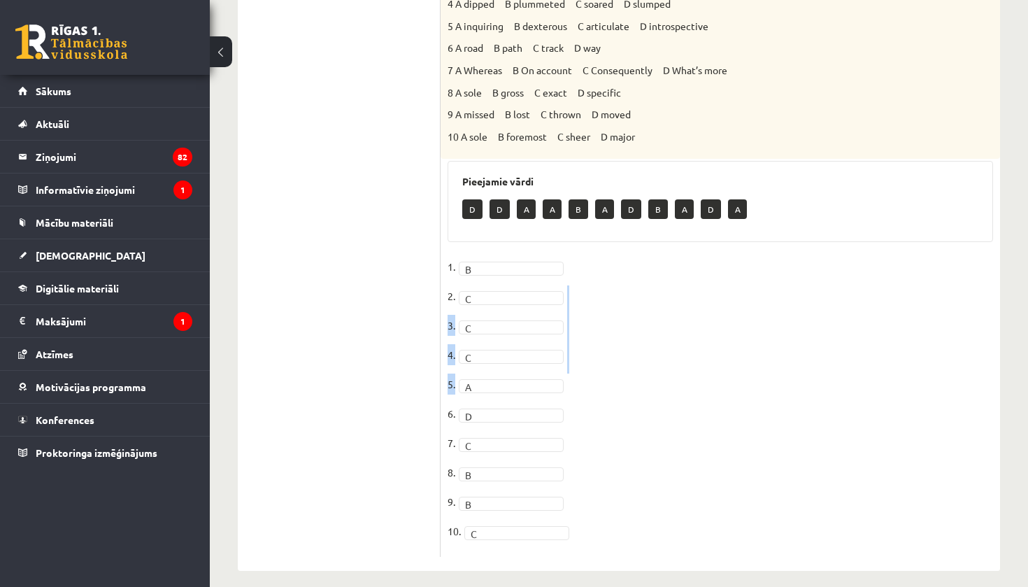
click at [431, 198] on ul "Task 1 Task 2 Task 3 Task 4 Task 5 Task 6 Task 7 Task 8" at bounding box center [346, 55] width 189 height 1002
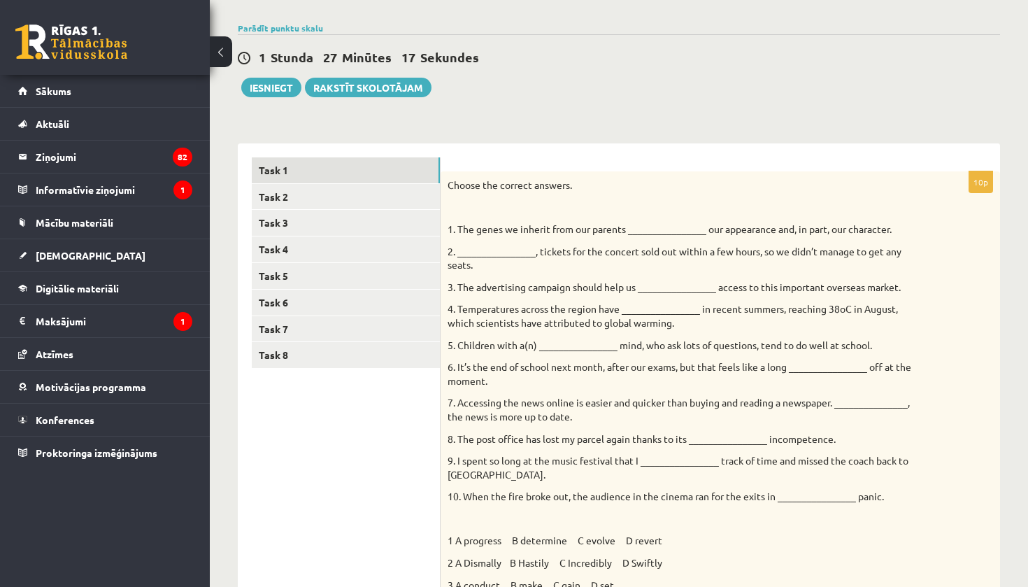
scroll to position [78, 0]
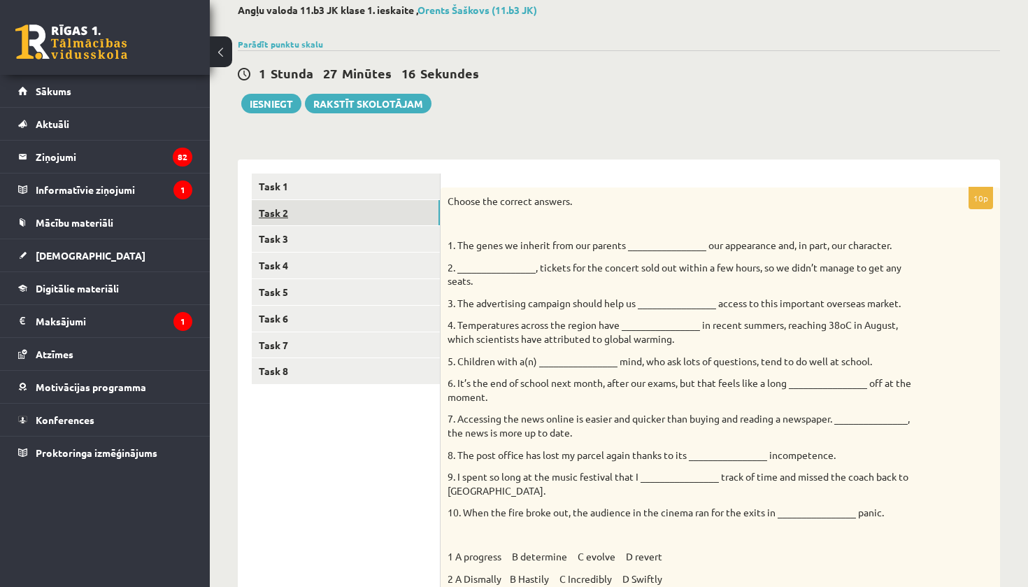
click at [351, 202] on link "Task 2" at bounding box center [346, 213] width 188 height 26
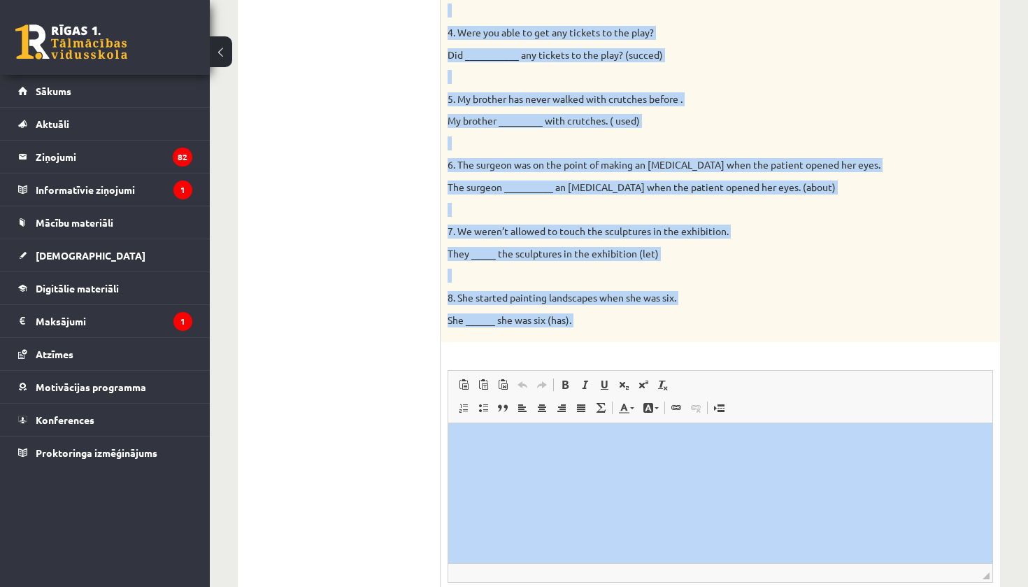
scroll to position [553, 0]
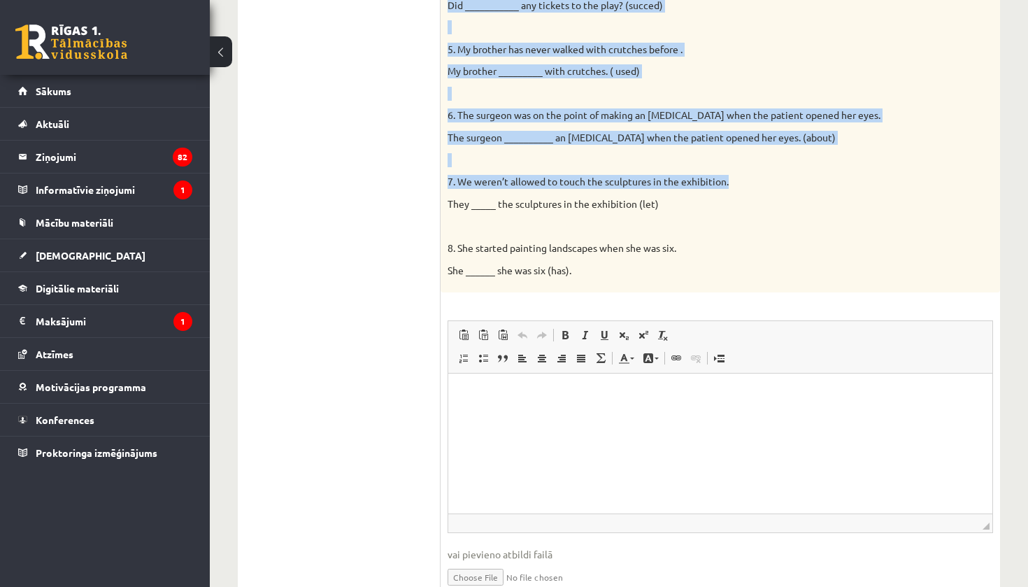
drag, startPoint x: 450, startPoint y: 200, endPoint x: 813, endPoint y: 178, distance: 363.0
click at [813, 178] on div "Complete the second sentence so that it has a similar meaning to the first sent…" at bounding box center [721, 3] width 560 height 580
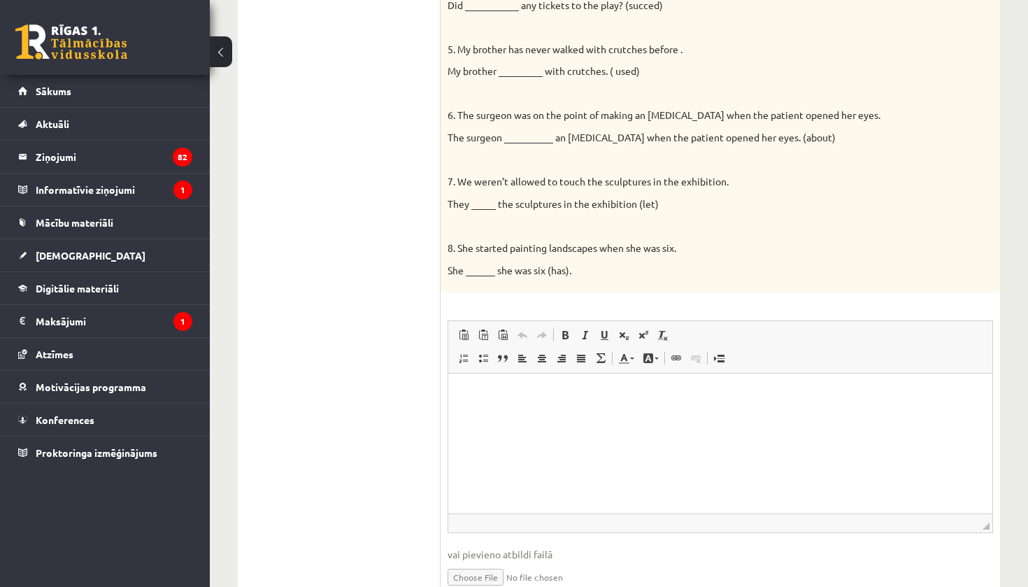
click at [339, 233] on ul "Task 1 Task 2 Task 3 Task 4 Task 5 Task 6 Task 7 Task 8" at bounding box center [346, 155] width 189 height 913
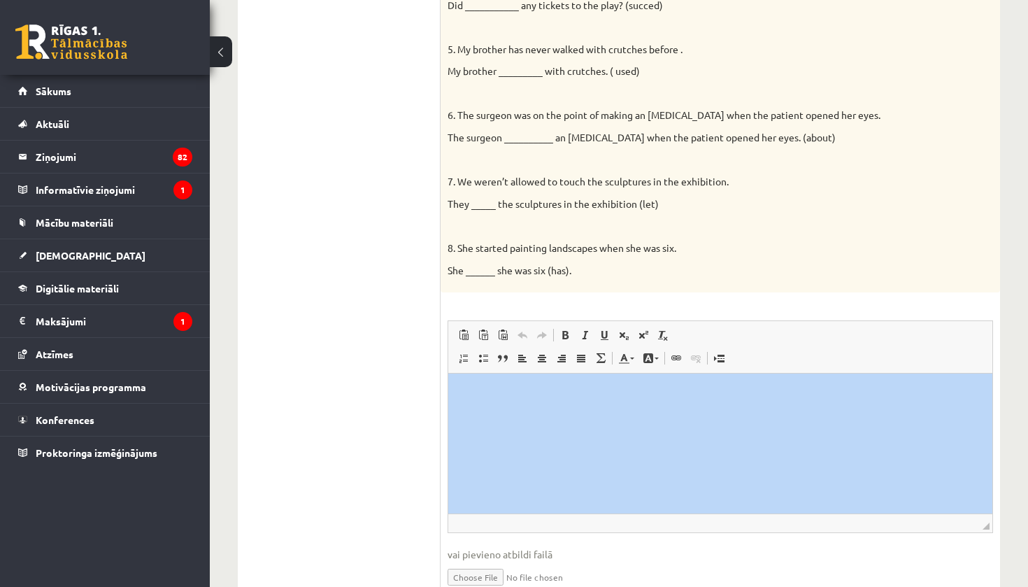
drag, startPoint x: 1028, startPoint y: 509, endPoint x: 1027, endPoint y: 366, distance: 142.7
click at [1028, 364] on div "Angļu valoda 11.b3 JK klase 1. ieskaite , Orents Šaškovs (11.b3 JK) Parādīt pun…" at bounding box center [619, 77] width 818 height 1152
drag, startPoint x: 1028, startPoint y: 498, endPoint x: 1028, endPoint y: 268, distance: 230.1
click at [1028, 268] on div "Angļu valoda 11.b3 JK klase 1. ieskaite , Orents Šaškovs (11.b3 JK) Parādīt pun…" at bounding box center [619, 77] width 818 height 1152
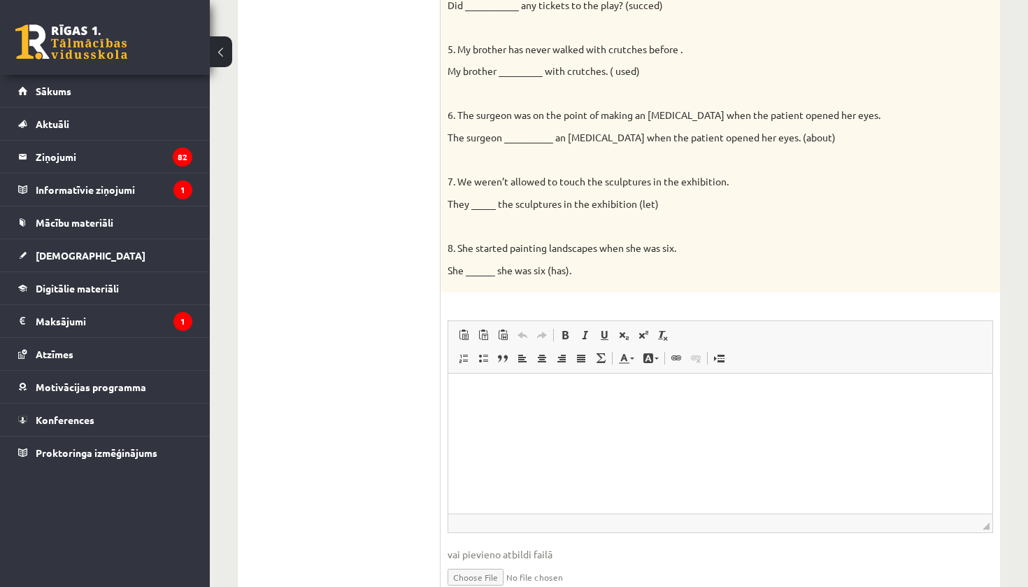
click at [311, 357] on ul "Task 1 Task 2 Task 3 Task 4 Task 5 Task 6 Task 7 Task 8" at bounding box center [346, 155] width 189 height 913
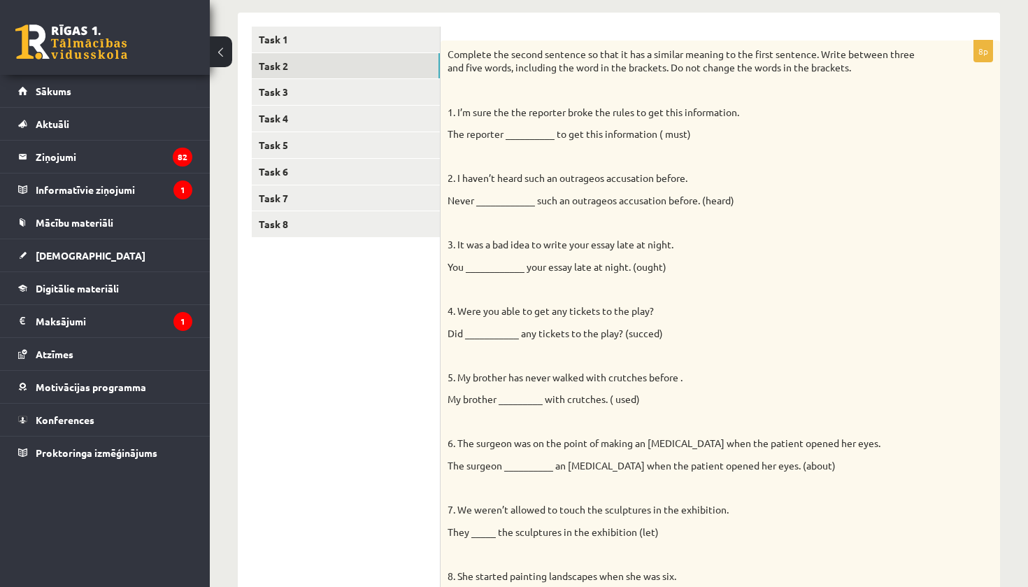
scroll to position [221, 0]
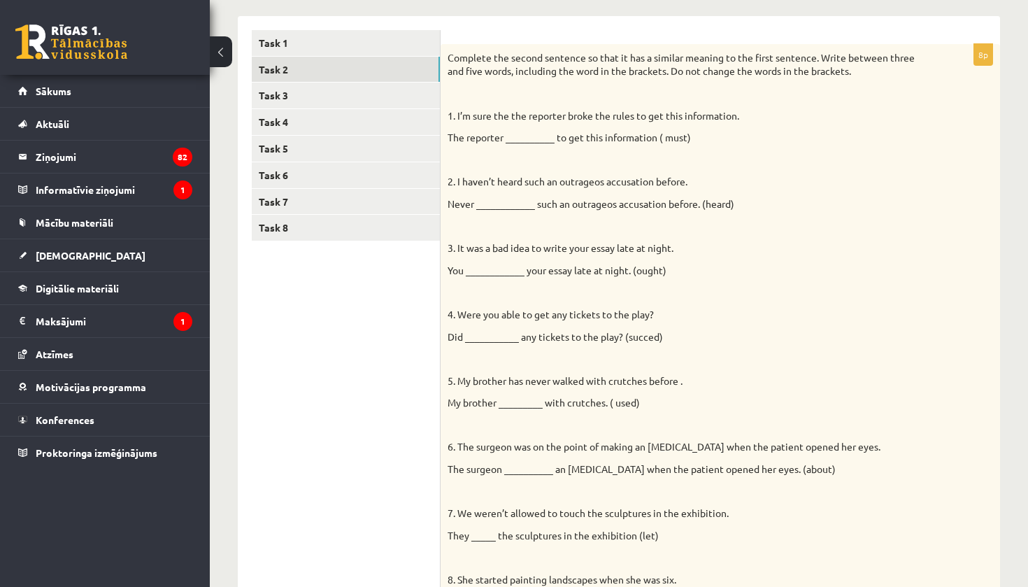
click at [531, 138] on p "The reporter __________ to get this information ( must)" at bounding box center [686, 138] width 476 height 14
click at [524, 133] on p "The reporter __________ to get this information ( must)" at bounding box center [686, 138] width 476 height 14
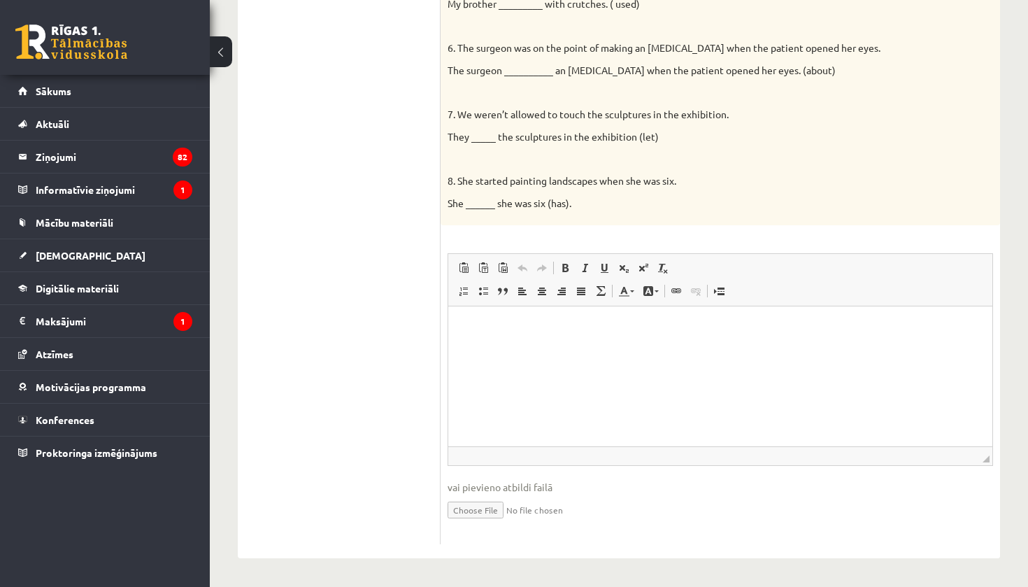
scroll to position [609, 0]
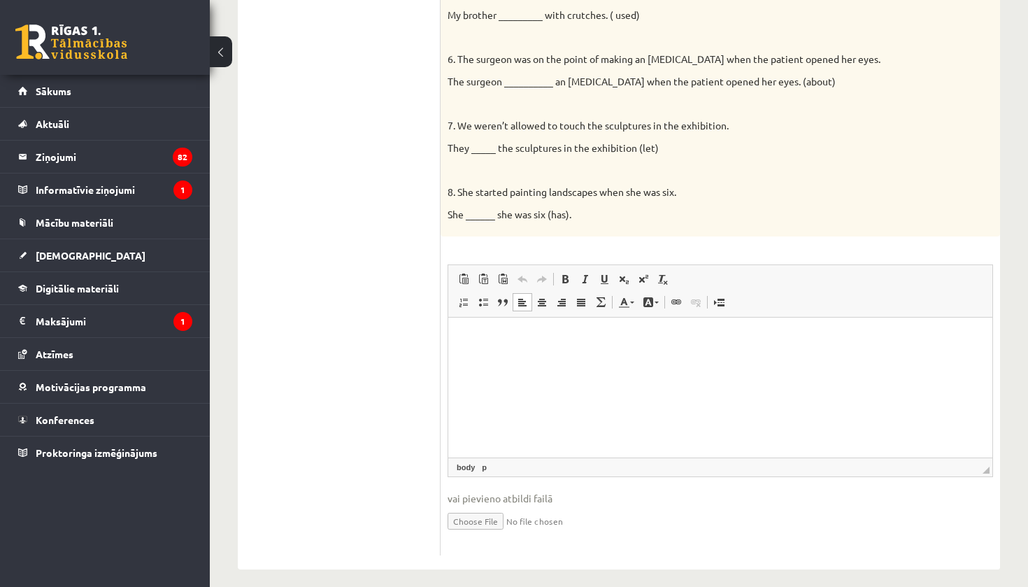
click at [478, 333] on p "Rich Text Editor, wiswyg-editor-user-answer-47024906154180" at bounding box center [720, 339] width 516 height 15
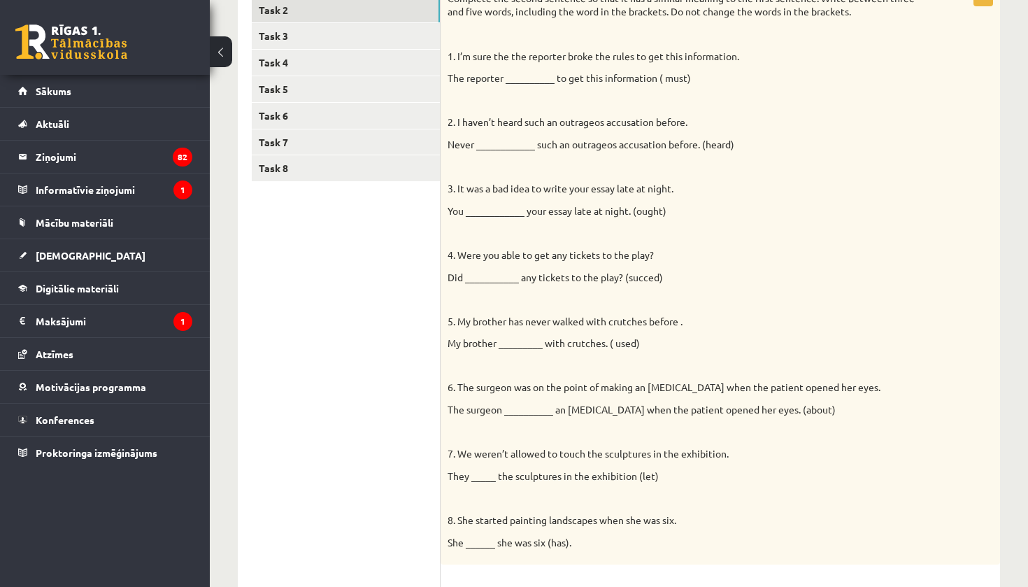
scroll to position [280, 0]
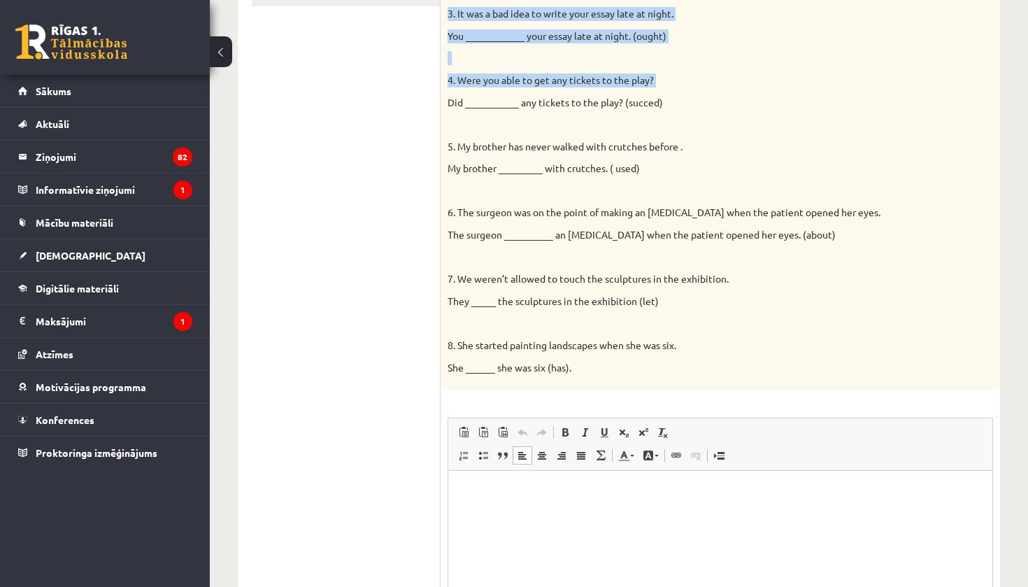
click at [542, 83] on div "Complete the second sentence so that it has a similar meaning to the first sent…" at bounding box center [721, 100] width 560 height 580
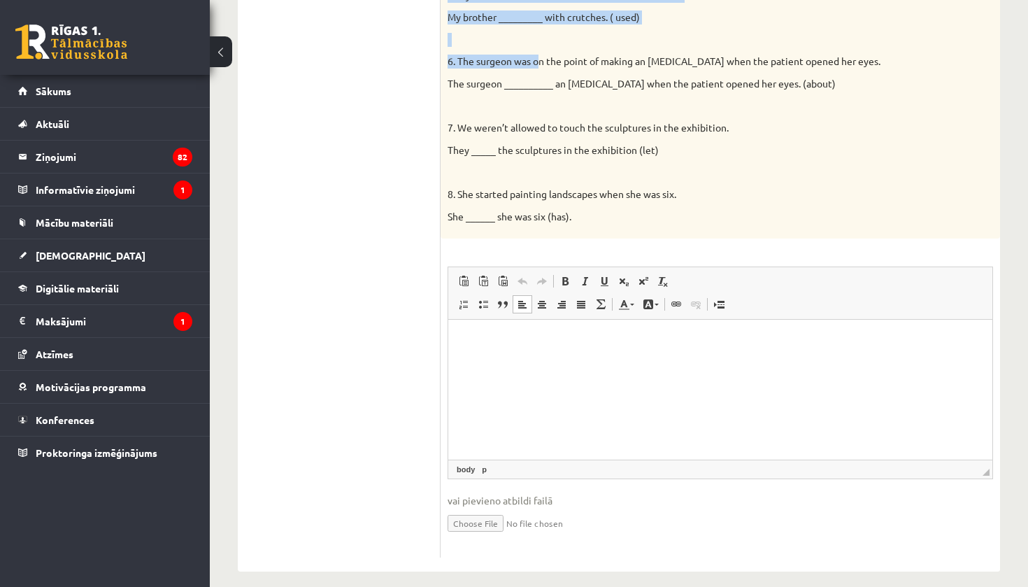
scroll to position [609, 0]
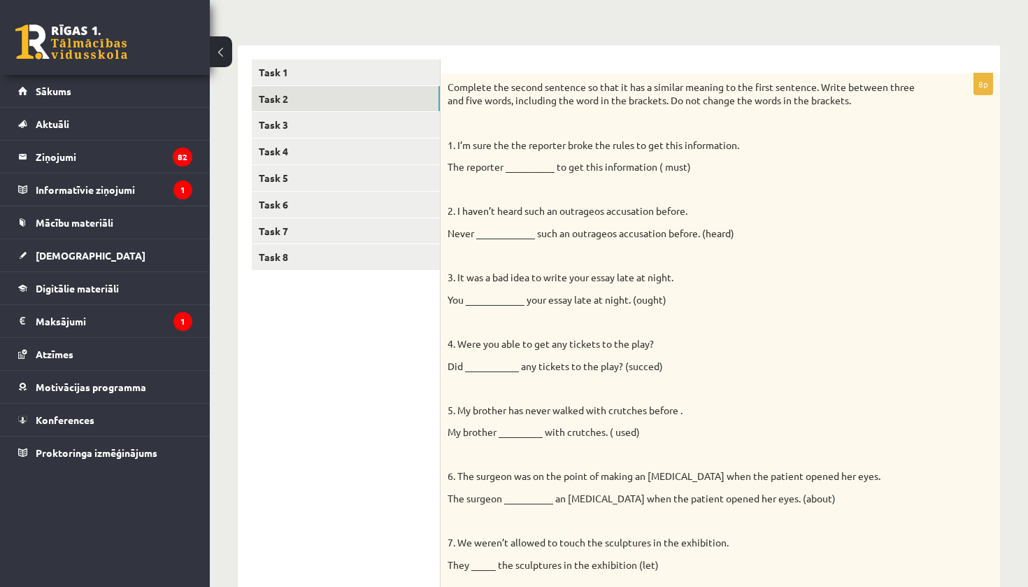
scroll to position [194, 0]
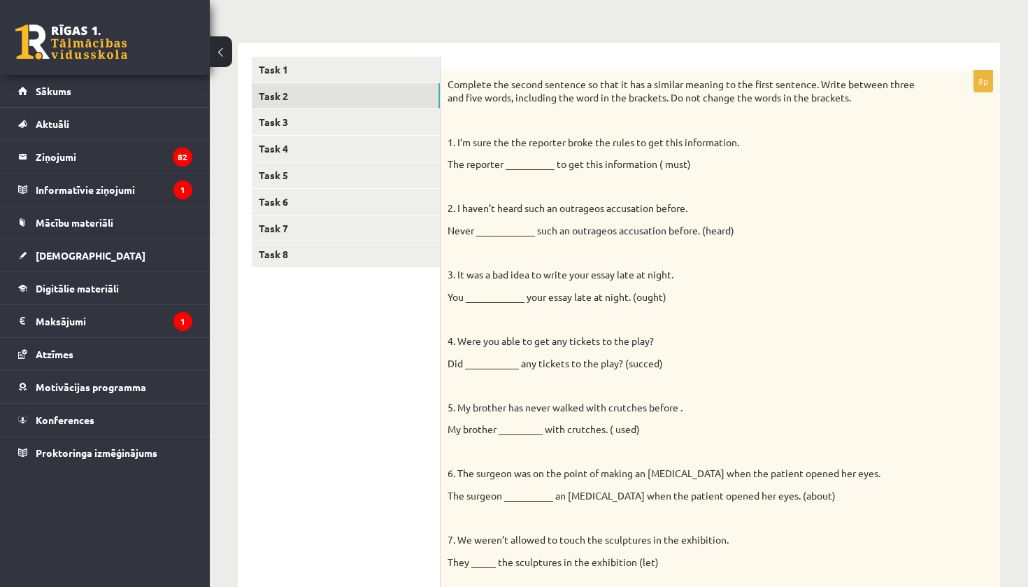
click at [517, 159] on p "The reporter __________ to get this information ( must)" at bounding box center [686, 164] width 476 height 14
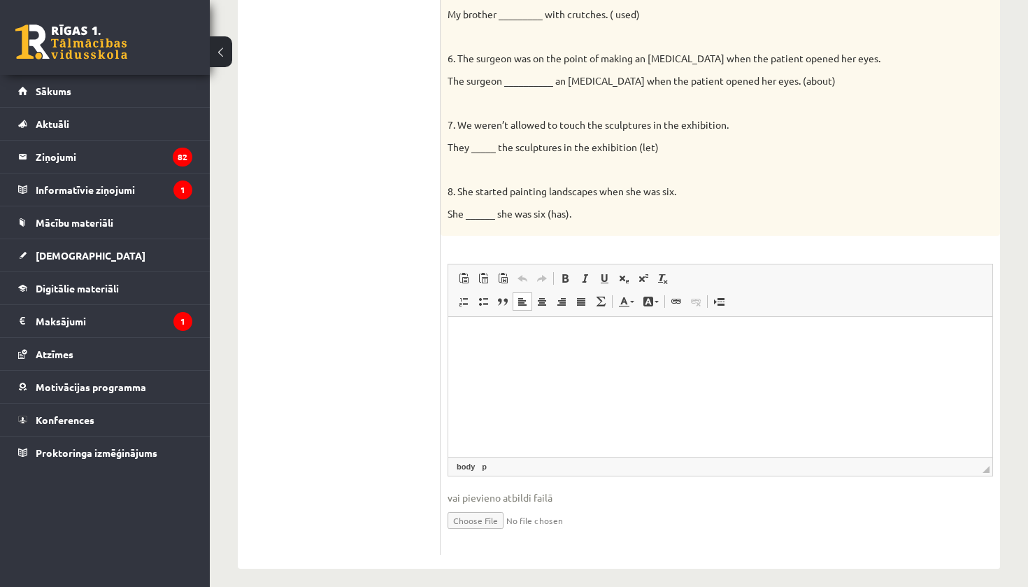
scroll to position [609, 0]
click at [288, 150] on ul "Task 1 Task 2 Task 3 Task 4 Task 5 Task 6 Task 7 Task 8" at bounding box center [346, 99] width 189 height 913
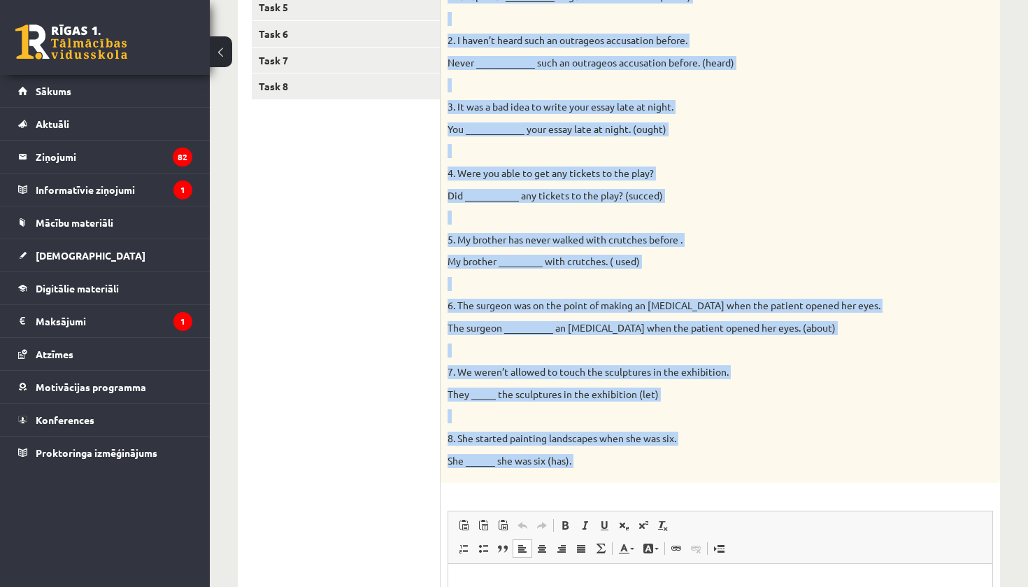
scroll to position [383, 0]
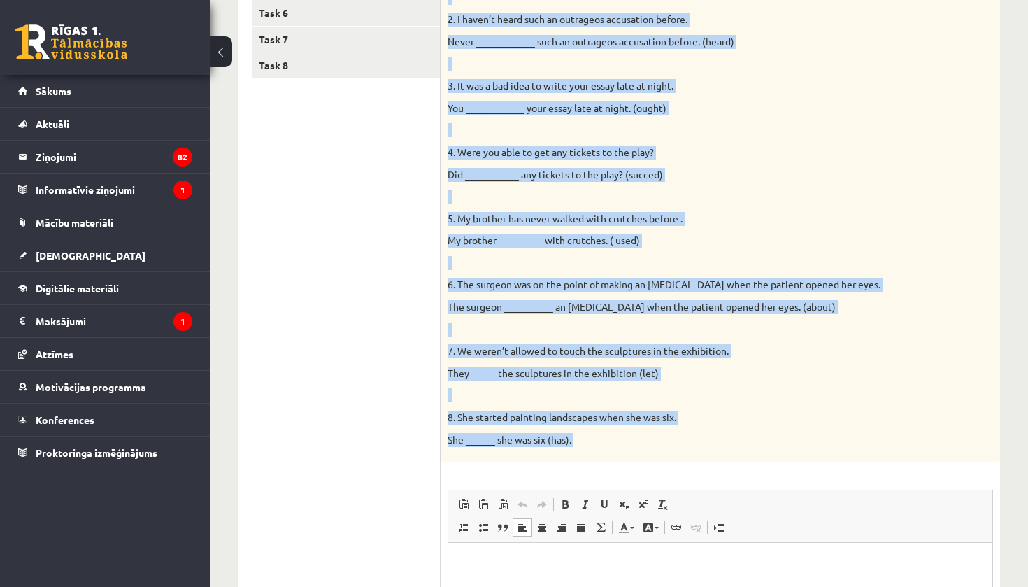
drag, startPoint x: 898, startPoint y: 763, endPoint x: 707, endPoint y: 560, distance: 278.6
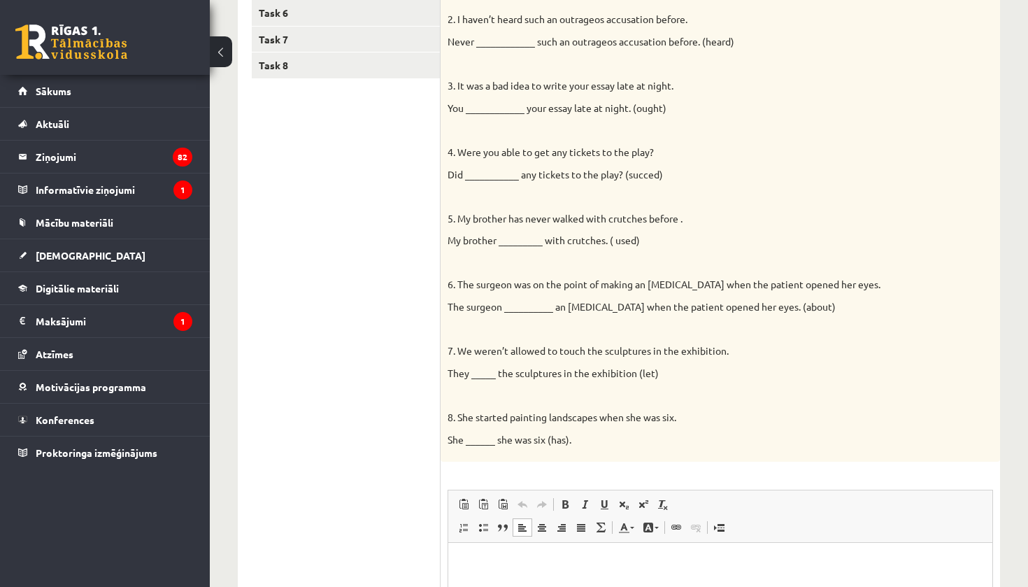
drag, startPoint x: 740, startPoint y: 471, endPoint x: 740, endPoint y: 454, distance: 17.5
click at [740, 454] on div "8p Complete the second sentence so that it has a similar meaning to the first s…" at bounding box center [721, 331] width 560 height 899
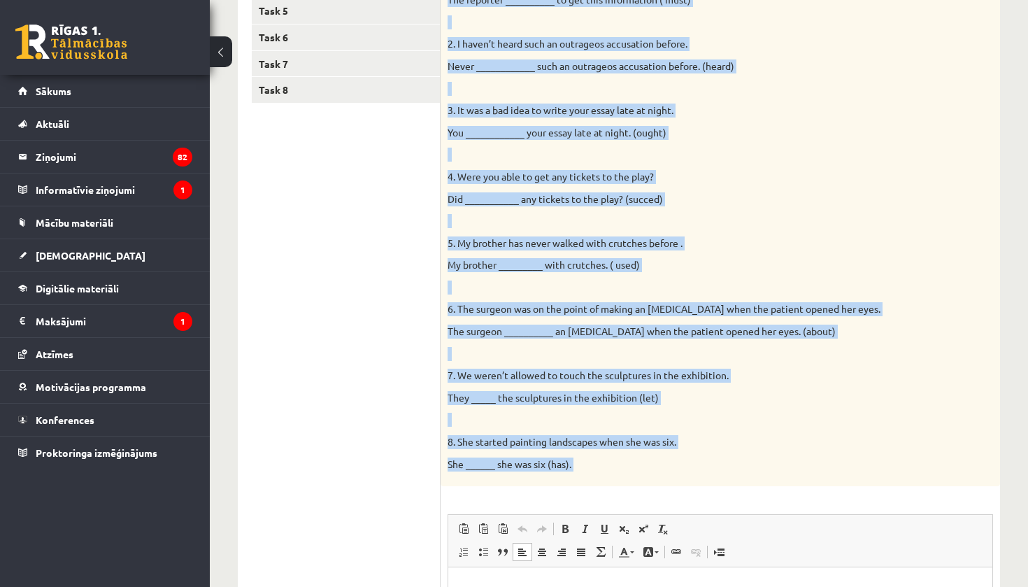
scroll to position [386, 0]
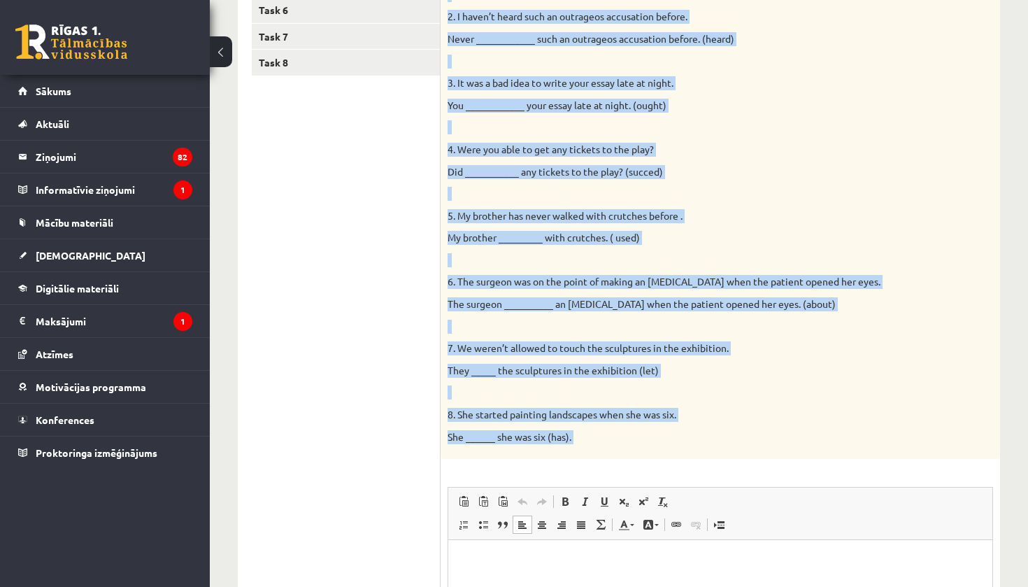
drag, startPoint x: 450, startPoint y: 282, endPoint x: 685, endPoint y: 452, distance: 290.6
click at [685, 452] on div "8p Complete the second sentence so that it has a similar meaning to the first s…" at bounding box center [721, 328] width 560 height 899
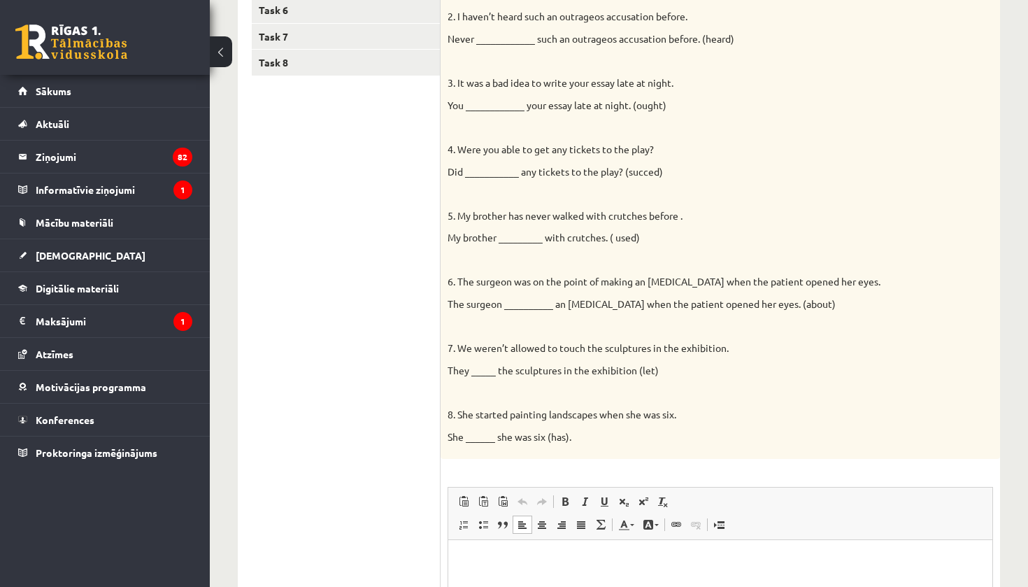
click at [338, 263] on ul "Task 1 Task 2 Task 3 Task 4 Task 5 Task 6 Task 7 Task 8" at bounding box center [346, 321] width 189 height 913
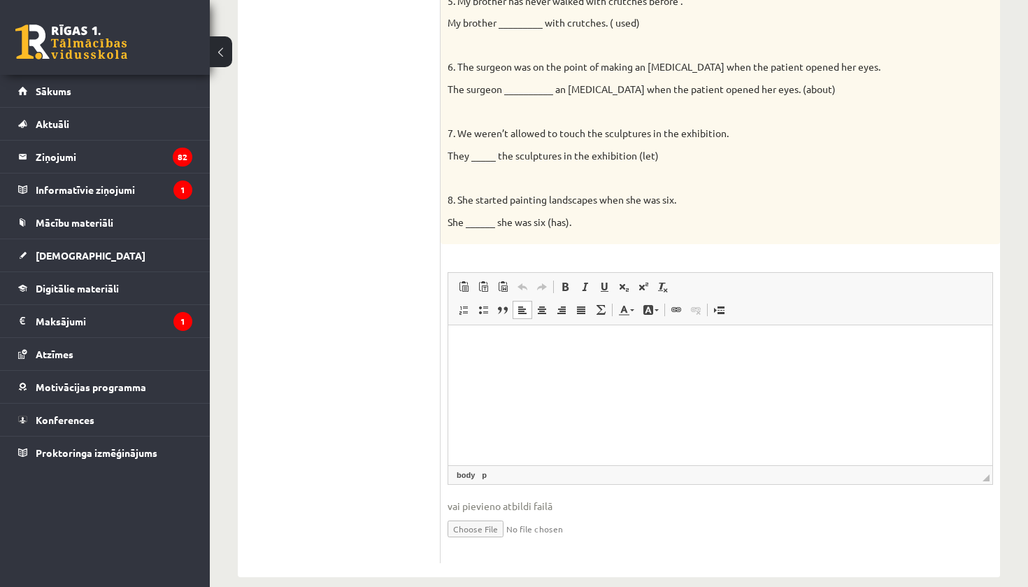
scroll to position [609, 0]
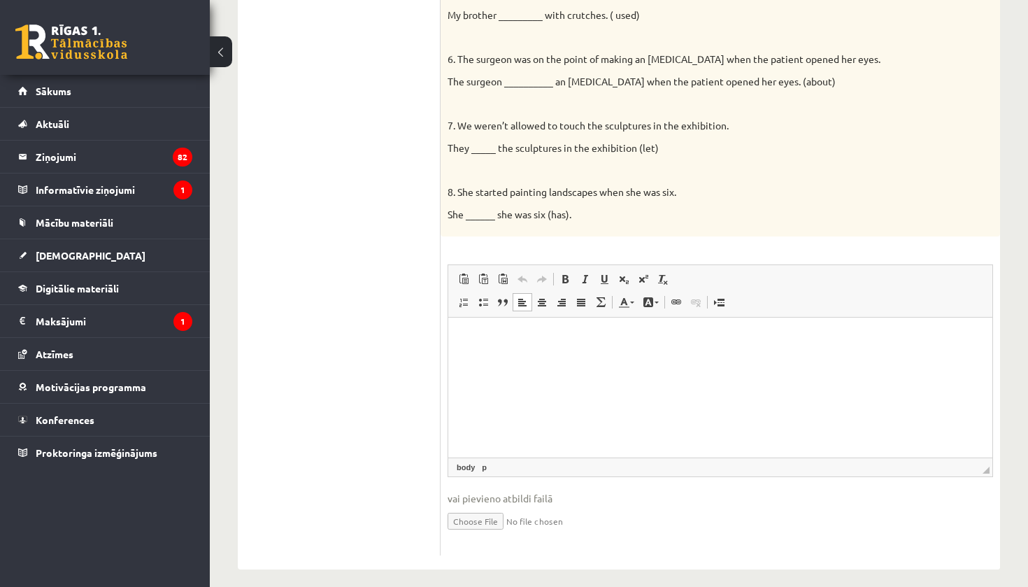
click at [470, 343] on p "Rich Text Editor, wiswyg-editor-user-answer-47024906154180" at bounding box center [720, 339] width 516 height 15
click at [395, 205] on ul "Task 1 Task 2 Task 3 Task 4 Task 5 Task 6 Task 7 Task 8" at bounding box center [346, 99] width 189 height 913
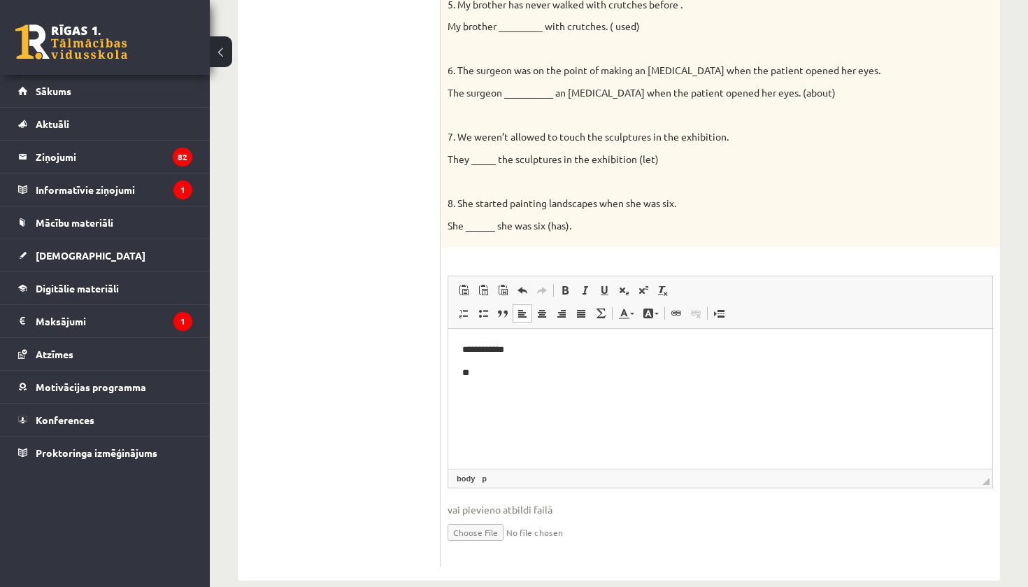
scroll to position [609, 0]
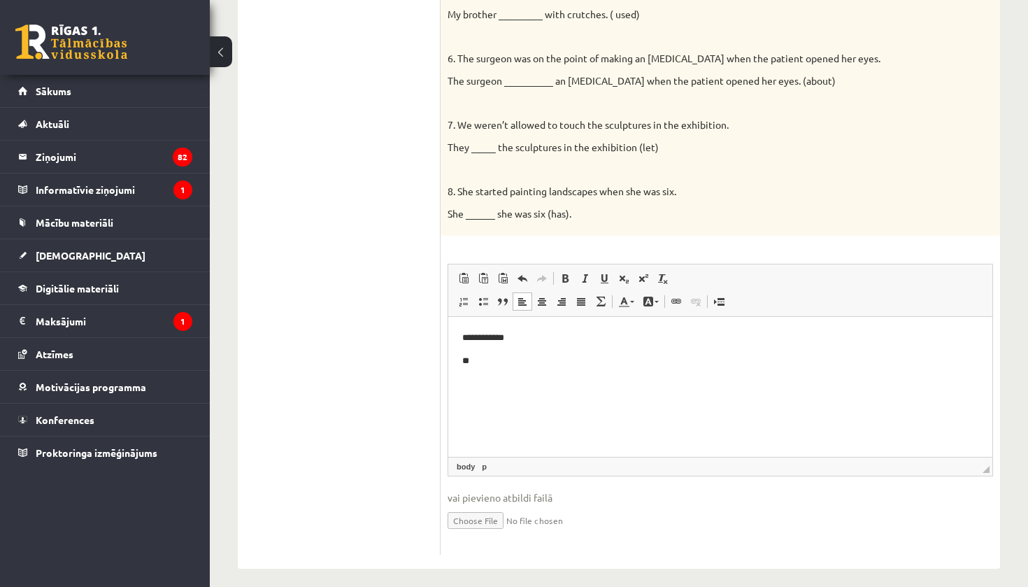
click at [542, 343] on p "**********" at bounding box center [720, 338] width 516 height 14
click at [487, 359] on p "**" at bounding box center [720, 361] width 516 height 14
click at [318, 77] on ul "Task 1 Task 2 Task 3 Task 4 Task 5 Task 6 Task 7 Task 8" at bounding box center [346, 98] width 189 height 913
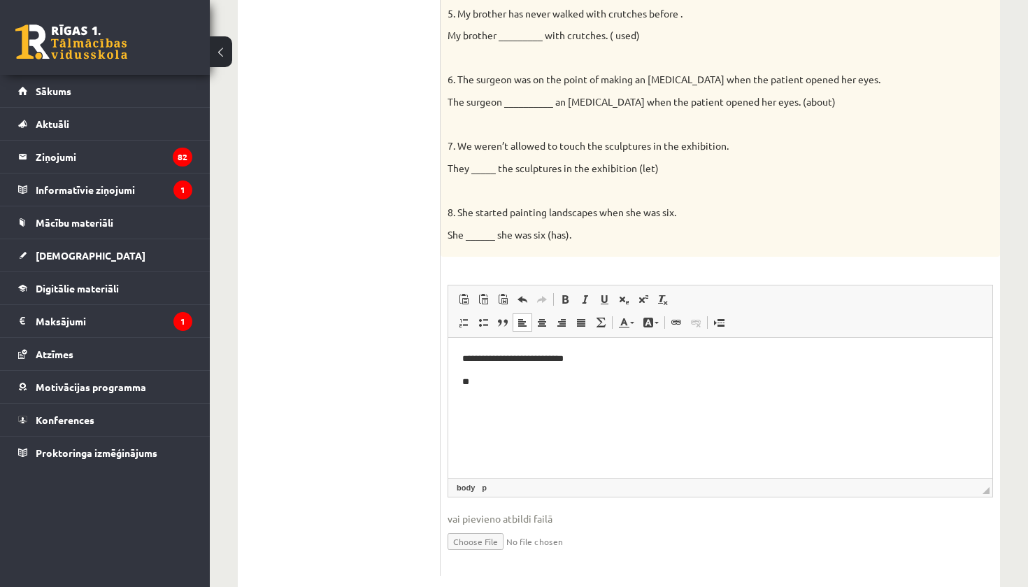
scroll to position [592, 0]
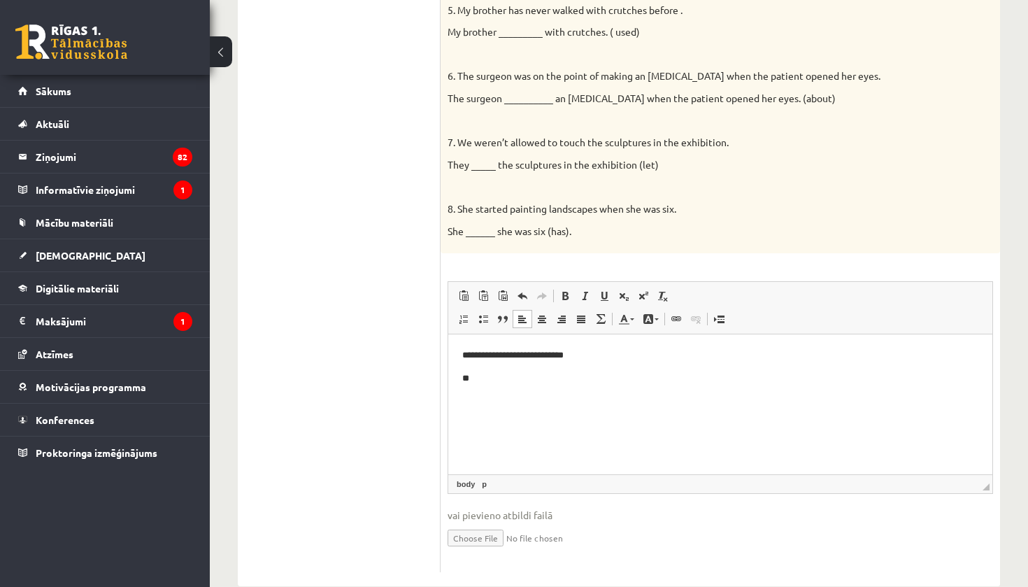
click at [485, 378] on p "**" at bounding box center [720, 378] width 516 height 14
click at [411, 398] on ul "Task 1 Task 2 Task 3 Task 4 Task 5 Task 6 Task 7 Task 8" at bounding box center [346, 115] width 189 height 913
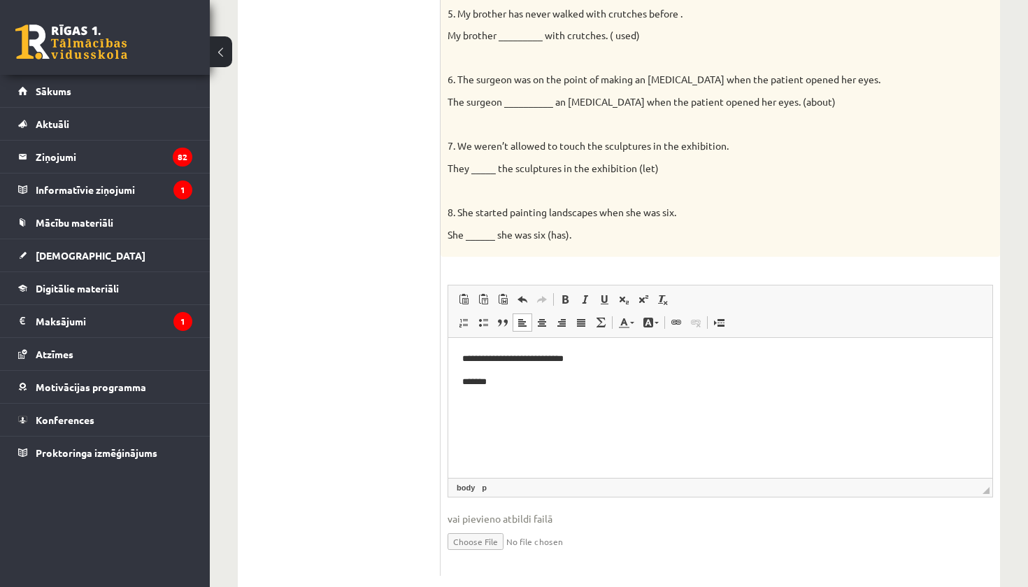
scroll to position [597, 0]
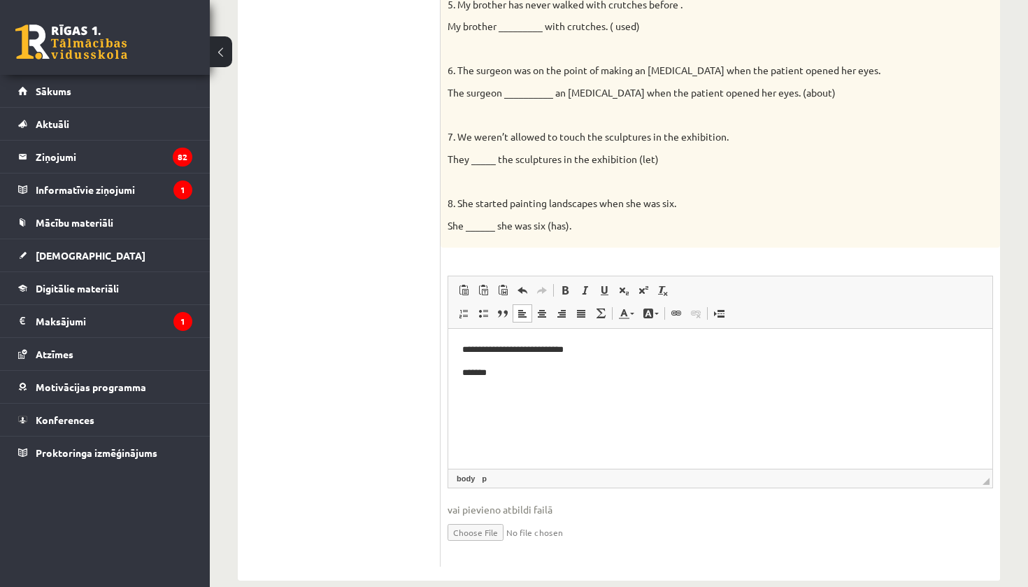
drag, startPoint x: 974, startPoint y: 692, endPoint x: 520, endPoint y: 374, distance: 555.0
click at [525, 374] on p "*******" at bounding box center [720, 373] width 516 height 14
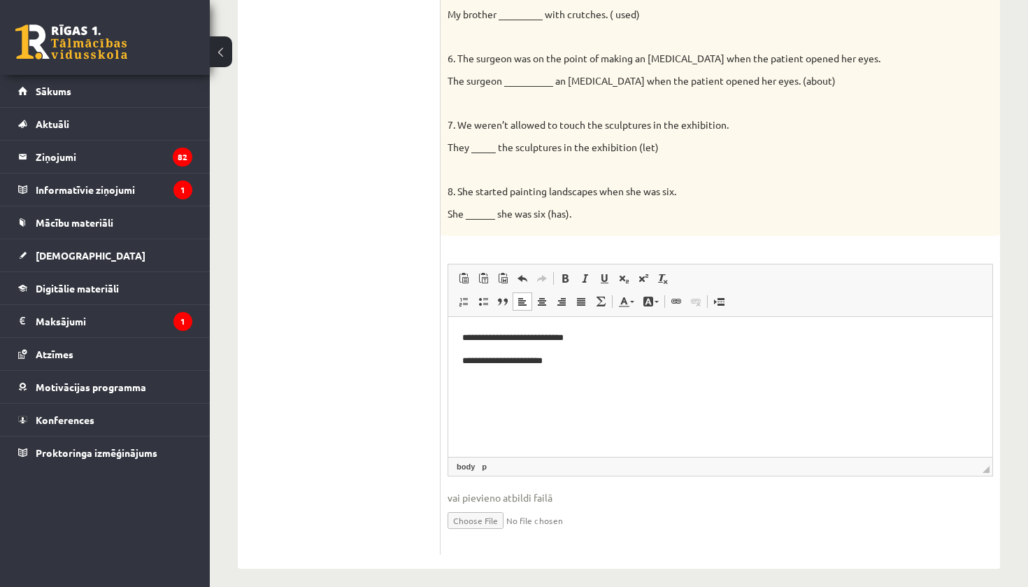
scroll to position [609, 0]
click at [558, 363] on p "**********" at bounding box center [720, 362] width 516 height 14
click at [301, 230] on ul "Task 1 Task 2 Task 3 Task 4 Task 5 Task 6 Task 7 Task 8" at bounding box center [346, 99] width 189 height 913
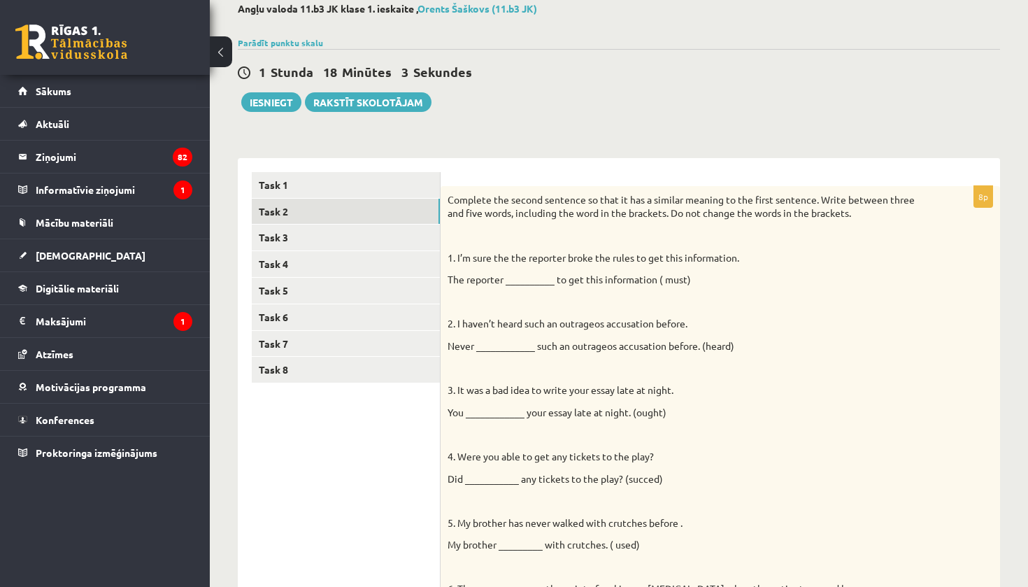
scroll to position [77, 0]
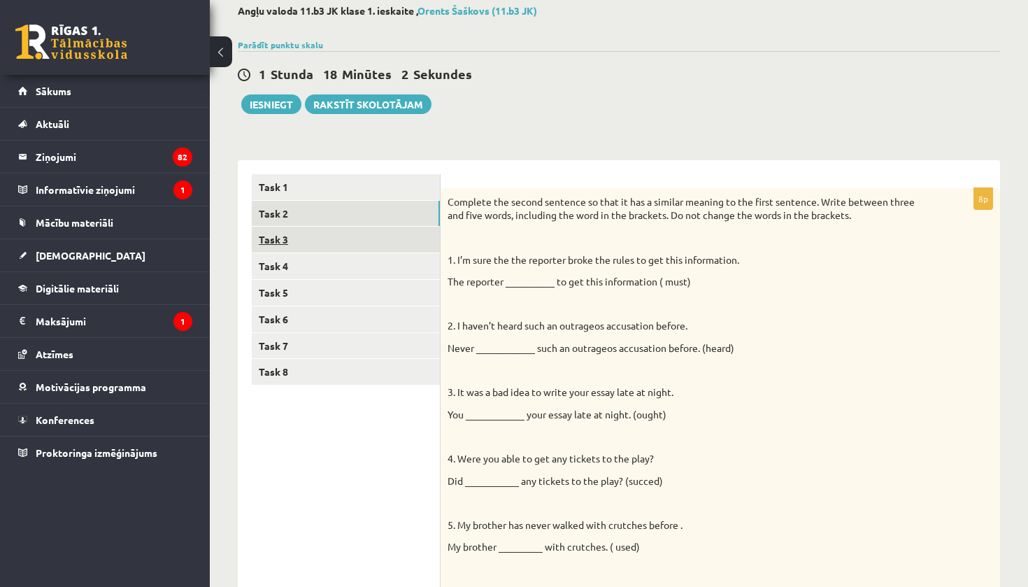
click at [339, 232] on link "Task 3" at bounding box center [346, 240] width 188 height 26
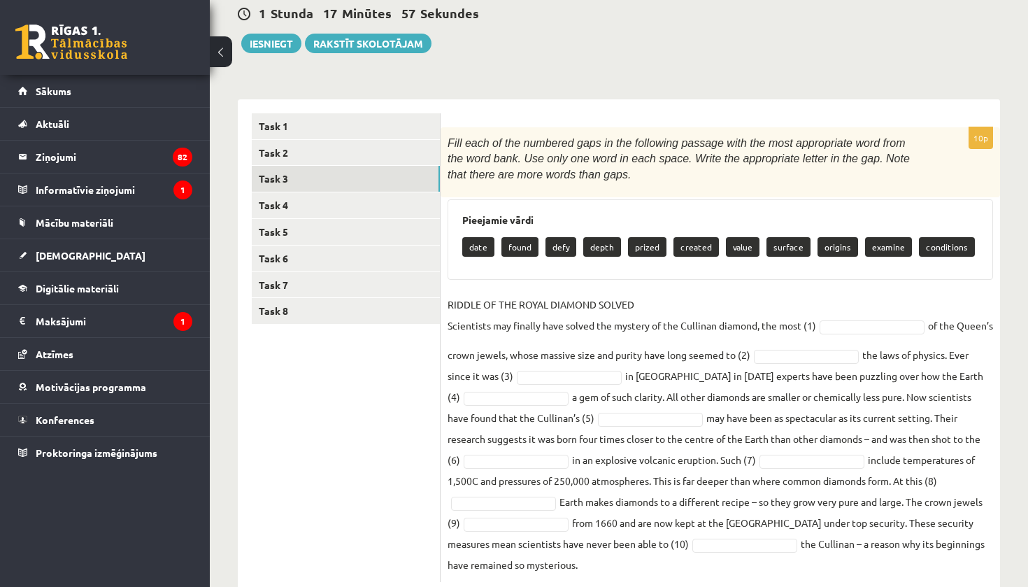
scroll to position [174, 0]
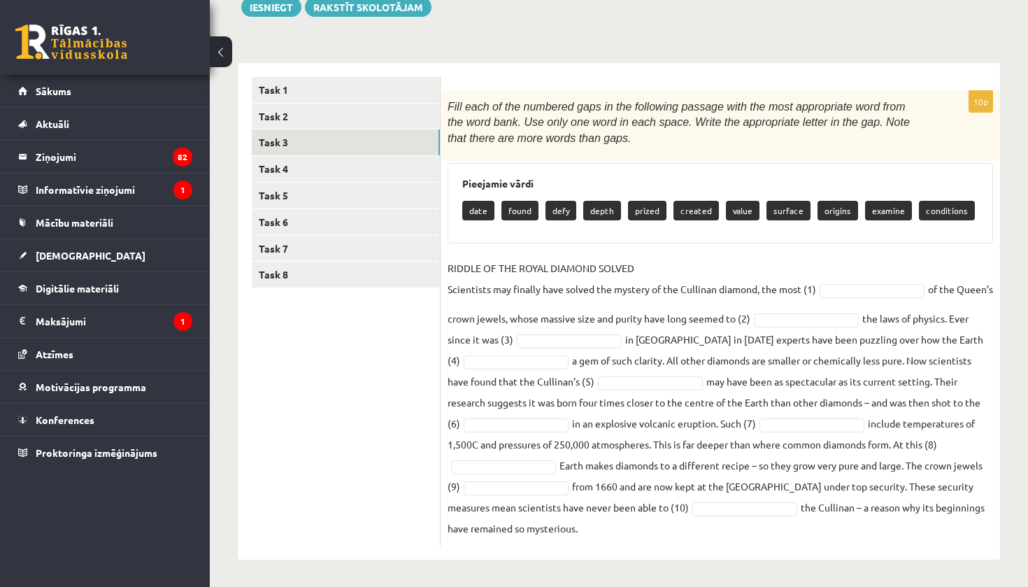
drag, startPoint x: 450, startPoint y: 203, endPoint x: 899, endPoint y: 586, distance: 589.9
click at [899, 413] on html "0 Dāvanas 1119 mP 166 xp Orents Šaškovs Sākums Aktuāli Kā mācīties eSKOLĀ Konta…" at bounding box center [514, 119] width 1028 height 587
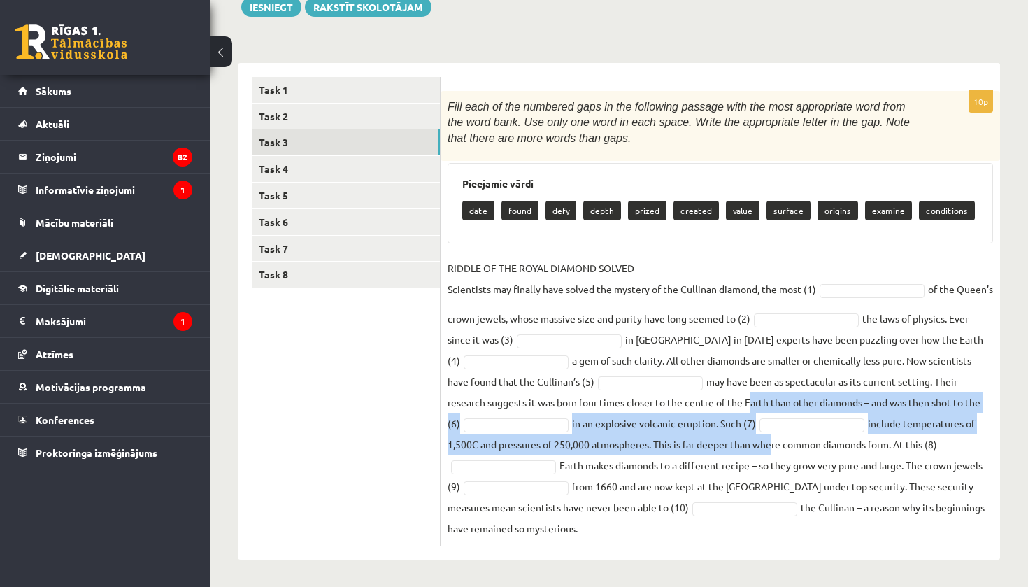
drag, startPoint x: 768, startPoint y: 446, endPoint x: 706, endPoint y: 390, distance: 83.2
click at [706, 390] on fieldset "RIDDLE OF THE ROYAL DIAMOND SOLVED Scientists may finally have solved the myste…" at bounding box center [721, 397] width 546 height 281
drag, startPoint x: 447, startPoint y: 104, endPoint x: 823, endPoint y: 580, distance: 606.1
click at [823, 580] on div "Angļu valoda 11.b3 JK klase 1. ieskaite , Orents Šaškovs (11.b3 JK) Parādīt pun…" at bounding box center [619, 234] width 818 height 708
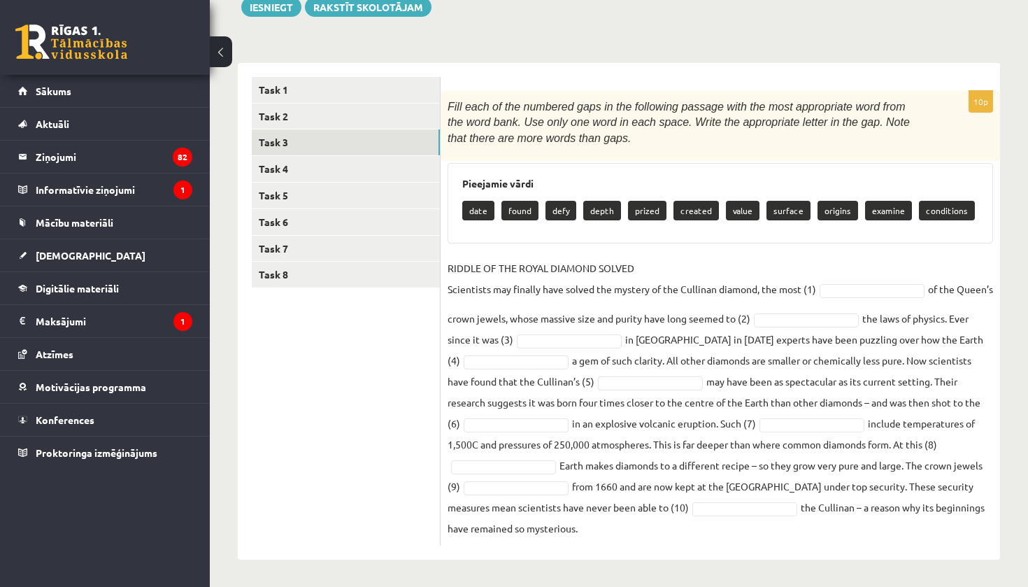
click at [393, 369] on ul "Task 1 Task 2 Task 3 Task 4 Task 5 Task 6 Task 7 Task 8" at bounding box center [346, 311] width 189 height 469
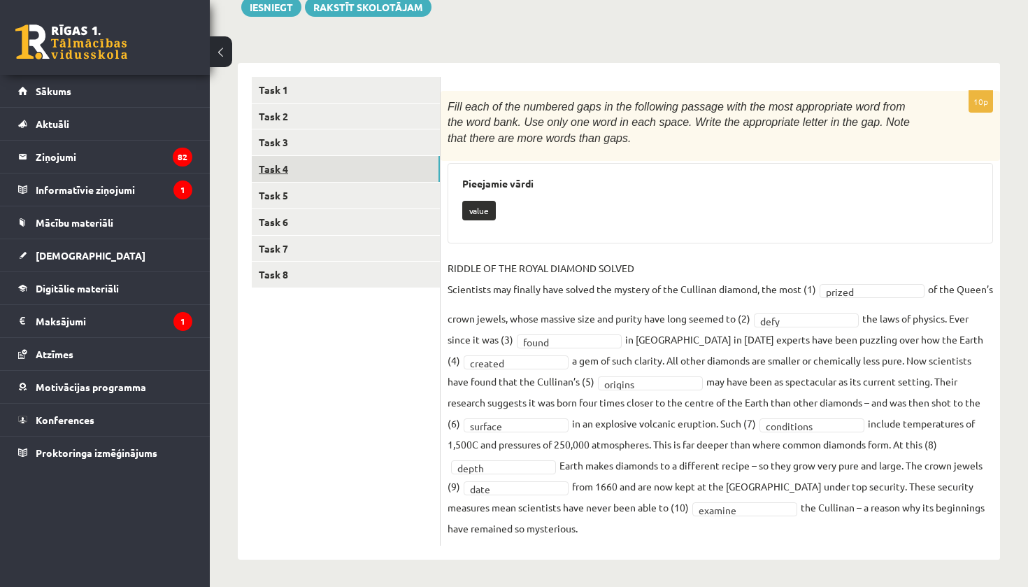
click at [385, 166] on link "Task 4" at bounding box center [346, 169] width 188 height 26
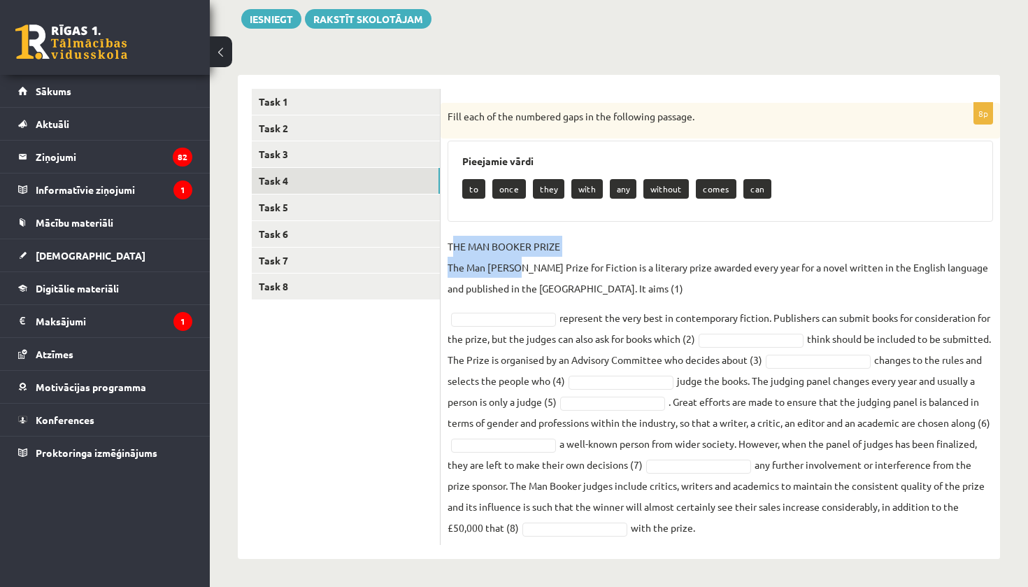
drag, startPoint x: 453, startPoint y: 246, endPoint x: 506, endPoint y: 252, distance: 53.5
click at [520, 252] on p "THE MAN BOOKER PRIZE The Man Booker Prize for Fiction is a literary prize award…" at bounding box center [721, 267] width 546 height 63
click at [452, 244] on p "THE MAN BOOKER PRIZE The Man Booker Prize for Fiction is a literary prize award…" at bounding box center [721, 267] width 546 height 63
drag, startPoint x: 461, startPoint y: 243, endPoint x: 711, endPoint y: 551, distance: 396.8
click at [711, 551] on div "8p Fill each of the numbered gaps in the following passage. Pieejamie vārdi to …" at bounding box center [721, 317] width 560 height 484
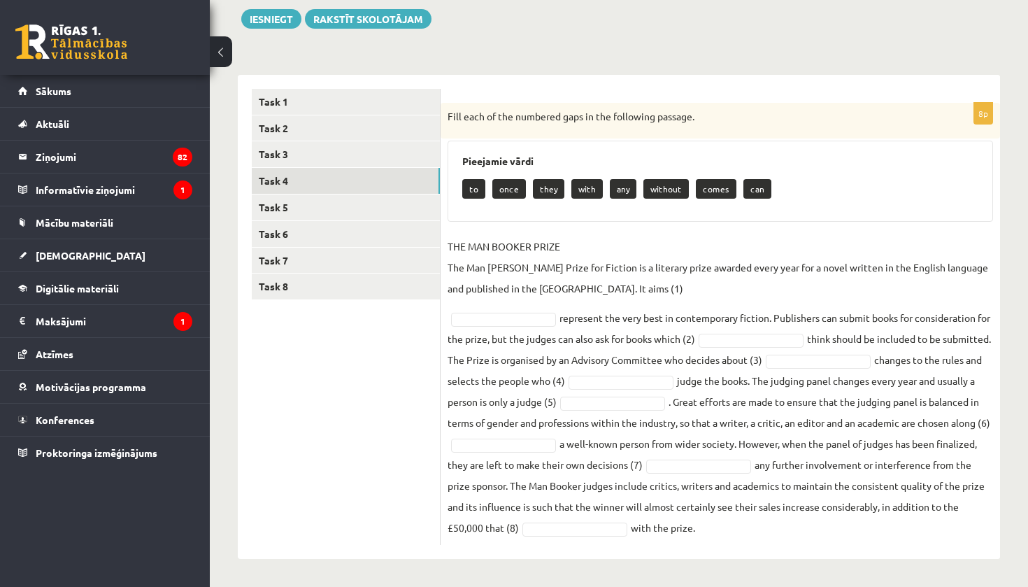
click at [395, 367] on ul "Task 1 Task 2 Task 3 Task 4 Task 5 Task 6 Task 7 Task 8" at bounding box center [346, 317] width 189 height 456
drag, startPoint x: 449, startPoint y: 241, endPoint x: 726, endPoint y: 586, distance: 442.3
click at [726, 425] on html "0 Dāvanas 1119 mP 166 xp Orents Šaškovs Sākums Aktuāli Kā mācīties eSKOLĀ Konta…" at bounding box center [514, 131] width 1028 height 587
click at [358, 378] on ul "Task 1 Task 2 Task 3 Task 4 Task 5 Task 6 Task 7 Task 8" at bounding box center [346, 317] width 189 height 456
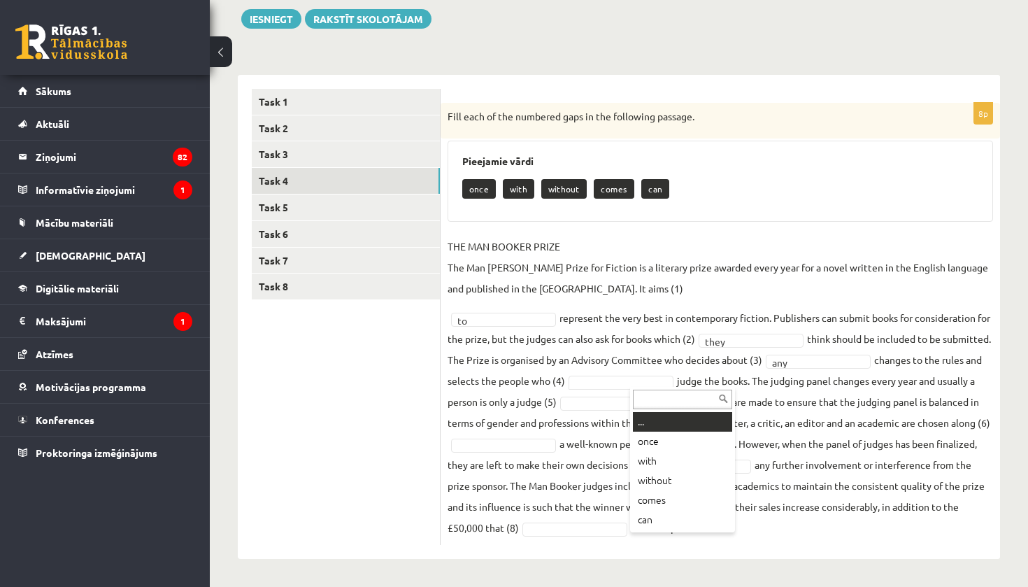
type input "*"
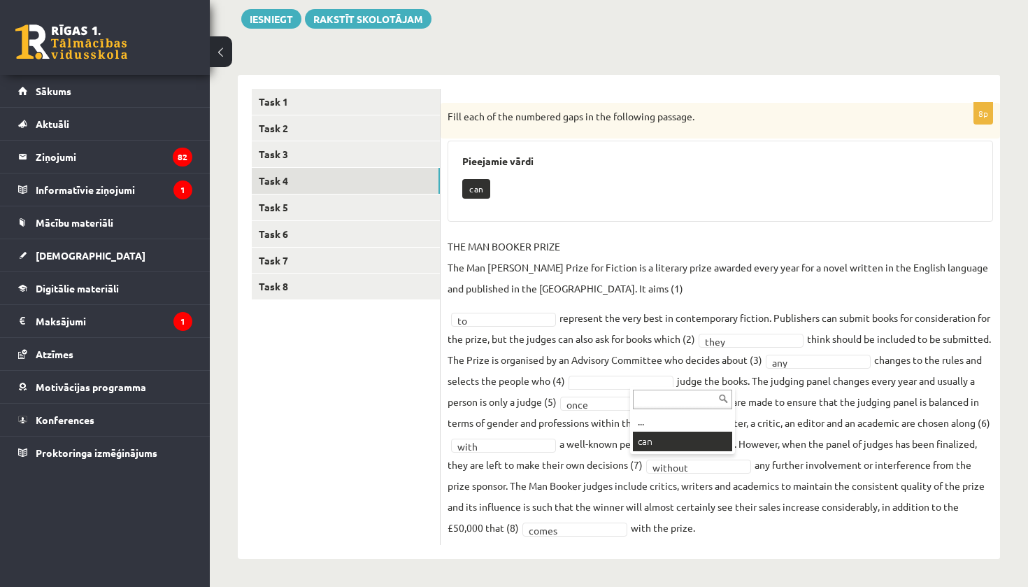
scroll to position [129, 0]
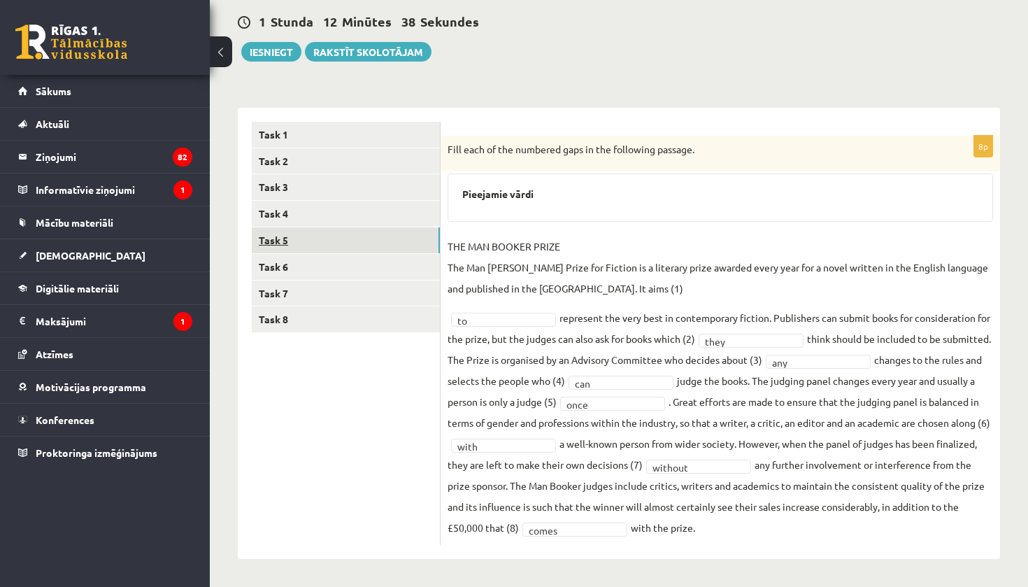
click at [305, 241] on link "Task 5" at bounding box center [346, 240] width 188 height 26
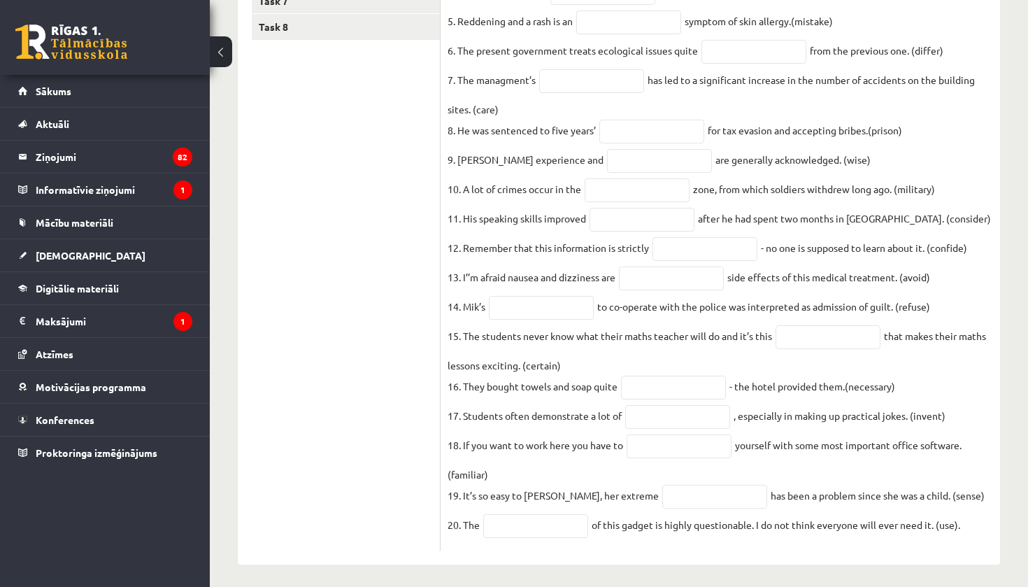
scroll to position [456, 0]
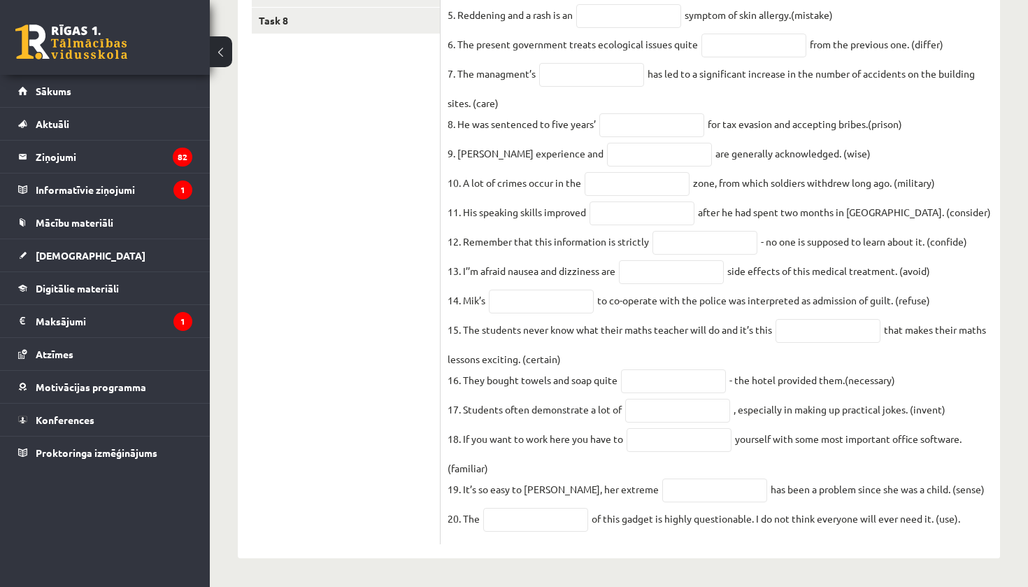
drag, startPoint x: 448, startPoint y: 197, endPoint x: 886, endPoint y: 586, distance: 586.1
click at [318, 178] on ul "Task 1 Task 2 Task 3 Task 4 Task 5 Task 6 Task 7 Task 8" at bounding box center [346, 184] width 189 height 722
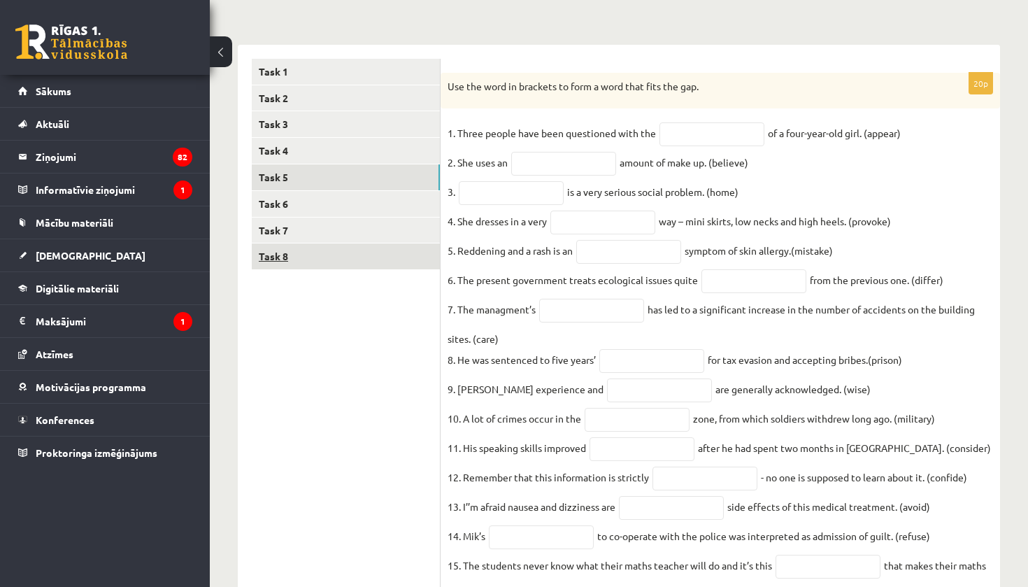
scroll to position [191, 0]
click at [687, 139] on input "text" at bounding box center [712, 136] width 105 height 24
type input "**********"
click at [560, 160] on input "text" at bounding box center [563, 165] width 105 height 24
type input "**********"
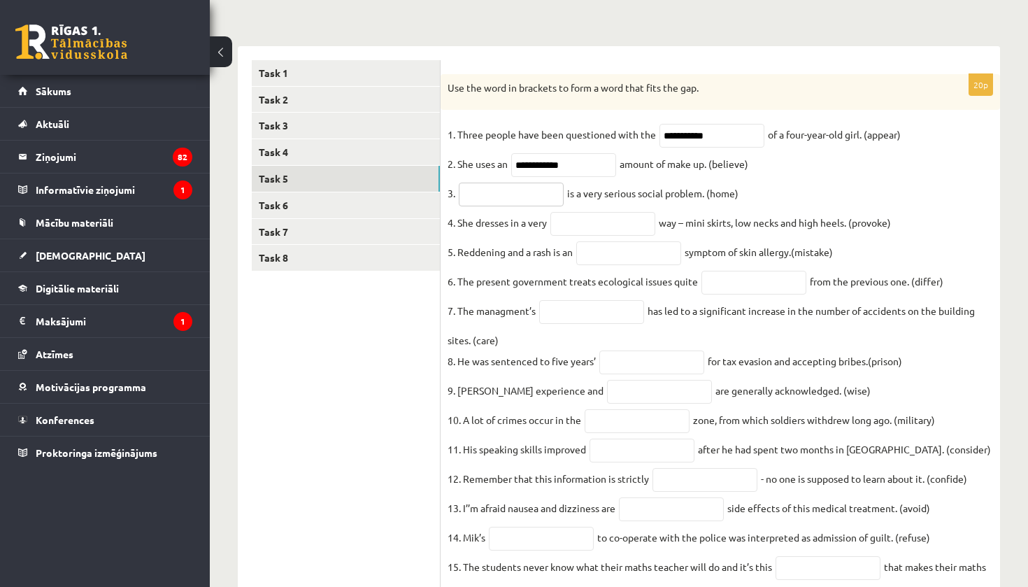
click at [481, 192] on input "text" at bounding box center [511, 195] width 105 height 24
type input "**********"
click at [559, 227] on input "text" at bounding box center [602, 224] width 105 height 24
click at [590, 230] on input "**********" at bounding box center [602, 224] width 105 height 24
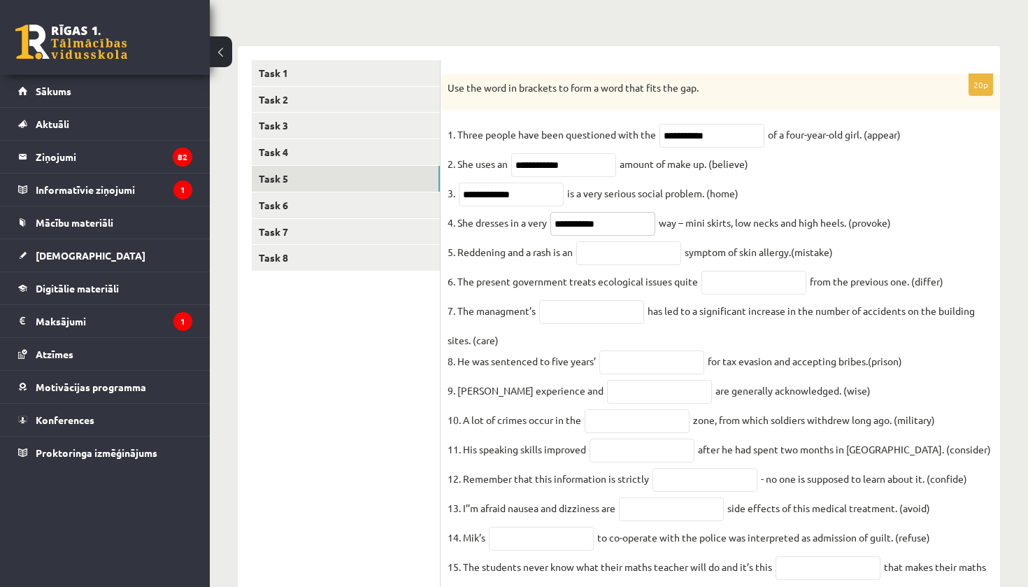
type input "**********"
click at [529, 201] on input "**********" at bounding box center [511, 195] width 105 height 24
type input "**********"
click at [627, 265] on input "text" at bounding box center [628, 253] width 105 height 24
click at [615, 236] on input "**********" at bounding box center [602, 224] width 105 height 24
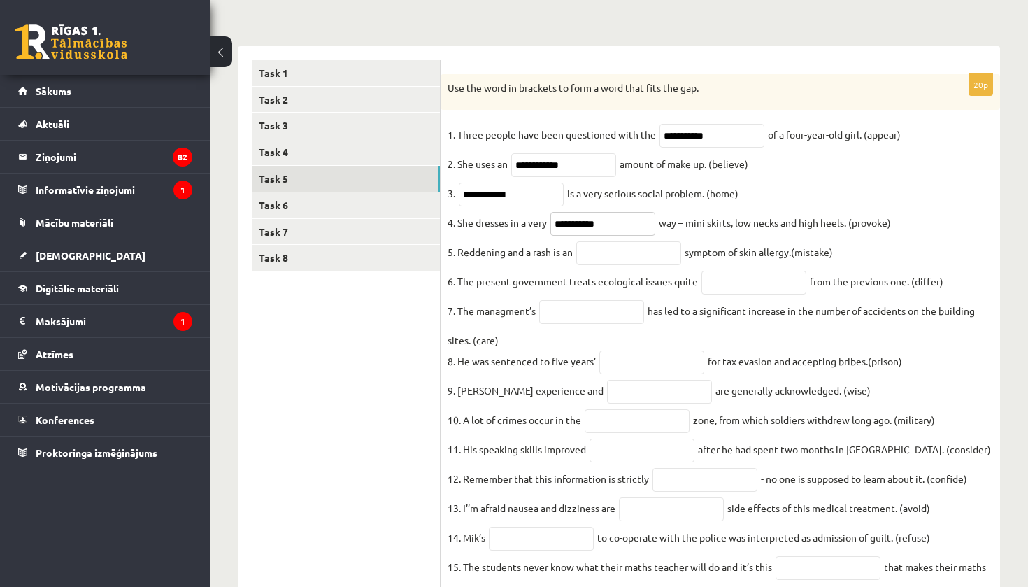
type input "**********"
click at [609, 265] on input "text" at bounding box center [628, 253] width 105 height 24
type input "**********"
click at [756, 280] on input "text" at bounding box center [754, 283] width 105 height 24
type input "**********"
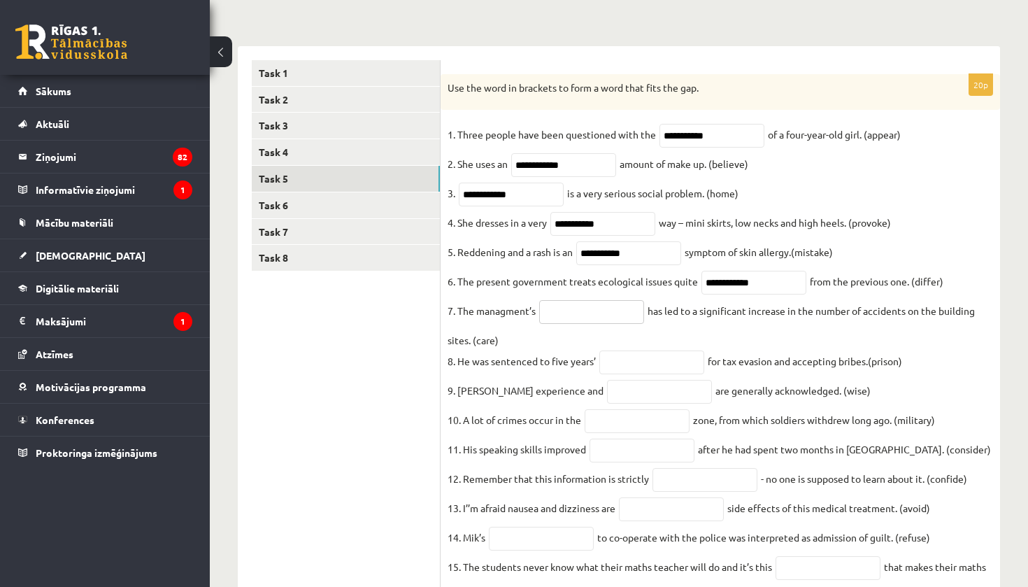
click at [613, 322] on input "text" at bounding box center [591, 312] width 105 height 24
type input "**********"
click at [656, 368] on input "text" at bounding box center [651, 362] width 105 height 24
type input "******"
click at [618, 401] on input "text" at bounding box center [659, 392] width 105 height 24
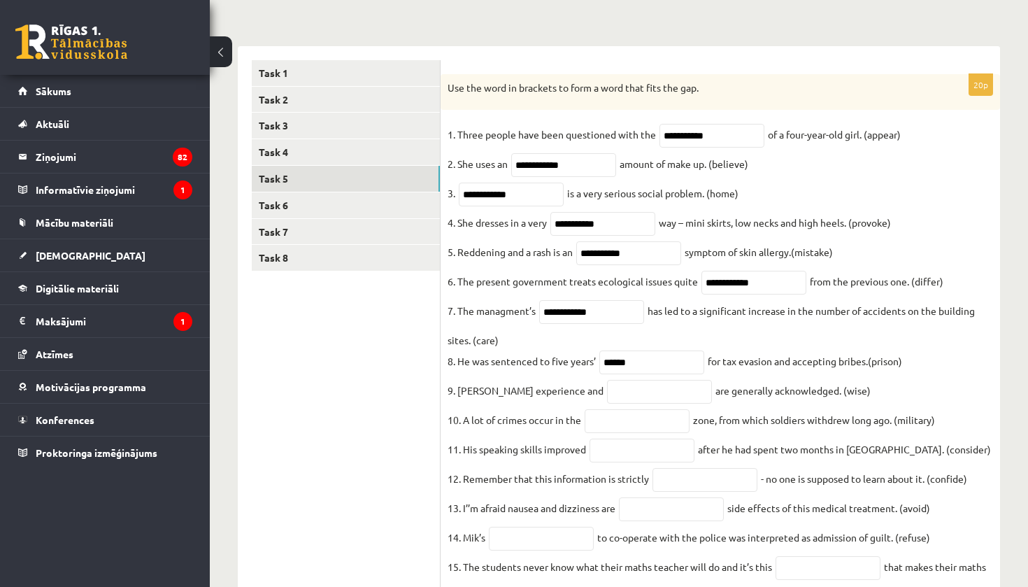
click at [404, 372] on ul "Task 1 Task 2 Task 3 Task 4 Task 5 Task 6 Task 7 Task 8" at bounding box center [346, 421] width 189 height 722
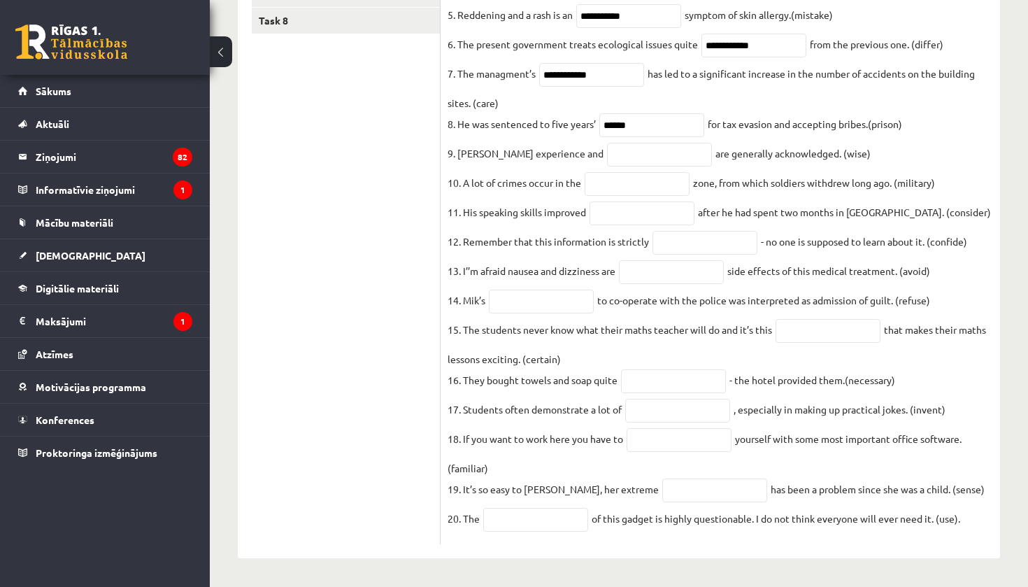
scroll to position [450, 0]
click at [631, 155] on input "text" at bounding box center [659, 155] width 105 height 24
type input "***"
click at [358, 132] on ul "Task 1 Task 2 Task 3 Task 4 Task 5 Task 6 Task 7 Task 8" at bounding box center [346, 184] width 189 height 722
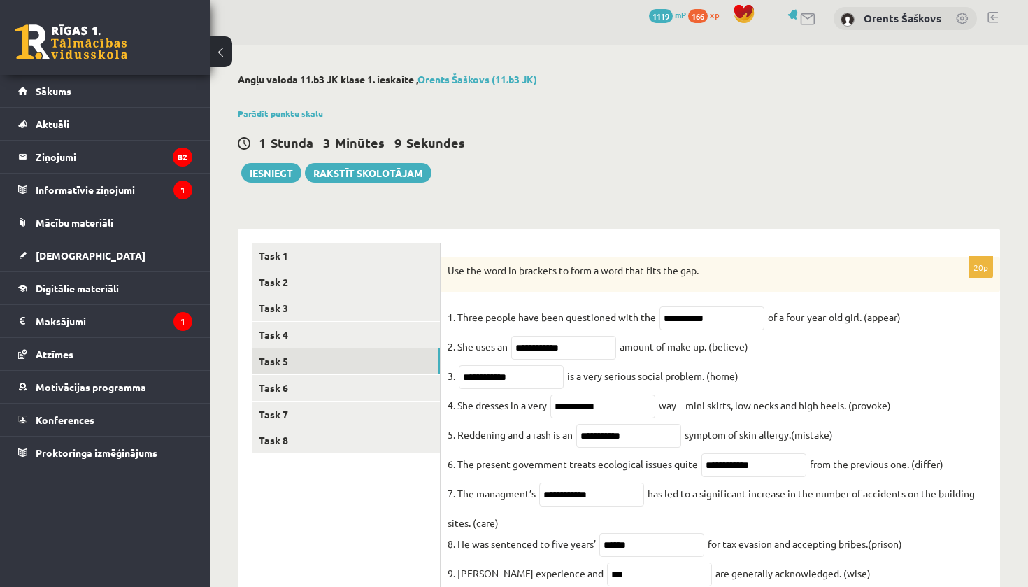
scroll to position [-1, 0]
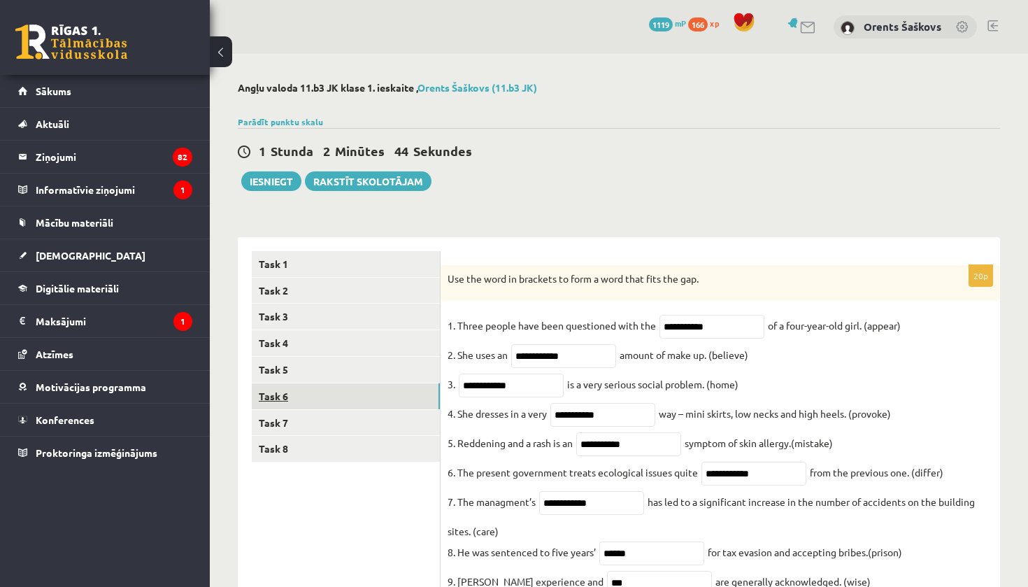
click at [334, 387] on link "Task 6" at bounding box center [346, 396] width 188 height 26
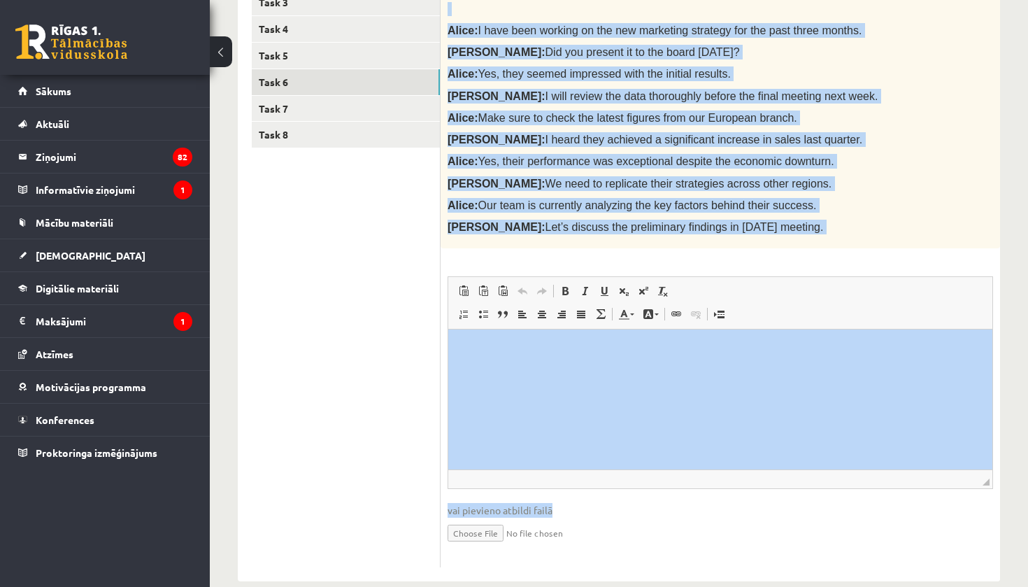
scroll to position [332, 0]
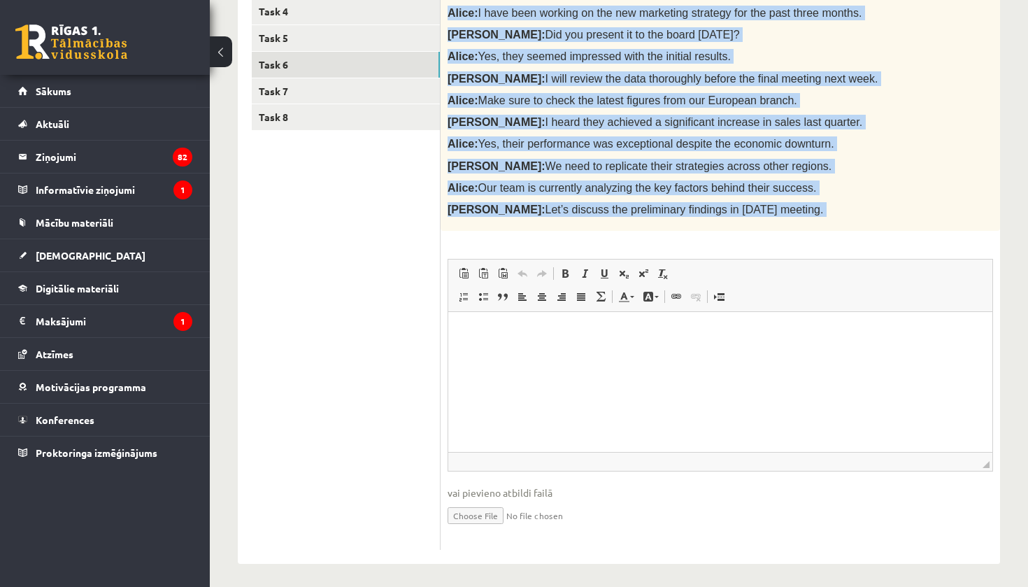
drag, startPoint x: 450, startPoint y: 301, endPoint x: 826, endPoint y: 228, distance: 382.6
click at [826, 228] on div "10p Report the conversation bellow in as much detail as possible using reported…" at bounding box center [721, 252] width 560 height 595
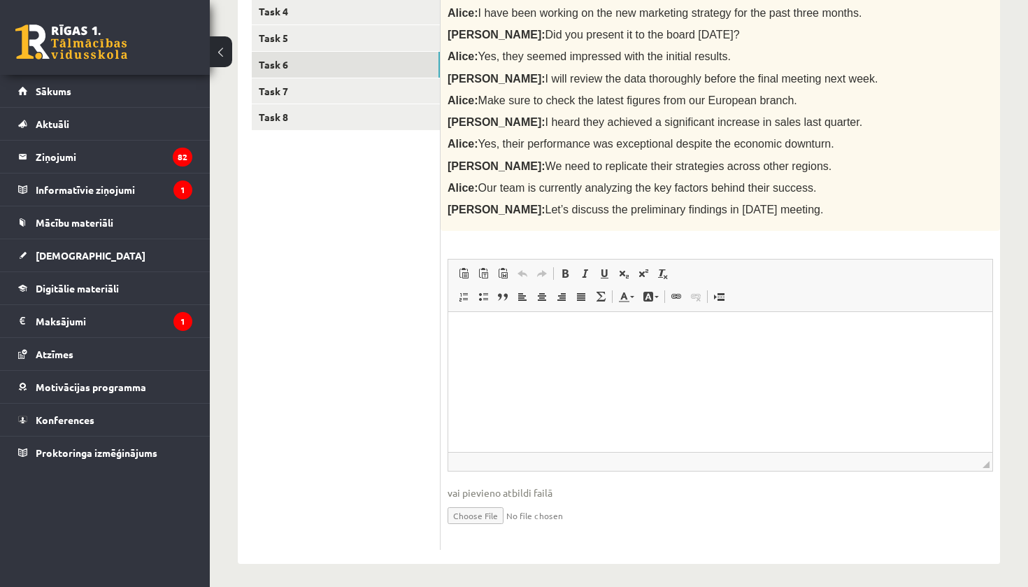
click at [313, 297] on ul "Task 1 Task 2 Task 3 Task 4 Task 5 Task 6 Task 7 Task 8" at bounding box center [346, 235] width 189 height 631
click at [521, 355] on html at bounding box center [720, 333] width 544 height 43
drag, startPoint x: 509, startPoint y: 332, endPoint x: 518, endPoint y: 315, distance: 18.8
click at [518, 315] on body "** ** ** ** ** ** **" at bounding box center [720, 377] width 516 height 152
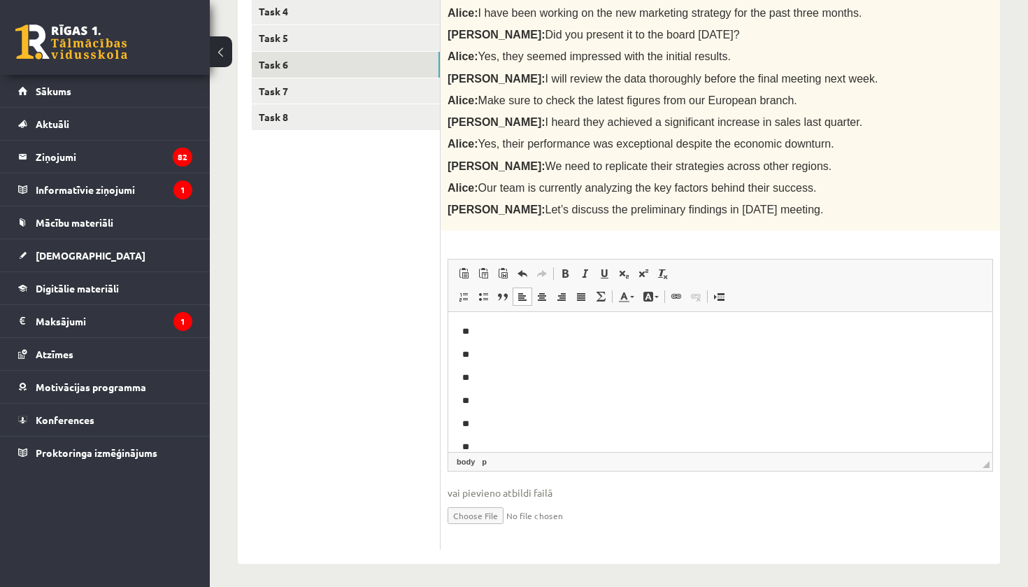
click at [455, 329] on html "** ** ** ** ** ** **" at bounding box center [720, 377] width 544 height 180
drag, startPoint x: 458, startPoint y: 321, endPoint x: 458, endPoint y: 310, distance: 11.2
click at [458, 312] on html "** ** ** ** ** ** **" at bounding box center [720, 402] width 544 height 180
click at [396, 458] on ul "Task 1 Task 2 Task 3 Task 4 Task 5 Task 6 Task 7 Task 8" at bounding box center [346, 235] width 189 height 631
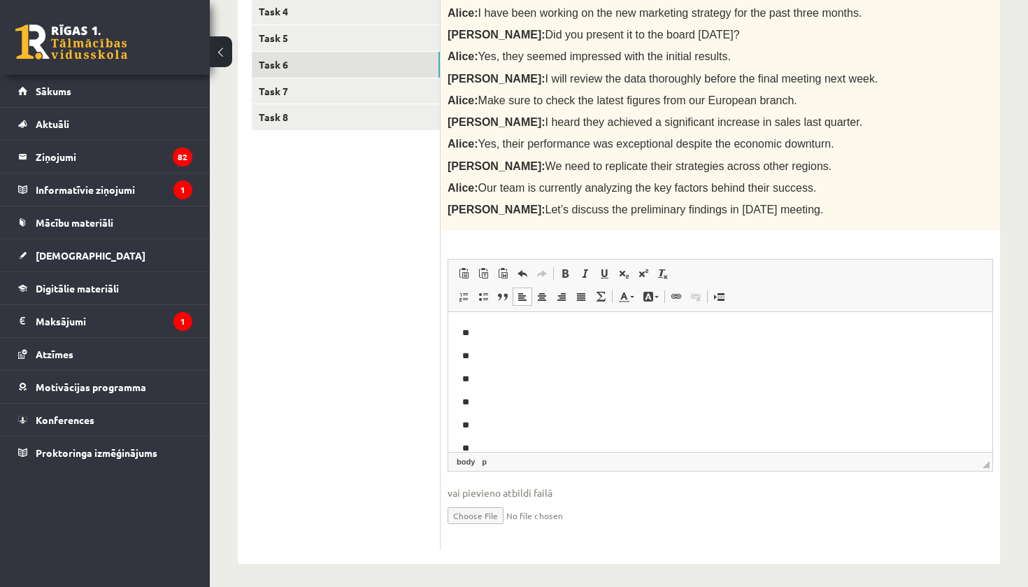
click at [525, 325] on html "** ** ** ** ** ** **" at bounding box center [720, 402] width 544 height 180
click at [492, 329] on p "**" at bounding box center [720, 333] width 516 height 14
click at [281, 339] on ul "Task 1 Task 2 Task 3 Task 4 Task 5 Task 6 Task 7 Task 8" at bounding box center [346, 235] width 189 height 631
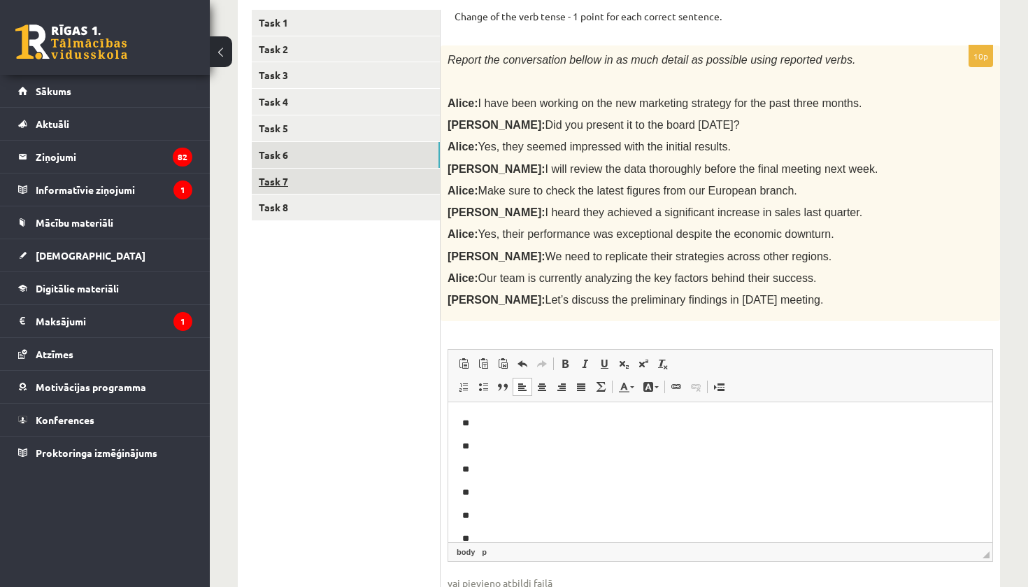
scroll to position [273, 0]
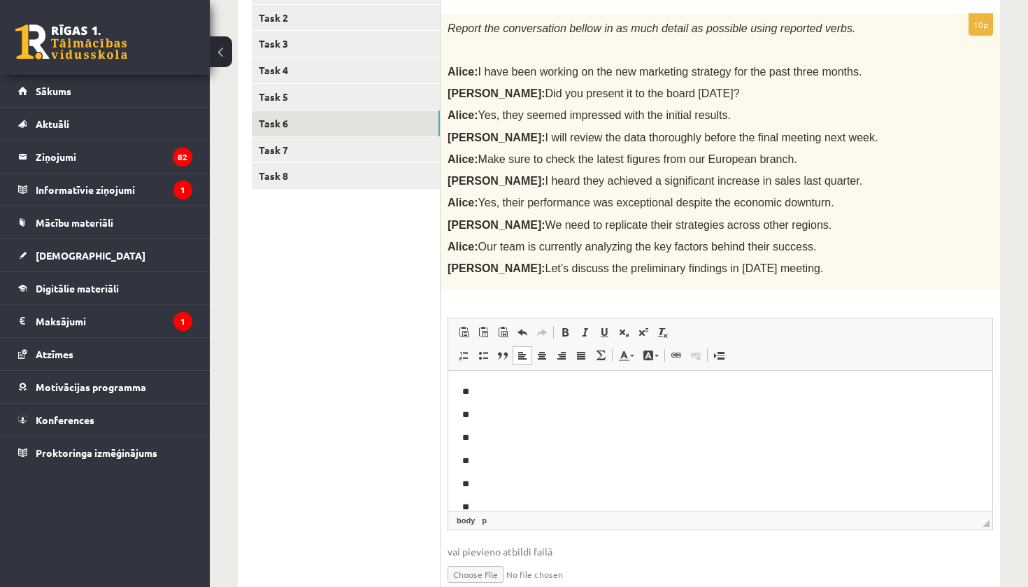
click at [498, 388] on p "**" at bounding box center [720, 392] width 516 height 14
click at [495, 411] on p "**" at bounding box center [720, 415] width 516 height 14
click at [494, 443] on p "**" at bounding box center [720, 438] width 516 height 14
click at [487, 456] on p "**" at bounding box center [720, 461] width 516 height 14
click at [350, 327] on ul "Task 1 Task 2 Task 3 Task 4 Task 5 Task 6 Task 7 Task 8" at bounding box center [346, 293] width 189 height 631
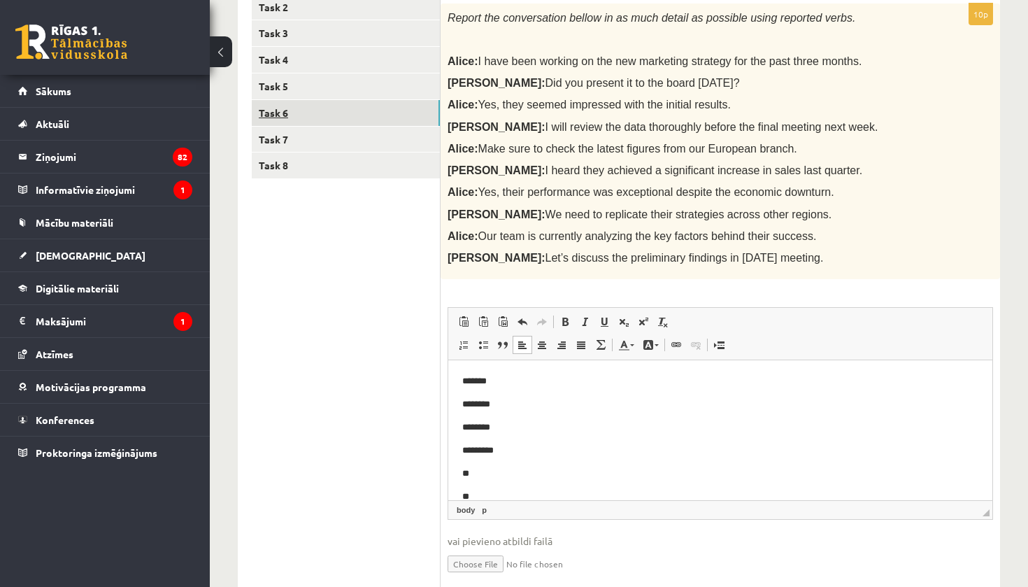
scroll to position [289, 0]
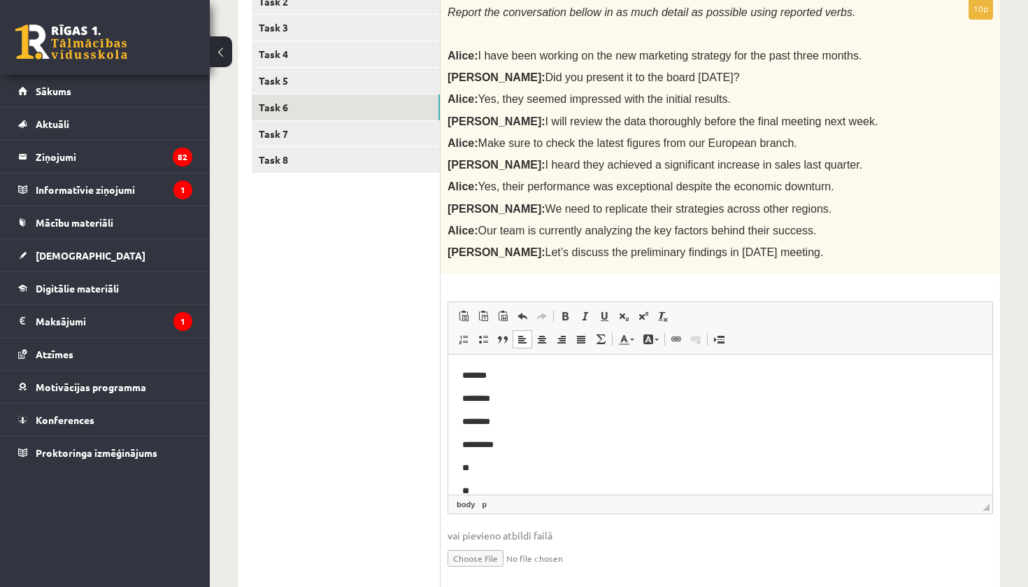
click at [502, 457] on body "******* ******** ******** ********* ** ** **" at bounding box center [720, 445] width 516 height 152
click at [502, 461] on p "**" at bounding box center [720, 468] width 516 height 14
click at [481, 487] on p "**" at bounding box center [720, 491] width 516 height 14
drag, startPoint x: 567, startPoint y: 488, endPoint x: 567, endPoint y: 523, distance: 35.0
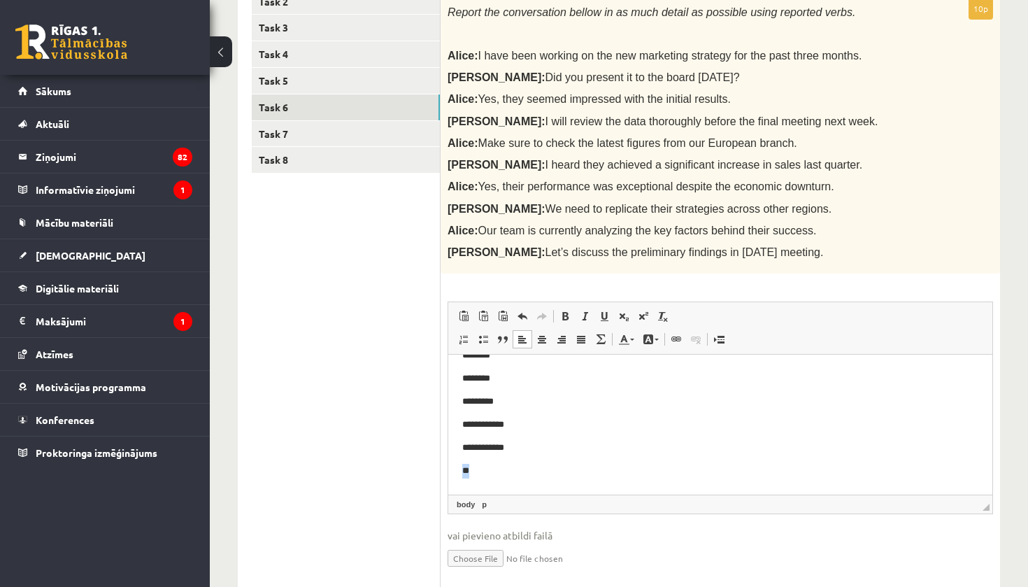
click at [567, 492] on html "**********" at bounding box center [720, 401] width 544 height 180
click at [533, 468] on p "**" at bounding box center [720, 471] width 516 height 14
click at [474, 462] on p "**" at bounding box center [720, 464] width 516 height 14
click at [486, 488] on p "**" at bounding box center [720, 487] width 516 height 14
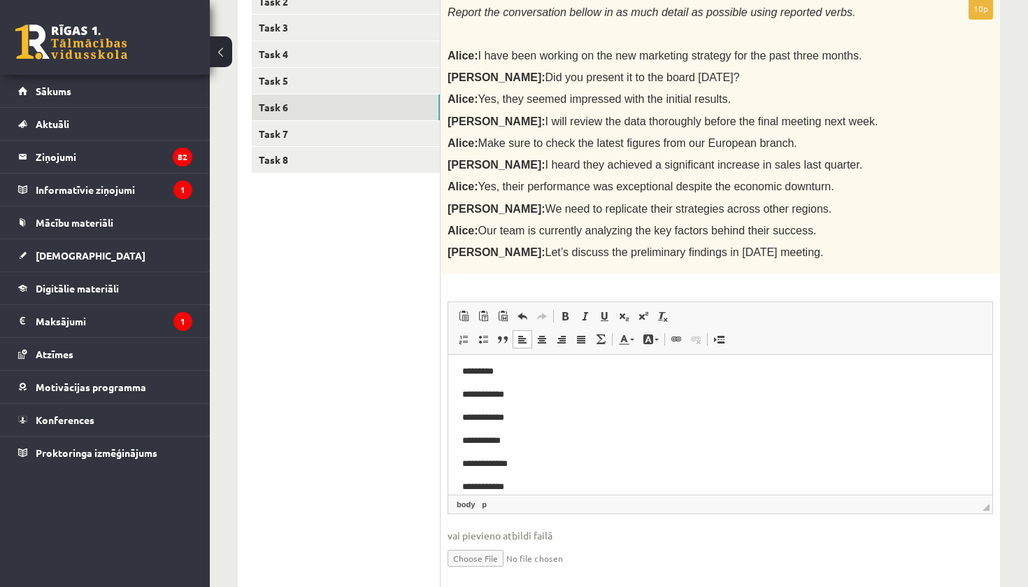
scroll to position [94, 0]
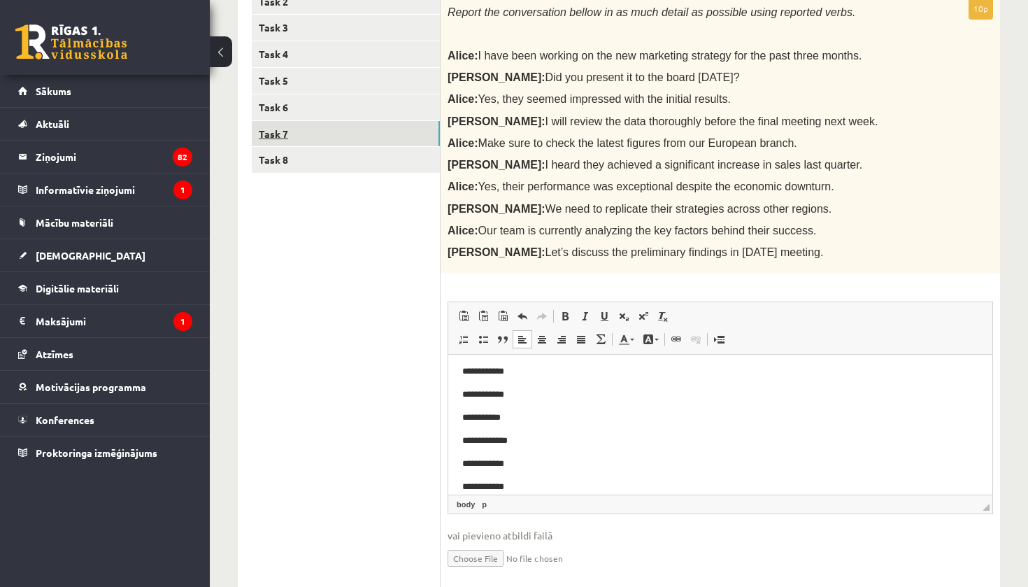
click at [331, 133] on link "Task 7" at bounding box center [346, 134] width 188 height 26
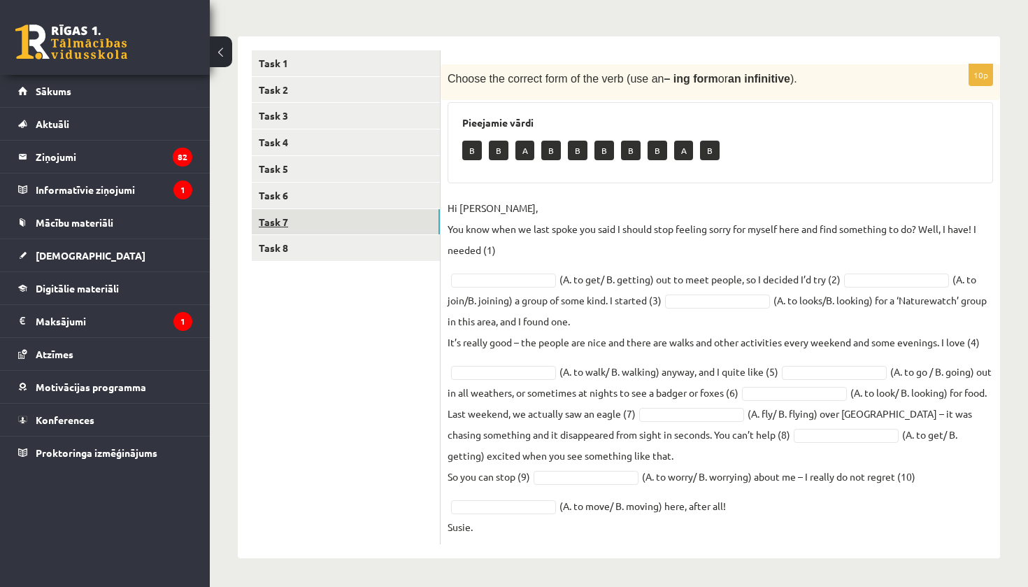
scroll to position [200, 0]
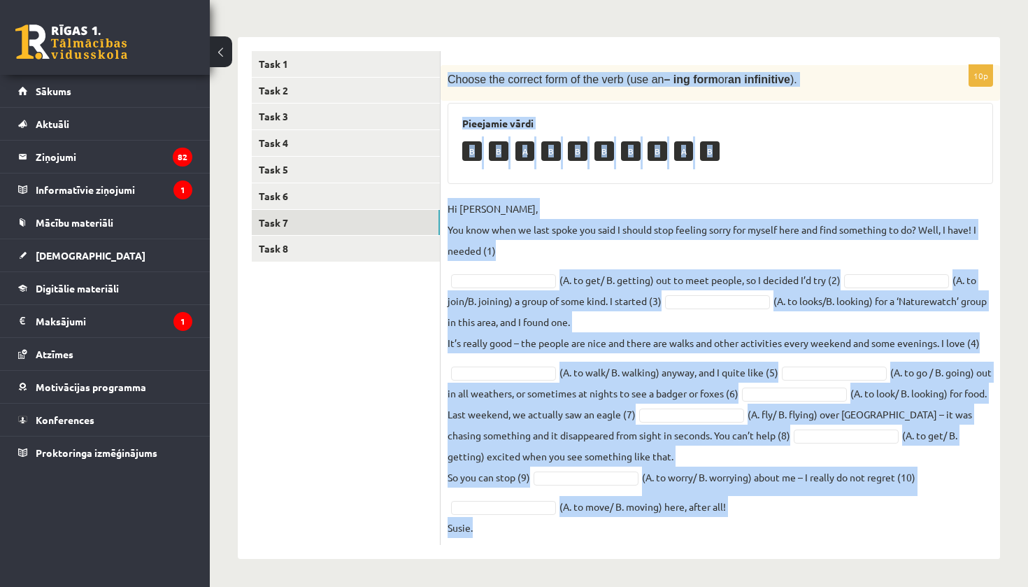
drag, startPoint x: 448, startPoint y: 84, endPoint x: 746, endPoint y: 576, distance: 574.6
click at [746, 576] on div "Angļu valoda 11.b3 JK klase 1. ieskaite , Orents Šaškovs (11.b3 JK) Parādīt pun…" at bounding box center [619, 220] width 818 height 733
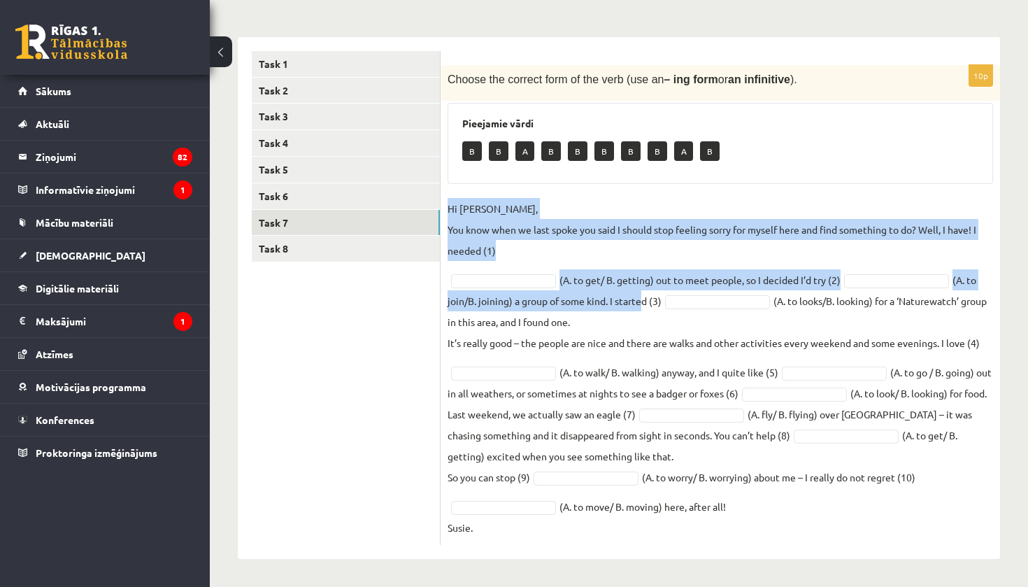
drag, startPoint x: 640, startPoint y: 288, endPoint x: 594, endPoint y: 161, distance: 135.4
click at [594, 161] on div "10p Choose the correct form of the verb (use an – ing form or an infinitive ). …" at bounding box center [721, 305] width 560 height 480
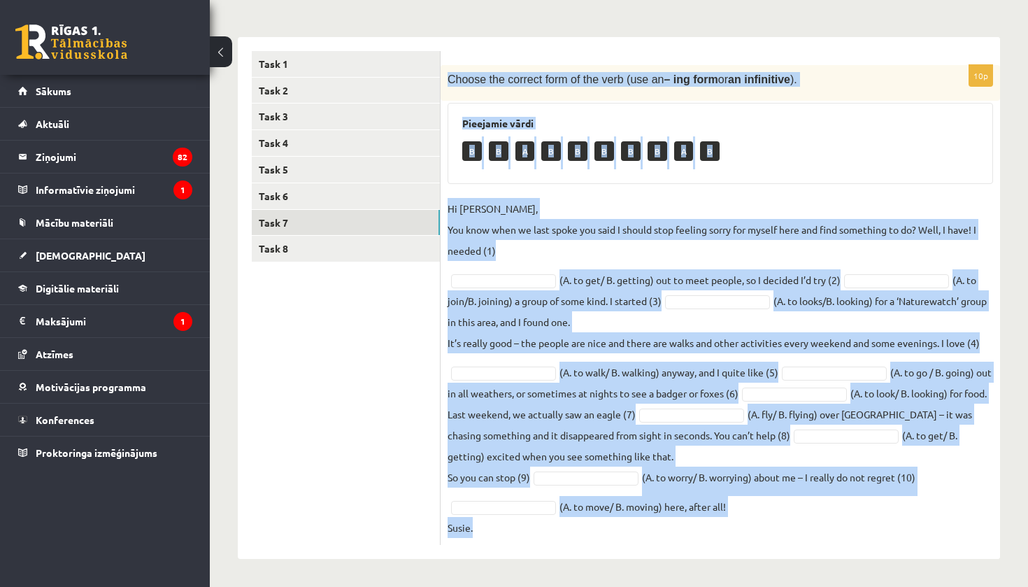
drag, startPoint x: 448, startPoint y: 76, endPoint x: 702, endPoint y: 586, distance: 569.9
click at [702, 387] on html "0 Dāvanas 1119 mP 166 xp Orents Šaškovs Sākums Aktuāli Kā mācīties eSKOLĀ Konta…" at bounding box center [514, 93] width 1028 height 587
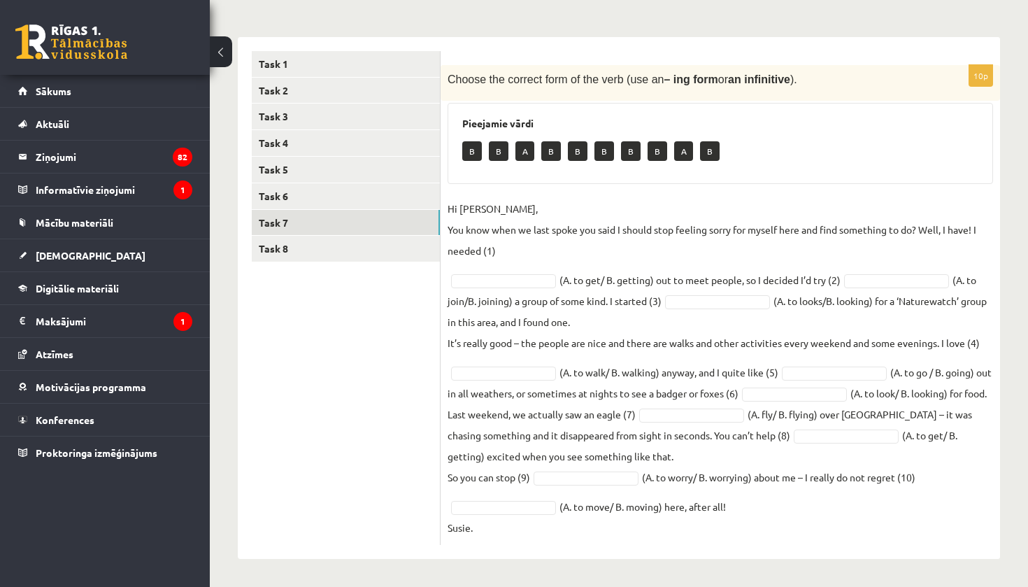
click at [438, 328] on ul "Task 1 Task 2 Task 3 Task 4 Task 5 Task 6 Task 7 Task 8" at bounding box center [346, 298] width 189 height 494
type input "*"
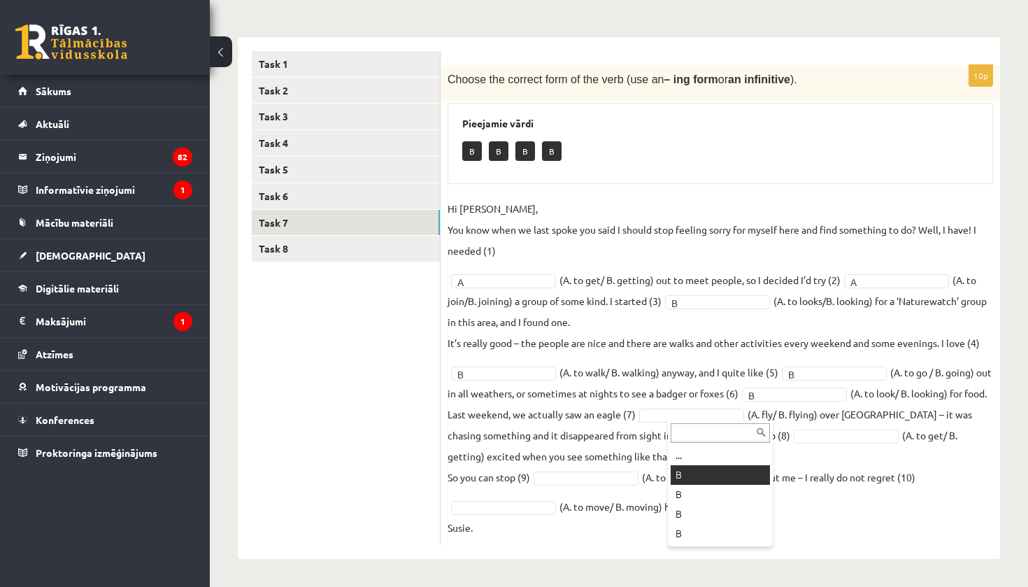
type input "*"
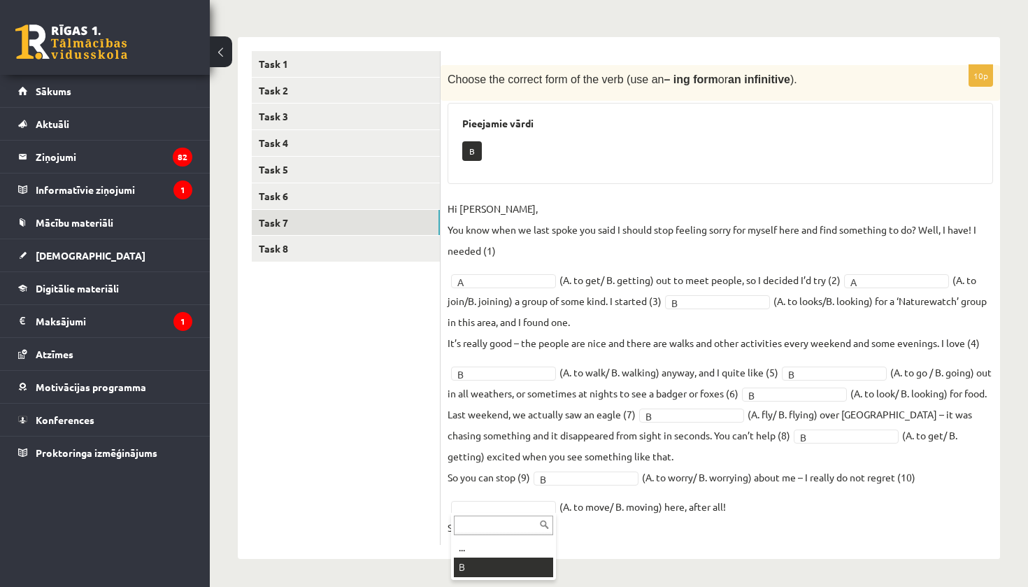
click at [469, 578] on div "... B" at bounding box center [503, 546] width 105 height 67
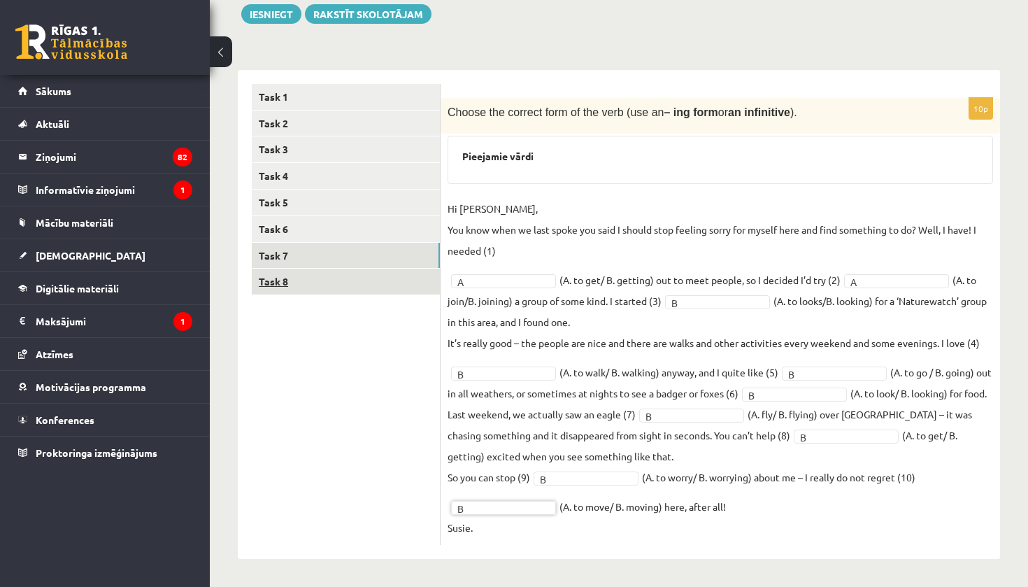
click at [369, 282] on link "Task 8" at bounding box center [346, 282] width 188 height 26
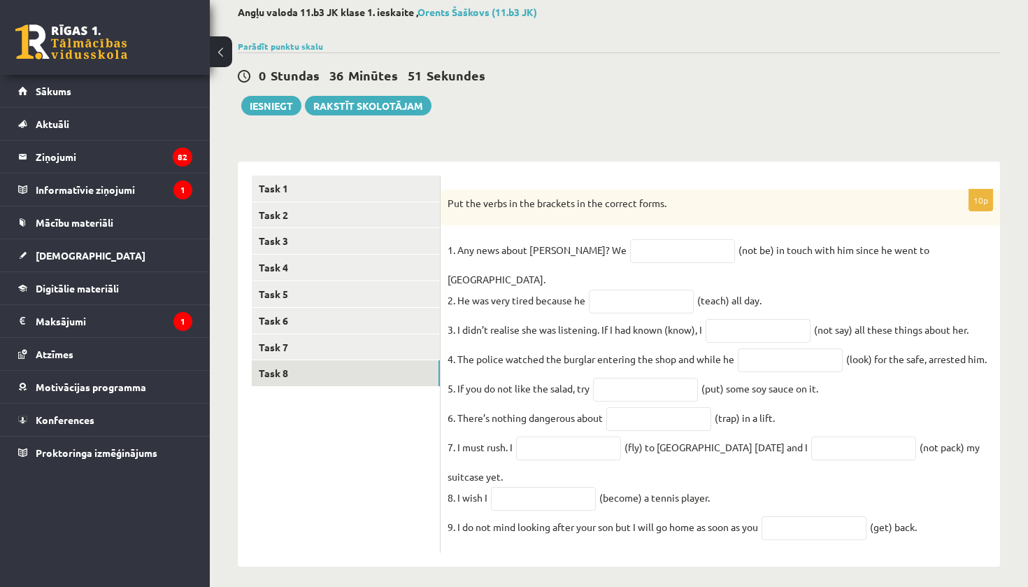
drag, startPoint x: 448, startPoint y: 204, endPoint x: 846, endPoint y: 560, distance: 533.5
click at [846, 560] on div "Angļu valoda 11.b3 JK klase 1. ieskaite , Orents Šaškovs (11.b3 JK) Parādīt pun…" at bounding box center [619, 286] width 818 height 616
click at [630, 255] on input "text" at bounding box center [682, 251] width 105 height 24
type input "**********"
click at [667, 290] on input "text" at bounding box center [641, 302] width 105 height 24
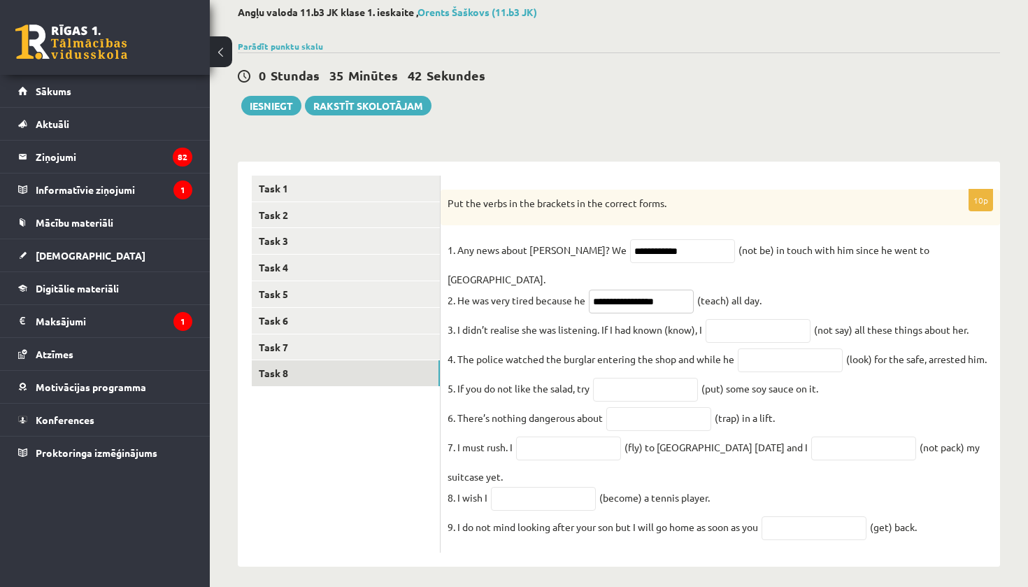
type input "**********"
click at [750, 319] on input "text" at bounding box center [758, 331] width 105 height 24
click at [682, 290] on input "**********" at bounding box center [641, 302] width 105 height 24
drag, startPoint x: 682, startPoint y: 284, endPoint x: 747, endPoint y: 306, distance: 68.6
click at [747, 319] on input "text" at bounding box center [758, 331] width 105 height 24
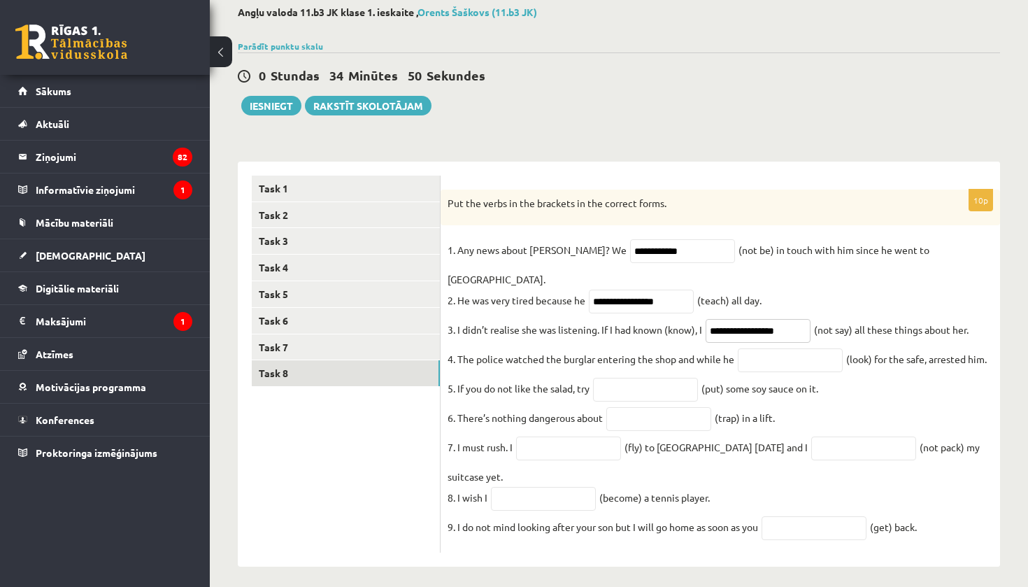
type input "**********"
click at [785, 348] on input "text" at bounding box center [790, 360] width 105 height 24
type input "**********"
click at [645, 379] on input "text" at bounding box center [645, 390] width 105 height 24
click at [801, 348] on input "**********" at bounding box center [790, 360] width 105 height 24
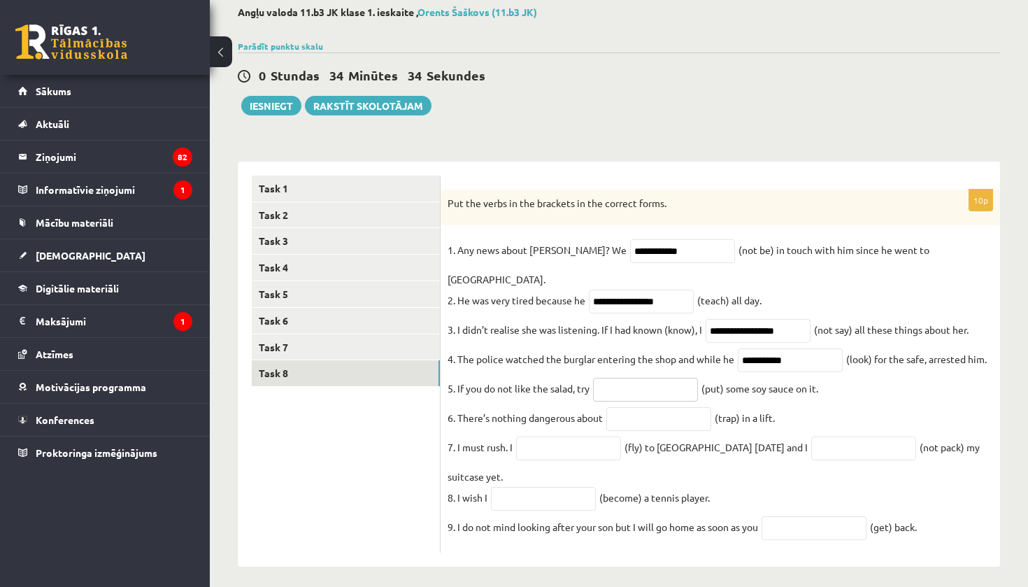
drag, startPoint x: 755, startPoint y: 367, endPoint x: 630, endPoint y: 371, distance: 125.3
click at [630, 378] on input "text" at bounding box center [645, 390] width 105 height 24
type input "*******"
click at [669, 407] on input "text" at bounding box center [658, 419] width 105 height 24
type input "*"
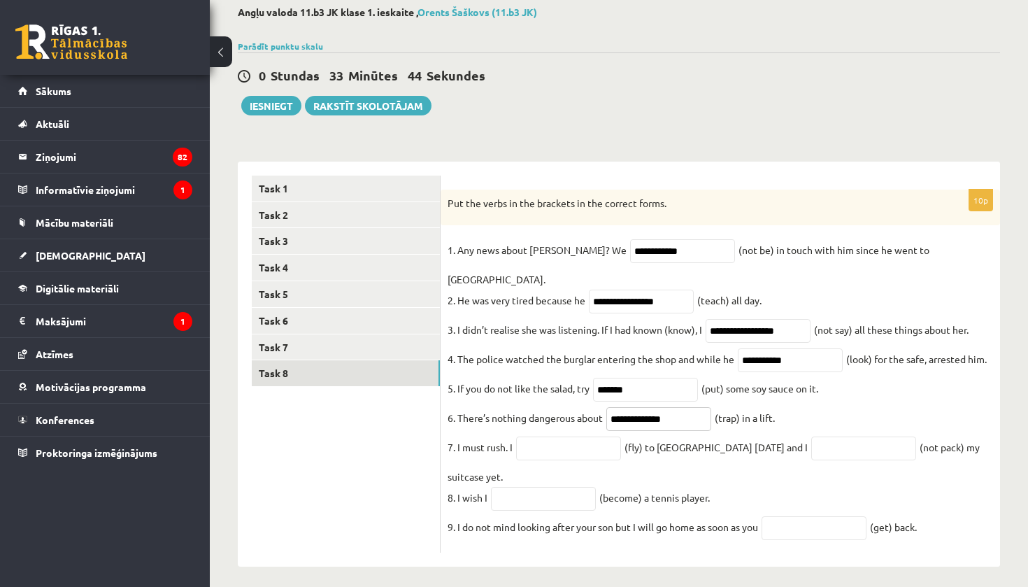
type input "**********"
click at [595, 440] on input "text" at bounding box center [568, 448] width 105 height 24
type input "*********"
click at [811, 439] on input "text" at bounding box center [863, 448] width 105 height 24
type input "**********"
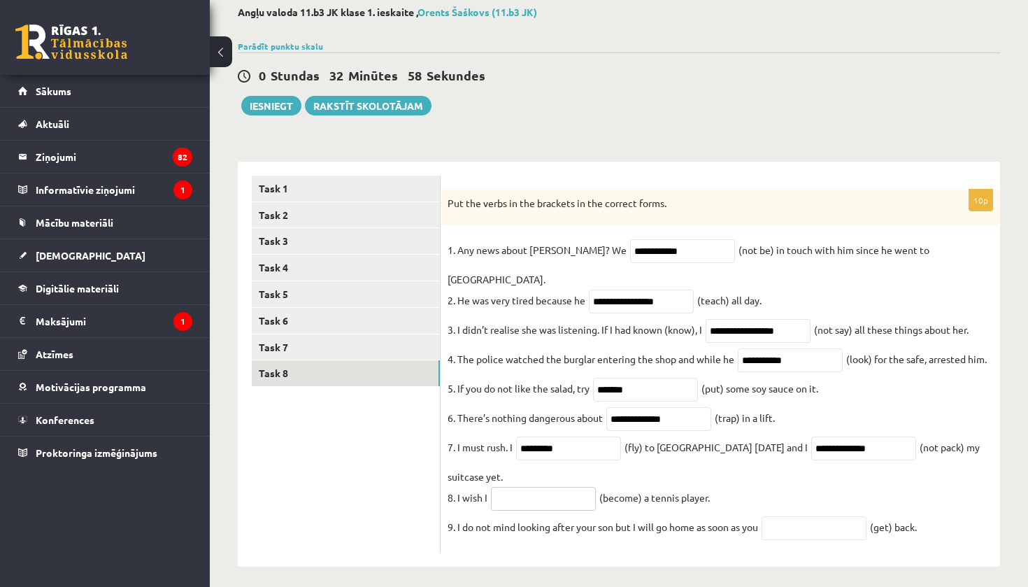
click at [550, 487] on input "text" at bounding box center [543, 499] width 105 height 24
type input "**********"
click at [821, 525] on input "text" at bounding box center [814, 528] width 105 height 24
type input "***"
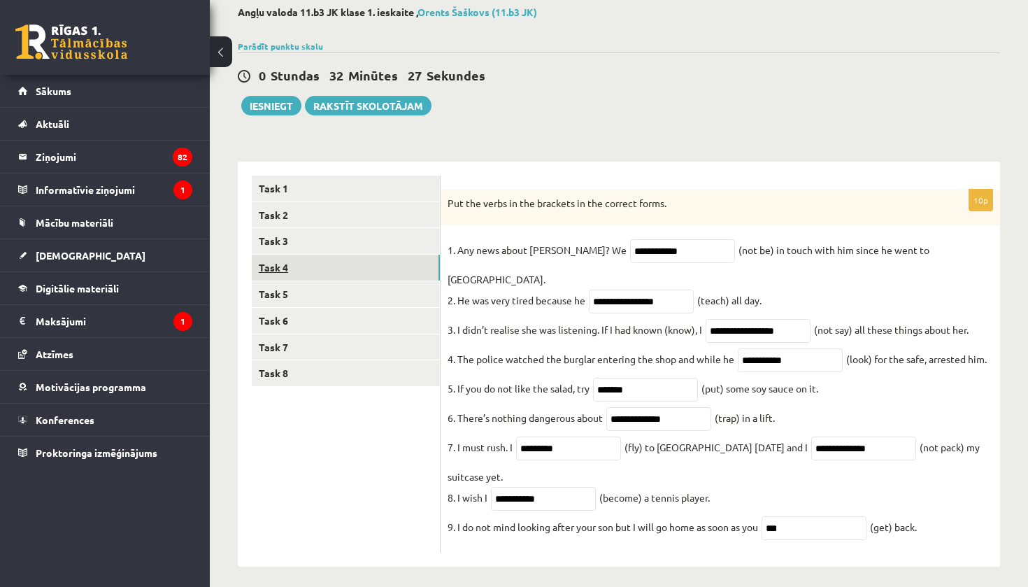
click at [360, 271] on link "Task 4" at bounding box center [346, 268] width 188 height 26
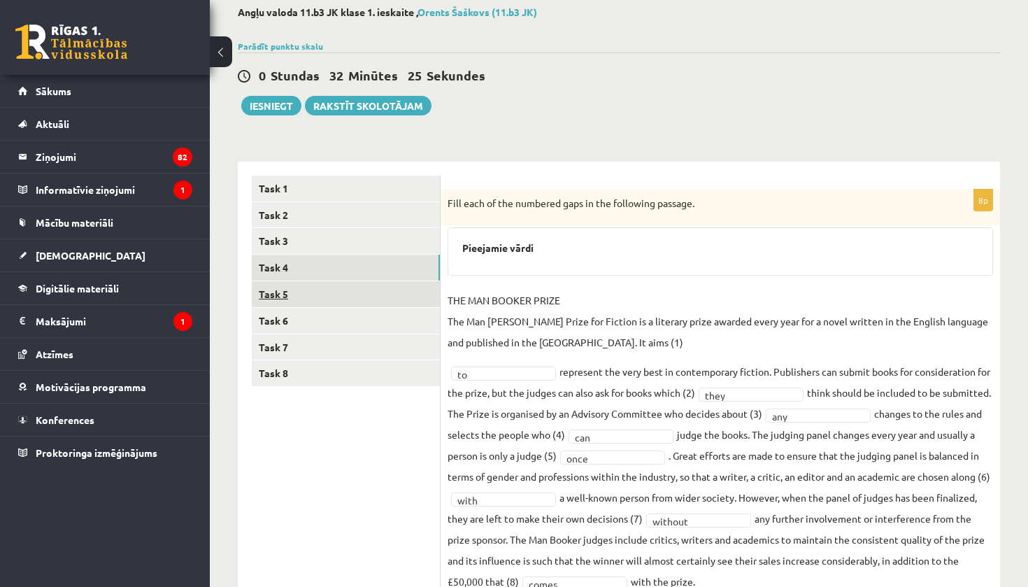
click at [355, 299] on link "Task 5" at bounding box center [346, 294] width 188 height 26
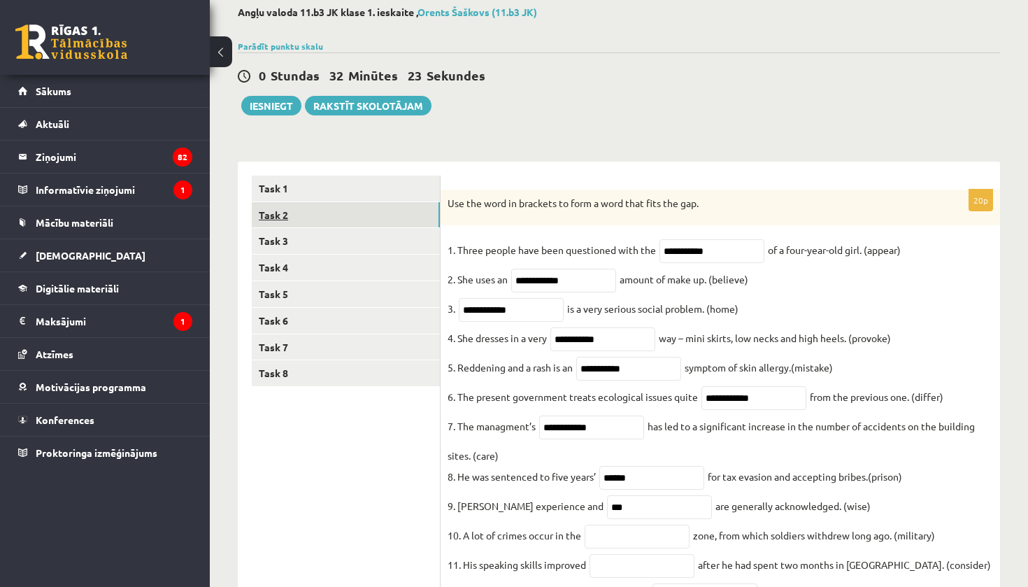
click at [362, 224] on link "Task 2" at bounding box center [346, 215] width 188 height 26
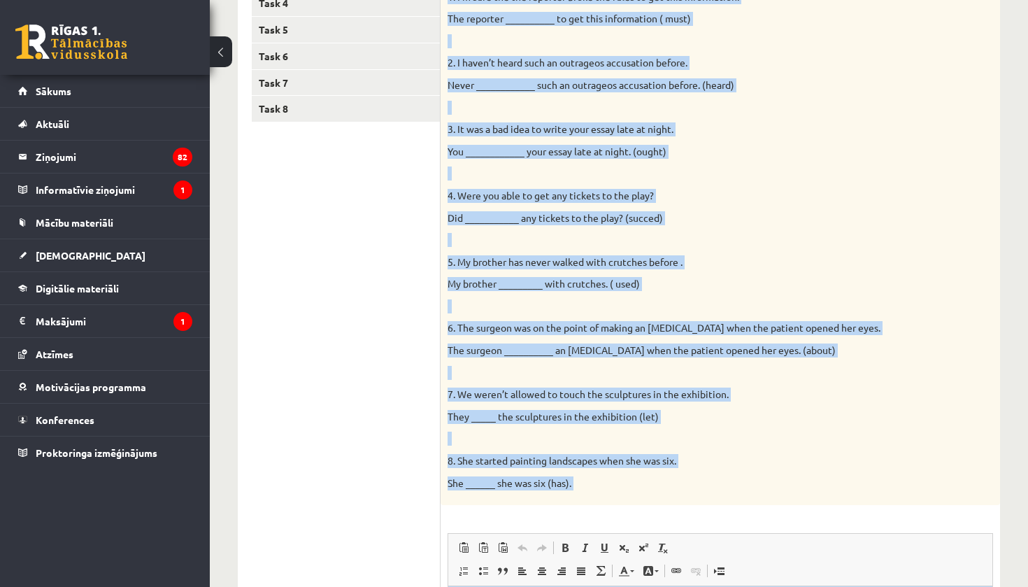
scroll to position [378, 0]
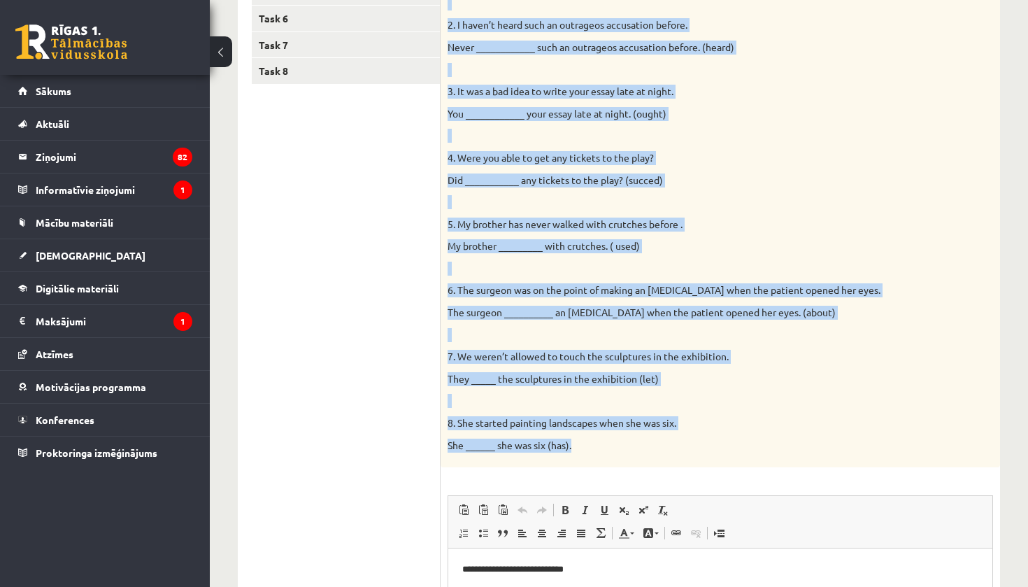
drag, startPoint x: 449, startPoint y: 165, endPoint x: 786, endPoint y: 455, distance: 443.9
click at [786, 455] on div "Complete the second sentence so that it has a similar meaning to the first sent…" at bounding box center [721, 177] width 560 height 580
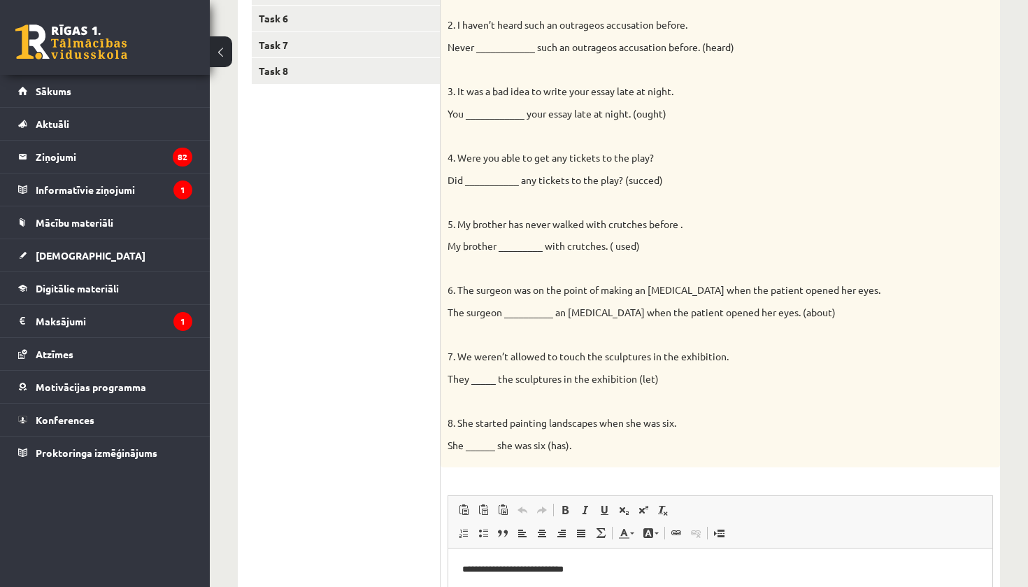
click at [362, 239] on ul "Task 1 Task 2 Task 3 Task 4 Task 5 Task 6 Task 7 Task 8" at bounding box center [346, 329] width 189 height 913
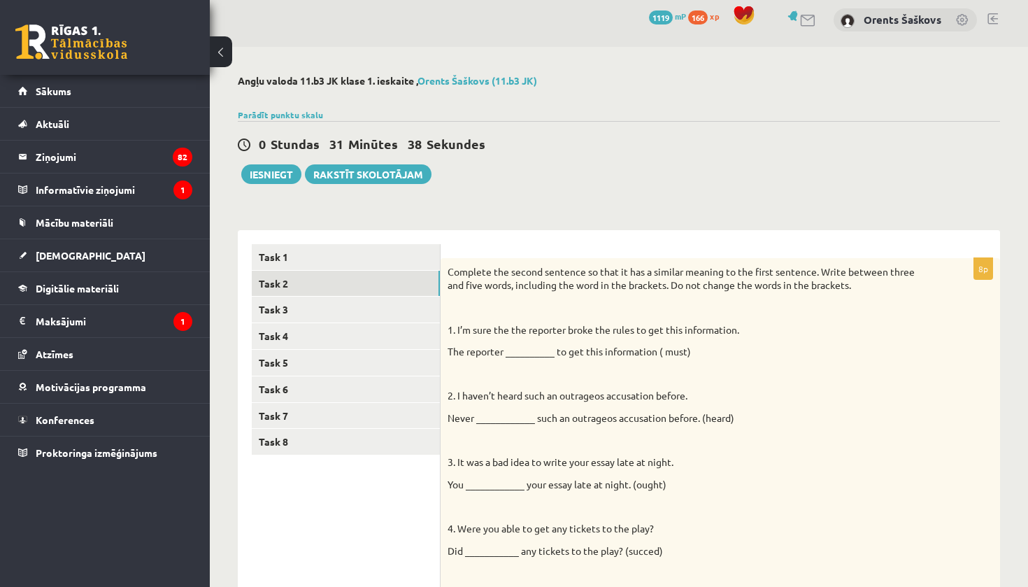
scroll to position [-1, 0]
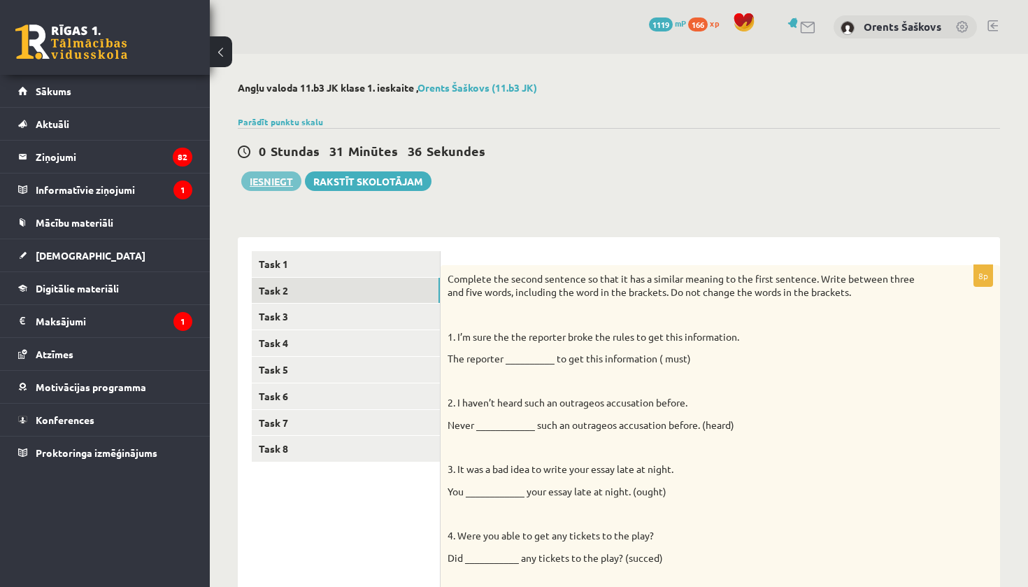
click at [265, 181] on button "Iesniegt" at bounding box center [271, 181] width 60 height 20
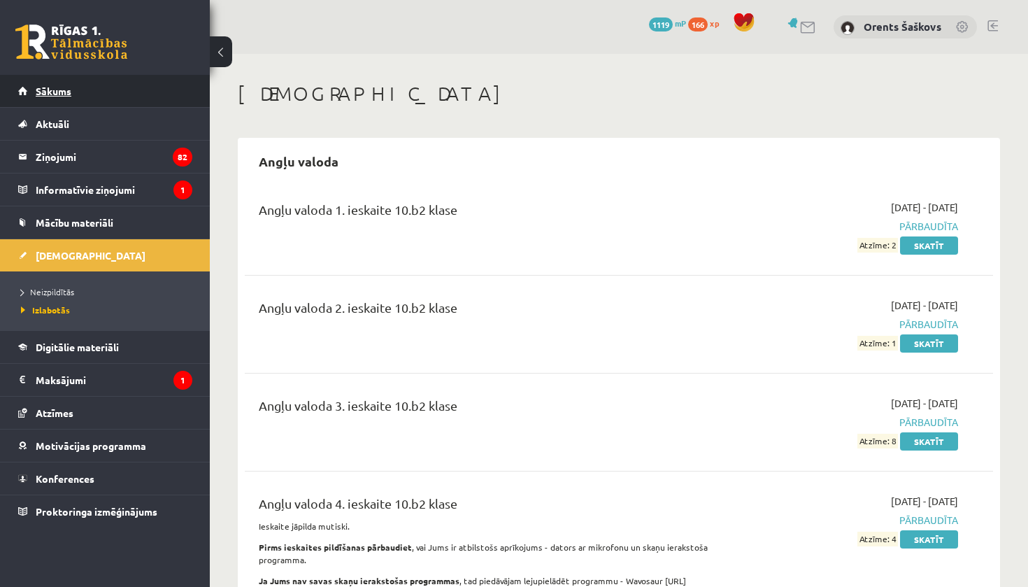
click at [113, 98] on link "Sākums" at bounding box center [105, 91] width 174 height 32
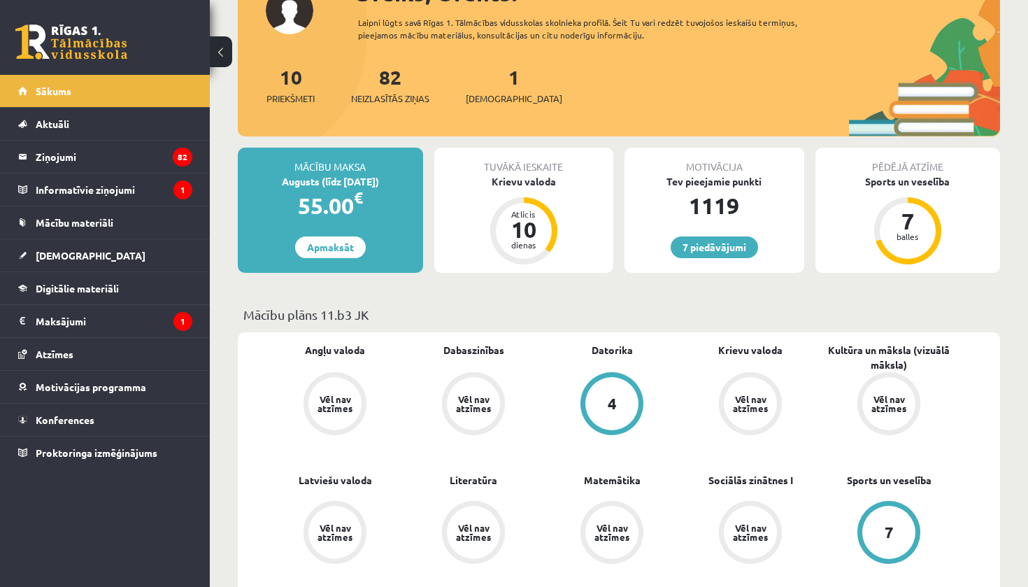
scroll to position [197, 0]
